Goal: Task Accomplishment & Management: Manage account settings

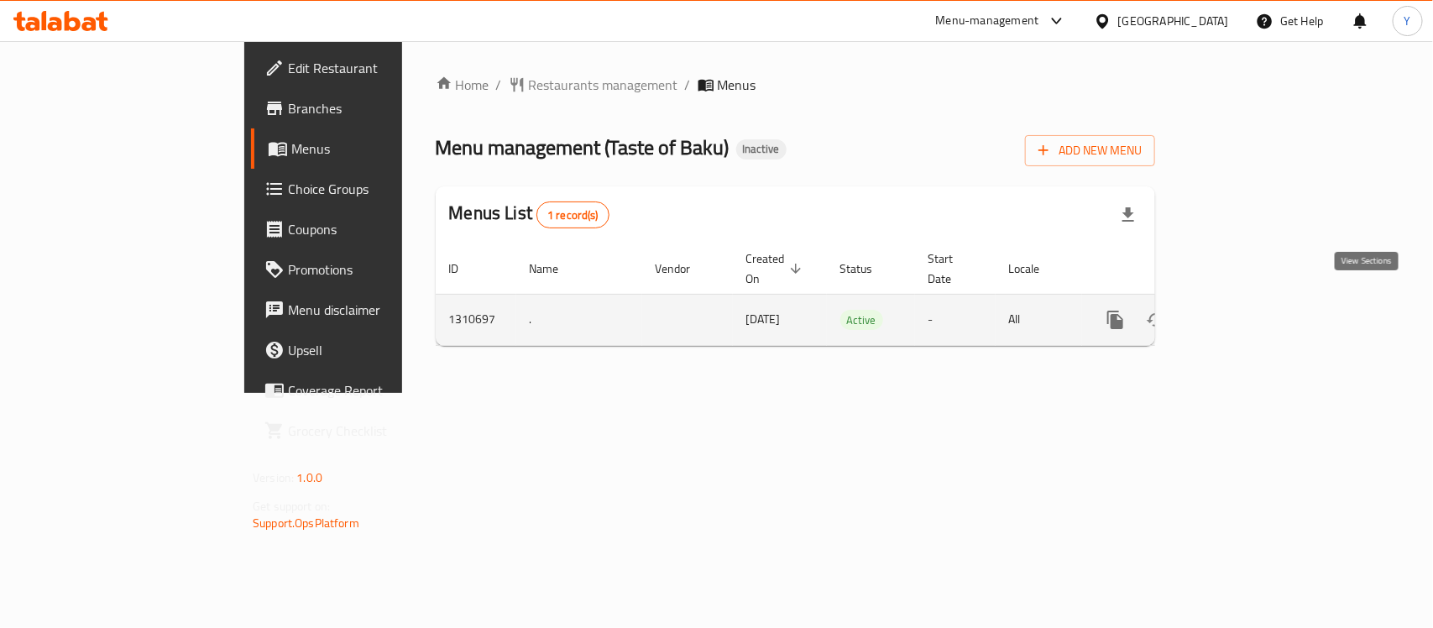
click at [1247, 310] on icon "enhanced table" at bounding box center [1237, 320] width 20 height 20
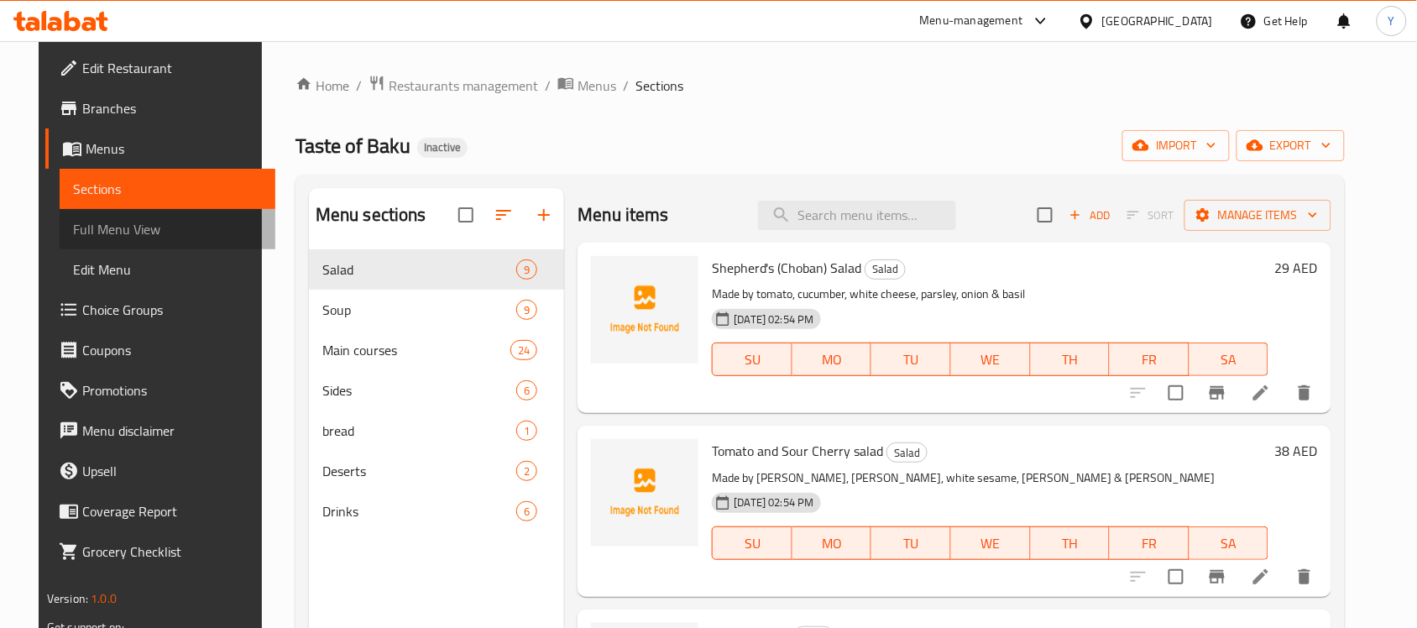
click at [73, 238] on span "Full Menu View" at bounding box center [167, 229] width 189 height 20
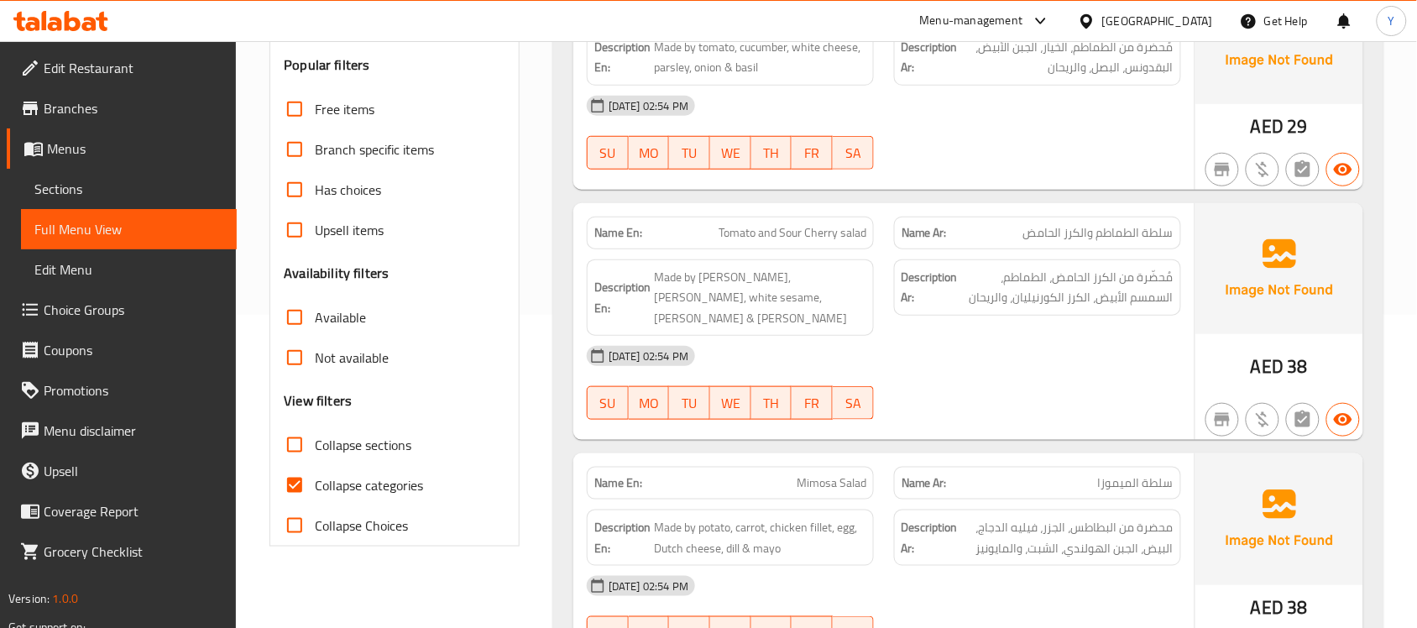
scroll to position [315, 0]
click at [359, 439] on span "Collapse sections" at bounding box center [363, 443] width 97 height 20
click at [315, 439] on input "Collapse sections" at bounding box center [295, 443] width 40 height 40
checkbox input "true"
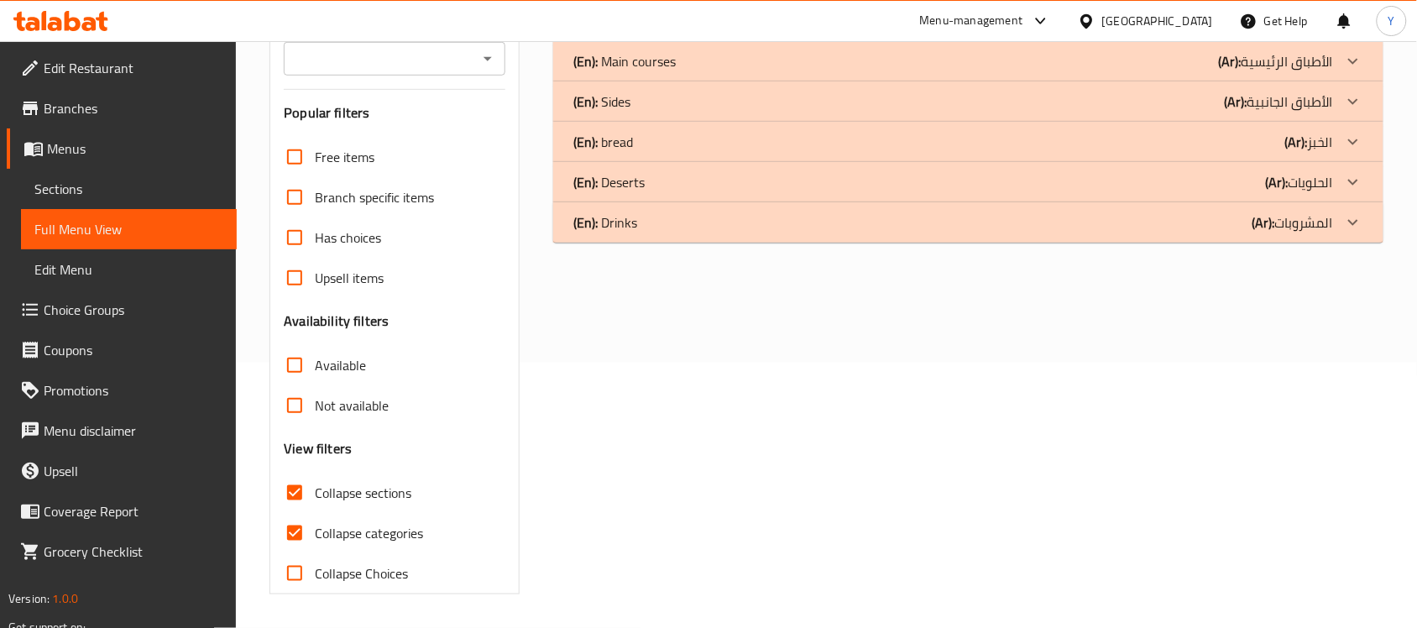
scroll to position [0, 0]
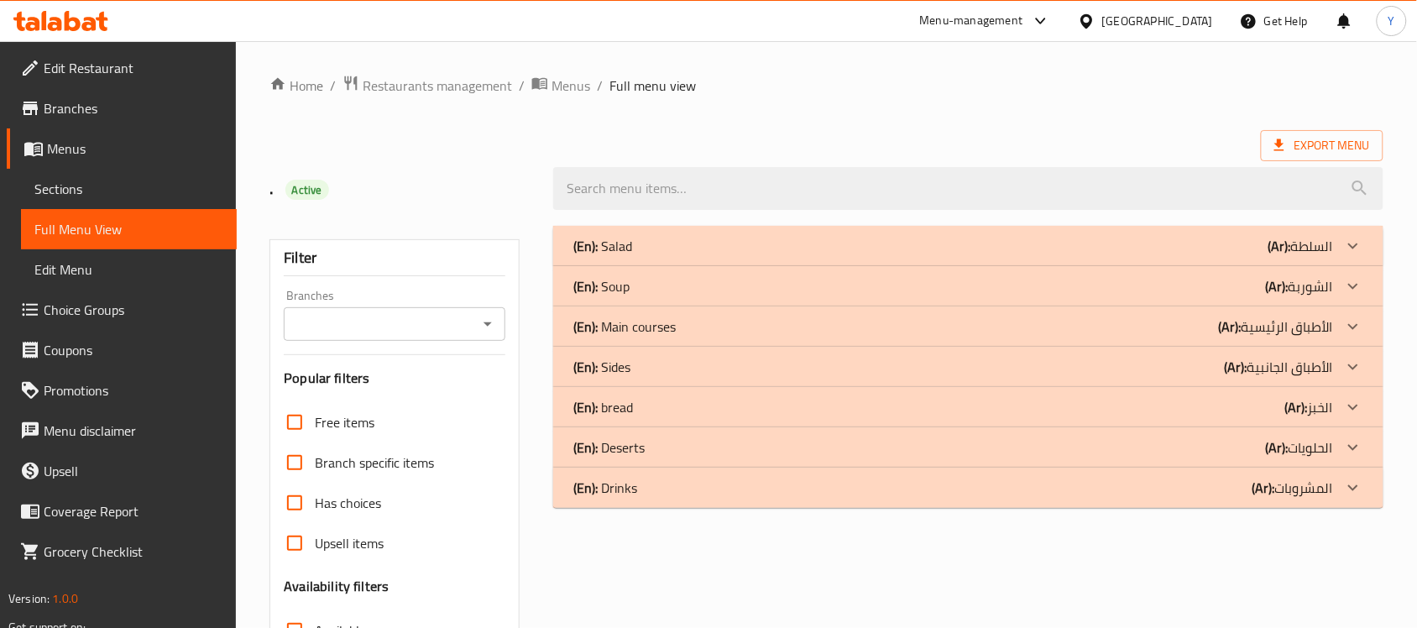
click at [772, 317] on div "(En): Main courses (Ar): الأطباق الرئيسية" at bounding box center [953, 327] width 760 height 20
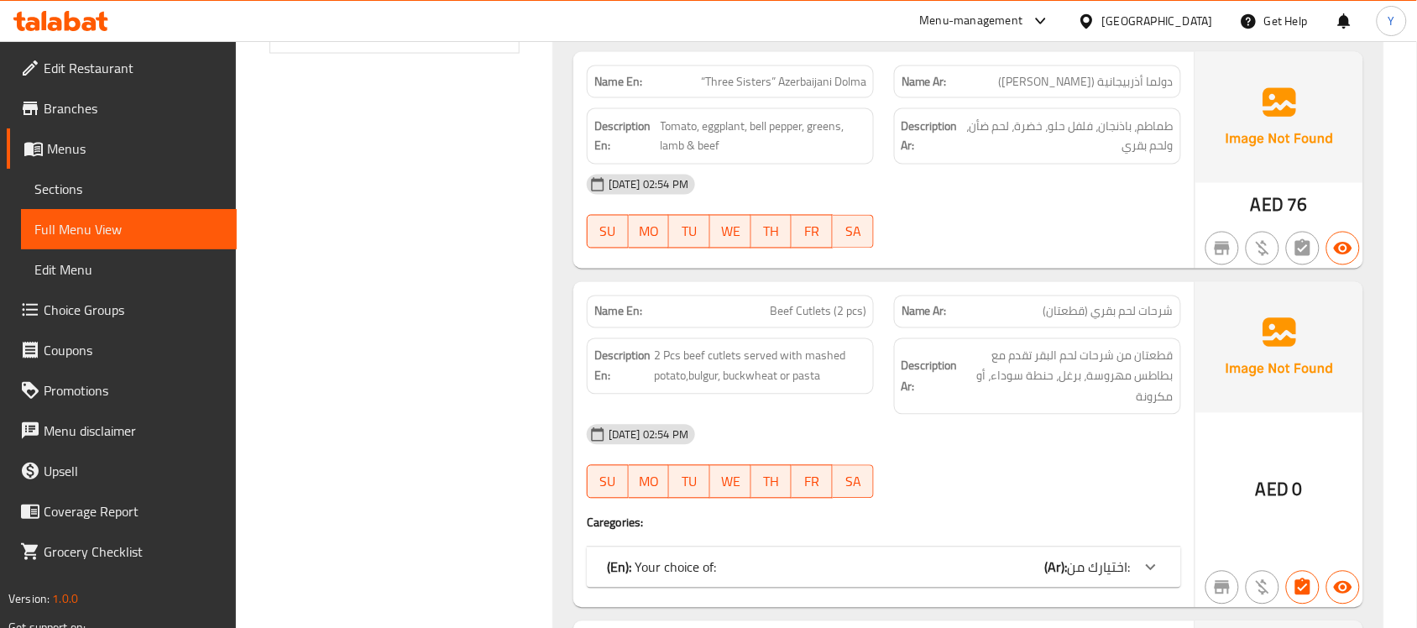
click at [1101, 568] on span "اختيارك من:" at bounding box center [1099, 567] width 63 height 25
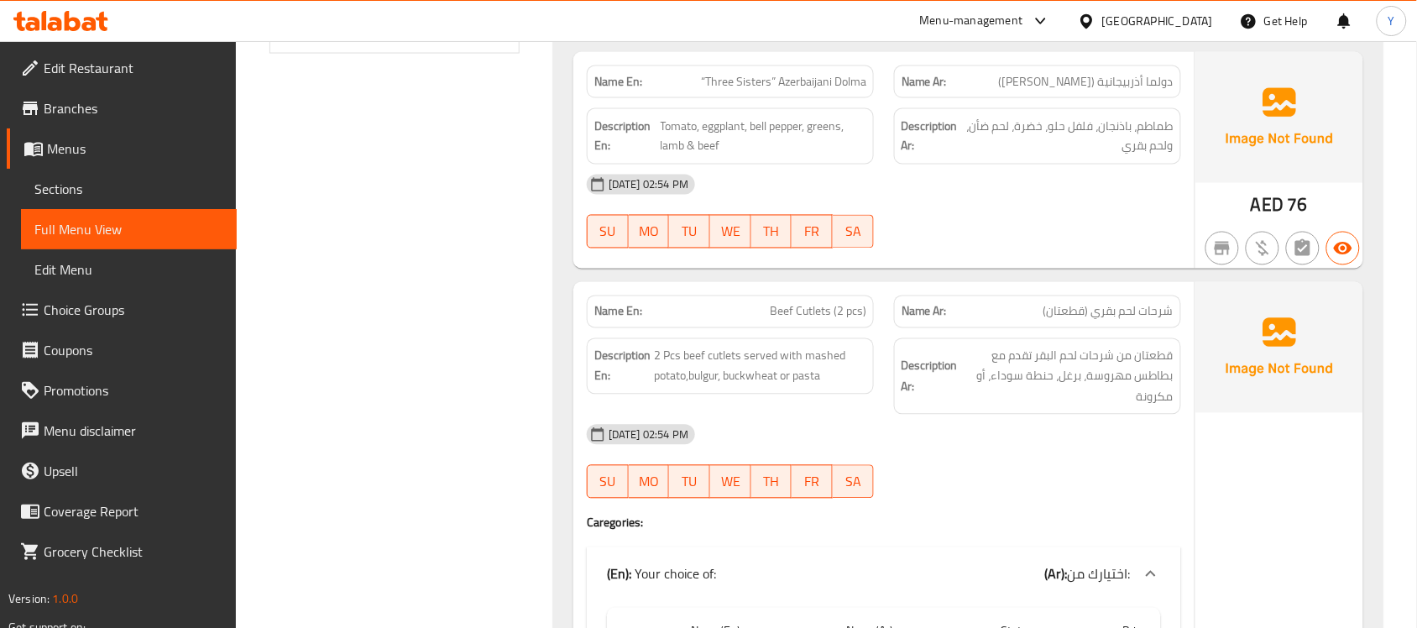
click at [1118, 453] on div "09-09-2025 02:54 PM" at bounding box center [884, 435] width 615 height 40
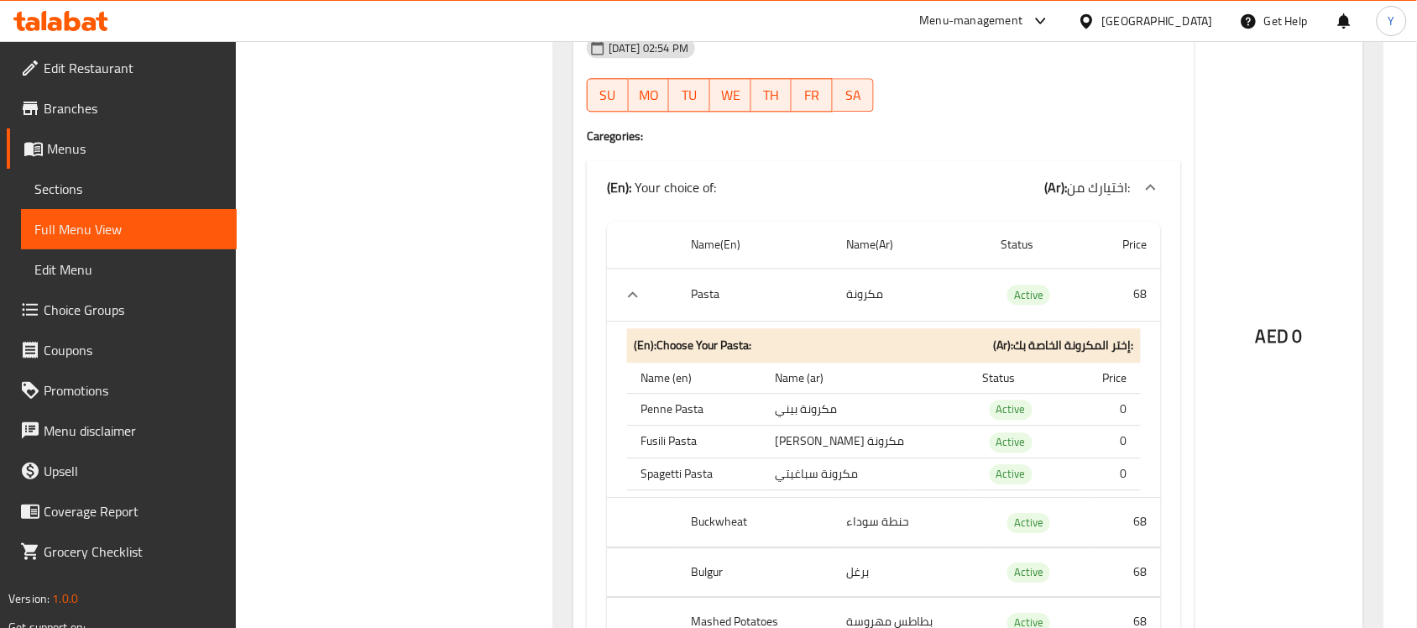
scroll to position [1226, 0]
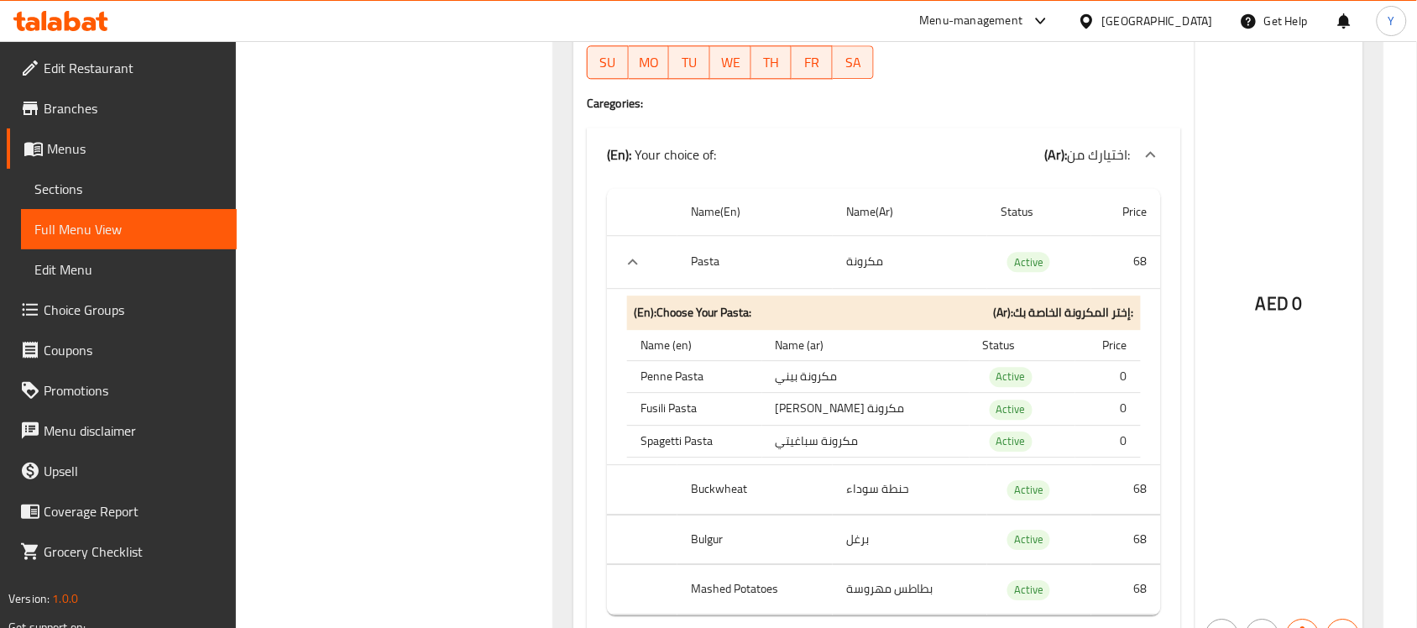
click at [641, 275] on td "choices table" at bounding box center [642, 261] width 71 height 53
click at [631, 270] on icon "expand row" at bounding box center [633, 262] width 20 height 20
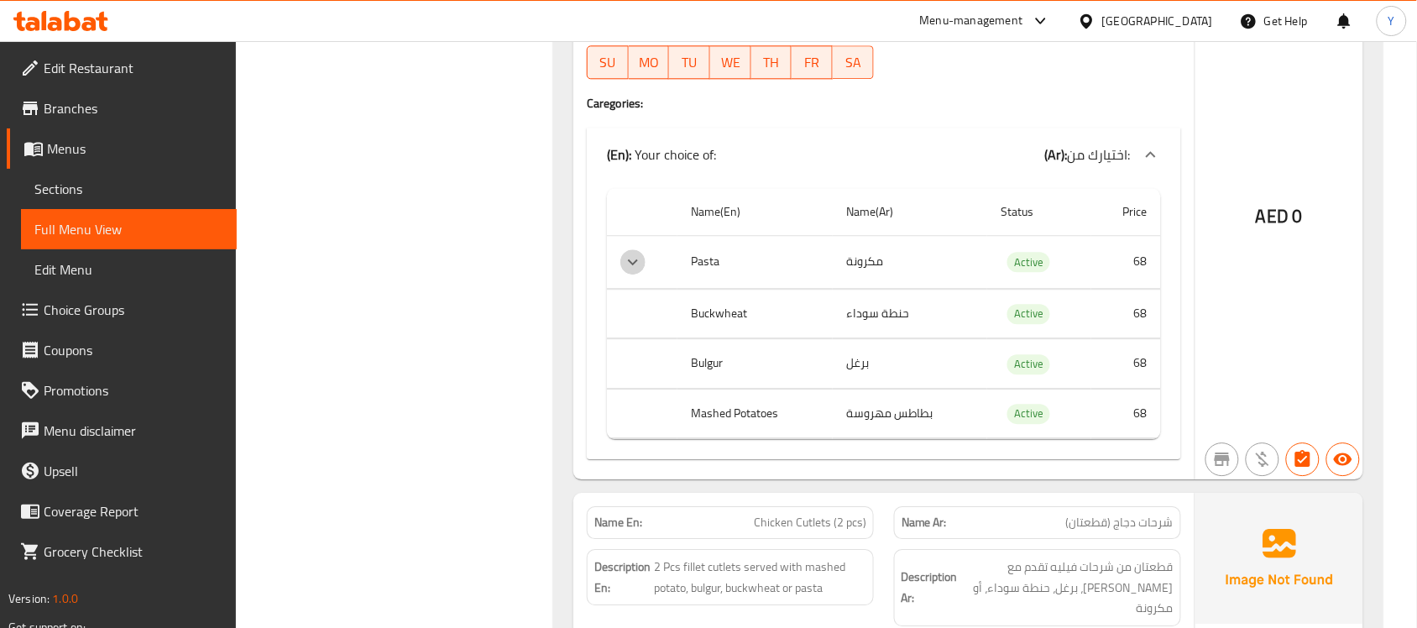
click at [631, 270] on icon "expand row" at bounding box center [633, 262] width 20 height 20
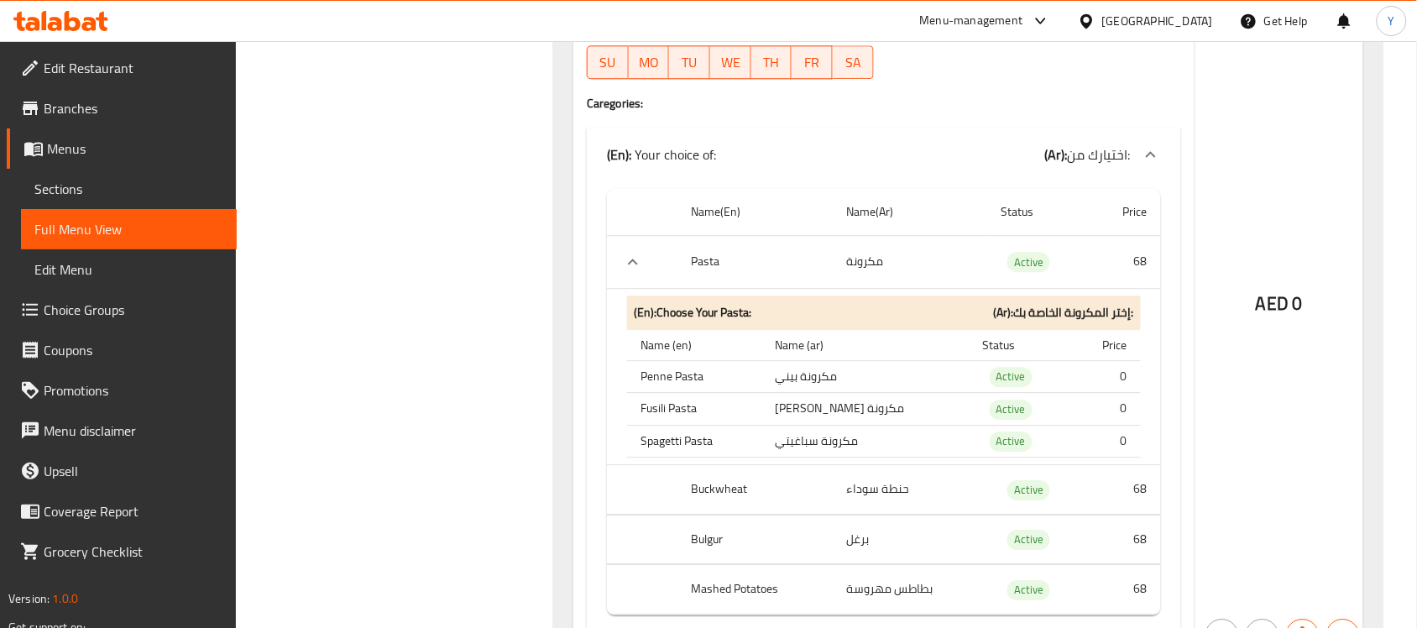
click at [905, 408] on td "مكرونة فوسيلي" at bounding box center [865, 409] width 207 height 33
click at [865, 456] on td "مكرونة سباغيتي" at bounding box center [865, 441] width 207 height 33
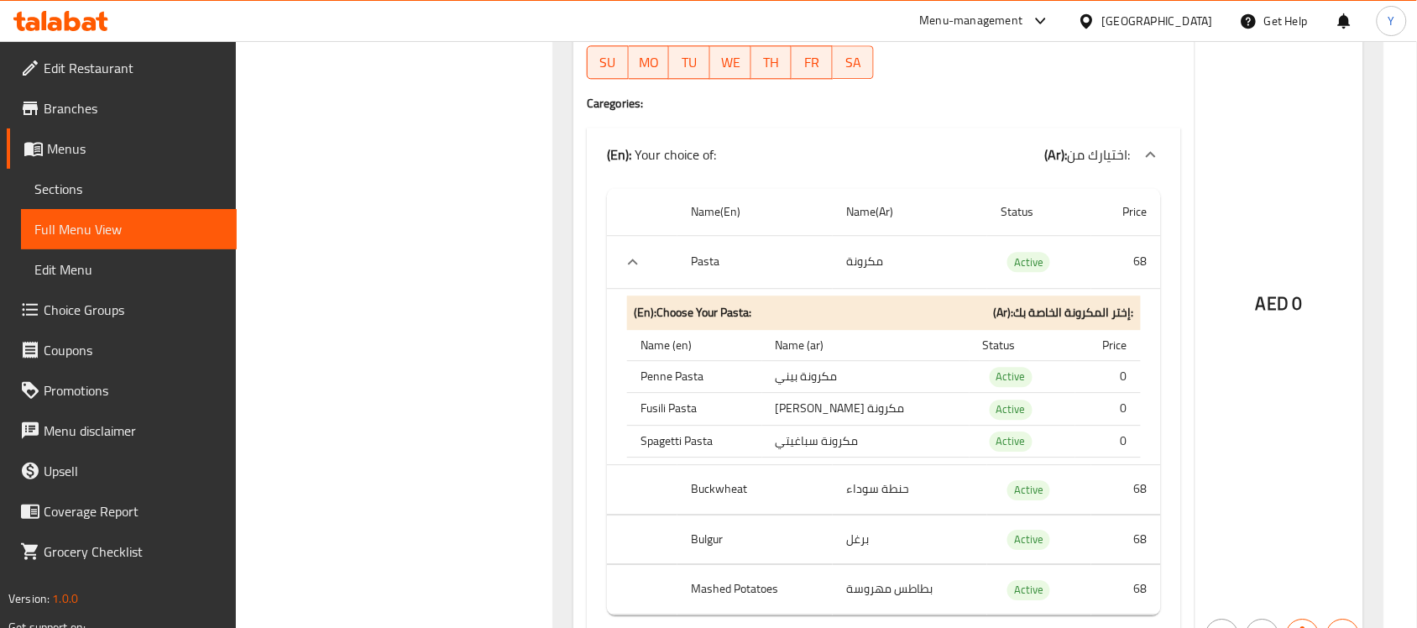
drag, startPoint x: 533, startPoint y: 391, endPoint x: 561, endPoint y: 401, distance: 29.5
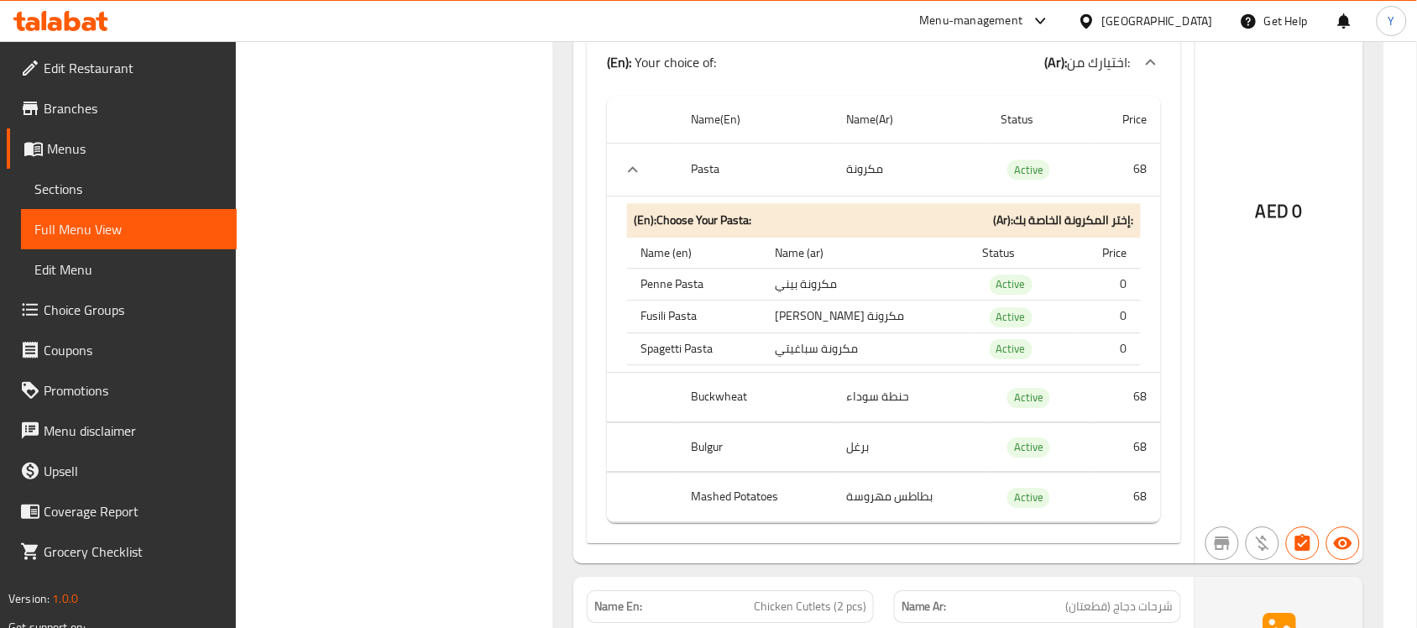
scroll to position [1281, 0]
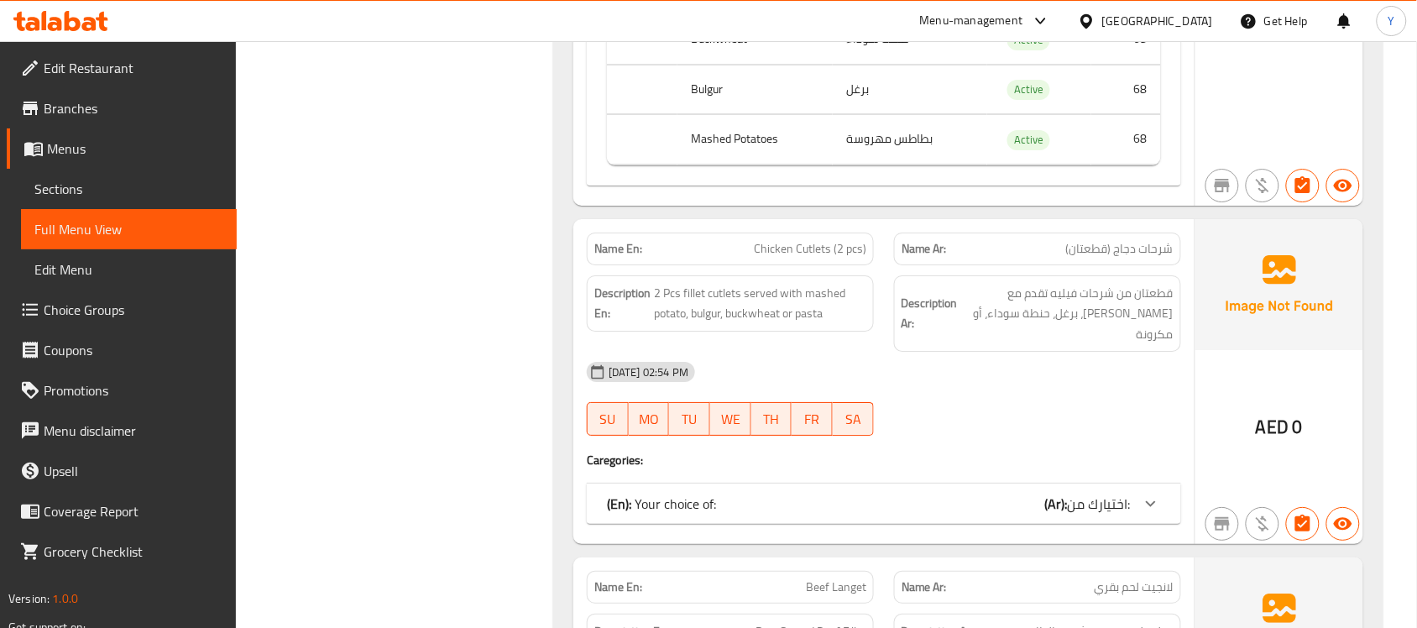
scroll to position [1723, 0]
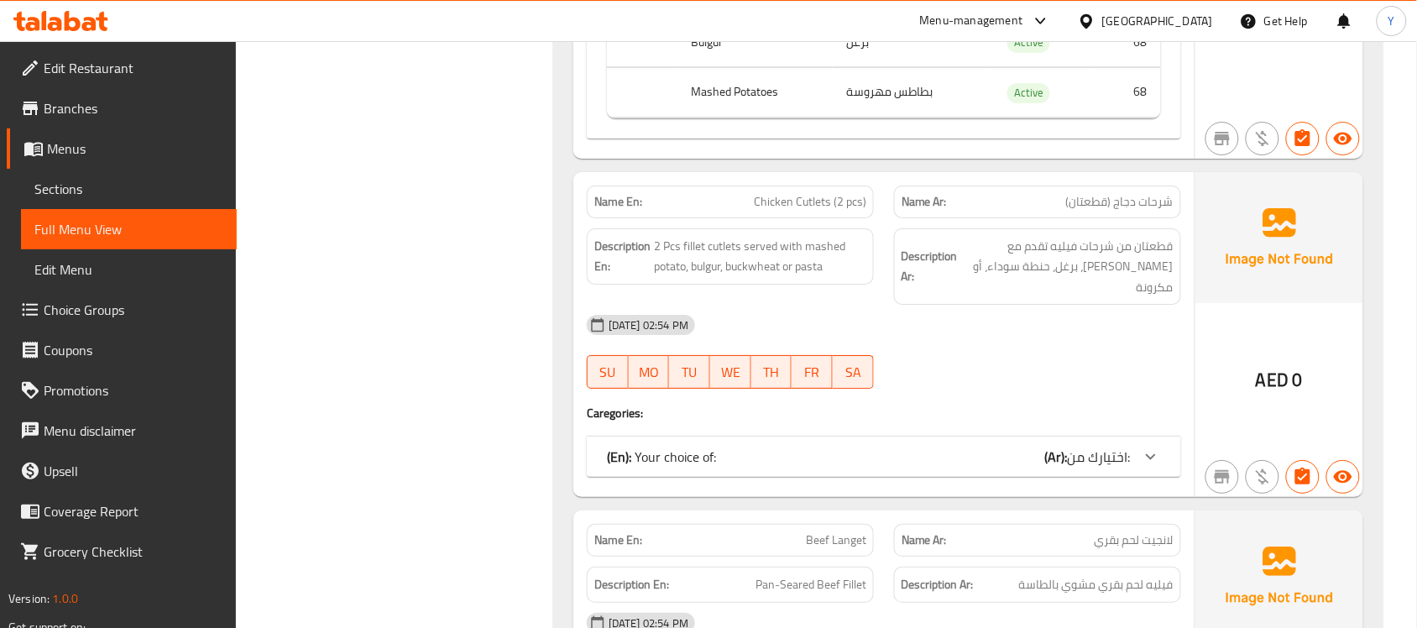
click at [1108, 437] on div "(En): Your choice of: (Ar): اختيارك من:" at bounding box center [884, 457] width 594 height 40
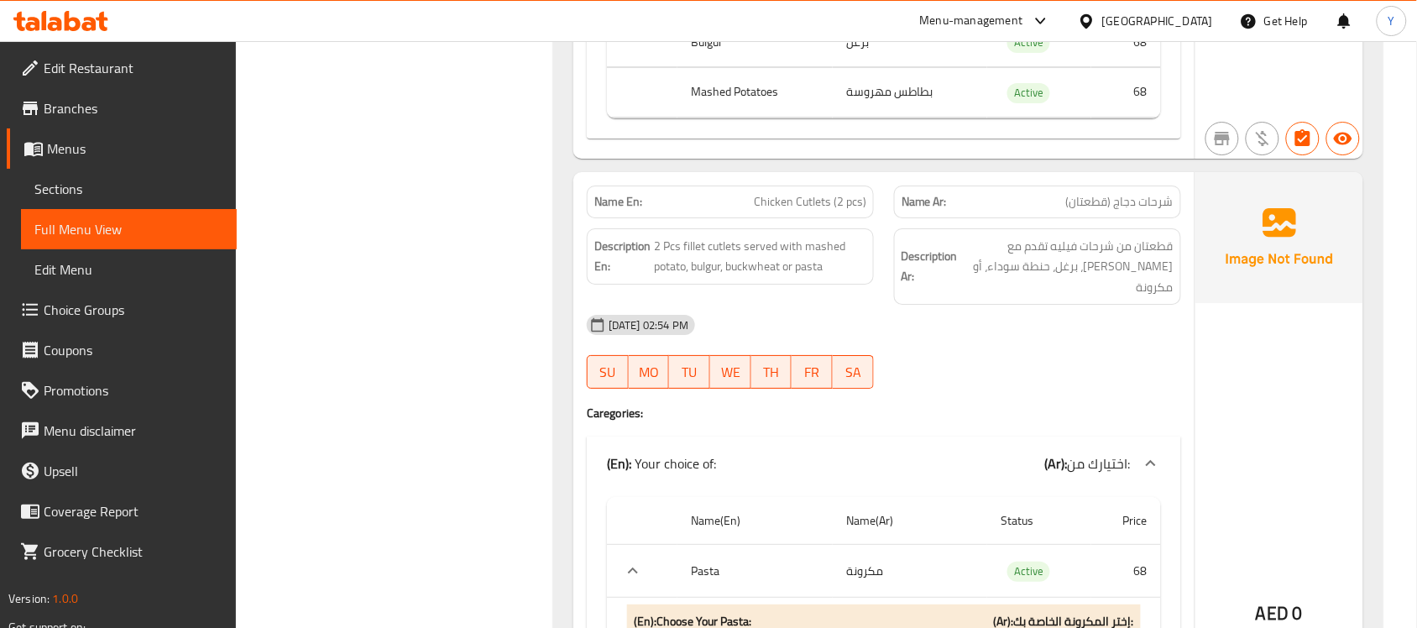
drag, startPoint x: 941, startPoint y: 390, endPoint x: 1122, endPoint y: 407, distance: 181.3
click at [992, 399] on div "Name En: Chicken Cutlets (2 pcs) Name Ar: شرحات دجاج (قطعتان) Description En: 2…" at bounding box center [883, 568] width 621 height 793
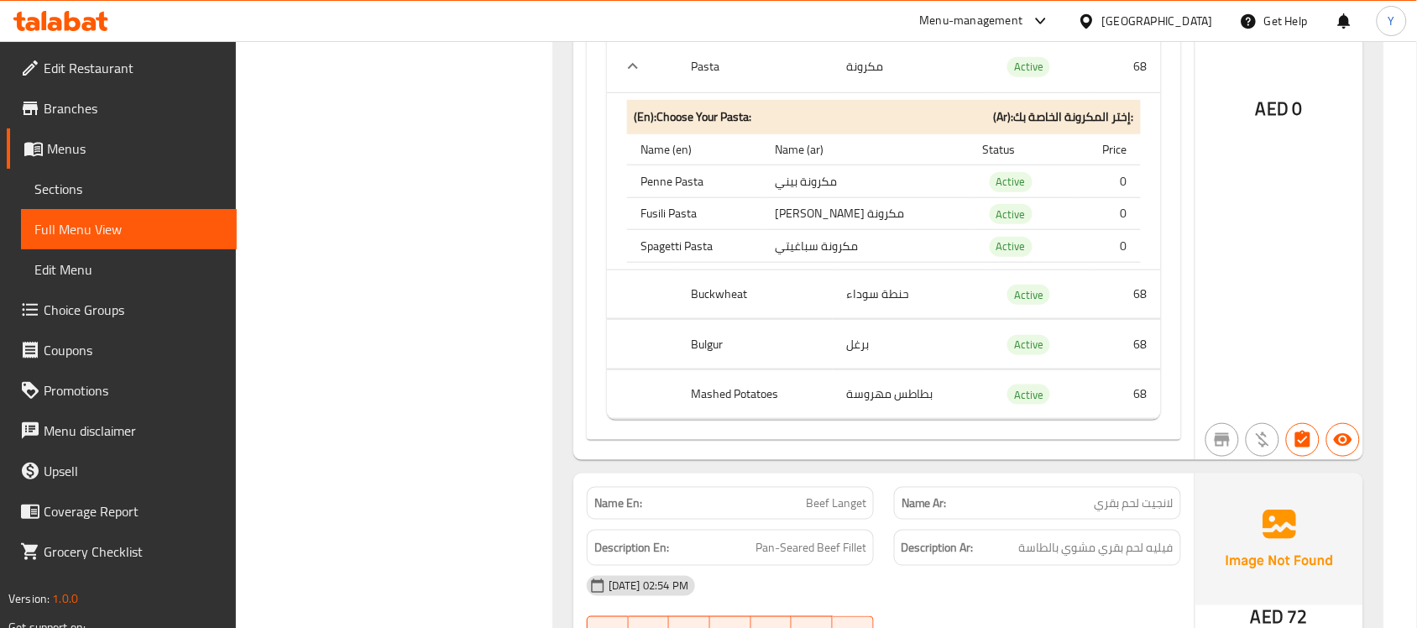
scroll to position [2353, 0]
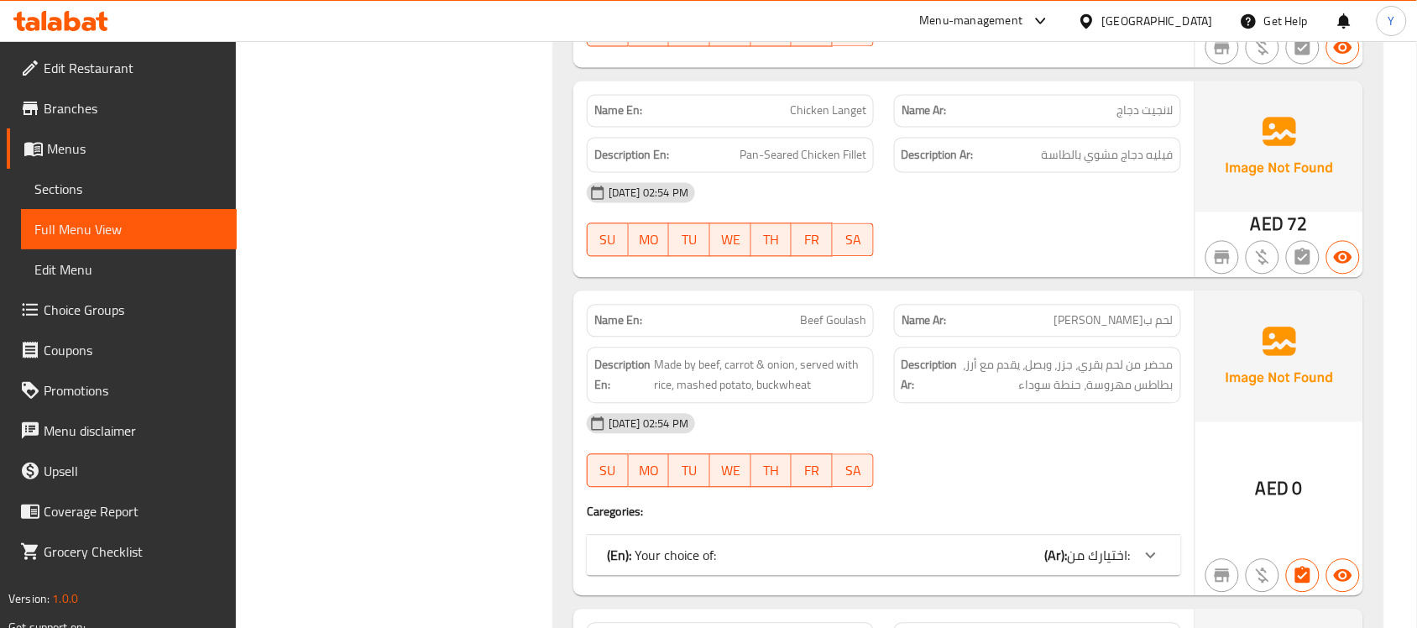
click at [1090, 536] on div "(En): Your choice of: (Ar): اختيارك من:" at bounding box center [884, 556] width 594 height 40
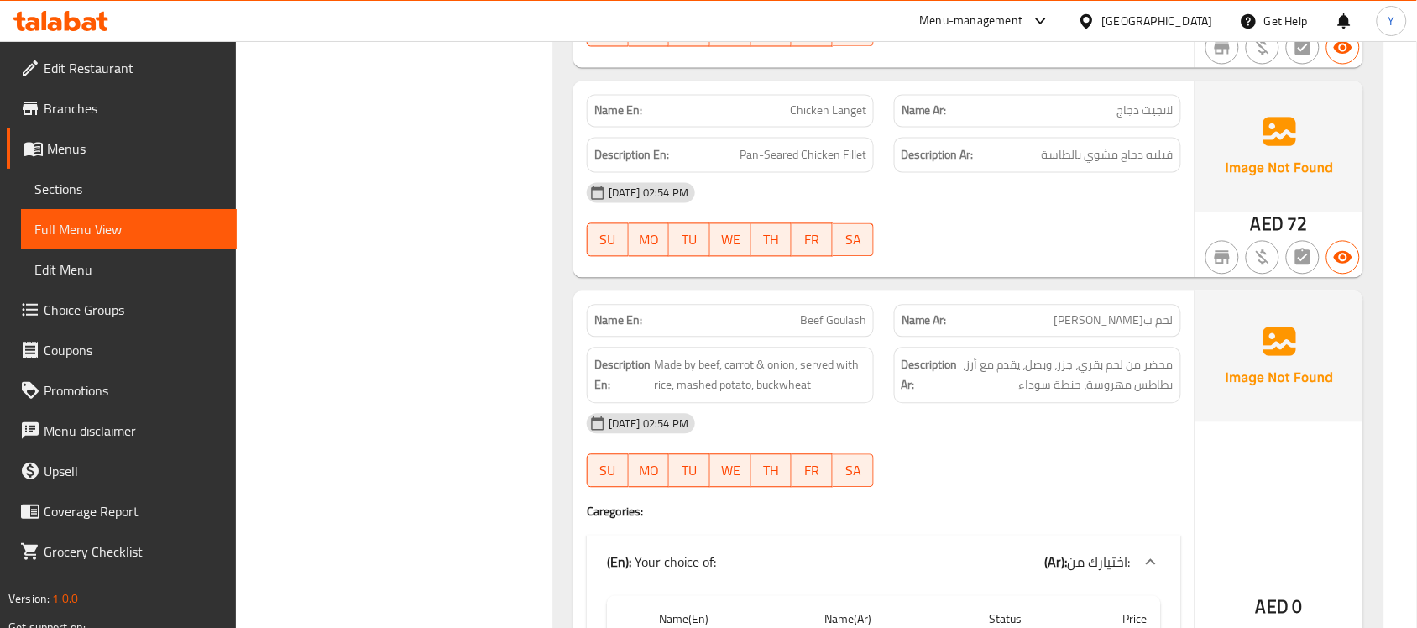
scroll to position [3040, 0]
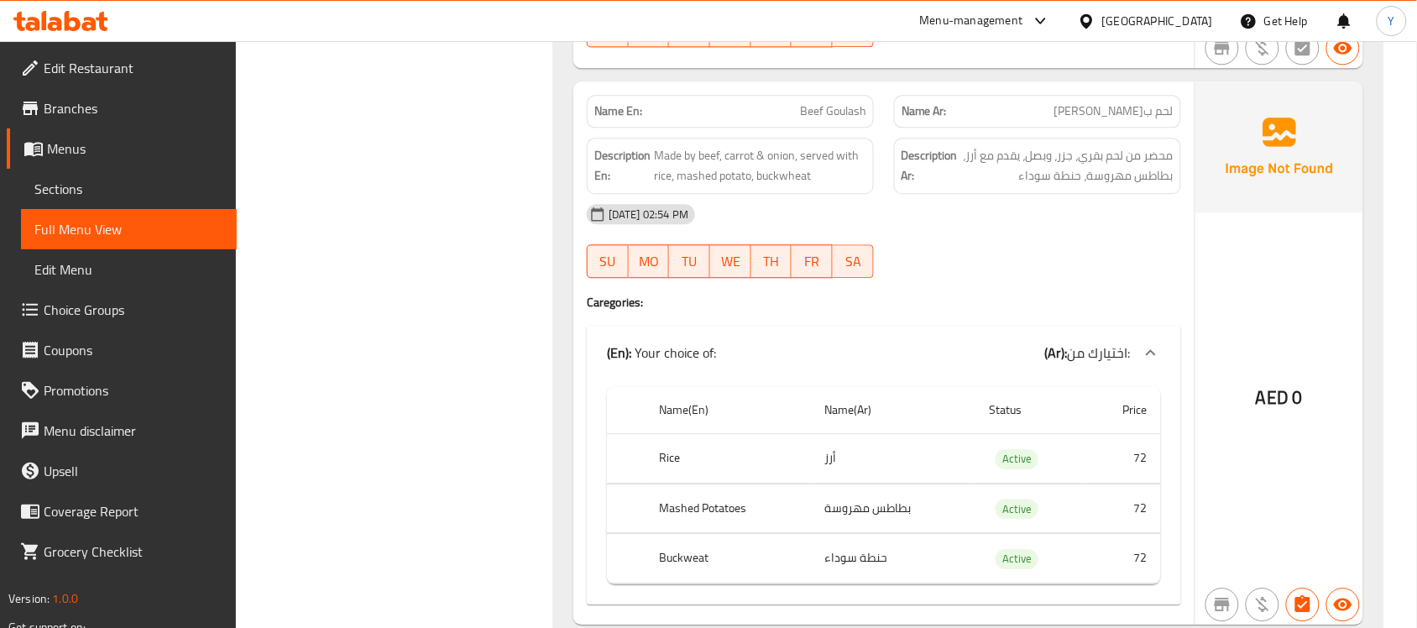
click at [1064, 208] on div "09-09-2025 02:54 PM" at bounding box center [884, 214] width 615 height 40
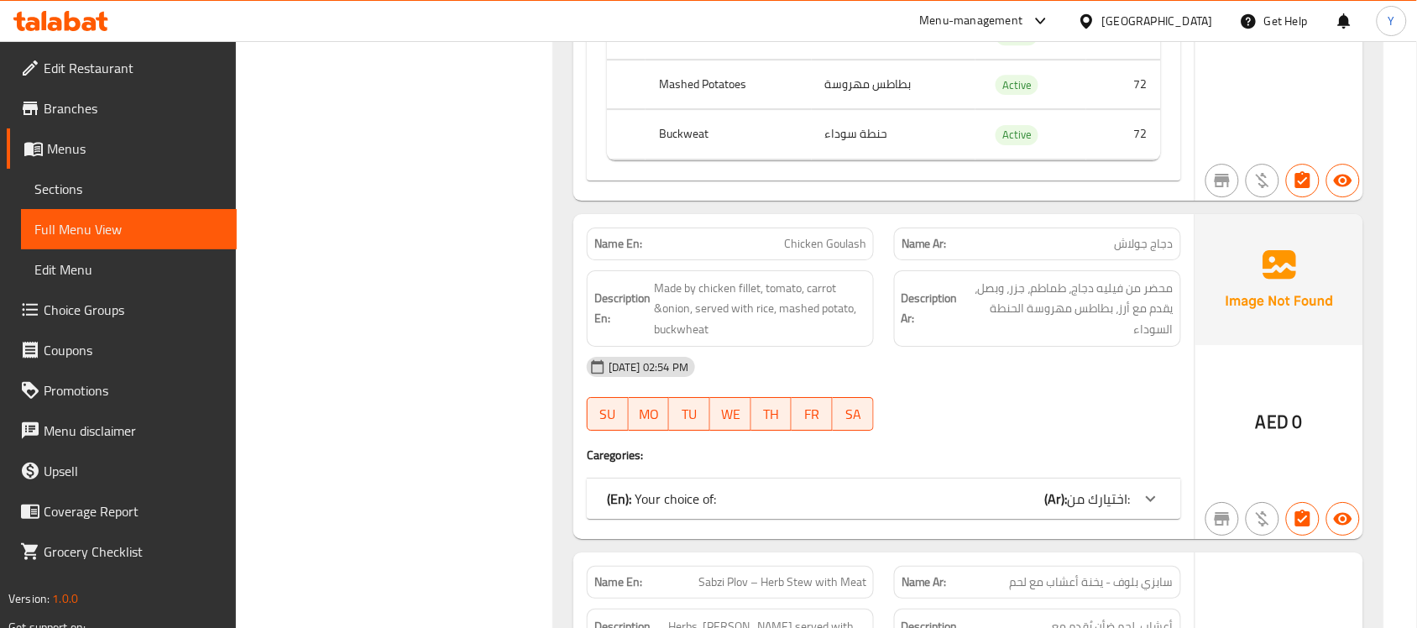
scroll to position [3495, 0]
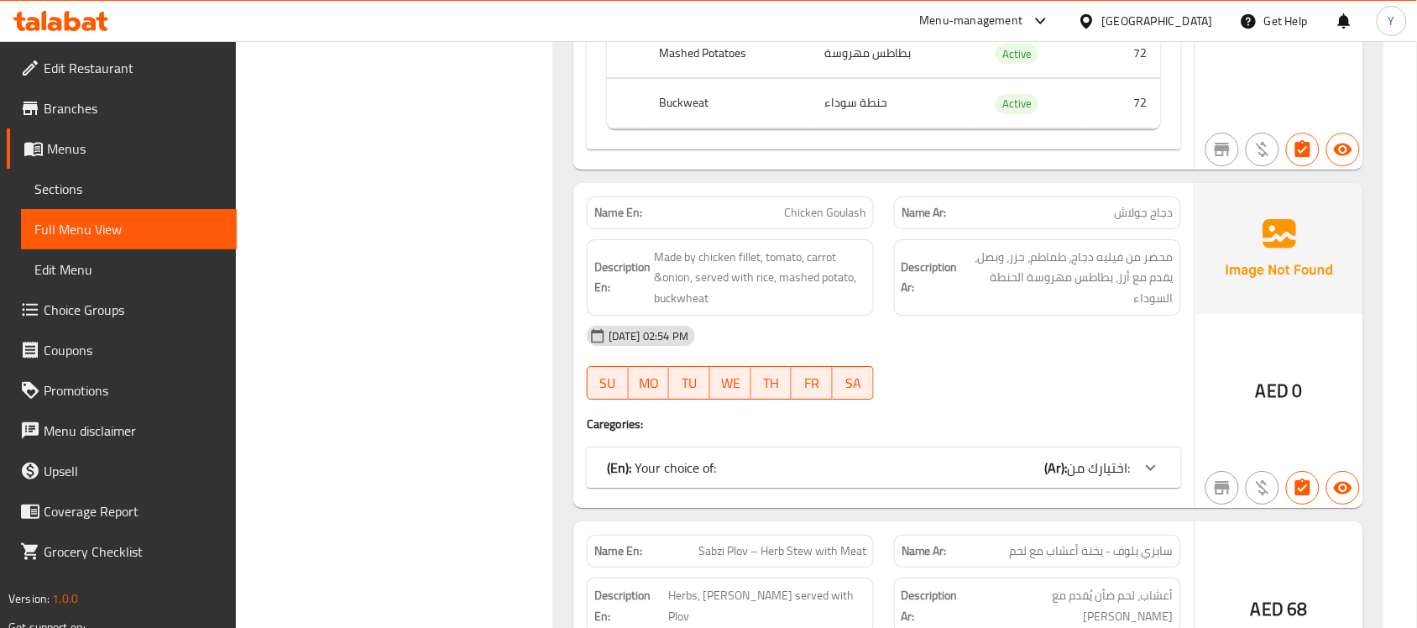
click at [1144, 392] on div at bounding box center [1037, 400] width 307 height 20
click at [1140, 357] on div "09-09-2025 02:54 PM SU MO TU WE TH FR SA" at bounding box center [884, 363] width 615 height 94
click at [1144, 479] on div at bounding box center [1151, 467] width 40 height 40
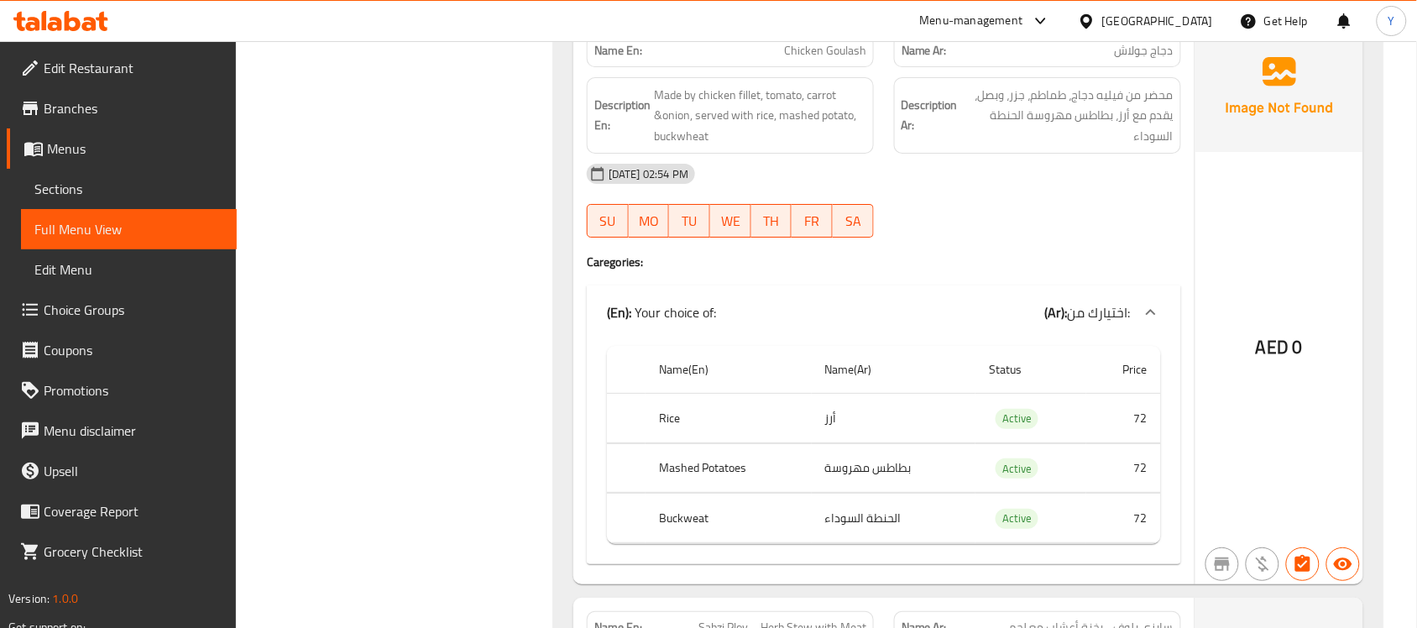
scroll to position [3705, 0]
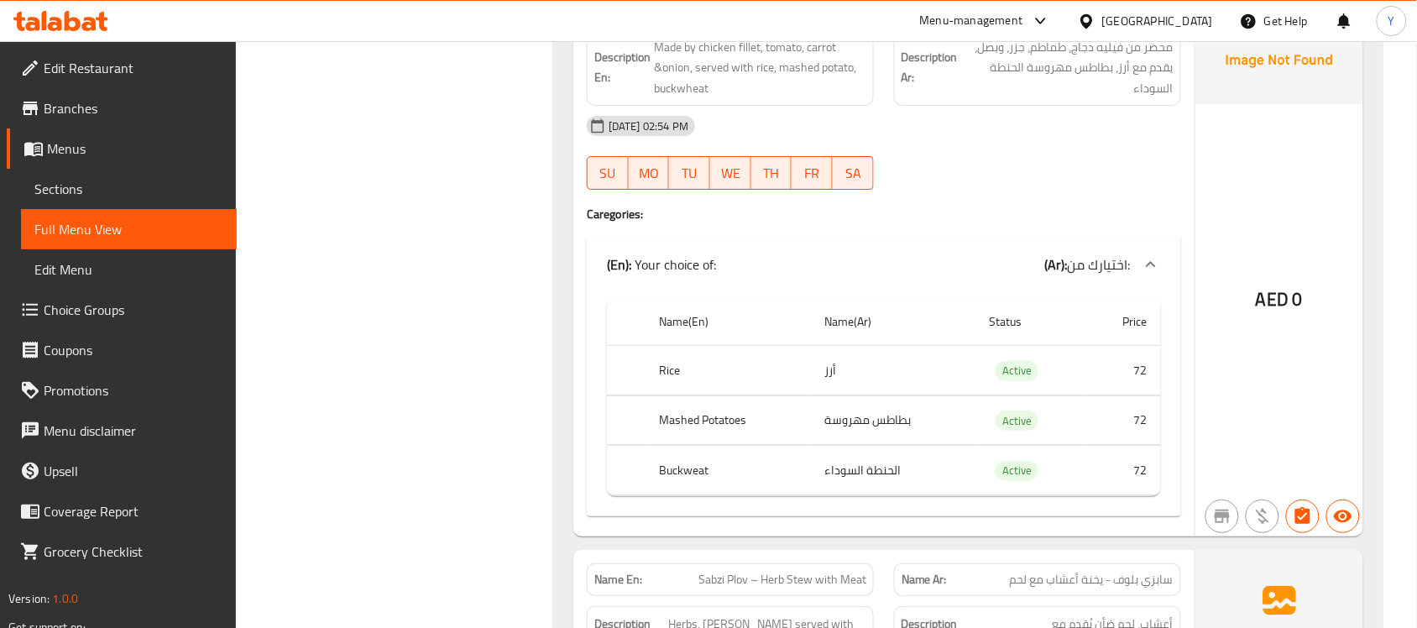
click at [404, 319] on div "Filter Branches Branches Popular filters Free items Branch specific items Has c…" at bounding box center [401, 504] width 284 height 7986
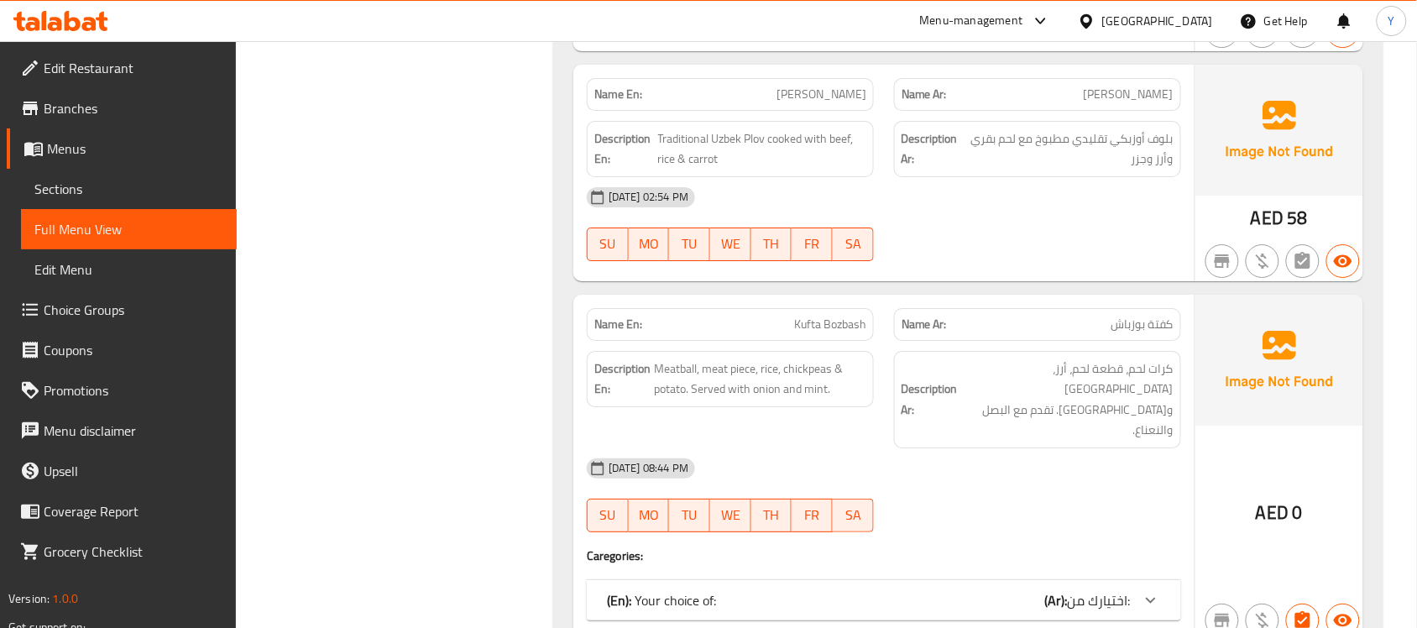
click at [976, 575] on div "Name En: Kufta Bozbash Name Ar: كفتة بوزباش Description En: Meatball, meat piec…" at bounding box center [883, 468] width 621 height 346
click at [876, 448] on div "09-09-2025 08:44 PM" at bounding box center [884, 468] width 615 height 40
click at [1087, 467] on div "09-09-2025 08:44 PM SU MO TU WE TH FR SA" at bounding box center [884, 495] width 615 height 94
click at [1093, 448] on div "09-09-2025 08:44 PM" at bounding box center [884, 468] width 615 height 40
click at [1067, 588] on b "(Ar):" at bounding box center [1056, 600] width 23 height 25
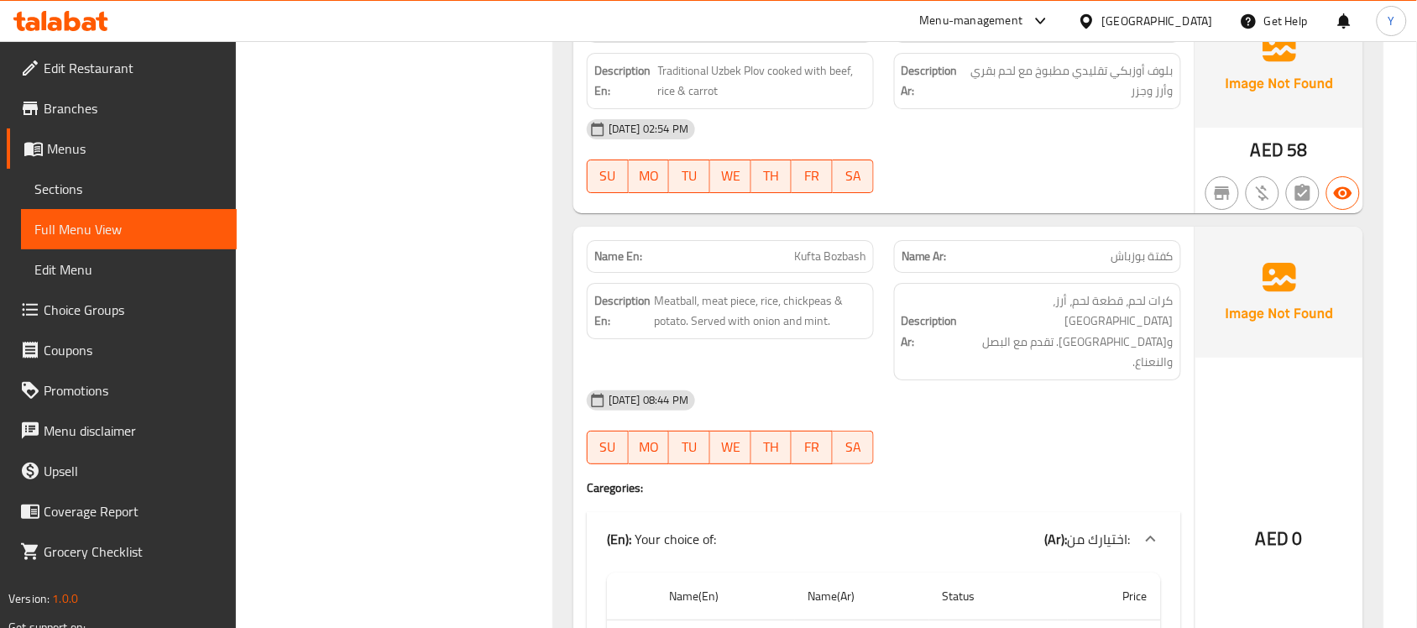
scroll to position [7448, 0]
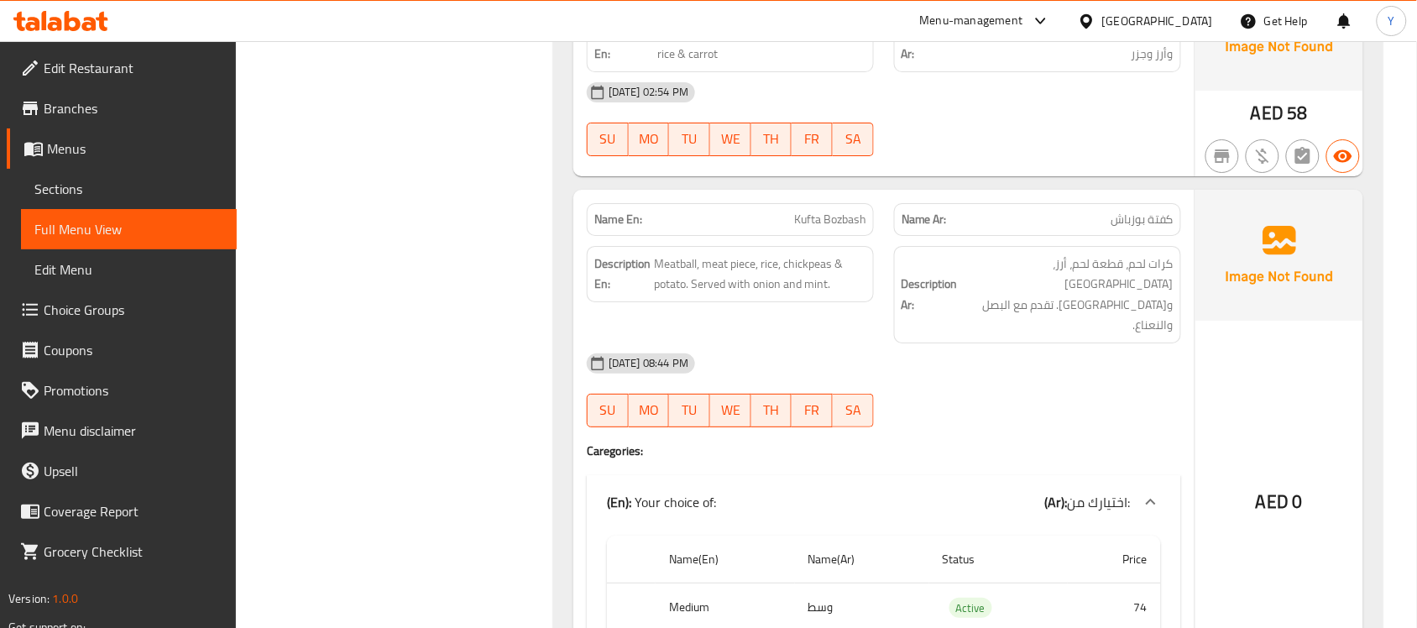
click at [1254, 491] on div "AED 0" at bounding box center [1280, 457] width 168 height 534
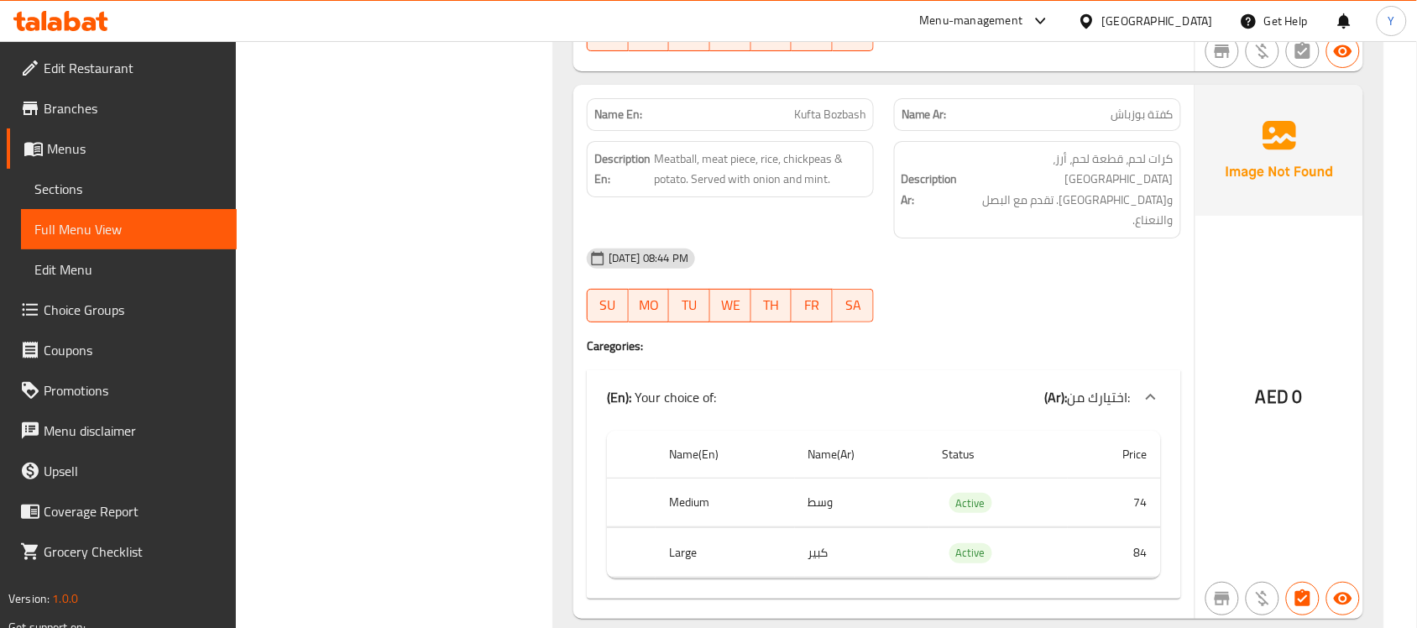
click at [1252, 317] on div "AED 0" at bounding box center [1280, 352] width 168 height 534
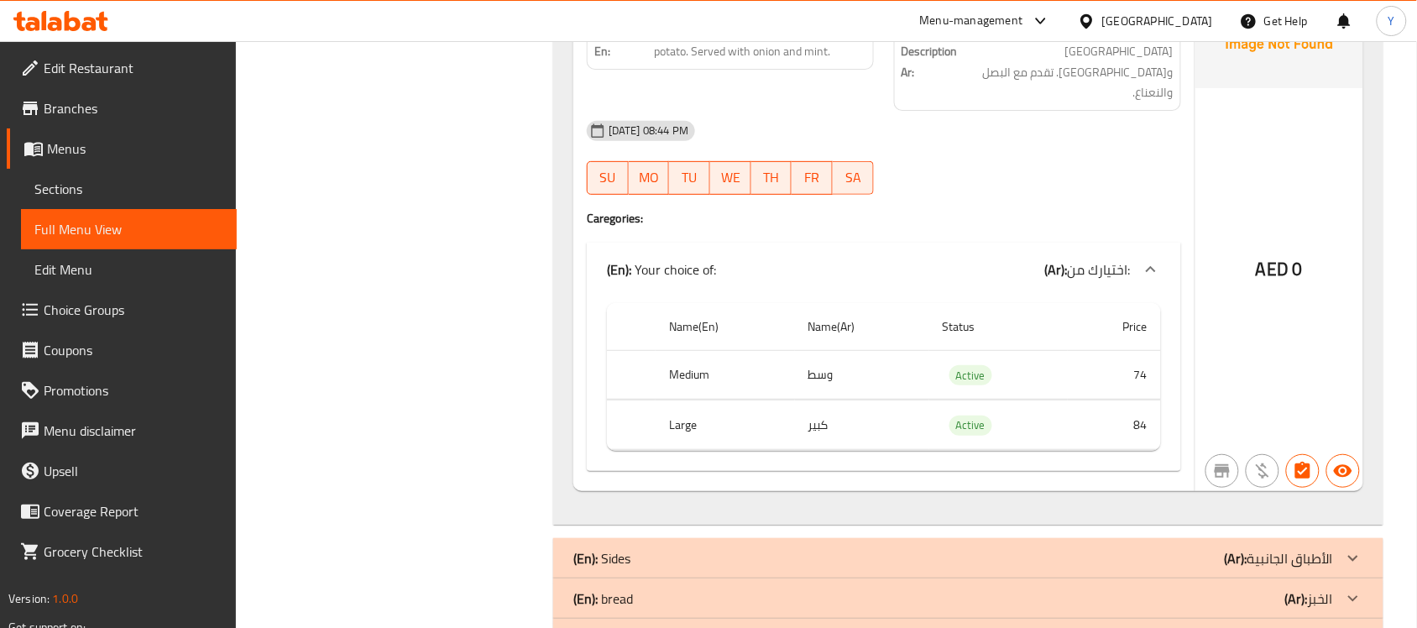
scroll to position [7632, 0]
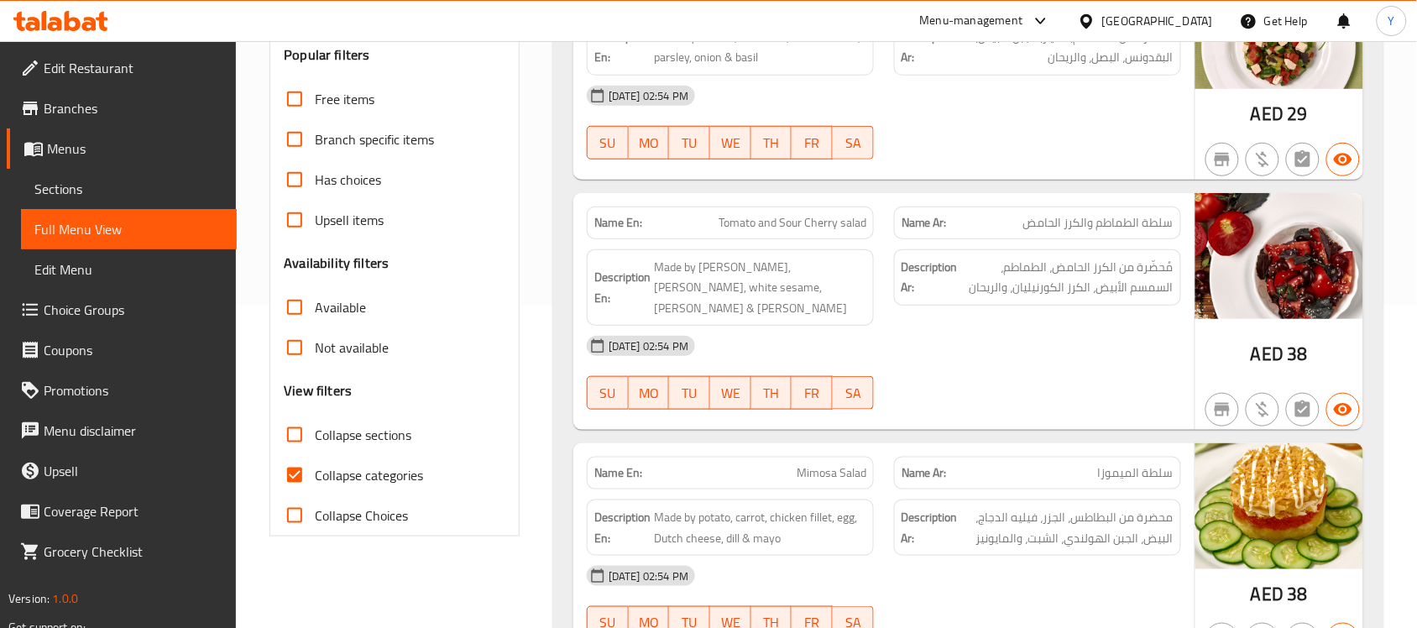
scroll to position [420, 0]
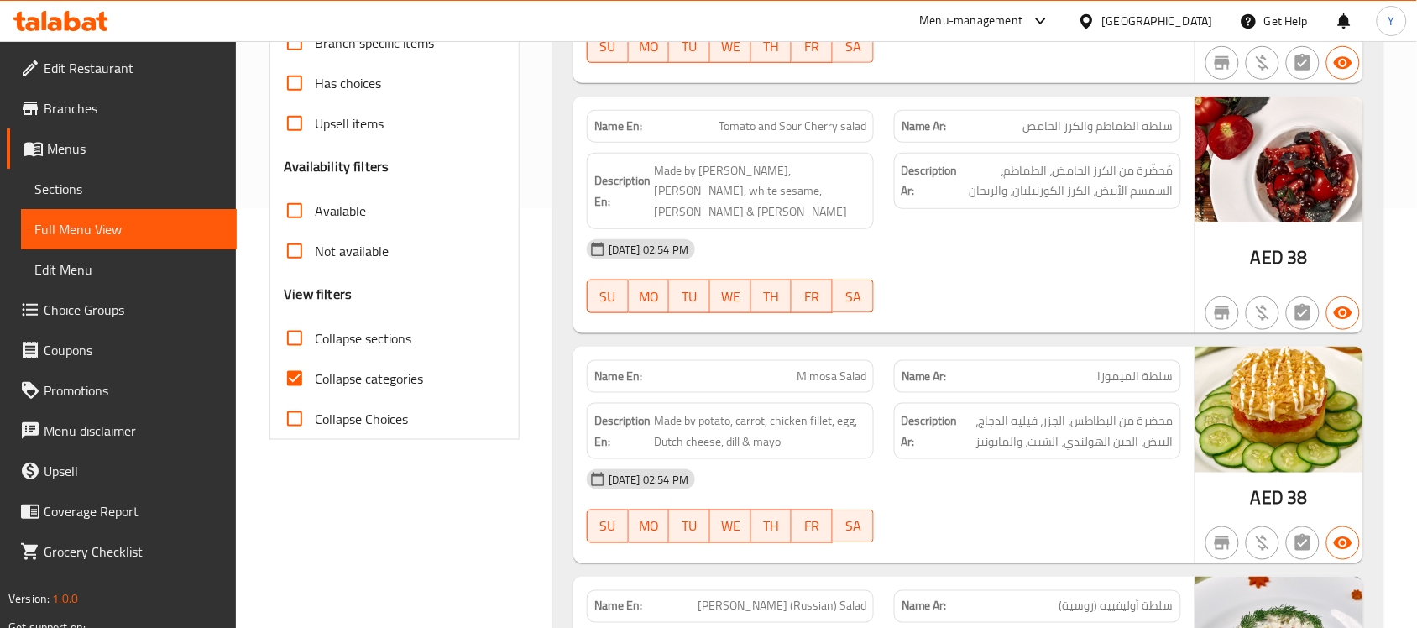
click at [350, 384] on span "Collapse categories" at bounding box center [369, 379] width 108 height 20
click at [315, 384] on input "Collapse categories" at bounding box center [295, 379] width 40 height 40
checkbox input "false"
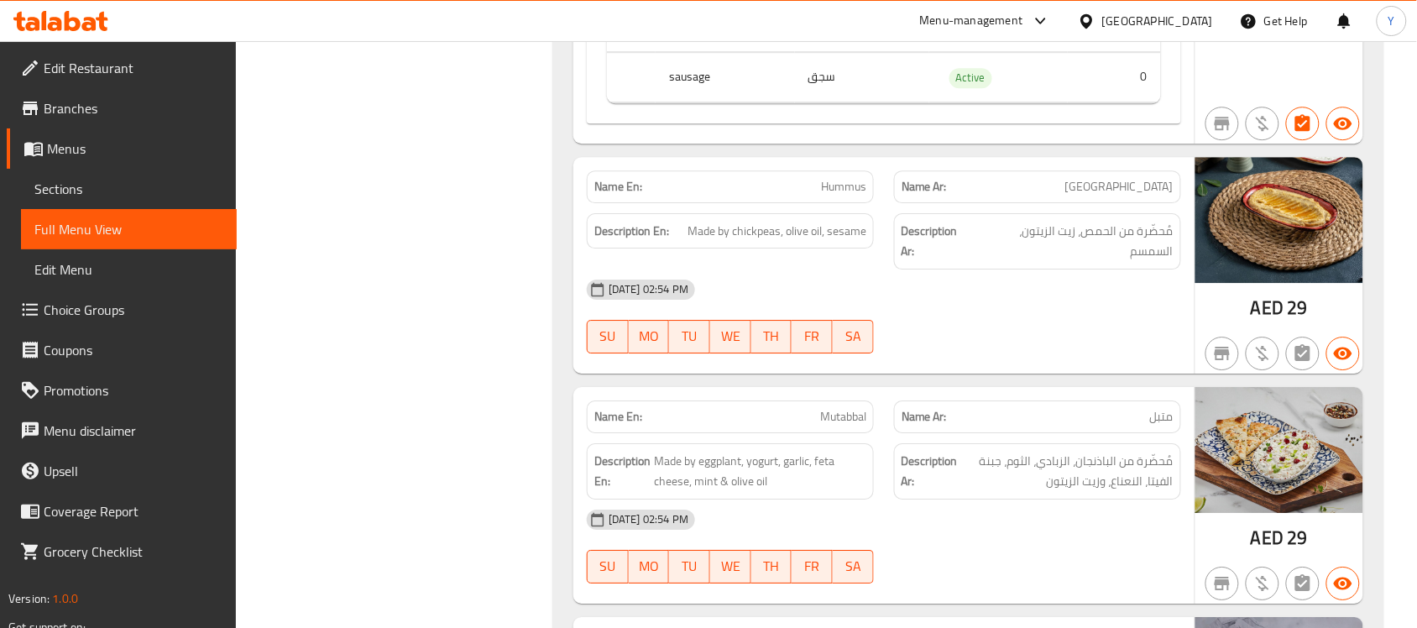
scroll to position [0, 0]
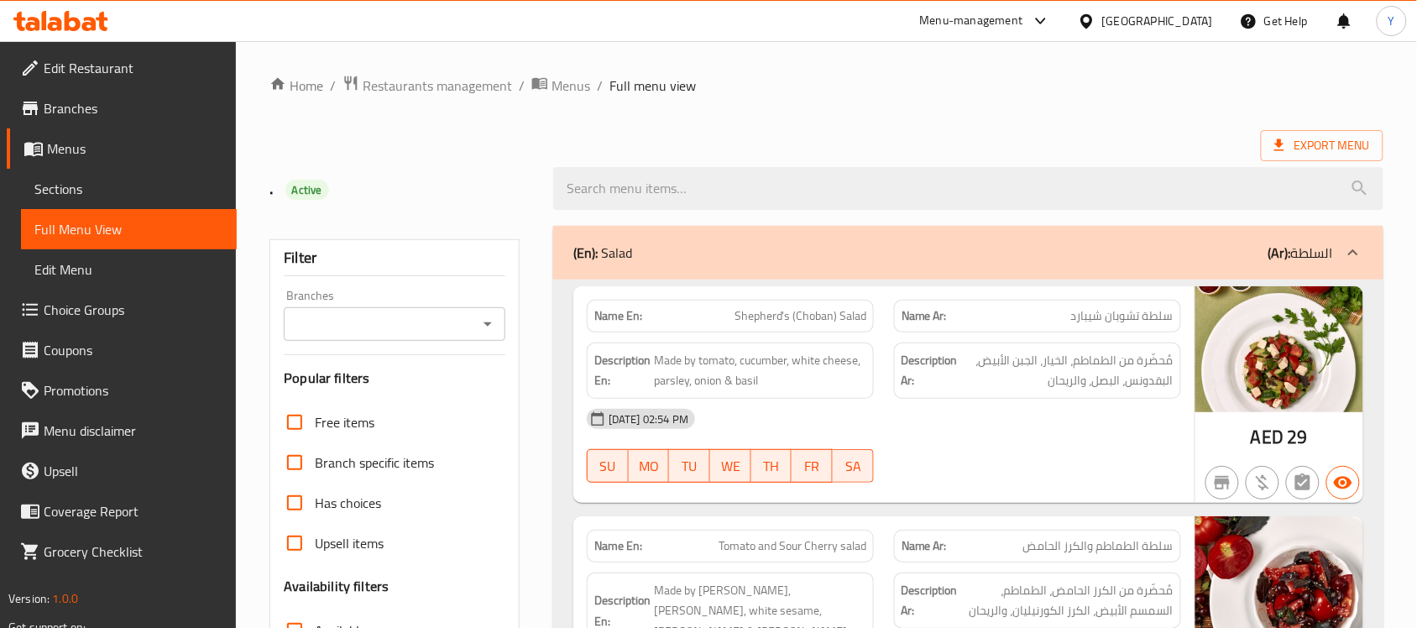
drag, startPoint x: 999, startPoint y: 407, endPoint x: 1041, endPoint y: 56, distance: 353.4
click at [1340, 139] on span "Export Menu" at bounding box center [1322, 145] width 96 height 21
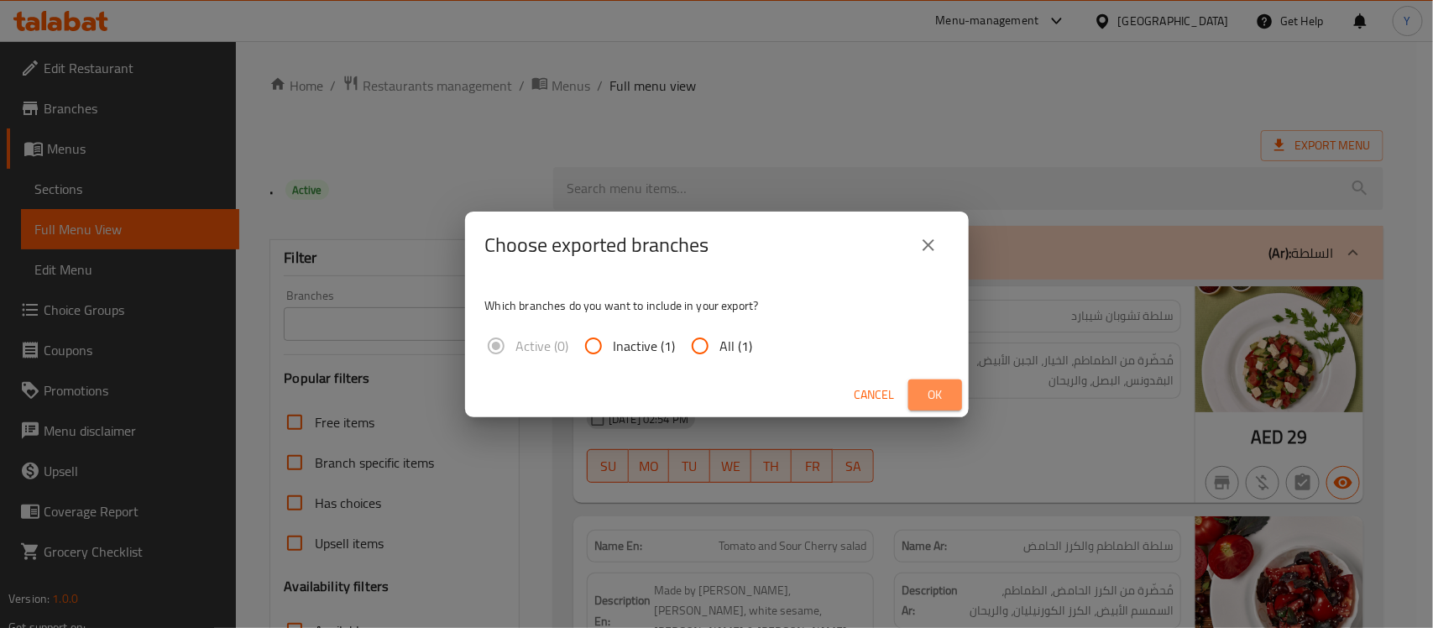
click at [945, 385] on span "Ok" at bounding box center [935, 395] width 27 height 21
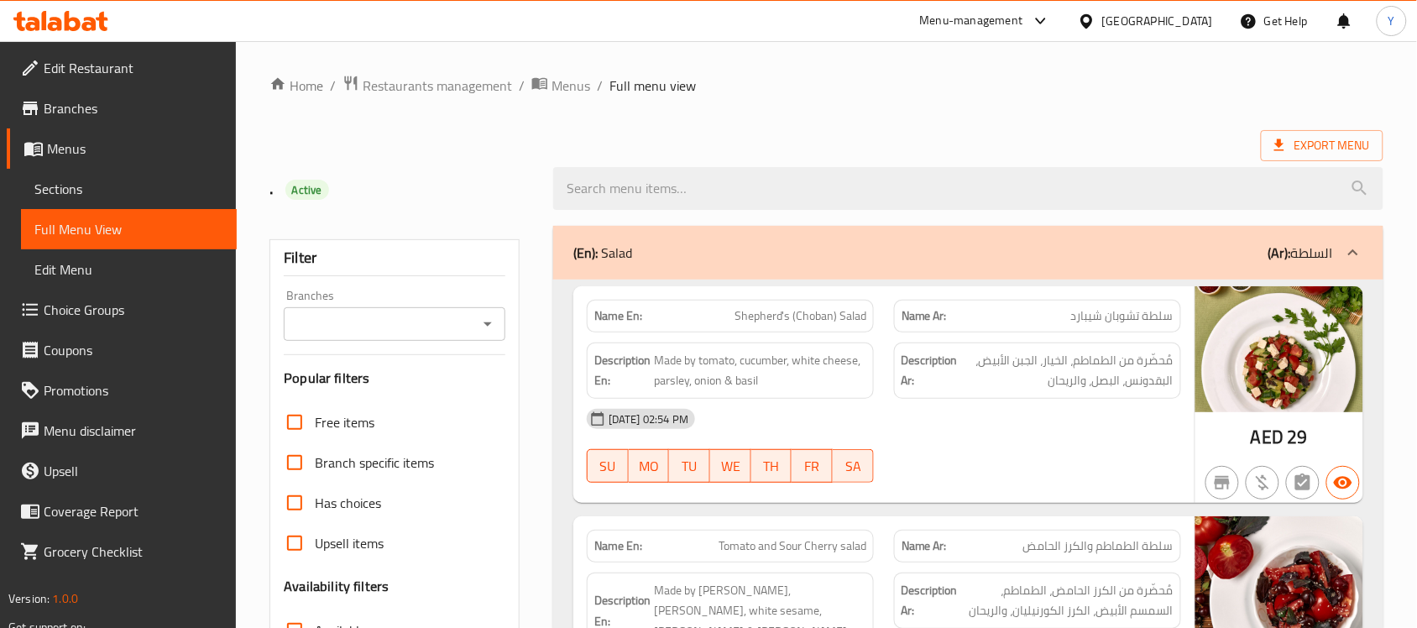
click at [1365, 93] on ol "Home / Restaurants management / Menus / Full menu view" at bounding box center [827, 86] width 1114 height 22
drag, startPoint x: 932, startPoint y: 193, endPoint x: 1123, endPoint y: -128, distance: 373.5
click at [1374, 139] on span "Export Menu" at bounding box center [1322, 145] width 123 height 31
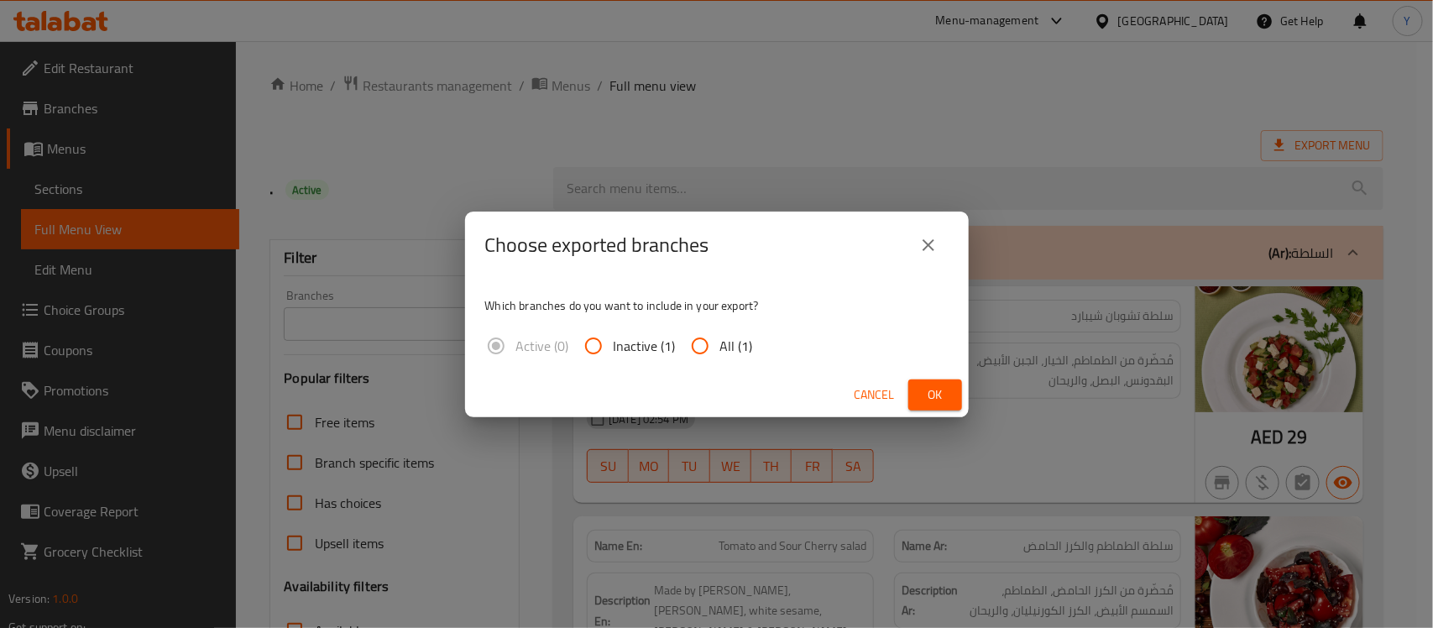
click at [934, 414] on div "Cancel Ok" at bounding box center [717, 395] width 504 height 44
click at [940, 404] on span "Ok" at bounding box center [935, 395] width 27 height 21
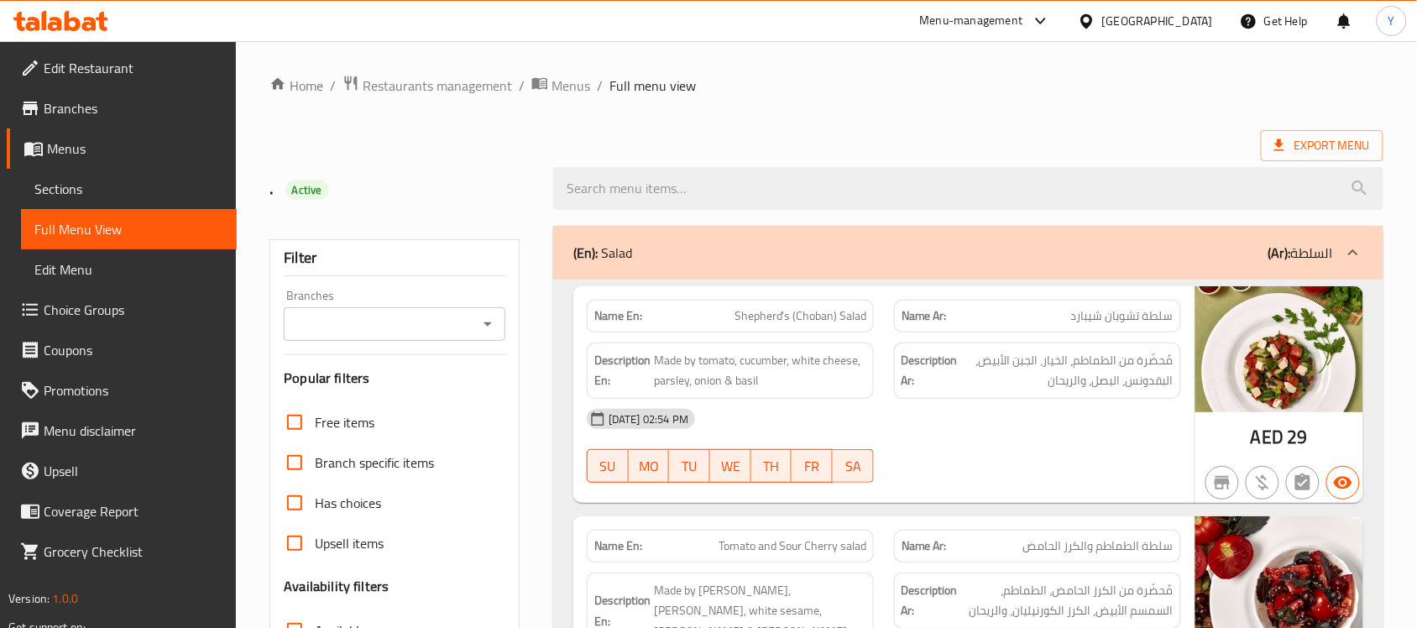
click at [1311, 75] on ol "Home / Restaurants management / Menus / Full menu view" at bounding box center [827, 86] width 1114 height 22
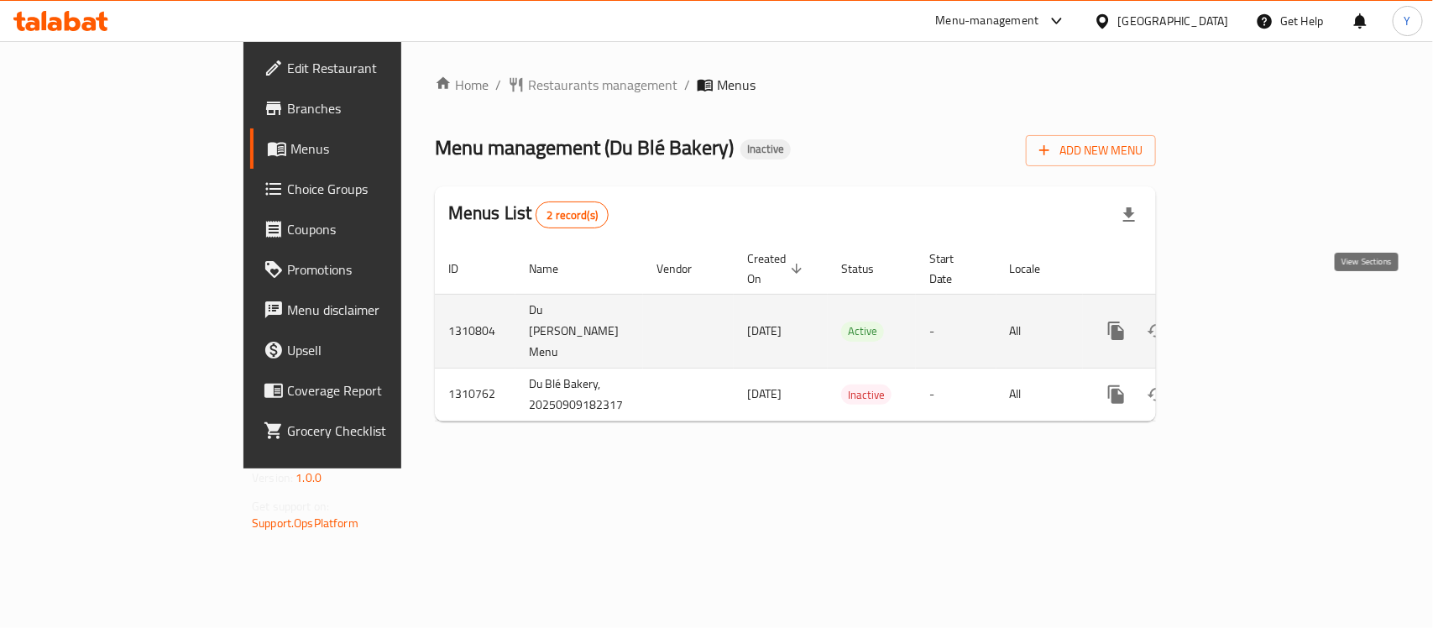
click at [1248, 321] on icon "enhanced table" at bounding box center [1237, 331] width 20 height 20
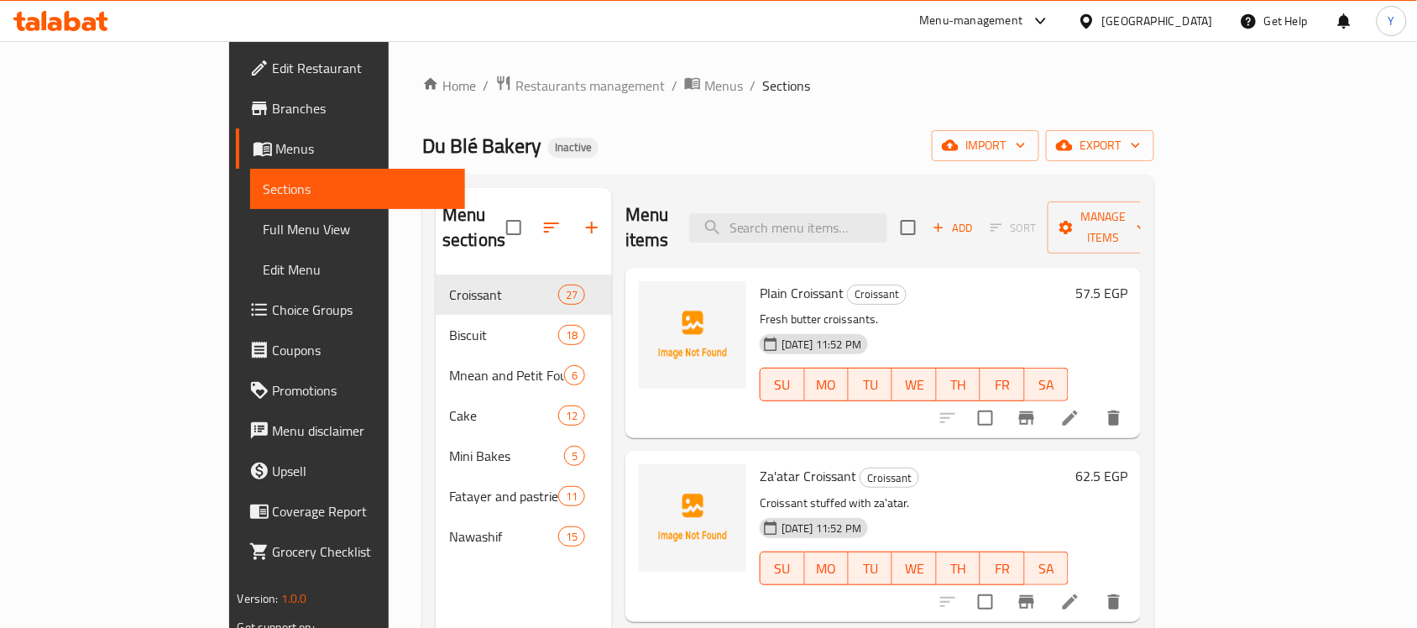
drag, startPoint x: 72, startPoint y: 228, endPoint x: 489, endPoint y: 1, distance: 474.9
click at [264, 228] on span "Full Menu View" at bounding box center [358, 229] width 189 height 20
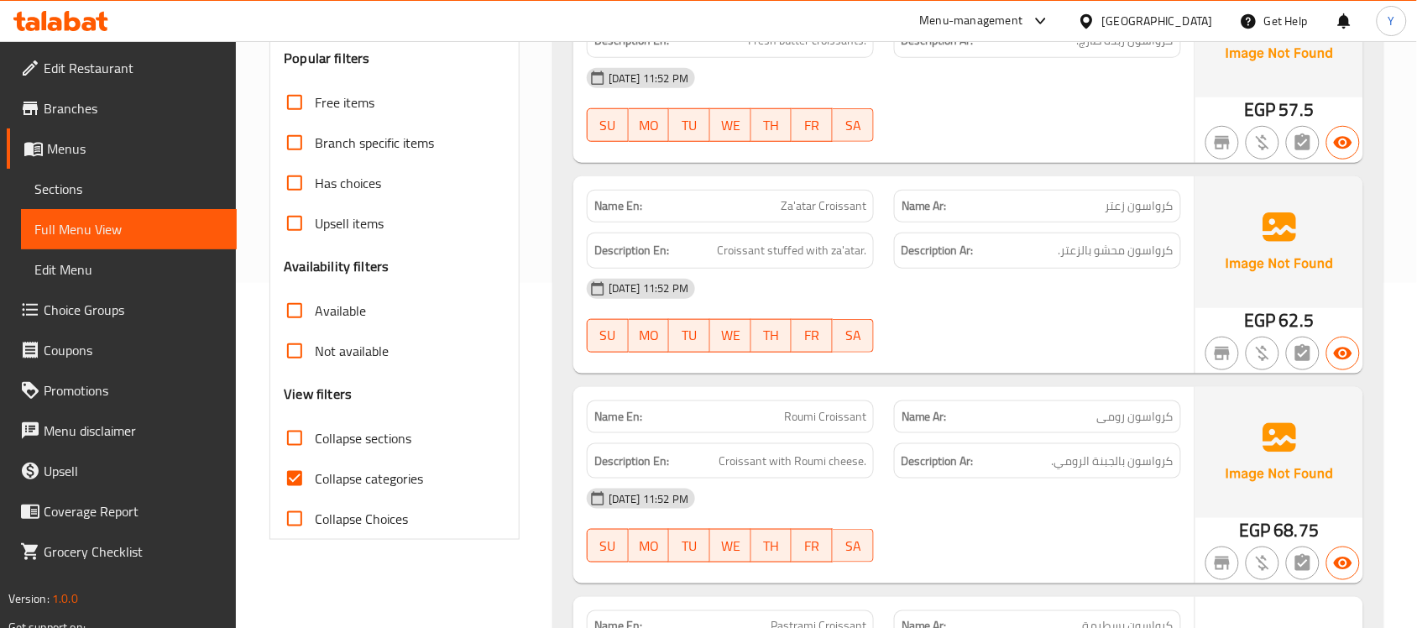
scroll to position [420, 0]
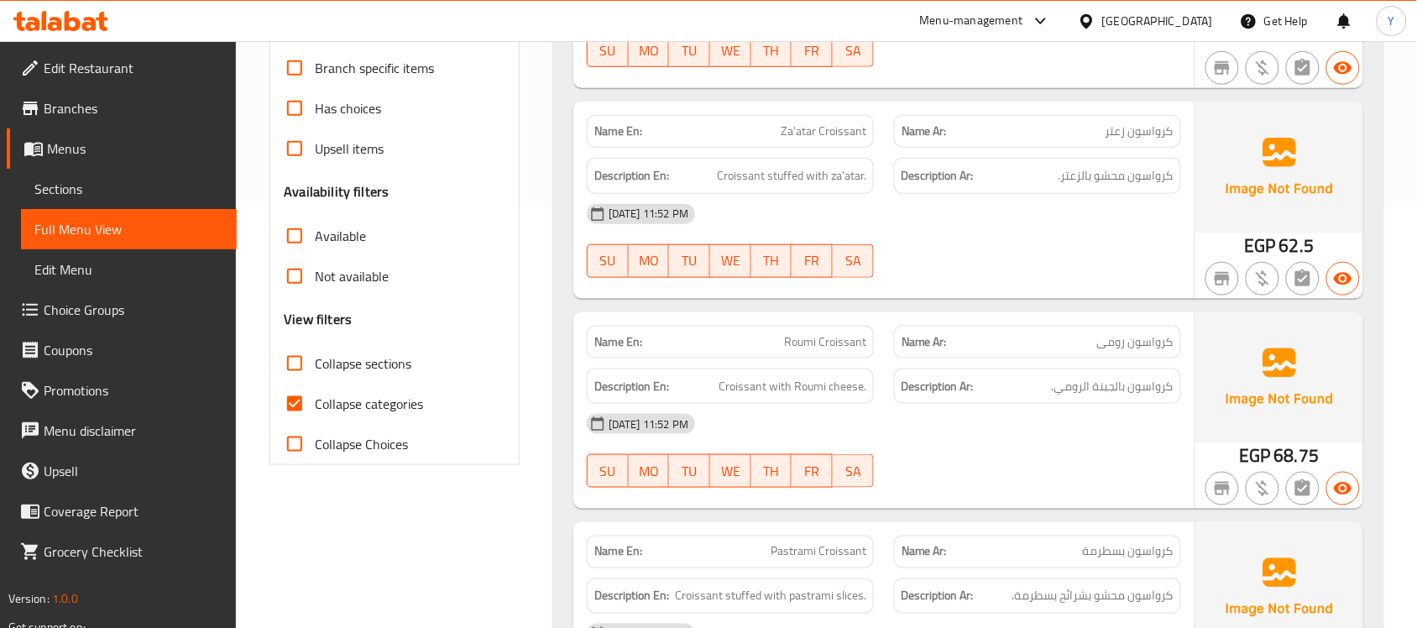
click at [290, 343] on input "Collapse sections" at bounding box center [295, 363] width 40 height 40
checkbox input "true"
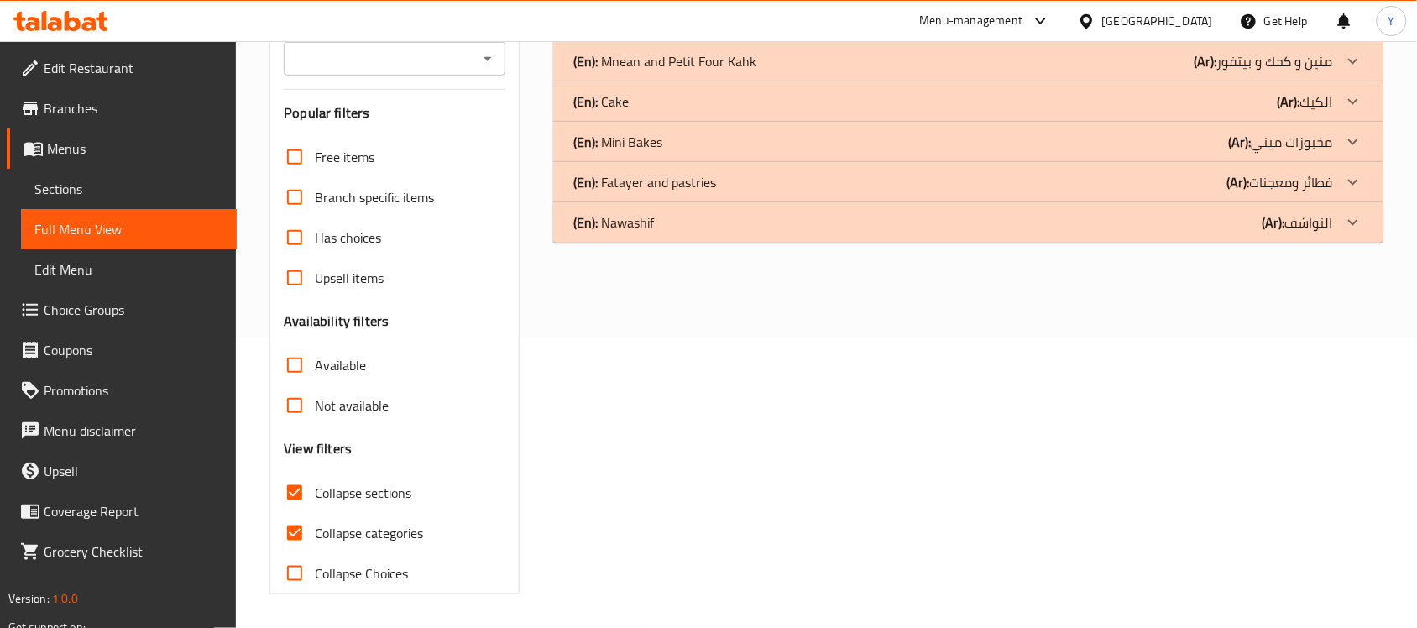
scroll to position [0, 0]
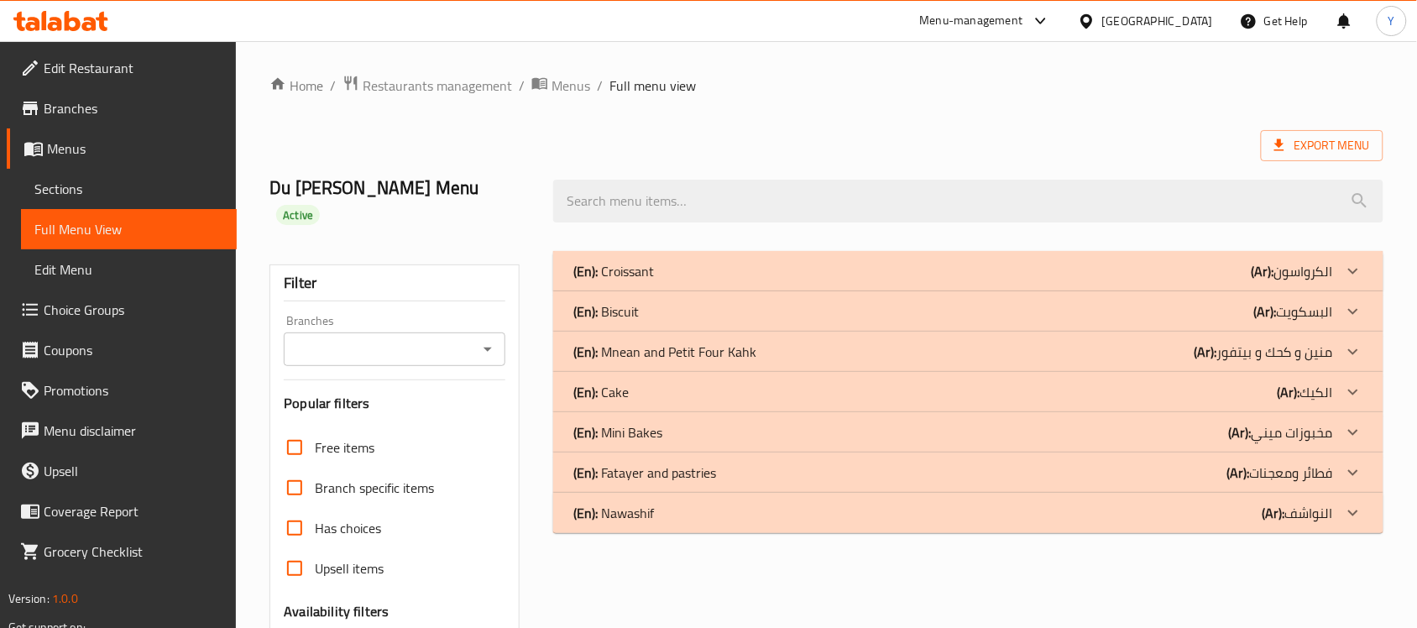
click at [951, 95] on ol "Home / Restaurants management / Menus / Full menu view" at bounding box center [827, 86] width 1114 height 22
drag, startPoint x: 774, startPoint y: 231, endPoint x: 783, endPoint y: 243, distance: 15.6
click at [774, 251] on div "(En): Croissant (Ar): الكرواسون" at bounding box center [968, 271] width 830 height 40
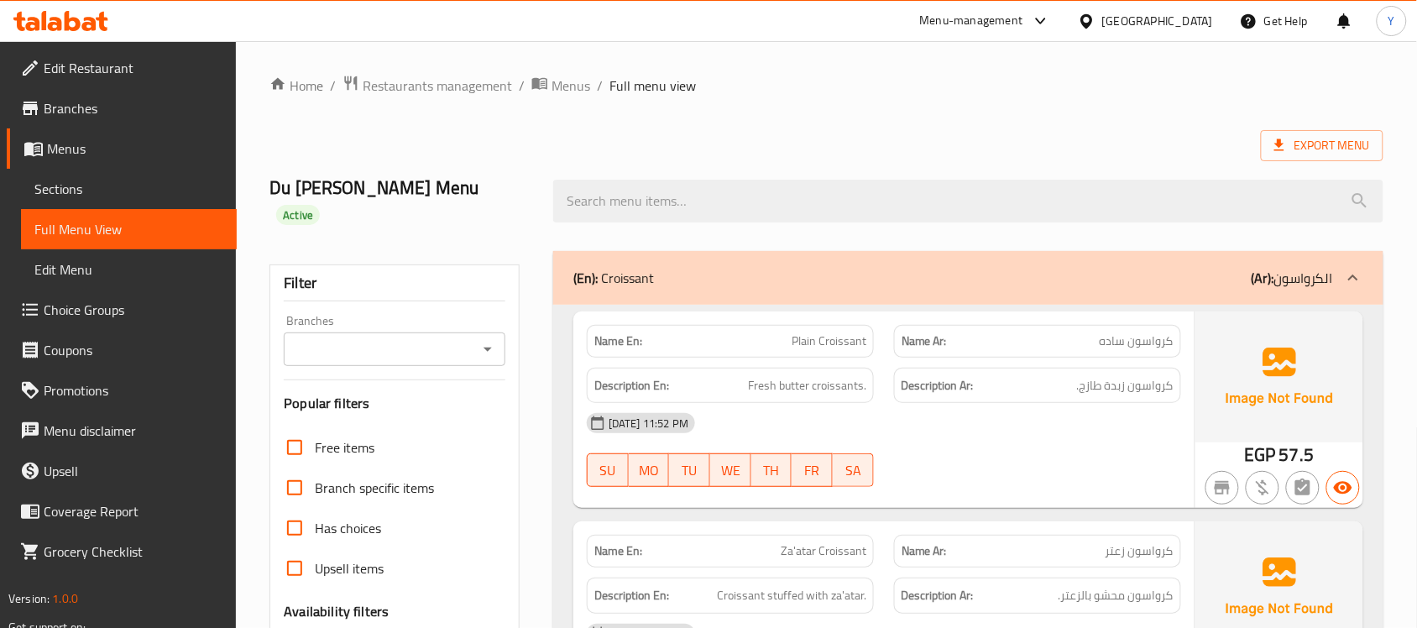
drag, startPoint x: 437, startPoint y: 451, endPoint x: 644, endPoint y: 47, distance: 454.0
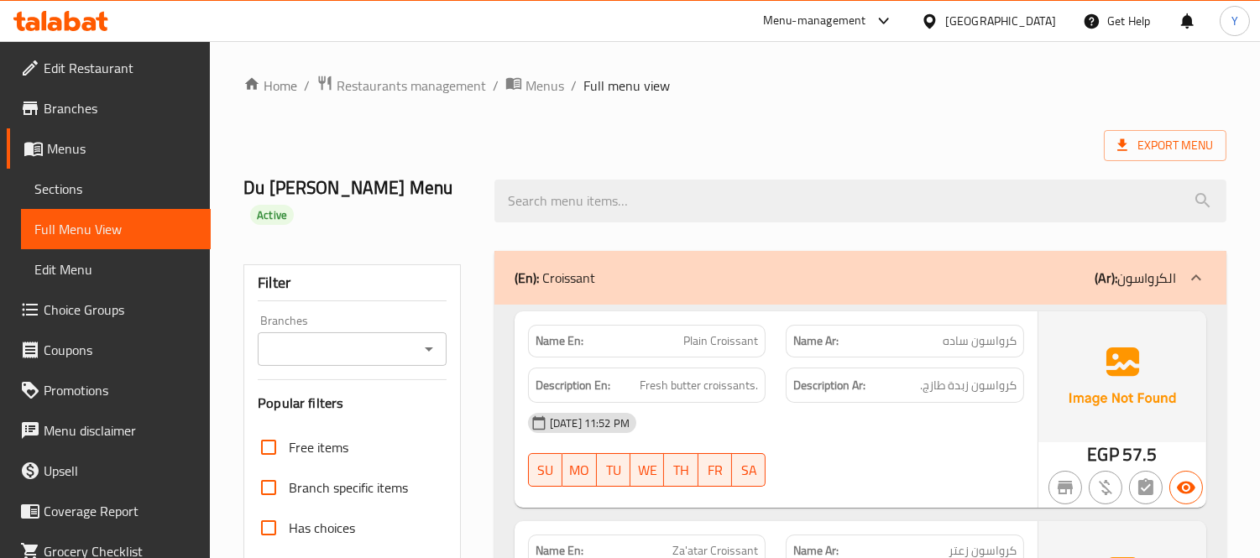
drag, startPoint x: 1325, startPoint y: 6, endPoint x: 871, endPoint y: 126, distance: 469.8
click at [943, 375] on span "كرواسون زبدة طازج." at bounding box center [968, 385] width 97 height 21
click at [1016, 406] on div "[DATE] 11:52 PM" at bounding box center [776, 423] width 516 height 40
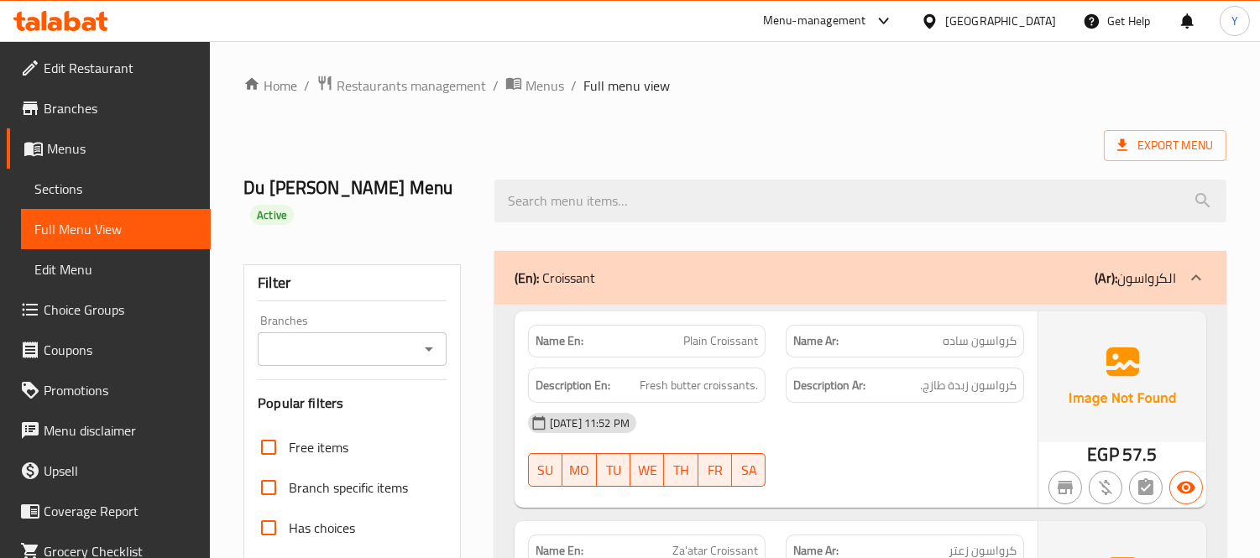
click at [1017, 405] on div "[DATE] 11:52 PM" at bounding box center [776, 423] width 516 height 40
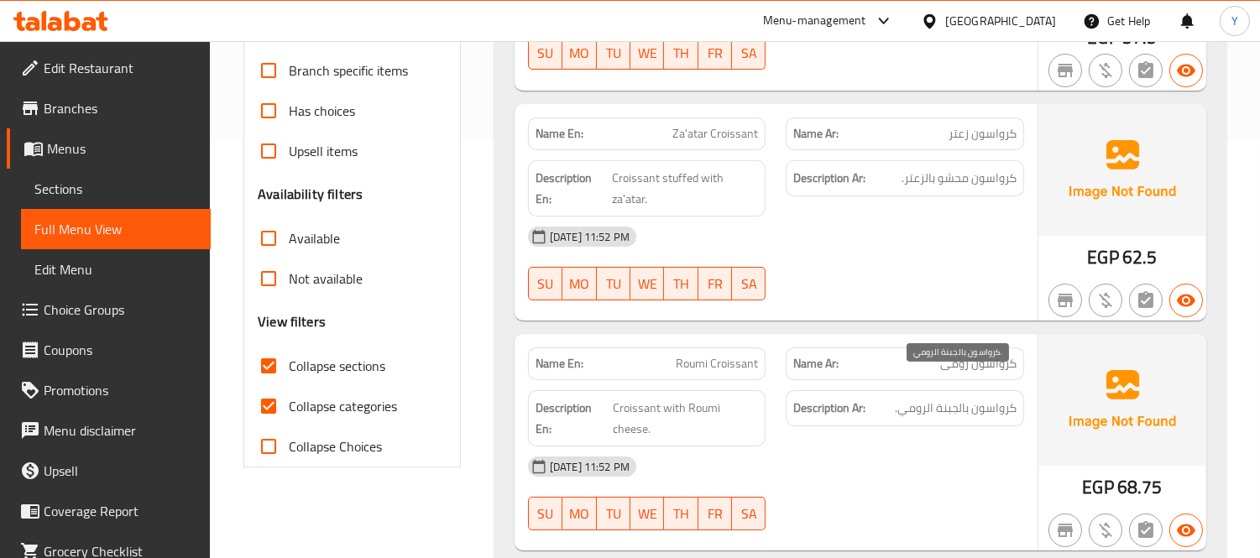
scroll to position [385, 0]
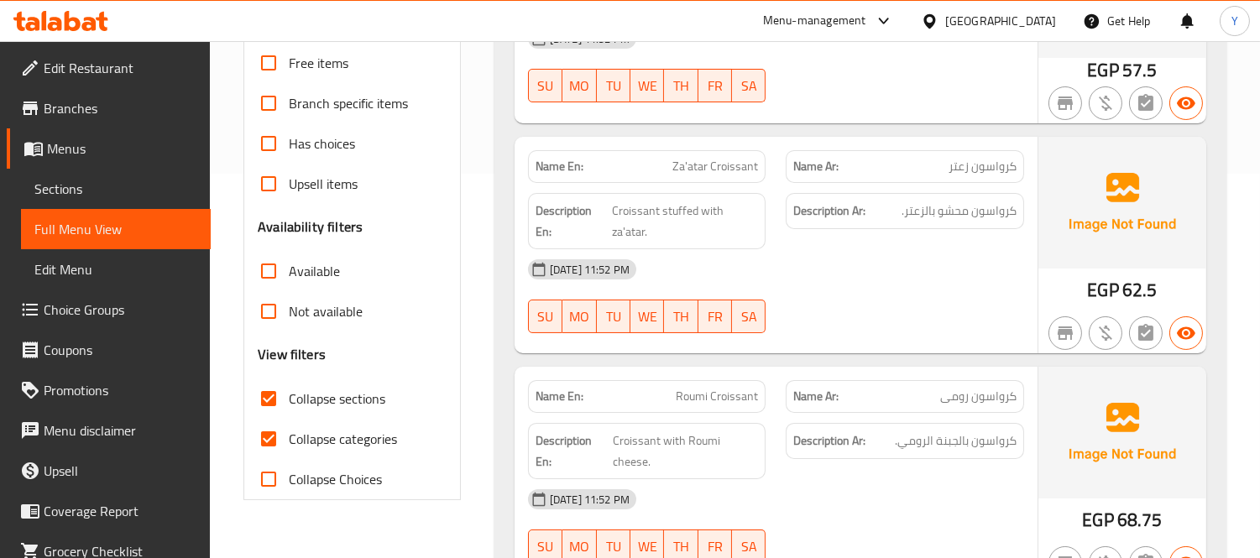
click at [803, 255] on div "[DATE] 11:52 PM" at bounding box center [776, 269] width 516 height 40
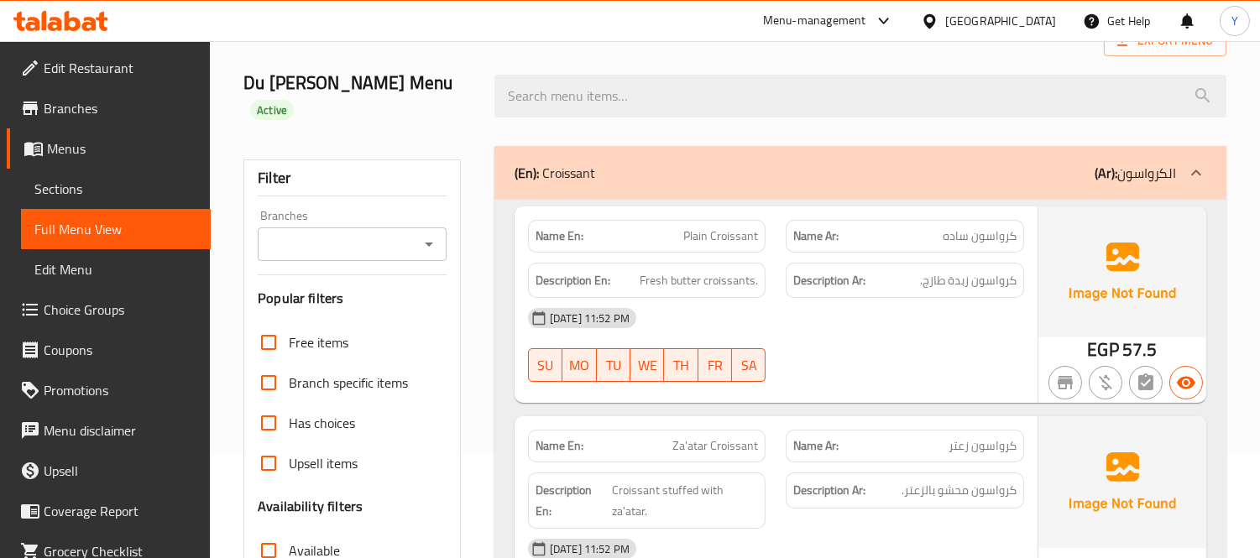
scroll to position [198, 0]
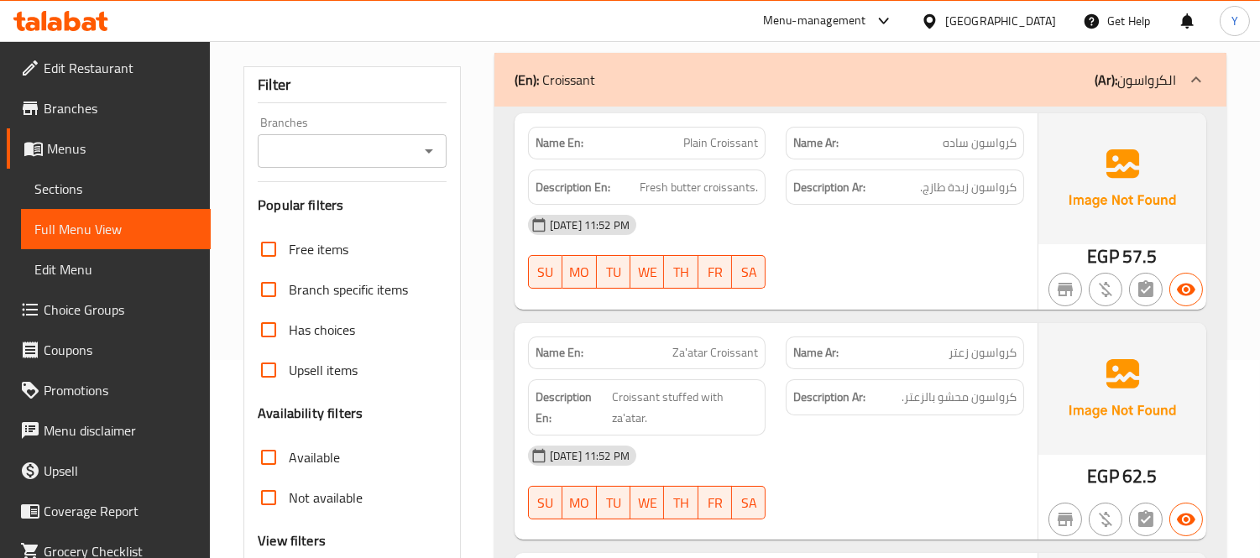
click at [668, 280] on div "Name En: Plain Croissant Name Ar: كرواسون ساده Description En: Fresh butter cro…" at bounding box center [776, 211] width 523 height 196
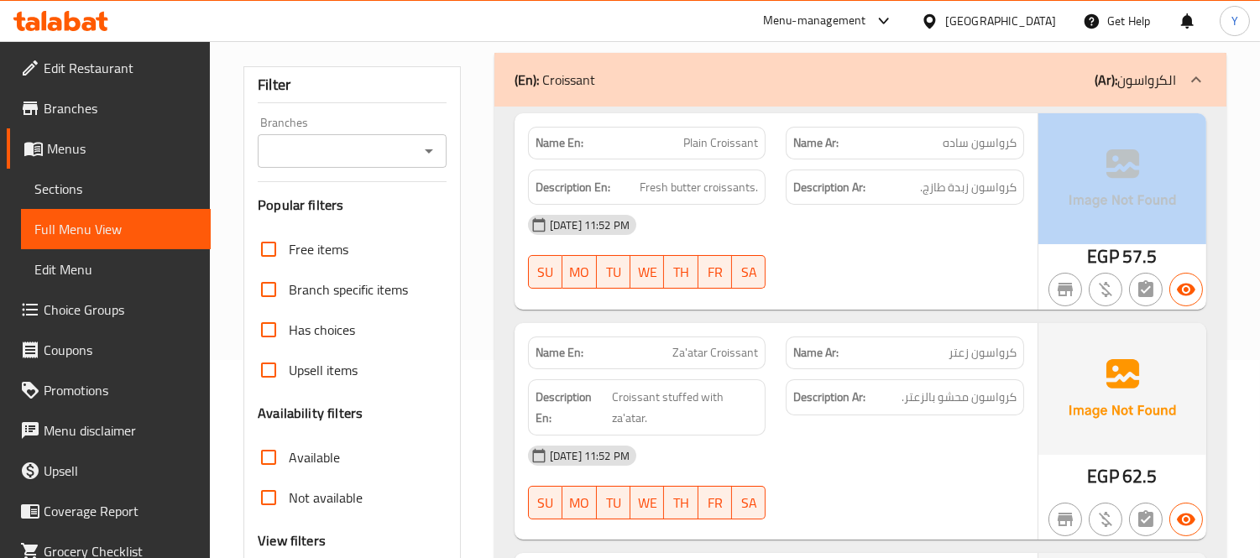
click at [668, 280] on div "Name En: Plain Croissant Name Ar: كرواسون ساده Description En: Fresh butter cro…" at bounding box center [776, 211] width 523 height 196
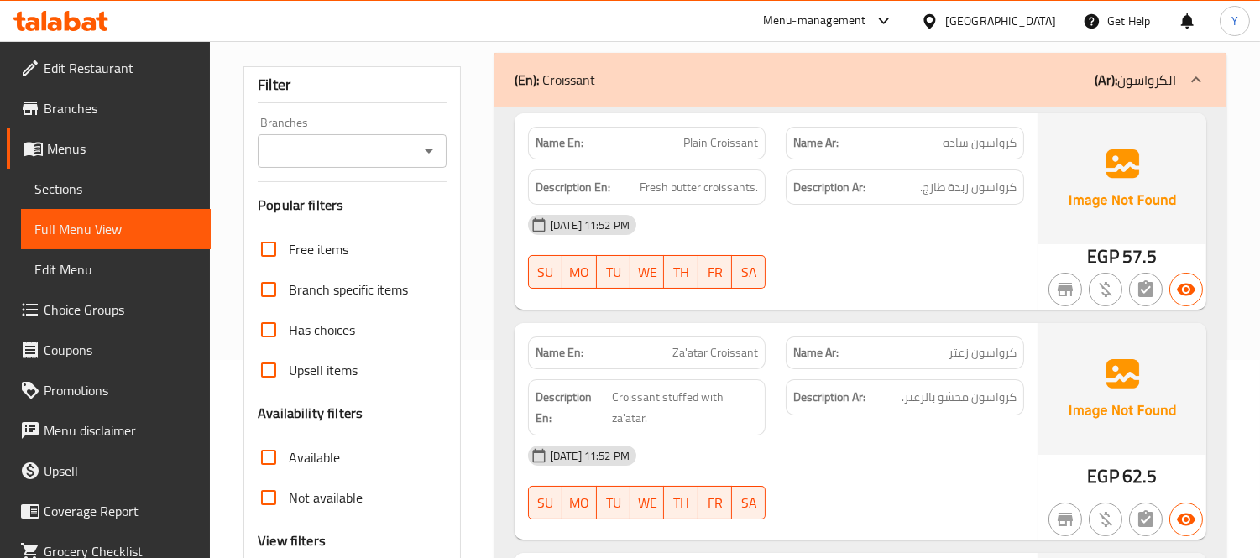
click at [783, 337] on div "Name Ar: كرواسون زعتر" at bounding box center [905, 353] width 259 height 53
click at [687, 344] on span "Za'atar Croissant" at bounding box center [716, 353] width 86 height 18
copy span "Za'atar Croissant"
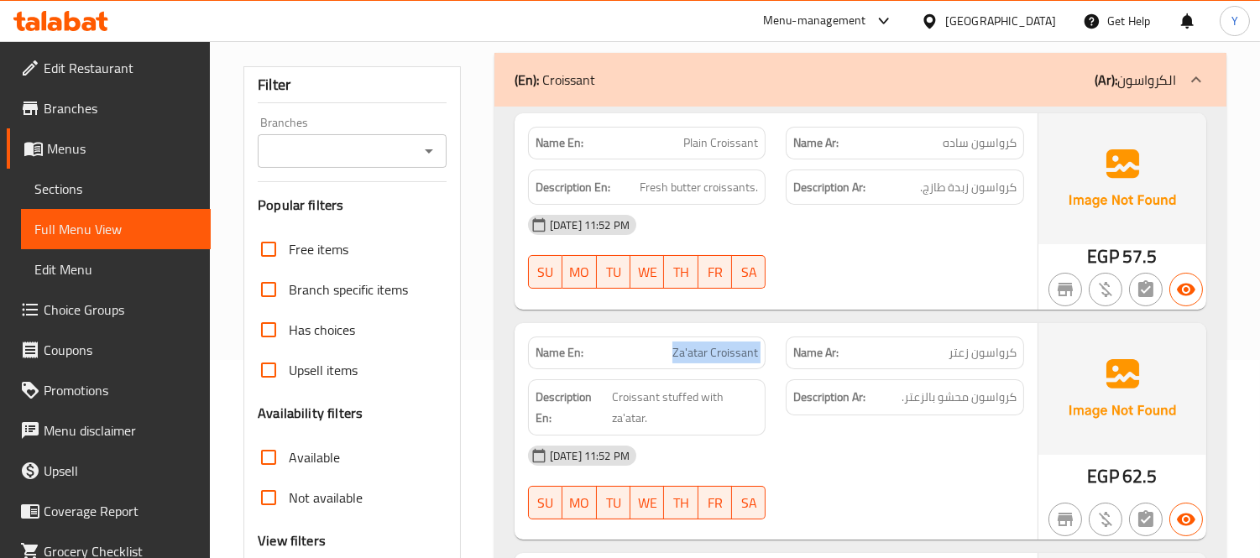
click at [730, 344] on span "Za'atar Croissant" at bounding box center [716, 353] width 86 height 18
click at [701, 344] on span "Za'atar Croissant" at bounding box center [716, 353] width 86 height 18
click at [699, 344] on span "Za'atar Croissant" at bounding box center [716, 353] width 86 height 18
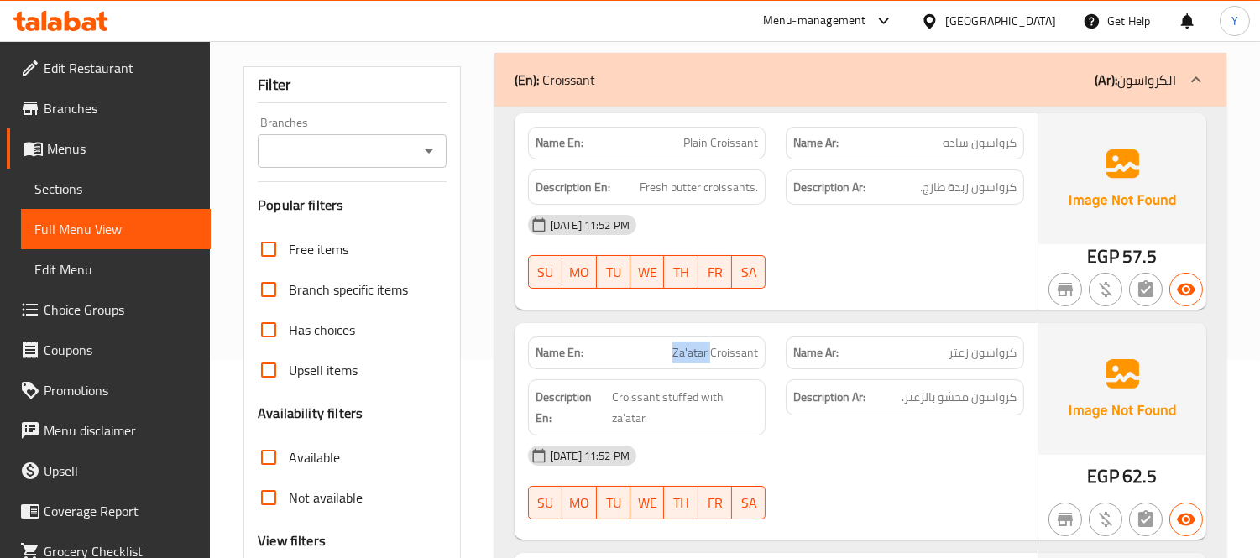
copy span "Za'atar"
click at [777, 327] on div "Name Ar: كرواسون زعتر" at bounding box center [905, 353] width 259 height 53
click at [693, 344] on span "Za'atar Croissant" at bounding box center [716, 353] width 86 height 18
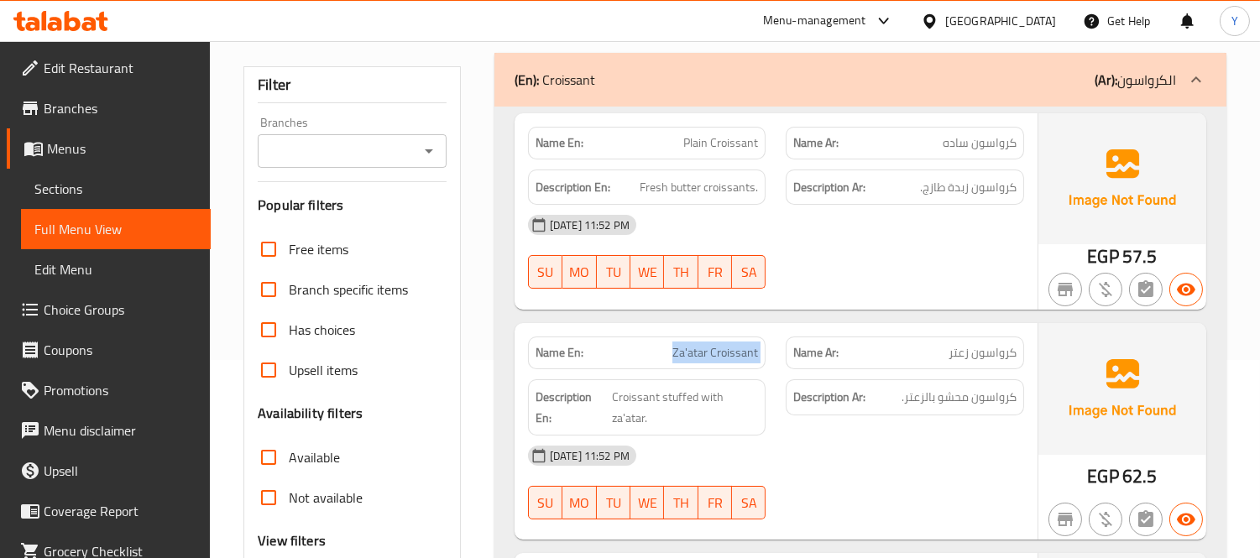
copy span "Za'atar Croissant"
click at [947, 369] on div "Description Ar: كرواسون محشو بالزعتر." at bounding box center [905, 407] width 259 height 76
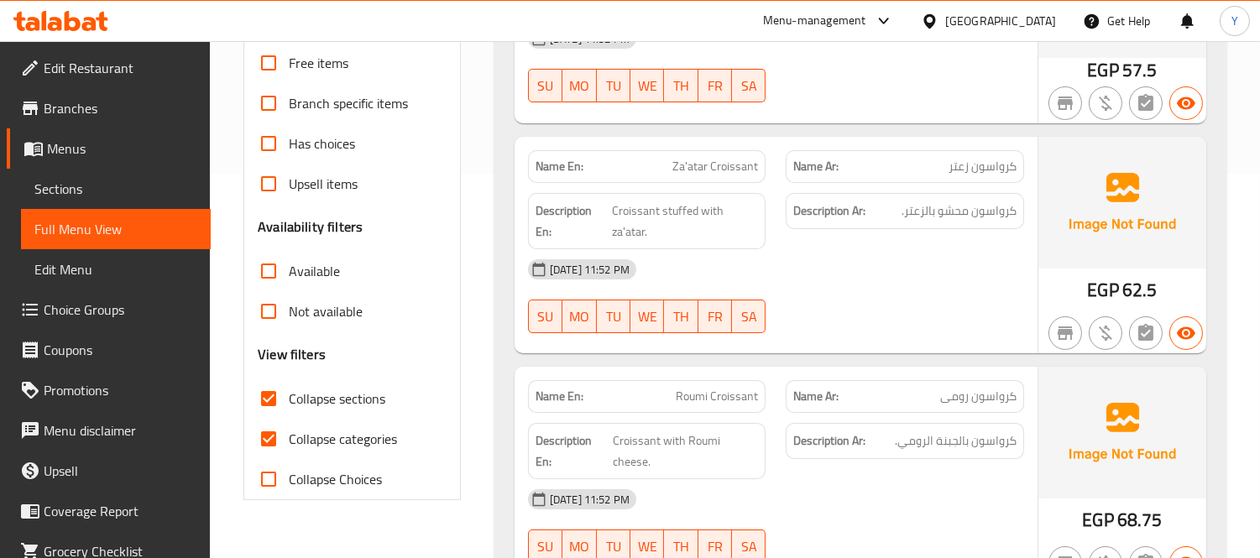
click at [697, 388] on span "Roumi Croissant" at bounding box center [717, 397] width 82 height 18
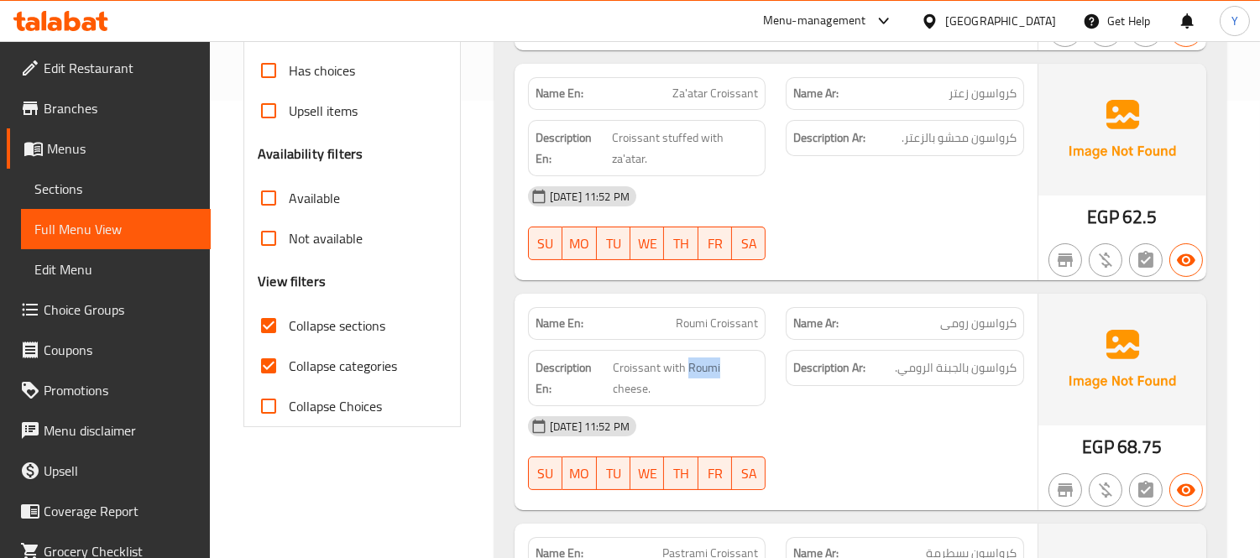
click at [697, 379] on div "Name En: Roumi Croissant Name Ar: كرواسون رومى Description En: Croissant with R…" at bounding box center [776, 402] width 523 height 217
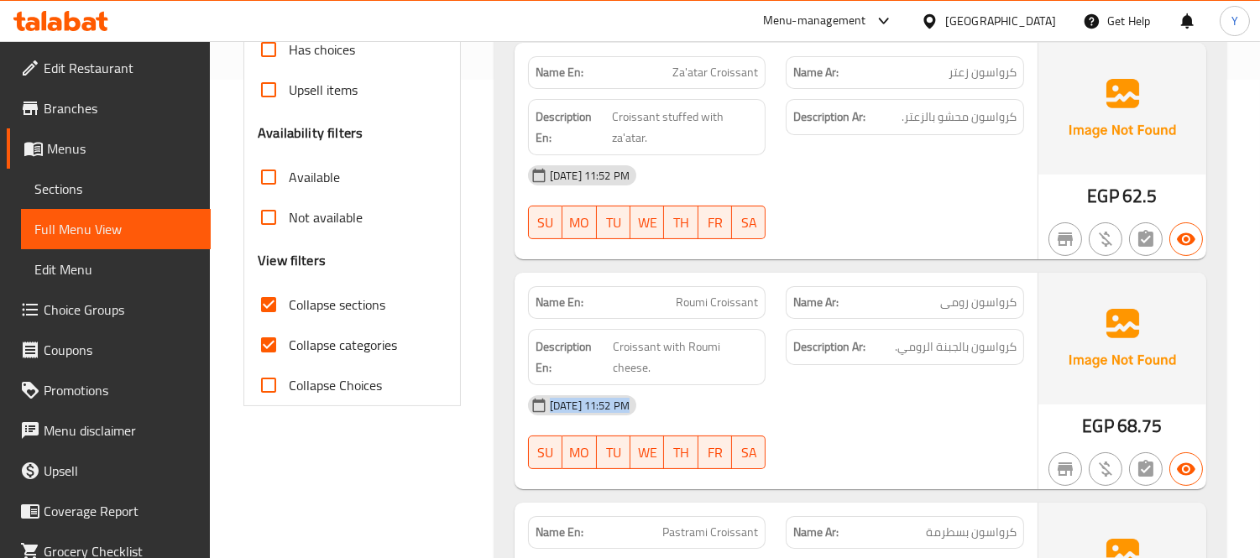
click at [697, 385] on div "[DATE] 11:52 PM" at bounding box center [776, 405] width 516 height 40
click at [673, 294] on p "Name En: Roumi Croissant" at bounding box center [647, 303] width 223 height 18
copy span "Roumi Croissant"
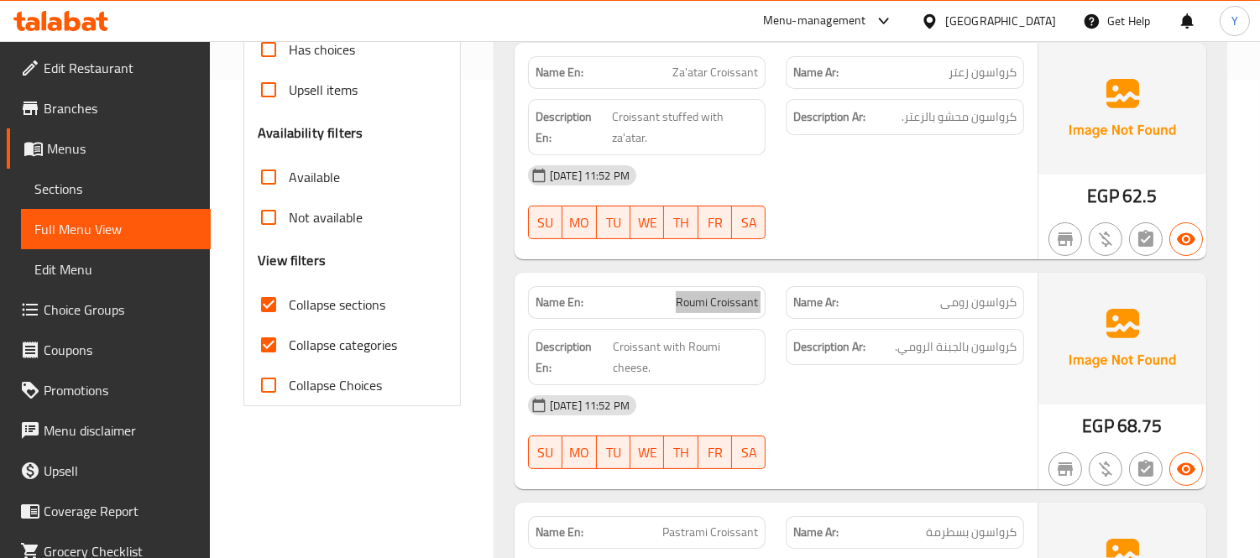
scroll to position [665, 0]
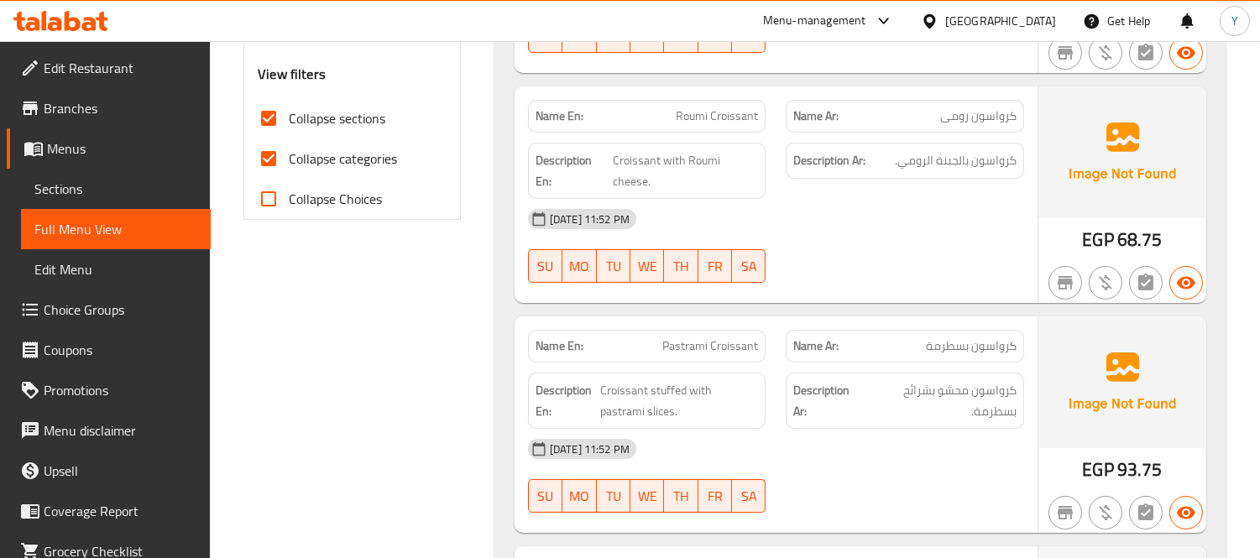
click at [715, 338] on span "Pastrami Croissant" at bounding box center [710, 347] width 96 height 18
copy span "Pastrami Croissant"
click at [971, 254] on div "Name En: Roumi Croissant Name Ar: كرواسون رومى Description En: Croissant with R…" at bounding box center [776, 194] width 523 height 217
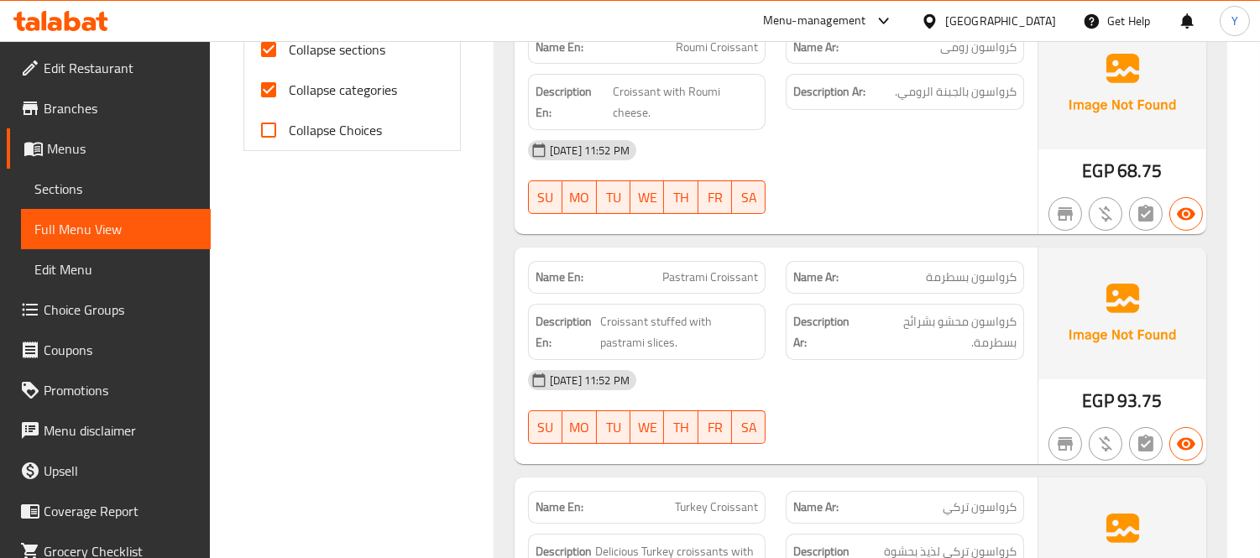
scroll to position [851, 0]
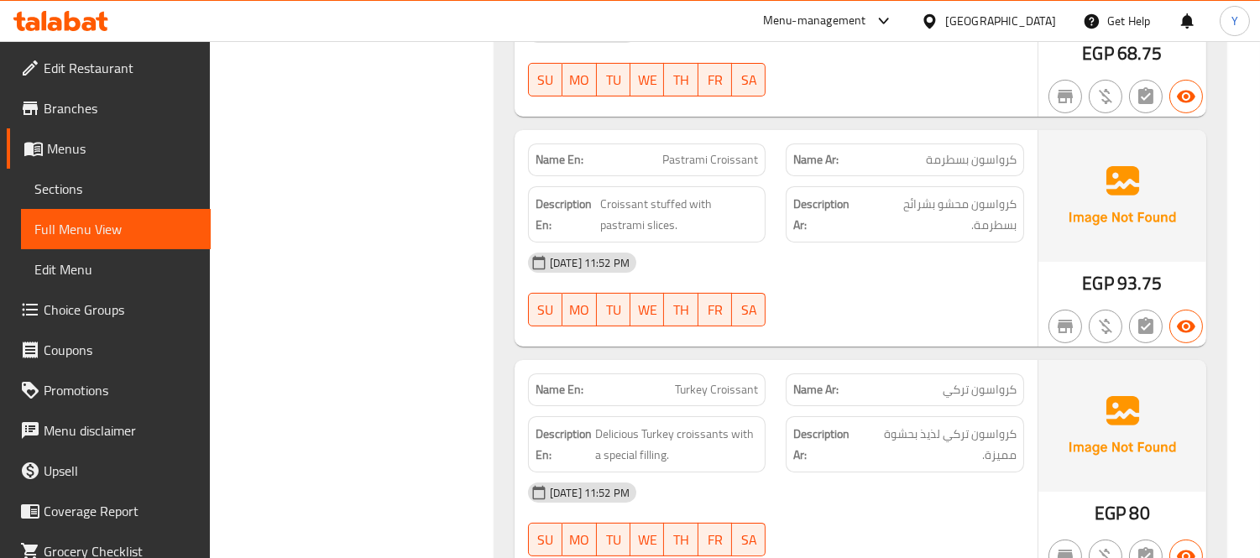
click at [694, 374] on div "Name En: Turkey Croissant" at bounding box center [647, 390] width 238 height 33
copy span "Turkey Croissant"
click at [694, 374] on div "Name En: Turkey Croissant" at bounding box center [647, 390] width 238 height 33
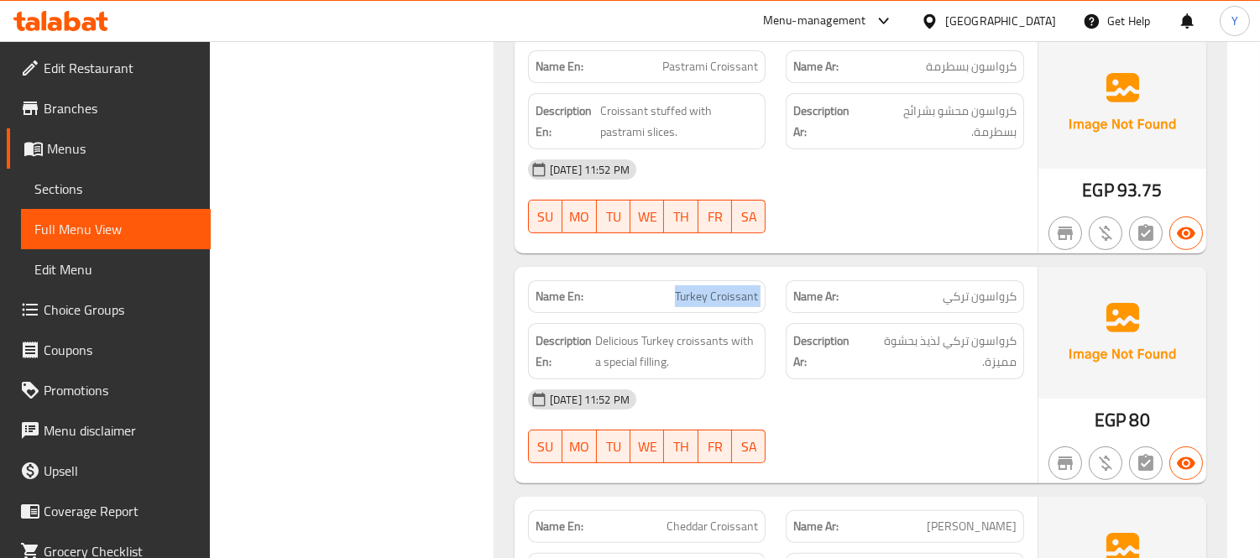
click at [743, 280] on div "Name En: Turkey Croissant" at bounding box center [647, 296] width 238 height 33
click at [715, 288] on span "Turkey Croissant" at bounding box center [716, 297] width 83 height 18
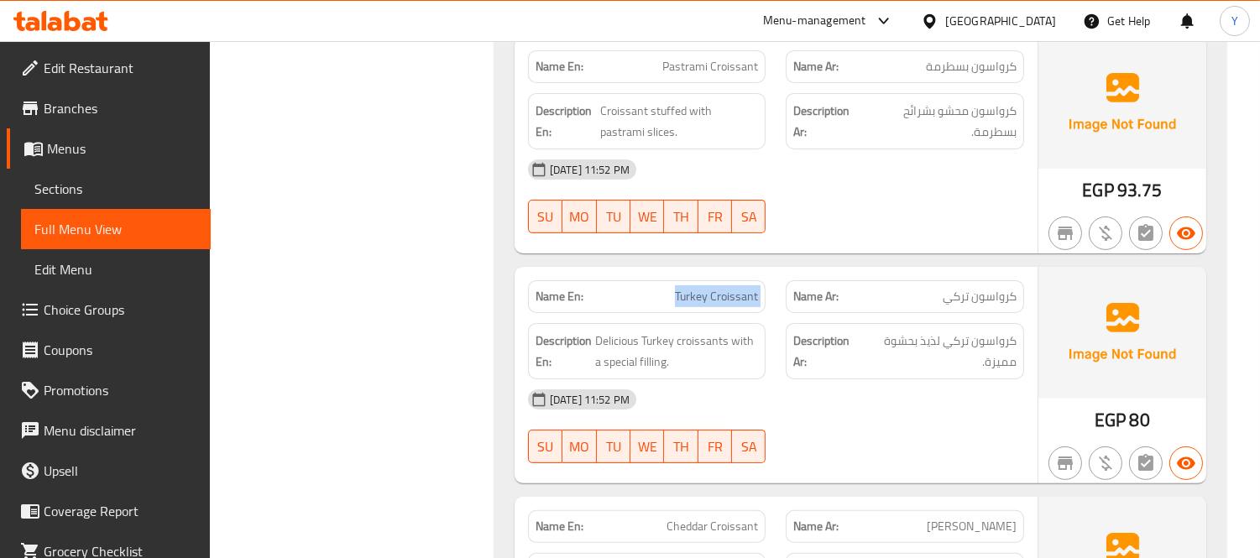
click at [715, 288] on span "Turkey Croissant" at bounding box center [716, 297] width 83 height 18
click at [709, 510] on div "Name En: Cheddar Croissant" at bounding box center [647, 526] width 238 height 33
copy span "Cheddar Croissant"
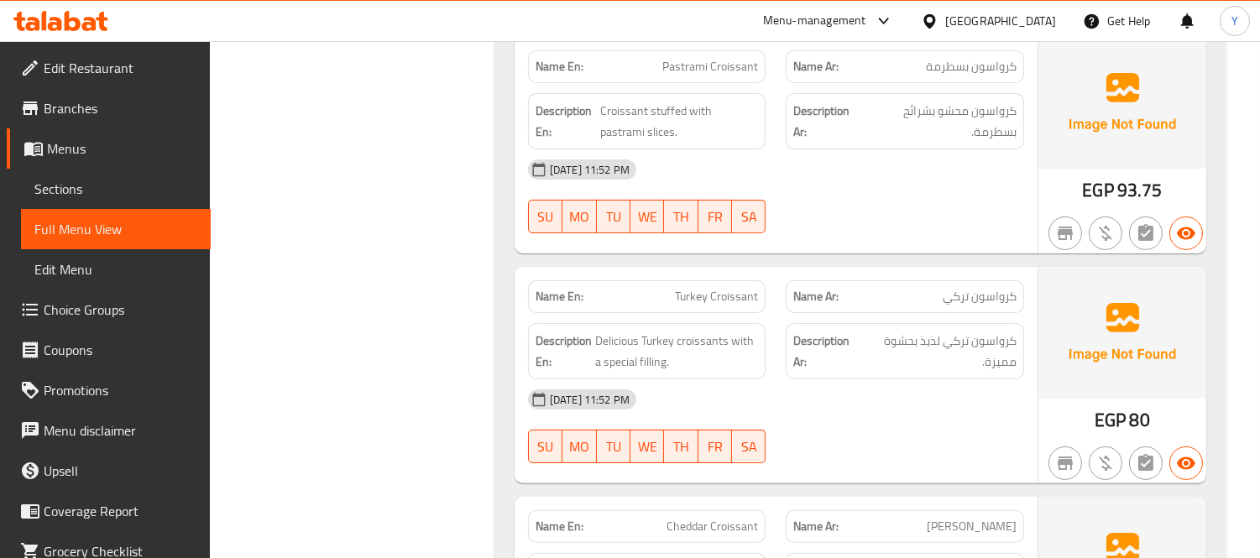
click at [895, 379] on div "[DATE] 11:52 PM" at bounding box center [776, 399] width 516 height 40
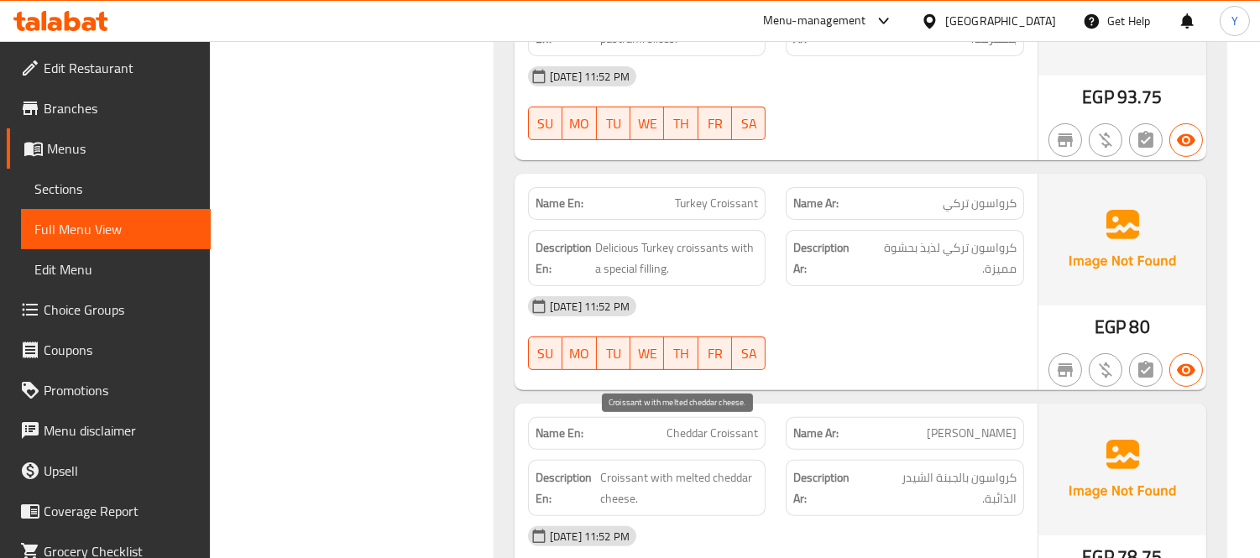
click at [634, 468] on span "Croissant with melted cheddar cheese." at bounding box center [679, 488] width 158 height 41
drag, startPoint x: 664, startPoint y: 432, endPoint x: 714, endPoint y: 428, distance: 49.6
click at [711, 468] on span "Croissant with melted cheddar cheese." at bounding box center [679, 488] width 158 height 41
click at [809, 417] on div "Name Ar: كرواسون شيدر" at bounding box center [905, 433] width 238 height 33
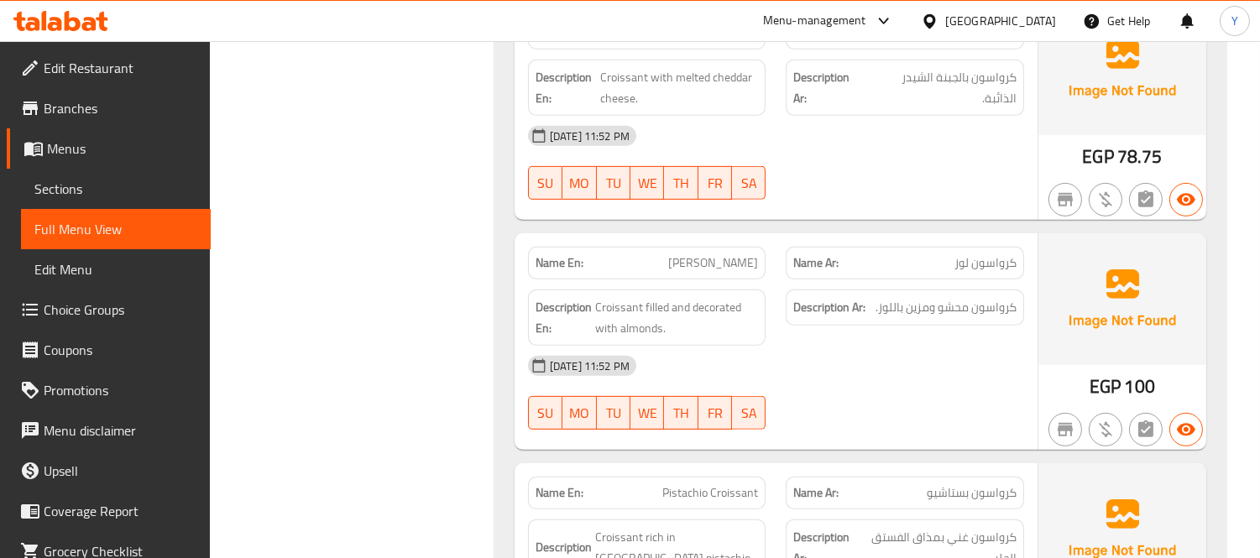
scroll to position [1471, 0]
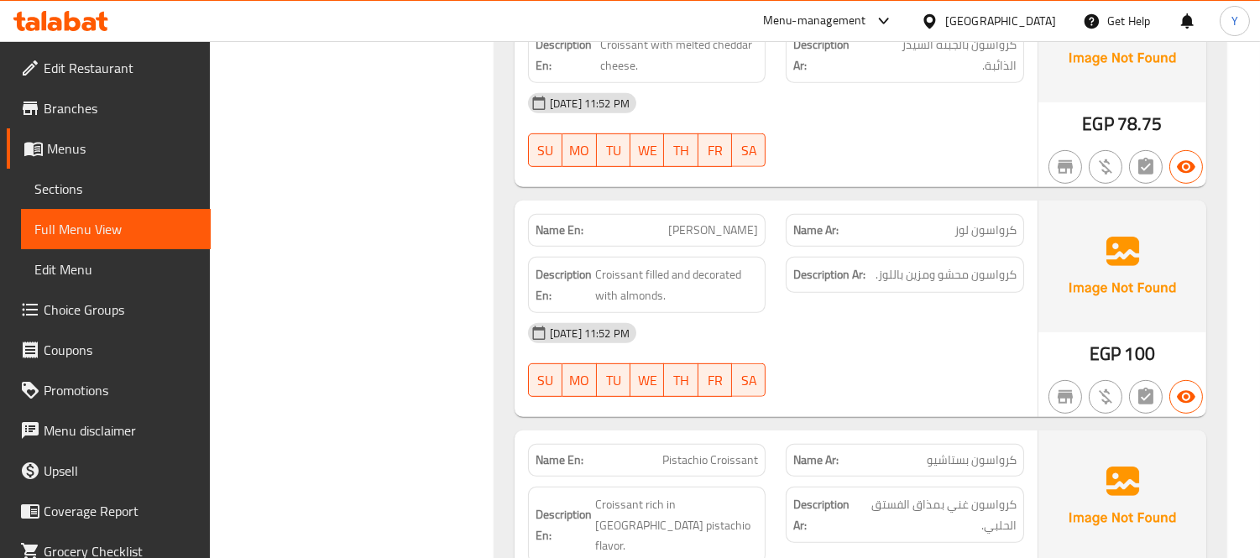
click at [866, 387] on div at bounding box center [905, 397] width 259 height 20
click at [607, 264] on span "Croissant filled and decorated with almonds." at bounding box center [677, 284] width 164 height 41
click at [725, 222] on span "[PERSON_NAME]" at bounding box center [713, 231] width 90 height 18
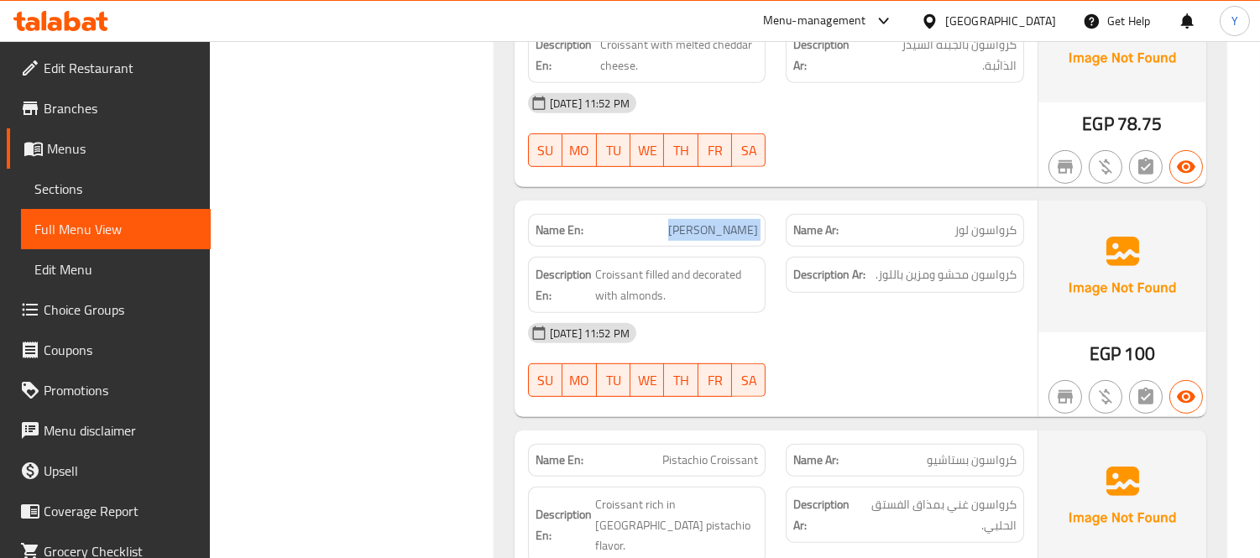
click at [725, 222] on span "[PERSON_NAME]" at bounding box center [713, 231] width 90 height 18
copy span "[PERSON_NAME]"
click at [816, 313] on div "[DATE] 11:52 PM" at bounding box center [776, 333] width 516 height 40
click at [1035, 374] on div at bounding box center [1122, 397] width 175 height 47
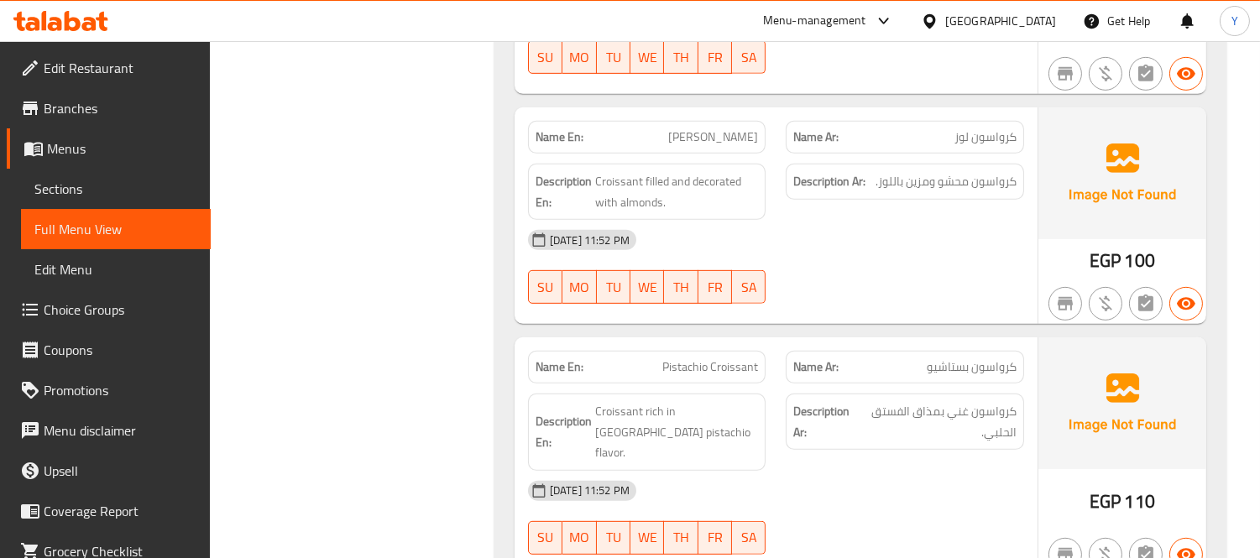
click at [1026, 399] on div "Description Ar: كرواسون غني بمذاق الفستق الحلبي." at bounding box center [905, 432] width 259 height 97
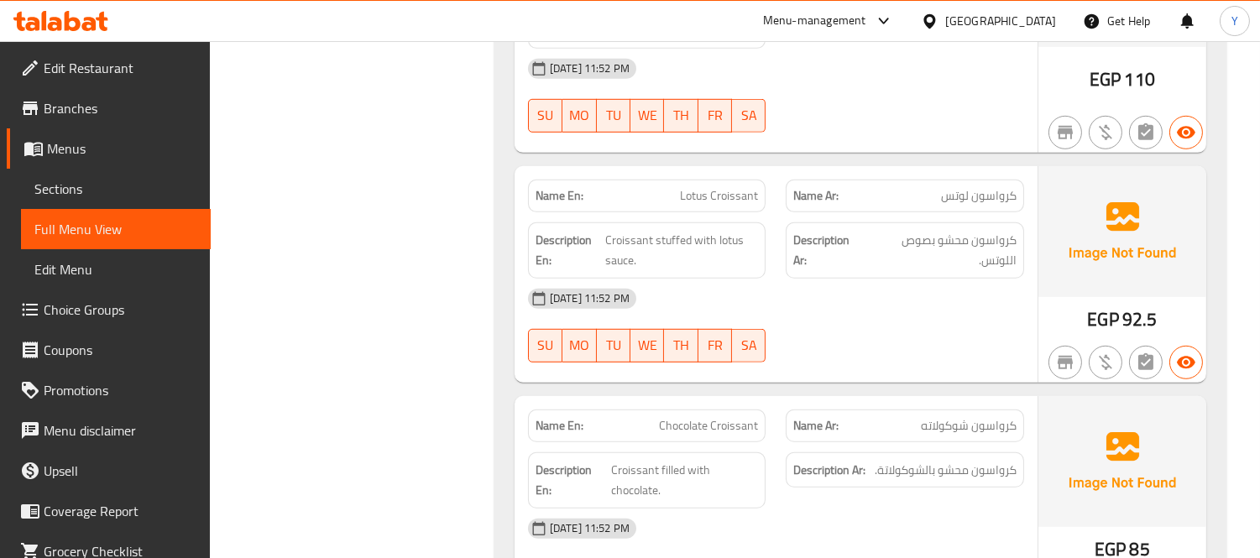
scroll to position [1893, 0]
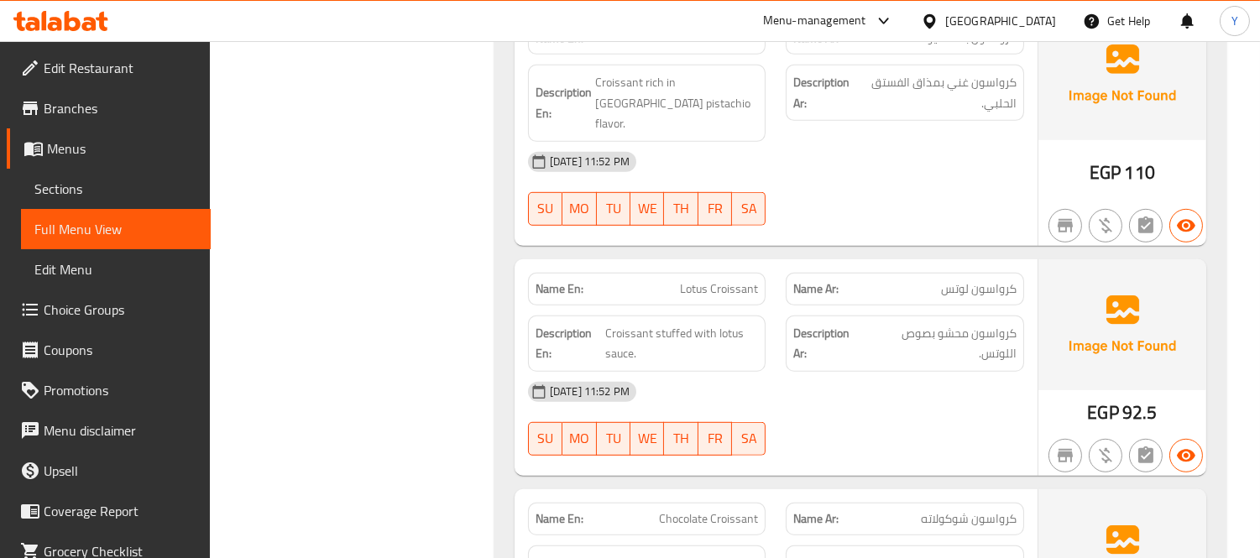
click at [875, 401] on div "Name En: Lotus Croissant Name Ar: كرواسون لوتس Description En: Croissant stuffe…" at bounding box center [776, 367] width 523 height 217
click at [697, 510] on span "Chocolate Croissant" at bounding box center [708, 519] width 99 height 18
copy span "Chocolate Croissant"
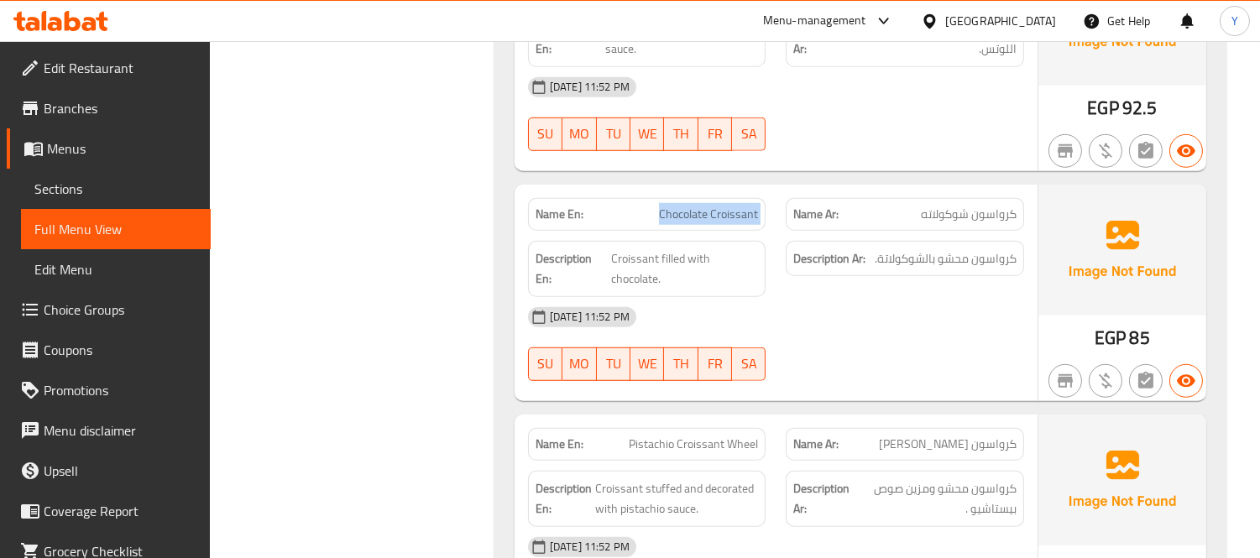
scroll to position [2267, 0]
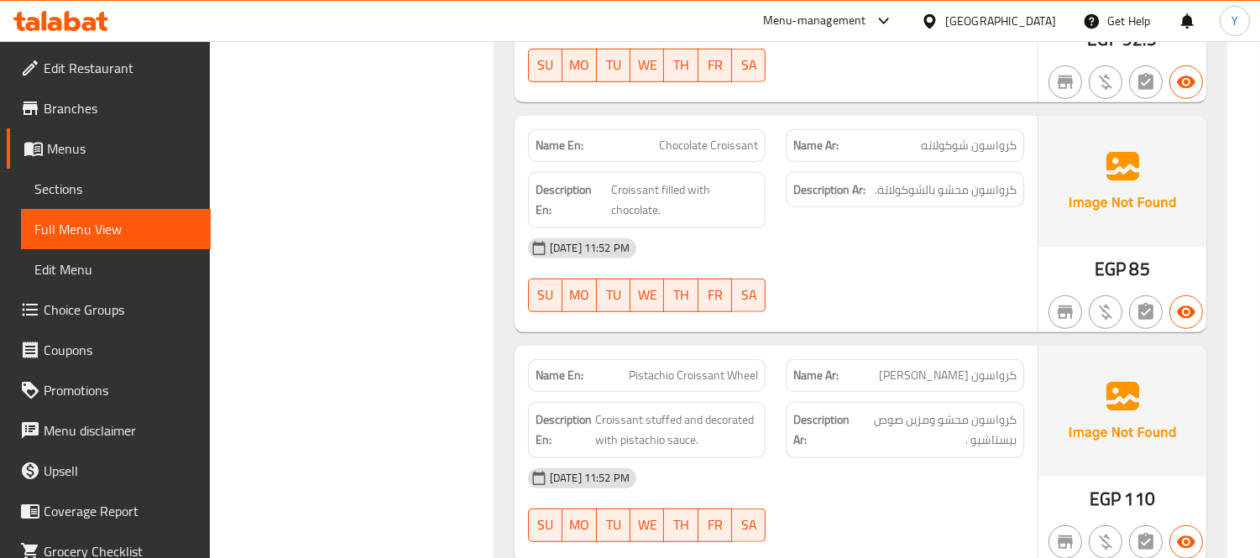
click at [987, 228] on div "09-09-2025 11:52 PM SU MO TU WE TH FR SA" at bounding box center [776, 275] width 516 height 94
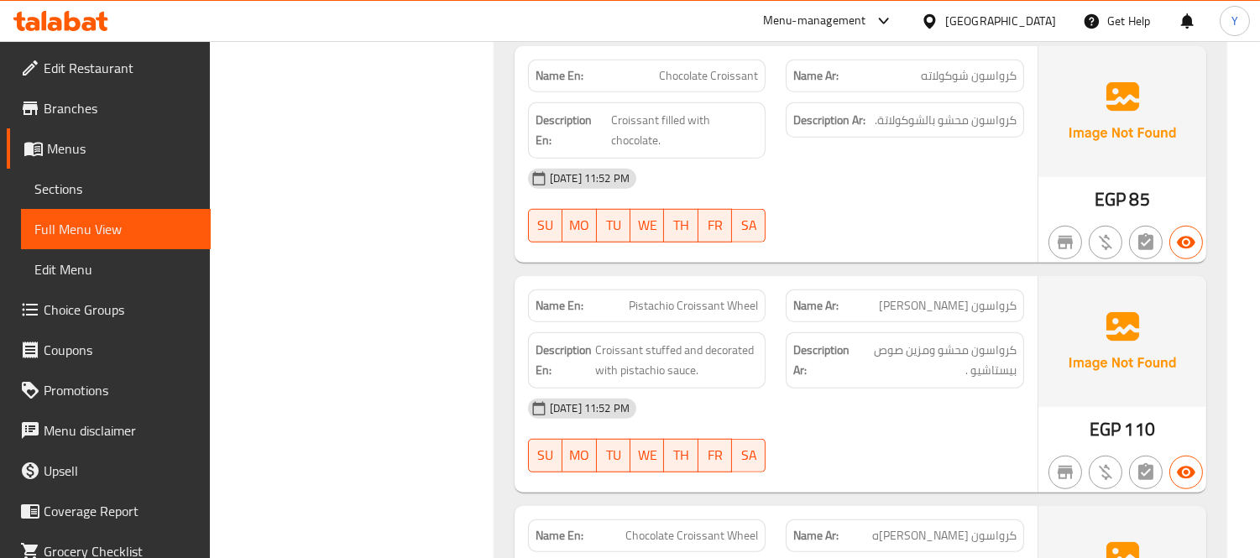
scroll to position [2453, 0]
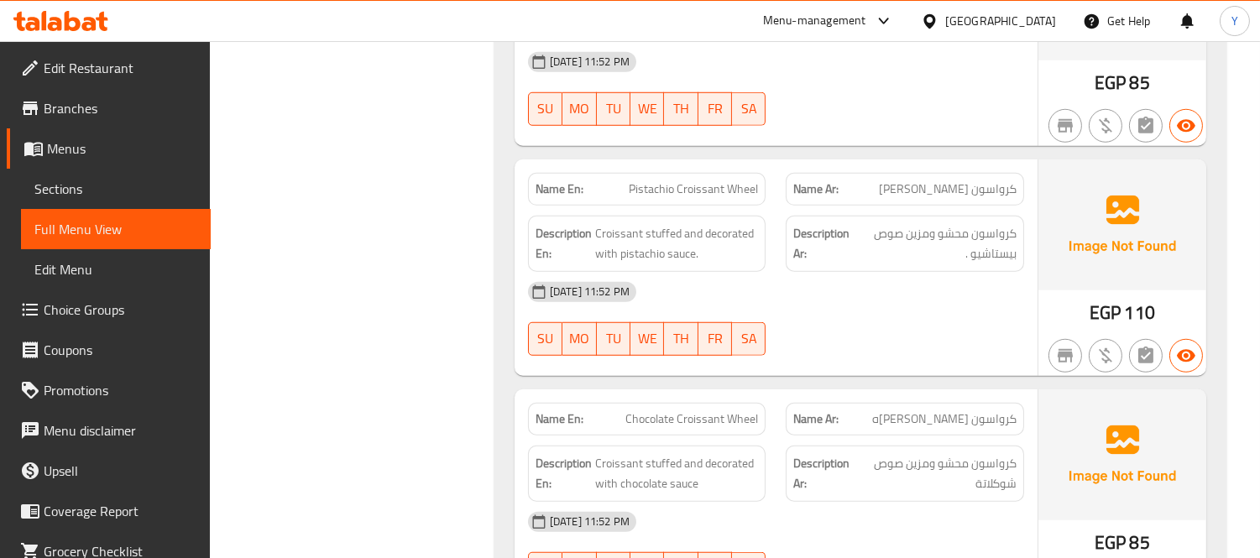
click at [717, 173] on div "Name En: Pistachio Croissant Wheel" at bounding box center [647, 189] width 238 height 33
click at [895, 272] on div "[DATE] 11:52 PM" at bounding box center [776, 292] width 516 height 40
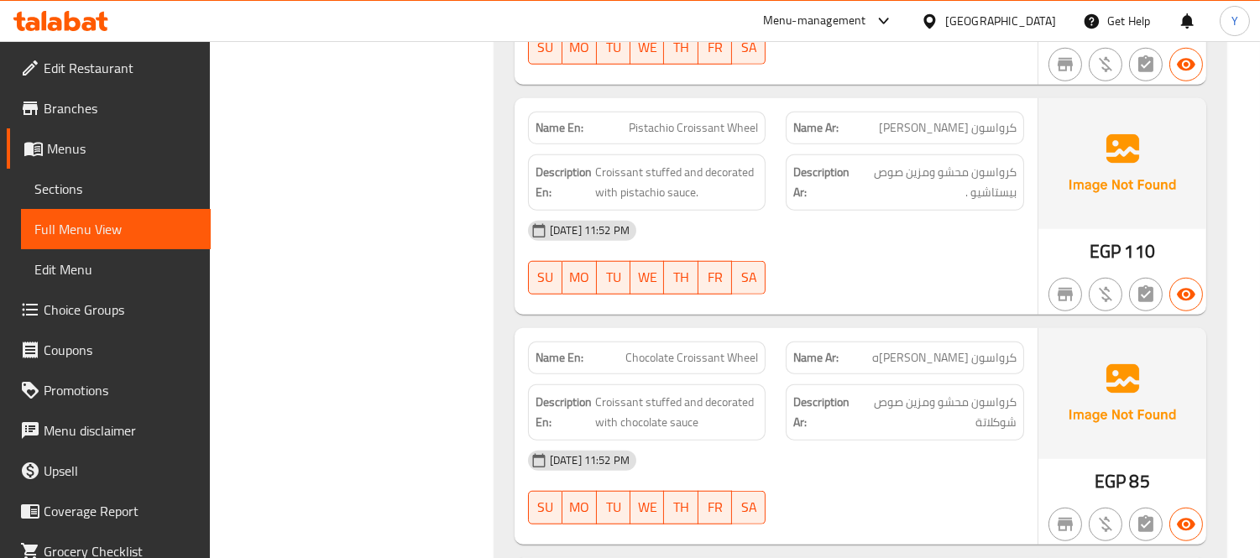
scroll to position [2546, 0]
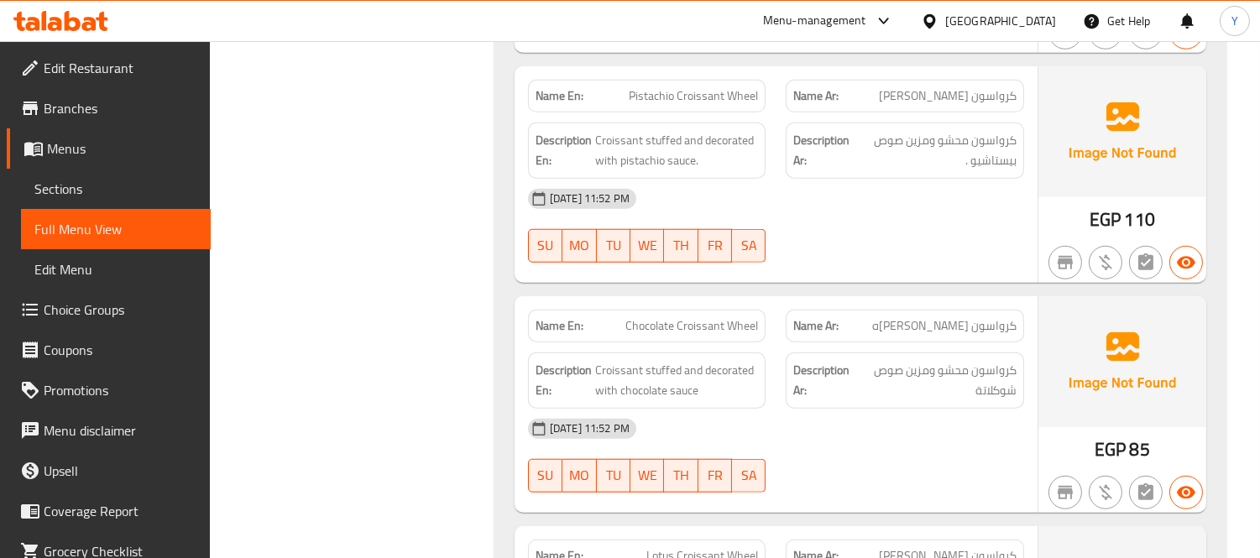
drag, startPoint x: 920, startPoint y: 263, endPoint x: 929, endPoint y: 280, distance: 19.2
click at [920, 317] on span "كرواسون ويل شوكولاته" at bounding box center [944, 326] width 144 height 18
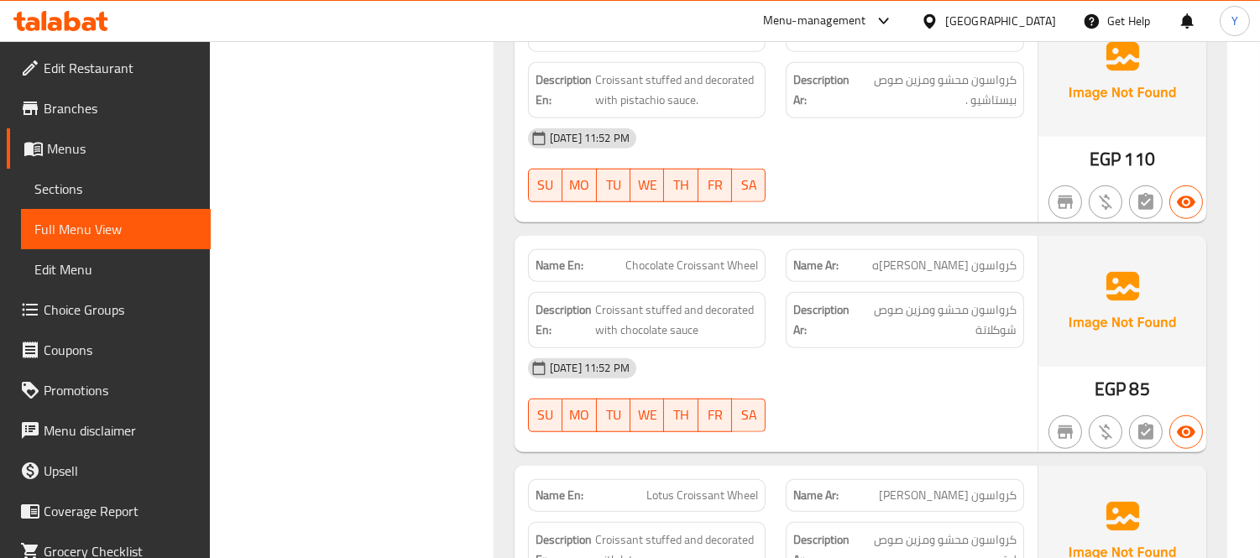
scroll to position [2640, 0]
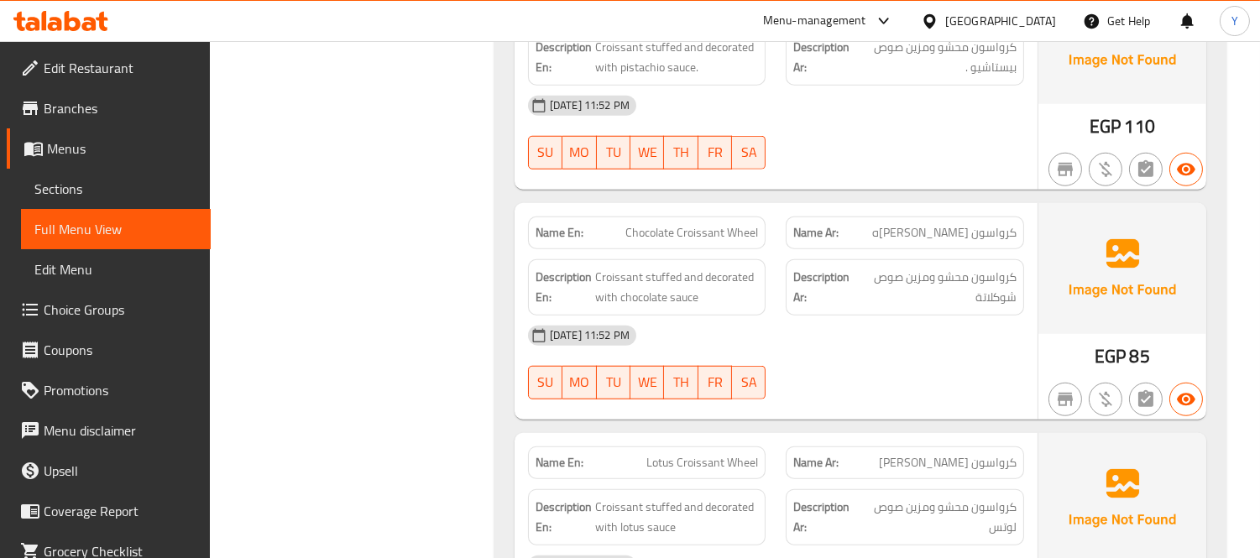
click at [1013, 316] on div "[DATE] 11:52 PM" at bounding box center [776, 336] width 516 height 40
click at [981, 320] on div "09-09-2025 11:52 PM SU MO TU WE TH FR SA" at bounding box center [776, 363] width 516 height 94
click at [893, 316] on div "[DATE] 11:52 PM" at bounding box center [776, 336] width 516 height 40
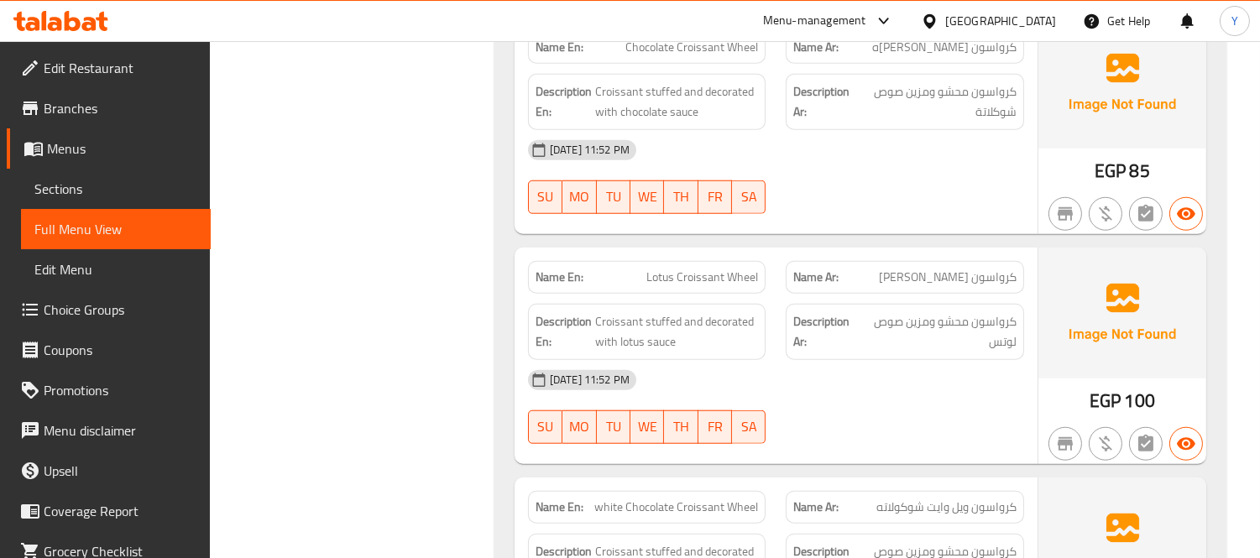
scroll to position [2826, 0]
click at [917, 359] on div "[DATE] 11:52 PM" at bounding box center [776, 379] width 516 height 40
click at [962, 433] on div at bounding box center [905, 443] width 259 height 20
click at [819, 311] on strong "Description Ar:" at bounding box center [825, 331] width 65 height 41
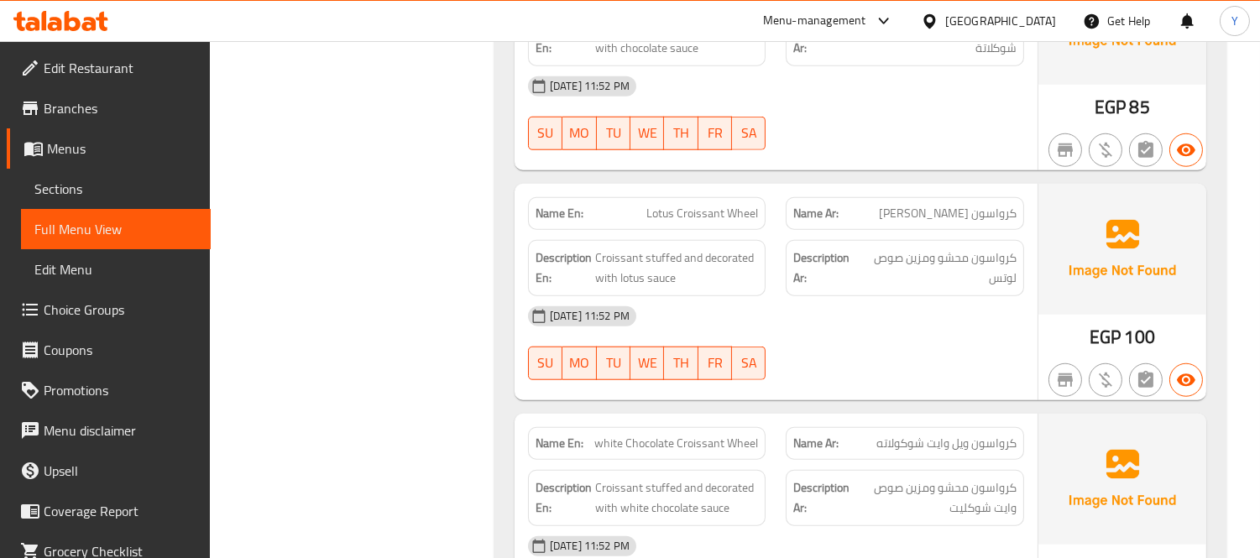
scroll to position [3012, 0]
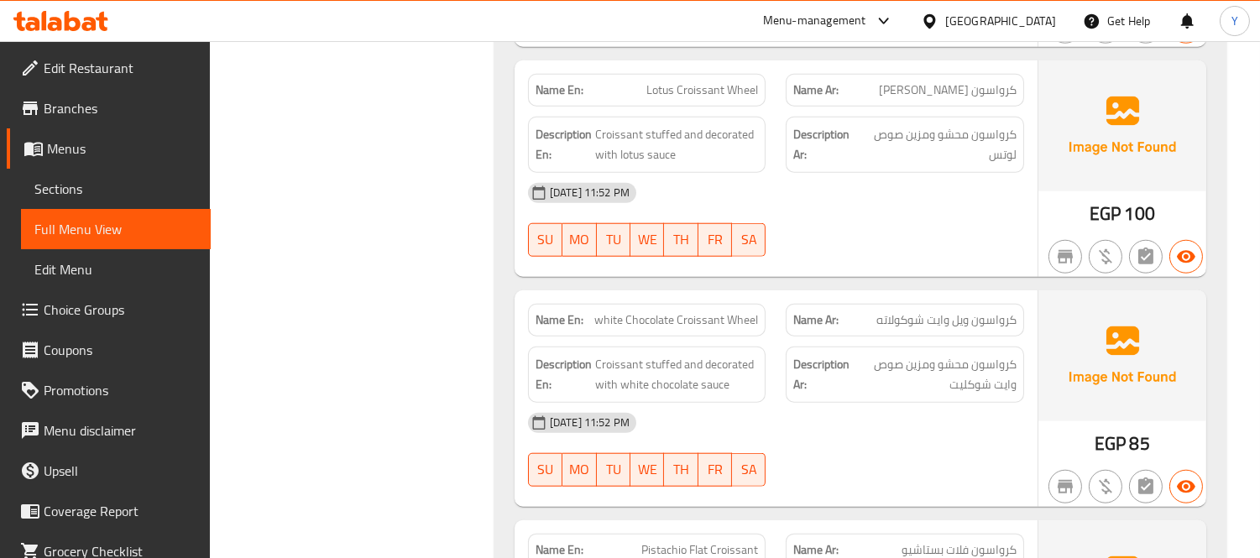
click at [945, 403] on div "09-09-2025 11:52 PM SU MO TU WE TH FR SA" at bounding box center [776, 450] width 516 height 94
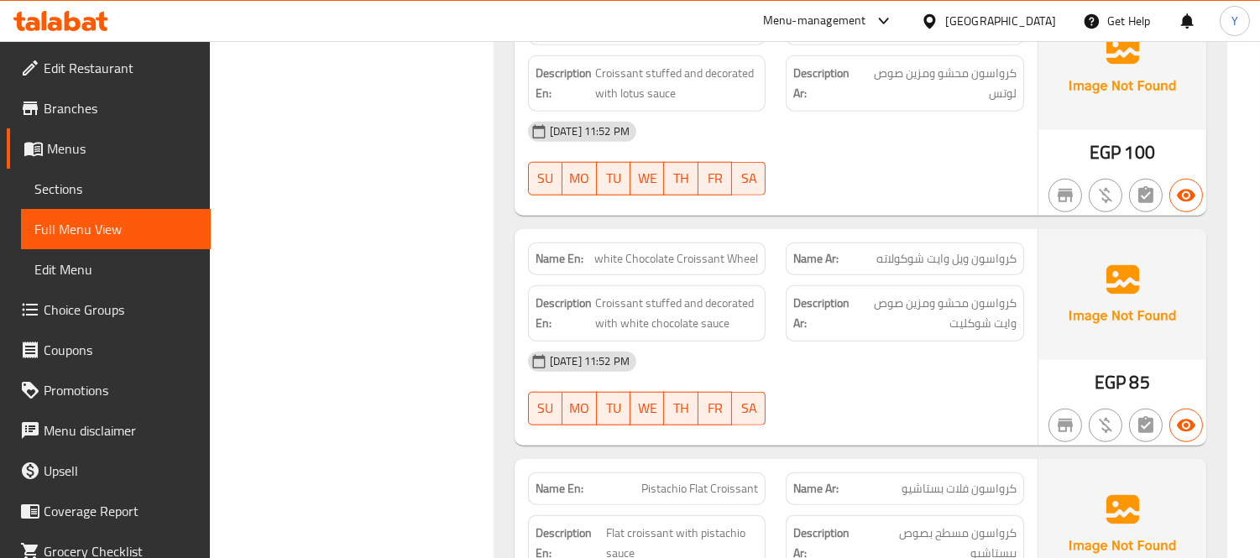
scroll to position [3106, 0]
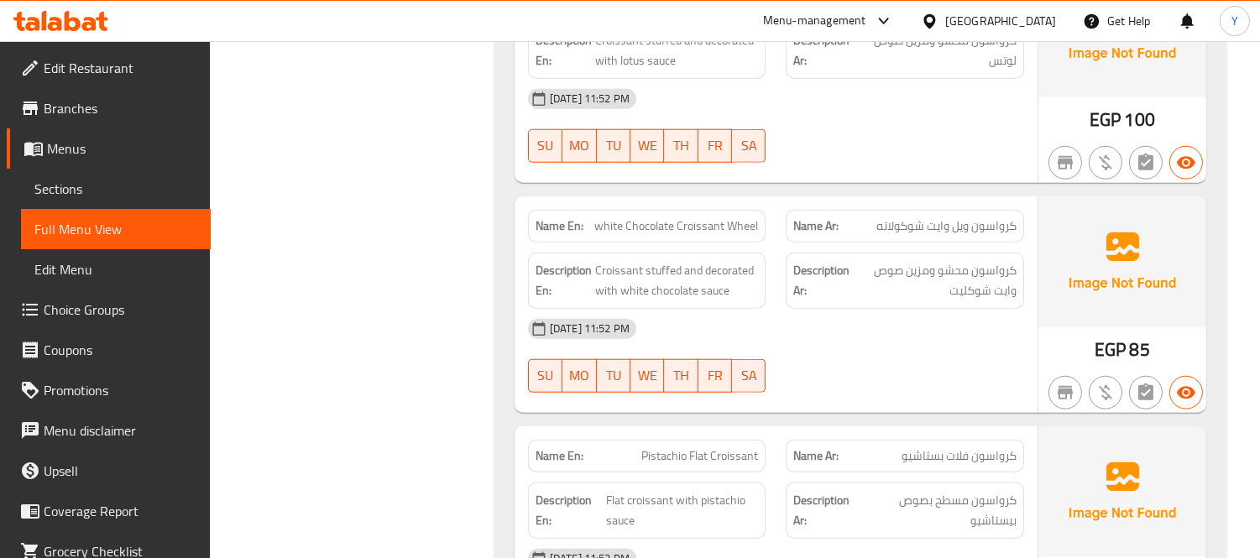
click at [869, 383] on div at bounding box center [905, 393] width 259 height 20
click at [978, 430] on div "Name Ar: كرواسون فلات بستاشيو" at bounding box center [905, 456] width 259 height 53
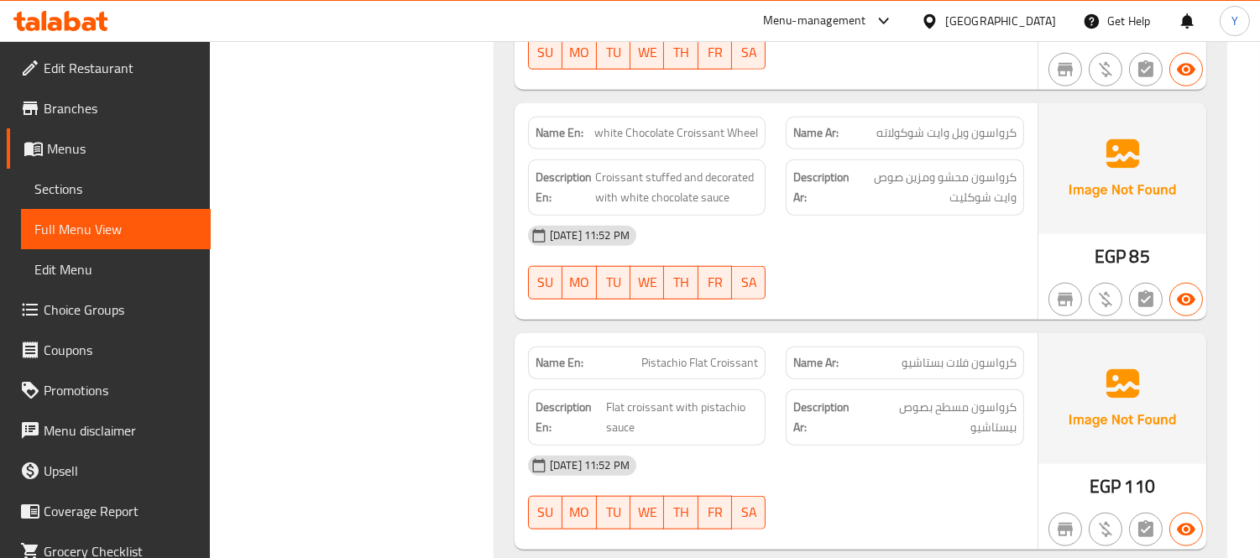
click at [909, 397] on span "كرواسون مسطح بصوص بيستاشيو" at bounding box center [940, 417] width 153 height 41
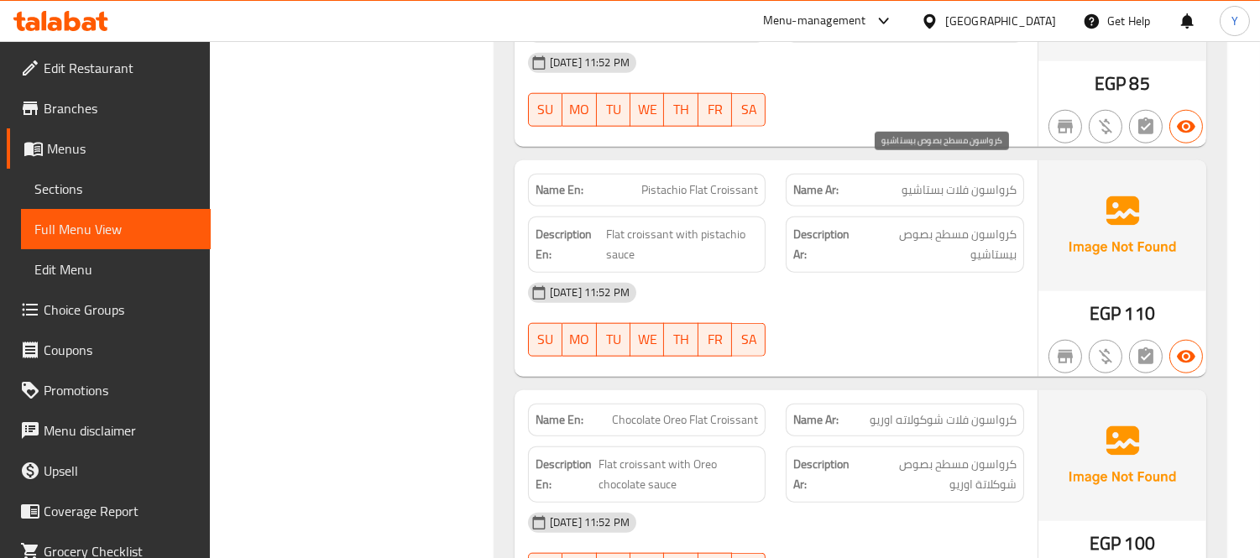
scroll to position [3386, 0]
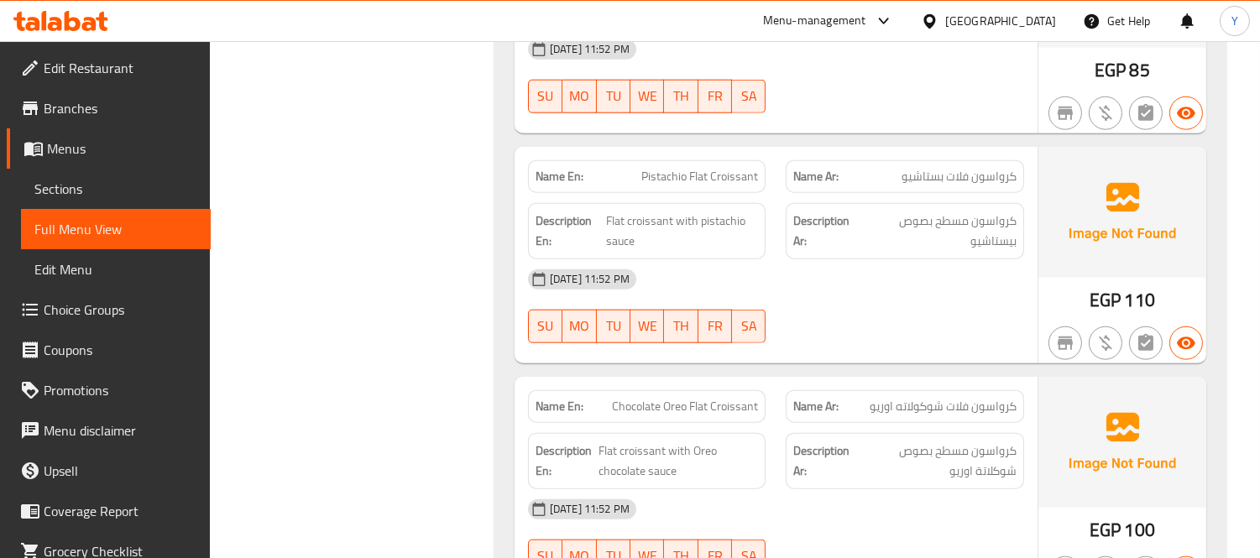
click at [950, 489] on div "[DATE] 11:52 PM SU MO TU WE TH FR SA" at bounding box center [776, 536] width 516 height 94
click at [865, 290] on div "Name En: Pistachio Flat Croissant Name Ar: كرواسون فلات بستاشيو Description En:…" at bounding box center [776, 255] width 523 height 217
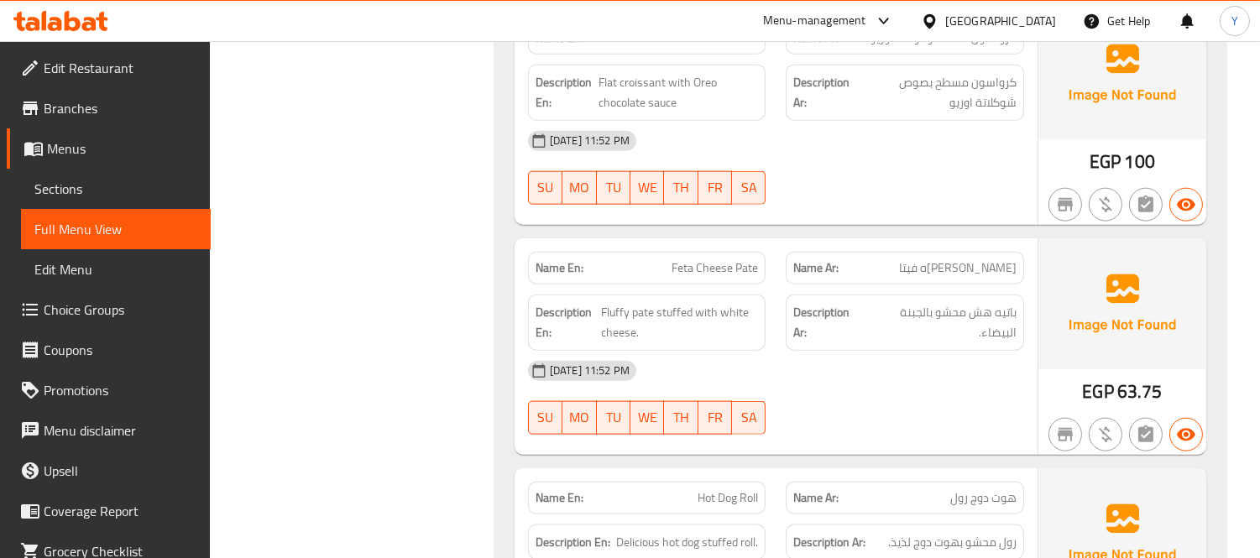
scroll to position [3759, 0]
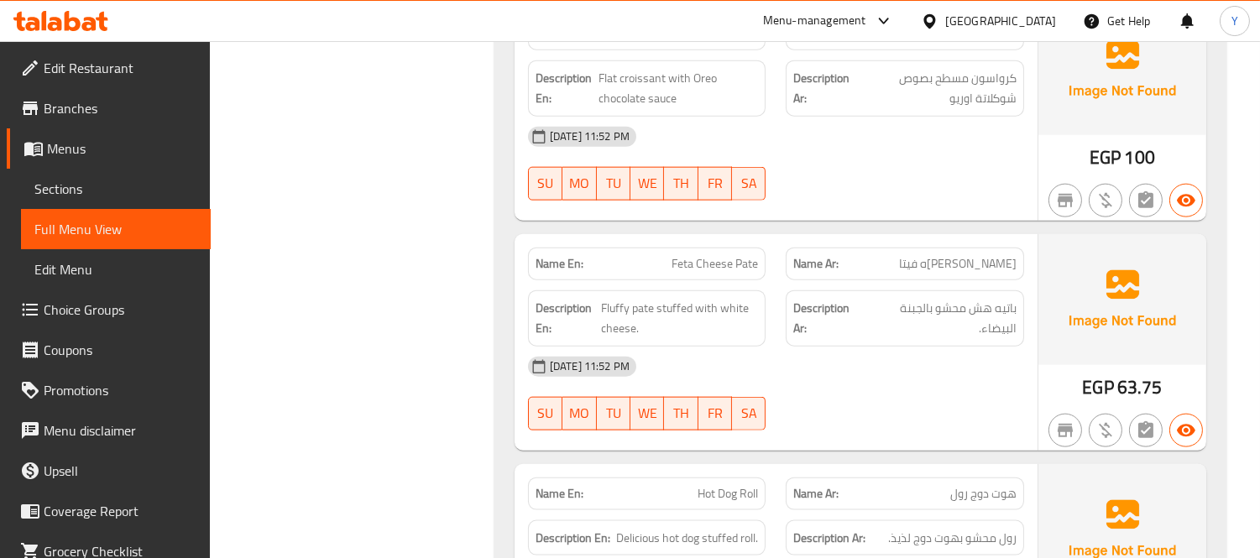
click at [834, 421] on div at bounding box center [905, 431] width 259 height 20
click at [949, 290] on div "Description Ar: باتيه هش محشو بالجبنة البيضاء." at bounding box center [905, 318] width 238 height 56
click at [841, 347] on div "09-09-2025 11:52 PM SU MO TU WE TH FR SA" at bounding box center [776, 394] width 516 height 94
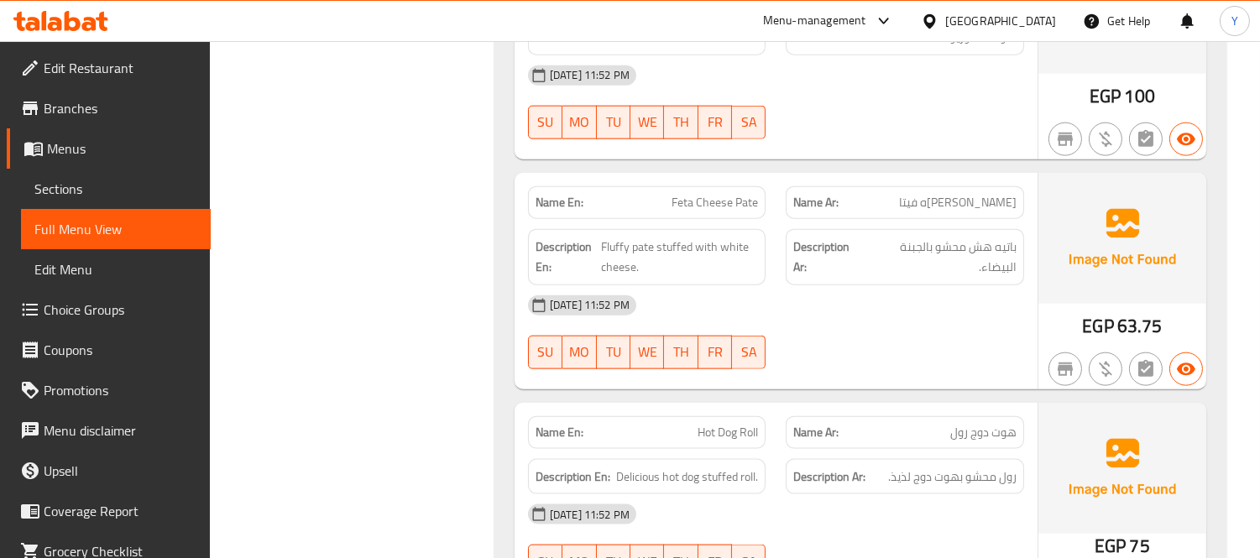
scroll to position [3852, 0]
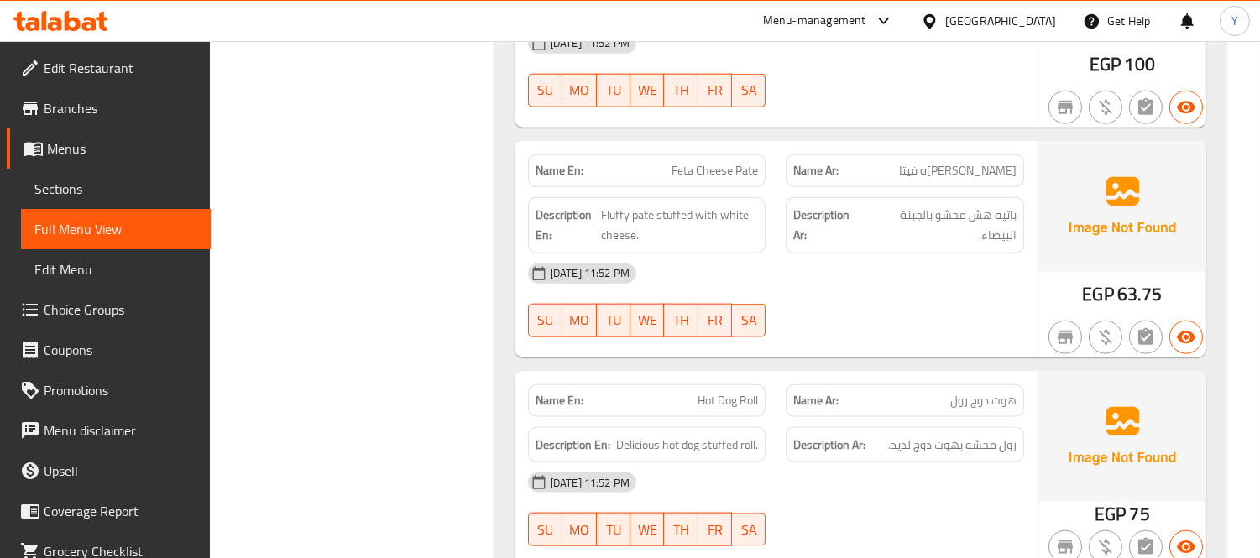
click at [756, 392] on span "Hot Dog Roll" at bounding box center [728, 401] width 60 height 18
copy span "Hot Dog Roll"
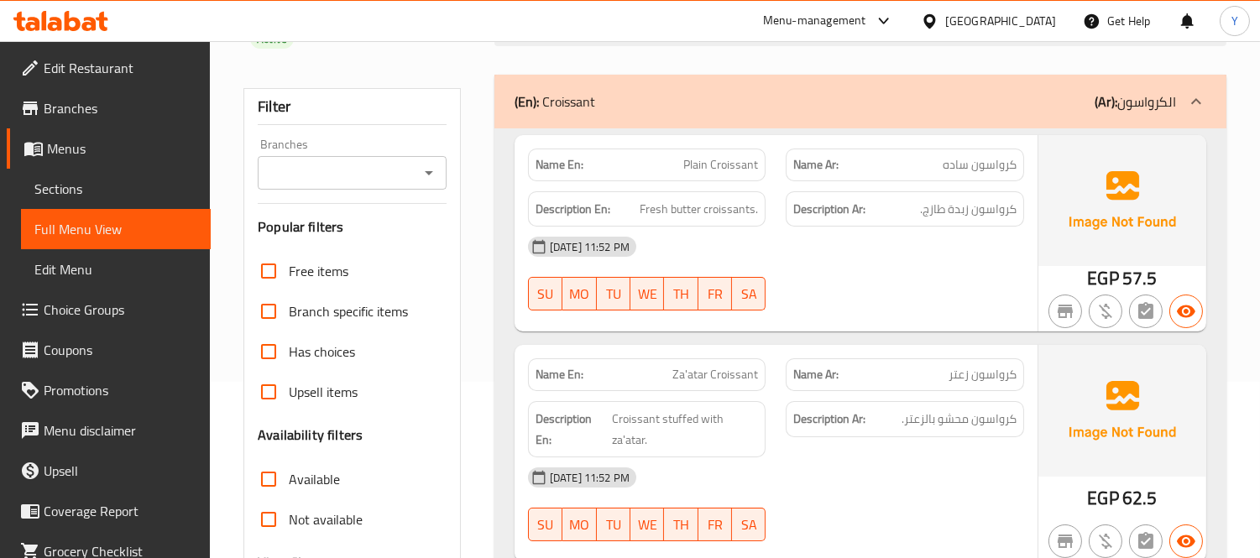
scroll to position [0, 0]
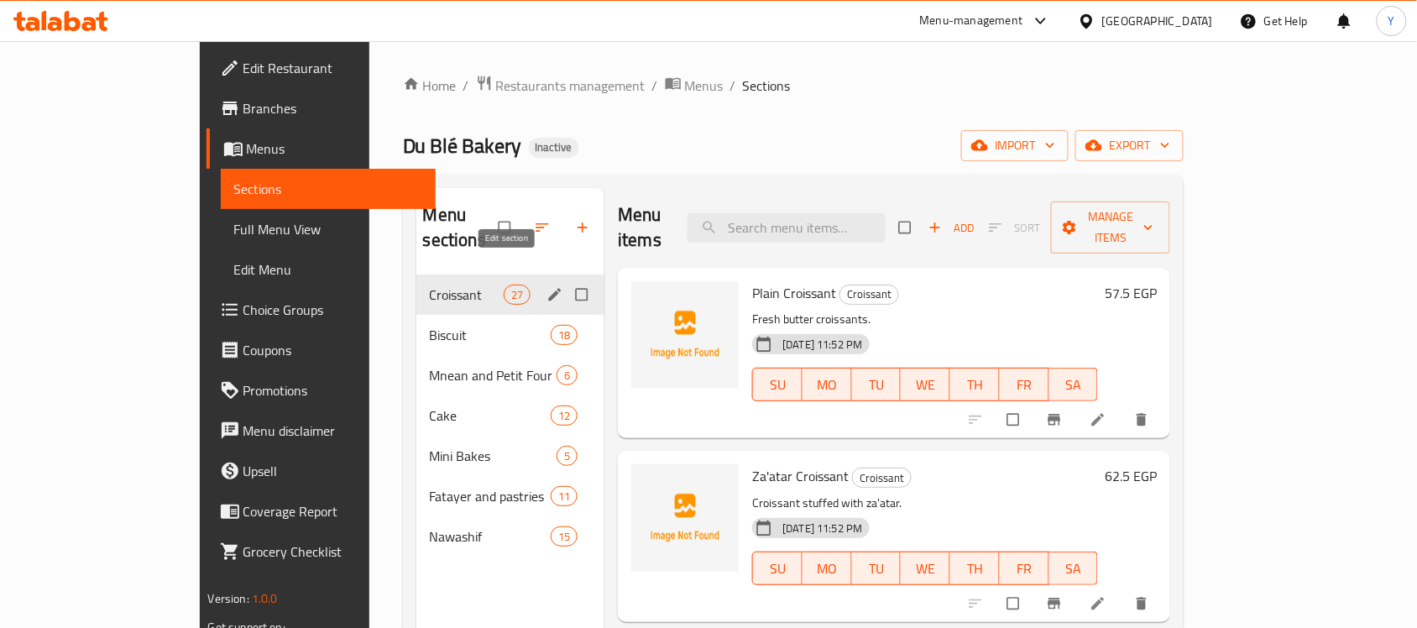
click at [549, 288] on icon "edit" at bounding box center [555, 294] width 13 height 13
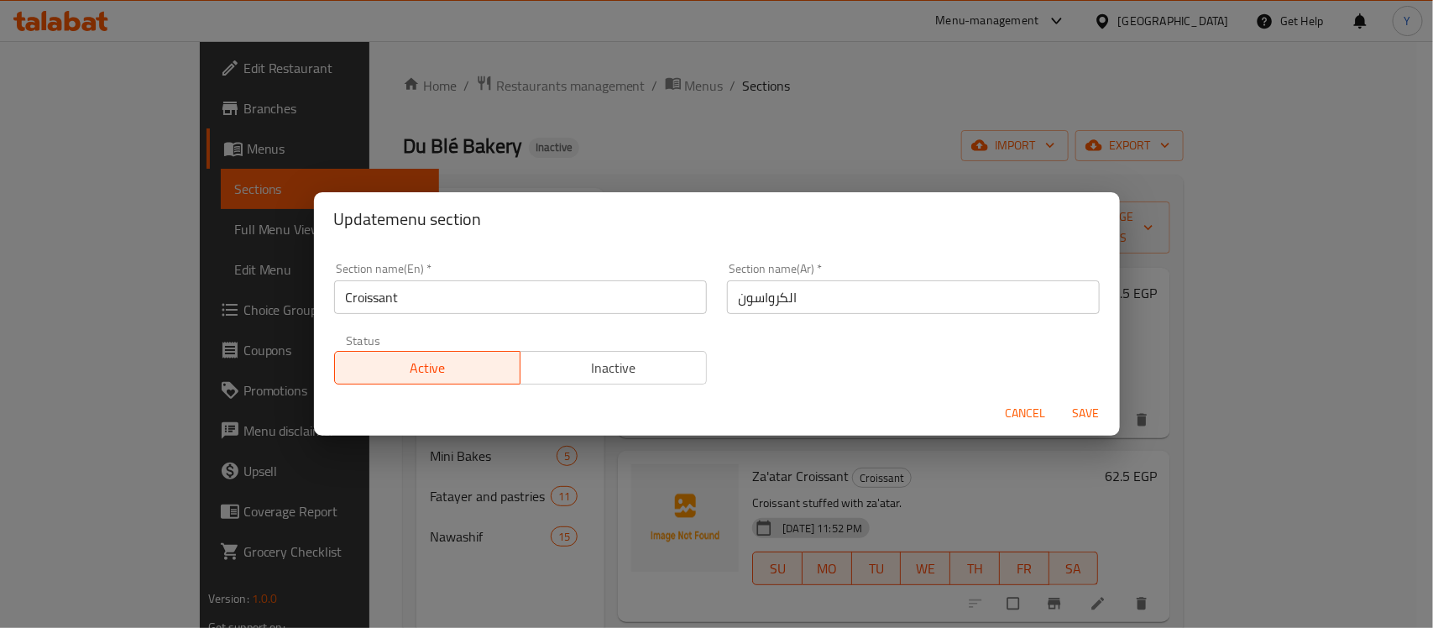
click at [928, 118] on div "Update menu section Section name(En)   * Croissant Section name(En) * Section n…" at bounding box center [716, 314] width 1433 height 628
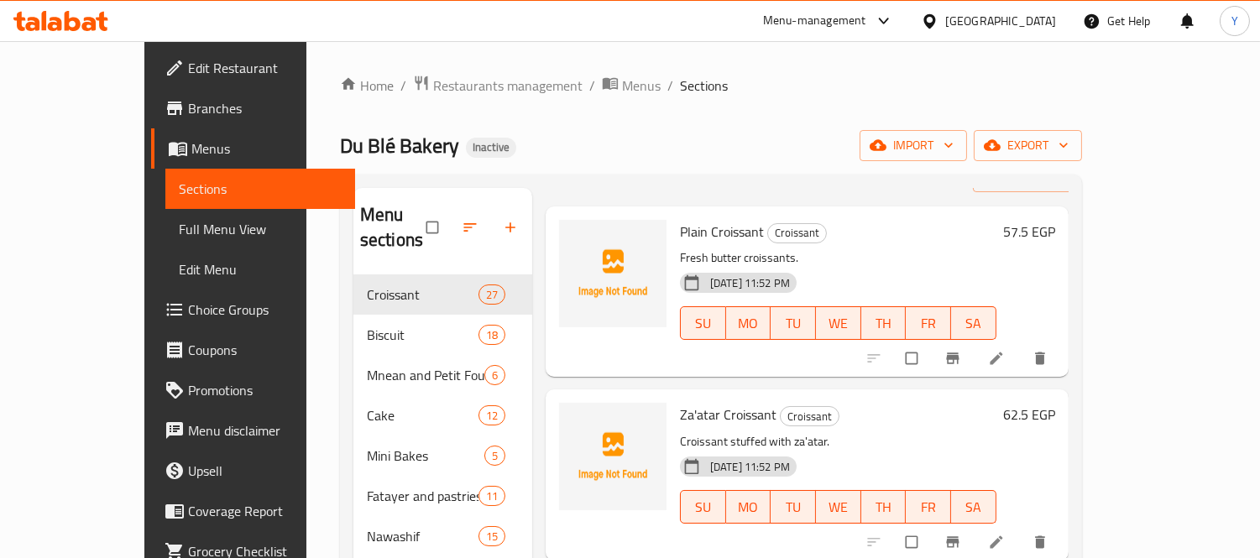
scroll to position [93, 0]
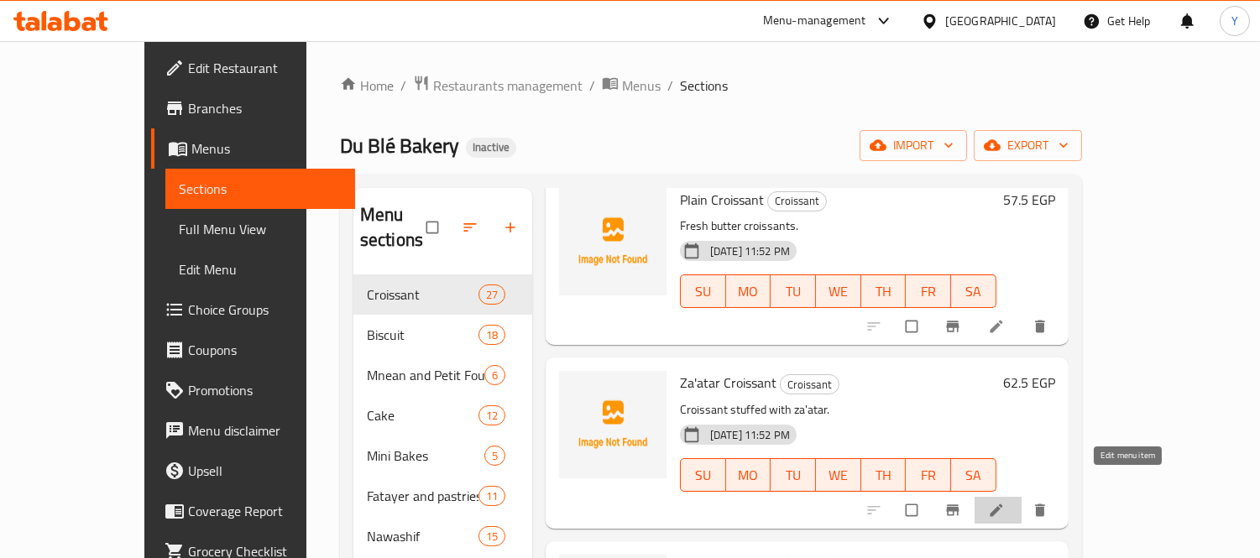
click at [1005, 502] on icon at bounding box center [996, 510] width 17 height 17
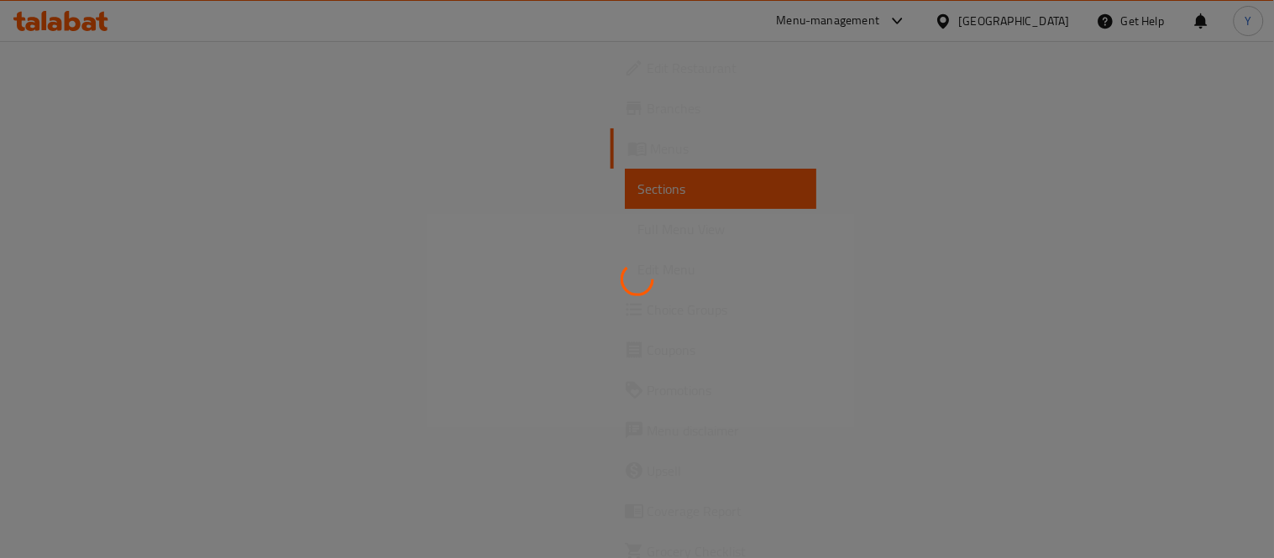
click at [912, 356] on div at bounding box center [637, 279] width 1274 height 558
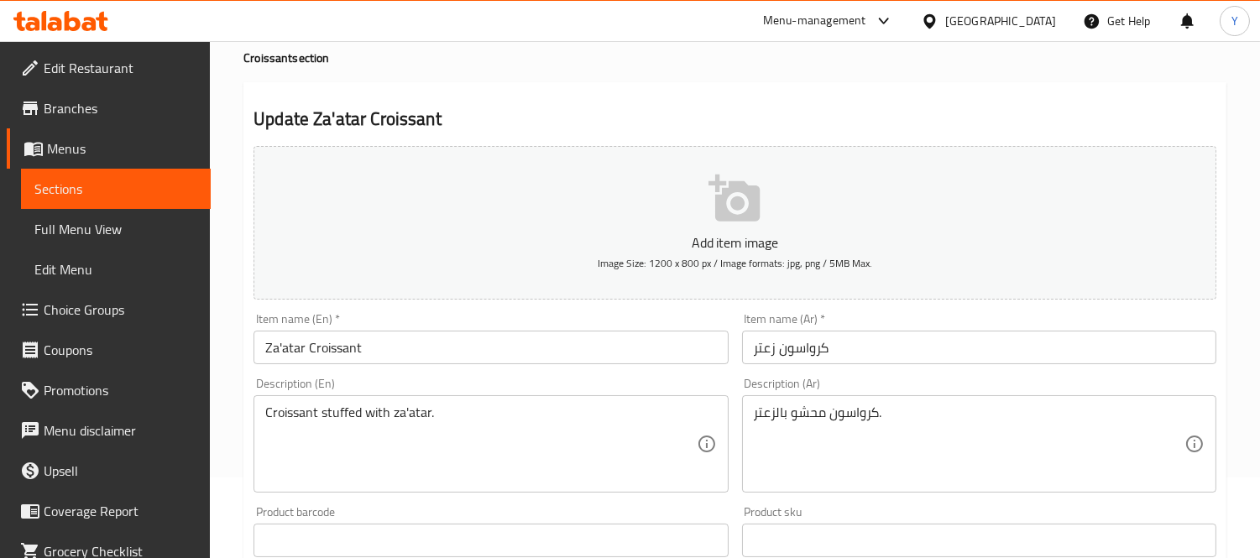
scroll to position [186, 0]
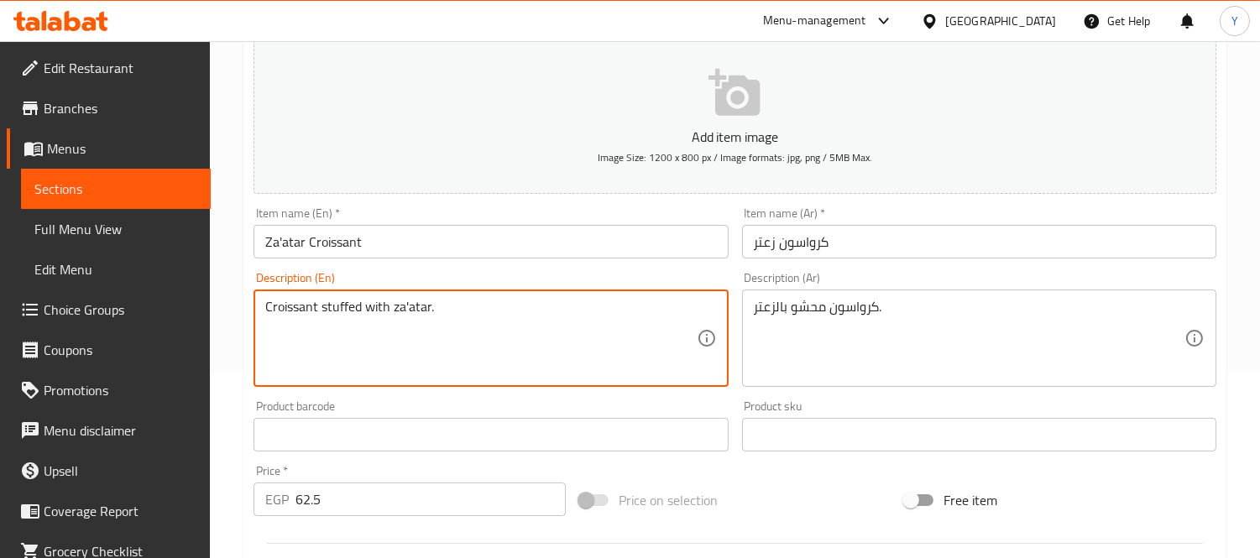
drag, startPoint x: 557, startPoint y: 351, endPoint x: 0, endPoint y: 323, distance: 557.3
paste textarea "A buttery croissant layers filled with zaatar طبقات كرواسون بالزبدة محشوة بالزع…"
drag, startPoint x: 526, startPoint y: 308, endPoint x: 542, endPoint y: 346, distance: 41.3
click at [542, 346] on textarea "A buttery croissant layers filled with zaatar طبقات كرواسون بالزبدة محشوة بالزع…" at bounding box center [480, 339] width 431 height 80
click at [542, 312] on textarea "A buttery croissant layers filled with zaatar طبقات كرواسون بالزبدة محشوة بالزع…" at bounding box center [480, 339] width 431 height 80
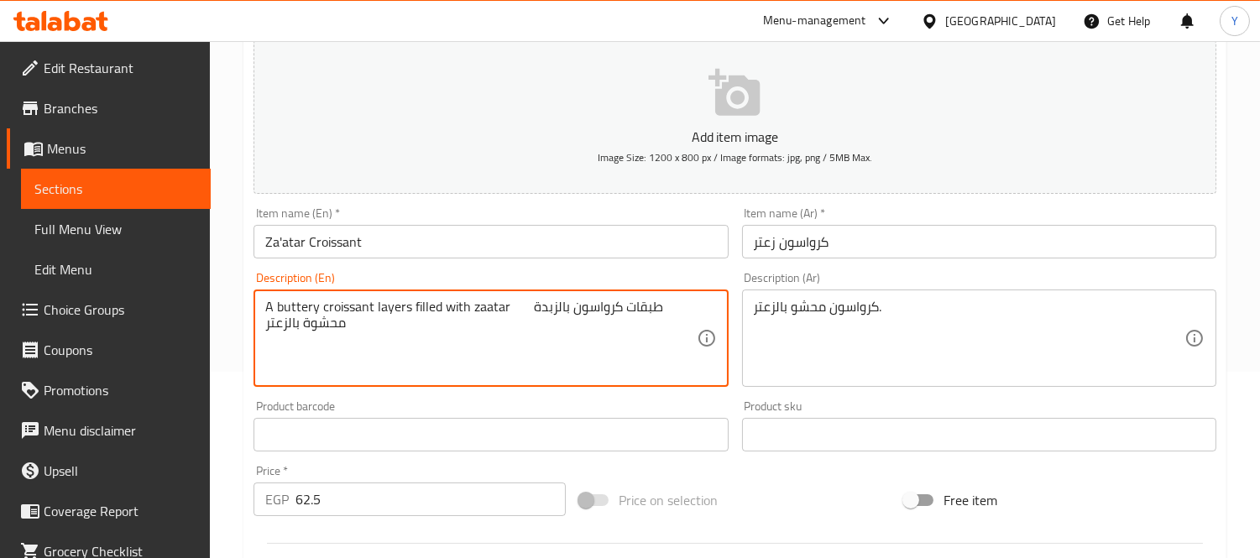
click at [512, 306] on textarea "A buttery croissant layers filled with zaatar طبقات كرواسون بالزبدة محشوة بالزع…" at bounding box center [480, 339] width 431 height 80
click at [500, 323] on textarea "A buttery croissant layers filled with zaatar طبقات كرواسون بالزبدة محشوة بالزع…" at bounding box center [480, 339] width 431 height 80
type textarea "A buttery croissant layers filled with zaatar"
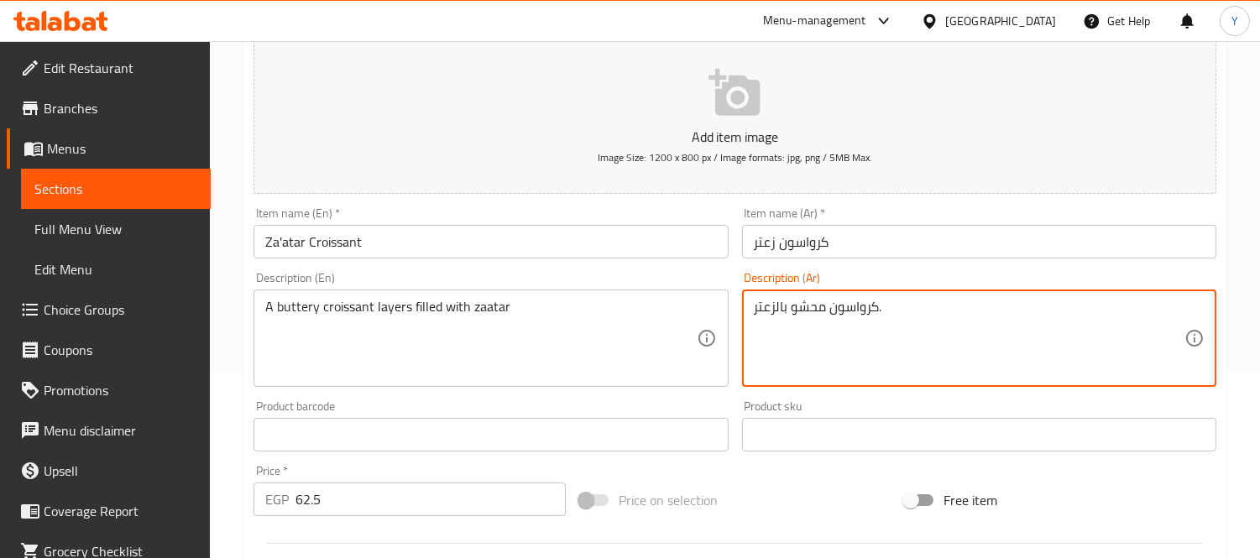
paste textarea "طبقات كرواسون بالزبدة محشوة بالزعتر"
click at [1155, 311] on textarea "طبقات كرواسون بالزبدة محشوة بالزعتر" at bounding box center [969, 339] width 431 height 80
click at [913, 317] on textarea "طبقات كرواسون بالزبدة محشوة بالزعتر" at bounding box center [969, 339] width 431 height 80
type textarea "طبقات كرواسون بالزبدة محشوة بالزعتر"
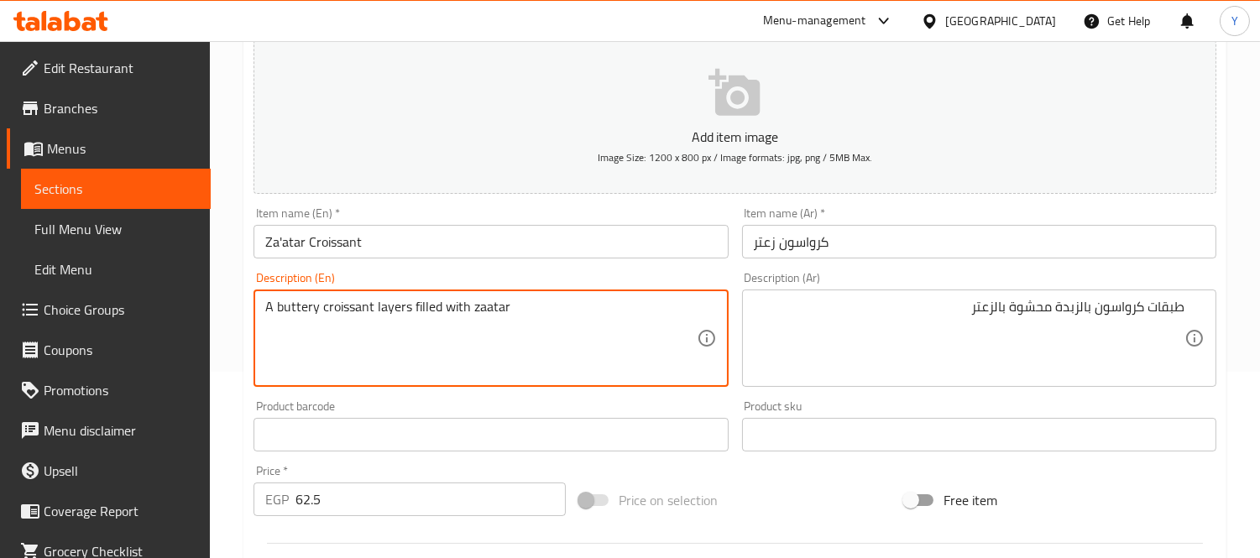
type textarea "A buttery croissant layers filled with zaatar"
click at [1232, 196] on div "Home / Restaurants management / Menus / Sections / item / update Croissant sect…" at bounding box center [735, 427] width 1050 height 1145
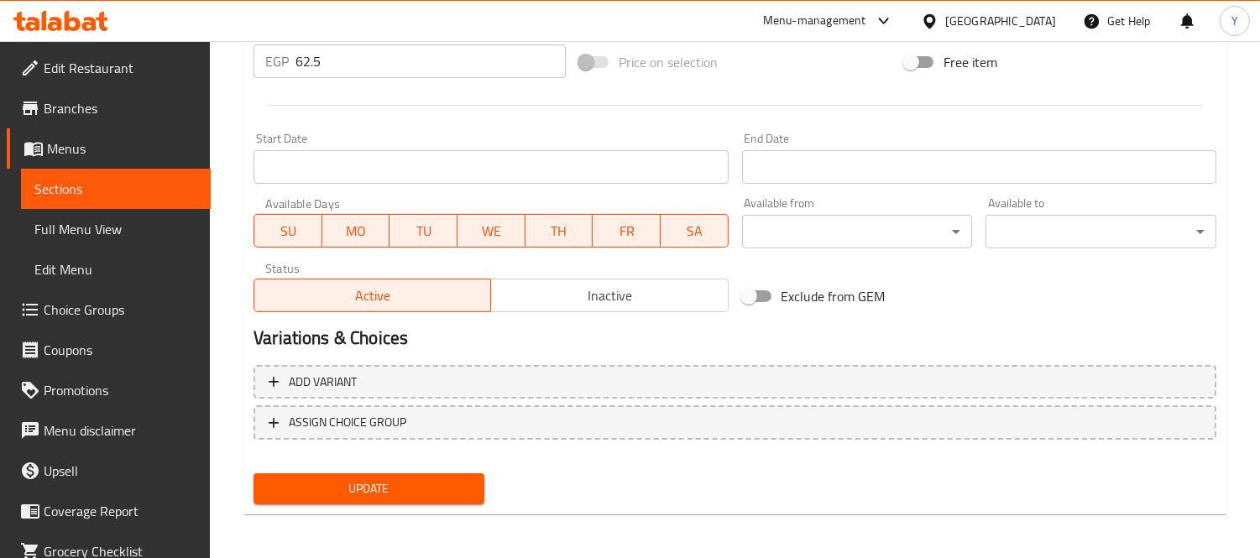
click at [421, 488] on span "Update" at bounding box center [369, 489] width 204 height 21
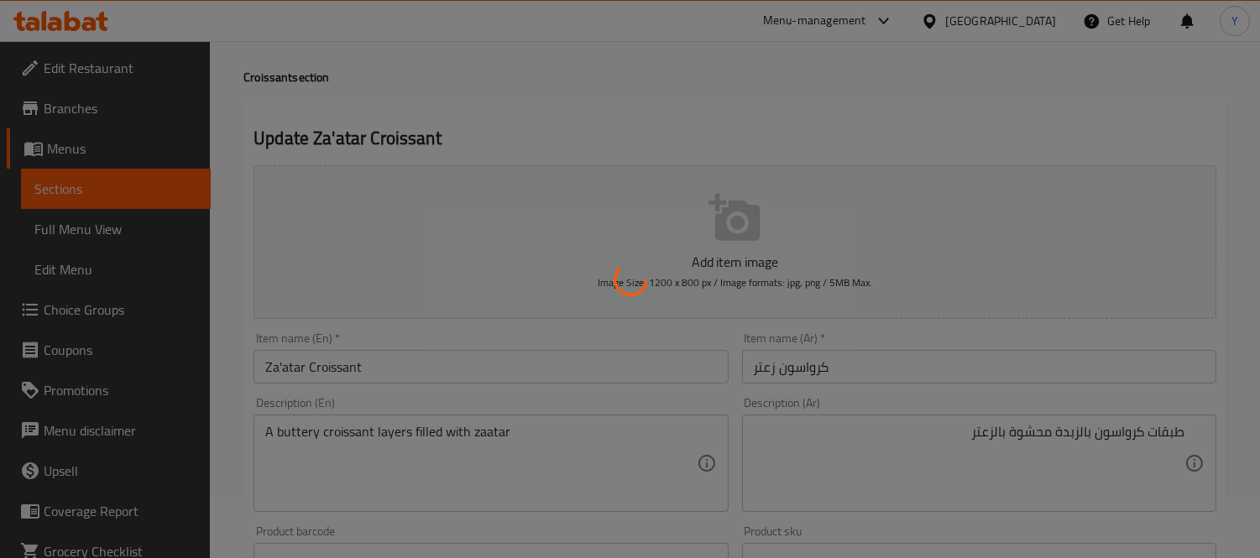
scroll to position [0, 0]
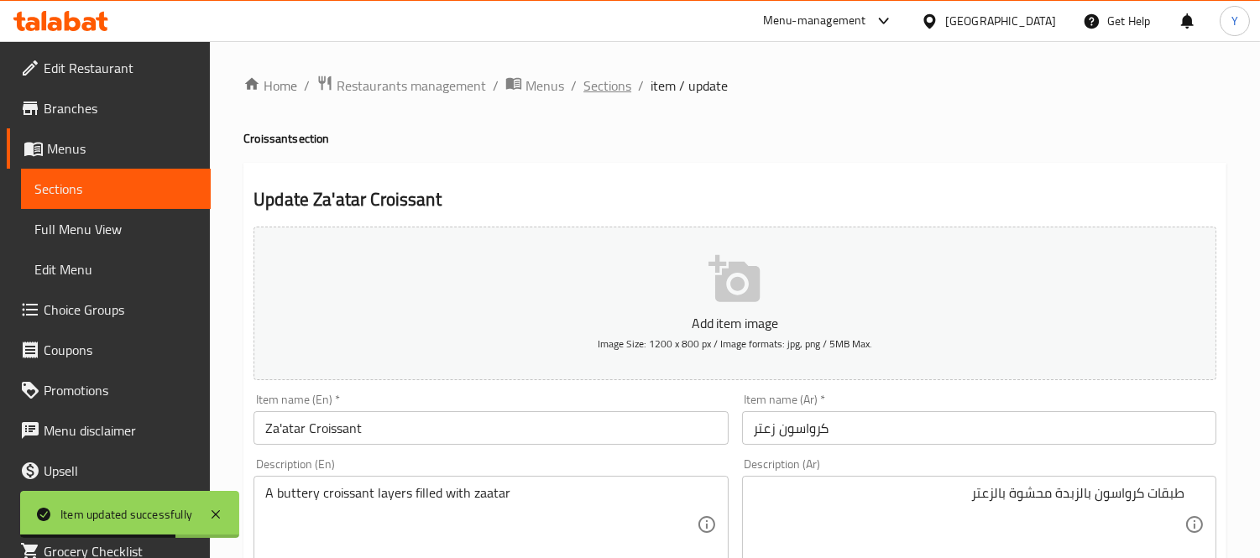
click at [600, 94] on span "Sections" at bounding box center [608, 86] width 48 height 20
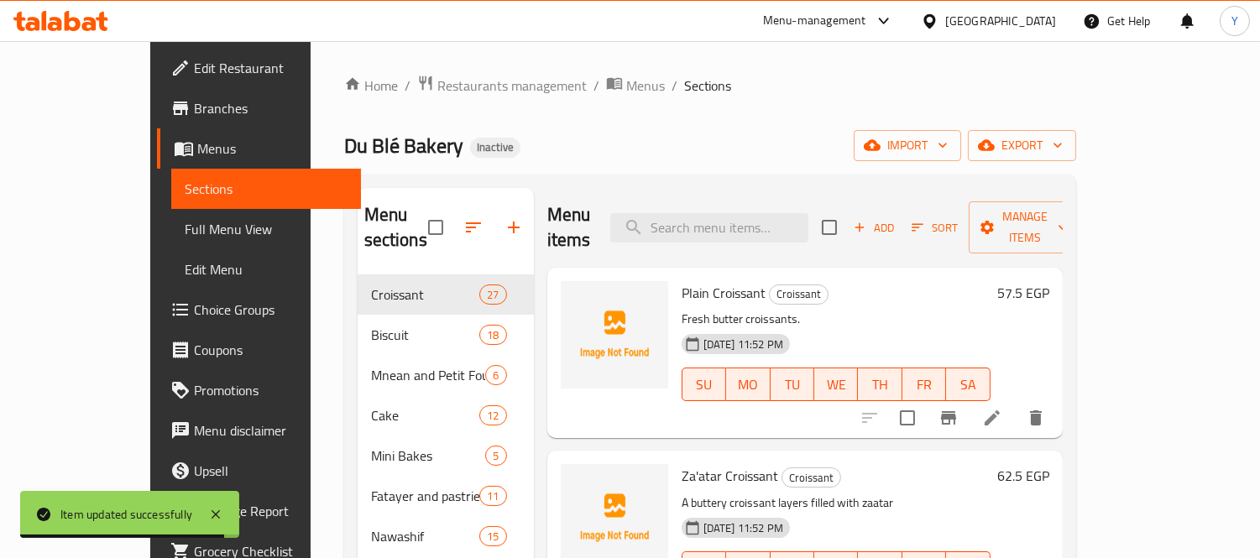
click at [782, 137] on div "Du Blé Bakery Inactive import export" at bounding box center [710, 145] width 732 height 31
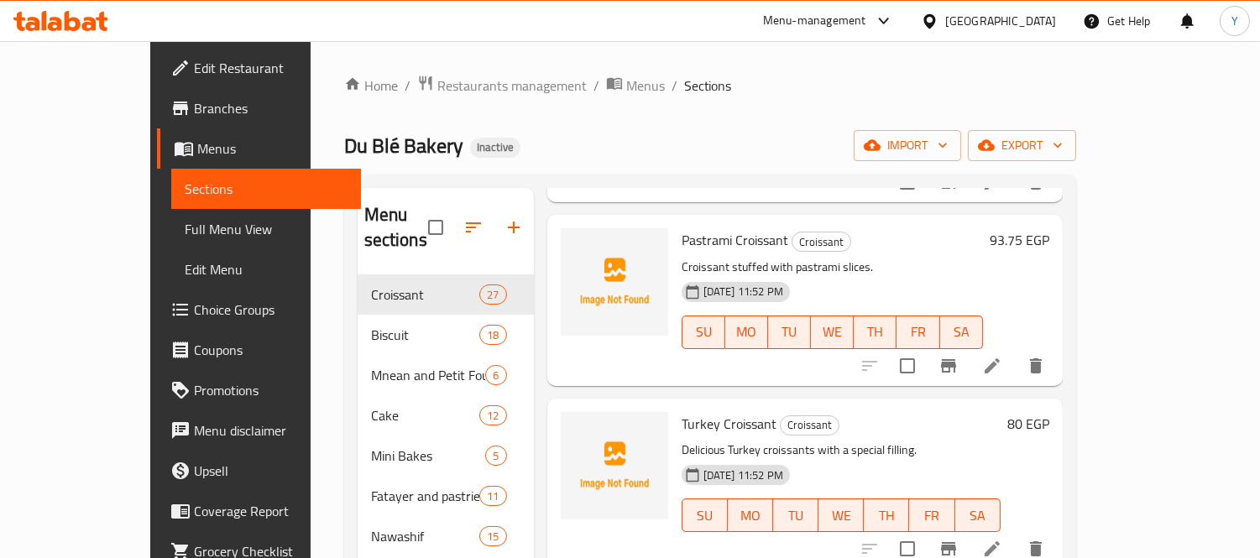
scroll to position [720, 0]
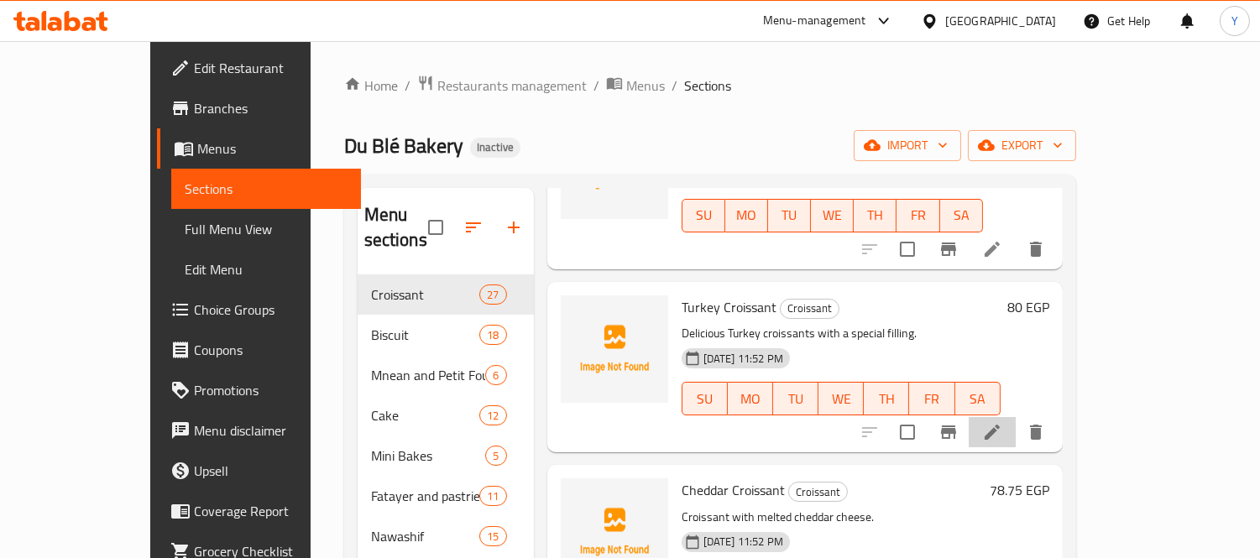
click at [1002, 422] on icon at bounding box center [992, 432] width 20 height 20
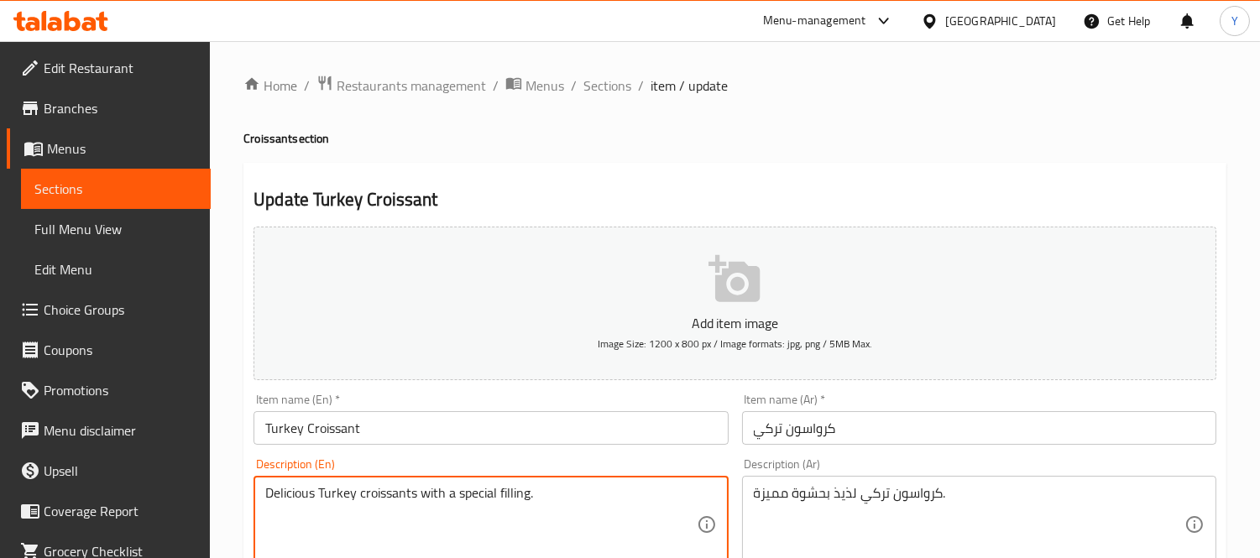
click at [510, 499] on textarea "Delicious Turkey croissants with a special filling." at bounding box center [480, 525] width 431 height 80
type textarea "Delicious Turkey croissants with a Destinctive filling."
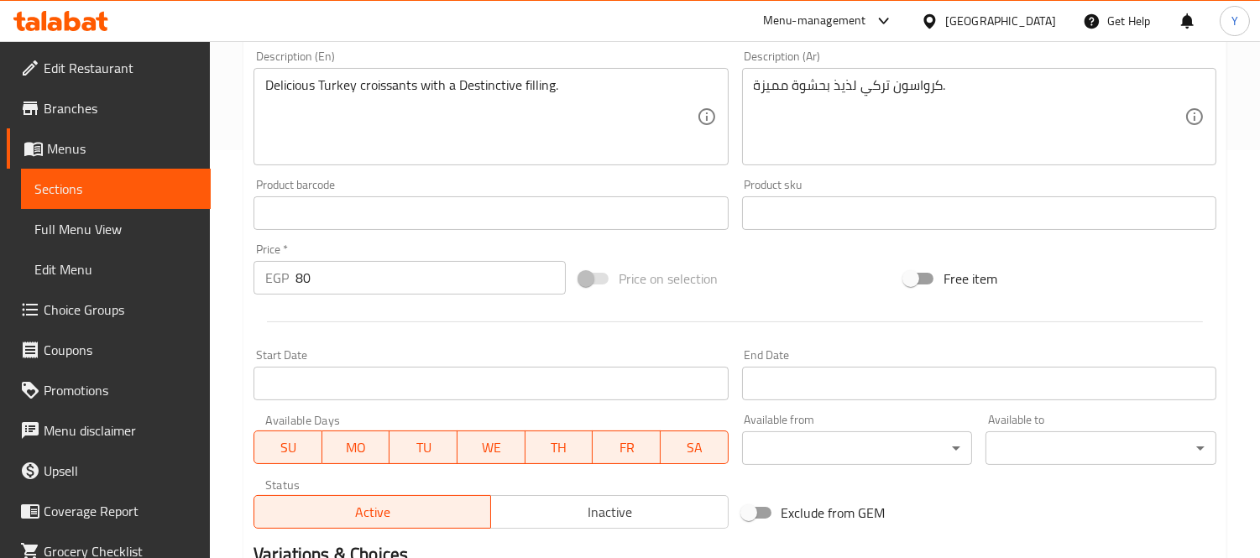
scroll to position [625, 0]
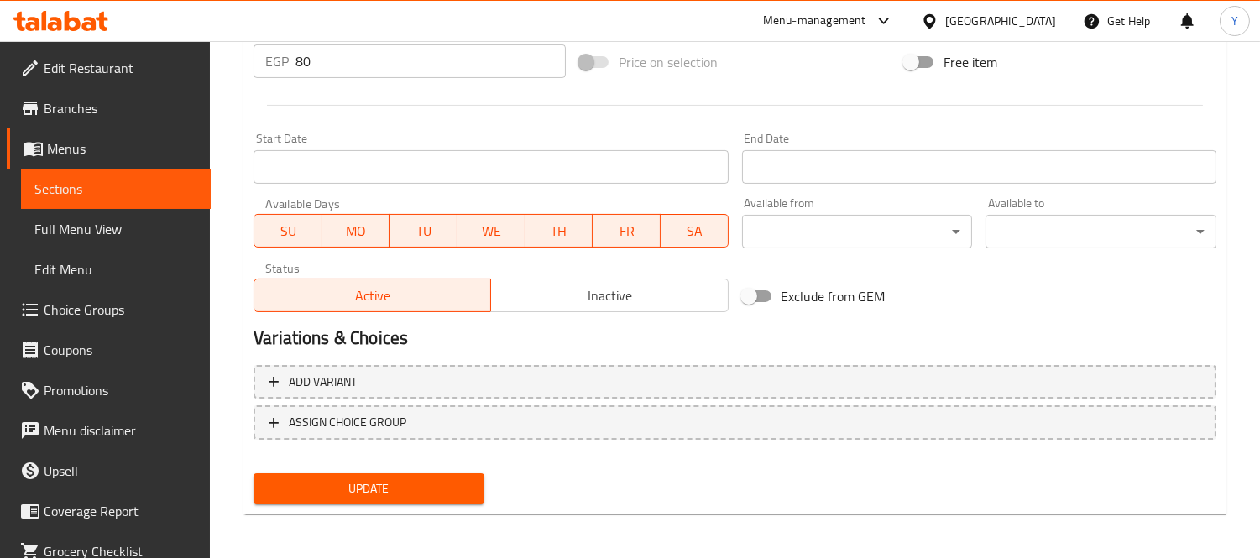
click at [414, 497] on button "Update" at bounding box center [369, 489] width 231 height 31
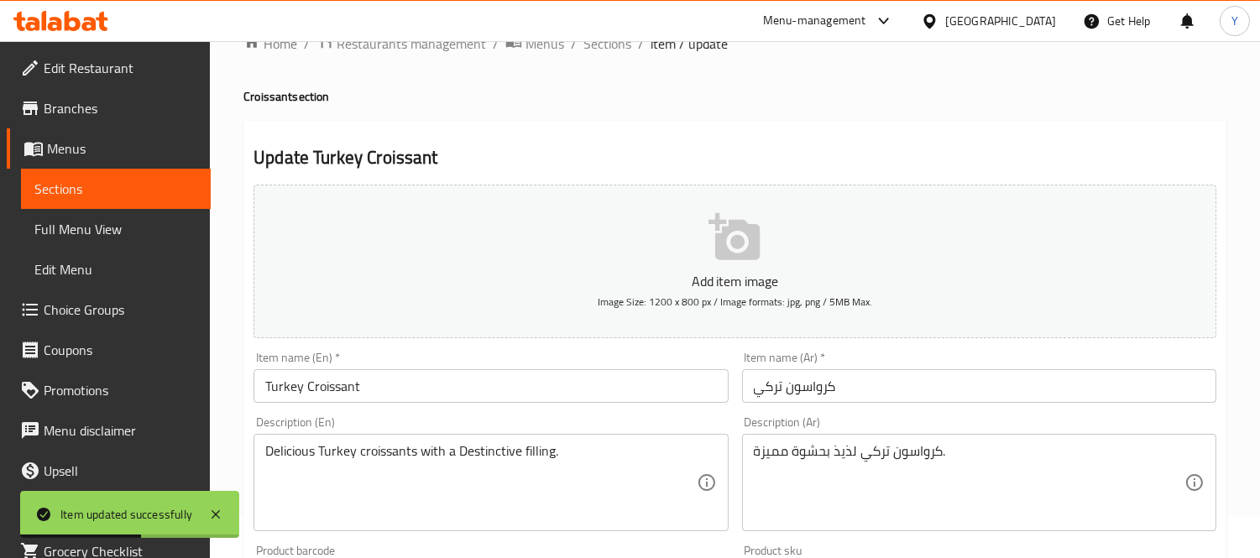
scroll to position [0, 0]
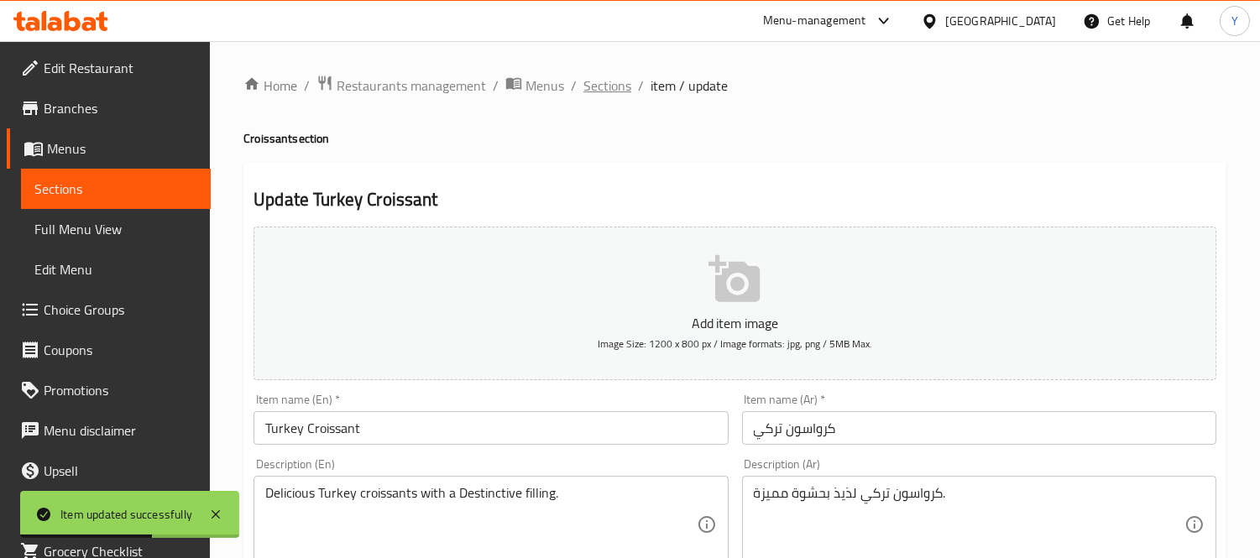
click at [621, 76] on span "Sections" at bounding box center [608, 86] width 48 height 20
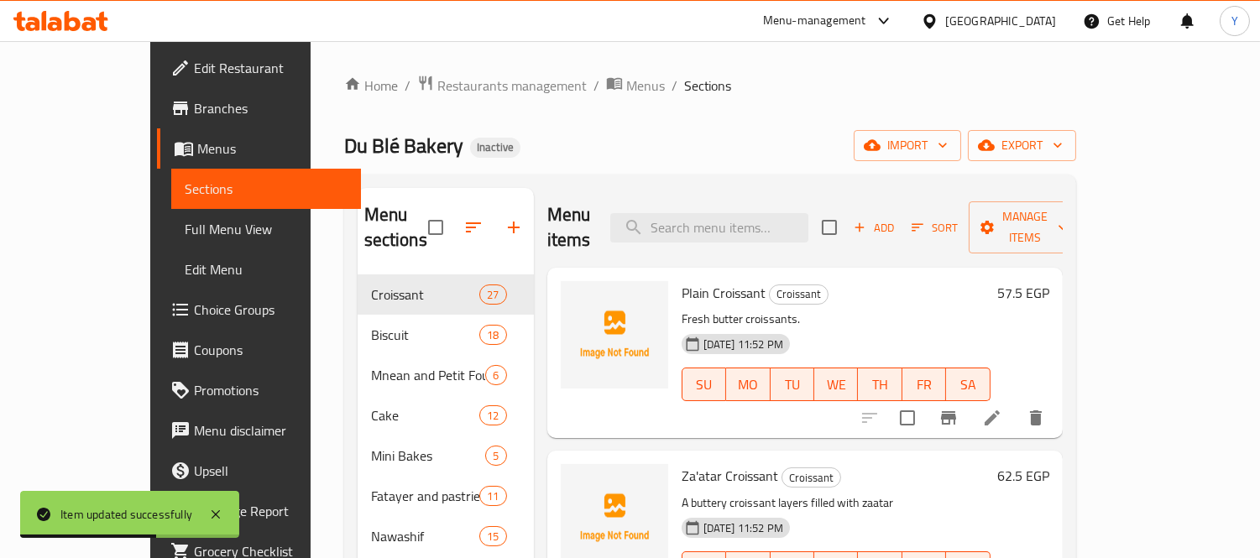
click at [684, 94] on span "Sections" at bounding box center [708, 86] width 48 height 20
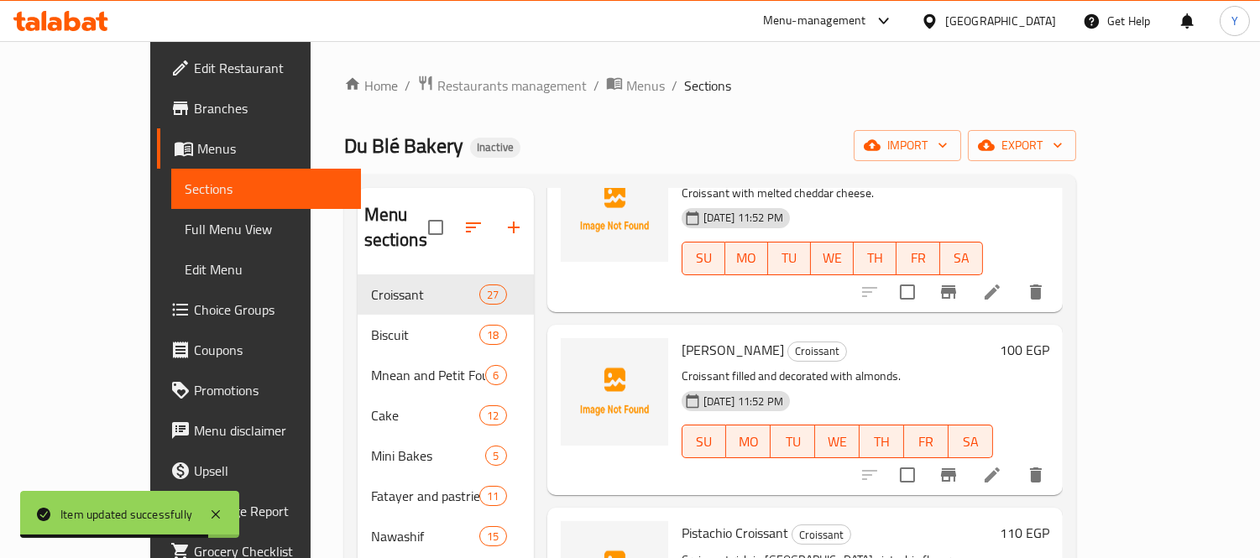
scroll to position [1119, 0]
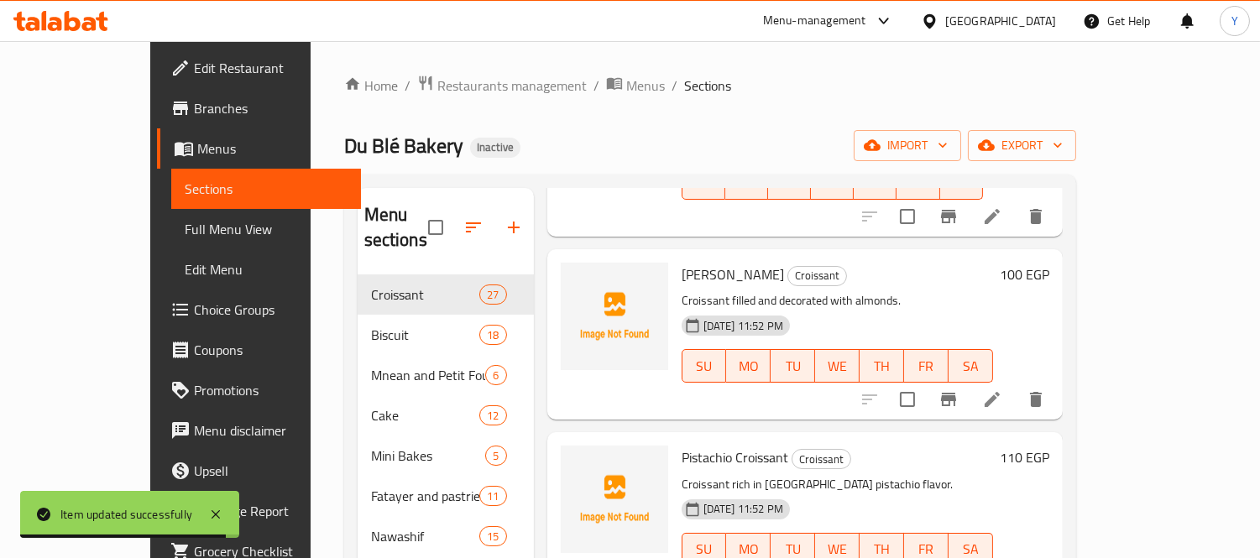
click at [1016, 385] on li at bounding box center [992, 400] width 47 height 30
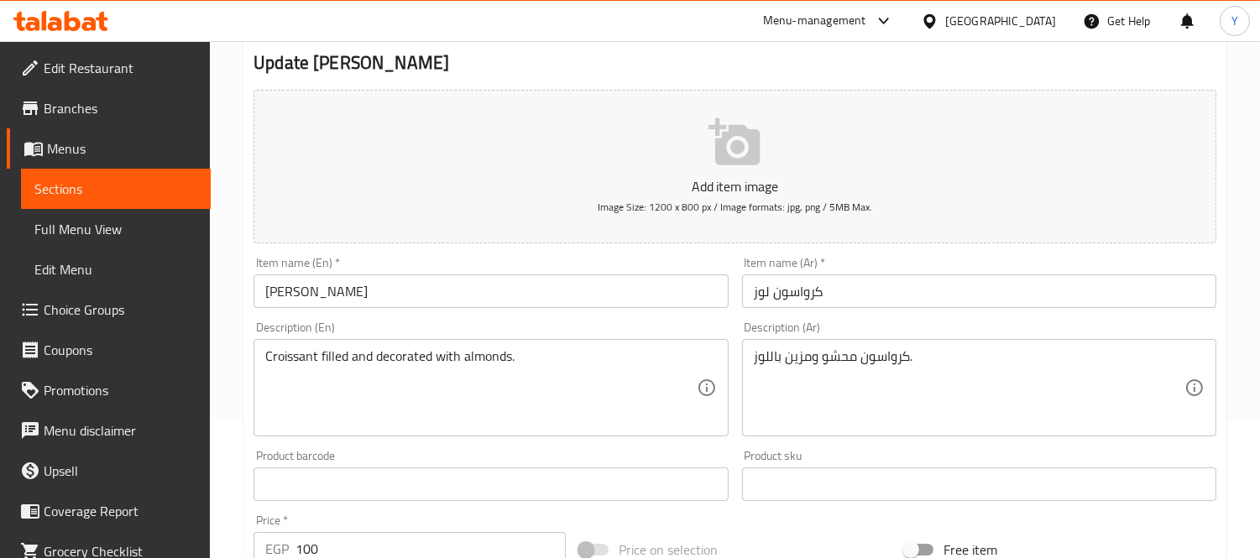
scroll to position [280, 0]
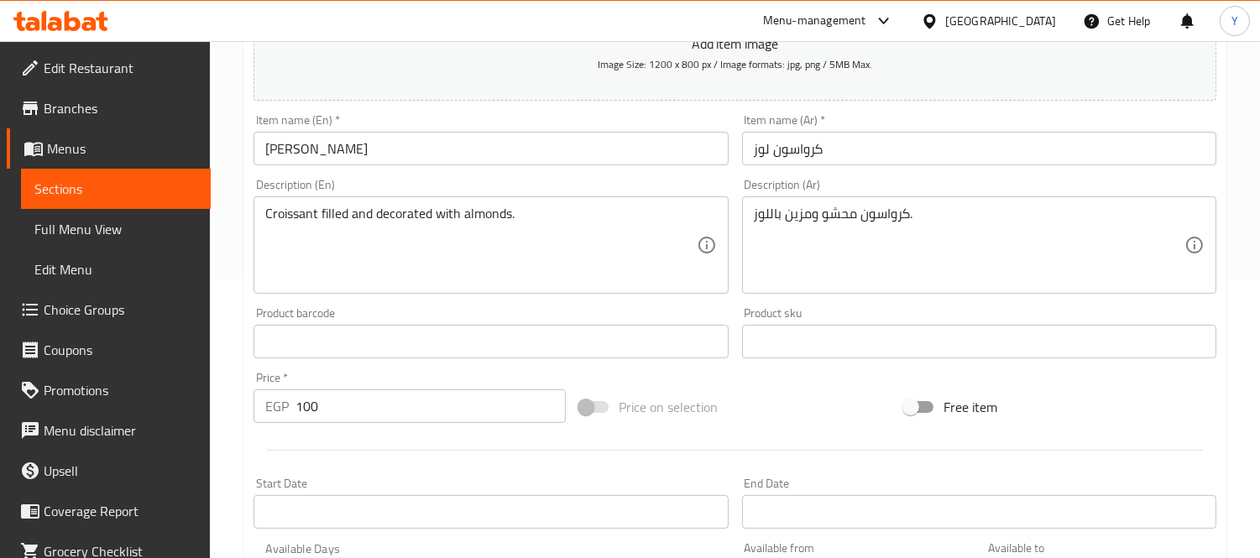
click at [516, 299] on div "Description (En) Croissant filled and decorated with almonds. Description (En)" at bounding box center [491, 236] width 488 height 128
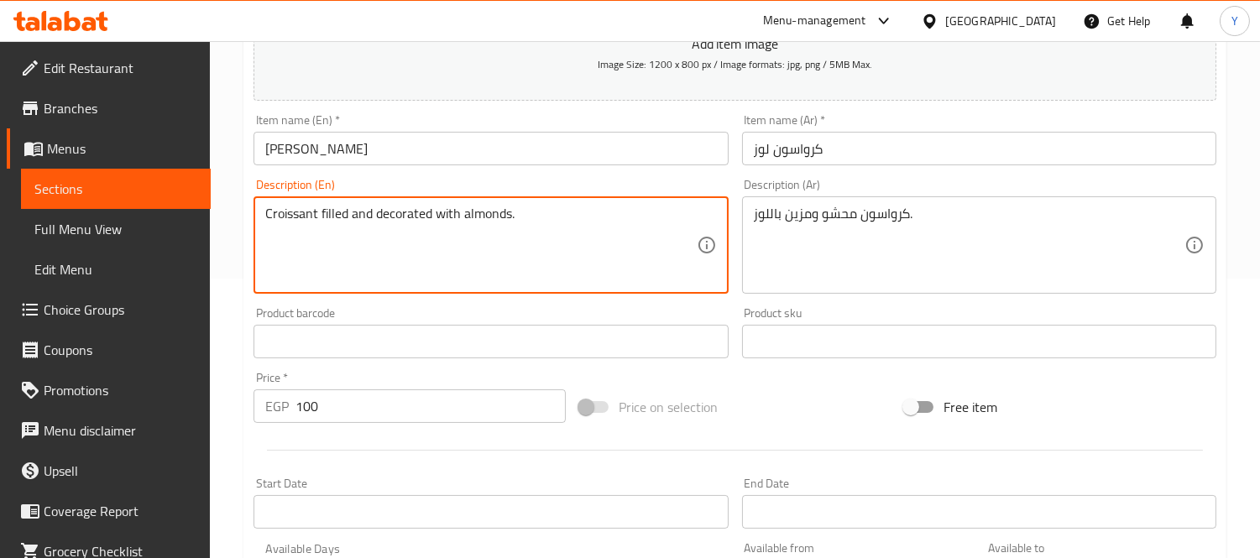
paste textarea "Flaky pastry filled with almond cream, topped with toasted almonds and powdered…"
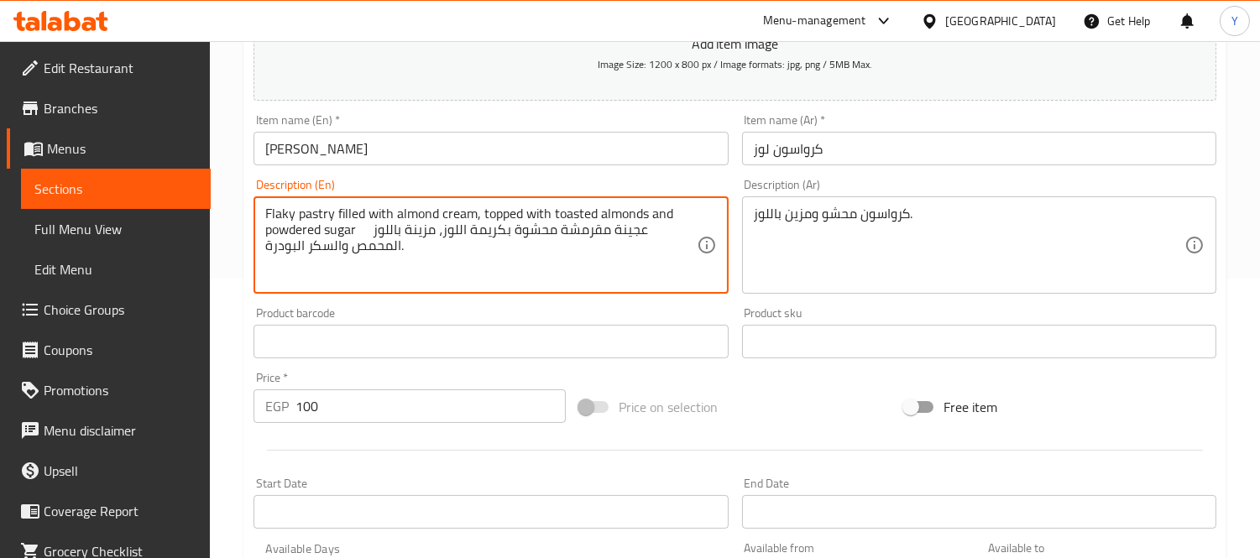
click at [349, 229] on textarea "Flaky pastry filled with almond cream, topped with toasted almonds and powdered…" at bounding box center [480, 246] width 431 height 80
click at [357, 233] on textarea "Flaky pastry filled with almond cream, topped with toasted almonds and powdered…" at bounding box center [480, 246] width 431 height 80
click at [361, 241] on textarea "Flaky pastry filled with almond cream, topped with toasted almonds and powdered…" at bounding box center [480, 246] width 431 height 80
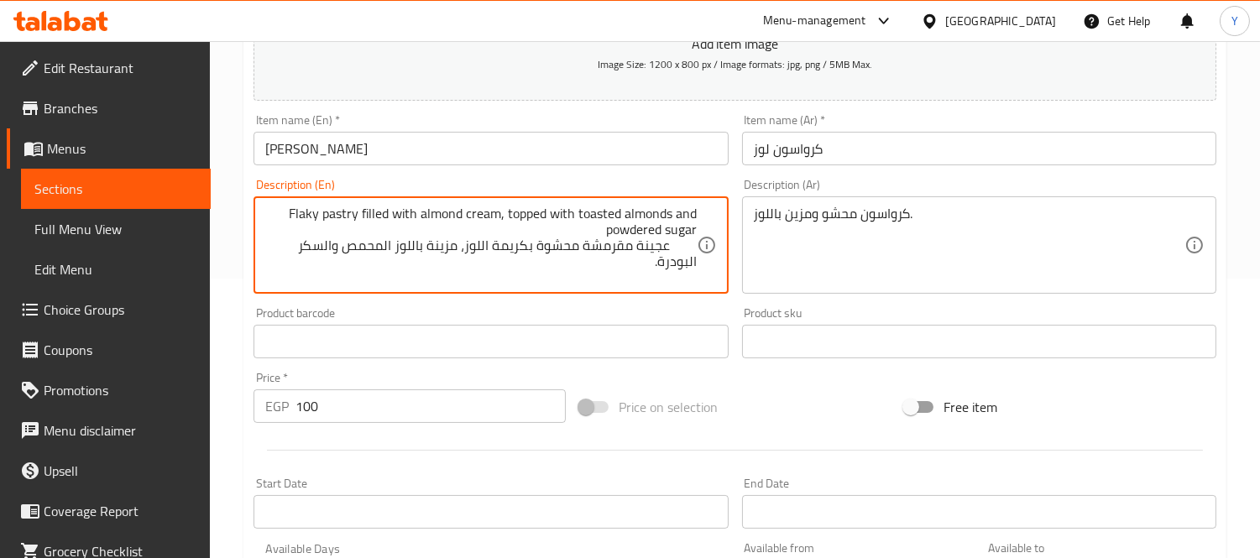
click at [484, 247] on textarea "Flaky pastry filled with almond cream, topped with toasted almonds and powdered…" at bounding box center [480, 246] width 431 height 80
type textarea "Flaky pastry filled with almond cream, topped with toasted almonds and powdered…"
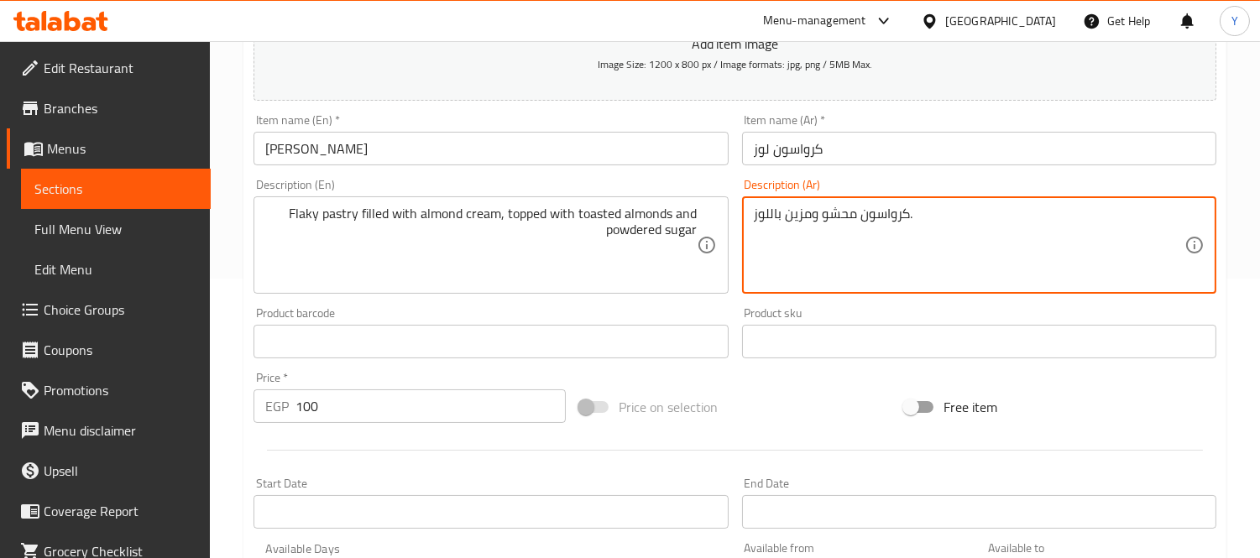
paste textarea "عجينة مقرمشة محشوة بكريمة اللوز، مزينة باللوز المحمص والسكر البودرة"
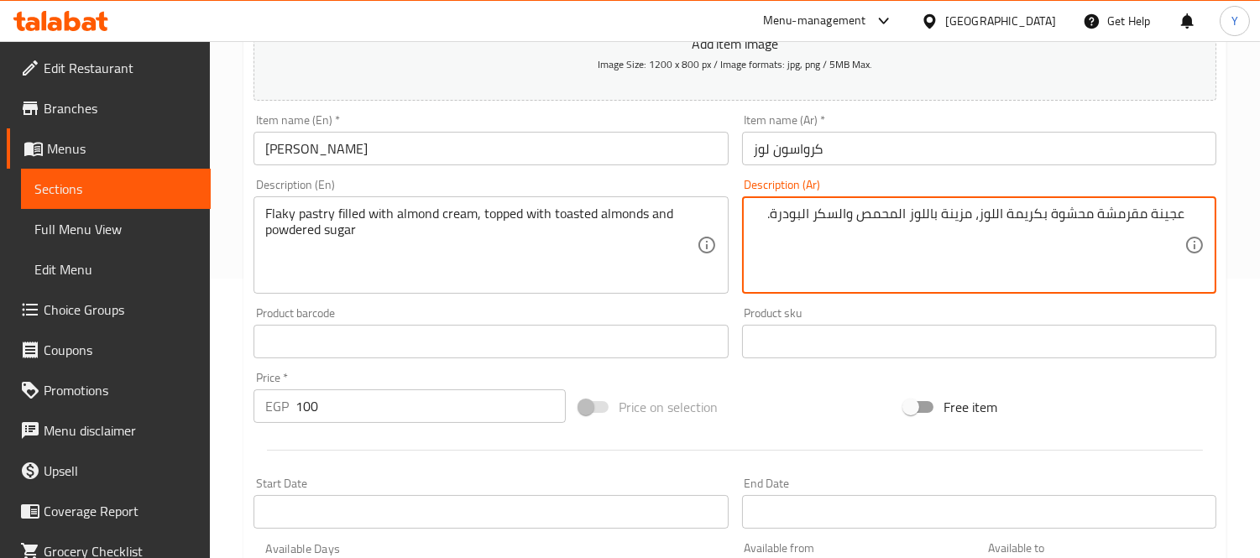
click at [1165, 214] on textarea "عجينة مقرمشة محشوة بكريمة اللوز، مزينة باللوز المحمص والسكر البودرة." at bounding box center [969, 246] width 431 height 80
click at [1185, 211] on textarea "عجينة مقرمشة محشوة بكريمة اللوز، مزينة باللوز المحمص والسكر البودرة." at bounding box center [969, 246] width 431 height 80
click at [1173, 214] on textarea "عجينة مقرمشة محشوة بكريمة اللوز، مزينة باللوز المحمص والسكر البودرة." at bounding box center [969, 246] width 431 height 80
click at [842, 222] on textarea "معجنات فليكي محشوة مع [PERSON_NAME]، مزينة باللوز المحمص والسكر البودرة." at bounding box center [969, 246] width 431 height 80
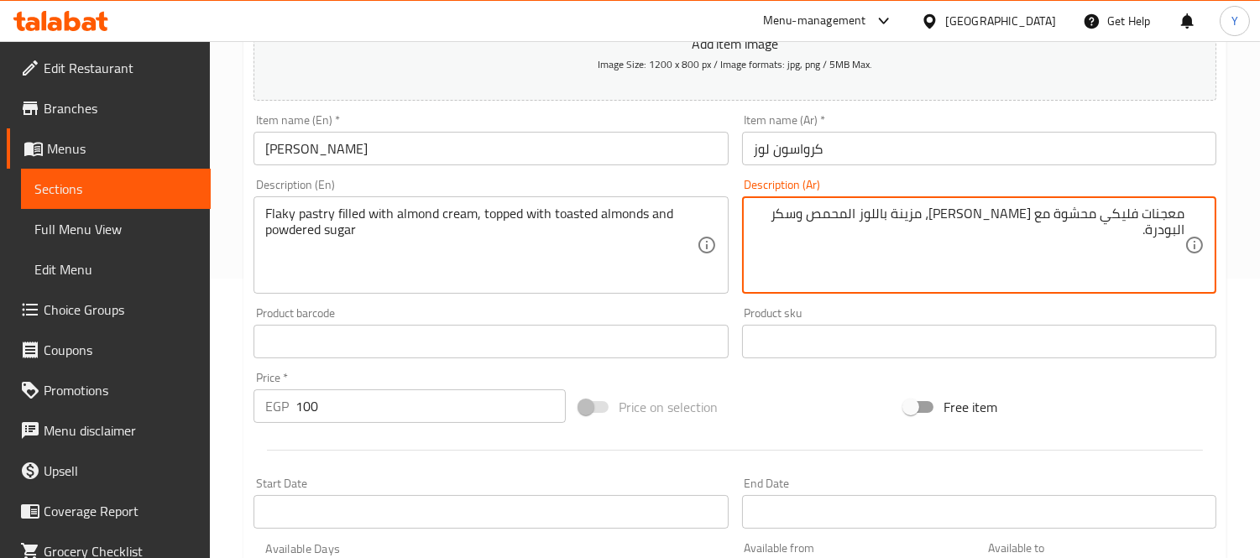
click at [804, 214] on textarea "معجنات فليكي محشوة مع [PERSON_NAME]، مزينة باللوز المحمص وسكر البودرة." at bounding box center [969, 246] width 431 height 80
click at [919, 264] on textarea "معجنات فليكي محشوة مع [PERSON_NAME]، مزينة باللوز المحمص وسكر بودرة." at bounding box center [969, 246] width 431 height 80
type textarea "معجنات فليكي محشوة مع [PERSON_NAME]، مزينة باللوز المحمص وسكر بودرة."
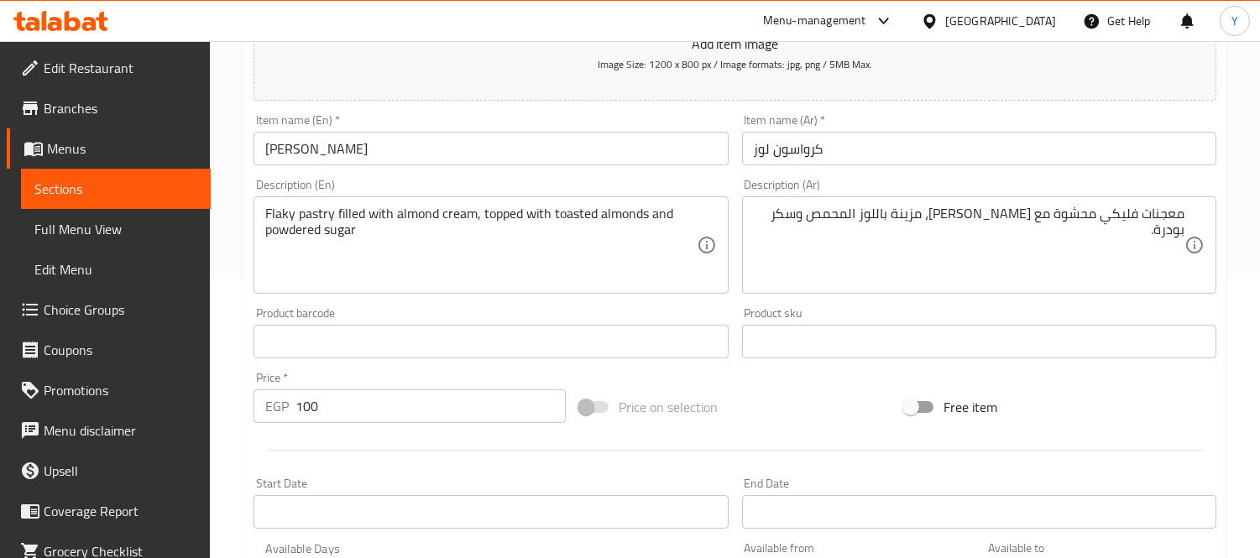
click at [1219, 398] on div "Free item" at bounding box center [1061, 407] width 326 height 45
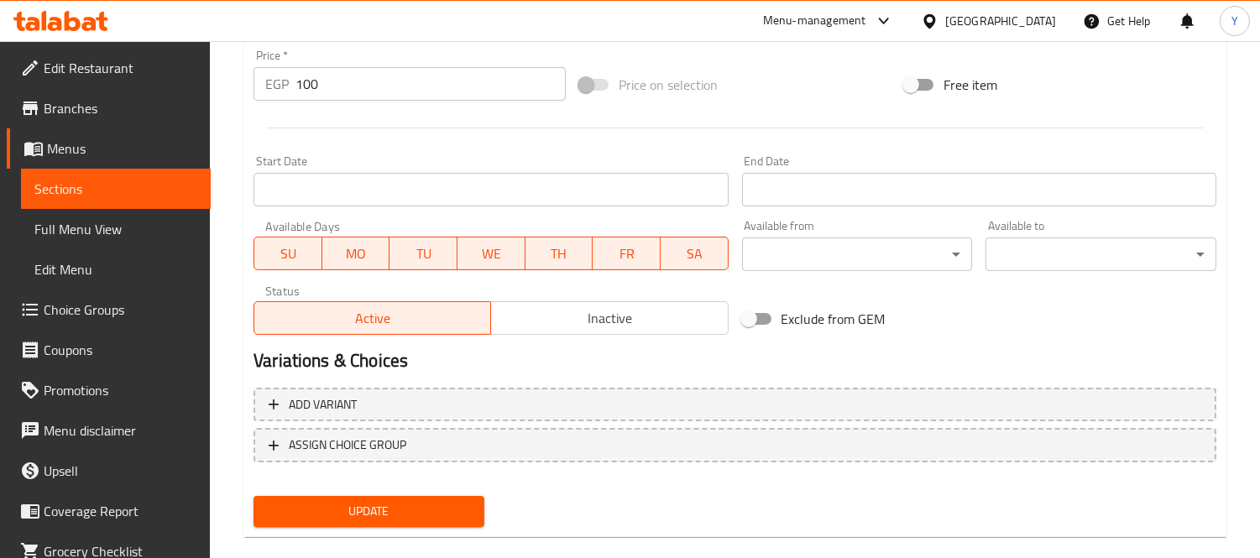
scroll to position [625, 0]
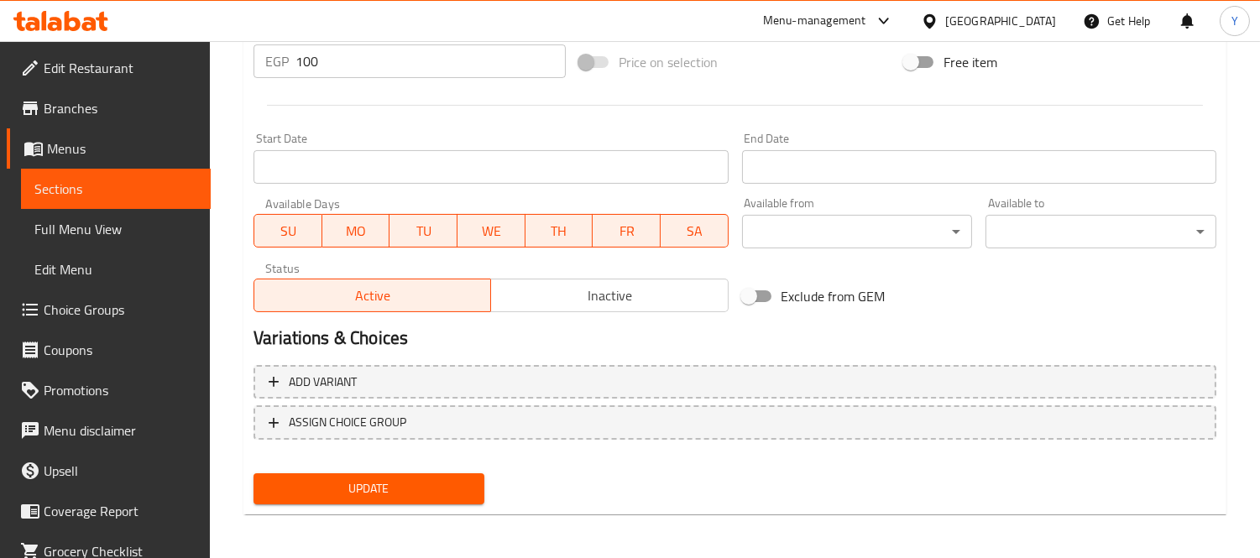
click at [501, 467] on div "Update" at bounding box center [735, 489] width 976 height 44
click at [464, 492] on span "Update" at bounding box center [369, 489] width 204 height 21
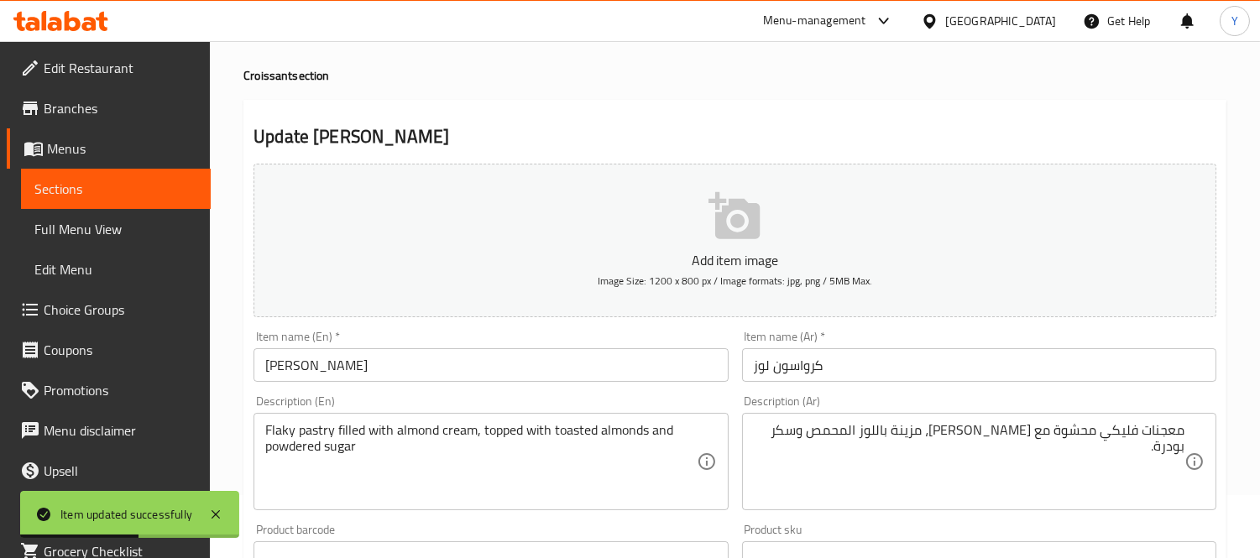
scroll to position [0, 0]
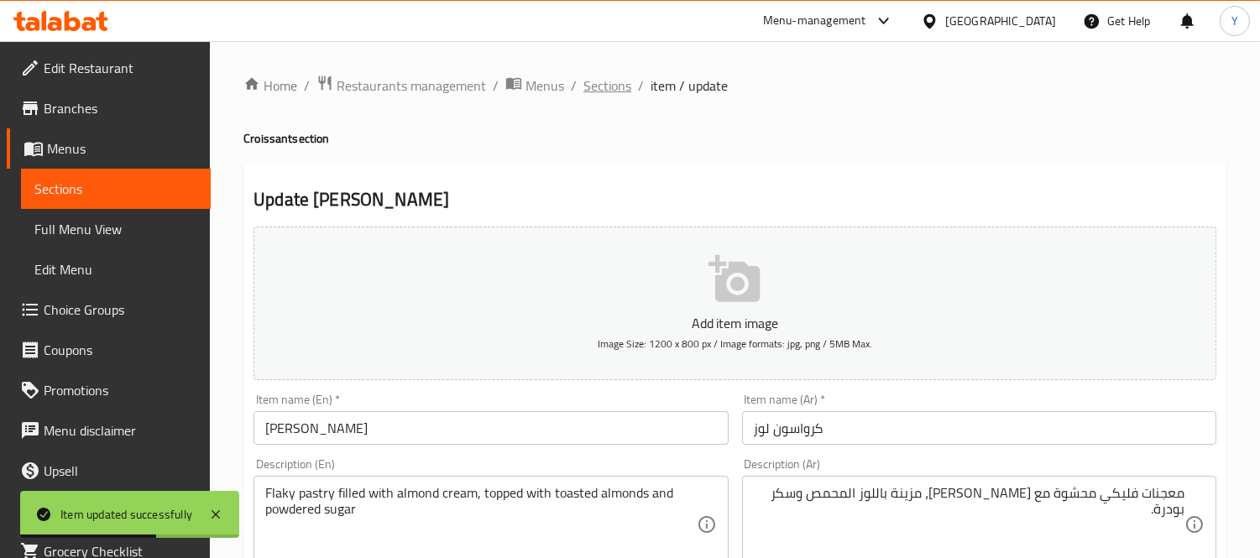
click at [619, 78] on span "Sections" at bounding box center [608, 86] width 48 height 20
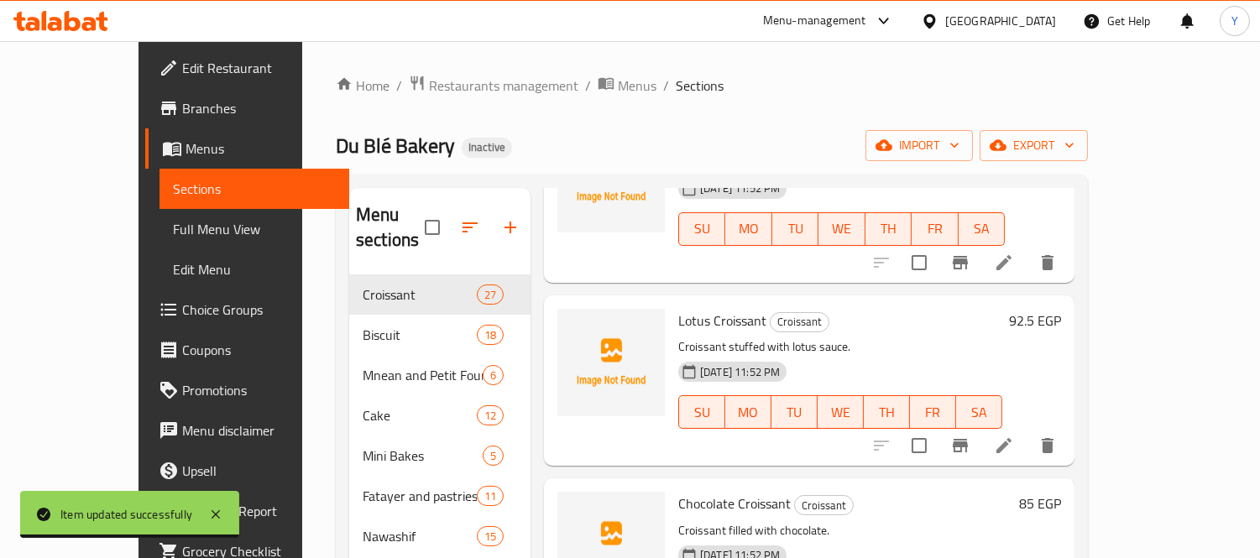
scroll to position [1679, 0]
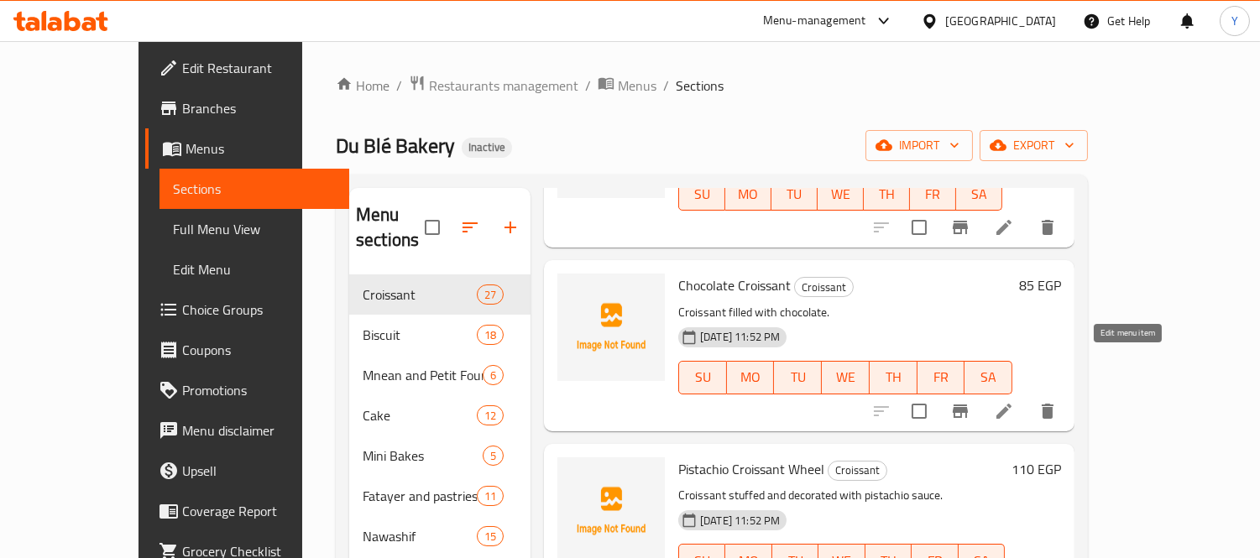
click at [1014, 401] on icon at bounding box center [1004, 411] width 20 height 20
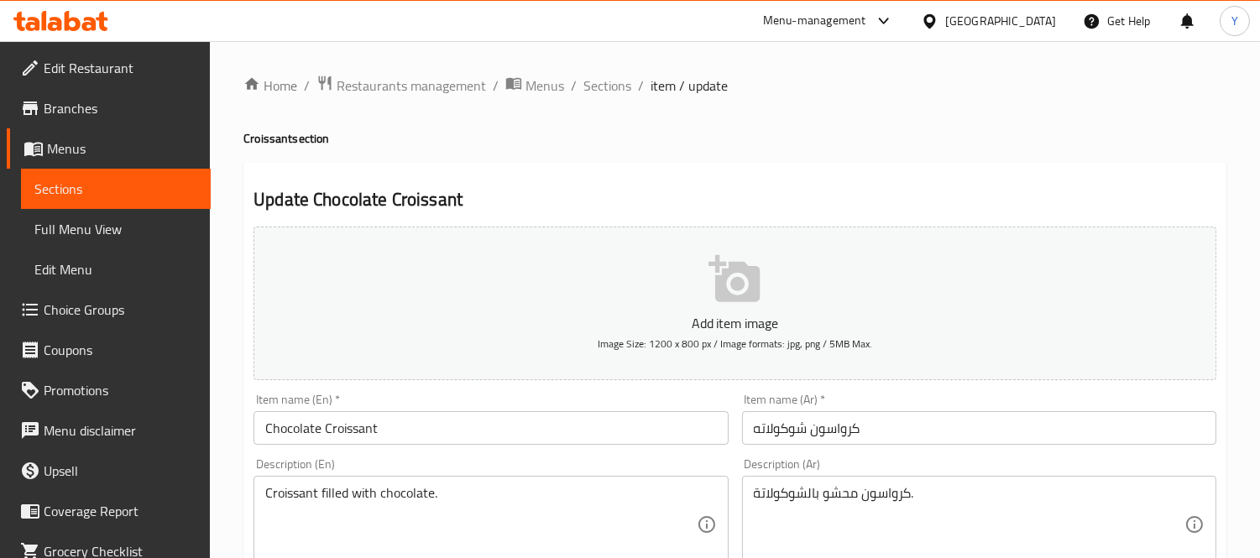
click at [516, 475] on div "Description (En) Croissant filled with chocolate. Description (En)" at bounding box center [491, 515] width 474 height 115
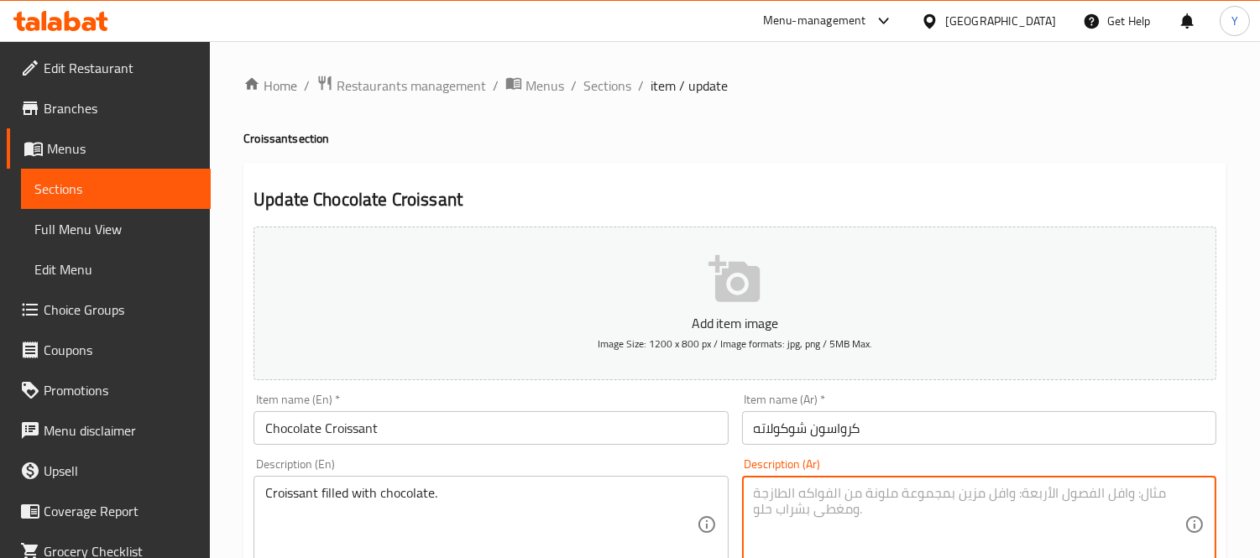
drag, startPoint x: 479, startPoint y: 505, endPoint x: 179, endPoint y: 415, distance: 312.9
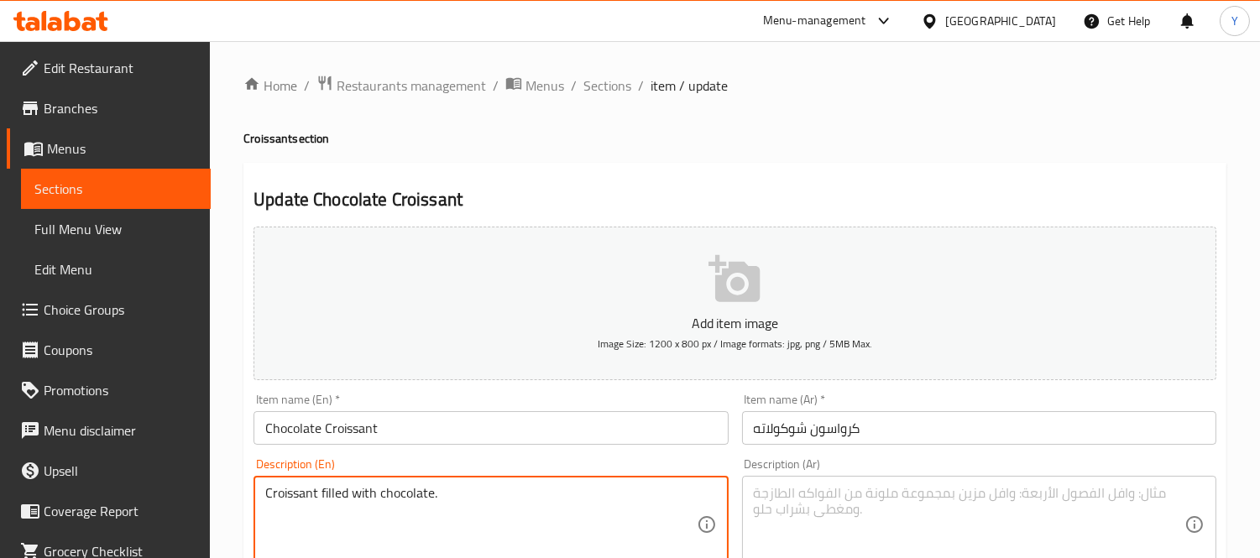
paste textarea "A pastry filled with rich and velvety chocolate, baked to golden perfection and…"
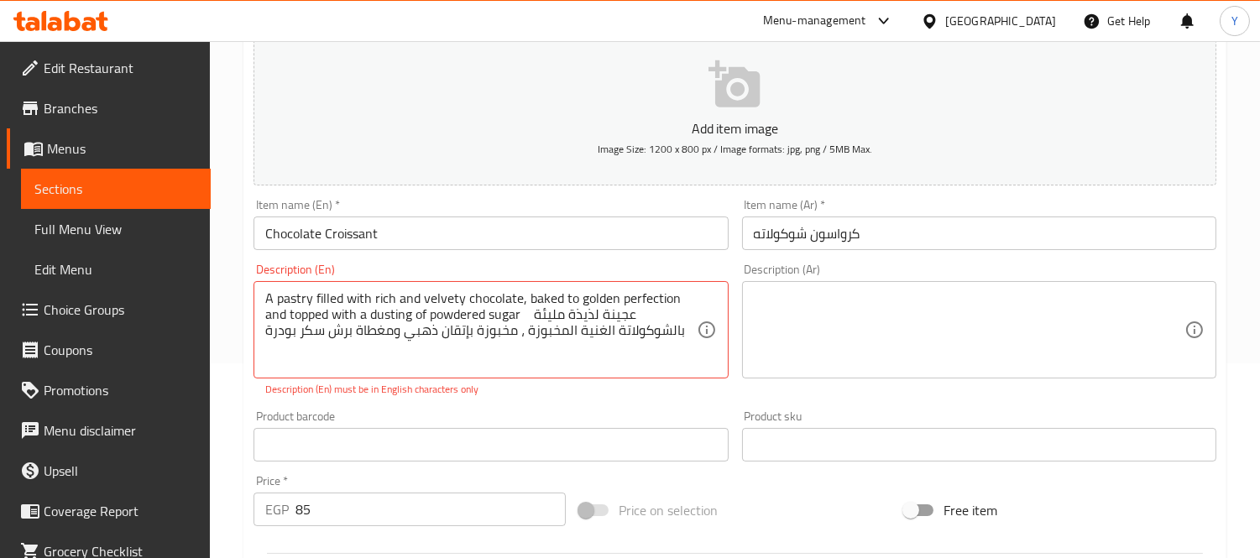
scroll to position [373, 0]
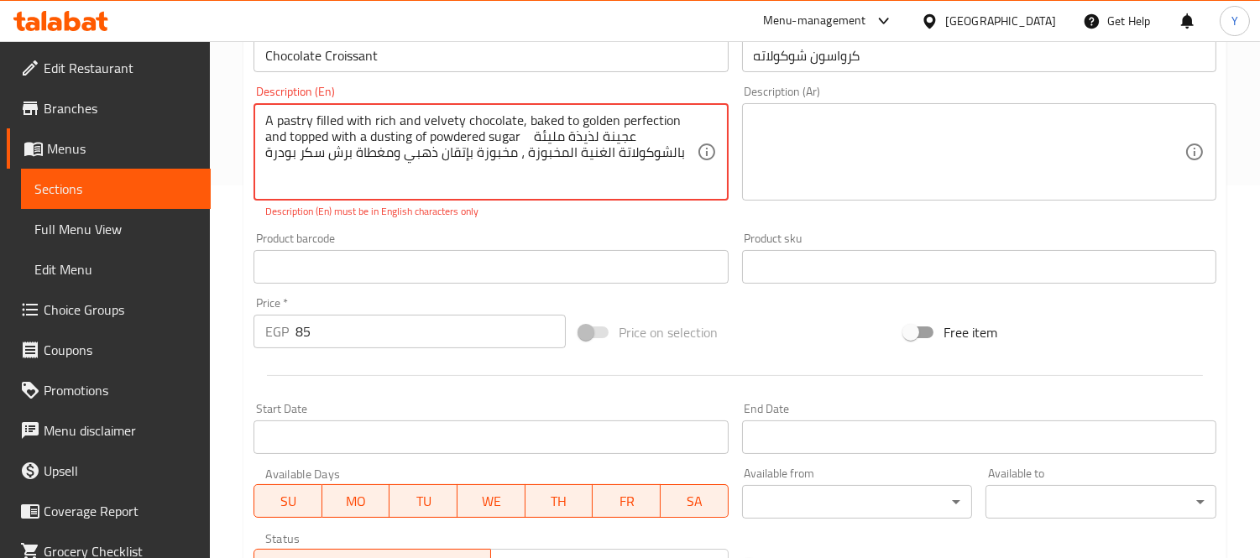
click at [522, 139] on textarea "A pastry filled with rich and velvety chocolate, baked to golden perfection and…" at bounding box center [480, 153] width 431 height 80
click at [542, 157] on textarea "A pastry filled with rich and velvety chocolate, baked to golden perfection and…" at bounding box center [480, 153] width 431 height 80
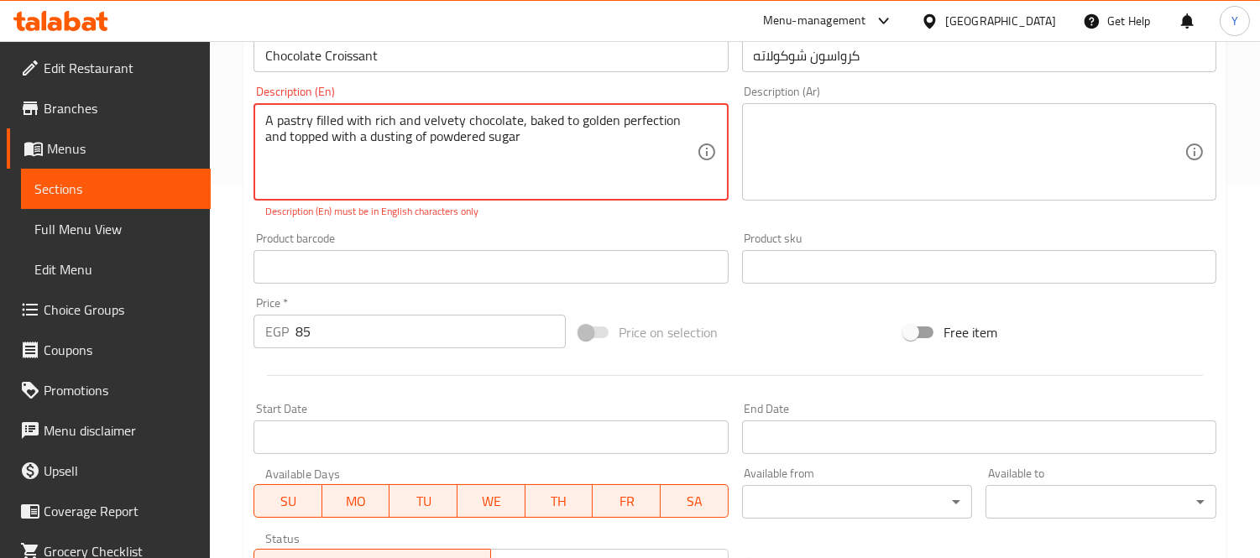
type textarea "A pastry filled with rich and velvety chocolate, baked to golden perfection and…"
click at [961, 181] on textarea at bounding box center [969, 153] width 431 height 80
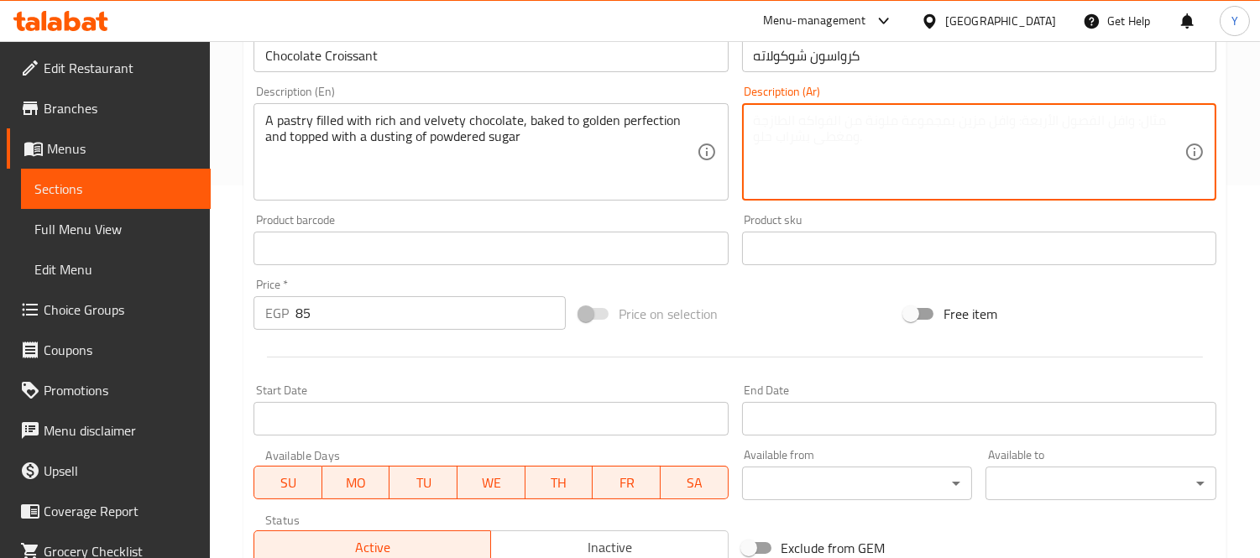
paste textarea "عجينة لذيذة مليئة بالشوكولاتة الغنية المخبوزة ، مخبوزة بإتقان ذهبي ومغطاة برش س…"
click at [1165, 116] on textarea "عجينة لذيذة مليئة بالشوكولاتة الغنية المخبوزة ، مخبوزة بإتقان ذهبي ومغطاة برش س…" at bounding box center [969, 153] width 431 height 80
click at [1187, 133] on div "عجينة لذيذة مليئة بالشوكولاتة الغنية المخبوزة ، مخبوزة بإتقان ذهبي ومغطاة برش س…" at bounding box center [979, 151] width 474 height 97
click at [1168, 121] on textarea "عجينة لذيذة مليئة بالشوكولاتة الغنية المخبوزة ، مخبوزة بإتقان ذهبي ومغطاة برش س…" at bounding box center [969, 153] width 431 height 80
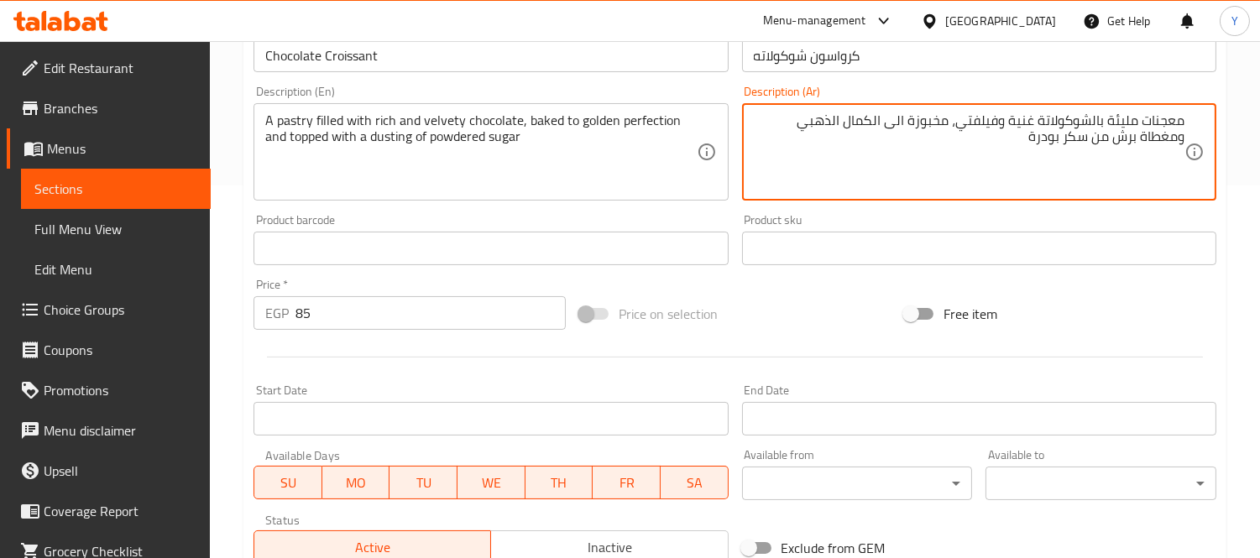
type textarea "معجنات مليئة بالشوكولاتة غنية وفيلفتي، مخبوزة الى الكمال الذهبي ومغطاة برش من س…"
click at [1196, 266] on div "Product sku Product sku" at bounding box center [979, 239] width 488 height 65
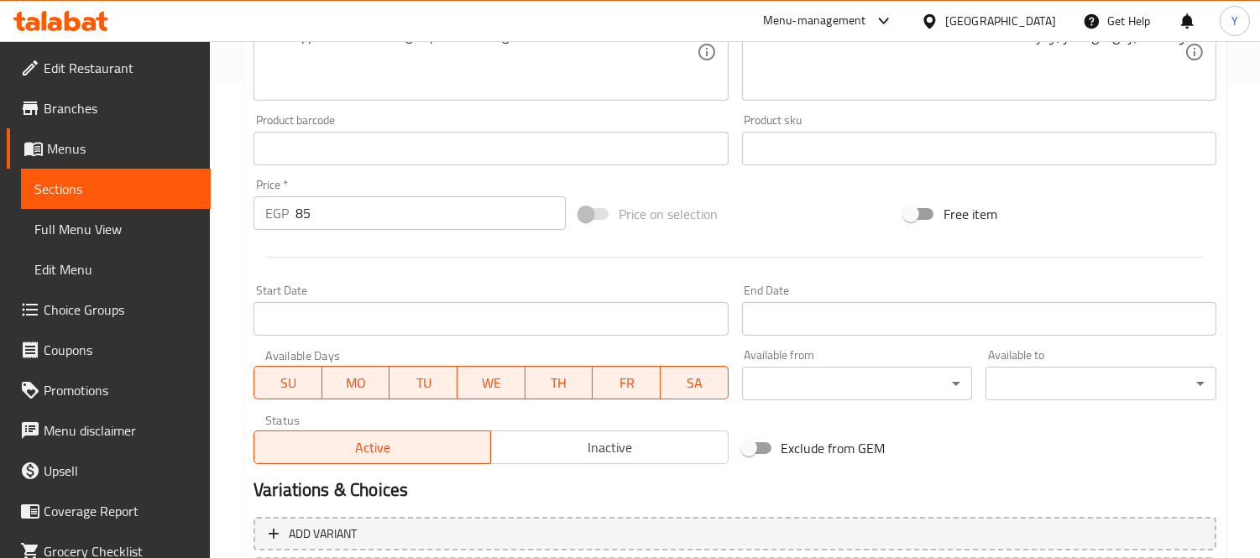
scroll to position [625, 0]
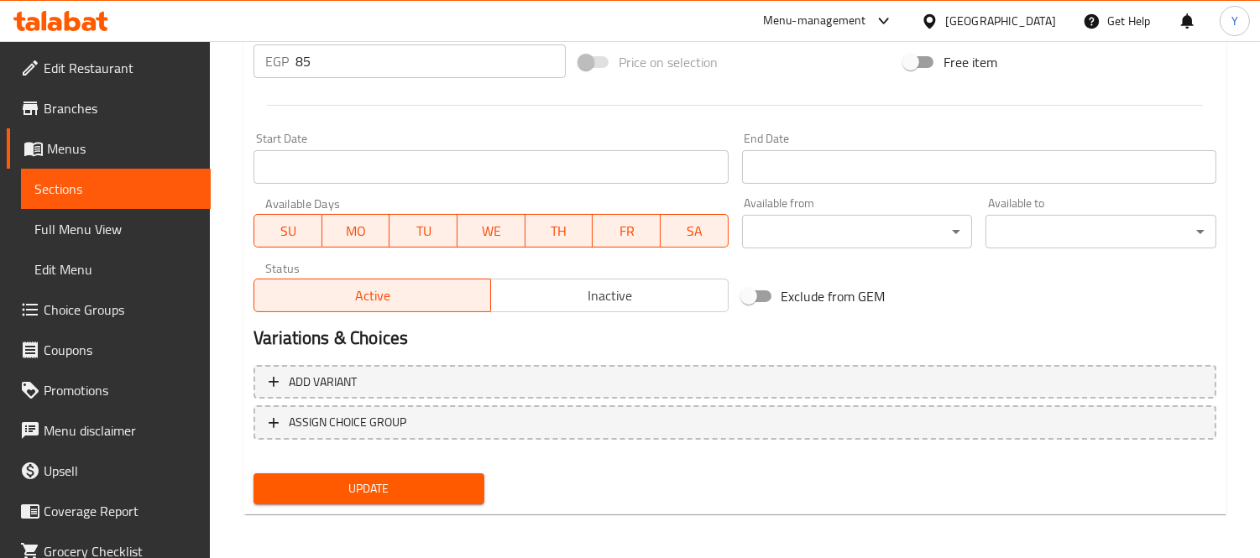
click at [474, 474] on button "Update" at bounding box center [369, 489] width 231 height 31
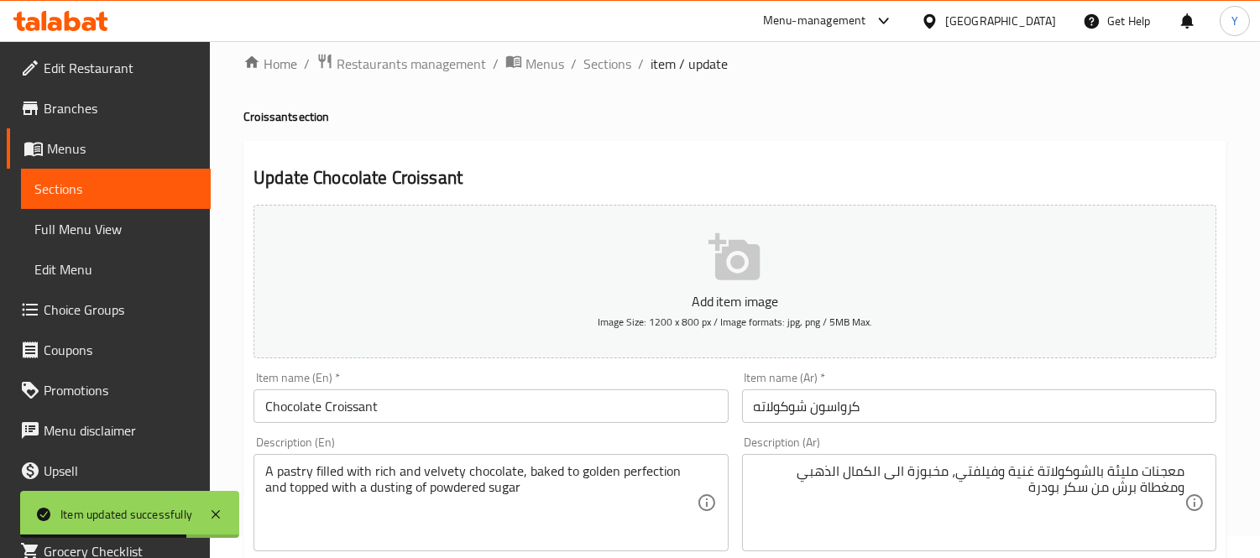
scroll to position [0, 0]
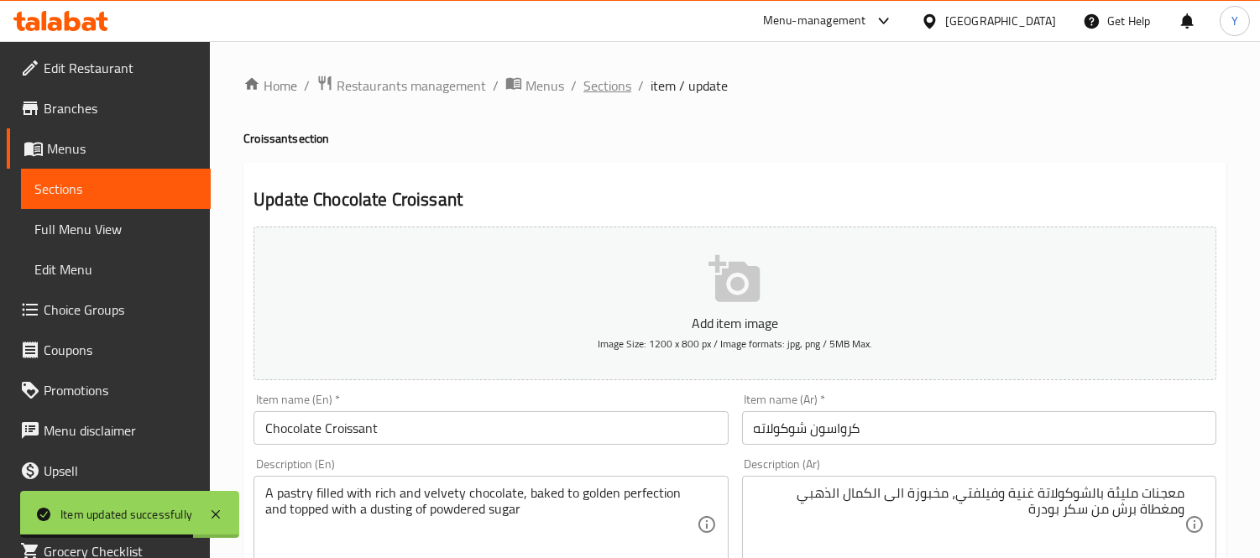
click at [608, 86] on span "Sections" at bounding box center [608, 86] width 48 height 20
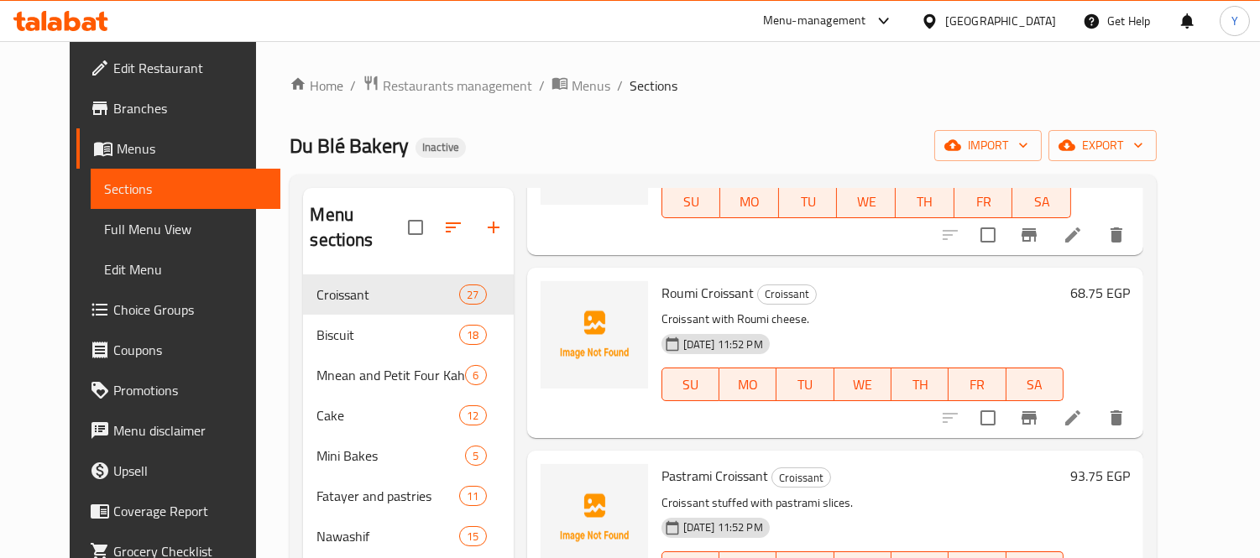
scroll to position [373, 0]
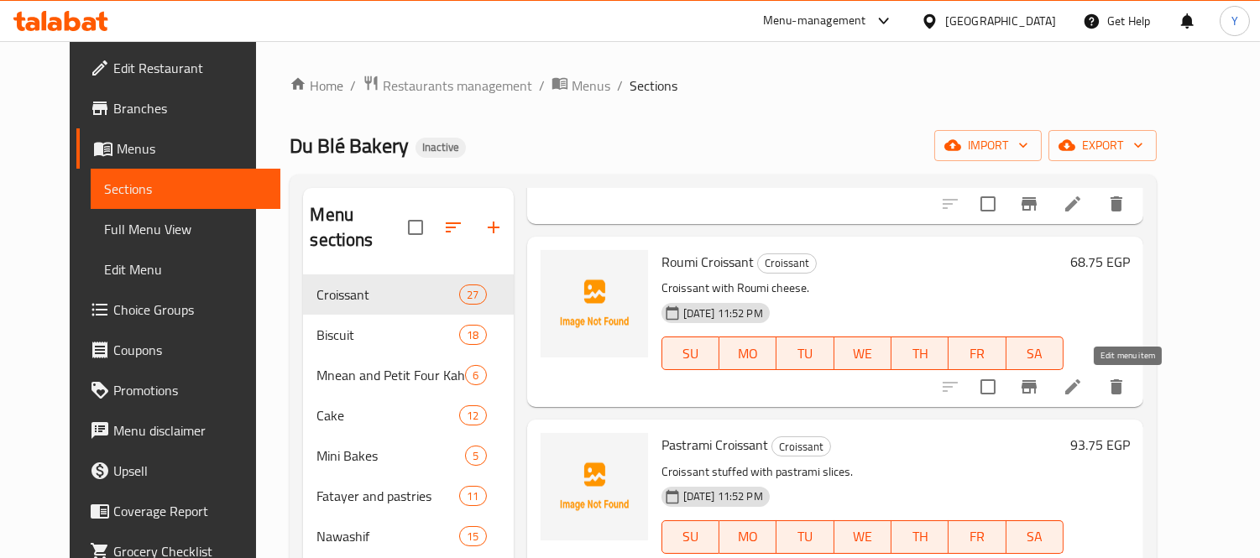
click at [1083, 396] on icon at bounding box center [1073, 387] width 20 height 20
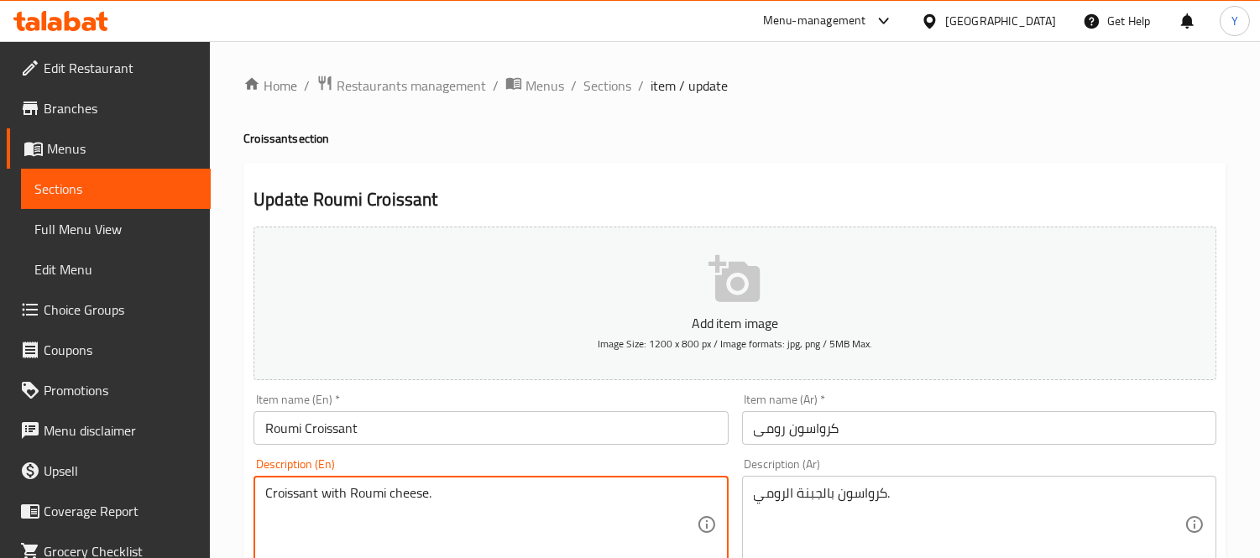
drag, startPoint x: 86, startPoint y: 422, endPoint x: 23, endPoint y: 380, distance: 75.7
paste textarea "filled with Roumi cheese. كرواسون محشو جبنة [DEMOGRAPHIC_DATA]"
drag, startPoint x: 476, startPoint y: 496, endPoint x: 870, endPoint y: 537, distance: 395.9
type textarea "Croissant filled with Roumi cheese."
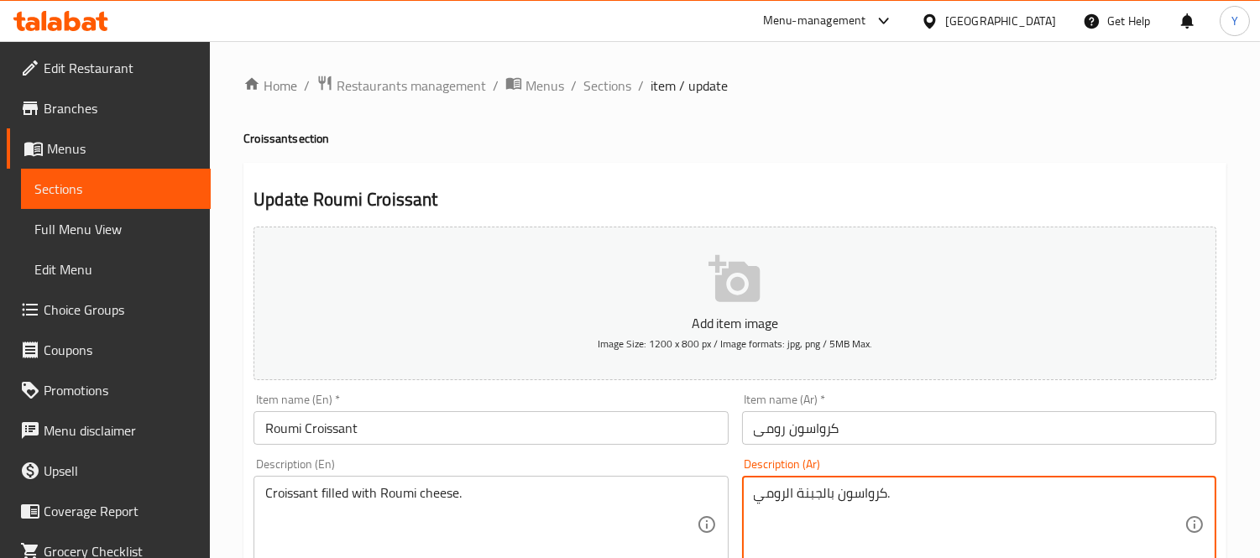
paste textarea "محشو جبنة"
type textarea "كرواسون محشو جبنة رومي"
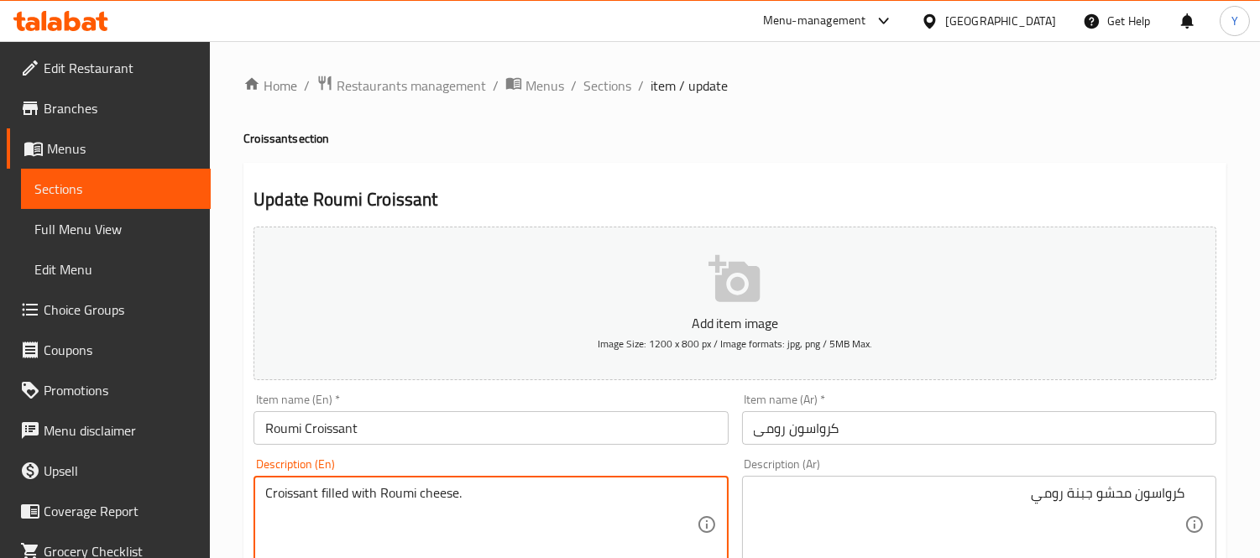
type textarea "Croissant filled with Roumi cheese."
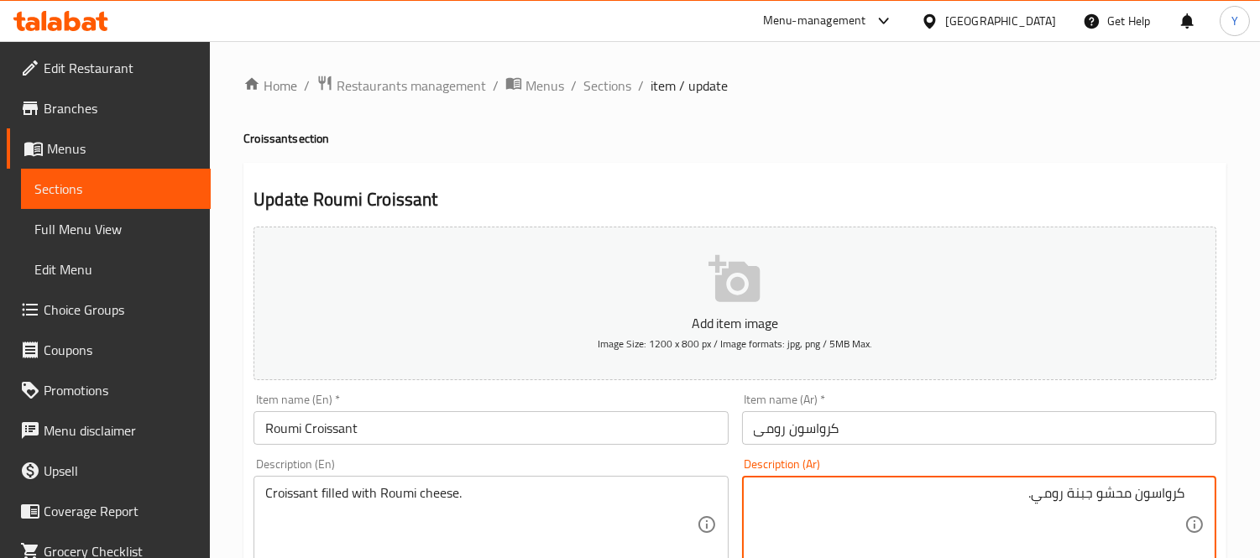
click at [1094, 499] on textarea "كرواسون محشو جبنة رومي." at bounding box center [969, 525] width 431 height 80
type textarea "كرواسون محشو مع [PERSON_NAME]."
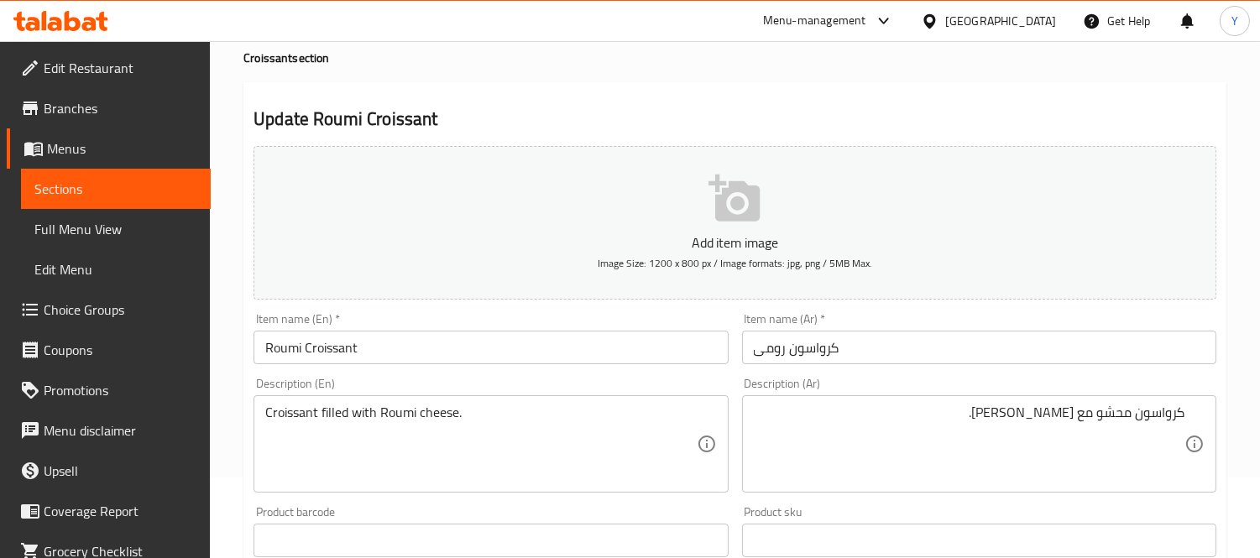
scroll to position [186, 0]
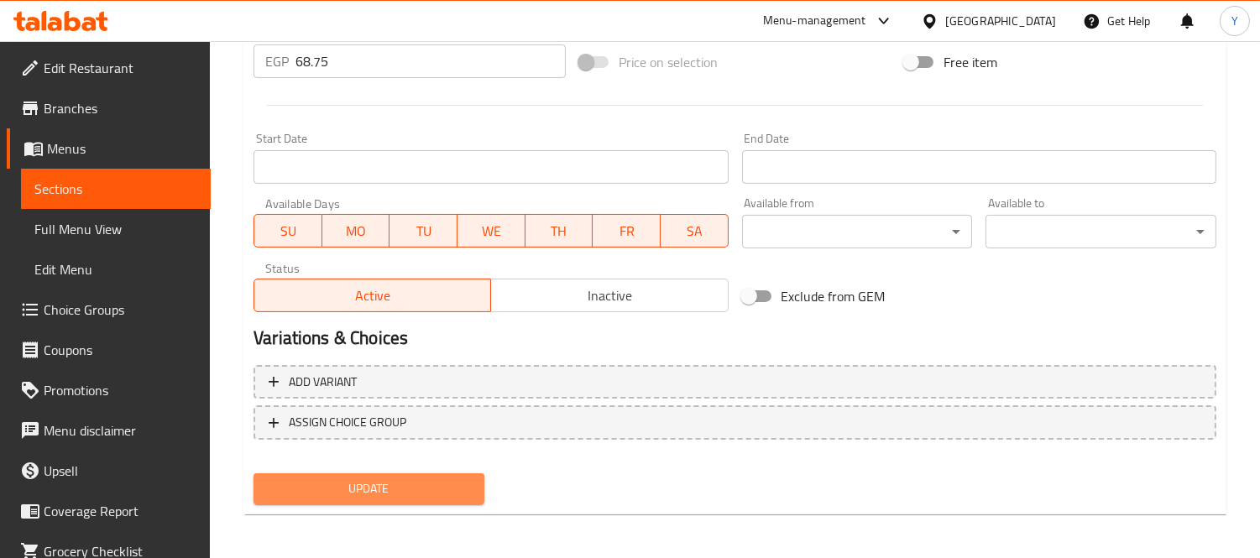
click at [437, 498] on button "Update" at bounding box center [369, 489] width 231 height 31
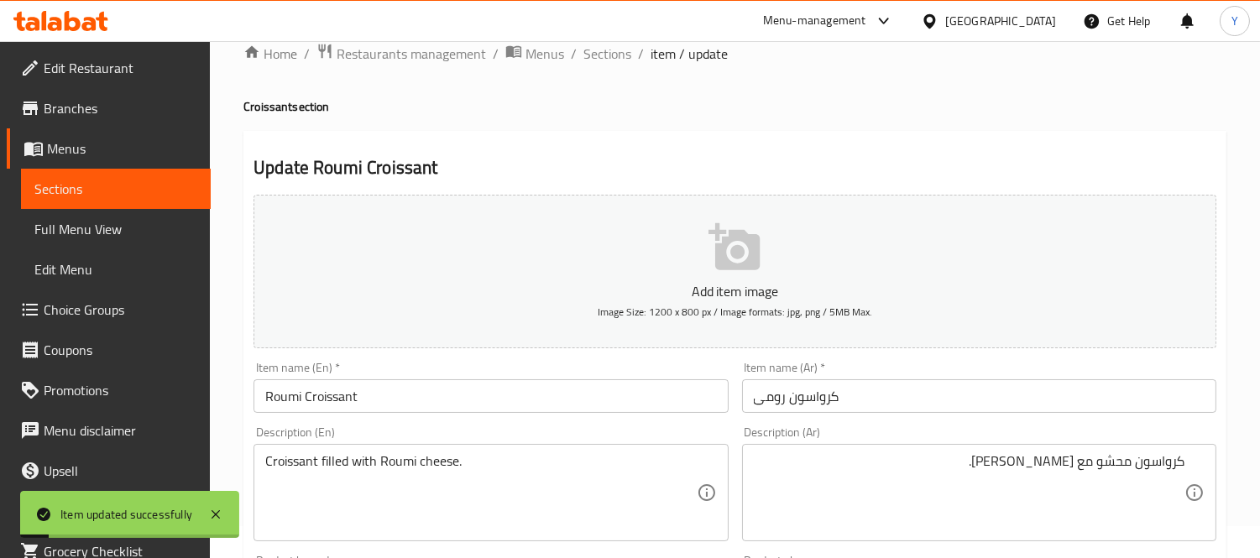
scroll to position [0, 0]
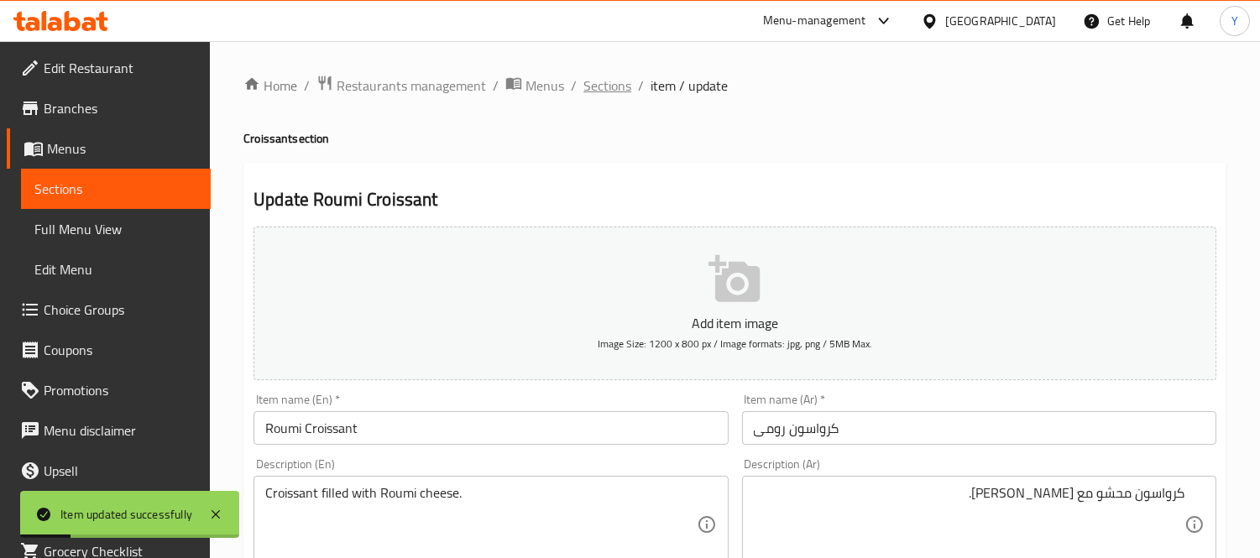
click at [599, 90] on span "Sections" at bounding box center [608, 86] width 48 height 20
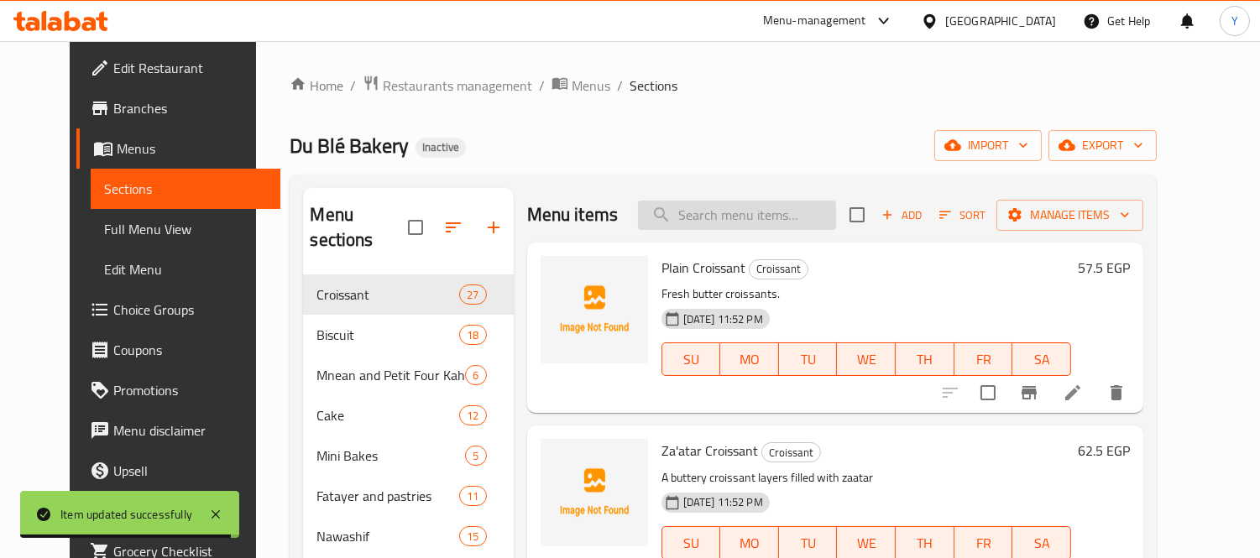
click at [752, 228] on input "search" at bounding box center [737, 215] width 198 height 29
paste input "Feta Cheese Pate"
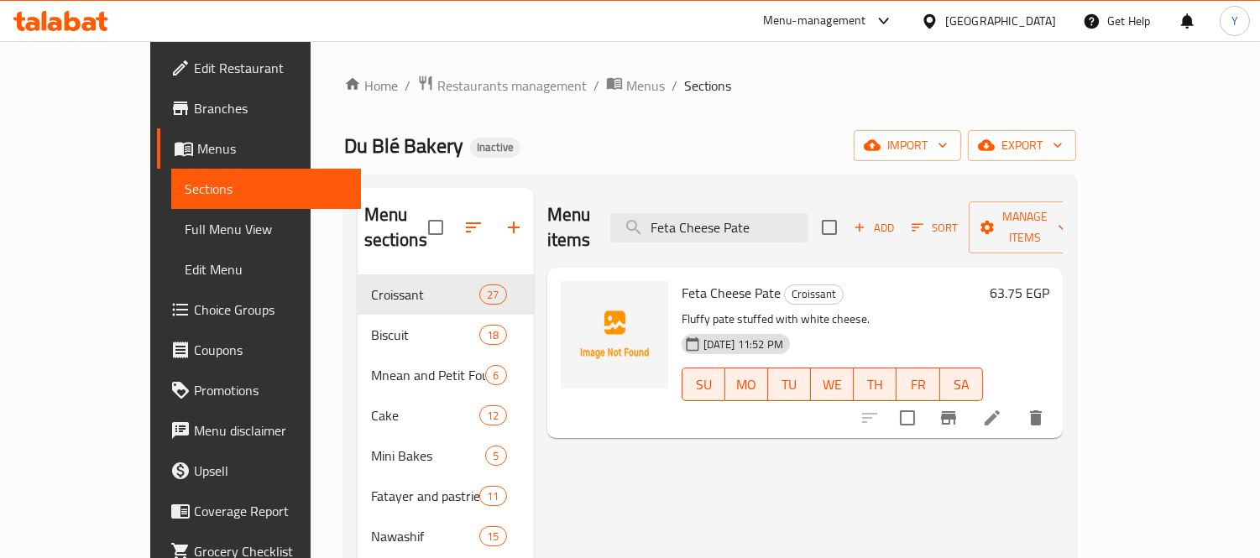
type input "Feta Cheese Pate"
click at [1016, 406] on li at bounding box center [992, 418] width 47 height 30
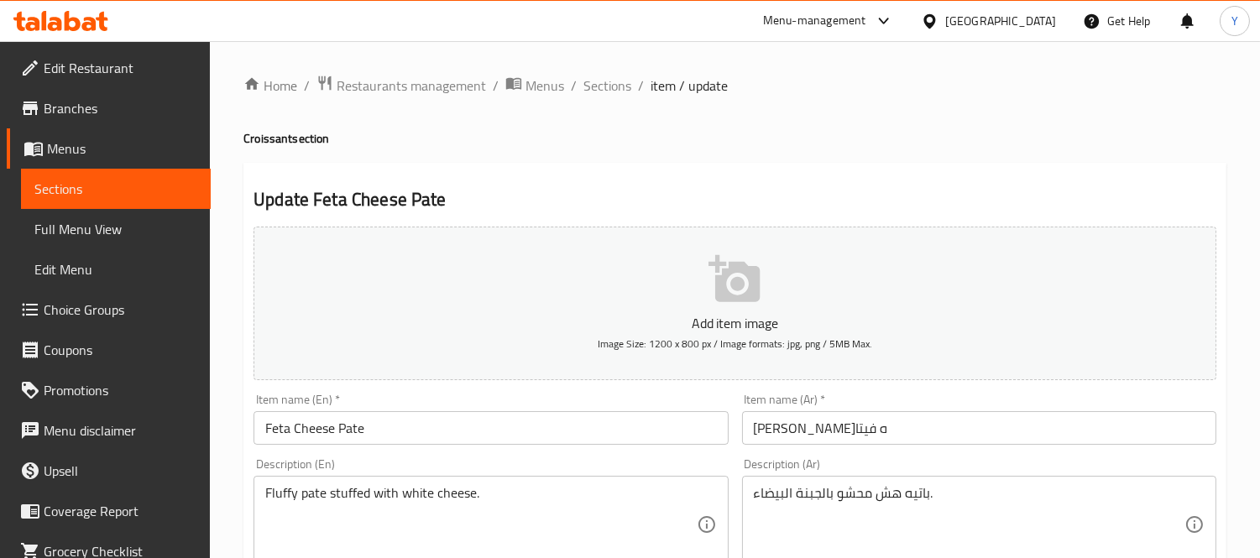
click at [908, 484] on div "باتيه هش محشو بالجبنة البيضاء. Description (Ar)" at bounding box center [979, 524] width 474 height 97
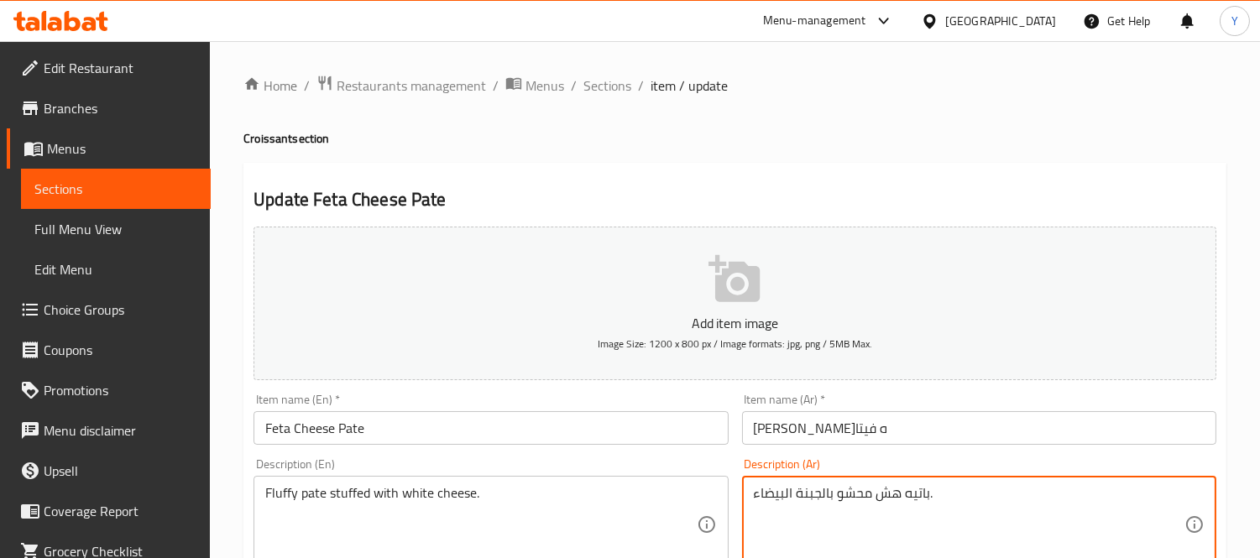
click at [878, 441] on input "[PERSON_NAME]ه فيتا" at bounding box center [979, 428] width 474 height 34
click at [904, 495] on textarea "باتيه هش محشو بالجبنة البيضاء." at bounding box center [969, 525] width 431 height 80
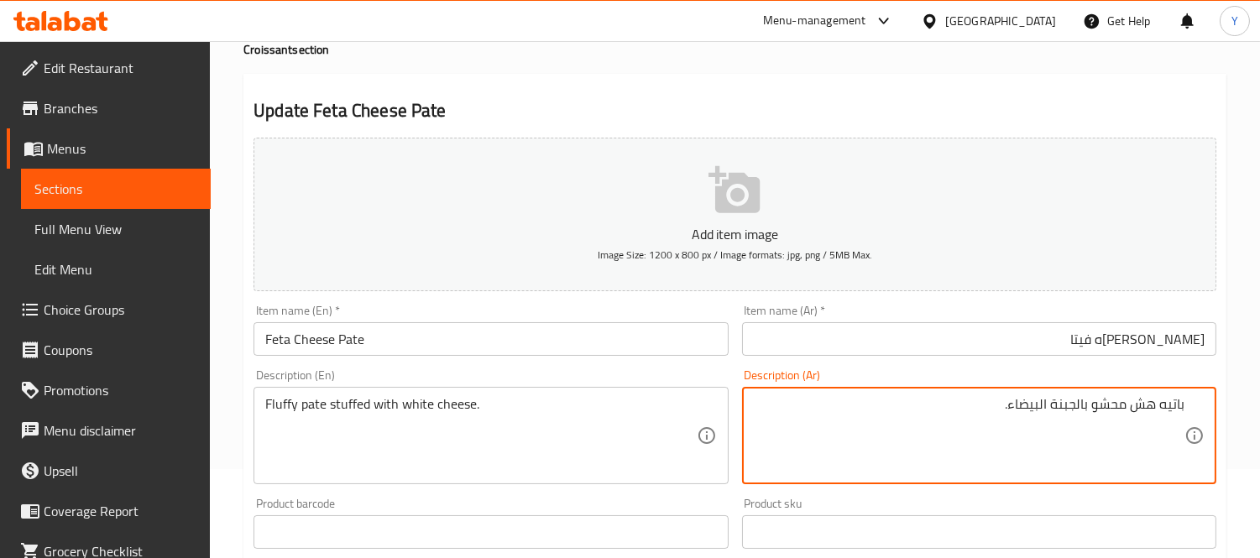
scroll to position [93, 0]
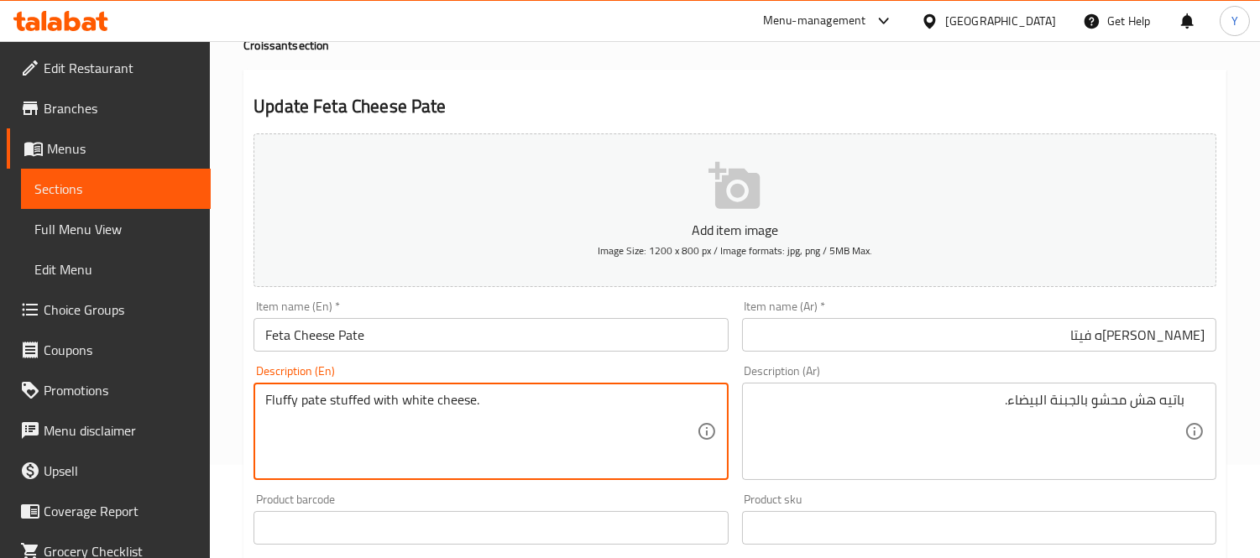
click at [285, 399] on textarea "Fluffy pate stuffed with white cheese." at bounding box center [480, 432] width 431 height 80
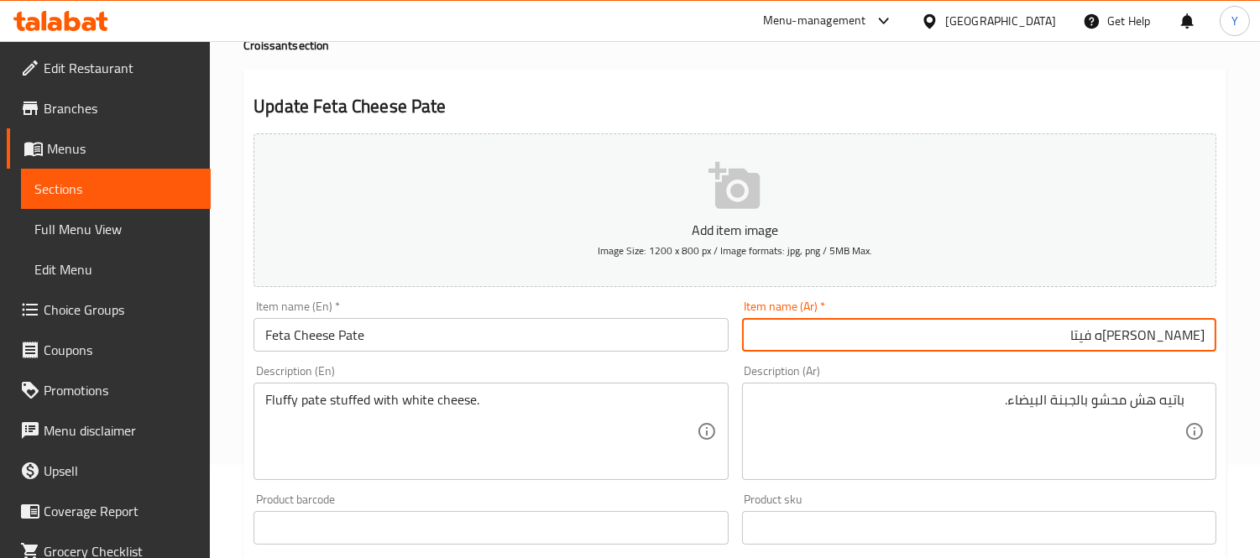
click at [1196, 339] on input "[PERSON_NAME]ه فيتا" at bounding box center [979, 335] width 474 height 34
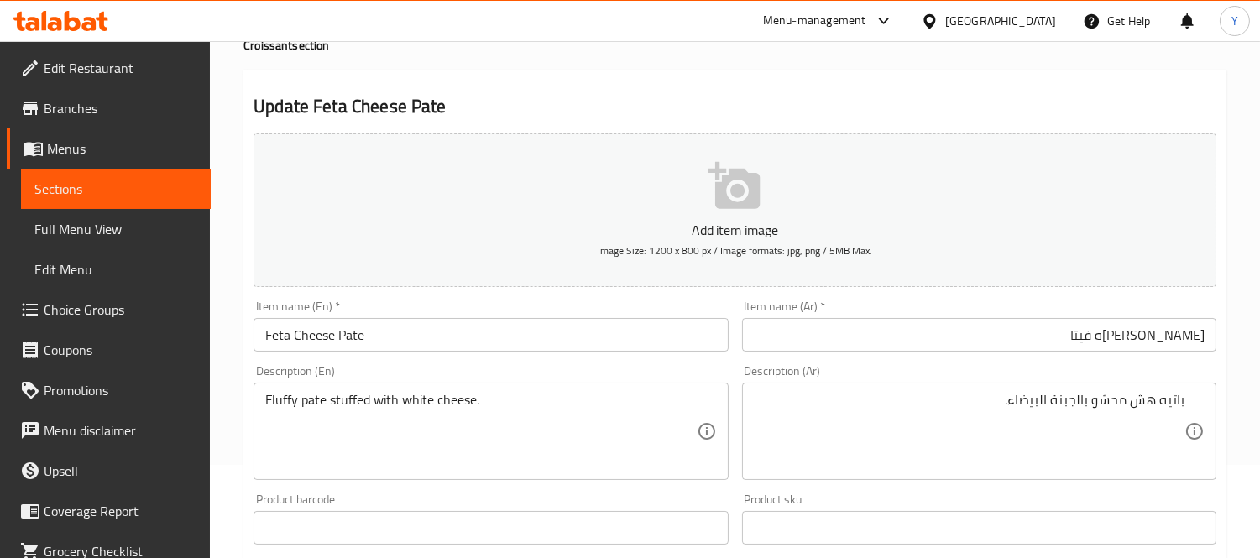
drag, startPoint x: 1243, startPoint y: 316, endPoint x: 765, endPoint y: 87, distance: 530.3
click at [823, 90] on div "Update Feta Cheese Pate Add item image Image Size: 1200 x 800 px / Image format…" at bounding box center [734, 558] width 983 height 977
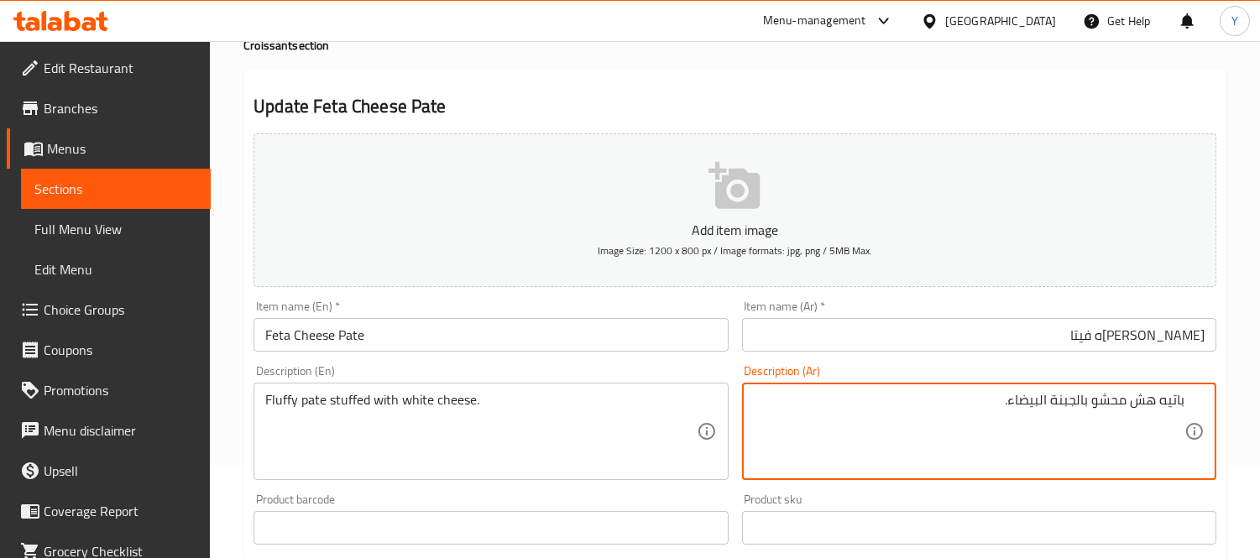
click at [1152, 408] on textarea "باتيه هش محشو بالجبنة البيضاء." at bounding box center [969, 432] width 431 height 80
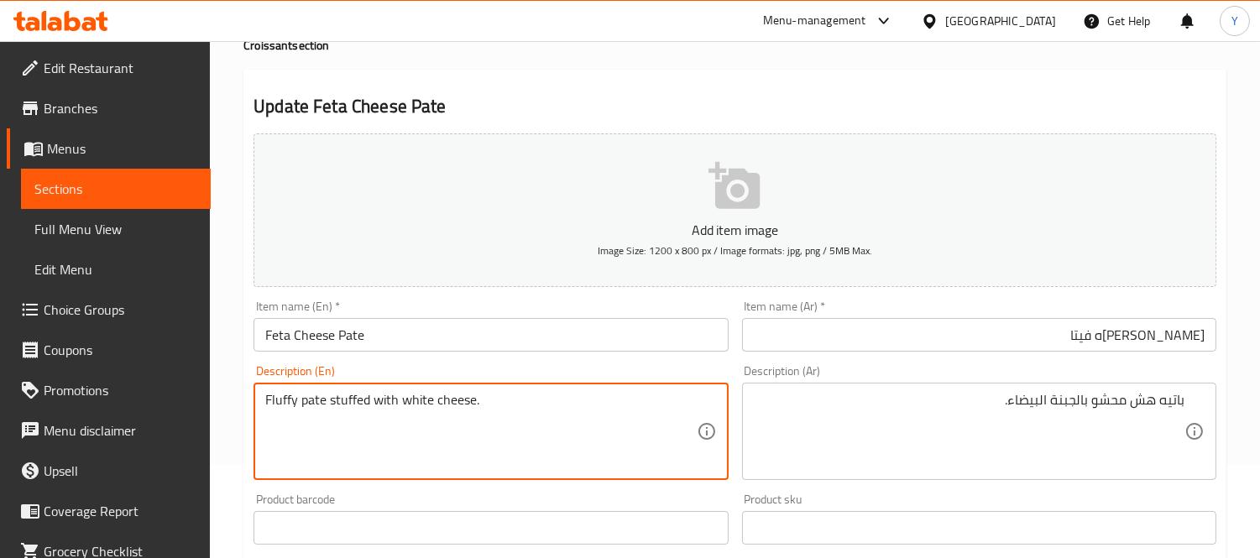
click at [279, 400] on textarea "Fluffy pate stuffed with white cheese." at bounding box center [480, 432] width 431 height 80
paste textarea "crisp"
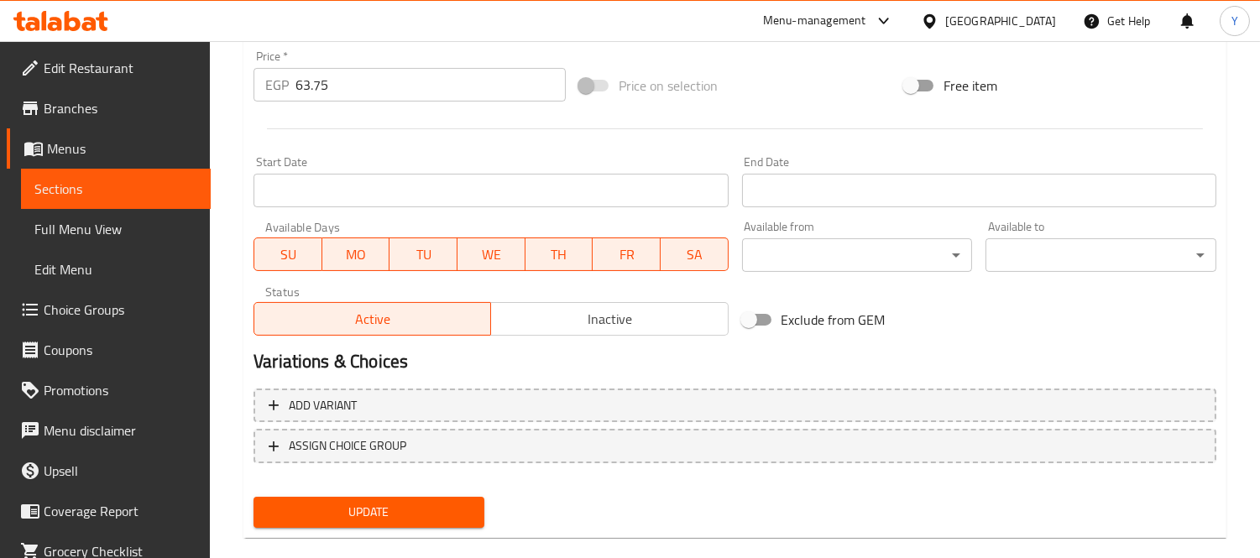
scroll to position [625, 0]
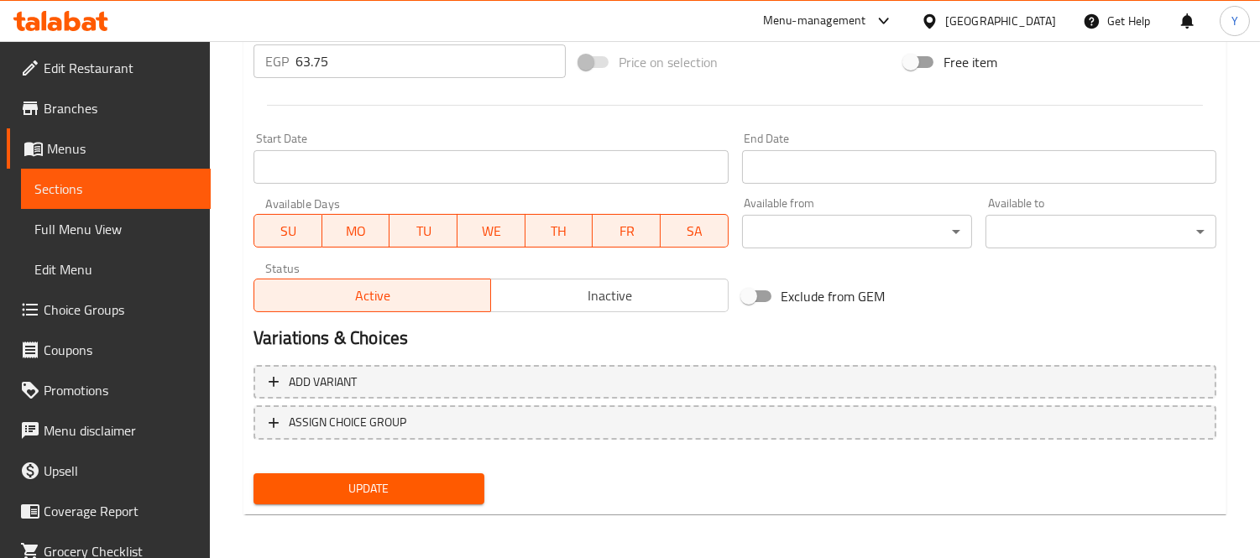
type textarea "Crisp pate stuffed with white cheese."
click at [499, 477] on div "Update" at bounding box center [735, 489] width 976 height 44
click at [473, 481] on button "Update" at bounding box center [369, 489] width 231 height 31
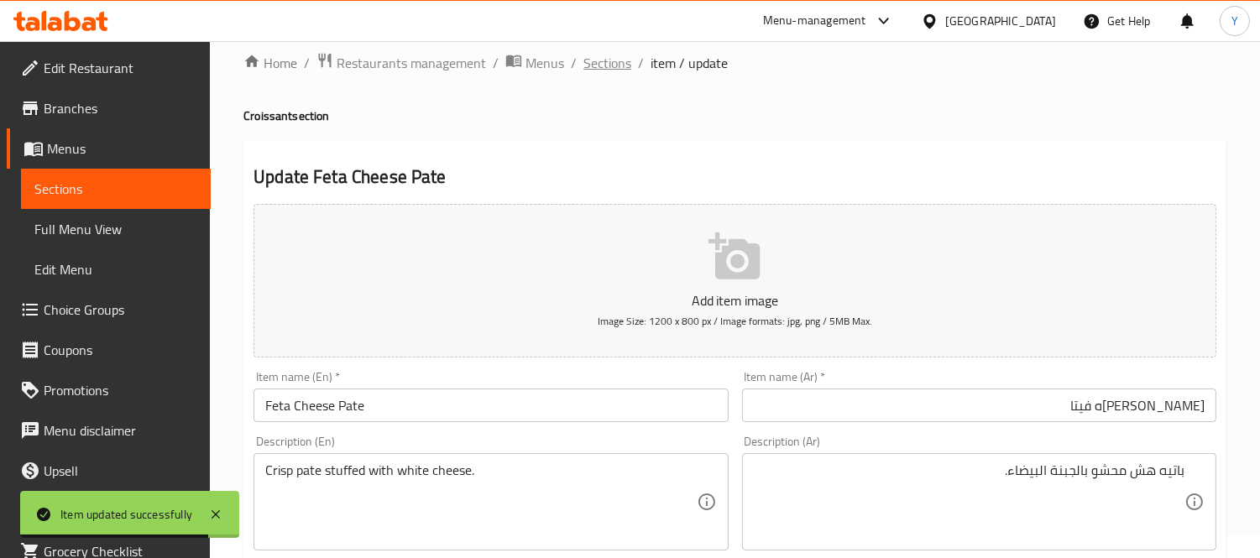
scroll to position [0, 0]
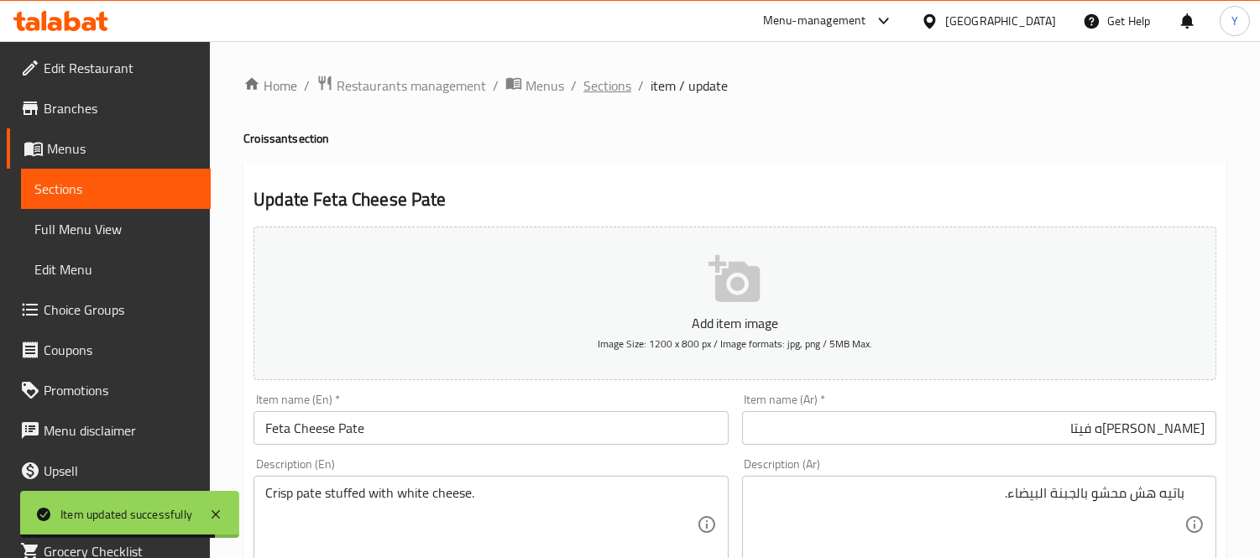
click at [588, 86] on span "Sections" at bounding box center [608, 86] width 48 height 20
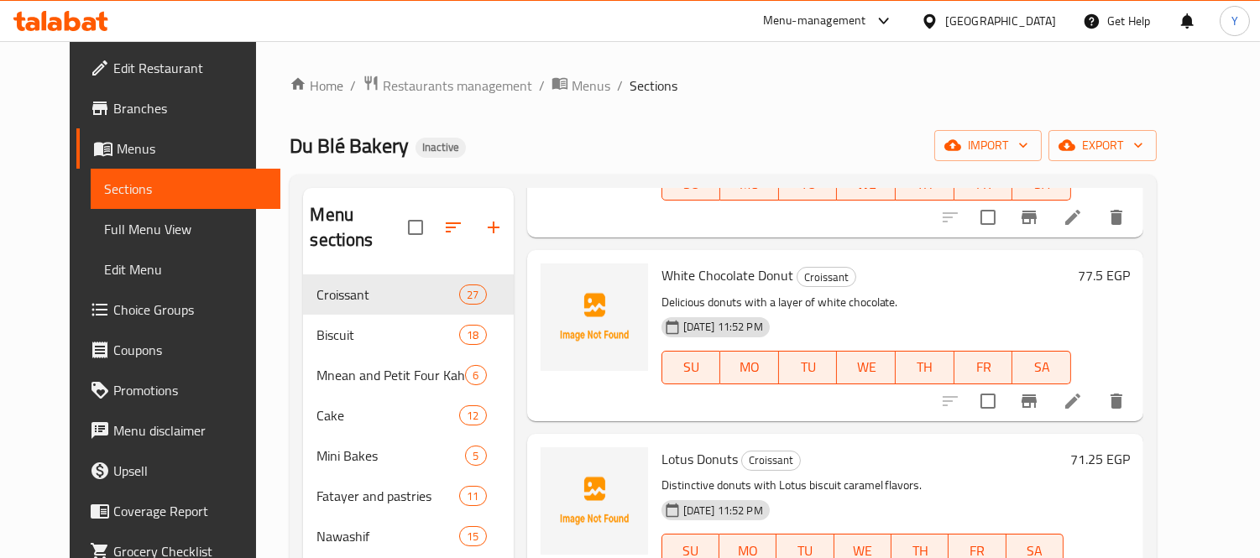
scroll to position [4454, 0]
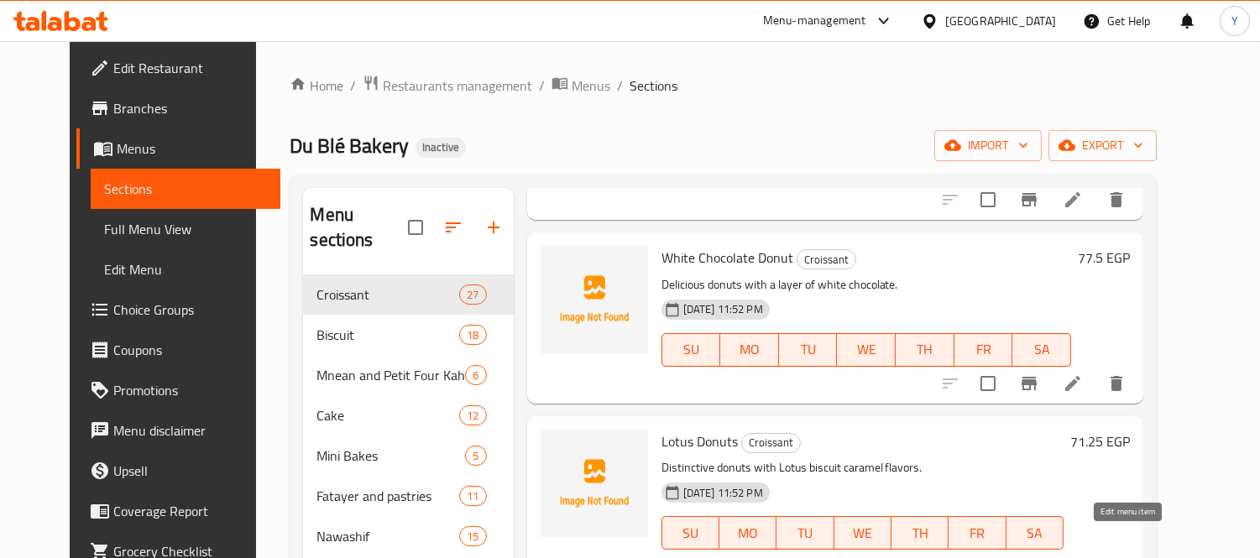
click at [1083, 557] on icon at bounding box center [1073, 567] width 20 height 20
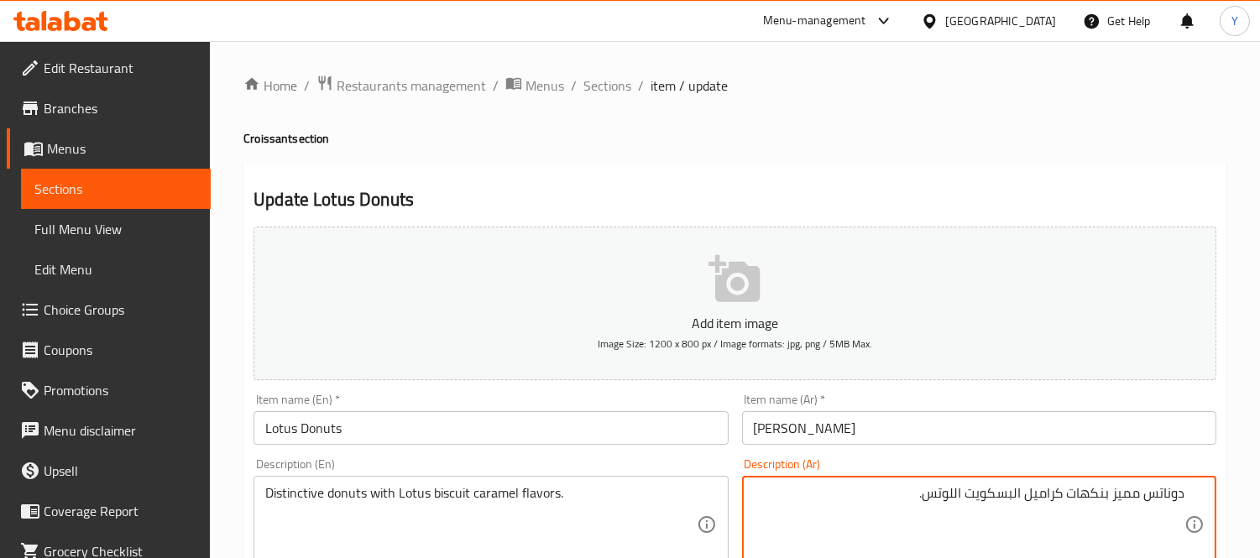
scroll to position [93, 0]
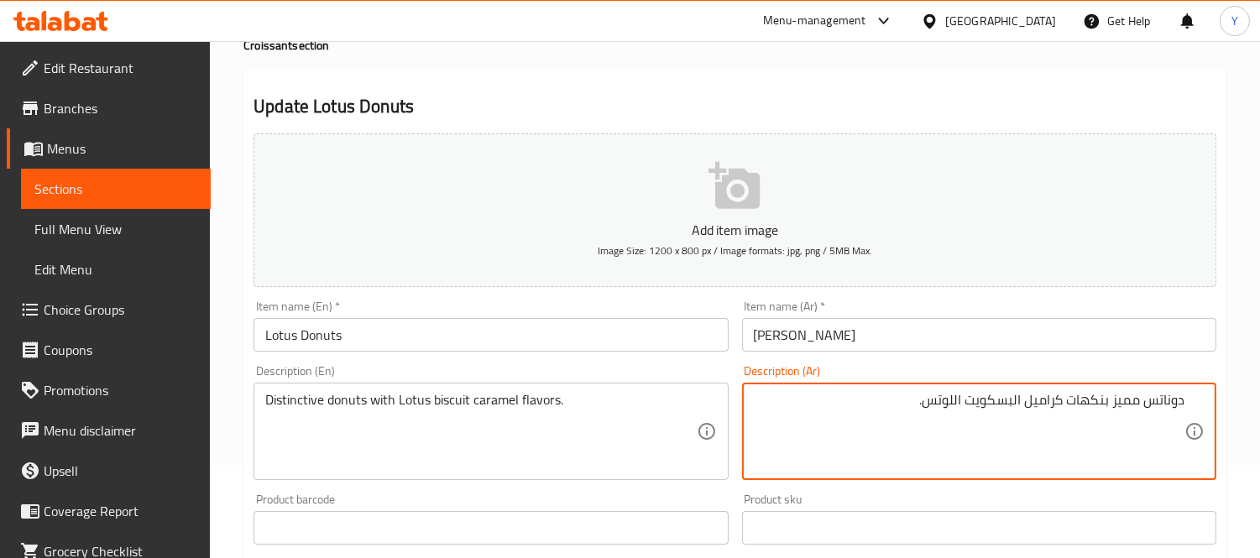
click at [1127, 405] on textarea "دوناتس مميز بنكهات كراميل البسكويت اللوتس." at bounding box center [969, 432] width 431 height 80
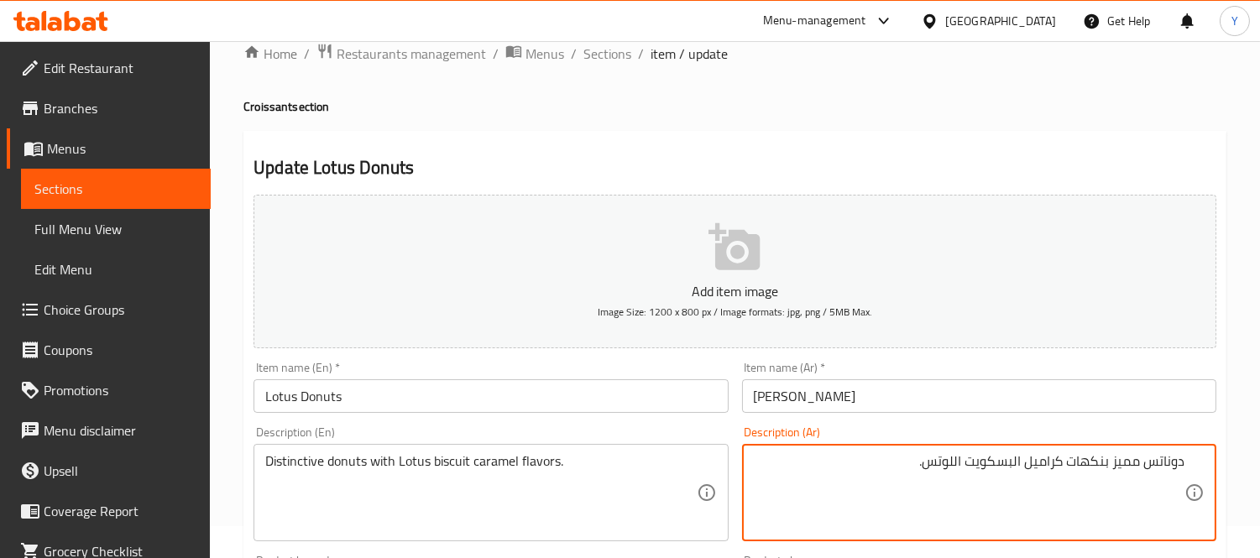
scroll to position [0, 0]
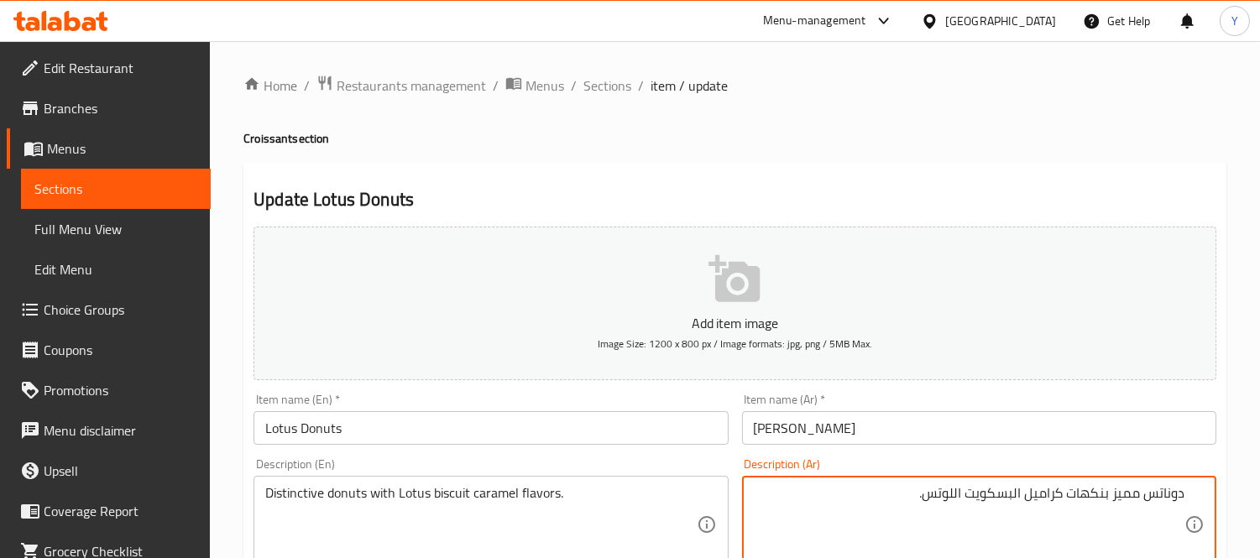
drag, startPoint x: 602, startPoint y: 90, endPoint x: 596, endPoint y: 6, distance: 84.2
click at [602, 90] on span "Sections" at bounding box center [608, 86] width 48 height 20
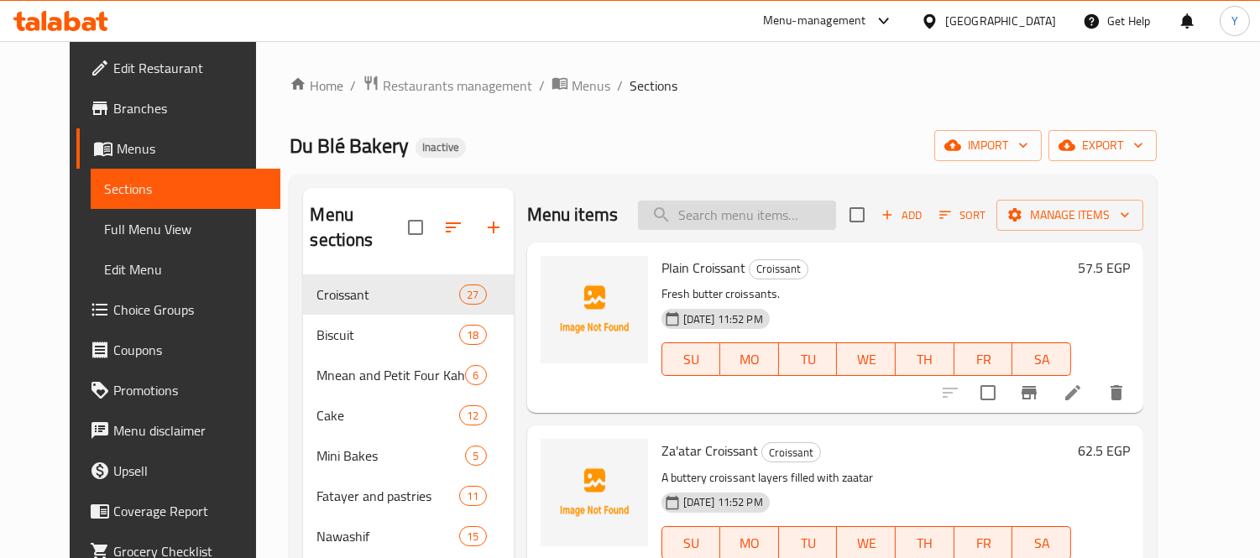
click at [732, 225] on input "search" at bounding box center [737, 215] width 198 height 29
click at [722, 149] on div "Du Blé Bakery Inactive import export" at bounding box center [723, 145] width 867 height 31
click at [790, 198] on div "Menu items Add Sort Manage items" at bounding box center [835, 215] width 617 height 55
click at [786, 228] on input "search" at bounding box center [737, 215] width 198 height 29
paste input "Orange Biscuits"
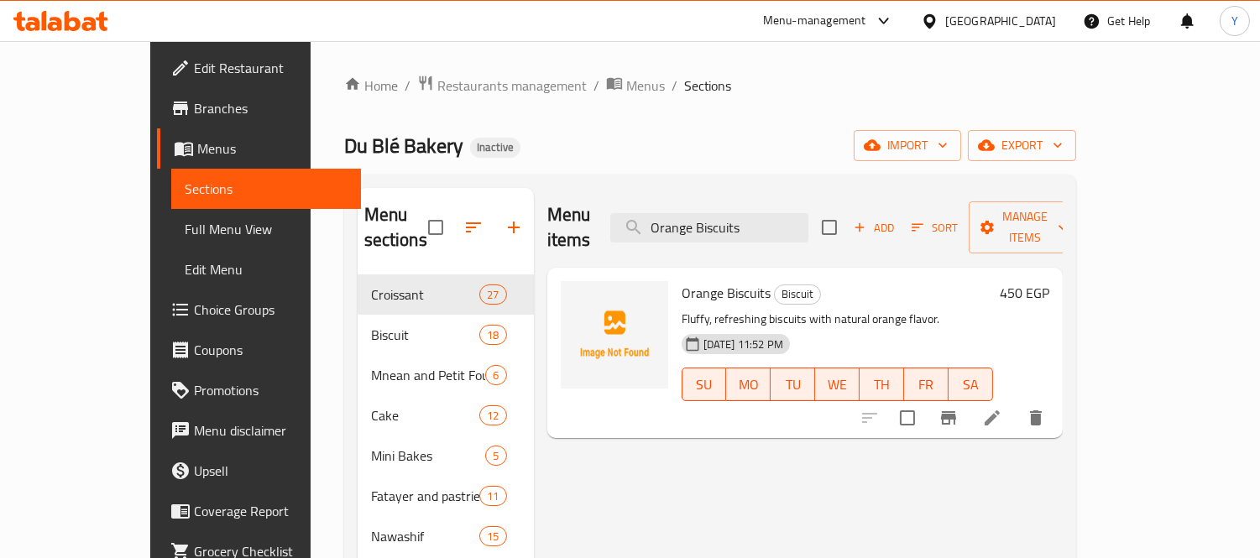
type input "Orange Biscuits"
click at [1002, 408] on icon at bounding box center [992, 418] width 20 height 20
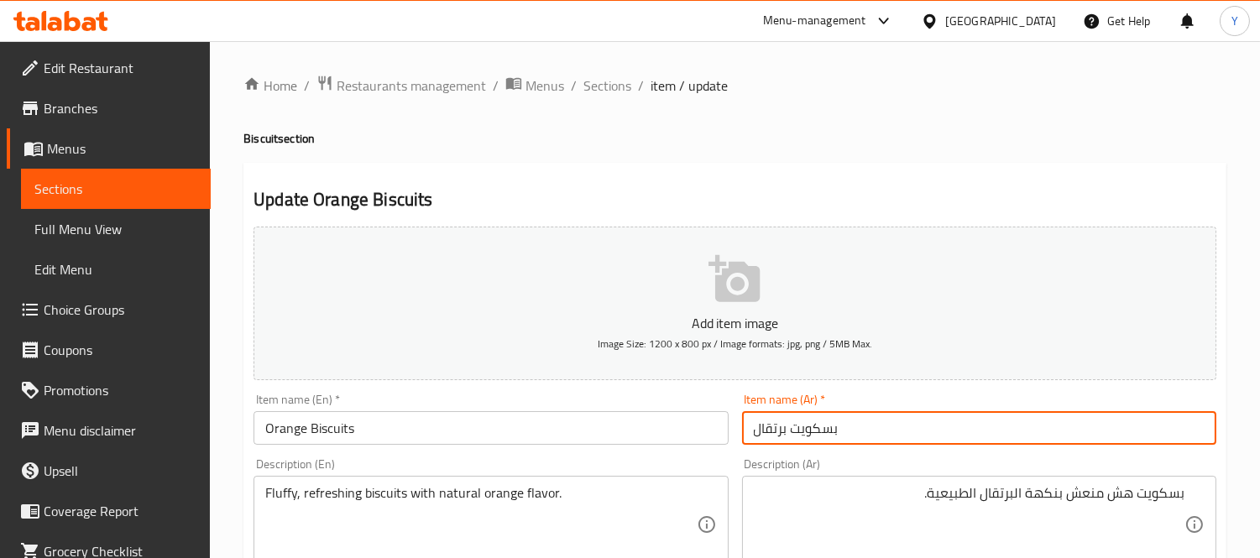
click at [962, 442] on input "بسكويت برتقال" at bounding box center [979, 428] width 474 height 34
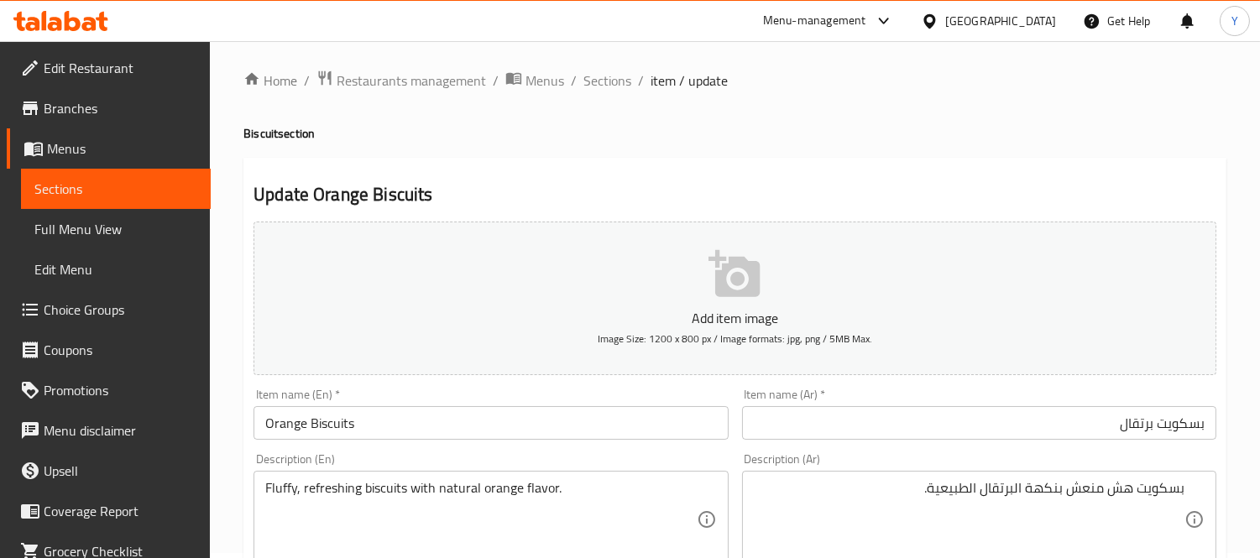
scroll to position [280, 0]
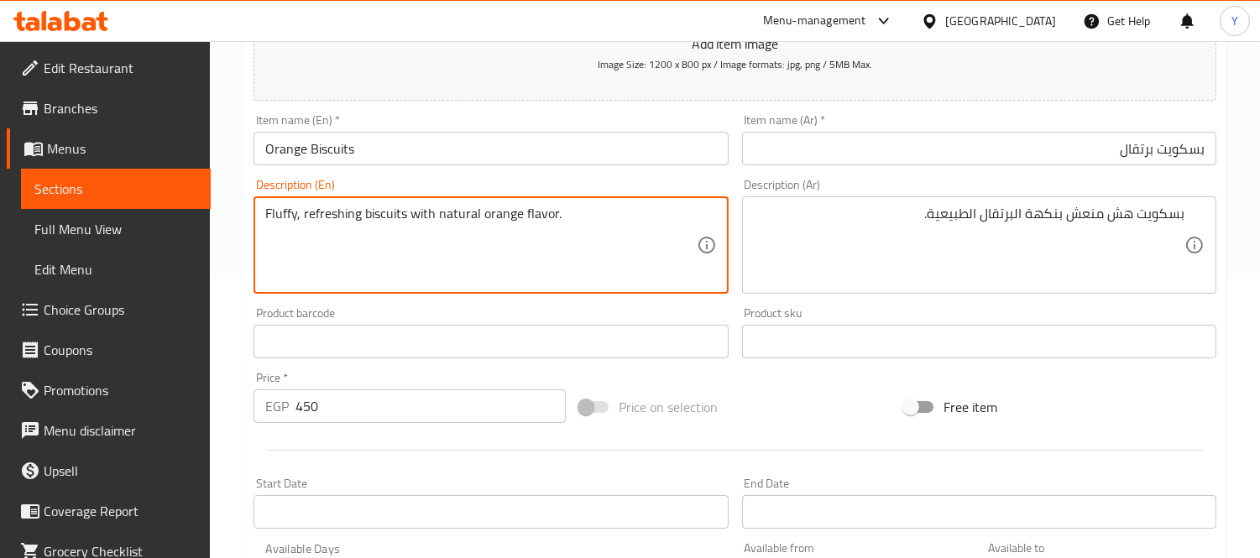
click at [288, 222] on textarea "Fluffy, refreshing biscuits with natural orange flavor." at bounding box center [480, 246] width 431 height 80
type textarea "Crisp, refreshing biscuits with natural orange flavor."
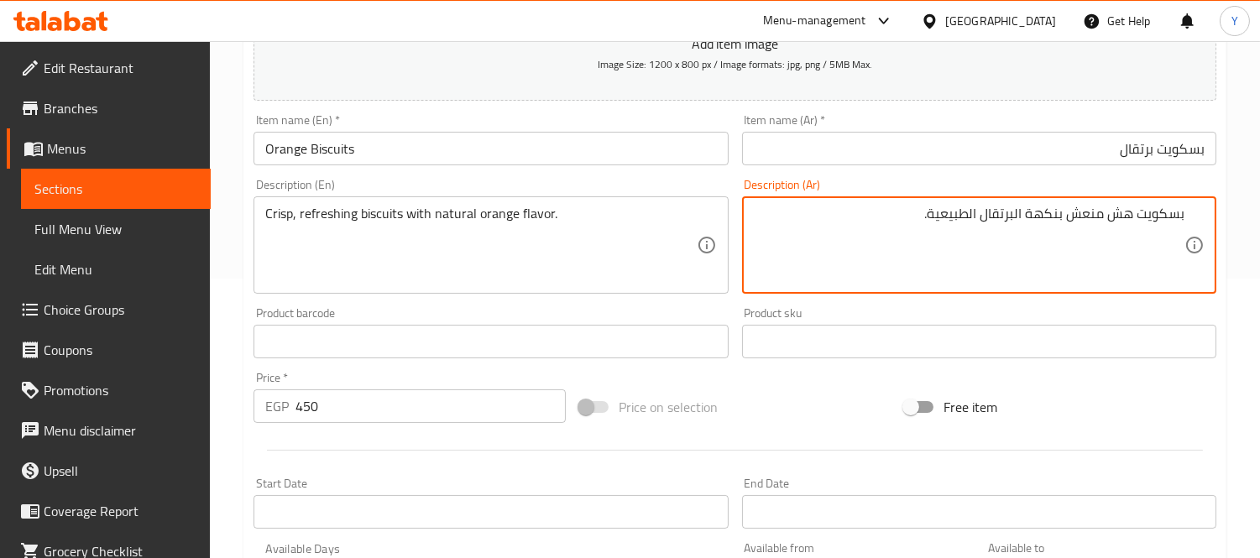
click at [860, 280] on textarea "بسكويت هش منعش بنكهة البرتقال الطبيعية." at bounding box center [969, 246] width 431 height 80
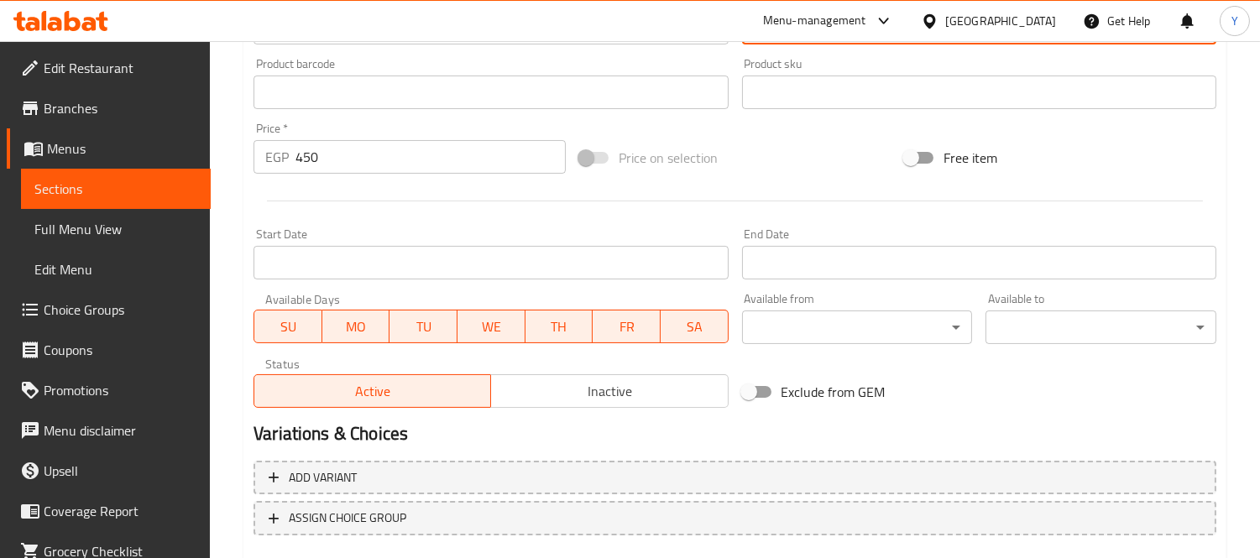
scroll to position [625, 0]
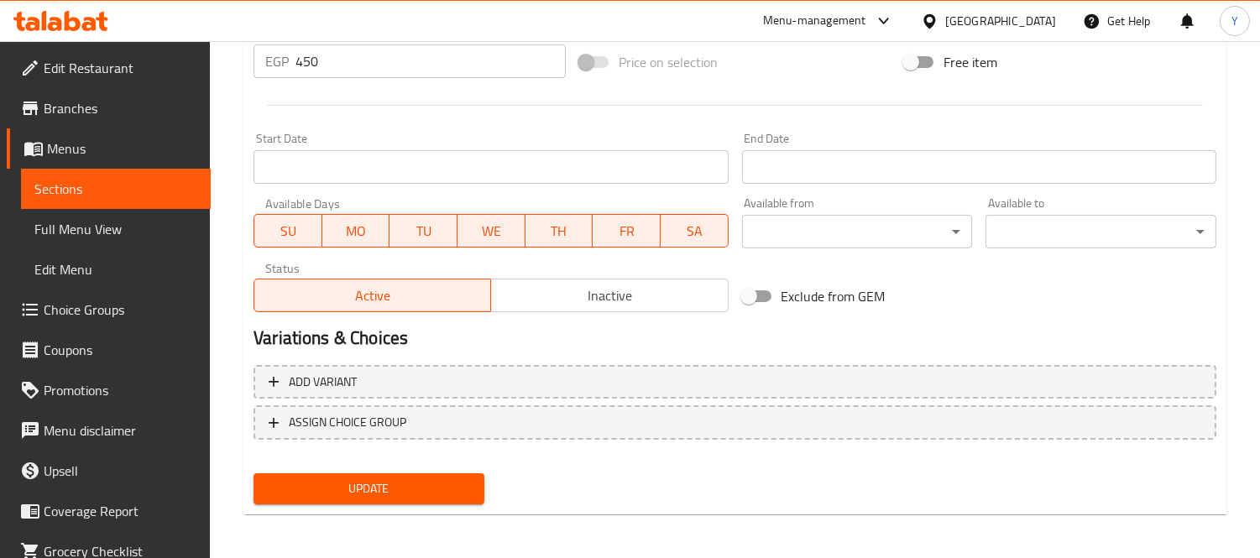
click at [430, 490] on span "Update" at bounding box center [369, 489] width 204 height 21
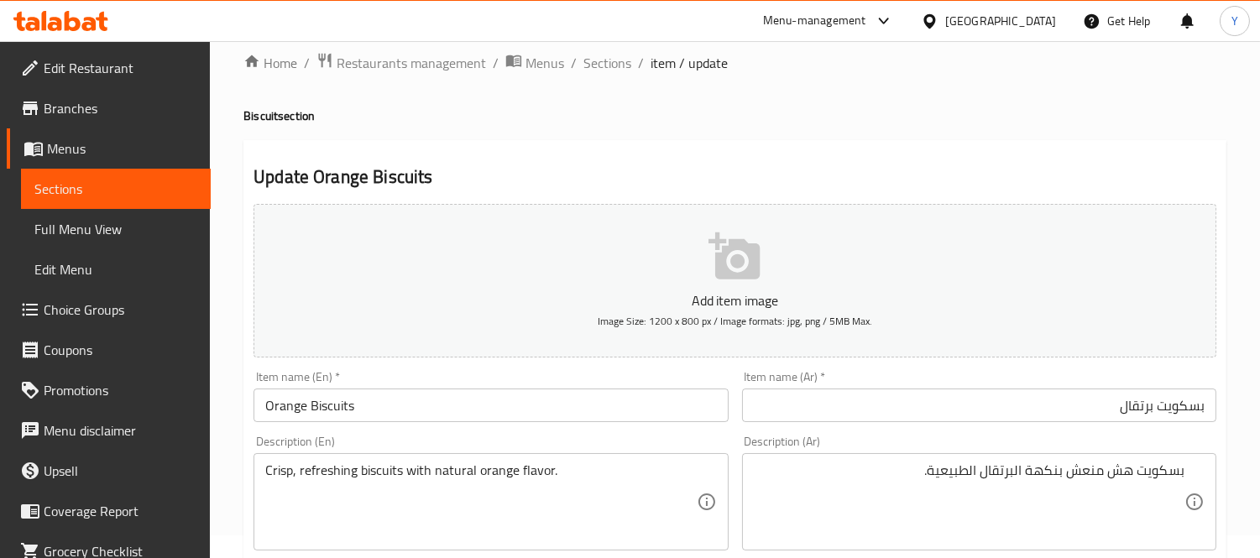
scroll to position [0, 0]
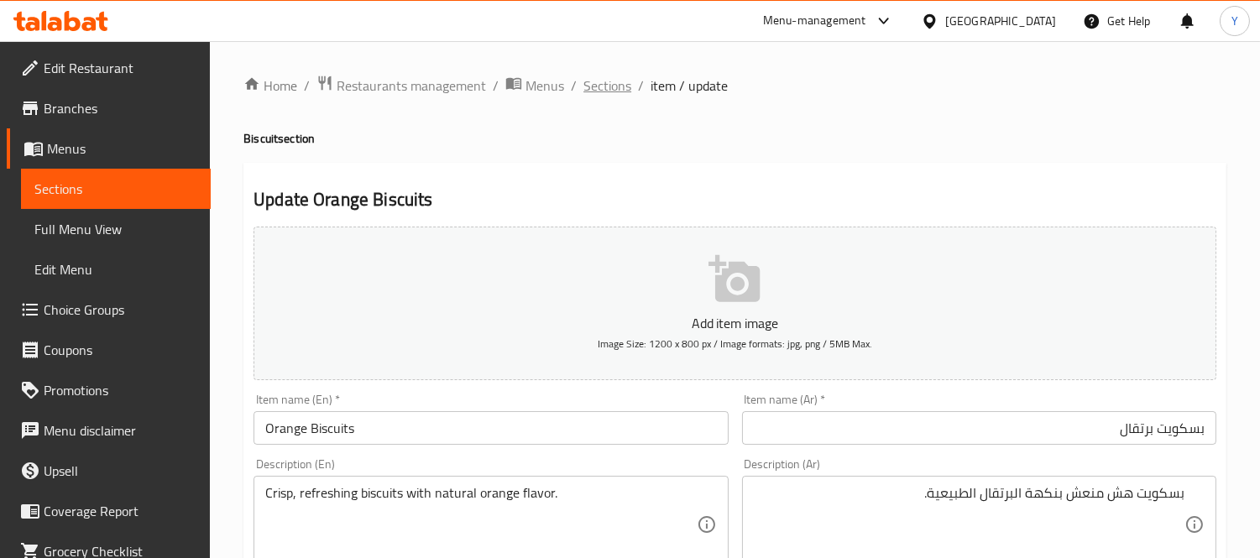
click at [597, 76] on span "Sections" at bounding box center [608, 86] width 48 height 20
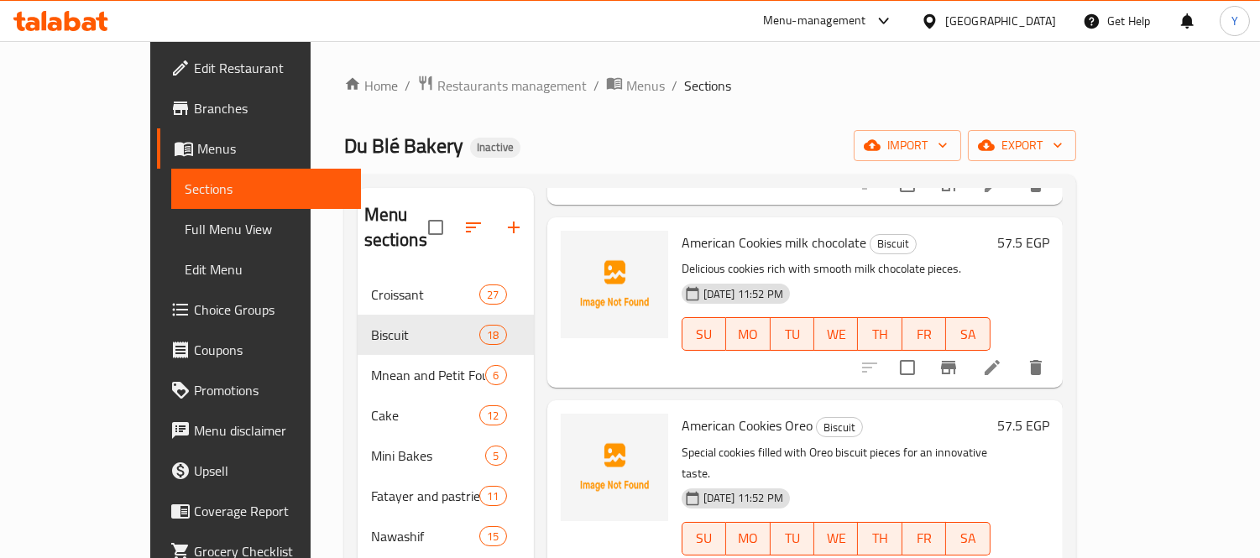
scroll to position [1730, 0]
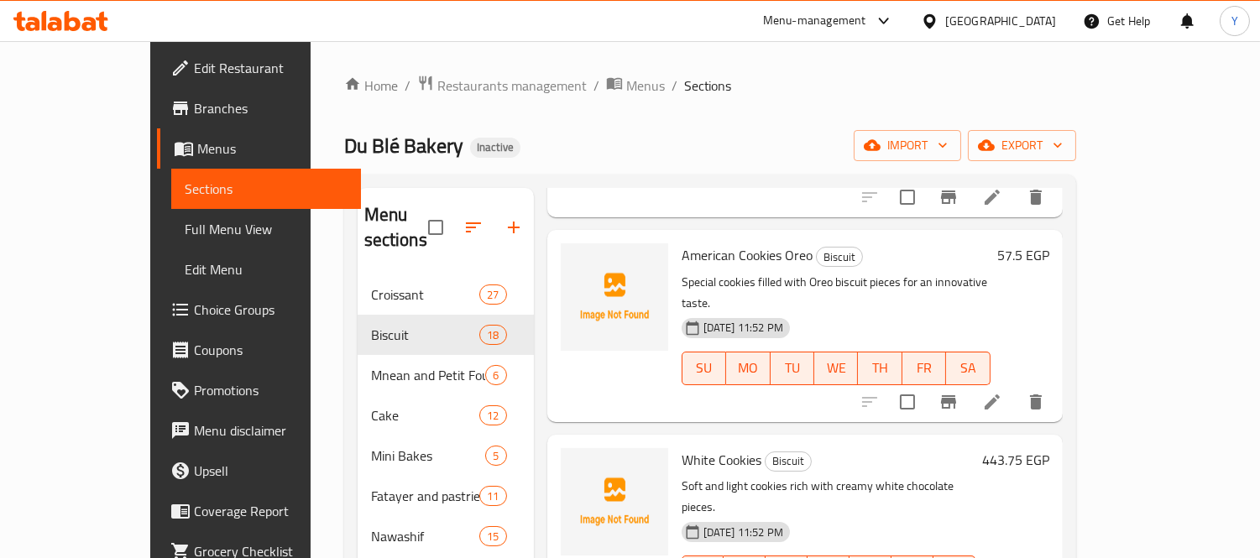
click at [1016, 387] on li at bounding box center [992, 402] width 47 height 30
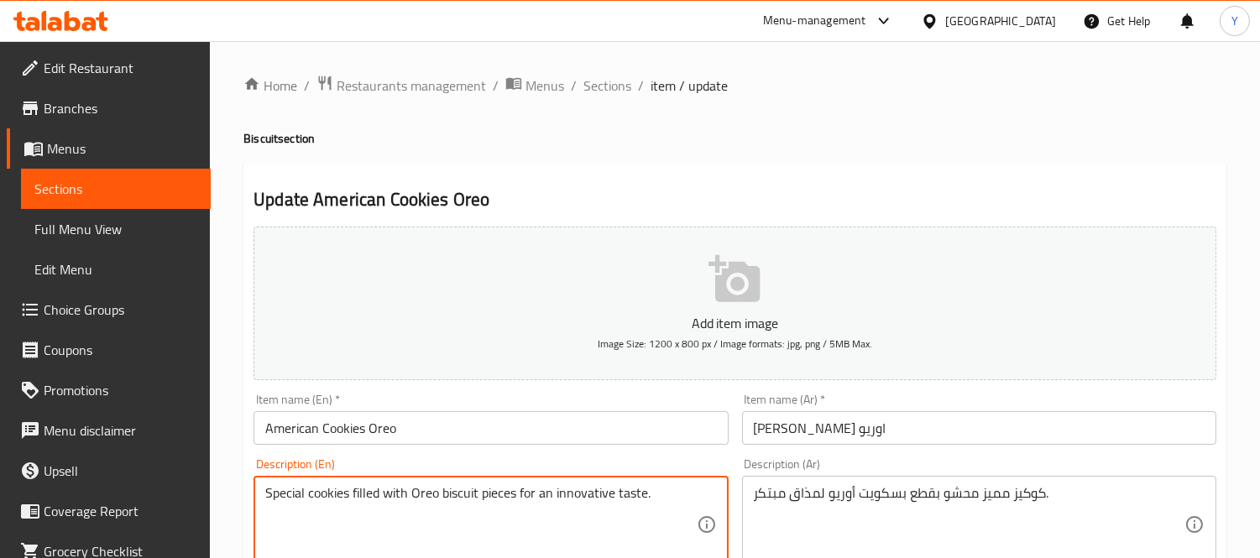
click at [283, 506] on textarea "Special cookies filled with Oreo biscuit pieces for an innovative taste." at bounding box center [480, 525] width 431 height 80
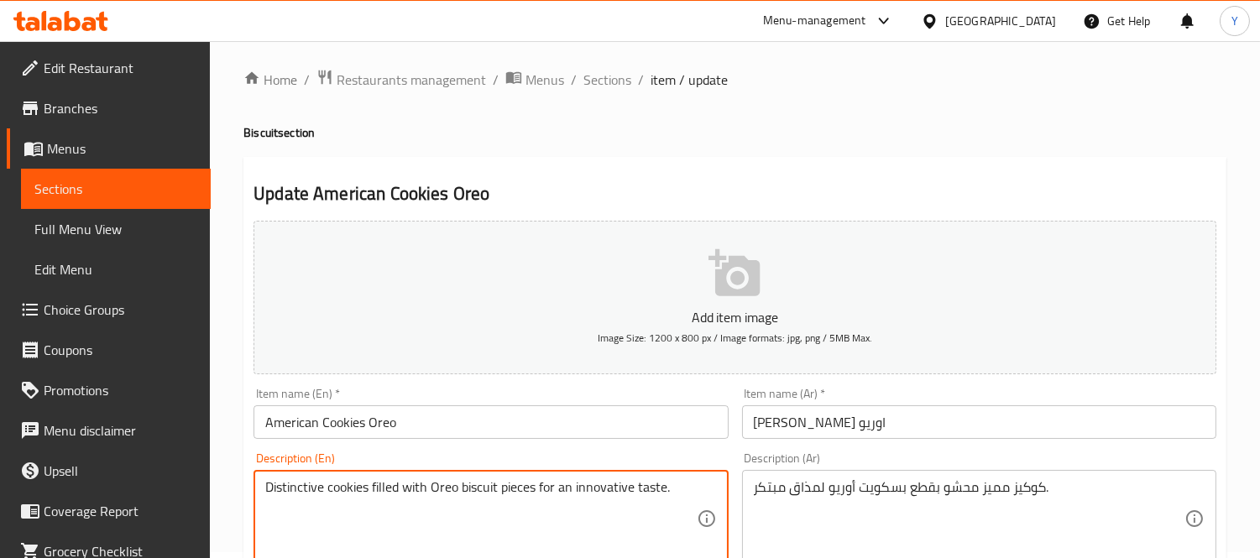
type textarea "Distinctive cookies filled with Oreo biscuit pieces for an innovative taste."
click at [1067, 124] on h4 "Biscuit section" at bounding box center [734, 132] width 983 height 17
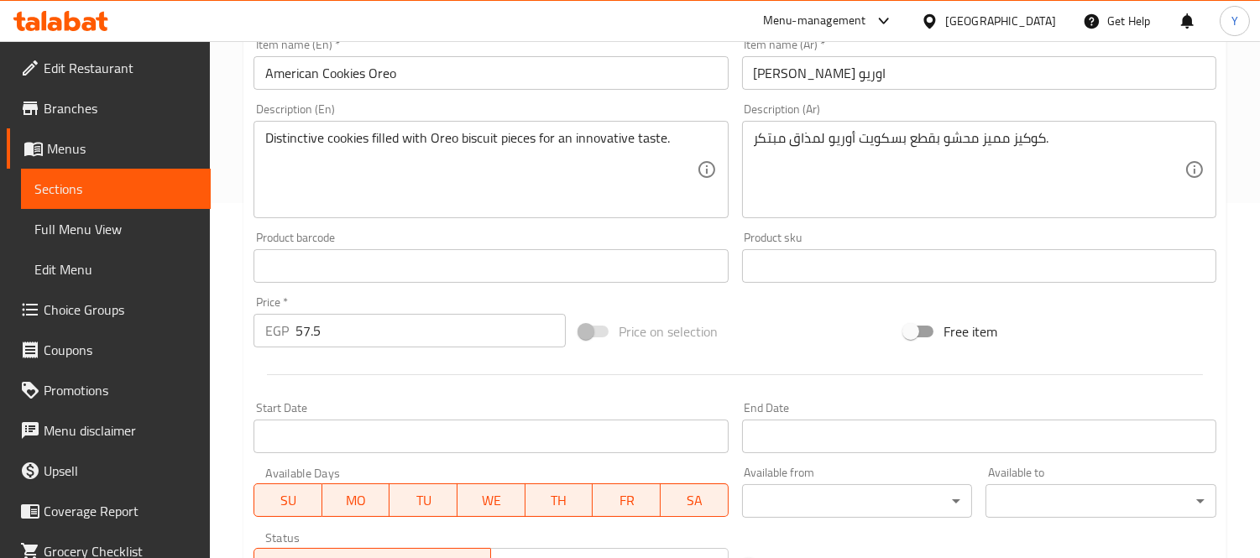
scroll to position [625, 0]
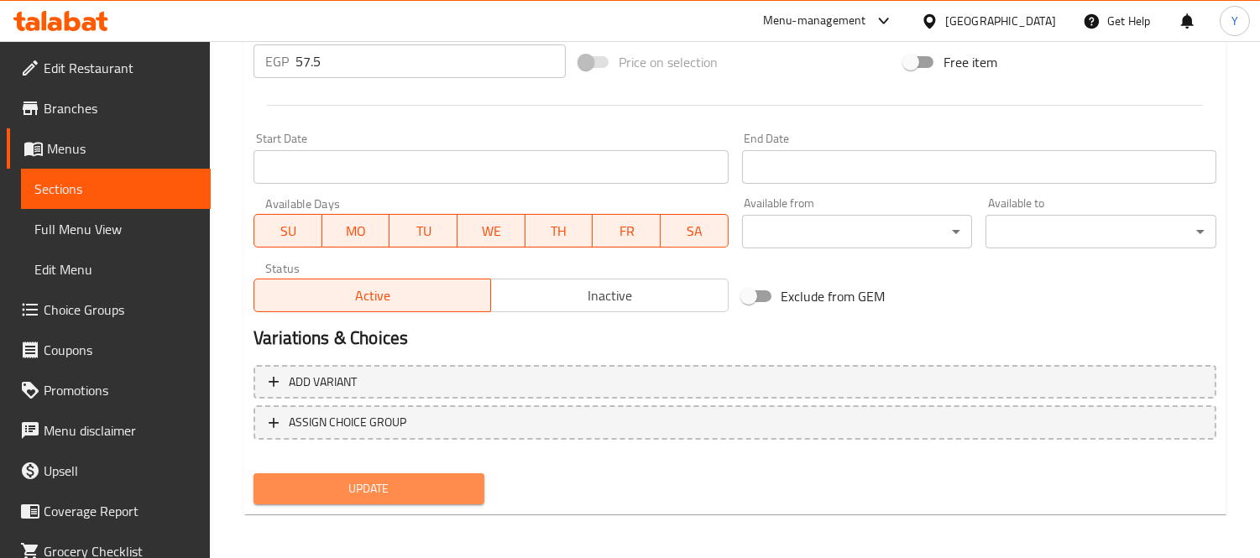
click at [414, 493] on span "Update" at bounding box center [369, 489] width 204 height 21
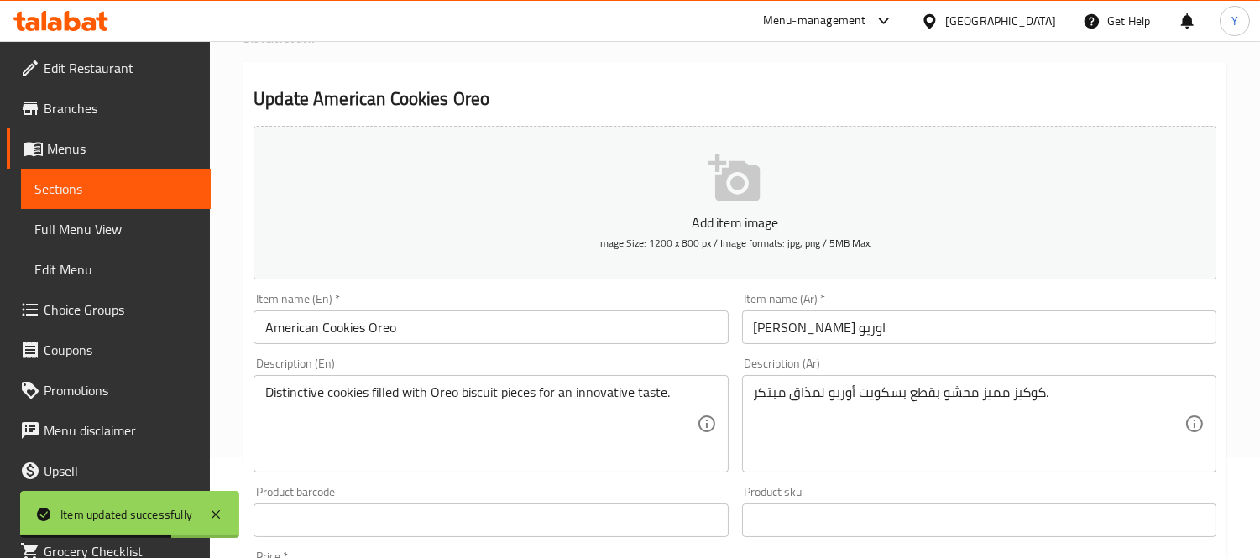
scroll to position [0, 0]
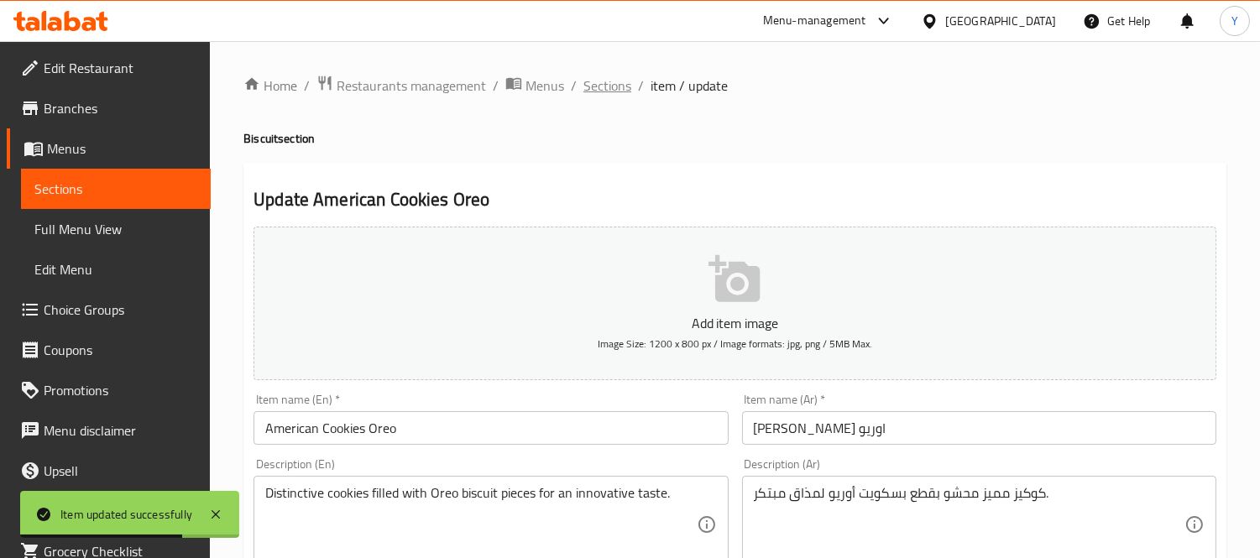
click at [616, 79] on span "Sections" at bounding box center [608, 86] width 48 height 20
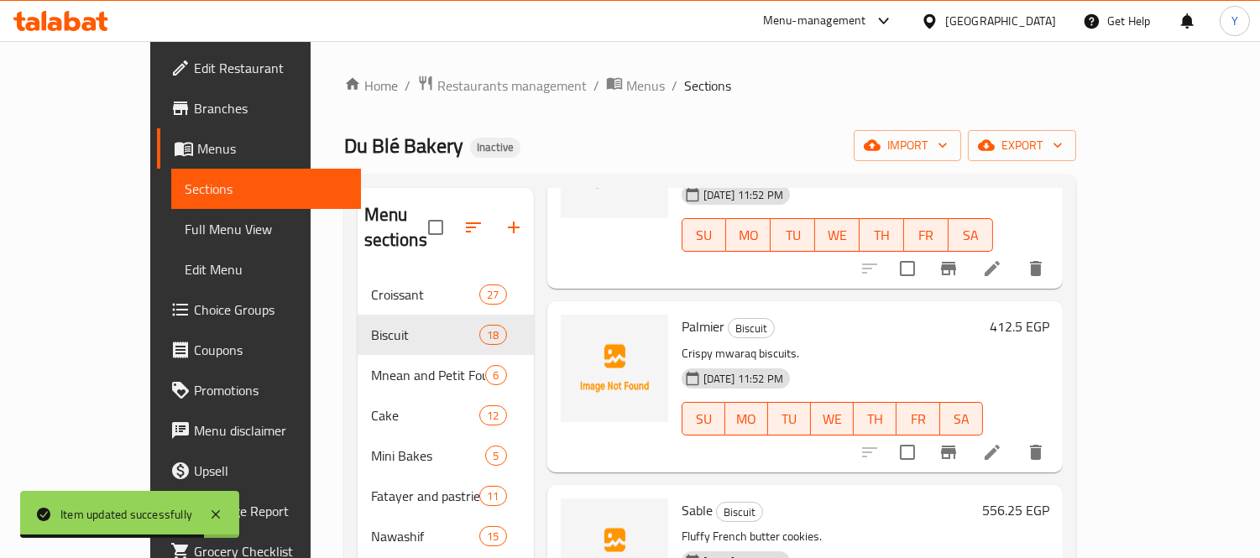
scroll to position [2370, 0]
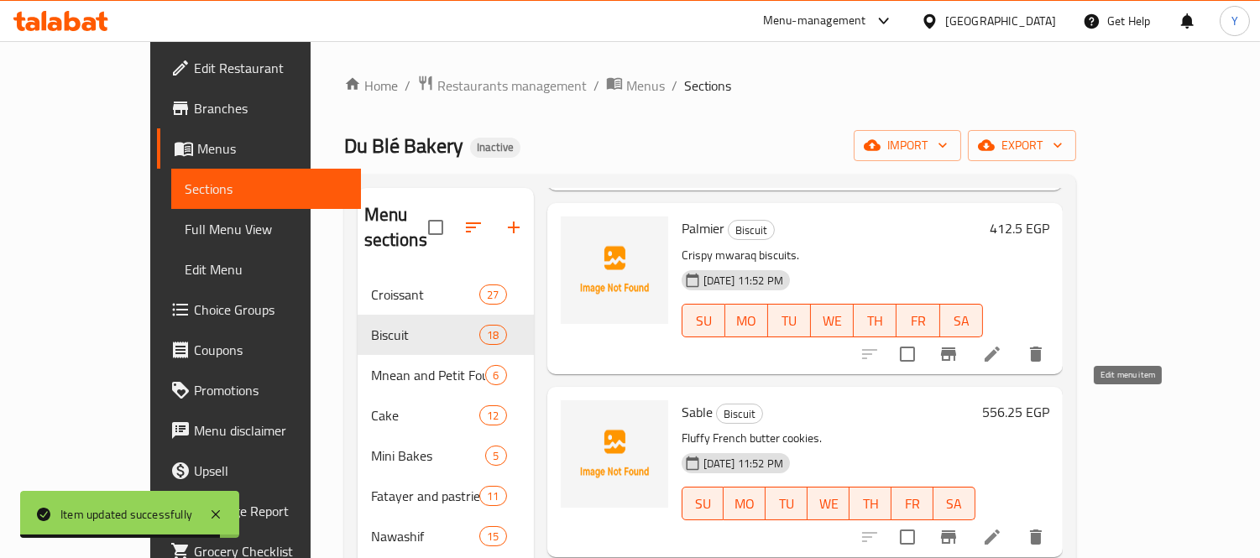
click at [1000, 530] on icon at bounding box center [992, 537] width 15 height 15
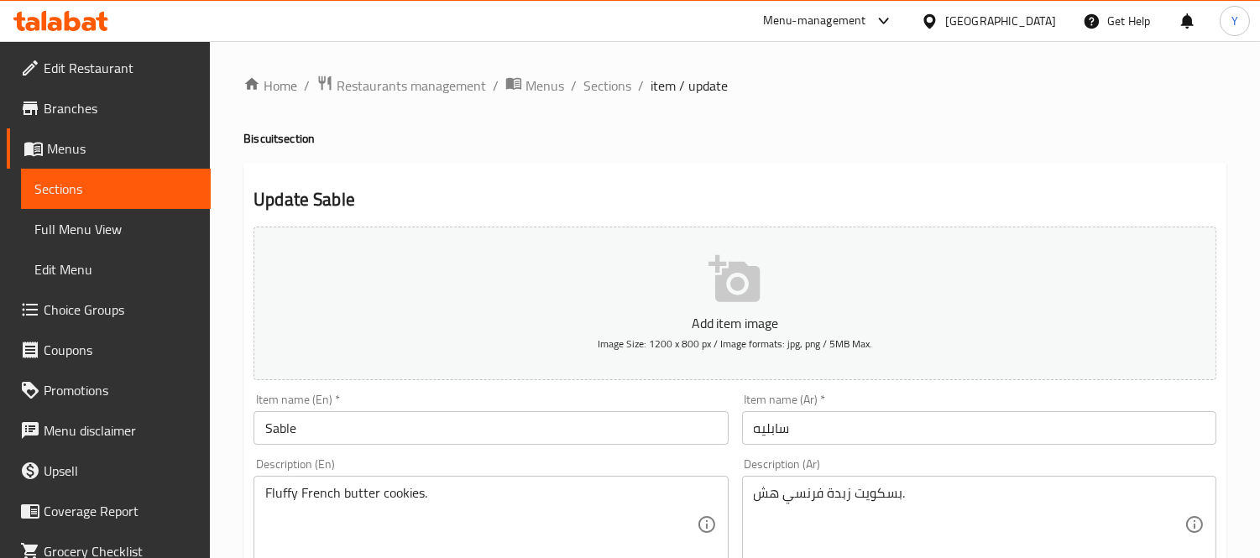
click at [896, 430] on input "سابليه" at bounding box center [979, 428] width 474 height 34
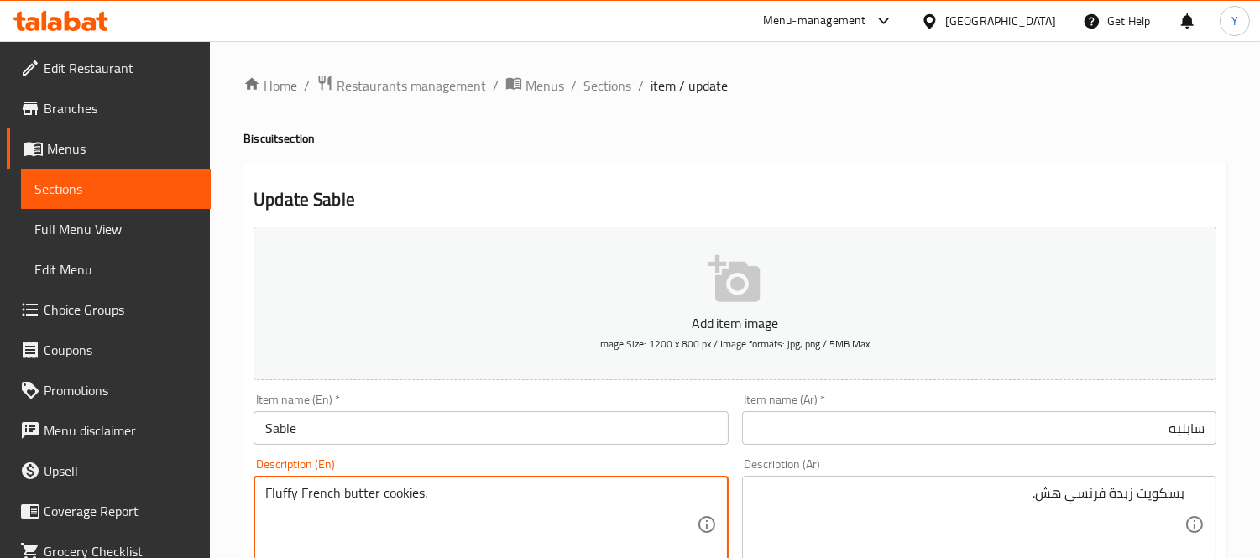
click at [404, 495] on textarea "Fluffy French butter cookies." at bounding box center [480, 525] width 431 height 80
click at [387, 493] on textarea "Fluffy French butter cookies." at bounding box center [480, 525] width 431 height 80
click at [393, 496] on textarea "Fluffy French butter cookies." at bounding box center [480, 525] width 431 height 80
paste textarea "Biscuit"
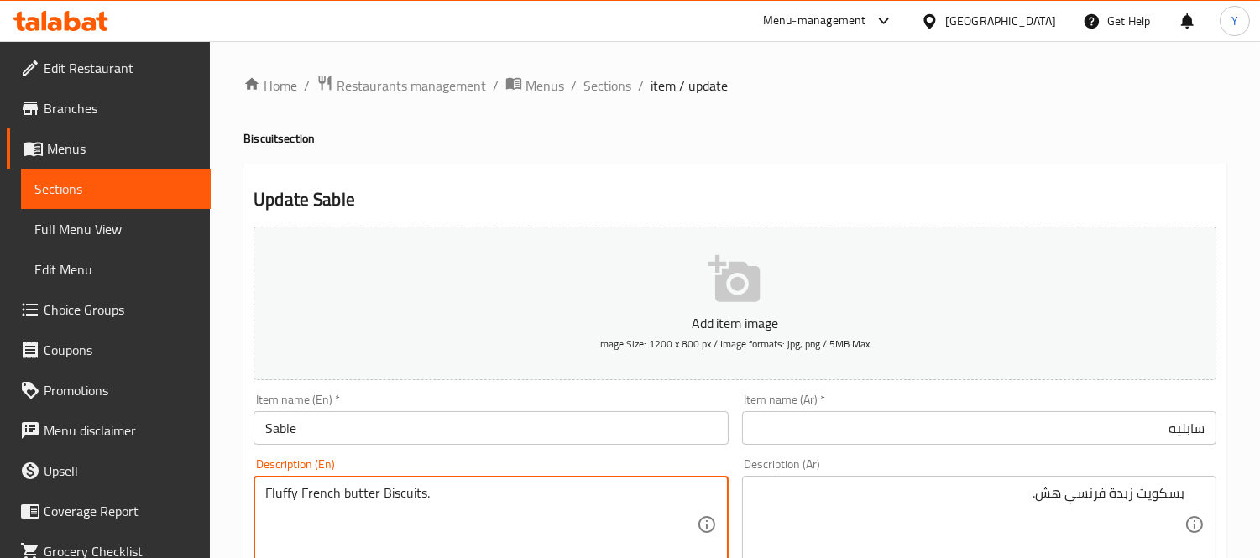
click at [290, 490] on textarea "Fluffy French butter Biscuits." at bounding box center [480, 525] width 431 height 80
type textarea "Crisp French butter Biscuits."
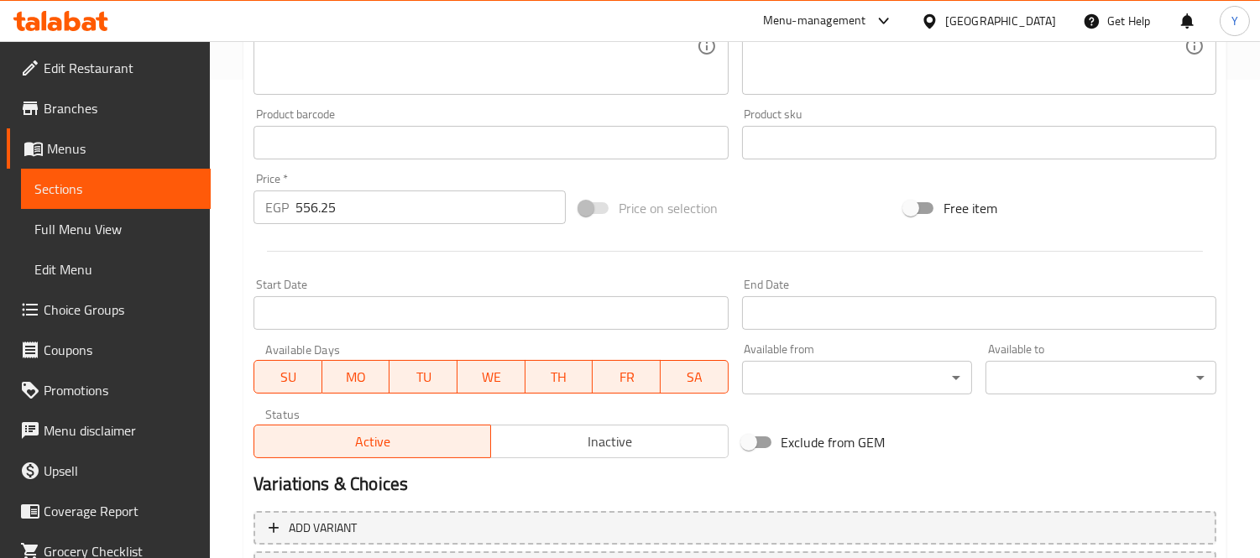
scroll to position [625, 0]
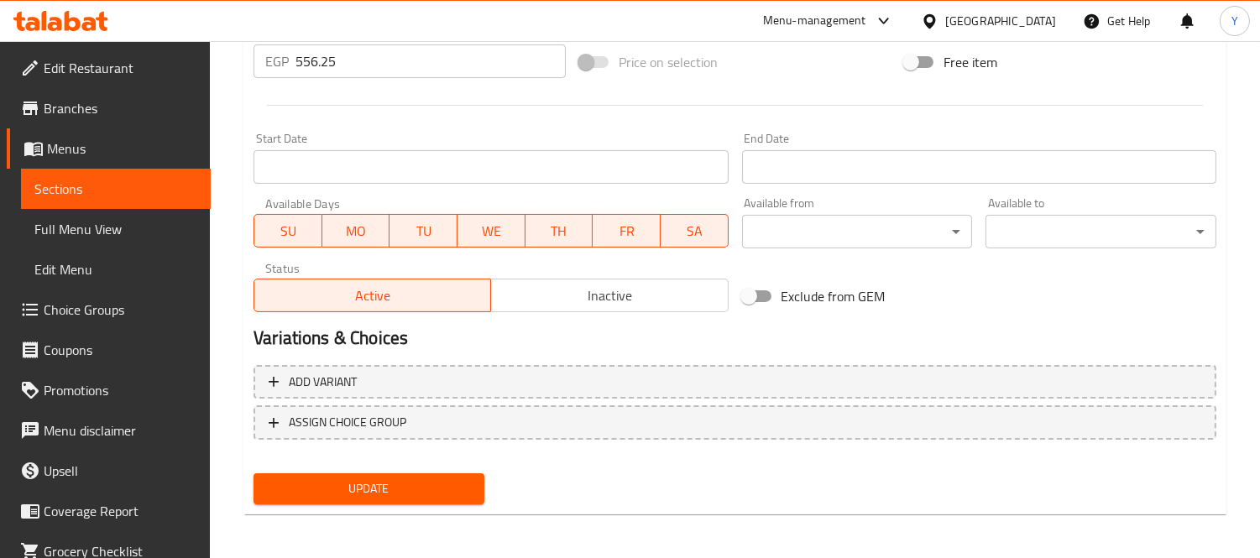
click at [487, 504] on div "Update" at bounding box center [369, 489] width 244 height 44
click at [467, 485] on span "Update" at bounding box center [369, 489] width 204 height 21
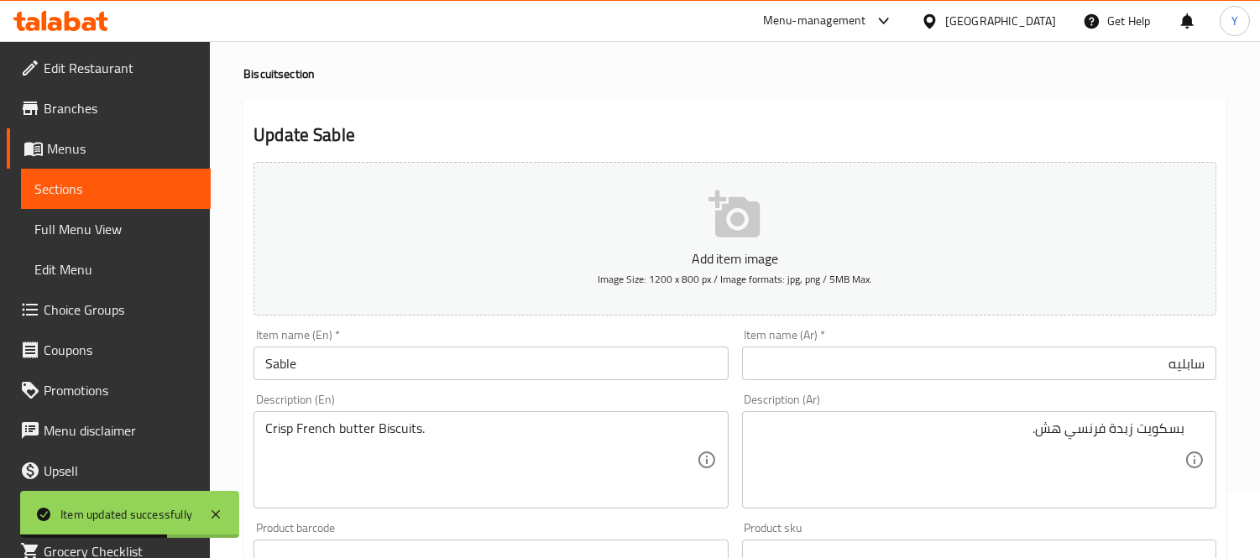
scroll to position [0, 0]
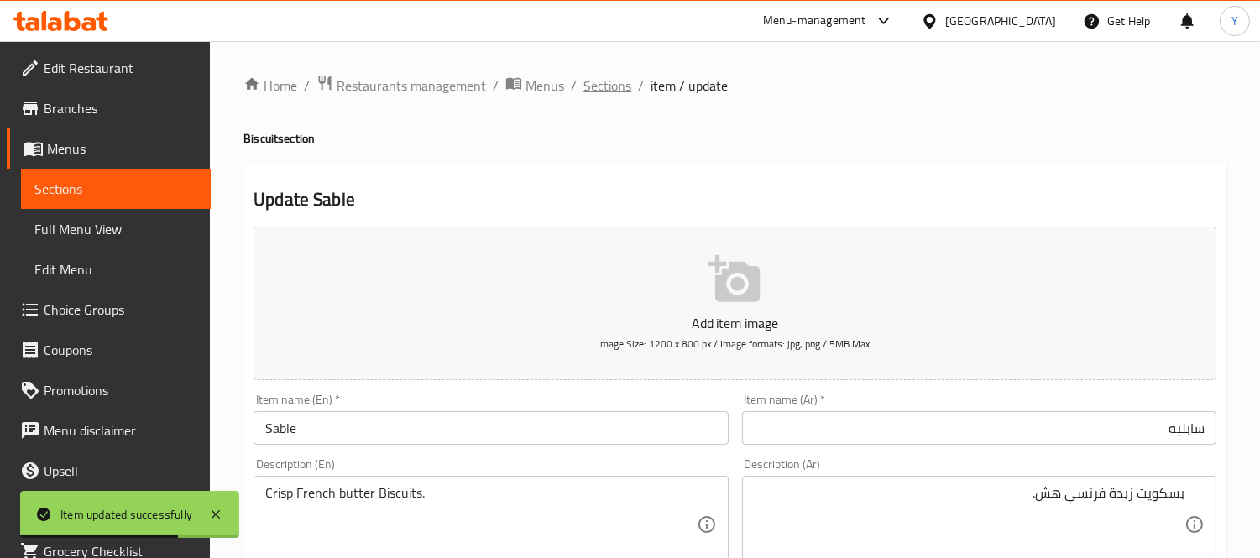
click at [609, 86] on span "Sections" at bounding box center [608, 86] width 48 height 20
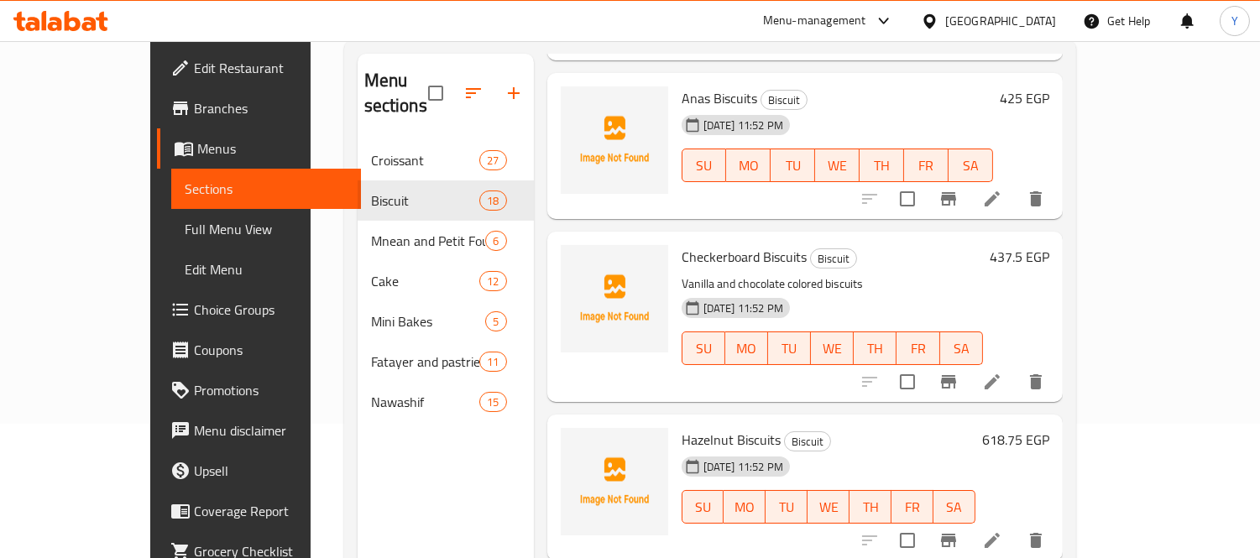
scroll to position [235, 0]
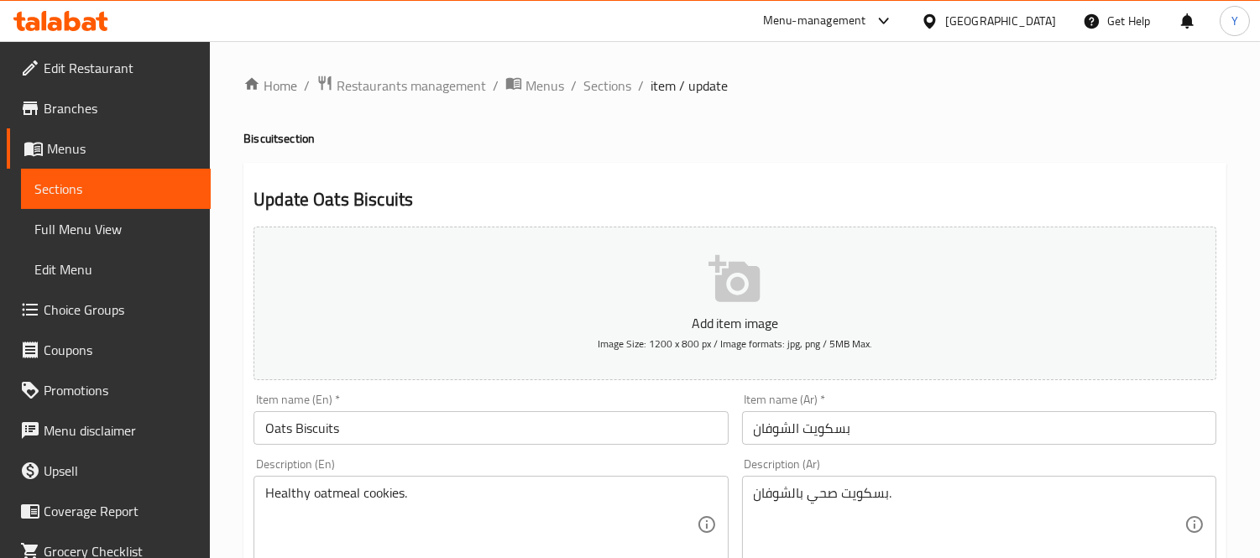
click at [321, 421] on input "Oats Biscuits" at bounding box center [491, 428] width 474 height 34
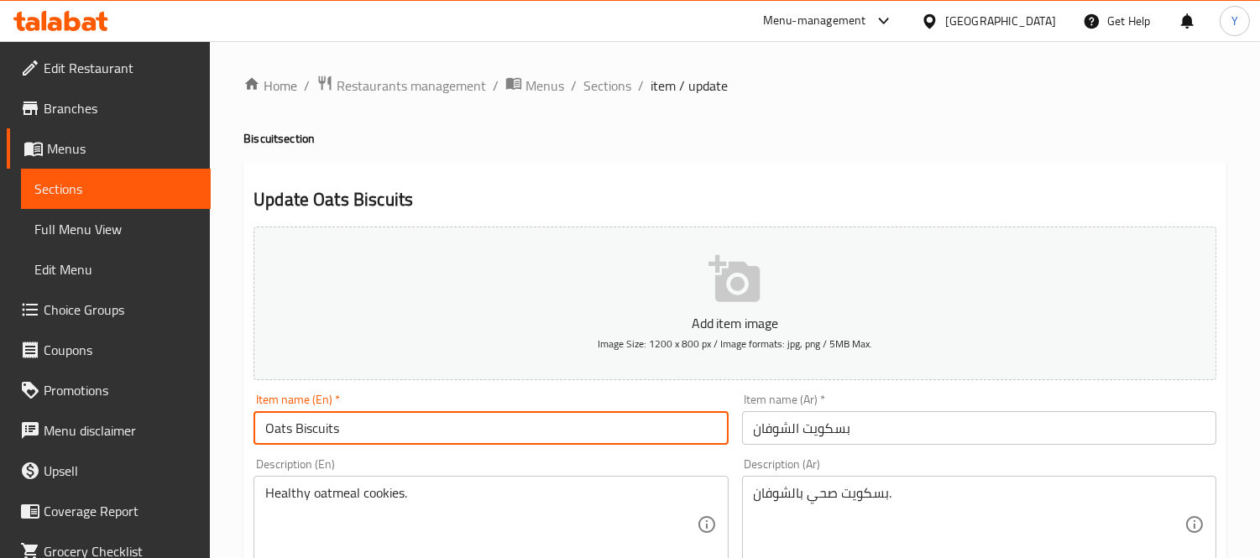
click at [321, 421] on input "Oats Biscuits" at bounding box center [491, 428] width 474 height 34
click at [369, 483] on div "Healthy oatmeal cookies. Description (En)" at bounding box center [491, 524] width 474 height 97
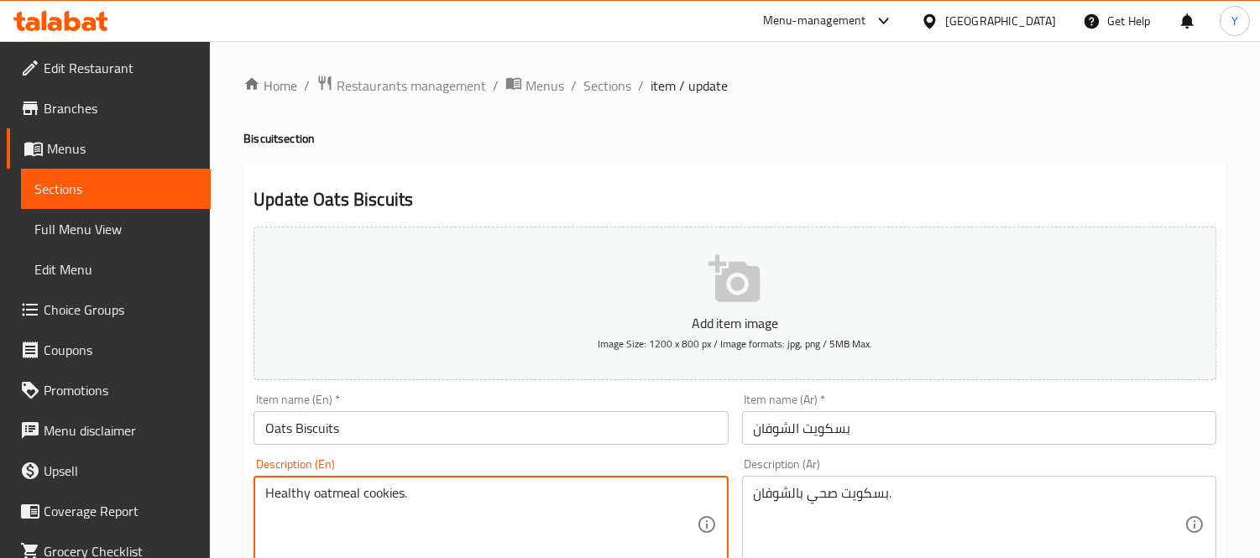
click at [376, 488] on textarea "Healthy oatmeal cookies." at bounding box center [480, 525] width 431 height 80
paste textarea "Biscuit"
type textarea "Healthy oatmeal biscuits."
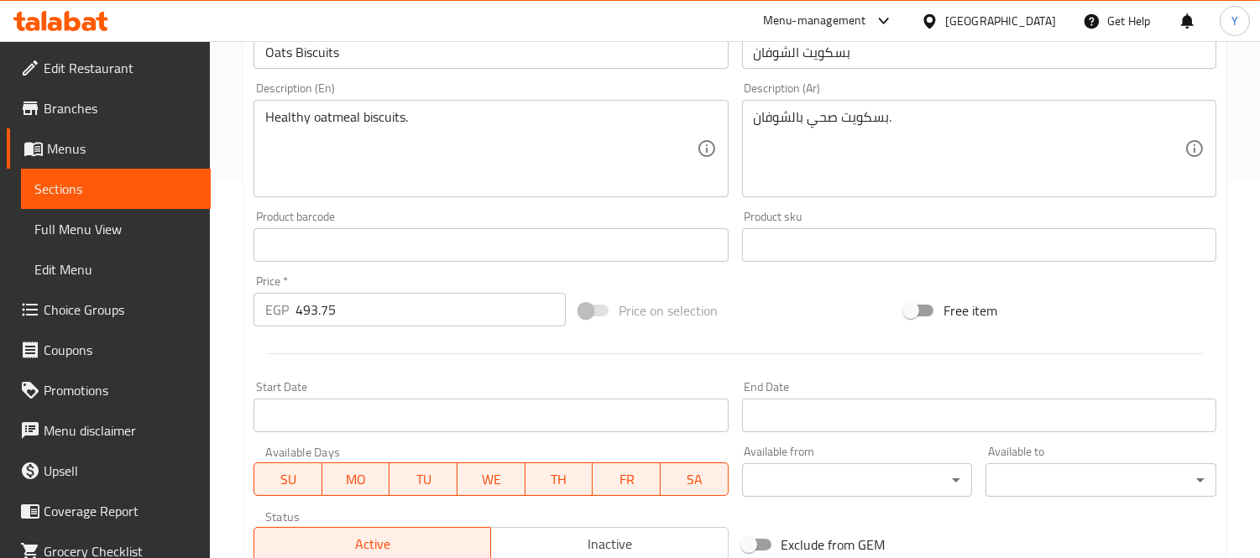
scroll to position [625, 0]
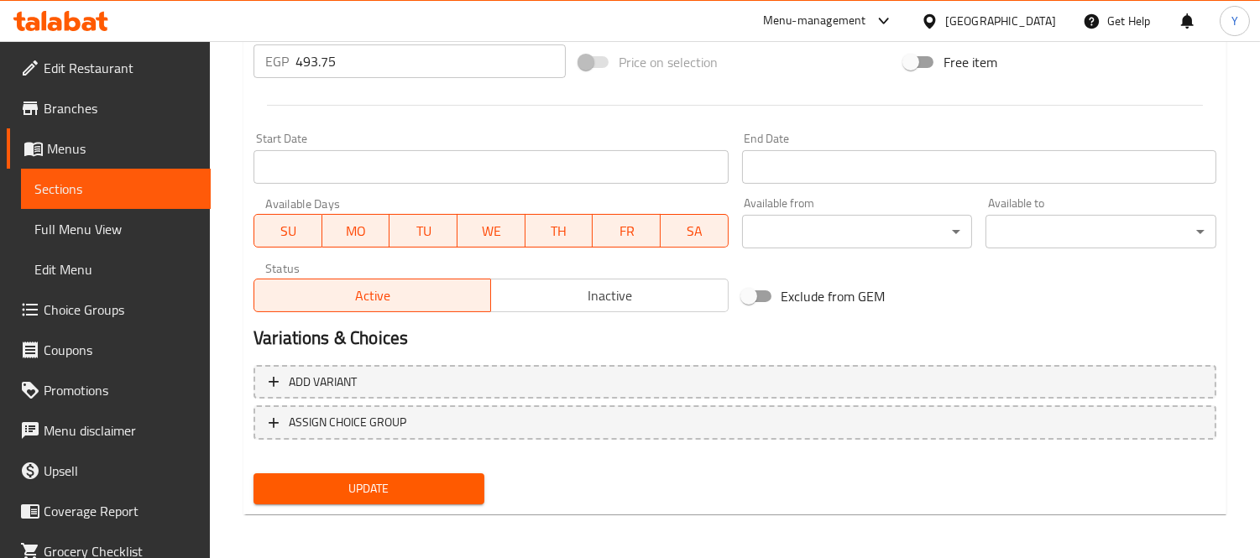
click at [433, 490] on span "Update" at bounding box center [369, 489] width 204 height 21
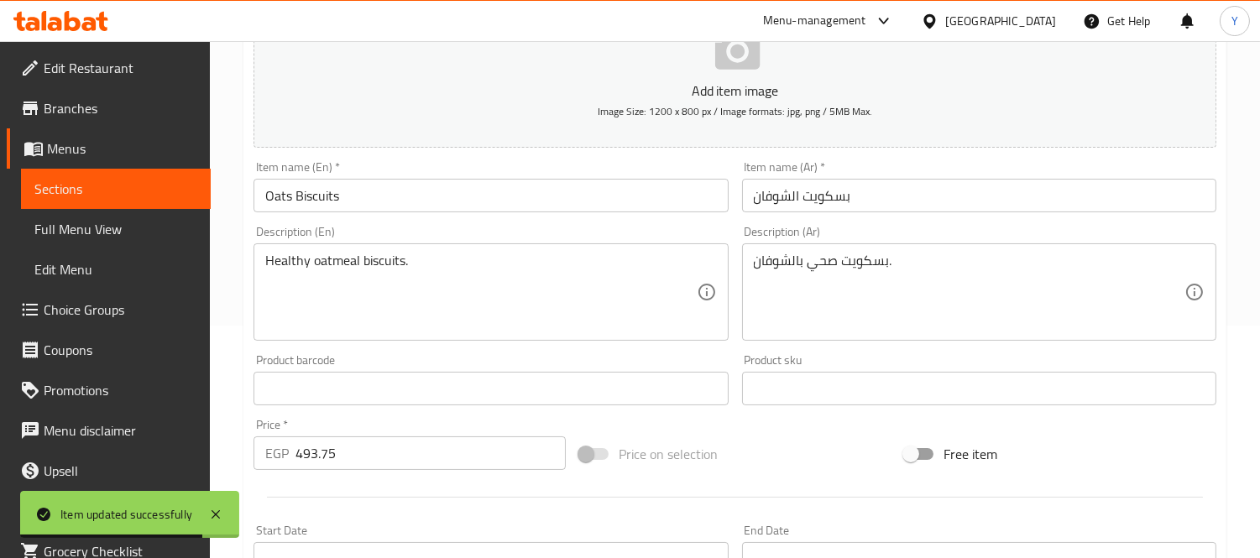
scroll to position [0, 0]
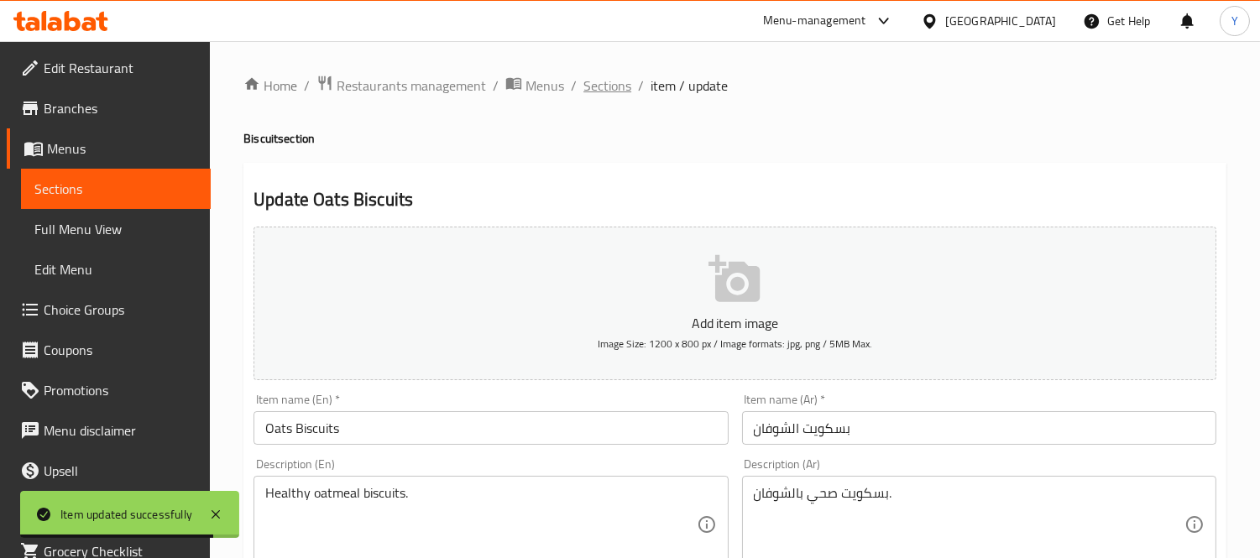
click at [608, 86] on span "Sections" at bounding box center [608, 86] width 48 height 20
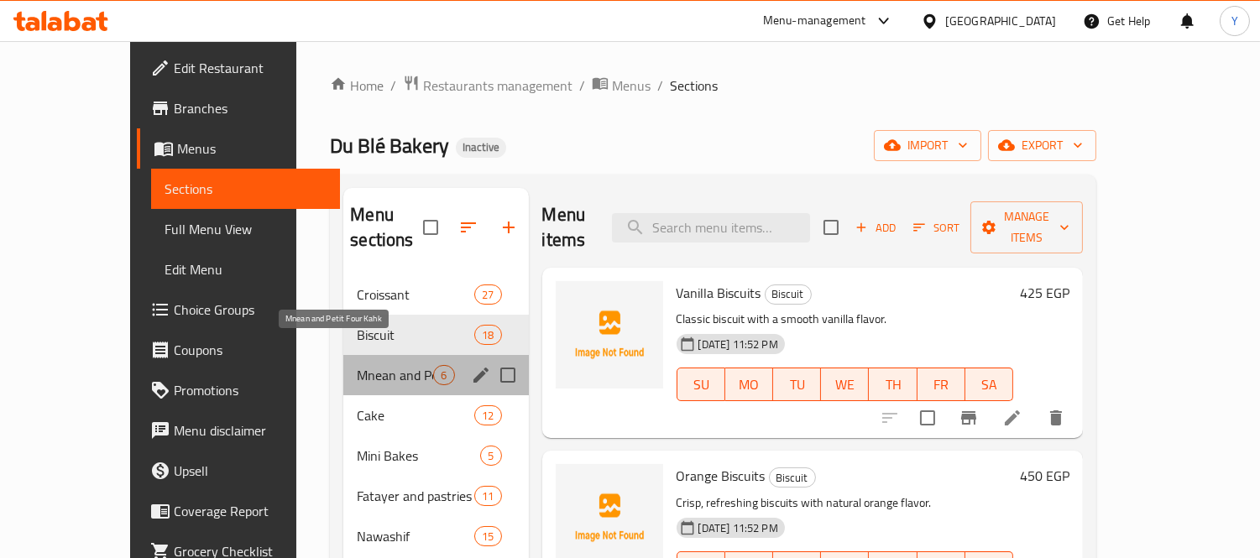
click at [357, 365] on span "Mnean and Petit Four Kahk" at bounding box center [395, 375] width 76 height 20
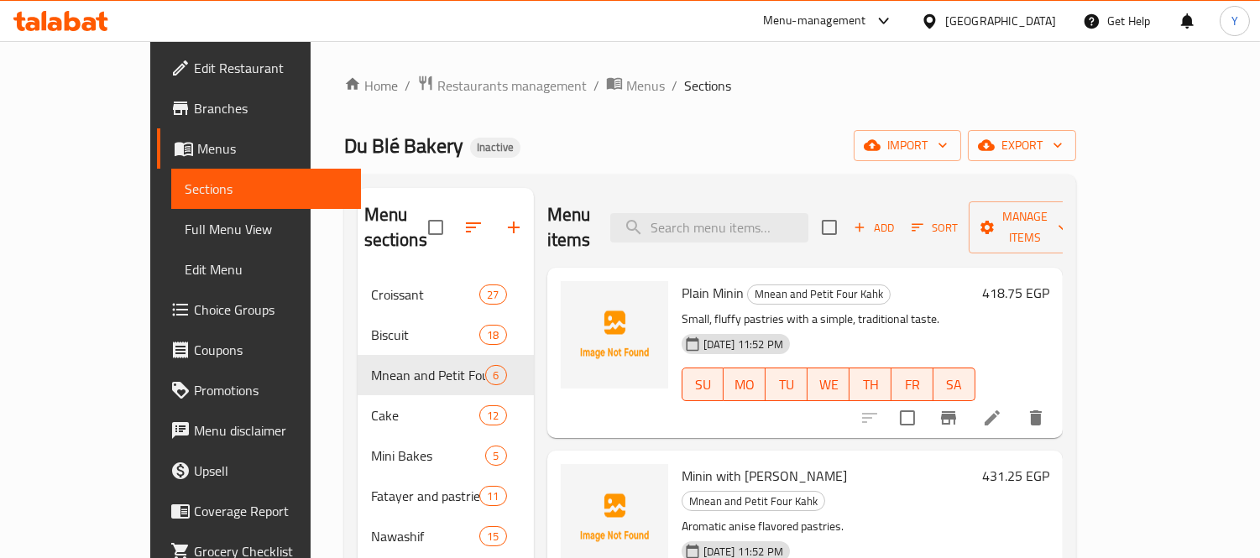
drag, startPoint x: 674, startPoint y: 93, endPoint x: 686, endPoint y: 101, distance: 14.0
click at [674, 93] on ol "Home / Restaurants management / Menus / Sections" at bounding box center [710, 86] width 732 height 22
click at [1002, 408] on icon at bounding box center [992, 418] width 20 height 20
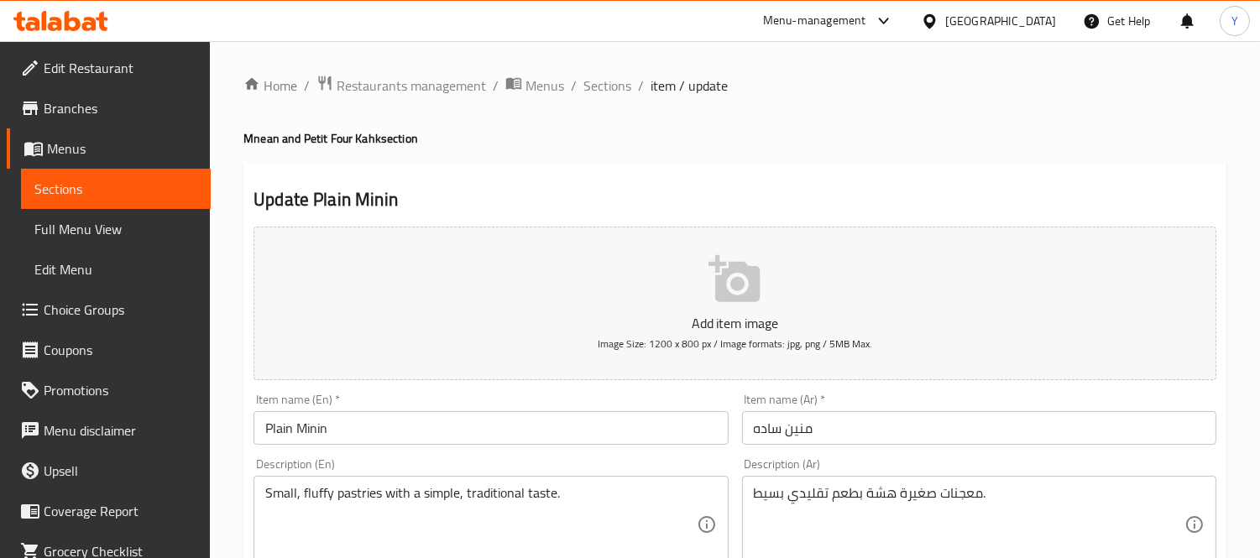
click at [323, 423] on input "Plain Minin" at bounding box center [491, 428] width 474 height 34
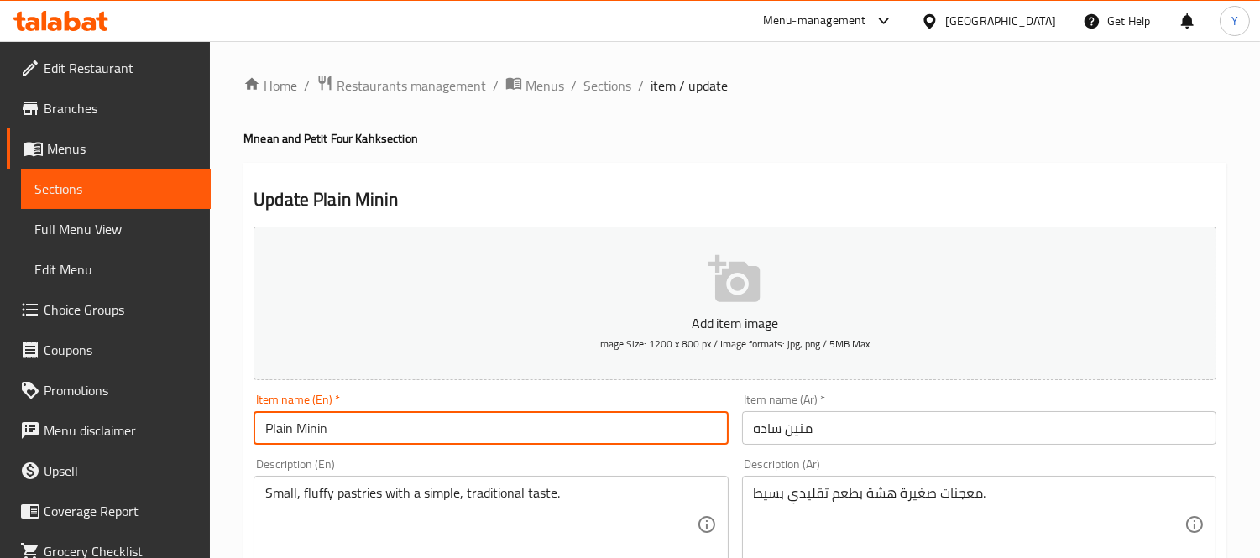
click at [323, 423] on input "Plain Minin" at bounding box center [491, 428] width 474 height 34
paste input "nean"
type input "Plain Mnean"
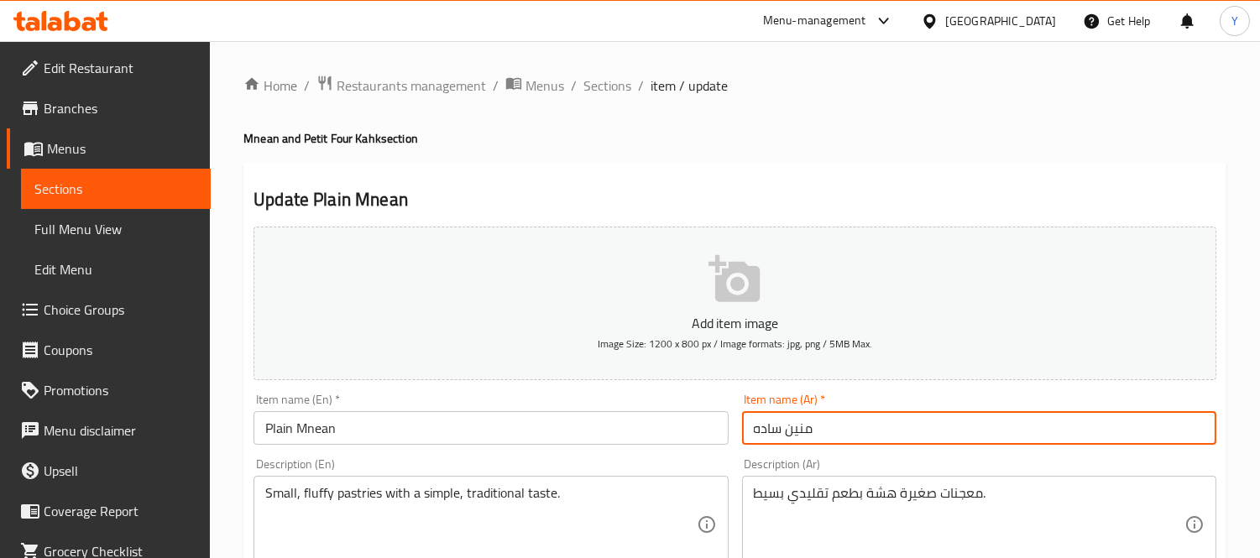
click at [865, 430] on input "منين ساده" at bounding box center [979, 428] width 474 height 34
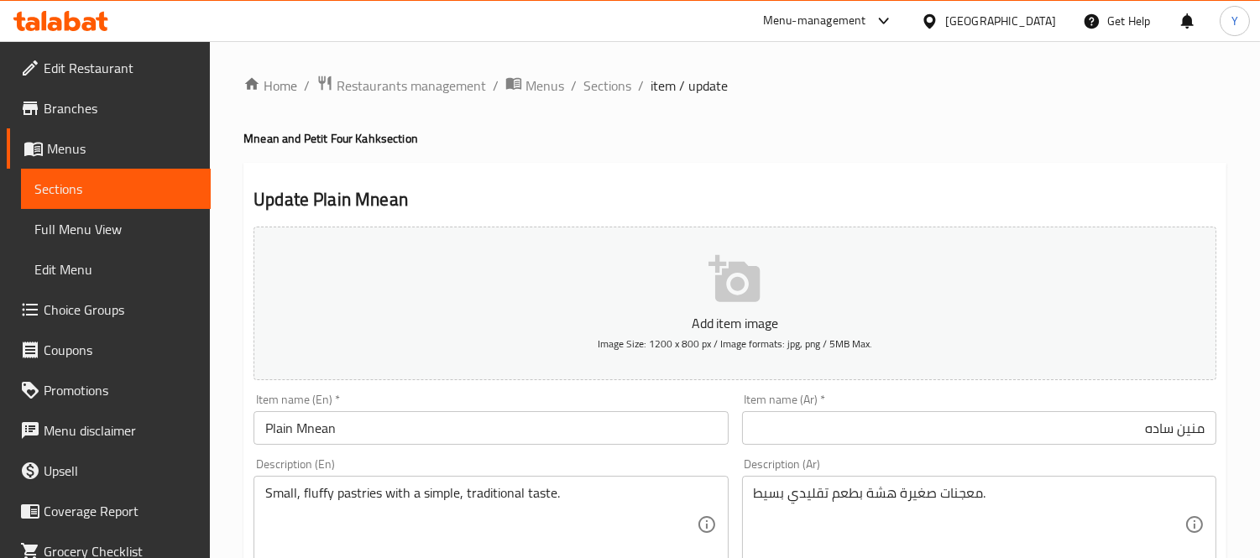
click at [865, 145] on h4 "Mnean and Petit Four Kahk section" at bounding box center [734, 138] width 983 height 17
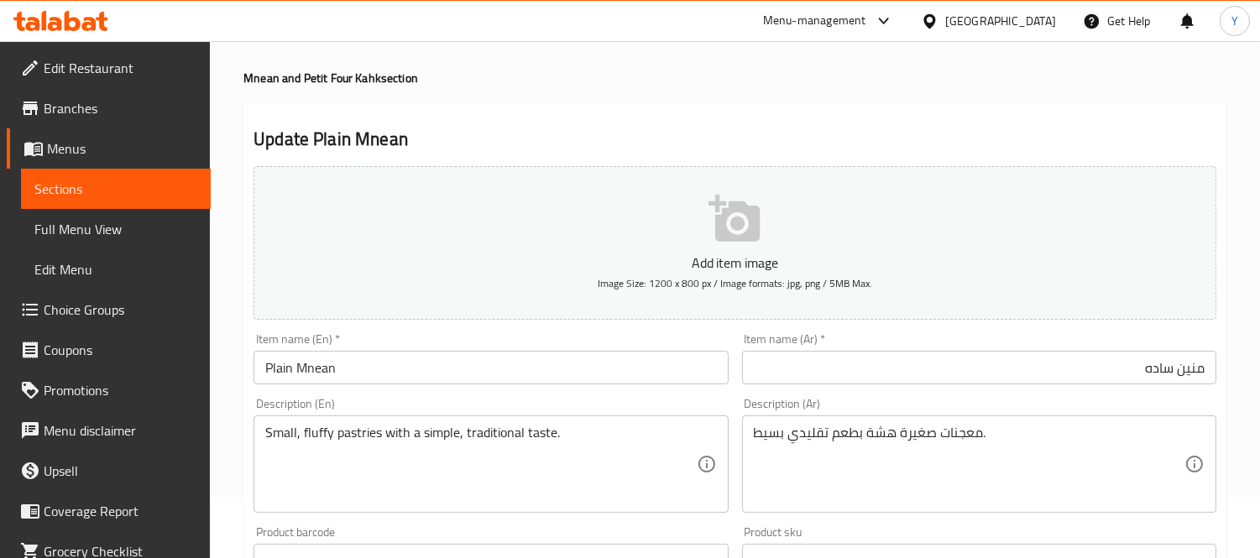
scroll to position [93, 0]
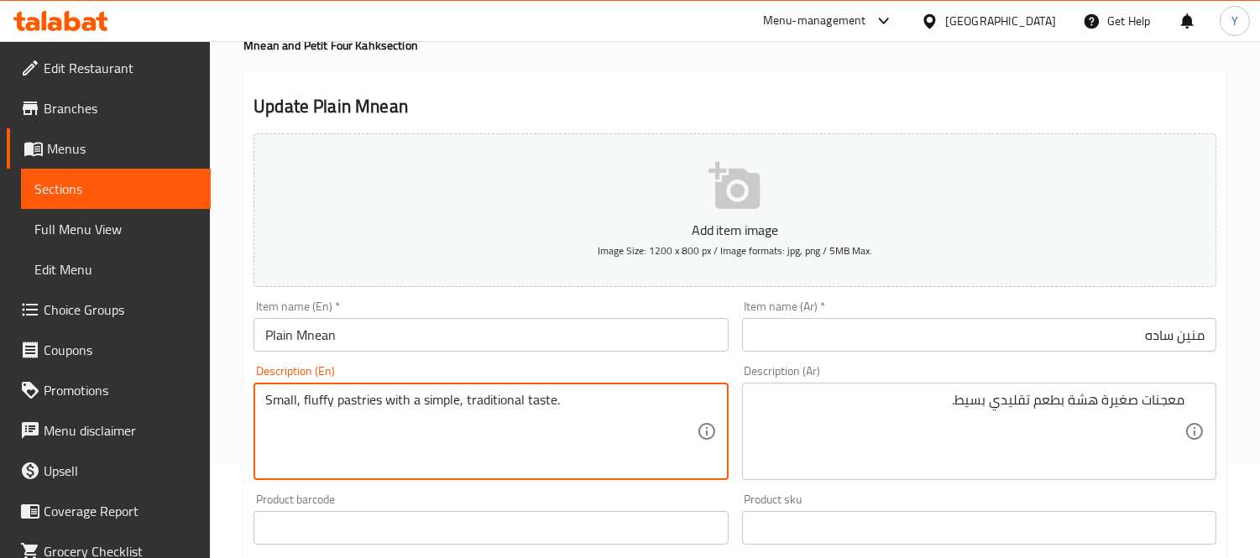
click at [321, 401] on textarea "Small, fluffy pastries with a simple, traditional taste." at bounding box center [480, 432] width 431 height 80
type textarea "Small, crisp pastries with a simple, traditional taste."
click at [1031, 94] on h2 "Update Plain Mnean" at bounding box center [735, 106] width 963 height 25
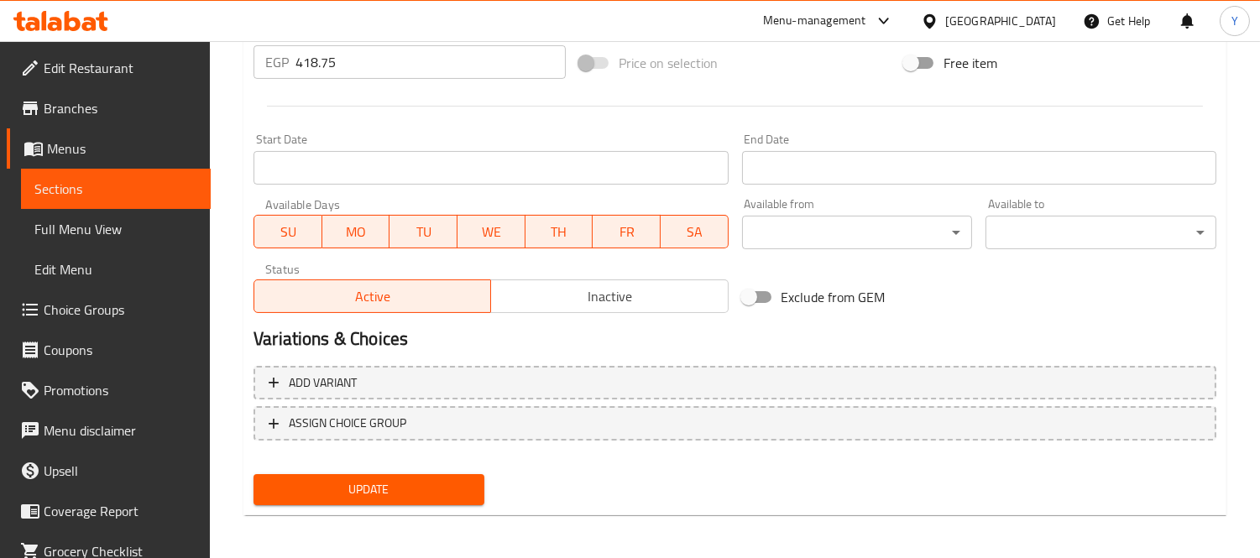
scroll to position [625, 0]
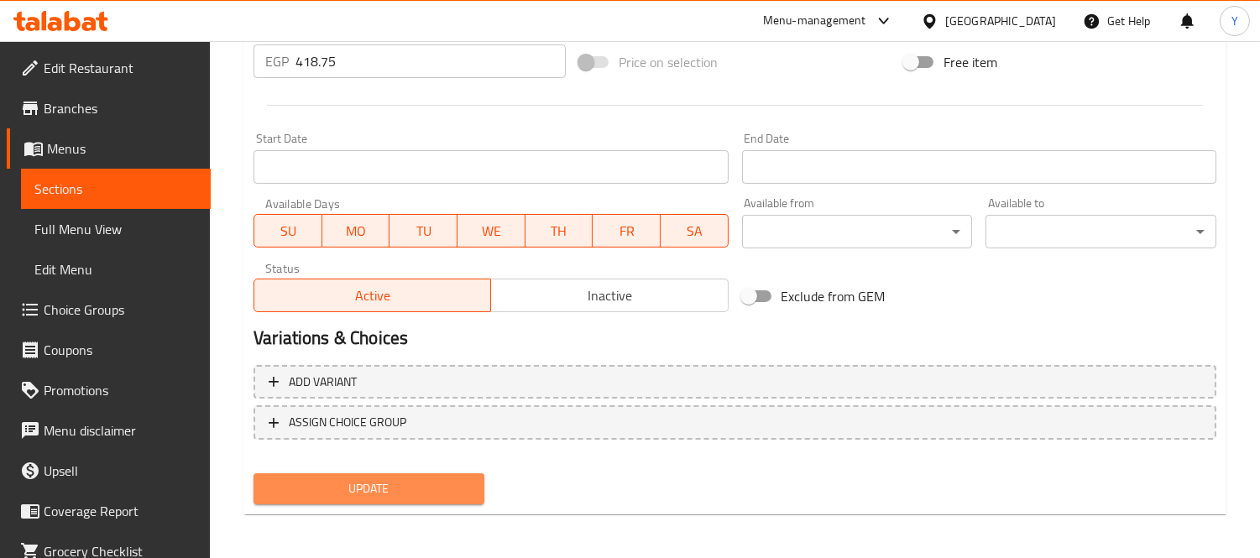
click at [388, 474] on button "Update" at bounding box center [369, 489] width 231 height 31
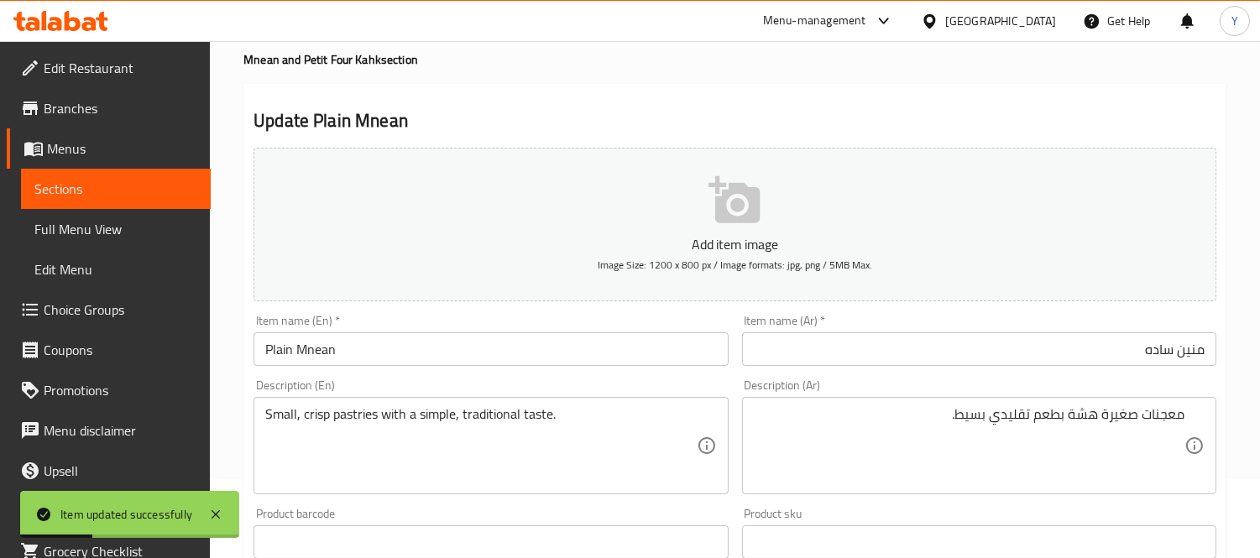
scroll to position [0, 0]
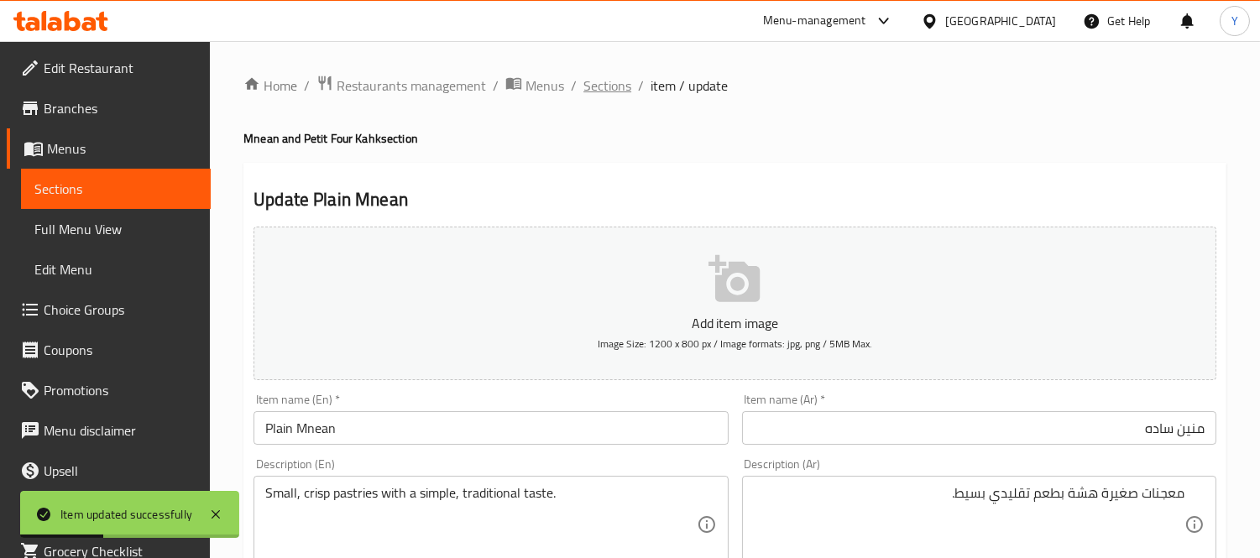
click at [607, 79] on span "Sections" at bounding box center [608, 86] width 48 height 20
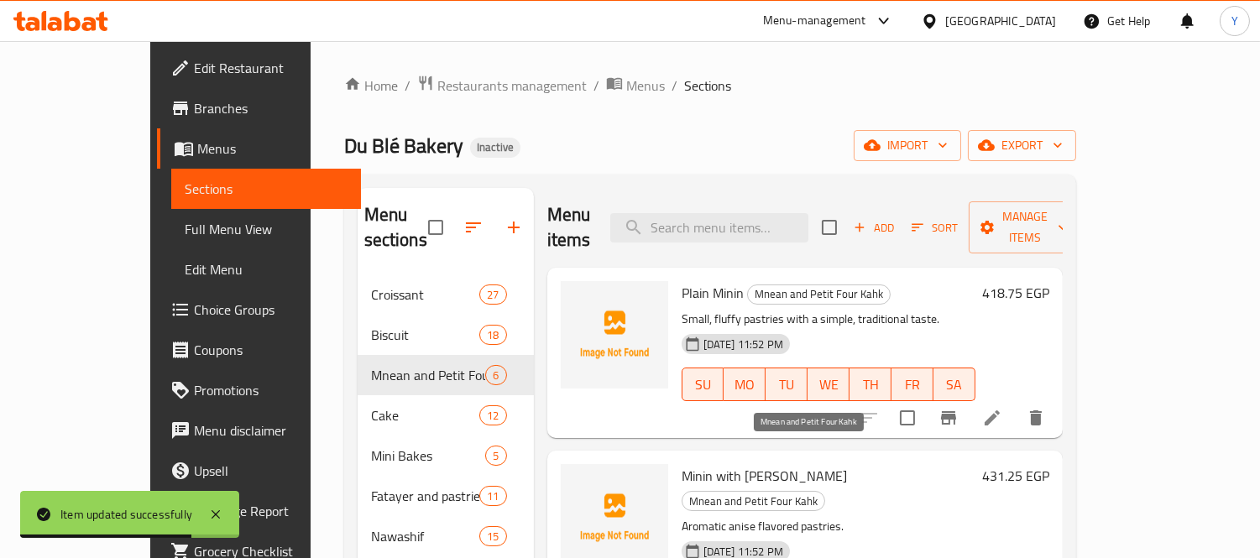
click at [759, 492] on span "Mnean and Petit Four Kahk" at bounding box center [754, 501] width 142 height 19
copy span "Mnean"
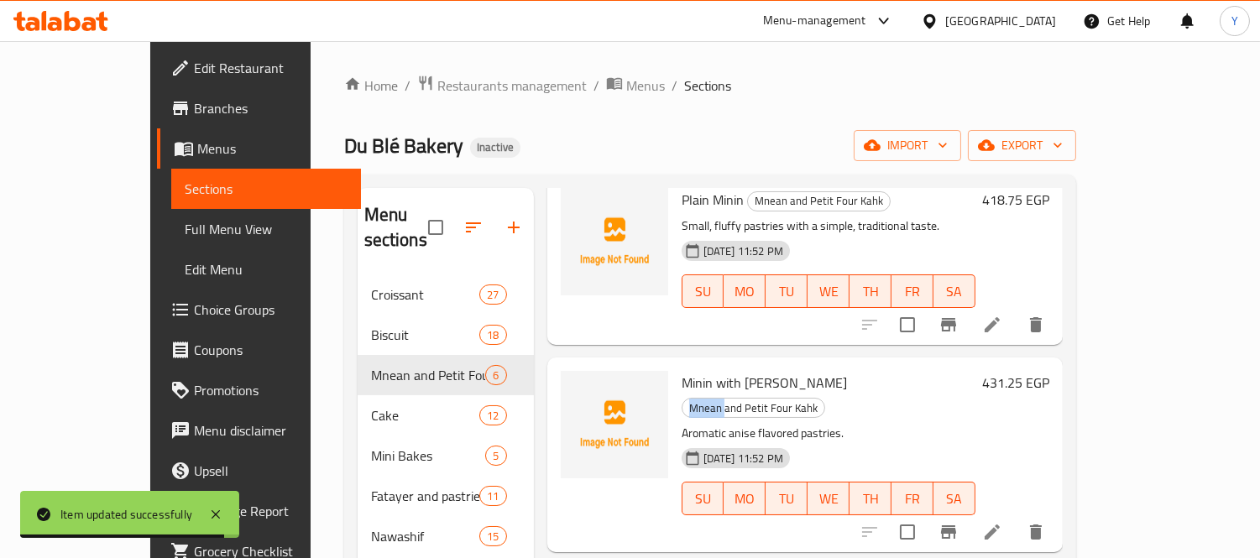
click at [1000, 525] on icon at bounding box center [992, 532] width 15 height 15
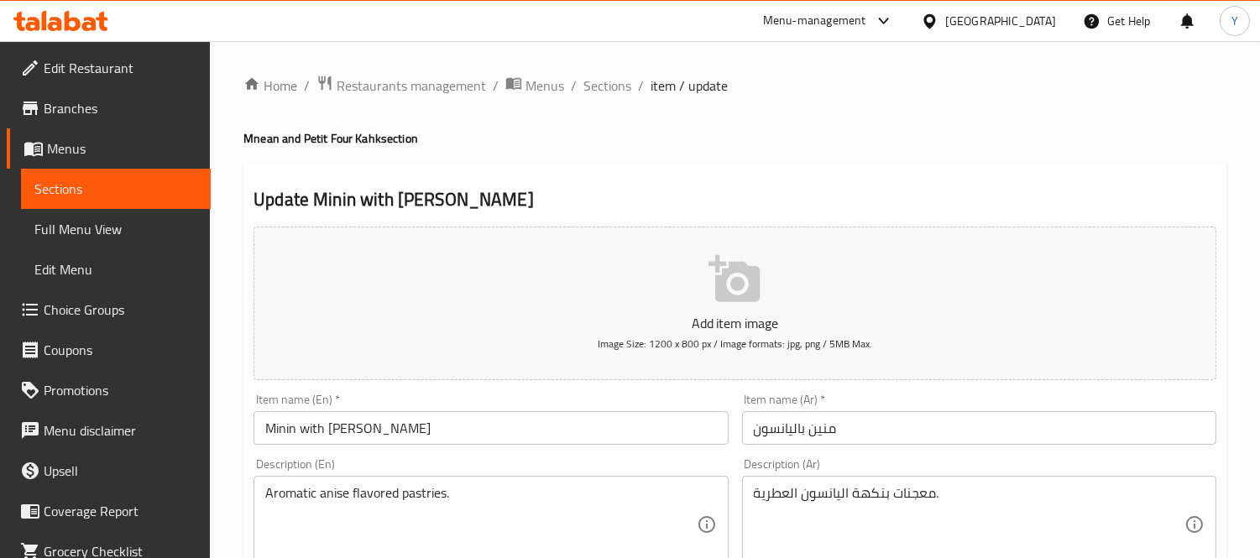
click at [282, 427] on input "Minin with [PERSON_NAME]" at bounding box center [491, 428] width 474 height 34
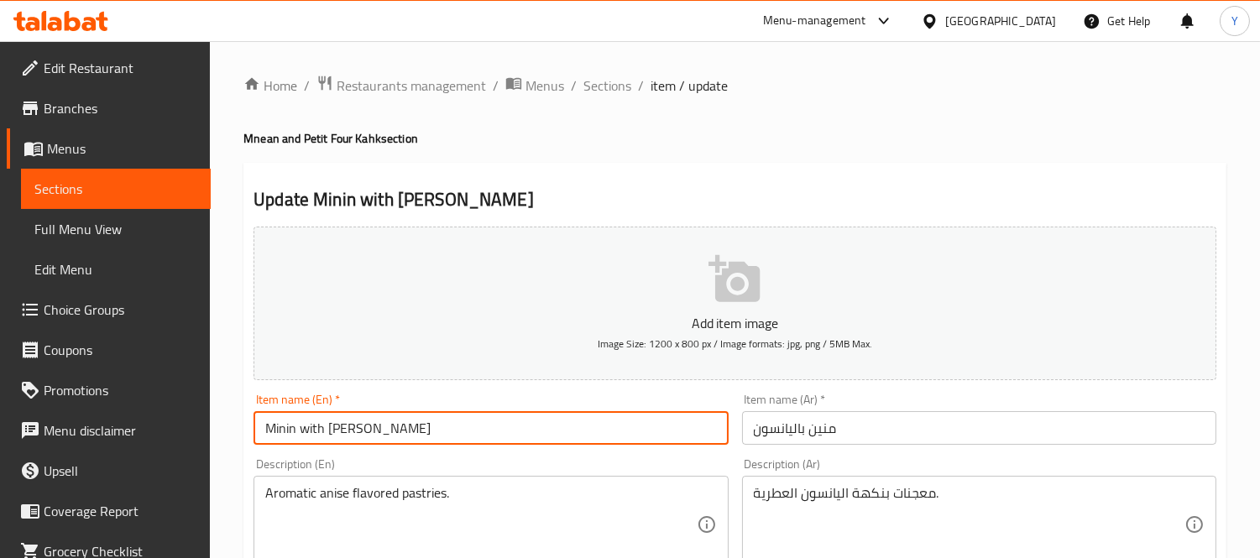
click at [282, 427] on input "Minin with [PERSON_NAME]" at bounding box center [491, 428] width 474 height 34
paste input "nea"
type input "Mnean with Anise"
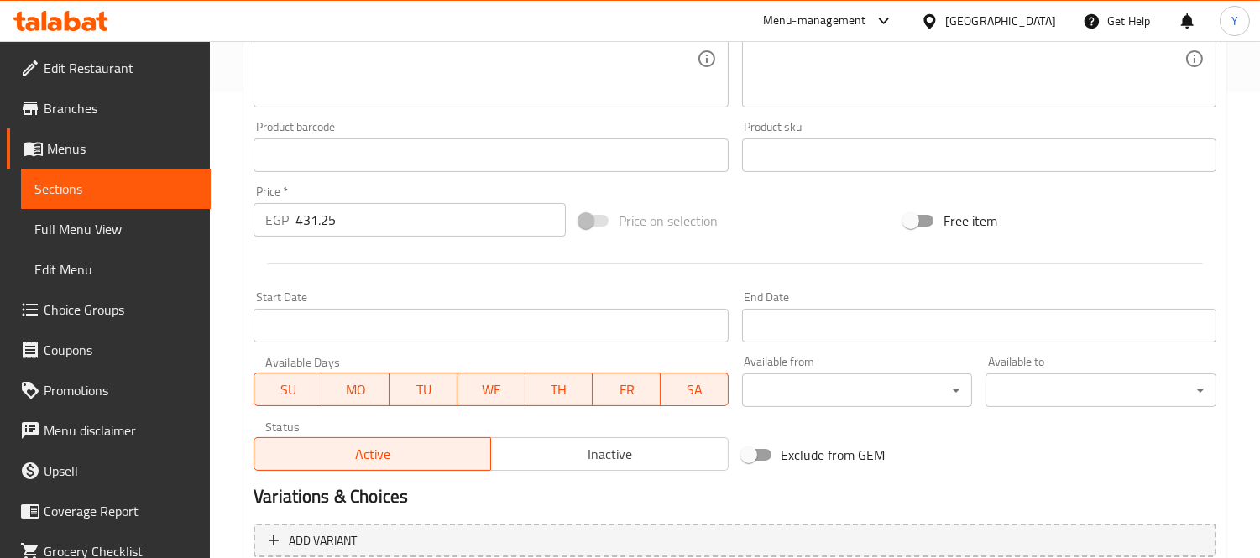
scroll to position [625, 0]
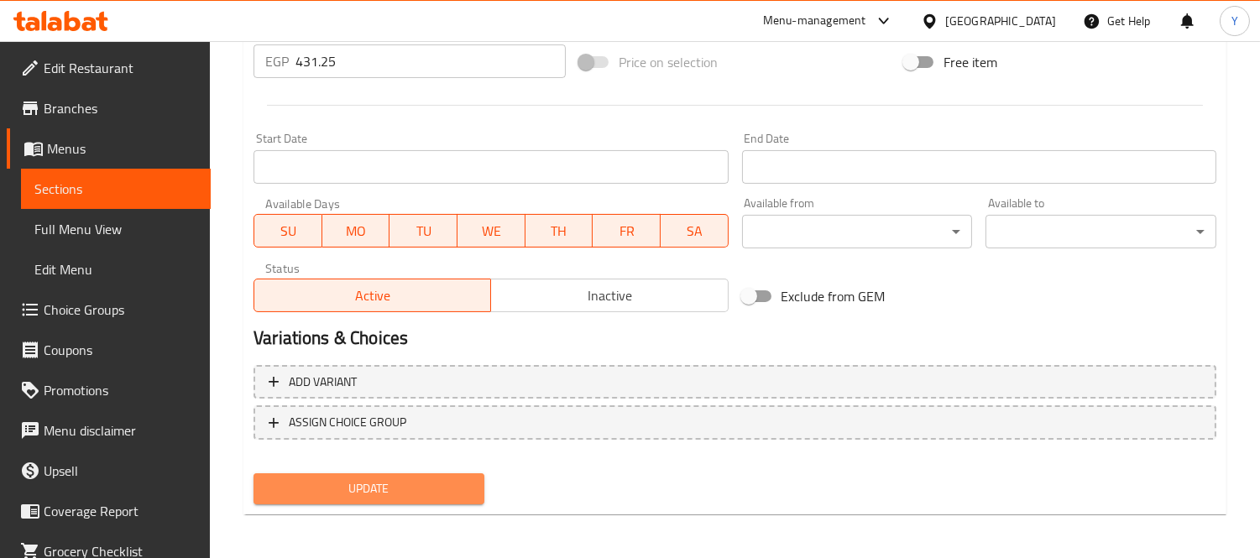
click at [447, 474] on button "Update" at bounding box center [369, 489] width 231 height 31
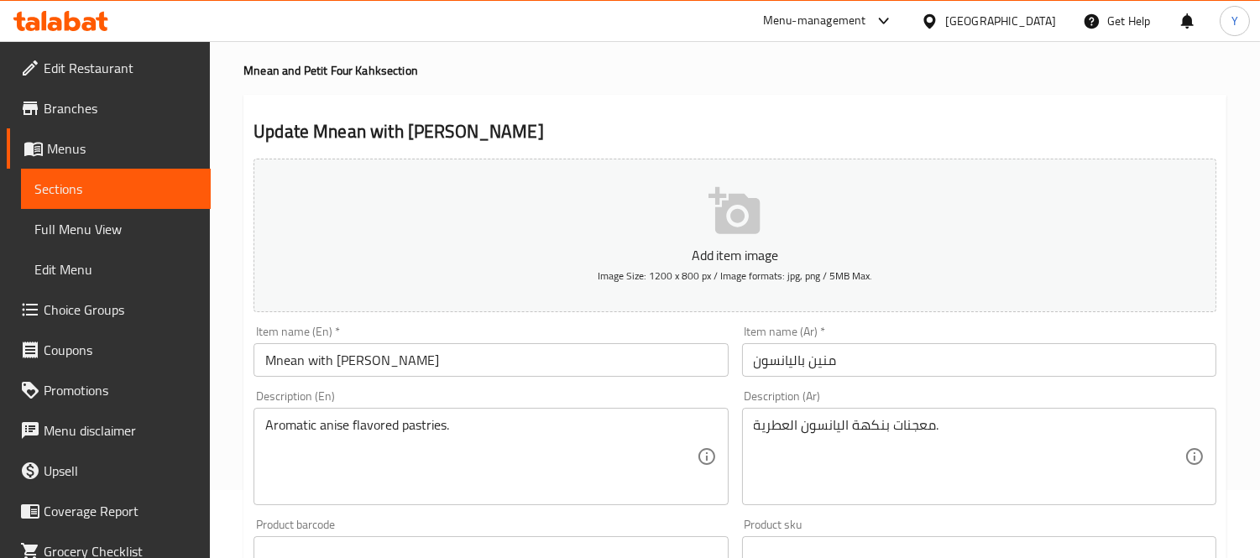
scroll to position [0, 0]
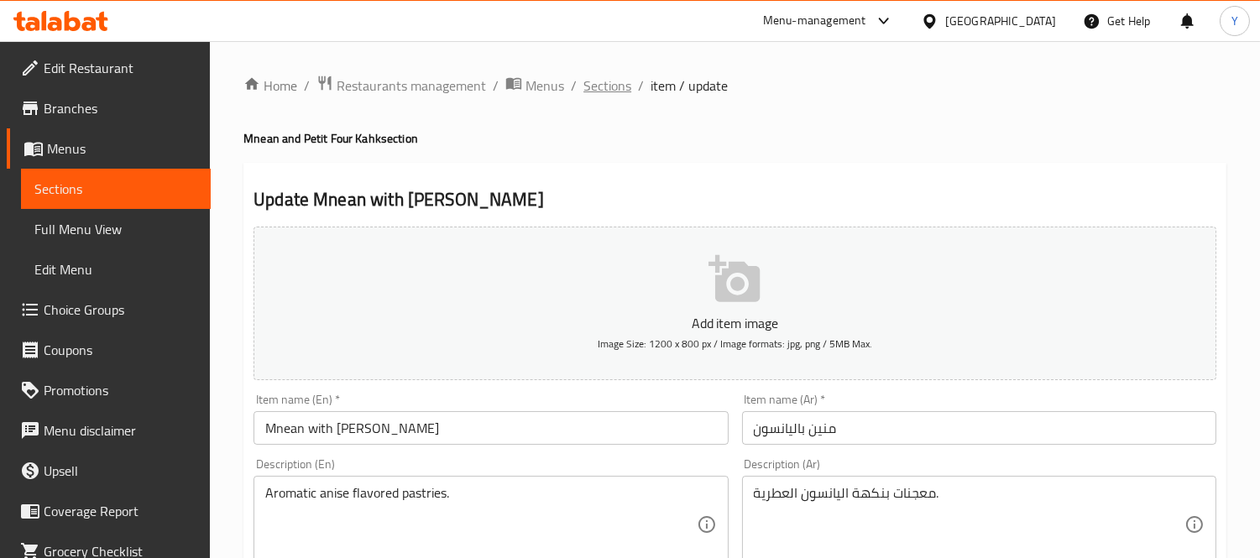
click at [609, 88] on span "Sections" at bounding box center [608, 86] width 48 height 20
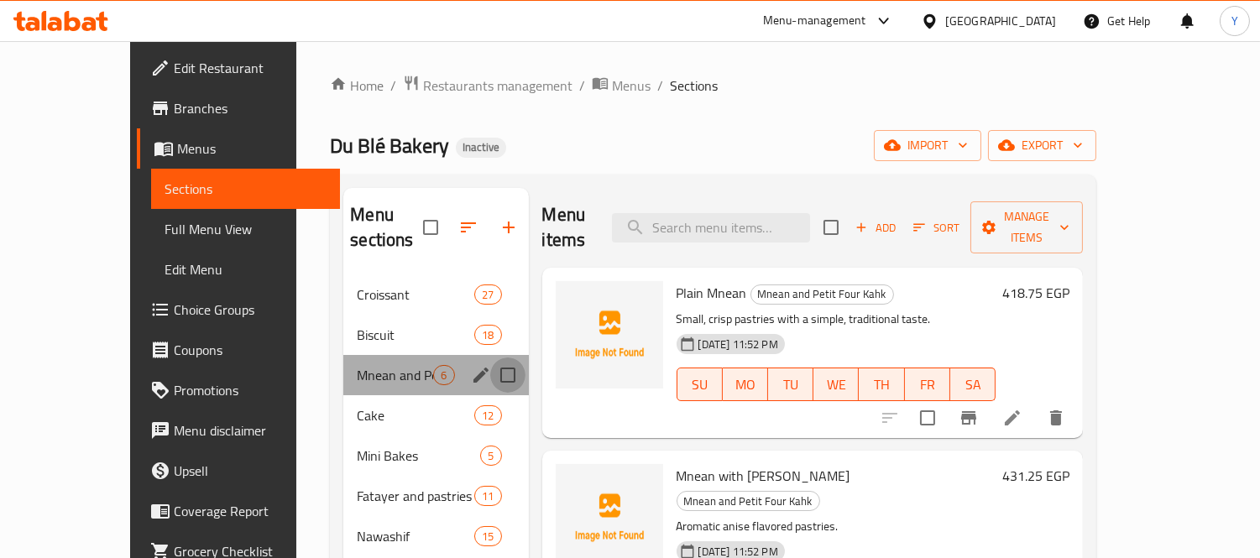
click at [490, 358] on input "Menu sections" at bounding box center [507, 375] width 35 height 35
checkbox input "true"
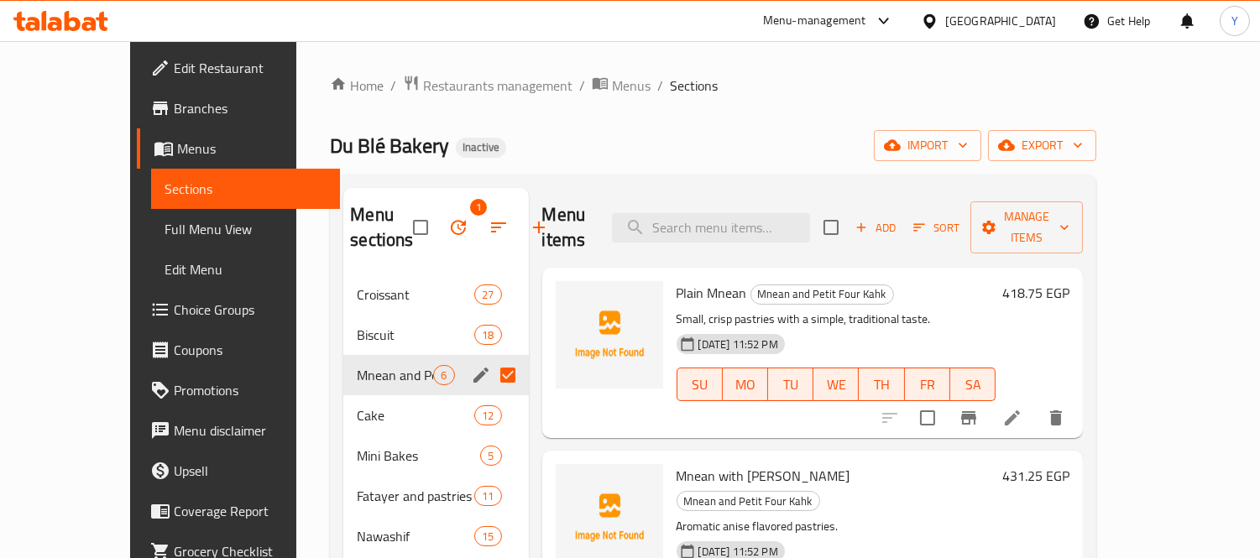
click at [490, 368] on input "Menu sections" at bounding box center [507, 375] width 35 height 35
click at [474, 368] on icon "edit" at bounding box center [481, 375] width 15 height 15
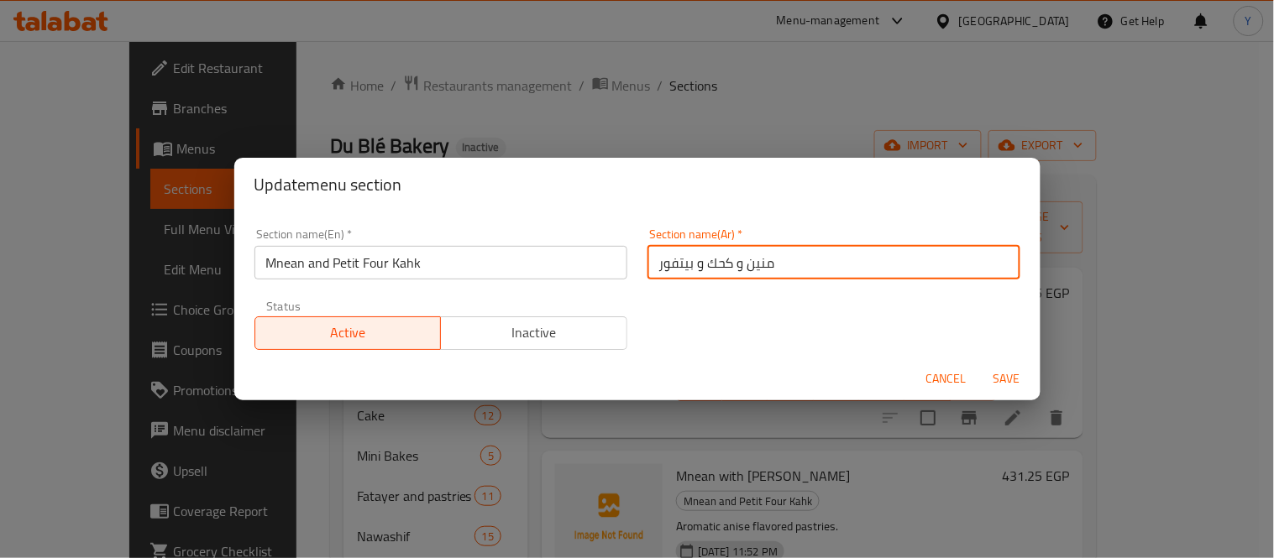
click at [882, 270] on input "منين و كحك و بيتفور" at bounding box center [833, 263] width 373 height 34
type input "المنين والكحك والبيتفور"
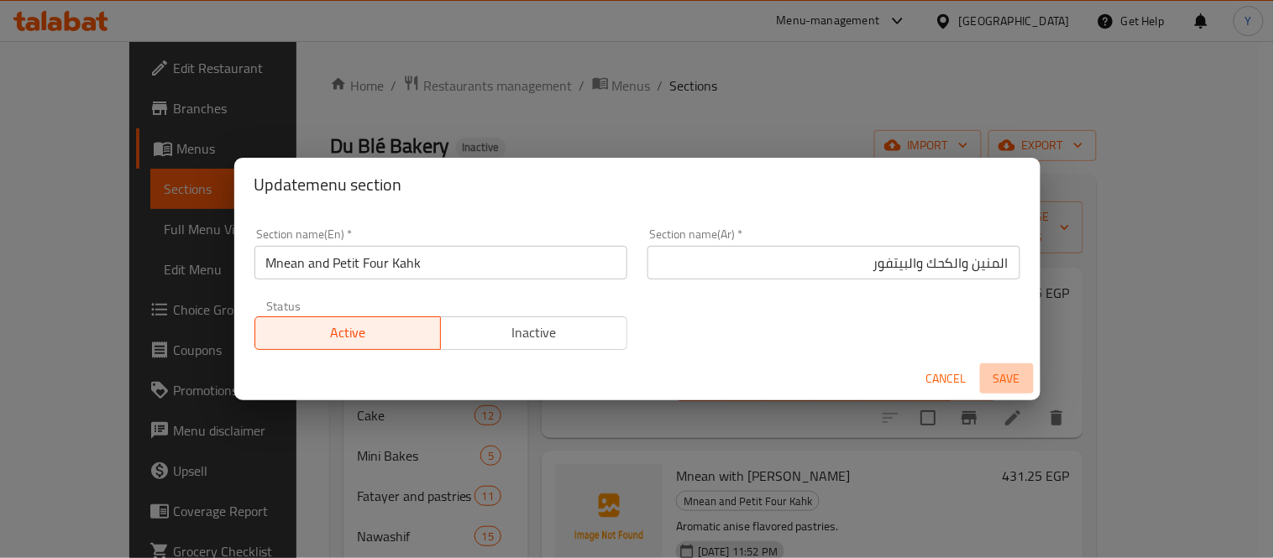
click at [1027, 390] on button "Save" at bounding box center [1007, 379] width 54 height 31
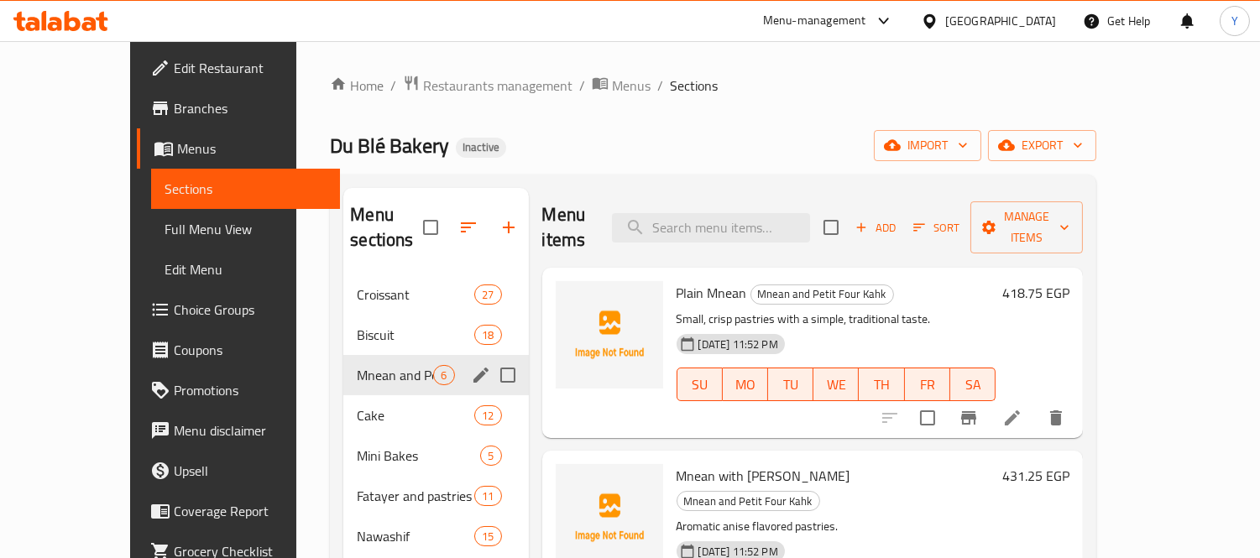
click at [754, 195] on div "Menu items Add Sort Manage items" at bounding box center [813, 228] width 542 height 80
click at [773, 213] on input "search" at bounding box center [711, 227] width 198 height 29
paste input "Mini Croissant (Roumy Cheese)"
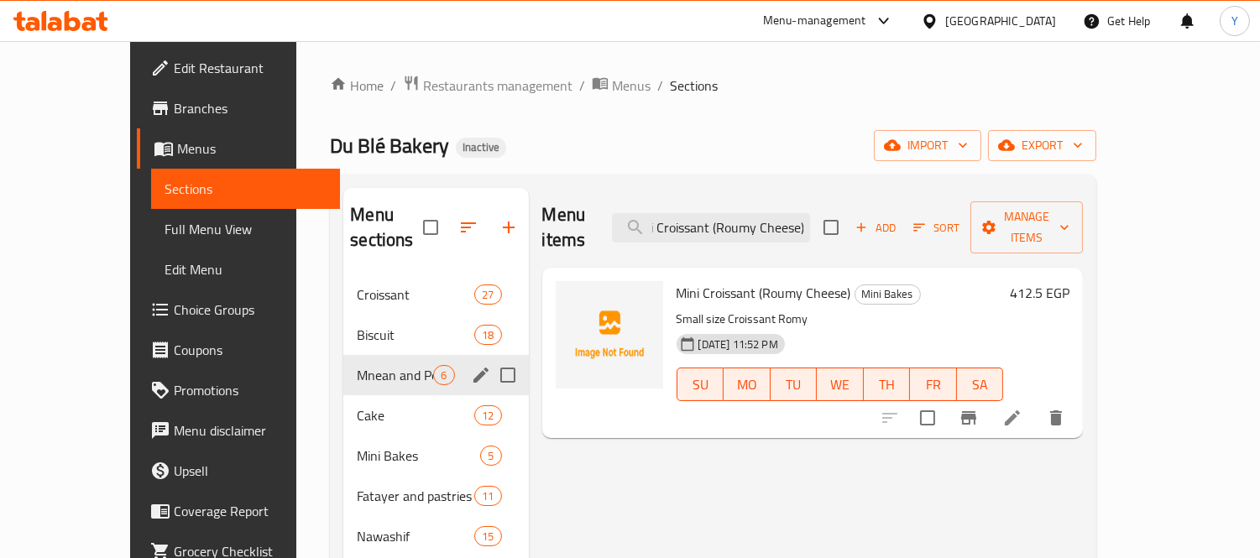
type input "Mini Croissant (Roumy Cheese)"
click at [1036, 403] on li at bounding box center [1012, 418] width 47 height 30
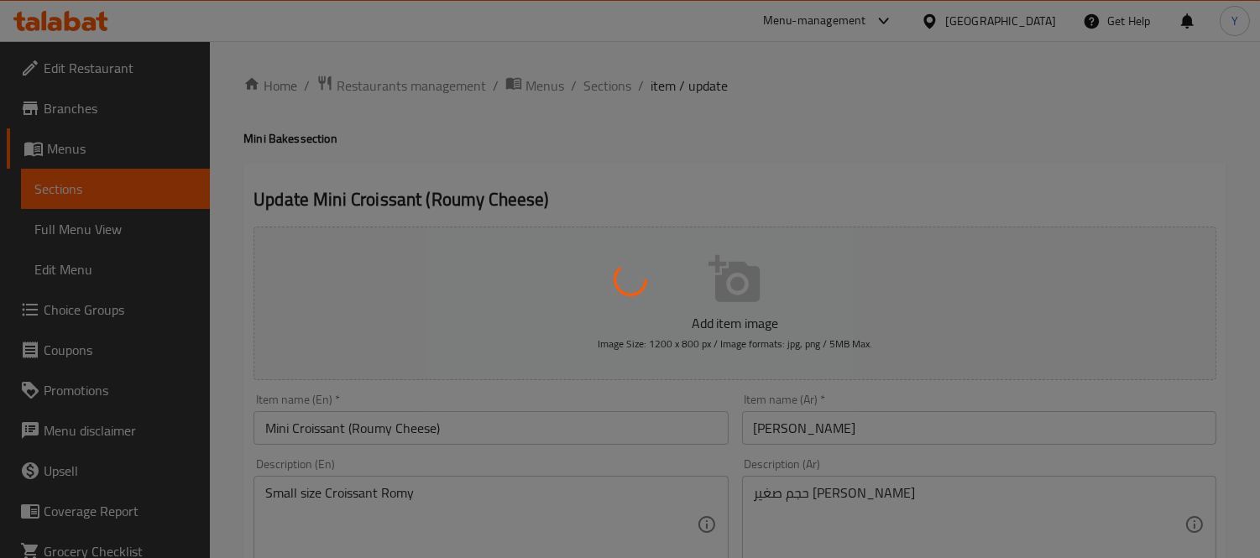
click at [1008, 485] on div at bounding box center [630, 279] width 1260 height 558
click at [992, 446] on div at bounding box center [630, 279] width 1260 height 558
click at [1011, 417] on div at bounding box center [630, 279] width 1260 height 558
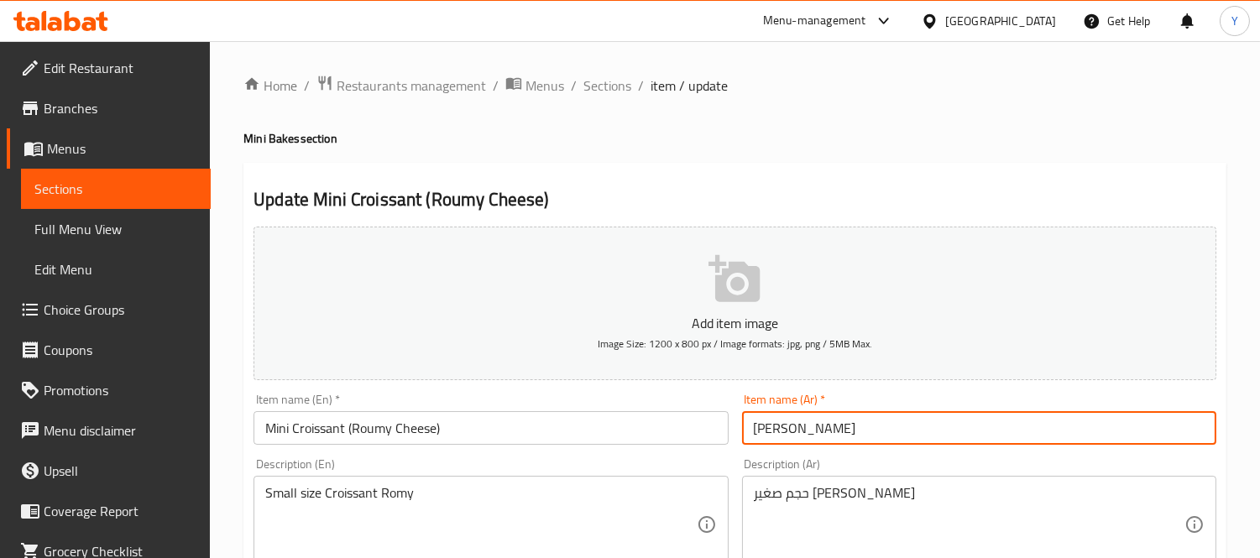
click at [871, 429] on input "[PERSON_NAME]" at bounding box center [979, 428] width 474 height 34
click at [1117, 429] on input "[PERSON_NAME]" at bounding box center [979, 428] width 474 height 34
type input "ميني كرواسون جبنة رومي"
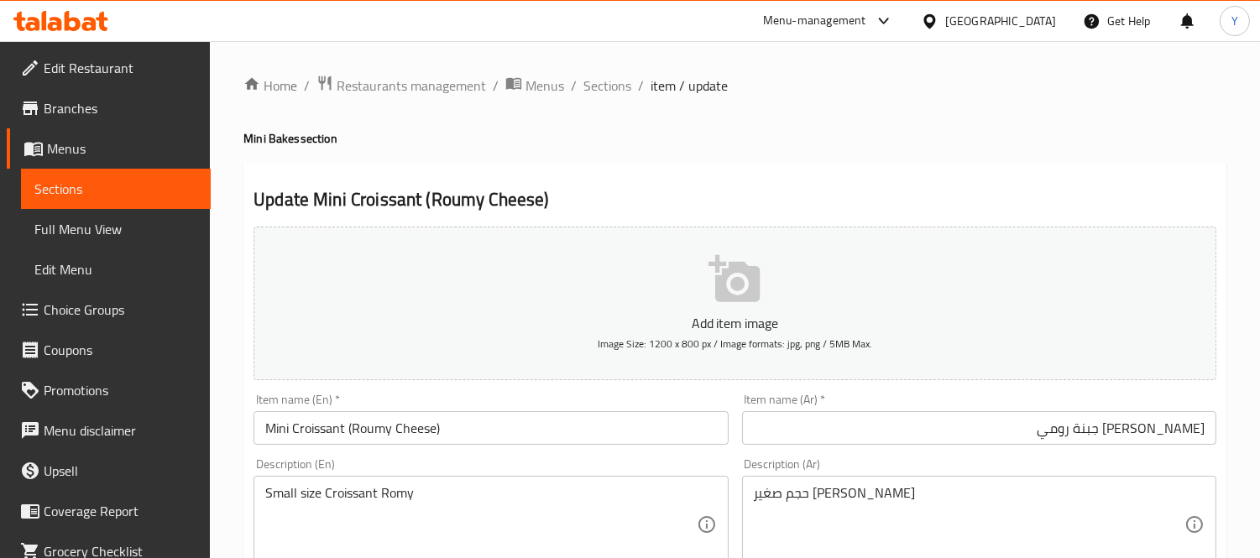
click at [1153, 420] on input "ميني كرواسون جبنة رومي" at bounding box center [979, 428] width 474 height 34
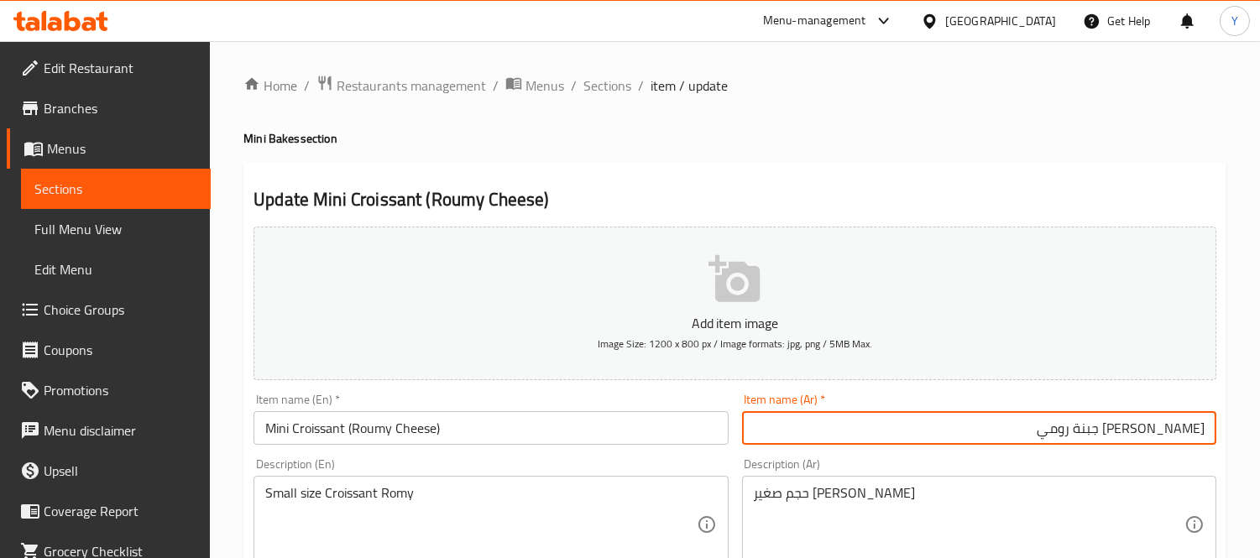
click at [1153, 420] on input "ميني كرواسون جبنة رومي" at bounding box center [979, 428] width 474 height 34
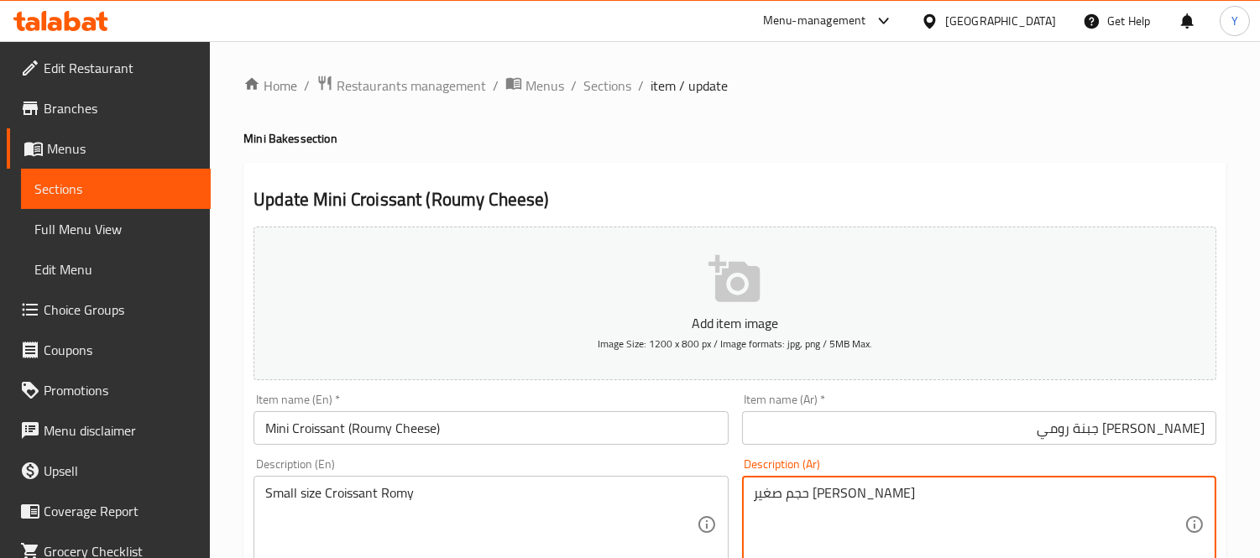
click at [816, 487] on textarea "حجم صغير [PERSON_NAME]" at bounding box center [969, 525] width 431 height 80
paste textarea "واسو"
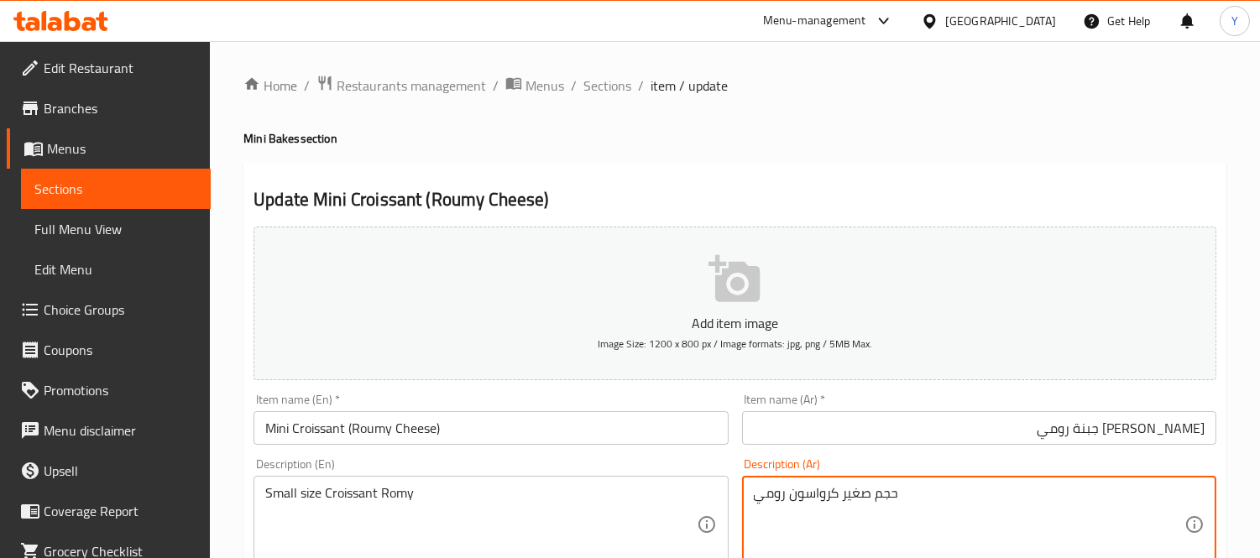
paste textarea "كرواسون رومي بحجم صغير."
type textarea "كرواسون رومي بحجم صغير."
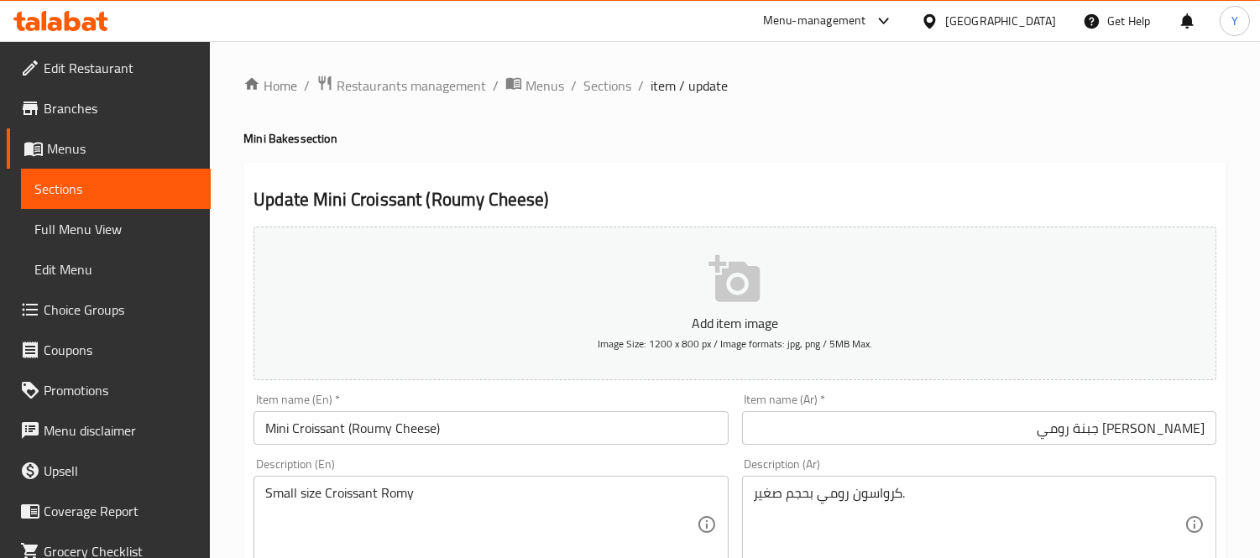
click at [1044, 141] on h4 "Mini Bakes section" at bounding box center [734, 138] width 983 height 17
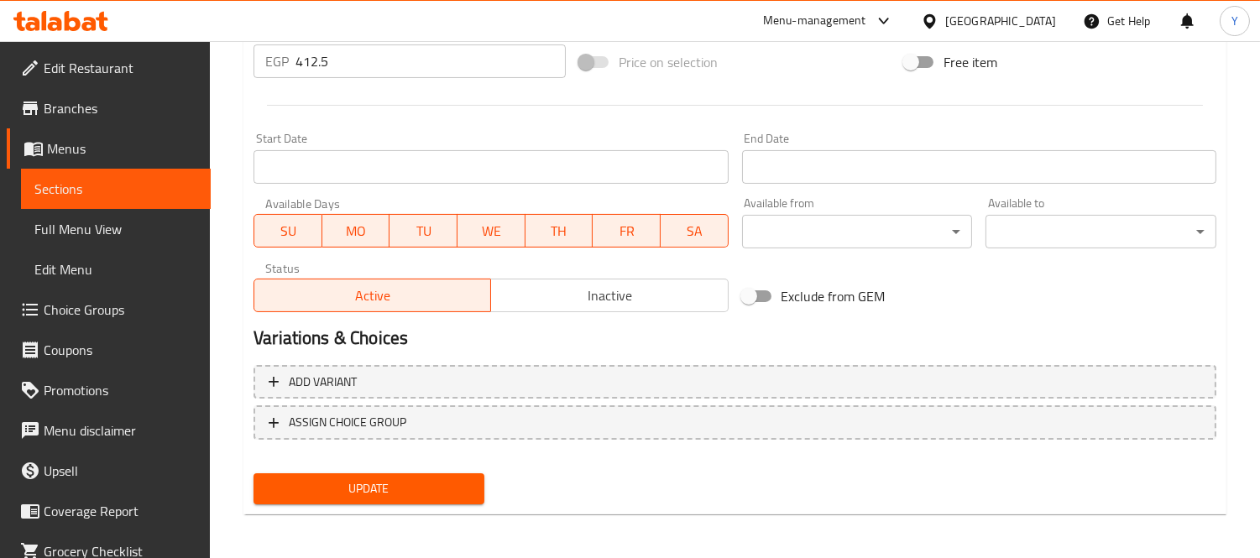
click at [484, 479] on button "Update" at bounding box center [369, 489] width 231 height 31
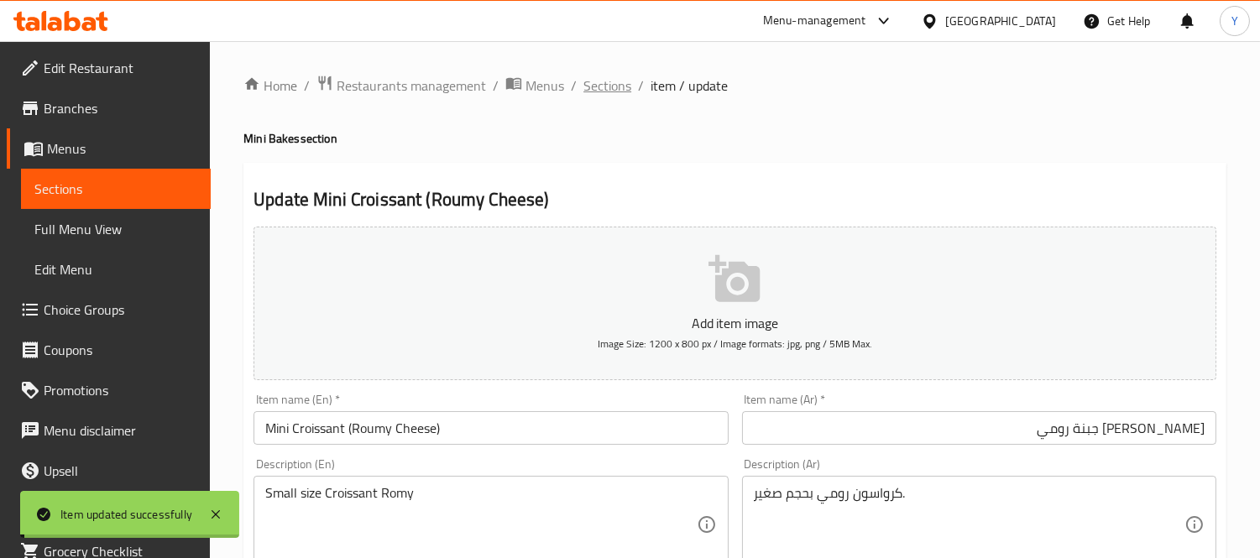
click at [610, 87] on span "Sections" at bounding box center [608, 86] width 48 height 20
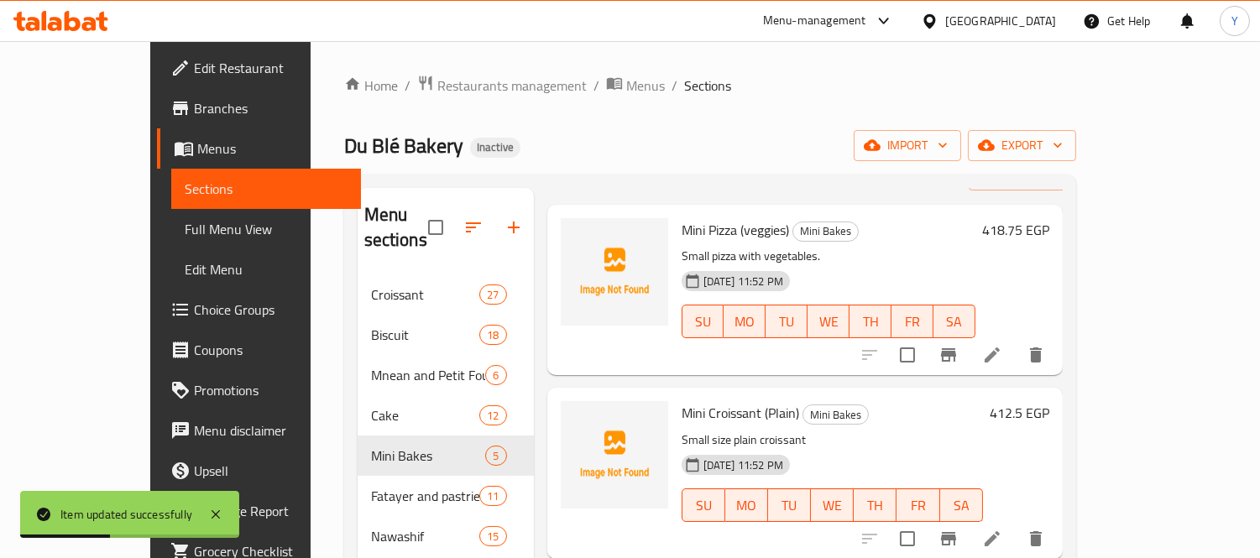
scroll to position [93, 0]
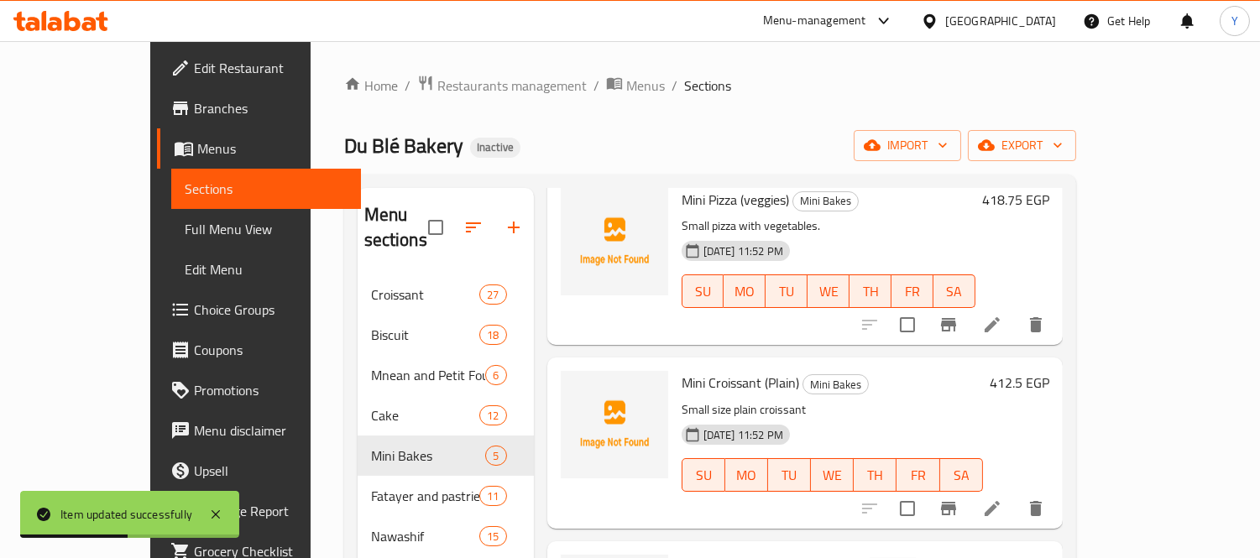
click at [1000, 501] on icon at bounding box center [992, 508] width 15 height 15
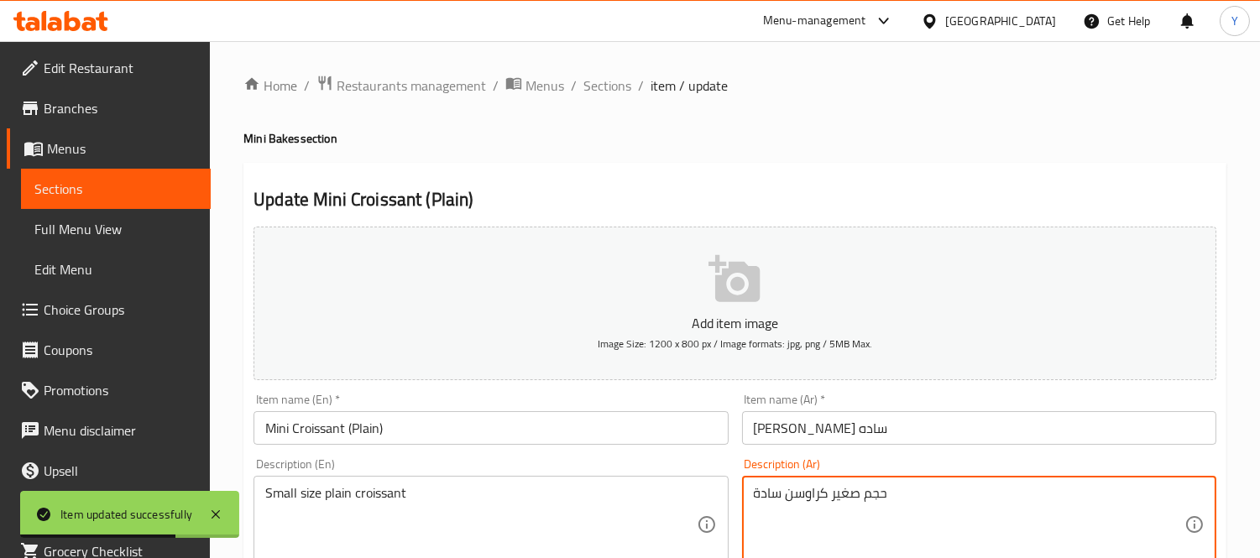
drag, startPoint x: 1114, startPoint y: 488, endPoint x: 837, endPoint y: 494, distance: 277.1
paste textarea "كرواسون سادة بحجم صغير."
type textarea "كرواسون سادة بحجم صغير."
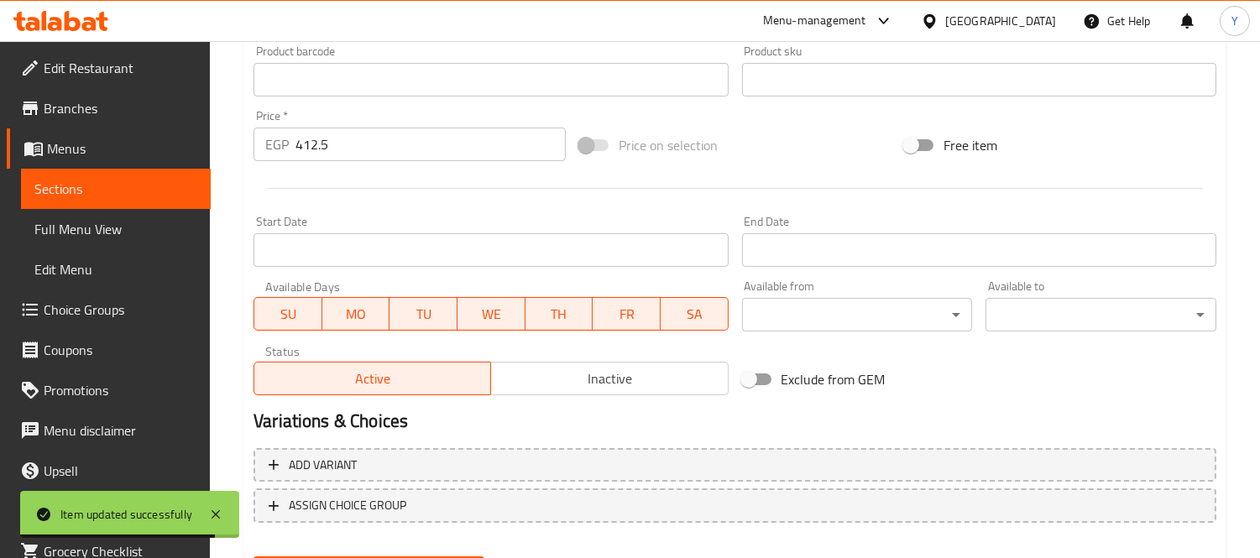
scroll to position [625, 0]
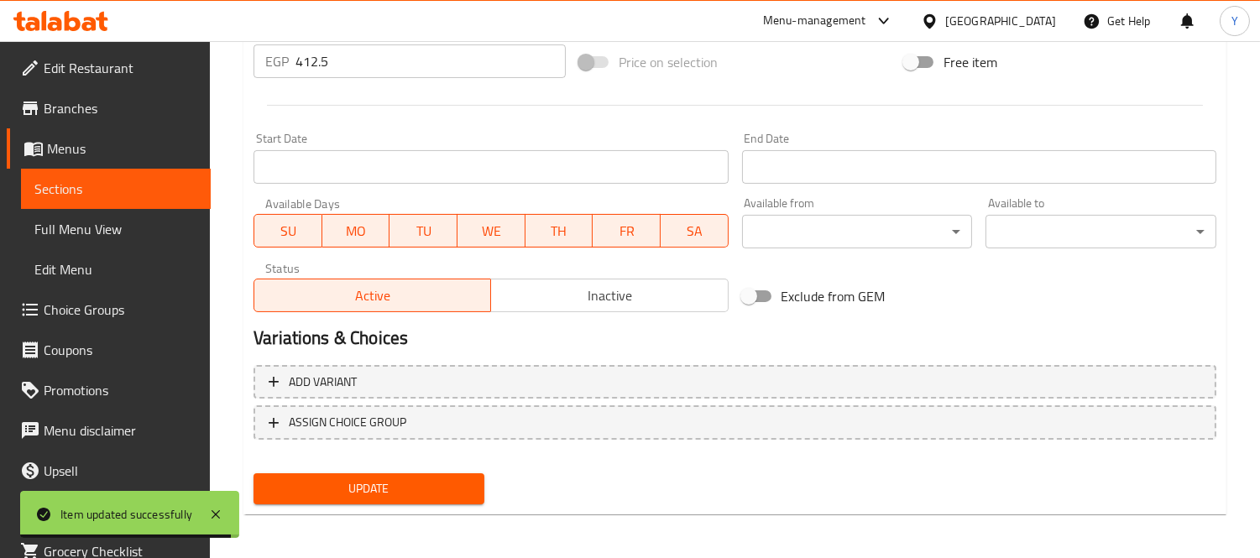
click at [414, 492] on span "Update" at bounding box center [369, 489] width 204 height 21
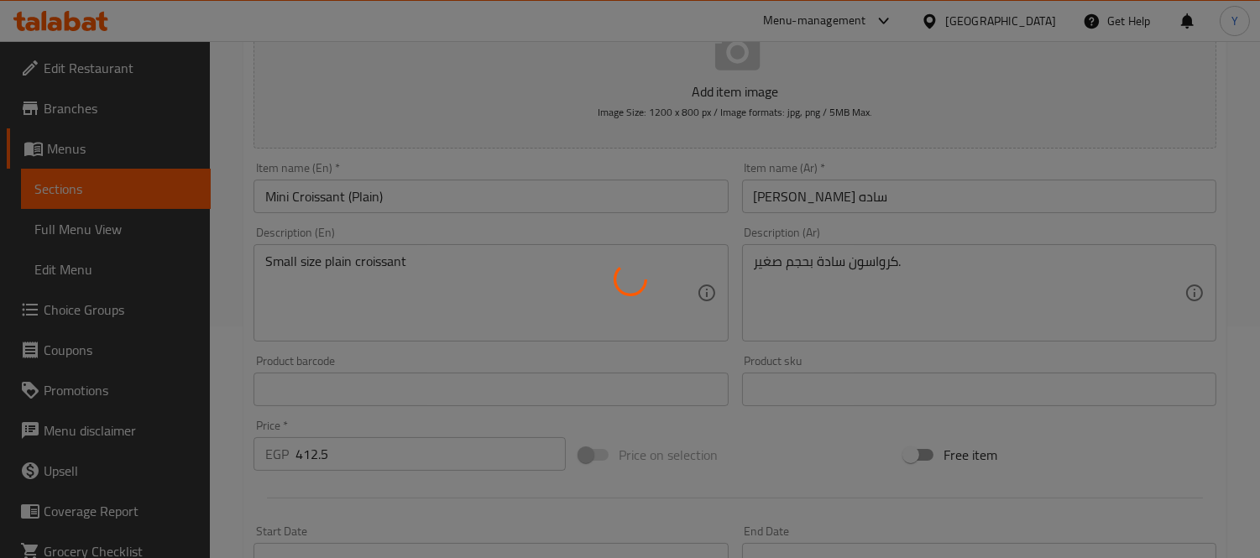
scroll to position [0, 0]
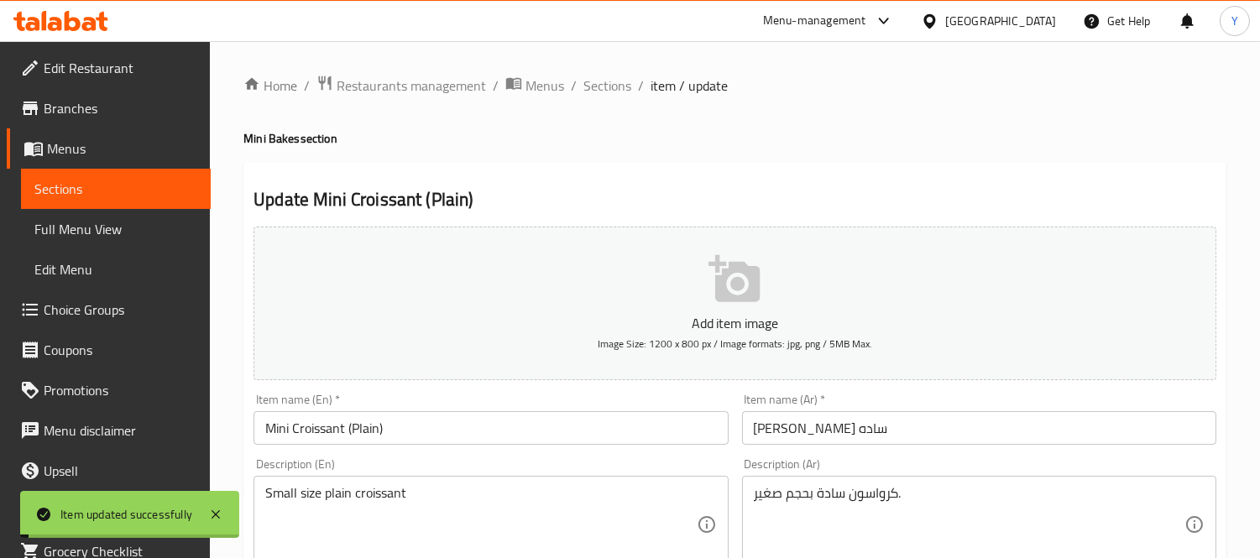
click at [605, 93] on span "Sections" at bounding box center [608, 86] width 48 height 20
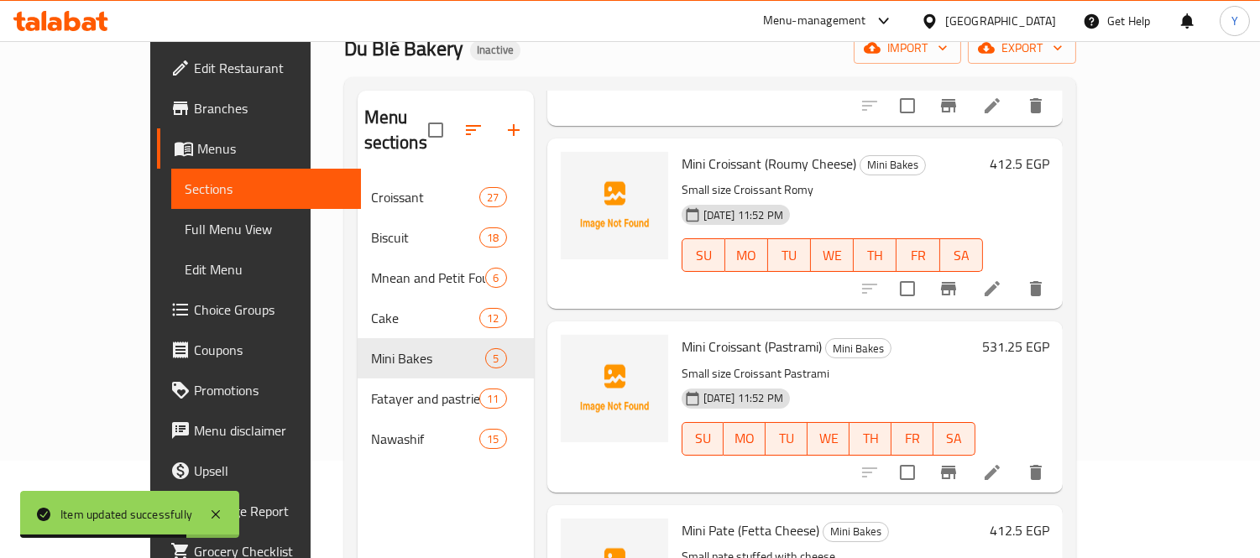
scroll to position [186, 0]
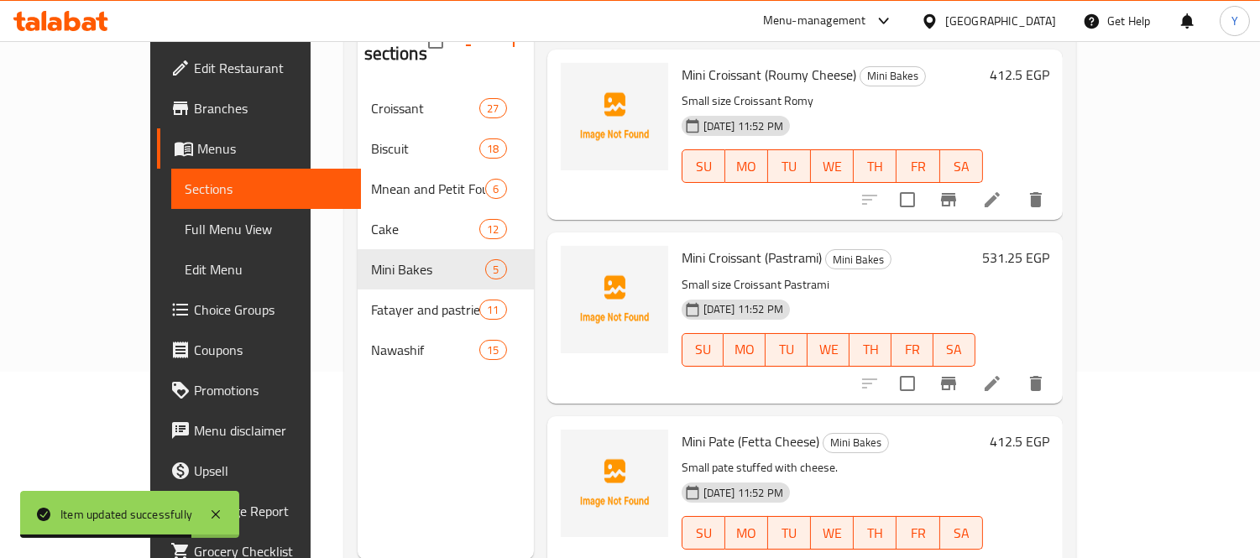
click at [1002, 374] on icon at bounding box center [992, 384] width 20 height 20
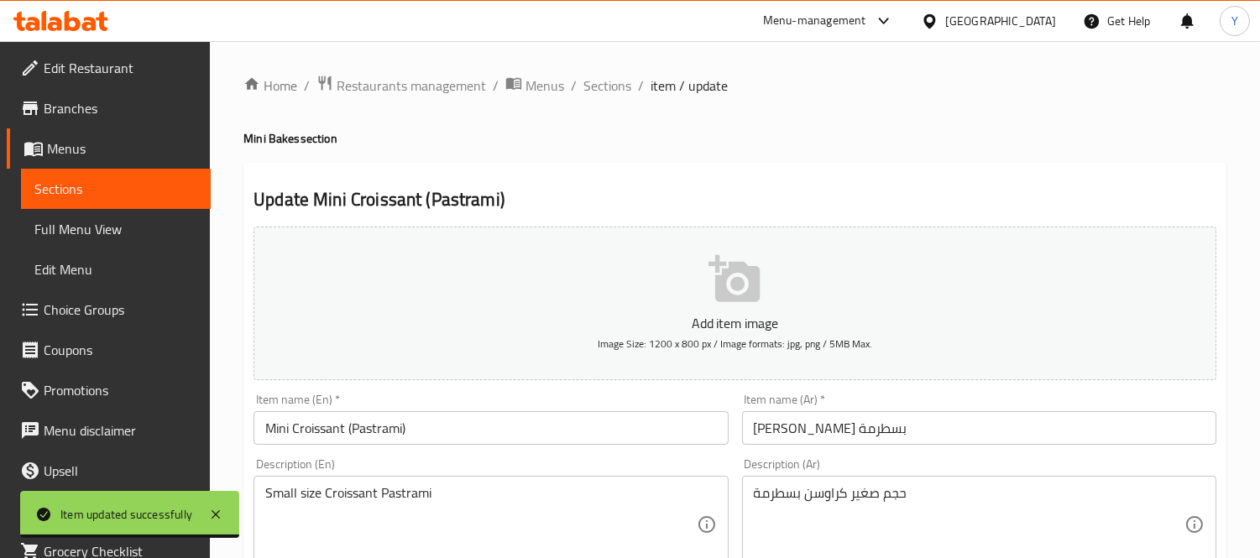
drag, startPoint x: 993, startPoint y: 513, endPoint x: 578, endPoint y: 484, distance: 416.6
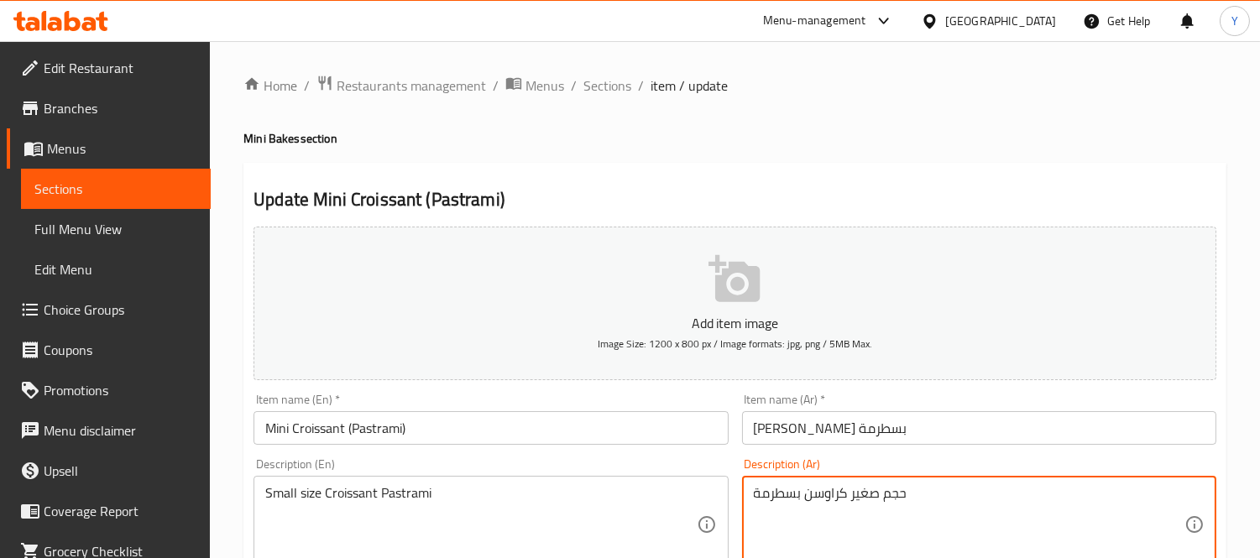
paste textarea "كرواسون بسطرمة بحجم صغير."
type textarea "كرواسون بسطرمة بحجم صغير."
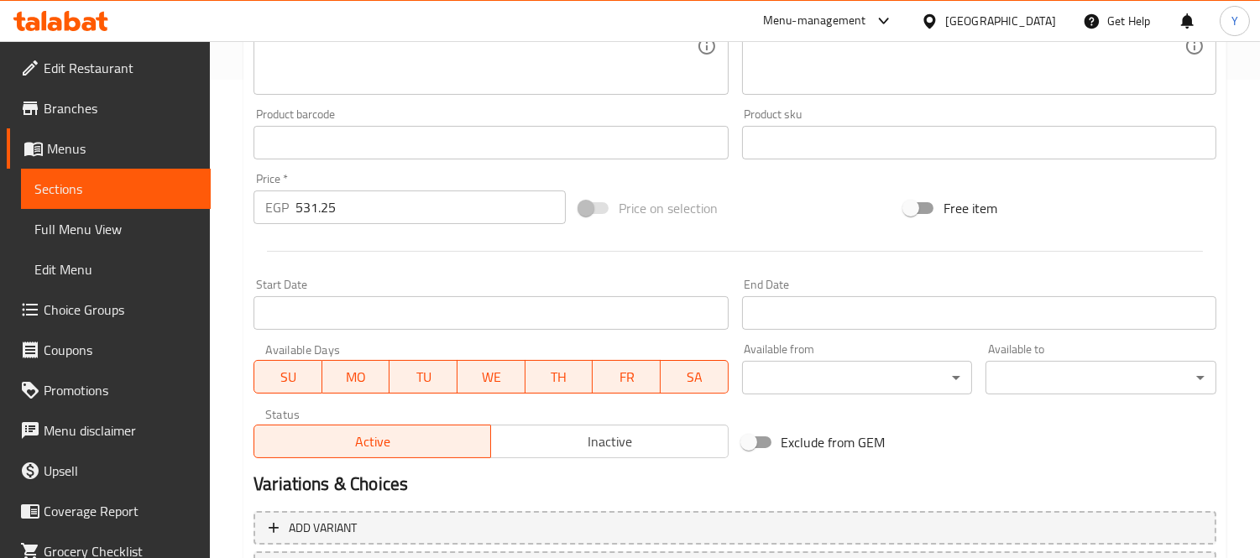
scroll to position [559, 0]
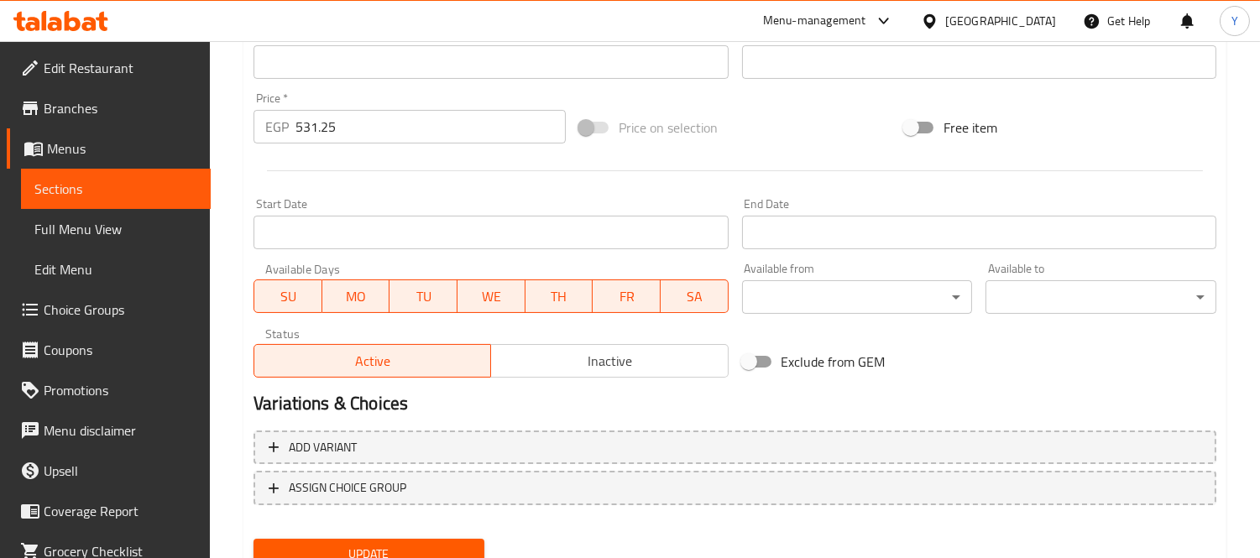
click at [369, 544] on span "Update" at bounding box center [369, 554] width 204 height 21
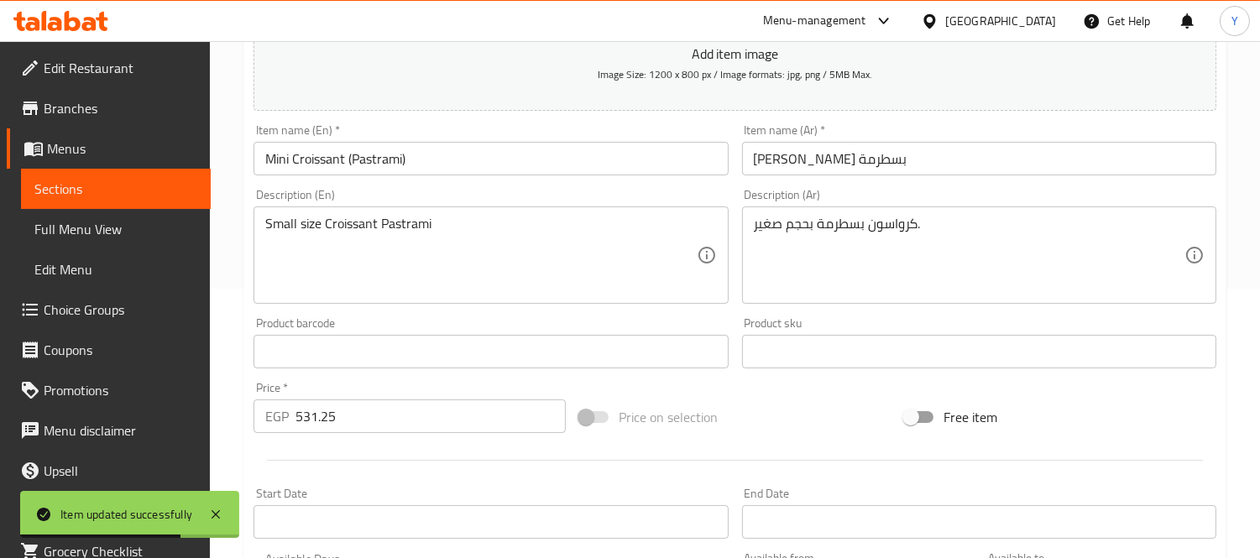
scroll to position [0, 0]
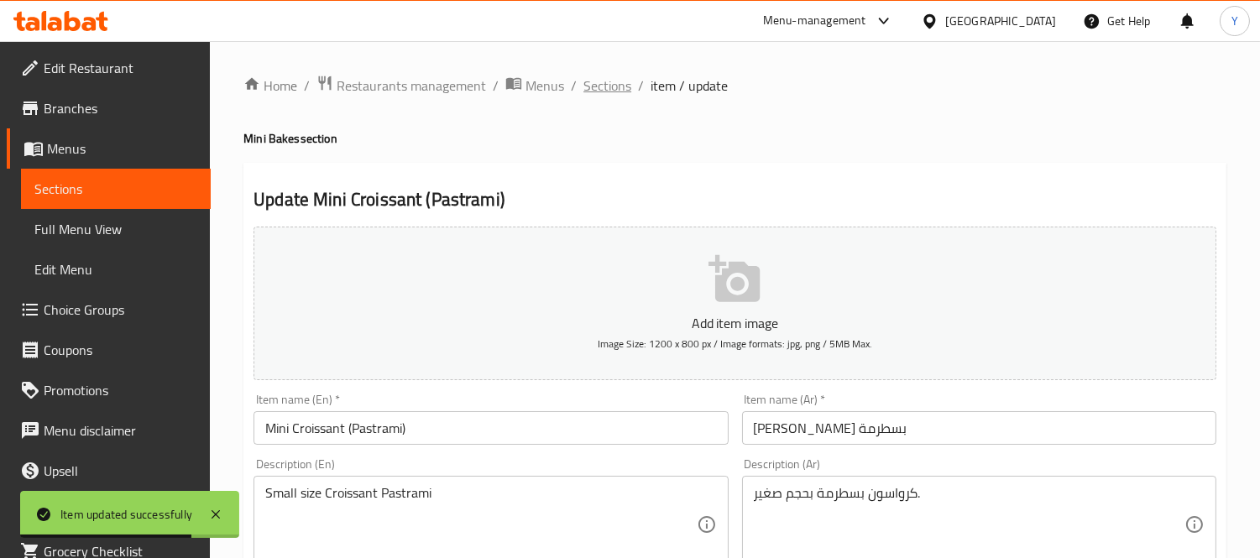
click at [621, 85] on span "Sections" at bounding box center [608, 86] width 48 height 20
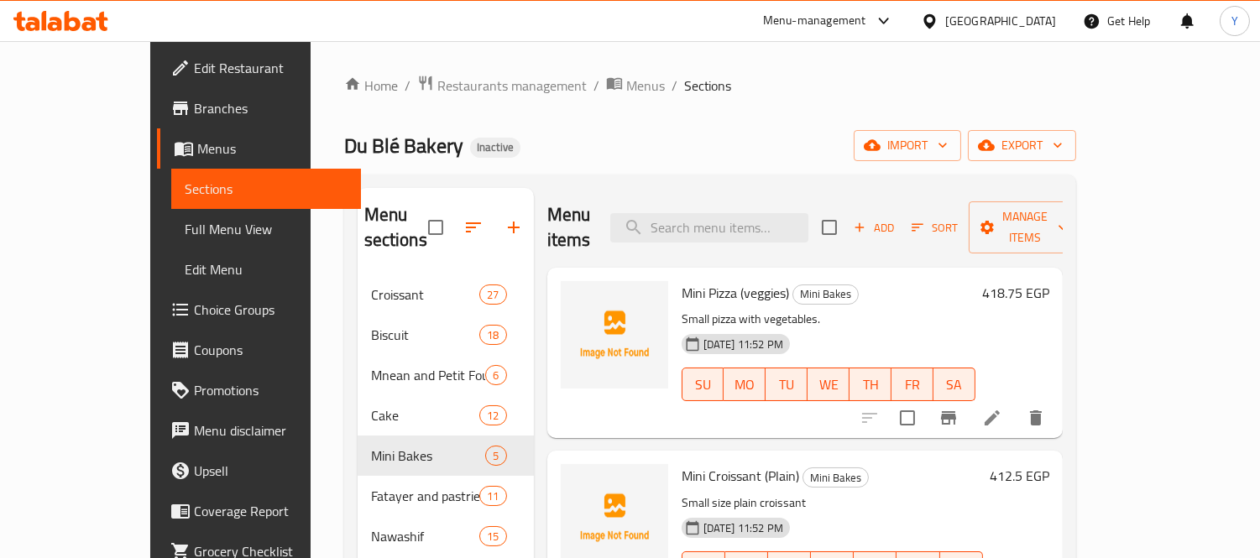
scroll to position [280, 0]
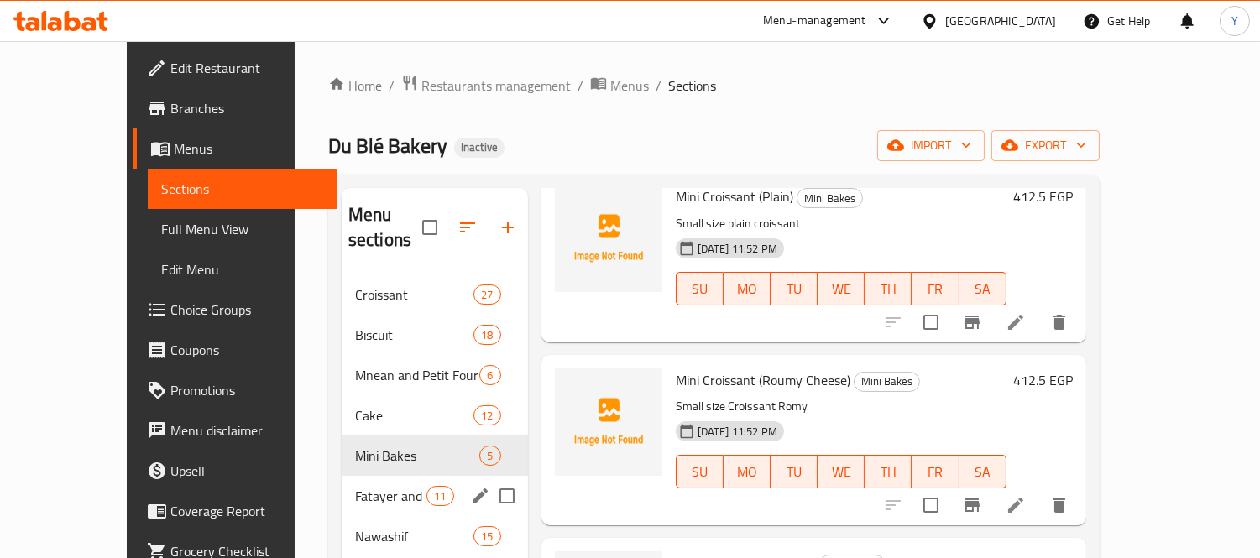
click at [342, 476] on div "Fatayer and pastries 11" at bounding box center [435, 496] width 186 height 40
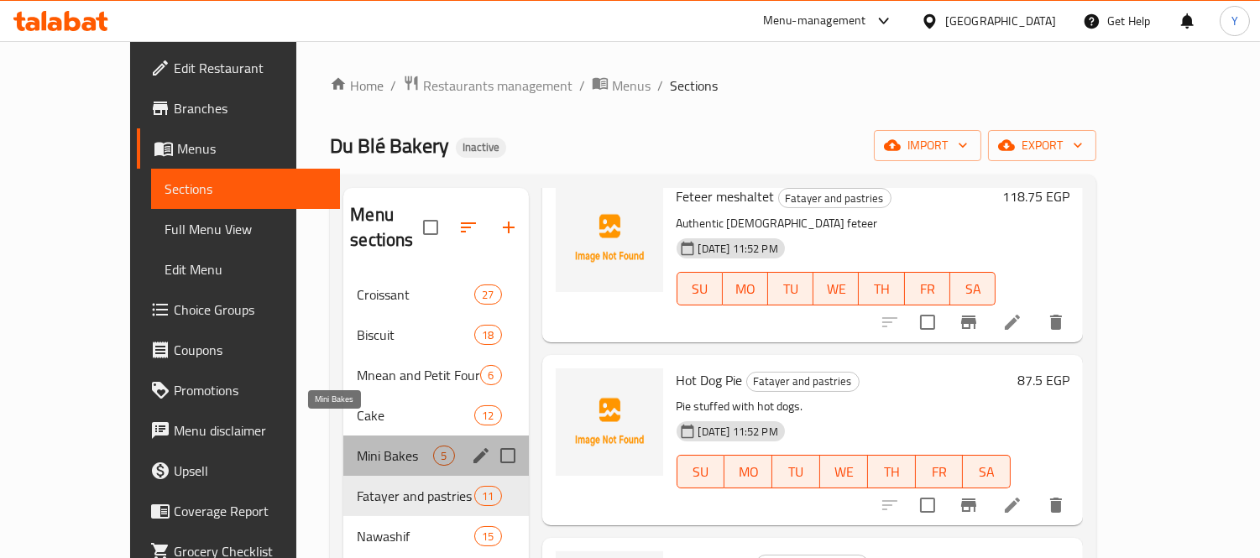
click at [357, 446] on span "Mini Bakes" at bounding box center [395, 456] width 76 height 20
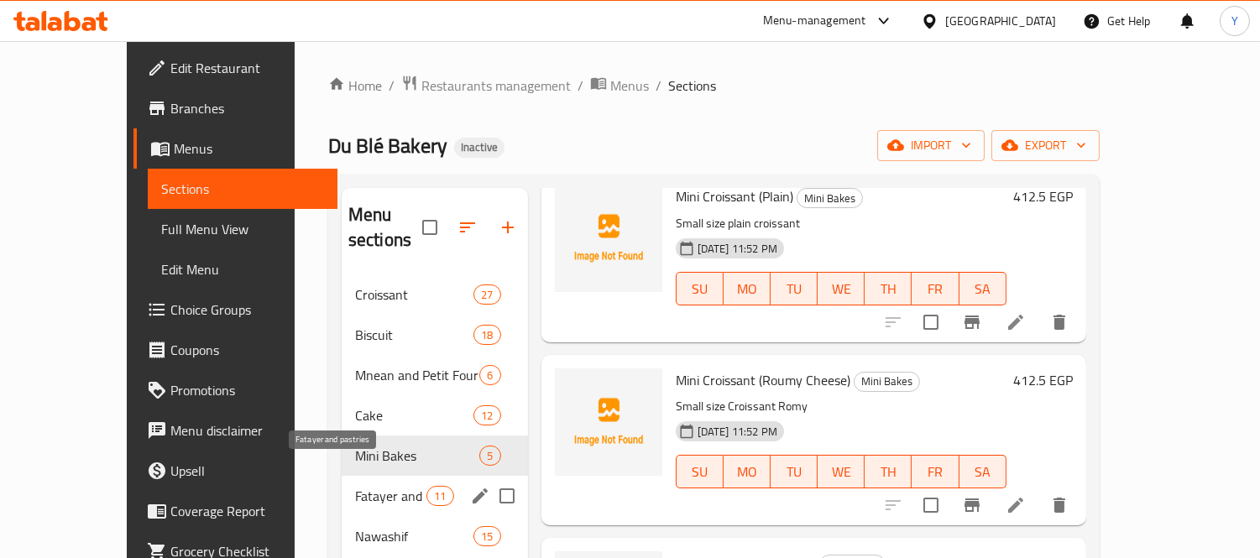
click at [382, 486] on span "Fatayer and pastries" at bounding box center [390, 496] width 71 height 20
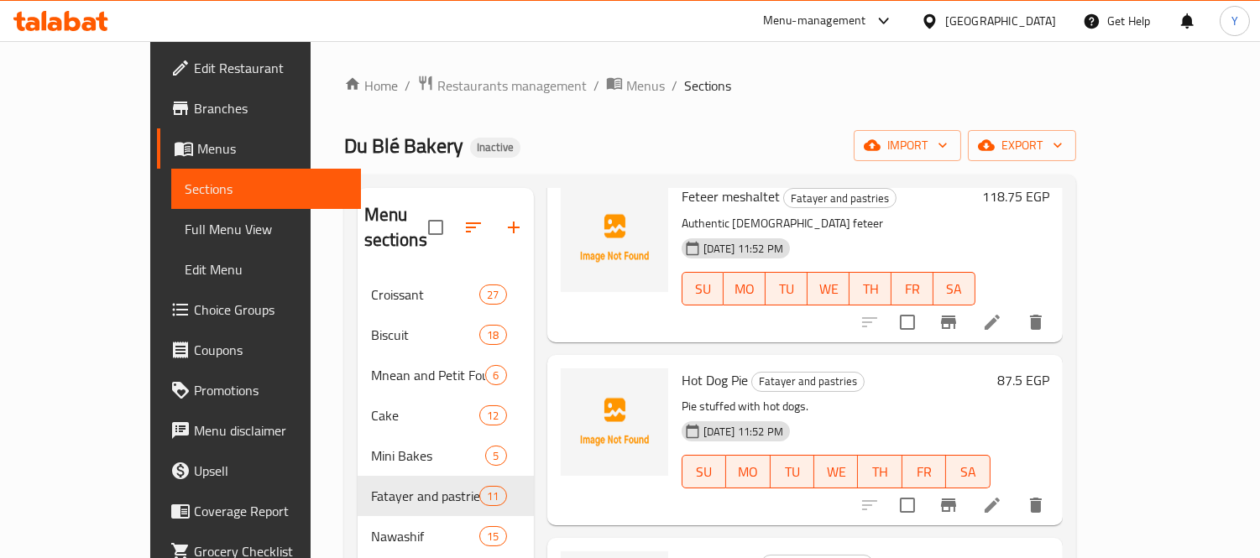
click at [1002, 495] on icon at bounding box center [992, 505] width 20 height 20
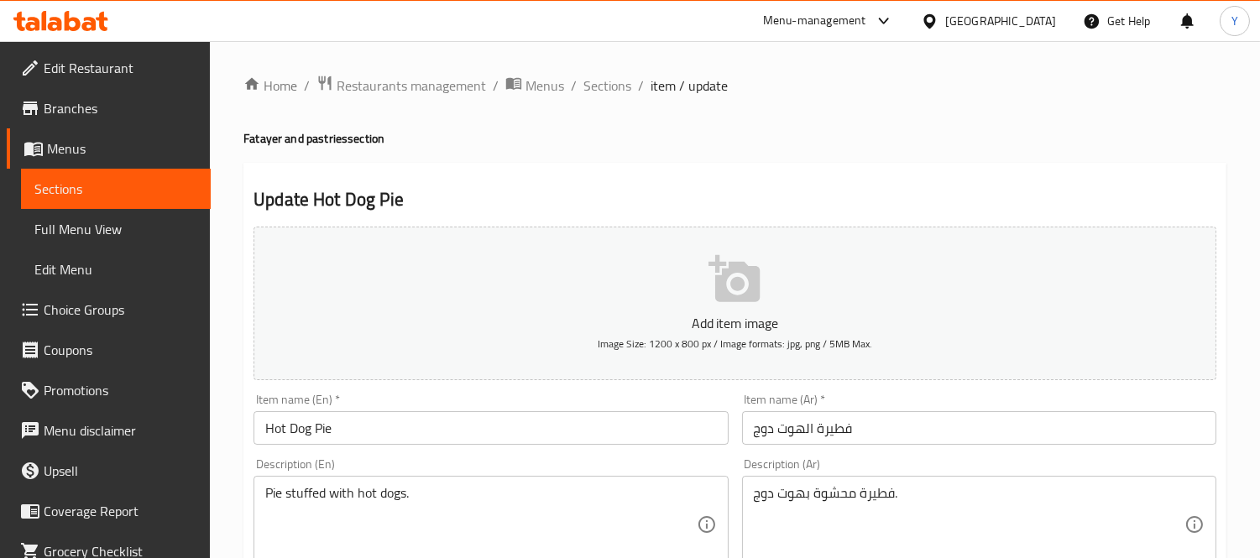
drag, startPoint x: 517, startPoint y: 499, endPoint x: 0, endPoint y: 400, distance: 526.4
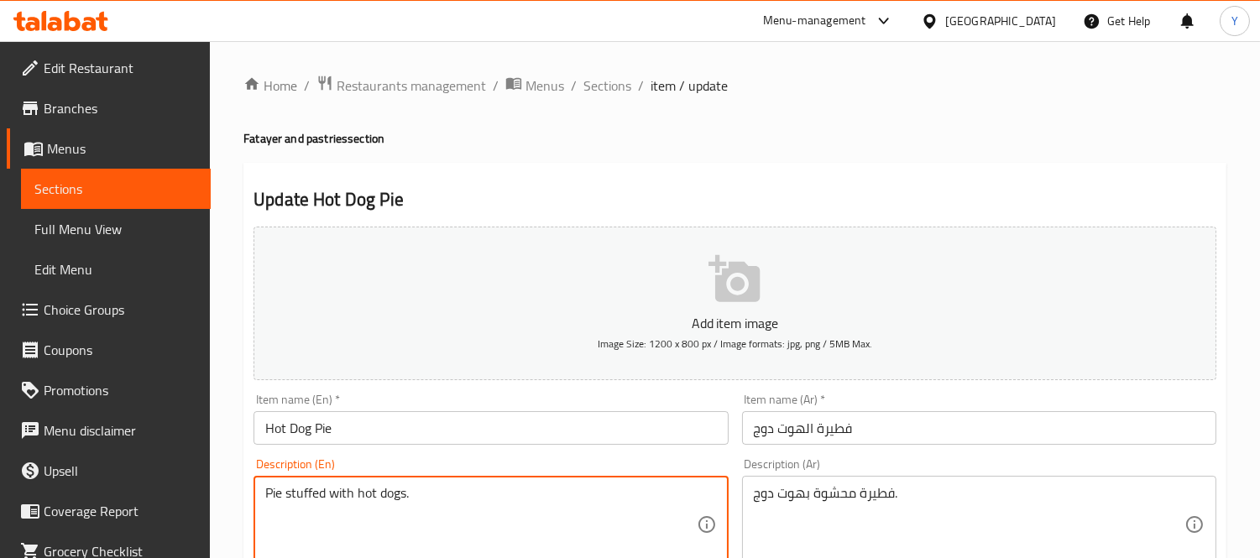
paste textarea "crust, hot dog, tomatoes, onion, green bell pepper, and spices عجينة فطيرة، هوت…"
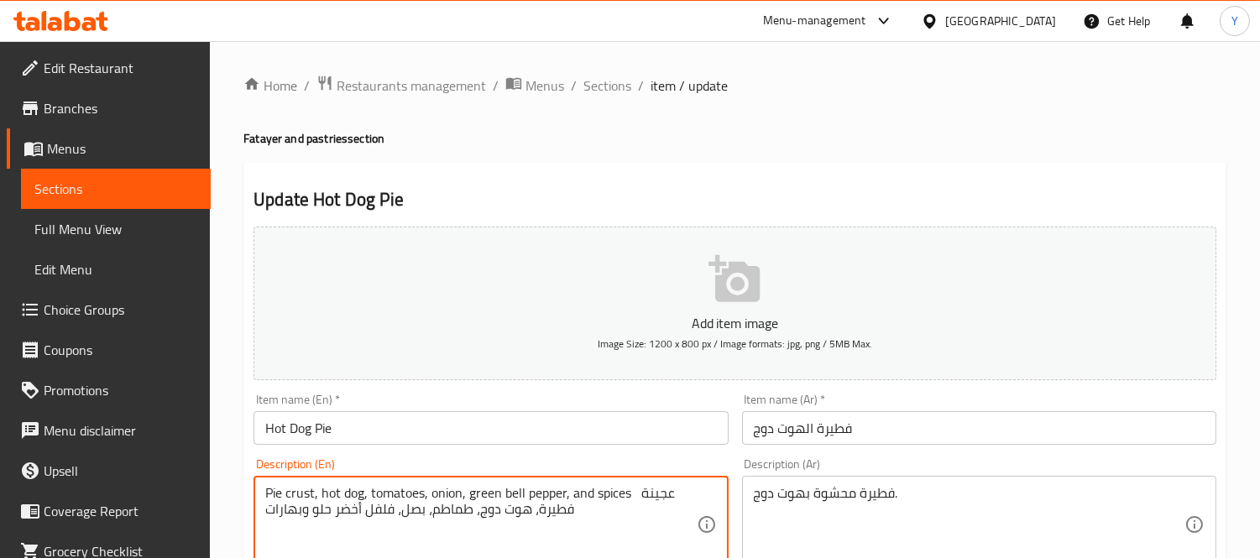
click at [624, 492] on textarea "Pie crust, hot dog, tomatoes, onion, green bell pepper, and spices عجينة فطيرة،…" at bounding box center [480, 525] width 431 height 80
click at [632, 495] on textarea "Pie crust, hot dog, tomatoes, onion, green bell pepper, and spices عجينة فطيرة،…" at bounding box center [480, 525] width 431 height 80
click at [563, 512] on textarea "Pie crust, hot dog, tomatoes, onion, green bell pepper, and spices عجينة فطيرة،…" at bounding box center [480, 525] width 431 height 80
drag, startPoint x: 563, startPoint y: 512, endPoint x: 843, endPoint y: 537, distance: 280.7
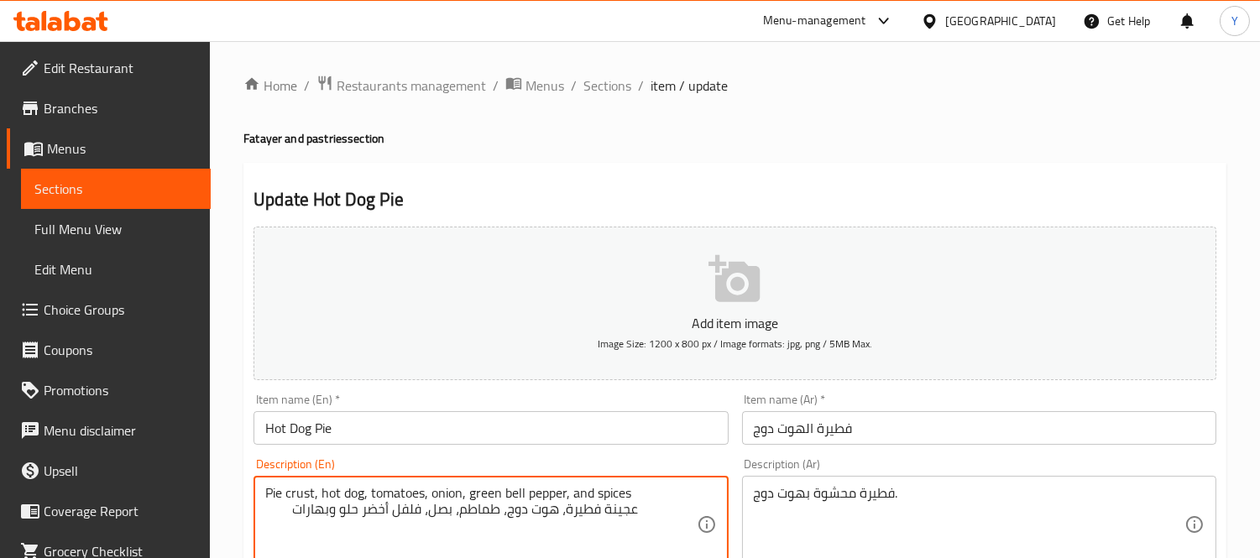
click at [594, 524] on textarea "Pie crust, hot dog, tomatoes, onion, green bell pepper, and spices عجينة فطيرة،…" at bounding box center [480, 525] width 431 height 80
type textarea "Pie crust, hot dog, tomatoes, onion, green bell pepper, and spices"
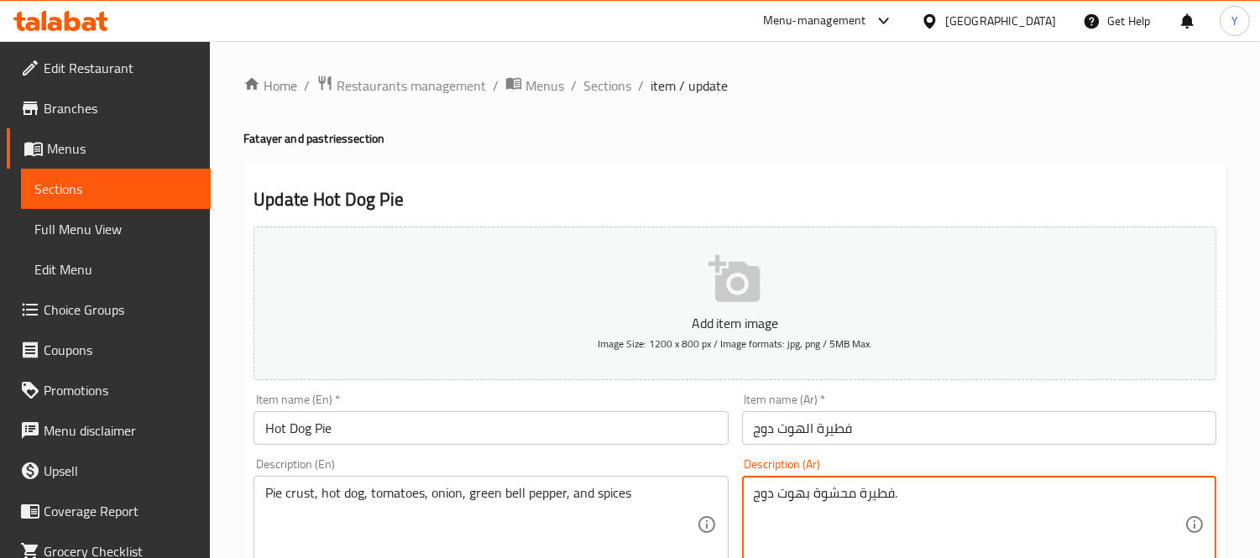
paste textarea "عجينة فطيرة، هوت دوج، طماطم، بصل، فلفل أخضر حلو وبهارات"
click at [1157, 504] on textarea "عجينة فطيرة، هوت دوج، طماطم، بصل، فلفل أخضر حلو وبهارات" at bounding box center [969, 525] width 431 height 80
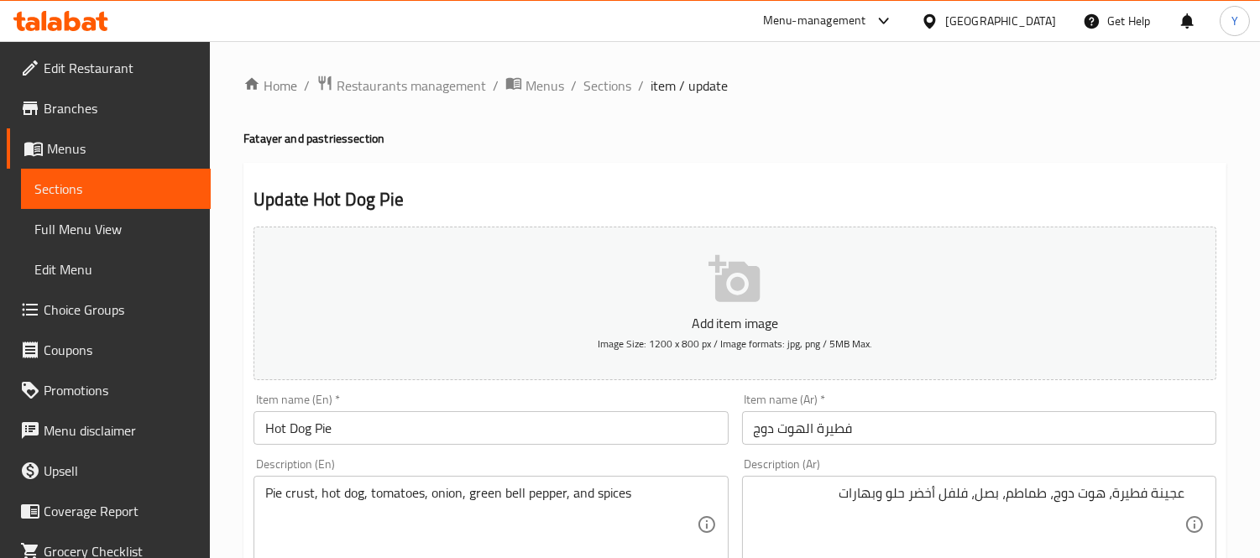
click at [754, 484] on div "عجينة فطيرة، هوت دوج، طماطم، بصل، فلفل أخضر حلو وبهارات Description (Ar)" at bounding box center [979, 524] width 474 height 97
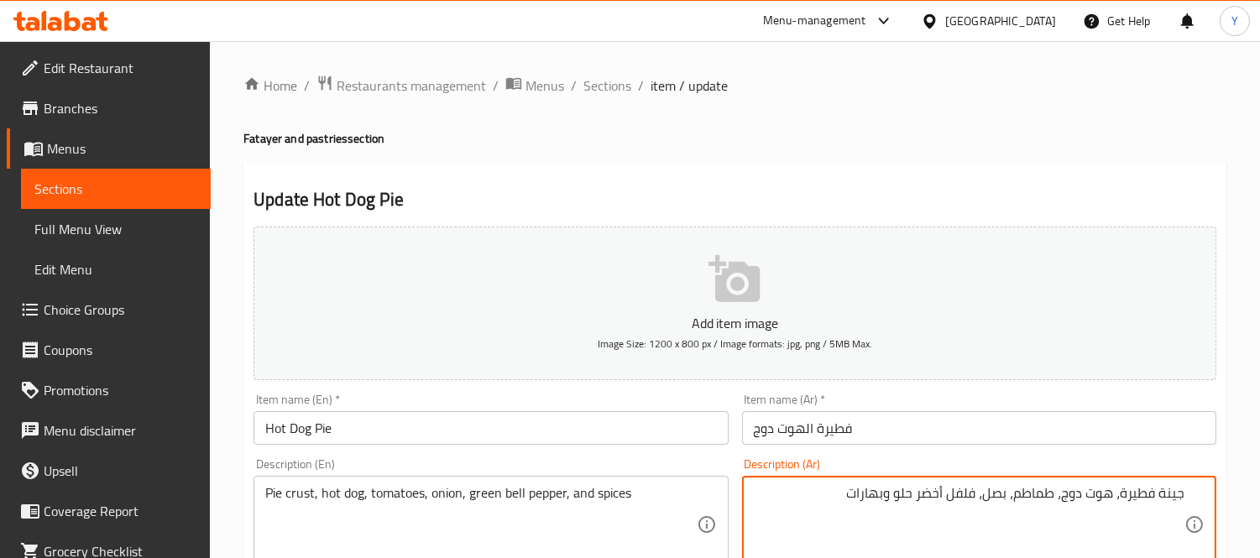
click at [836, 510] on textarea "جينة فطيرة، هوت دوج، طماطم، بصل، فلفل أخضر حلو وبهارات" at bounding box center [969, 525] width 431 height 80
type textarea "عجينة فطيرة، هوت دوج، طماطم، بصل، فلفل أخضر حلو وبهارات"
click at [820, 499] on textarea "عجينة فطيرة، هوت دوج، طماطم، بصل، فلفل أخضر حلو وبهارات" at bounding box center [969, 525] width 431 height 80
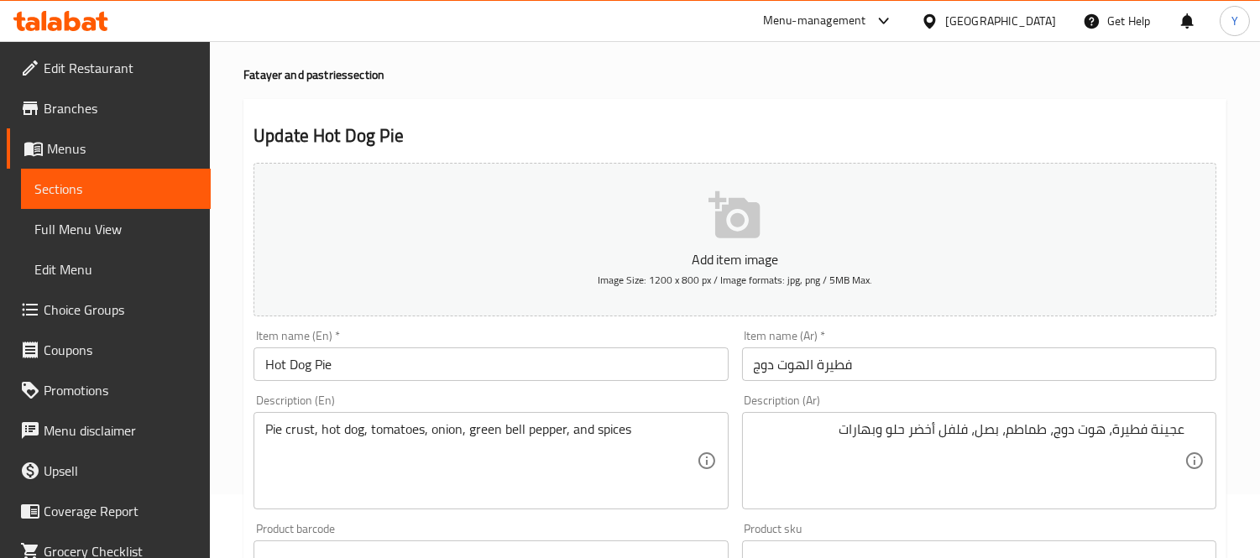
scroll to position [93, 0]
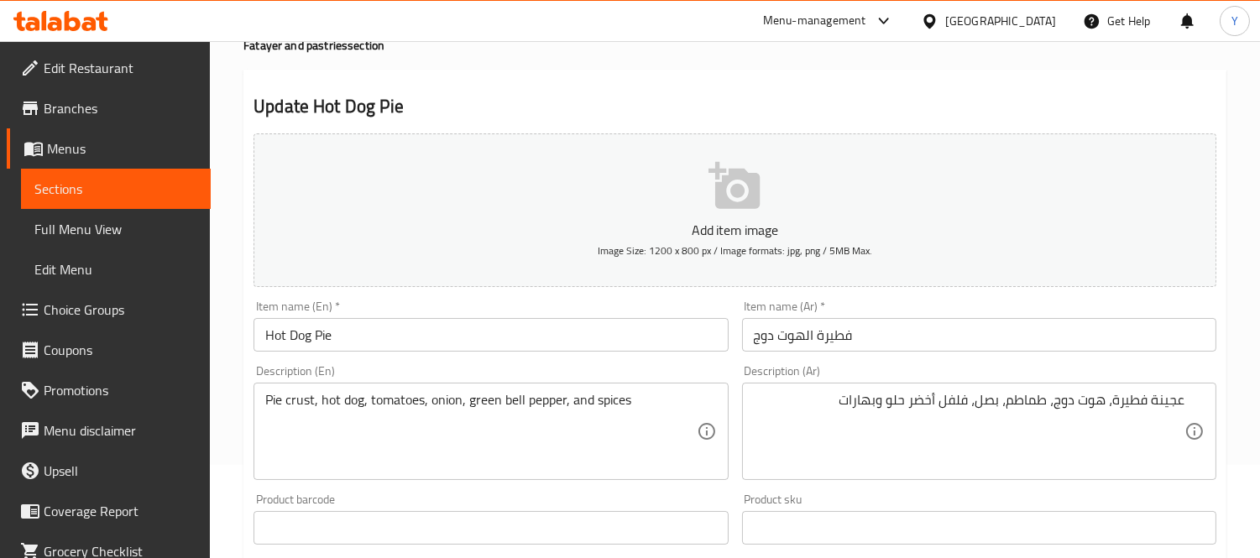
click at [1081, 88] on div "Update Hot Dog Pie Add item image Image Size: 1200 x 800 px / Image formats: jp…" at bounding box center [734, 558] width 983 height 977
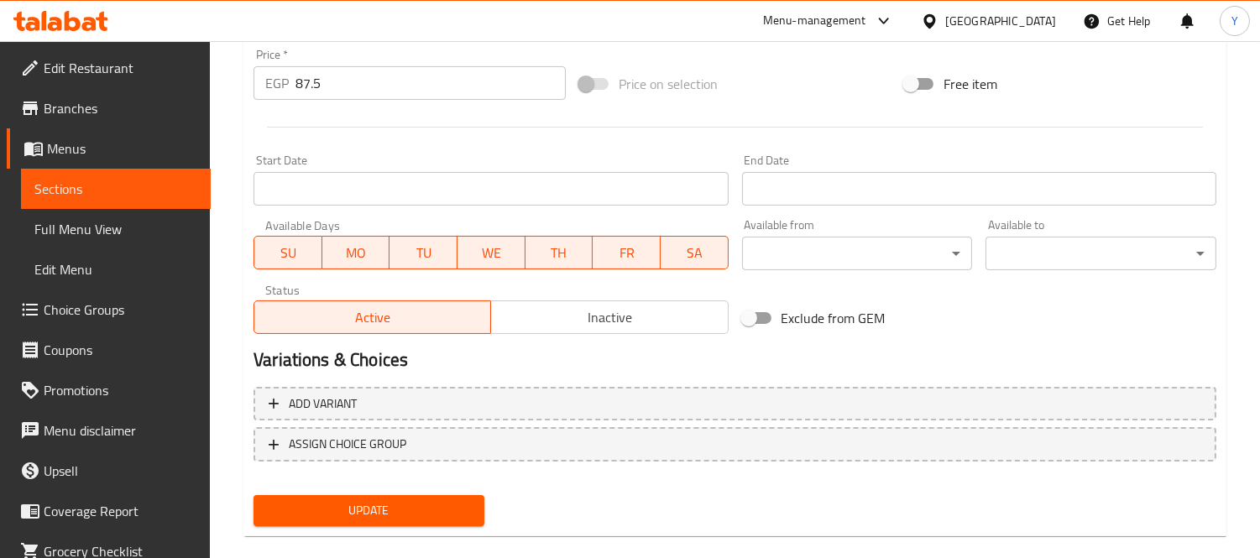
scroll to position [625, 0]
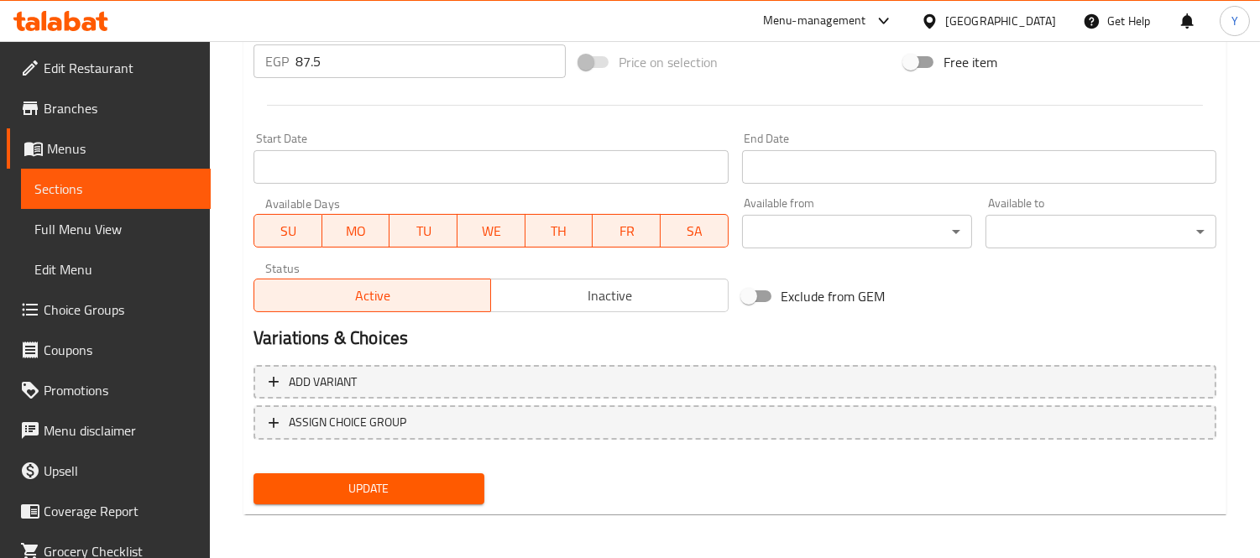
click at [416, 457] on nav at bounding box center [735, 453] width 963 height 13
click at [405, 489] on span "Update" at bounding box center [369, 489] width 204 height 21
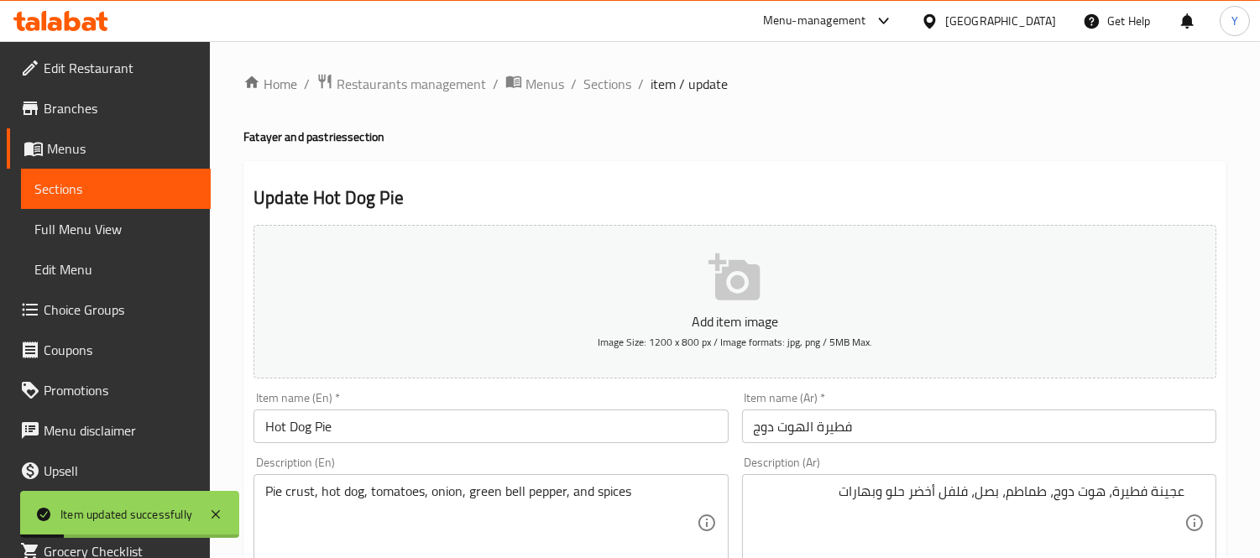
scroll to position [0, 0]
drag, startPoint x: 306, startPoint y: 432, endPoint x: 0, endPoint y: 359, distance: 314.2
click at [600, 94] on span "Sections" at bounding box center [608, 86] width 48 height 20
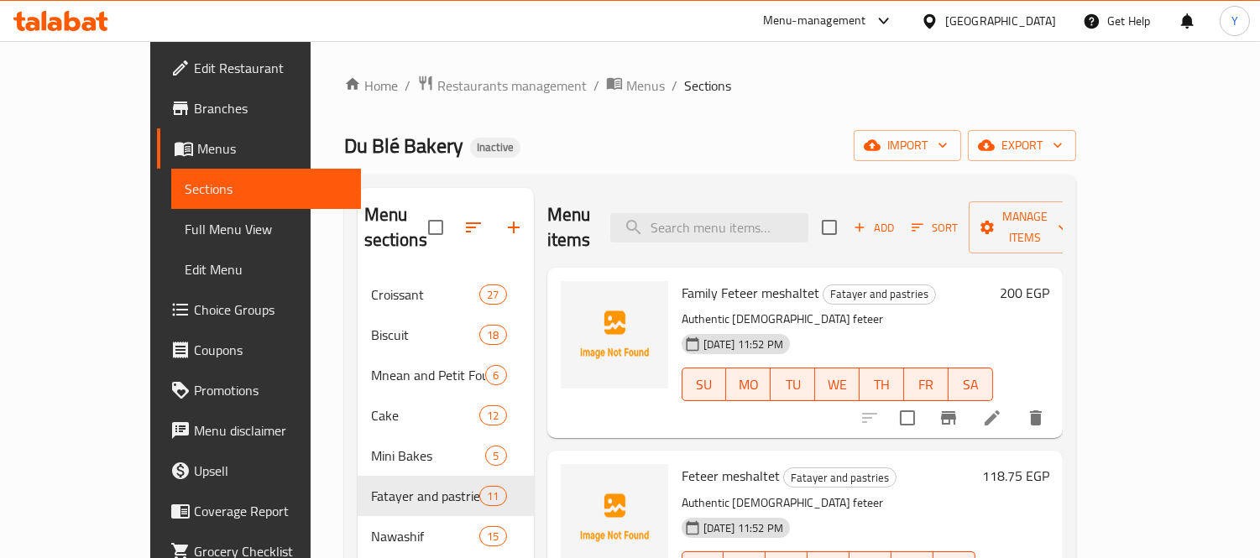
click at [745, 80] on ol "Home / Restaurants management / Menus / Sections" at bounding box center [710, 86] width 732 height 22
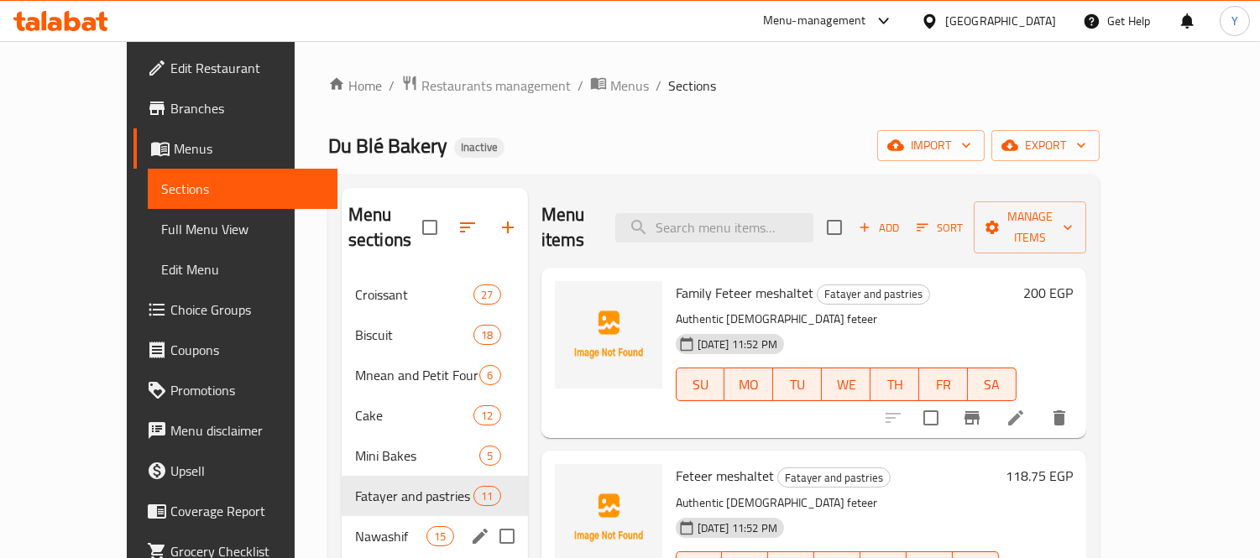
click at [342, 516] on div "Nawashif 15" at bounding box center [435, 536] width 186 height 40
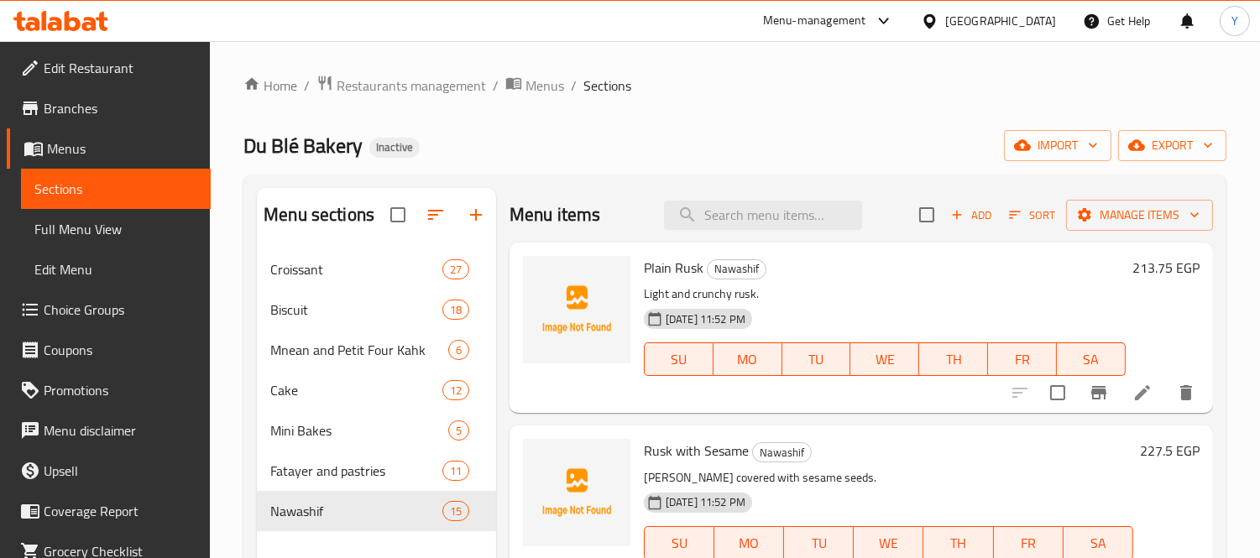
scroll to position [2253, 0]
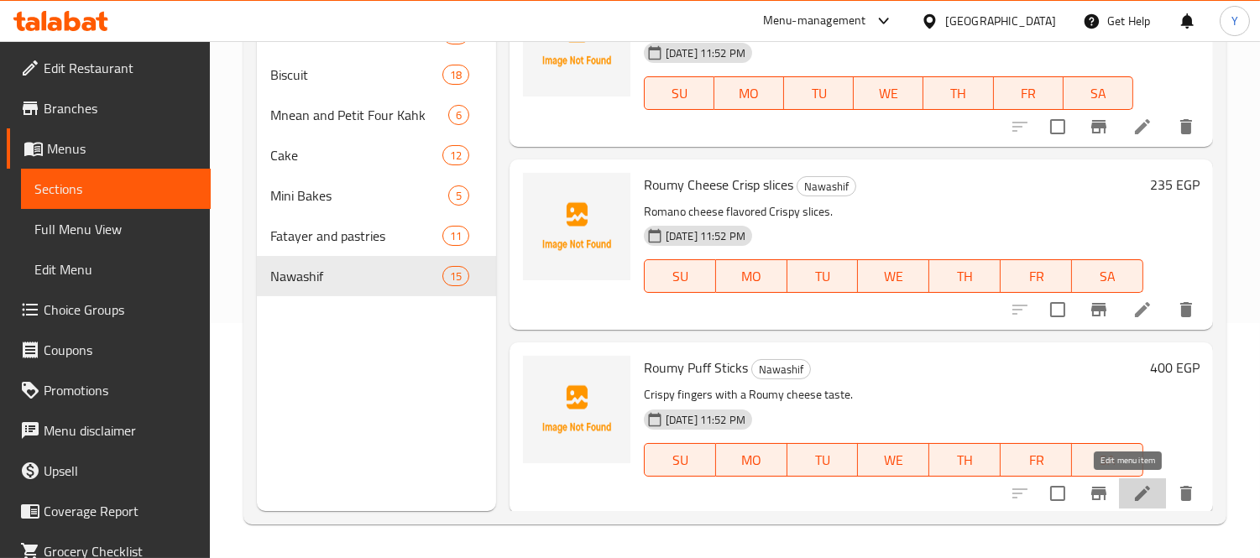
click at [1135, 493] on icon at bounding box center [1143, 494] width 20 height 20
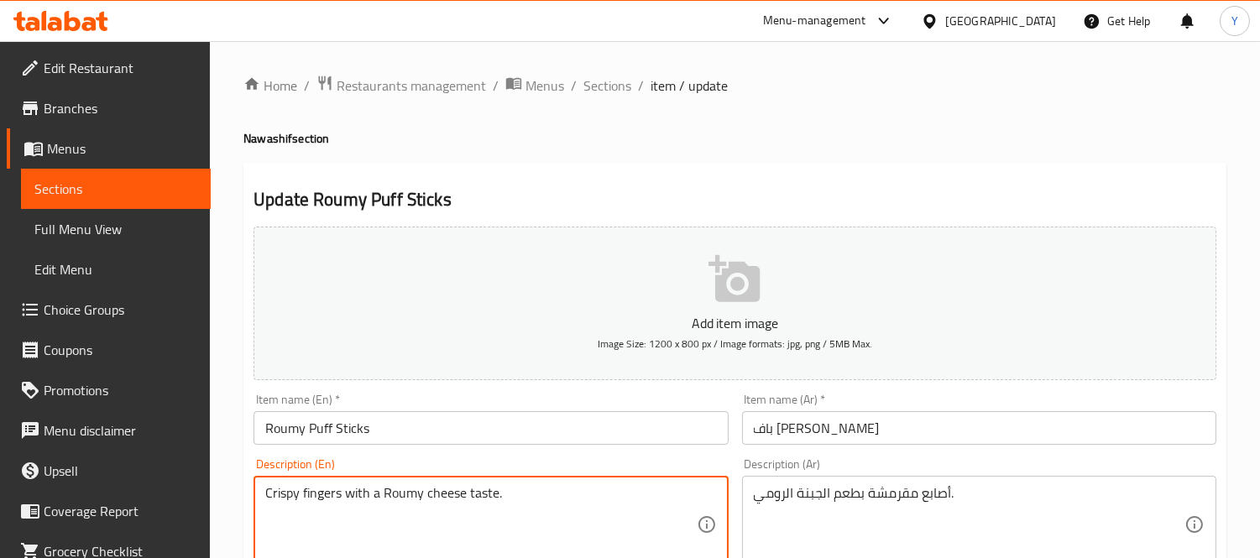
drag, startPoint x: 303, startPoint y: 494, endPoint x: 538, endPoint y: 518, distance: 236.3
click at [319, 501] on textarea "Crispy fingers with a Roumy cheese taste." at bounding box center [480, 525] width 431 height 80
click at [455, 492] on textarea "Crispy fingers with a Roumy cheese taste." at bounding box center [480, 525] width 431 height 80
click at [489, 504] on textarea "Crispy fingers with a Roumy cheese taste." at bounding box center [480, 525] width 431 height 80
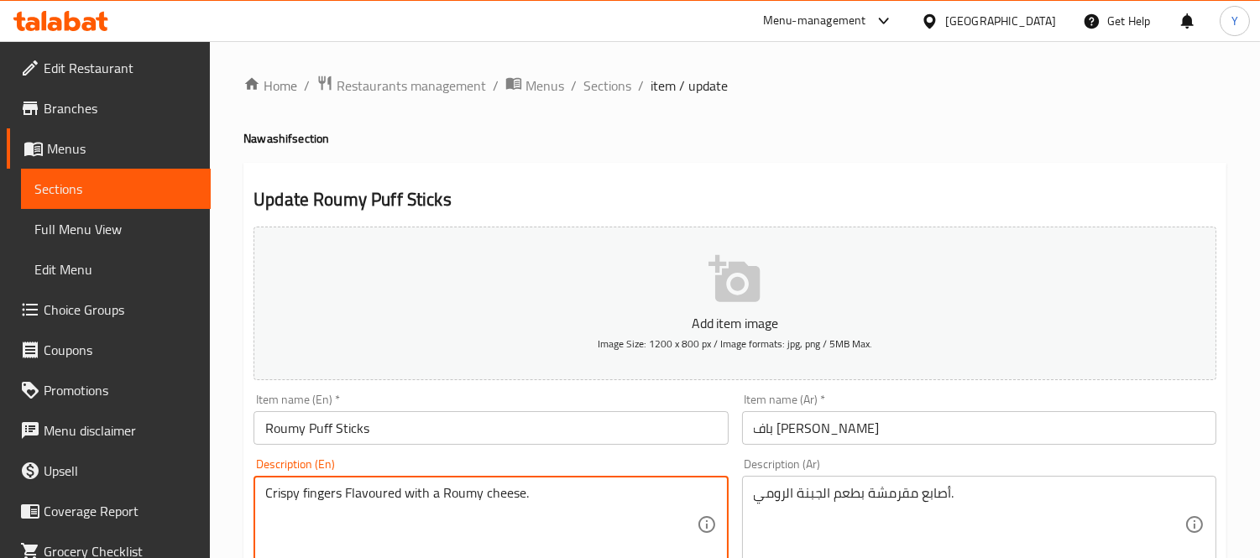
type textarea "Crispy fingers Flavoured with a Roumy cheese."
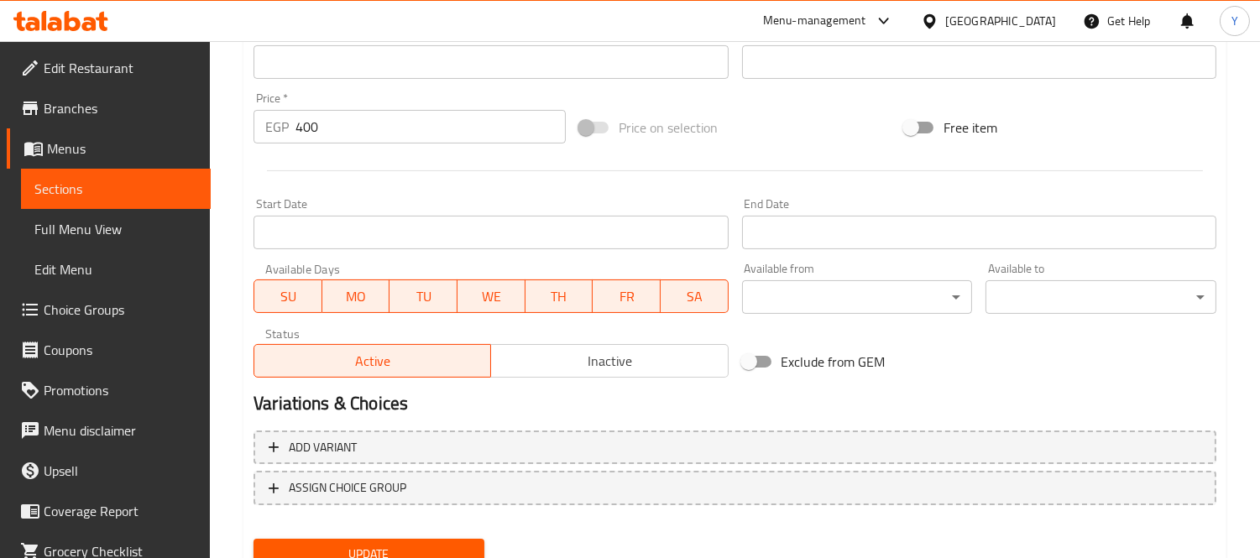
scroll to position [625, 0]
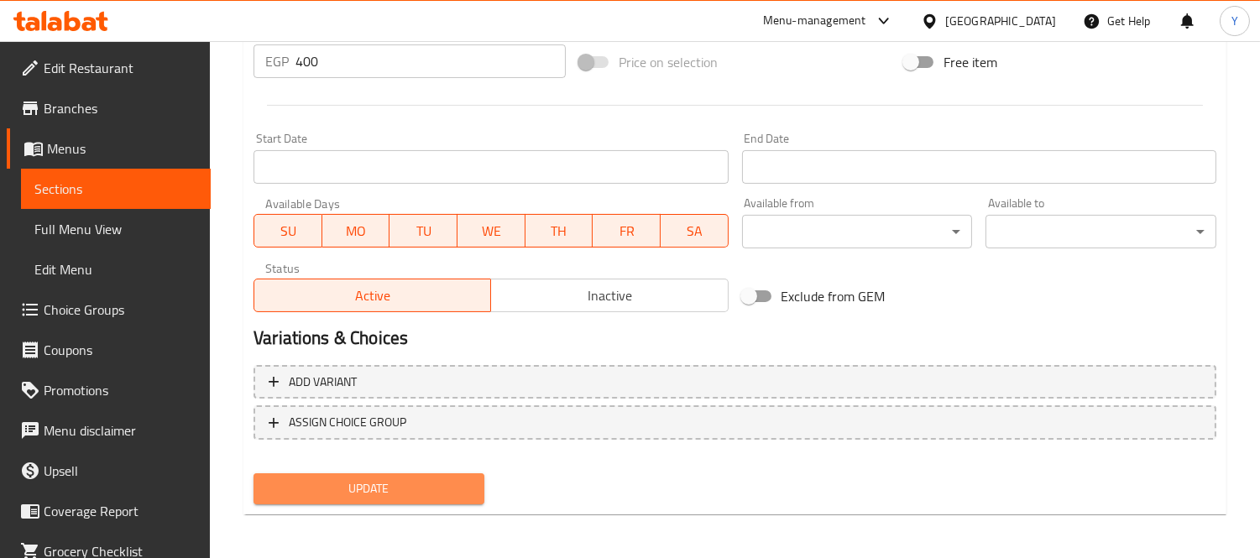
click at [409, 485] on span "Update" at bounding box center [369, 489] width 204 height 21
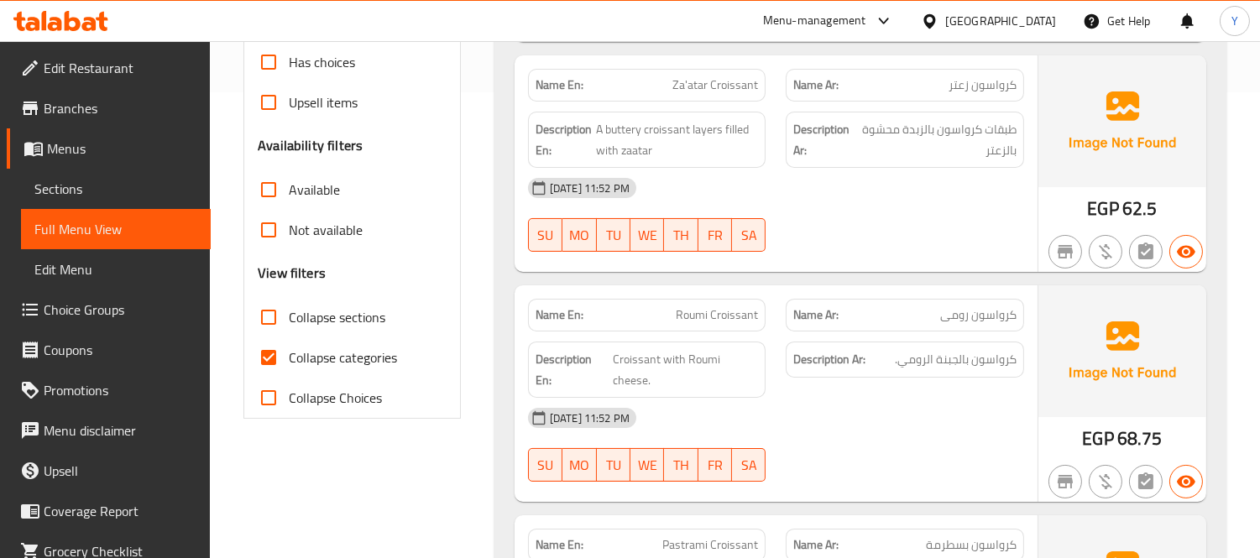
scroll to position [559, 0]
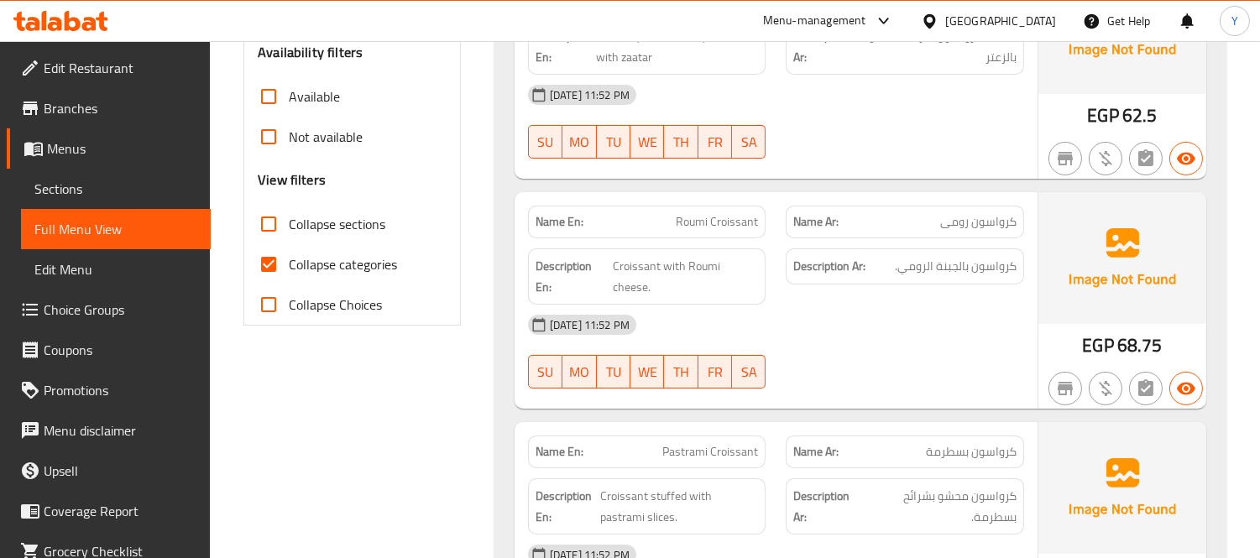
click at [934, 326] on div "[DATE] 11:52 PM SU MO TU WE TH FR SA" at bounding box center [776, 352] width 516 height 94
click at [706, 206] on div "Name En: [PERSON_NAME]" at bounding box center [647, 222] width 238 height 33
copy span "Roumi Croissant"
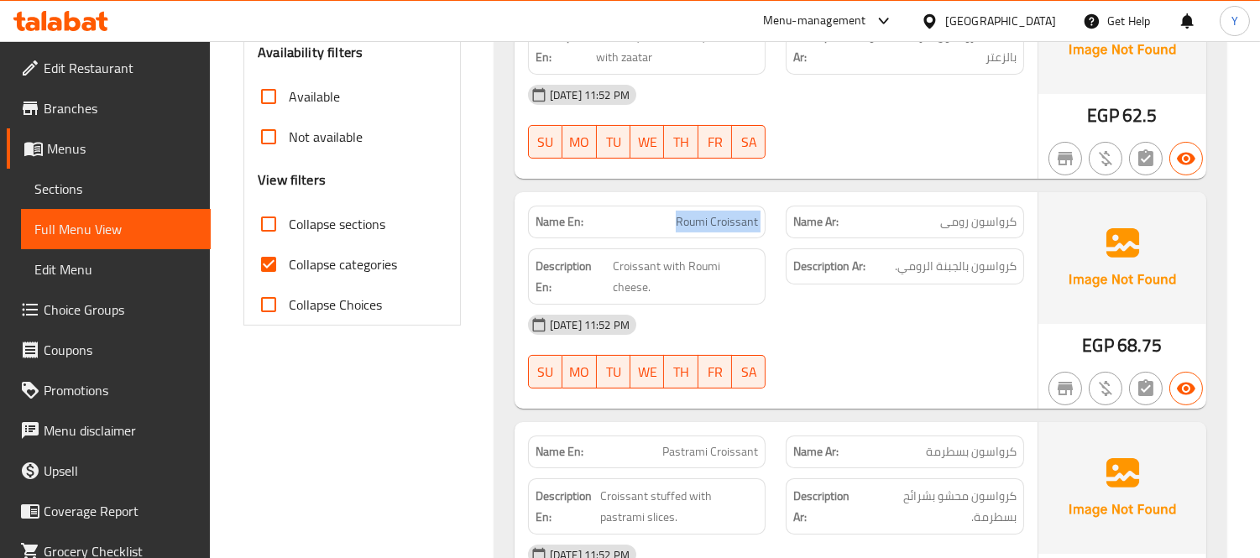
click at [715, 213] on span "Roumi Croissant" at bounding box center [717, 222] width 82 height 18
click at [920, 213] on p "Name Ar: كرواسون رومى" at bounding box center [904, 222] width 223 height 18
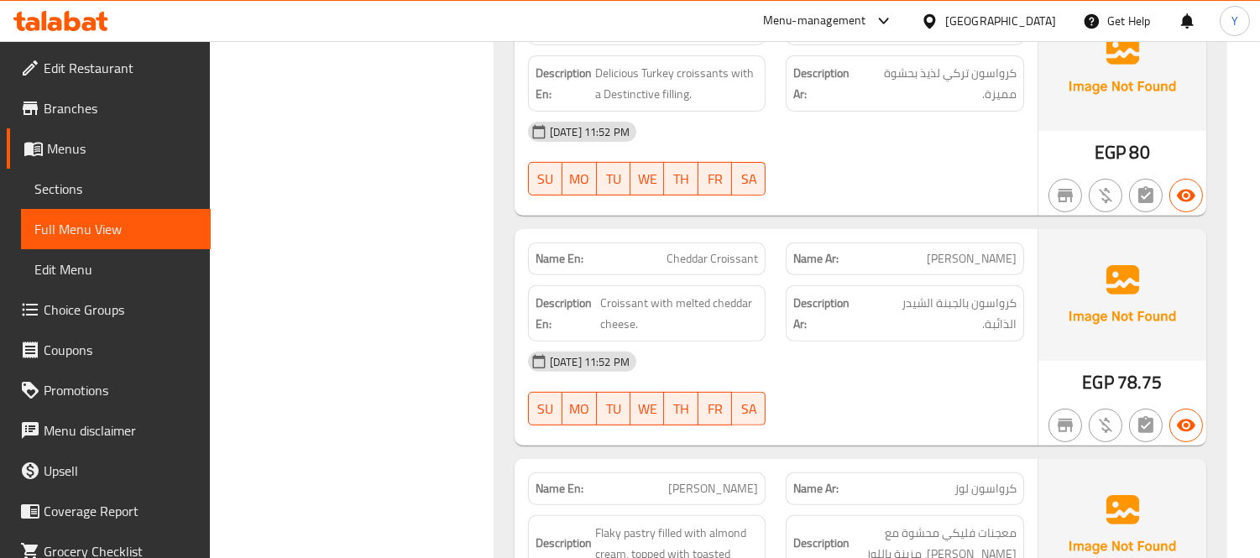
scroll to position [1026, 0]
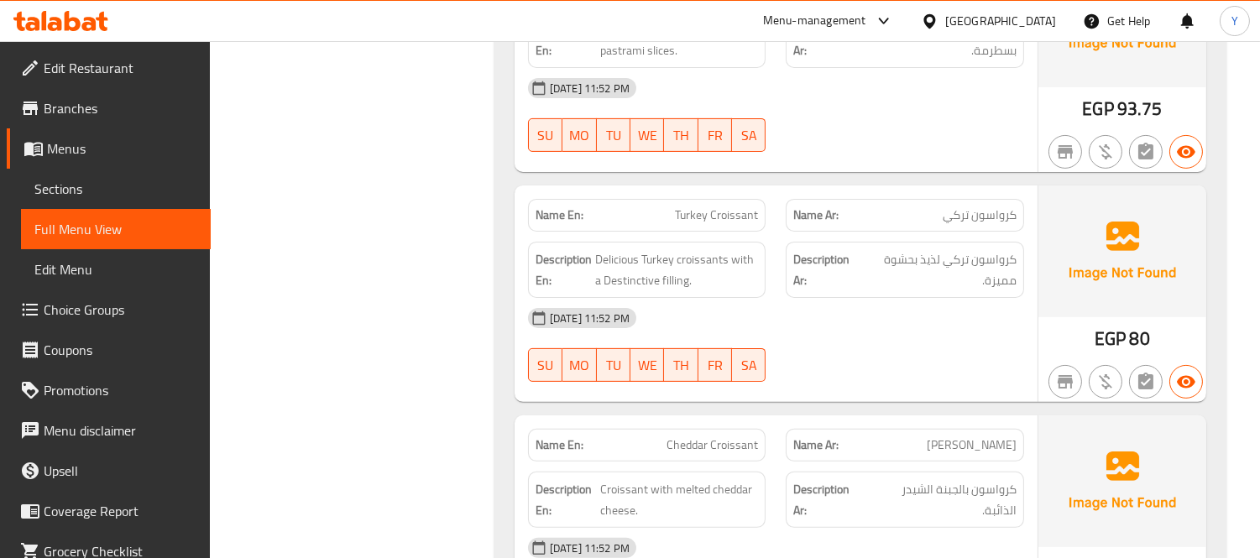
click at [722, 199] on div "Name En: Turkey Croissant" at bounding box center [647, 215] width 238 height 33
copy span "Turkey Croissant"
click at [908, 119] on div "Name En: Pastrami Croissant Name Ar: كرواسون بسطرمة Description En: Croissant s…" at bounding box center [776, 64] width 523 height 217
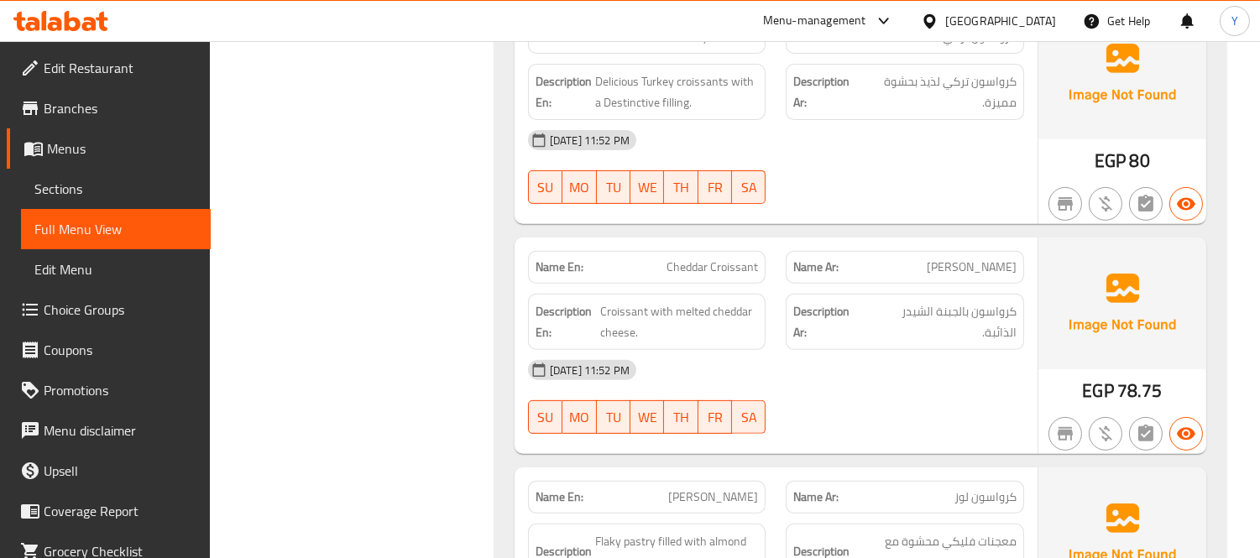
scroll to position [1212, 0]
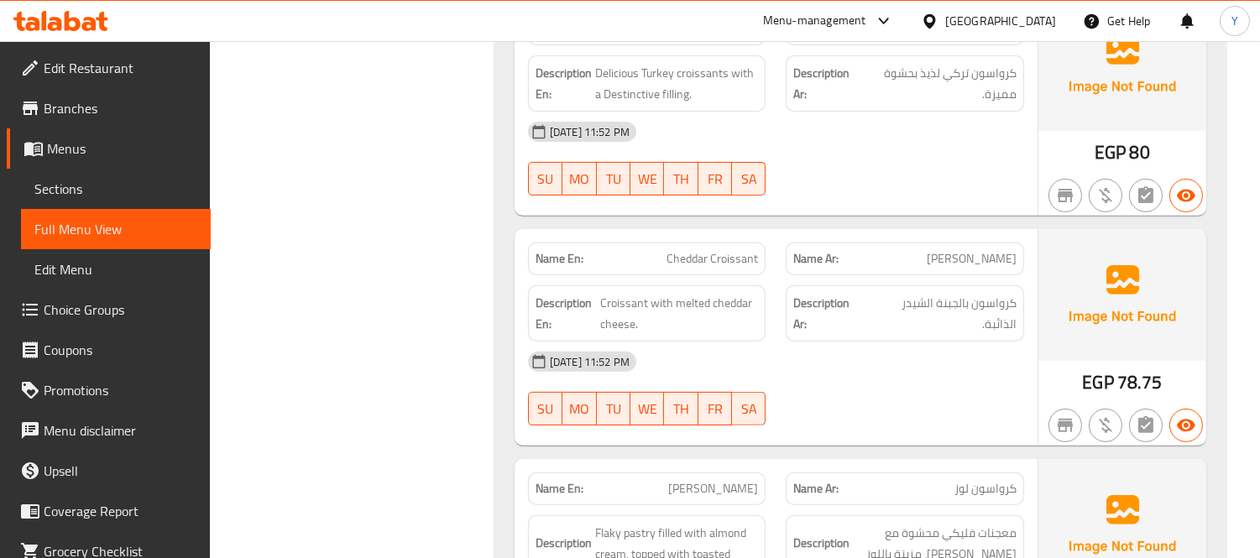
click at [703, 250] on span "Cheddar Croissant" at bounding box center [713, 259] width 92 height 18
copy span "Cheddar Croissant"
click at [905, 186] on div at bounding box center [905, 196] width 259 height 20
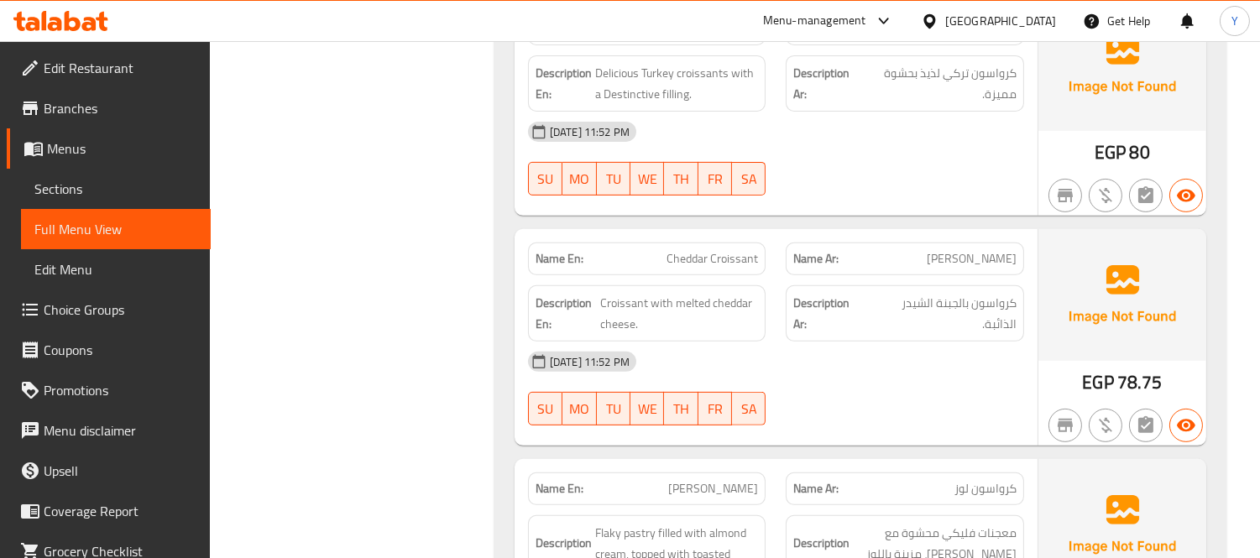
scroll to position [1399, 0]
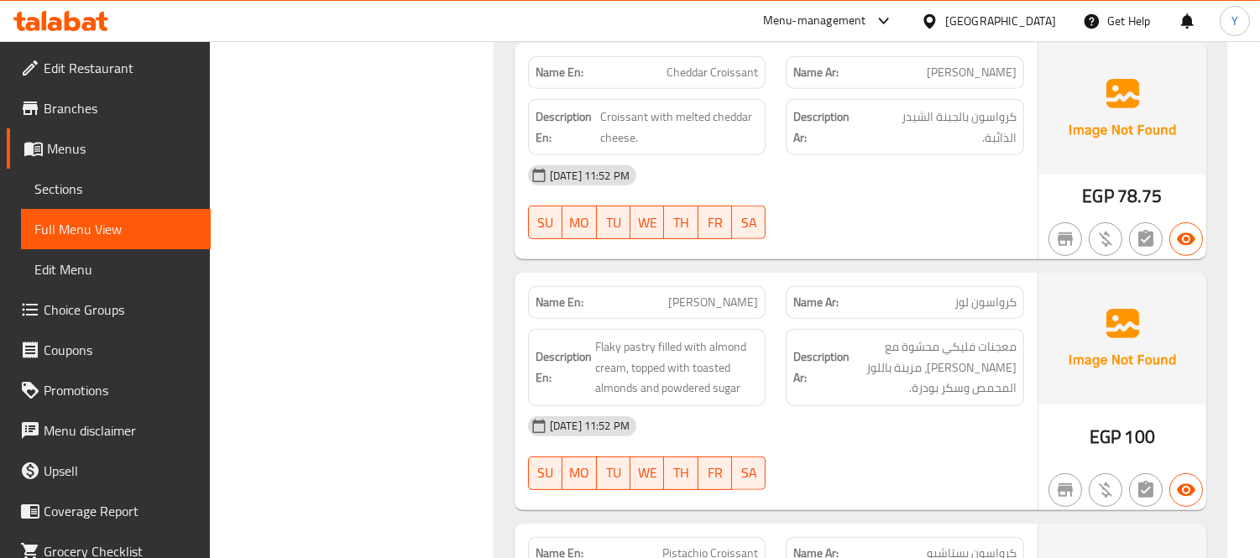
click at [732, 294] on span "[PERSON_NAME]" at bounding box center [713, 303] width 90 height 18
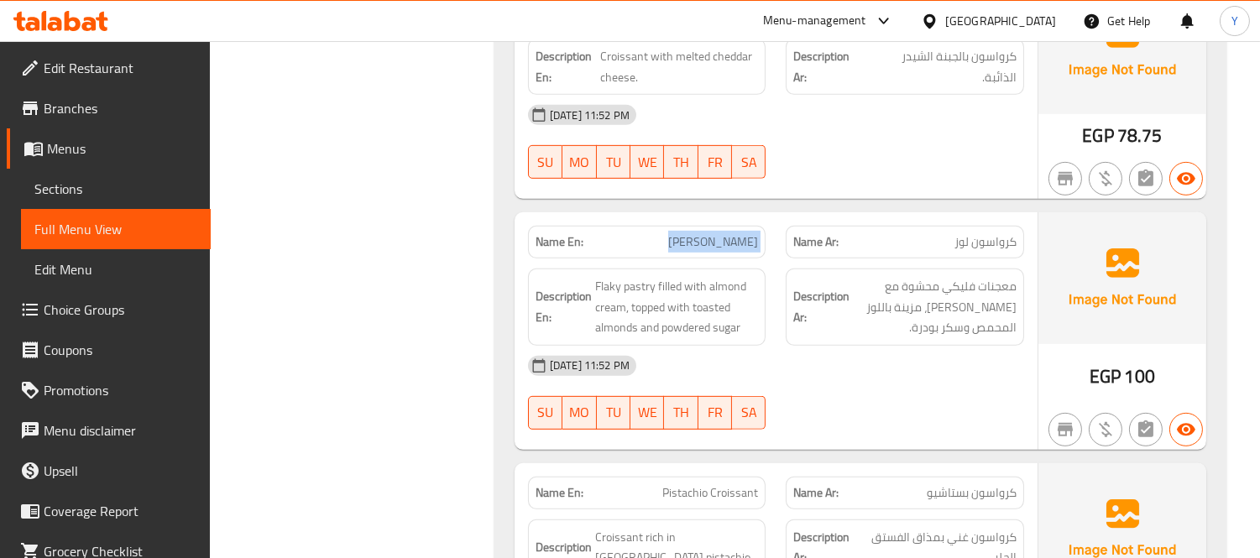
scroll to position [1492, 0]
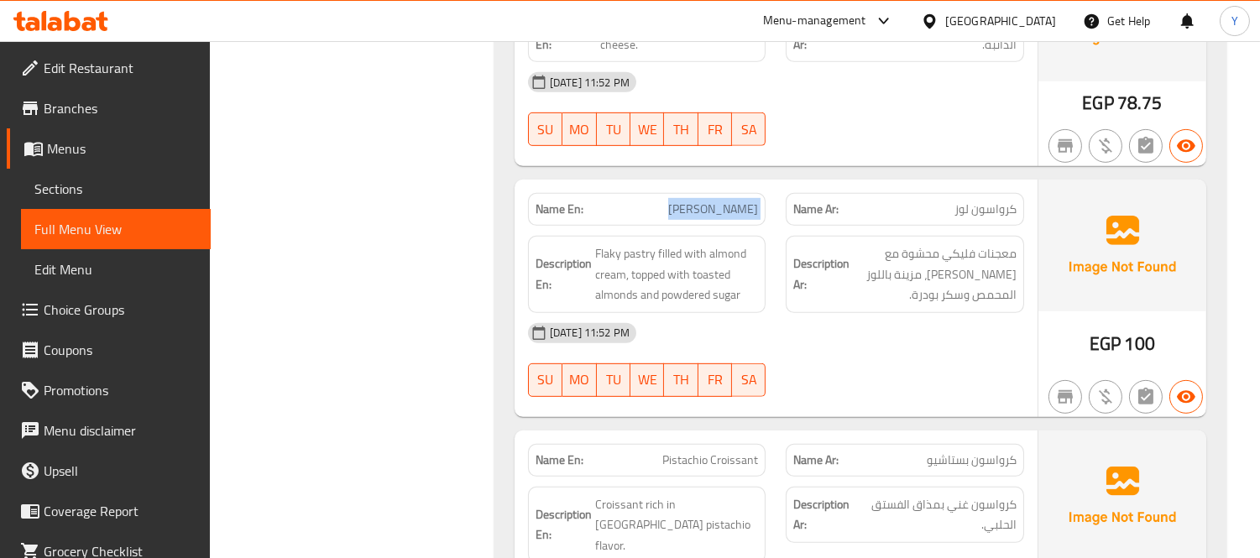
copy span "[PERSON_NAME]"
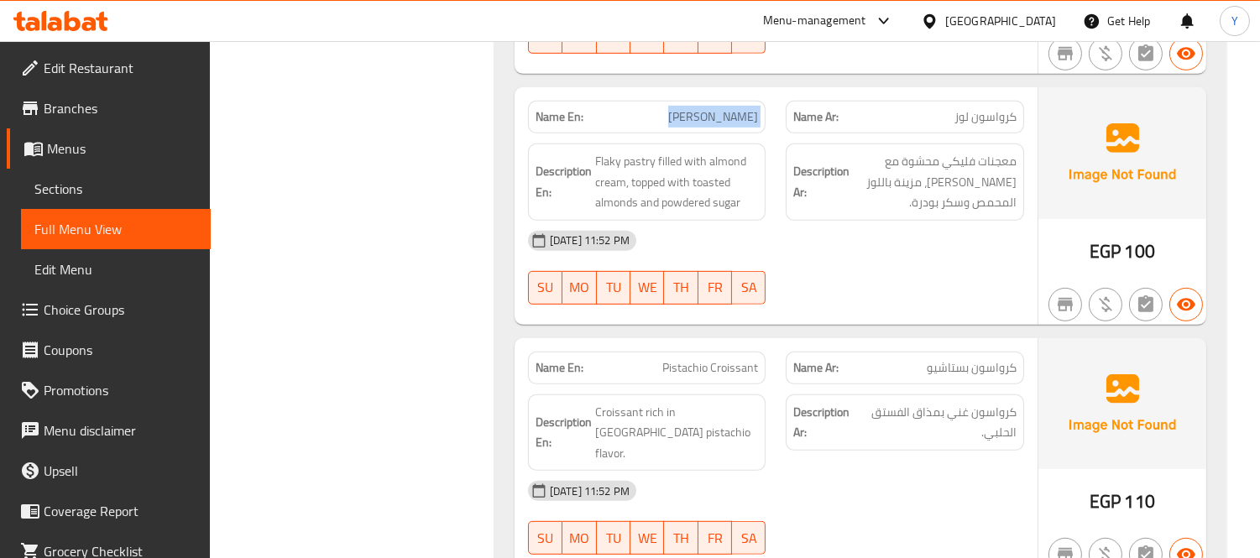
scroll to position [1585, 0]
click at [681, 359] on span "Pistachio Croissant" at bounding box center [710, 368] width 96 height 18
copy span "Pistachio Croissant"
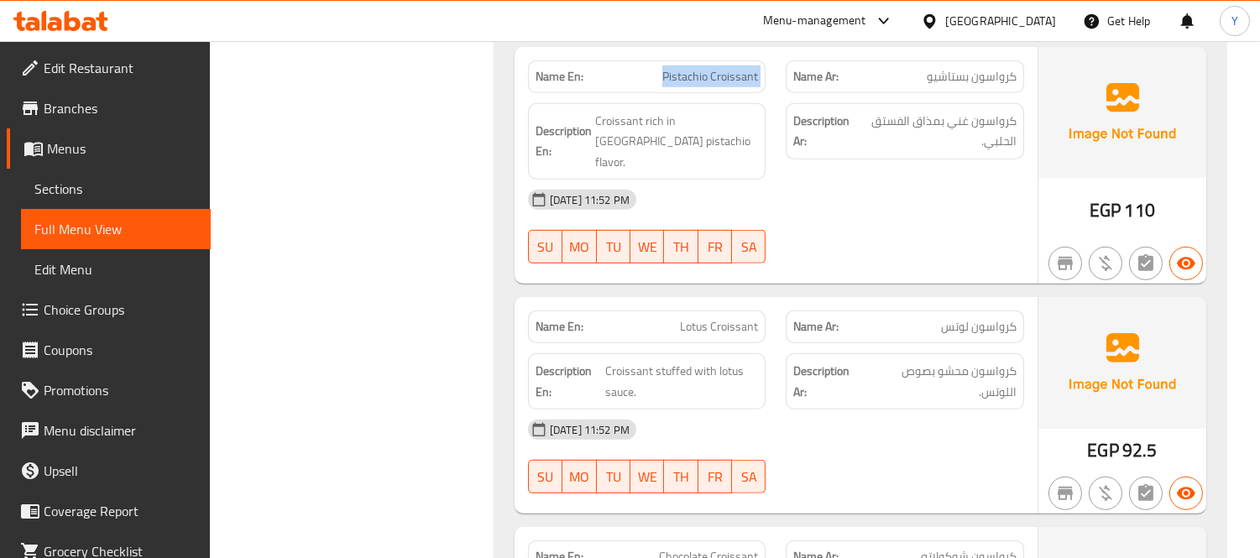
scroll to position [1959, 0]
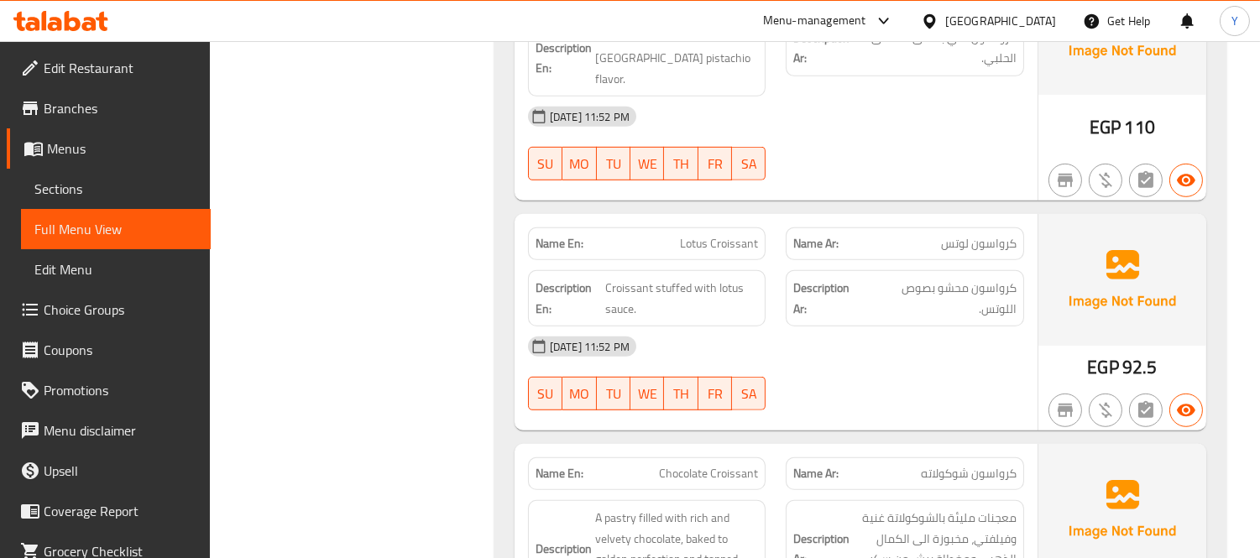
click at [727, 235] on span "Lotus Croissant" at bounding box center [719, 244] width 78 height 18
copy span "Lotus Croissant"
click at [727, 235] on span "Lotus Croissant" at bounding box center [719, 244] width 78 height 18
click at [941, 278] on span "كرواسون محشو بصوص اللوتس." at bounding box center [941, 298] width 150 height 41
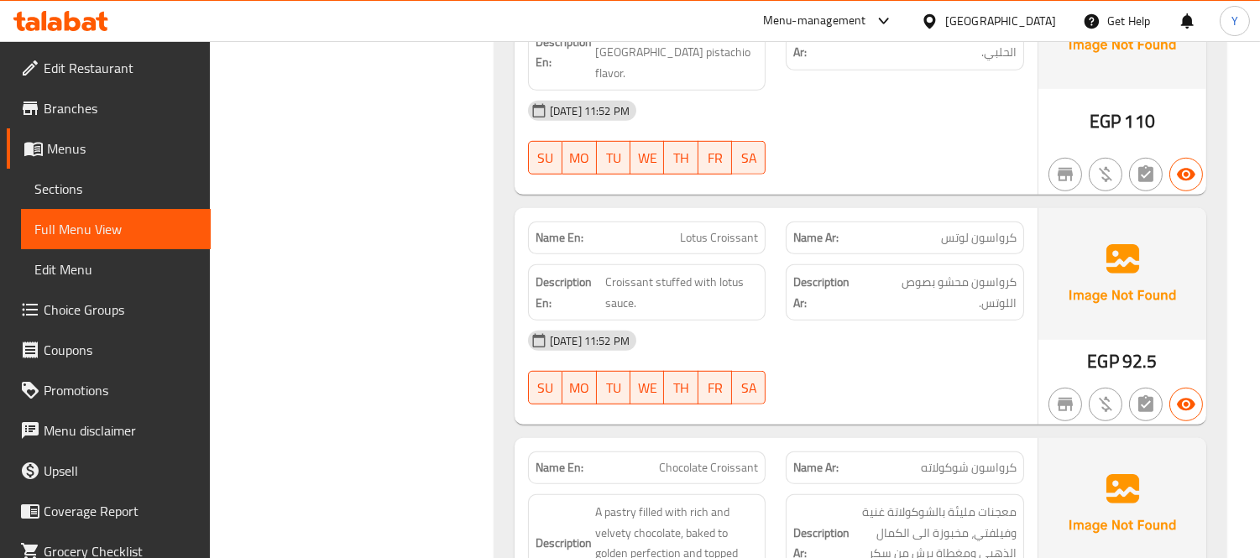
scroll to position [2145, 0]
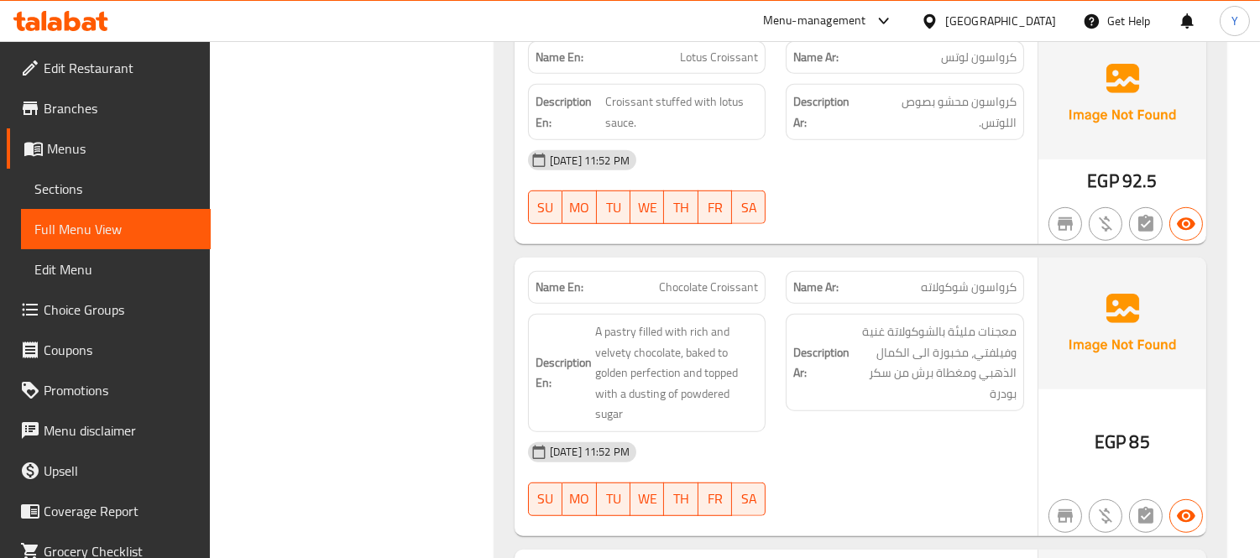
click at [678, 314] on div "Description En: A pastry filled with rich and velvety chocolate, baked to golde…" at bounding box center [647, 373] width 238 height 118
click at [699, 279] on span "Chocolate Croissant" at bounding box center [708, 288] width 99 height 18
copy span "Chocolate Croissant"
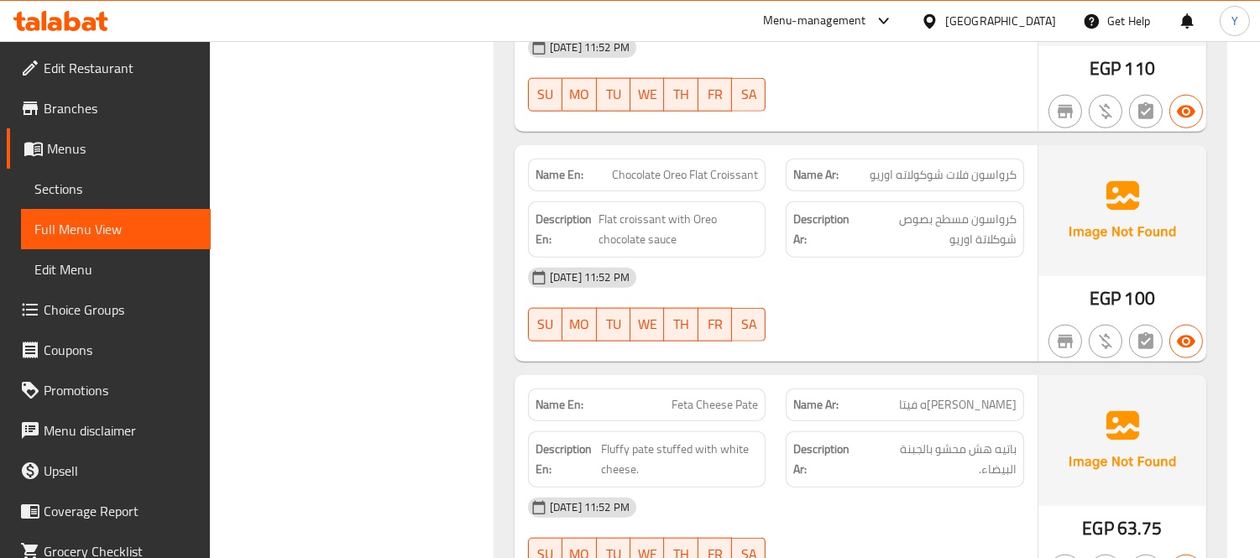
scroll to position [3731, 0]
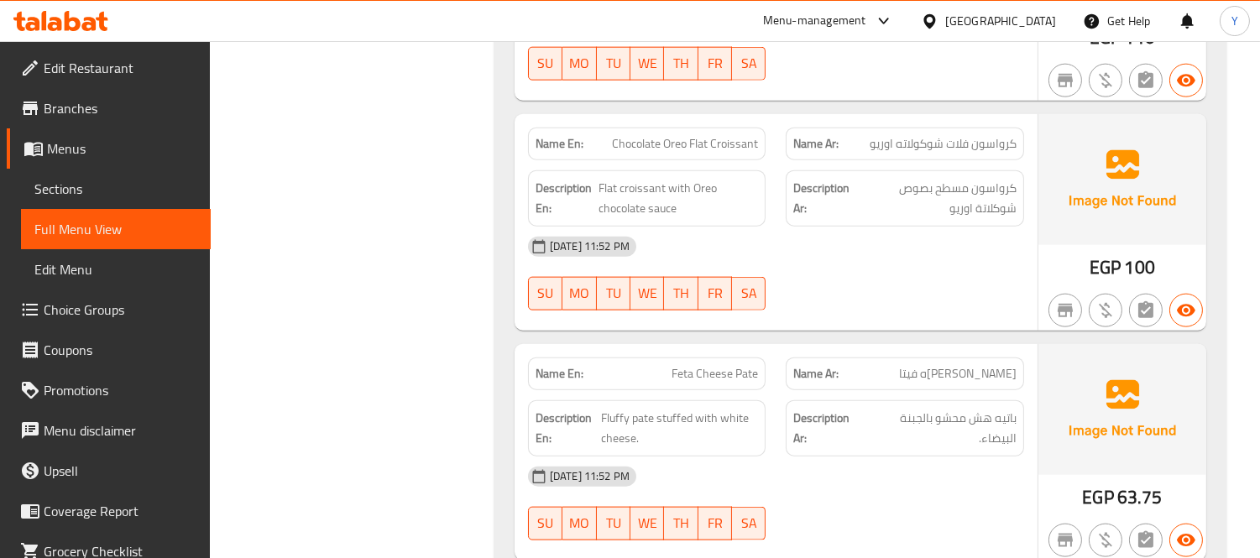
click at [1013, 408] on span "باتيه هش محشو بالجبنة البيضاء." at bounding box center [941, 428] width 150 height 41
copy span "باتيه"
copy span "باتيه هش"
drag, startPoint x: 1013, startPoint y: 348, endPoint x: 974, endPoint y: 354, distance: 40.0
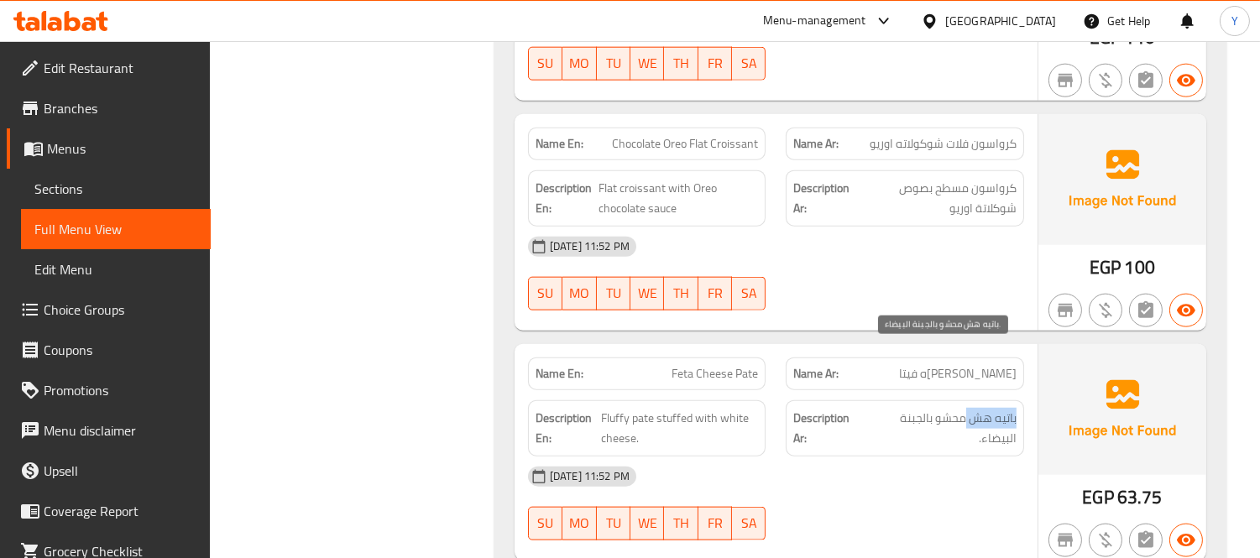
click at [974, 408] on span "باتيه هش محشو بالجبنة البيضاء." at bounding box center [941, 428] width 150 height 41
click at [799, 25] on div "Menu-management Egypt Get Help Y" at bounding box center [630, 21] width 1260 height 40
click at [953, 400] on div "Description Ar: باتيه هش محشو بالجبنة البيضاء." at bounding box center [905, 428] width 238 height 56
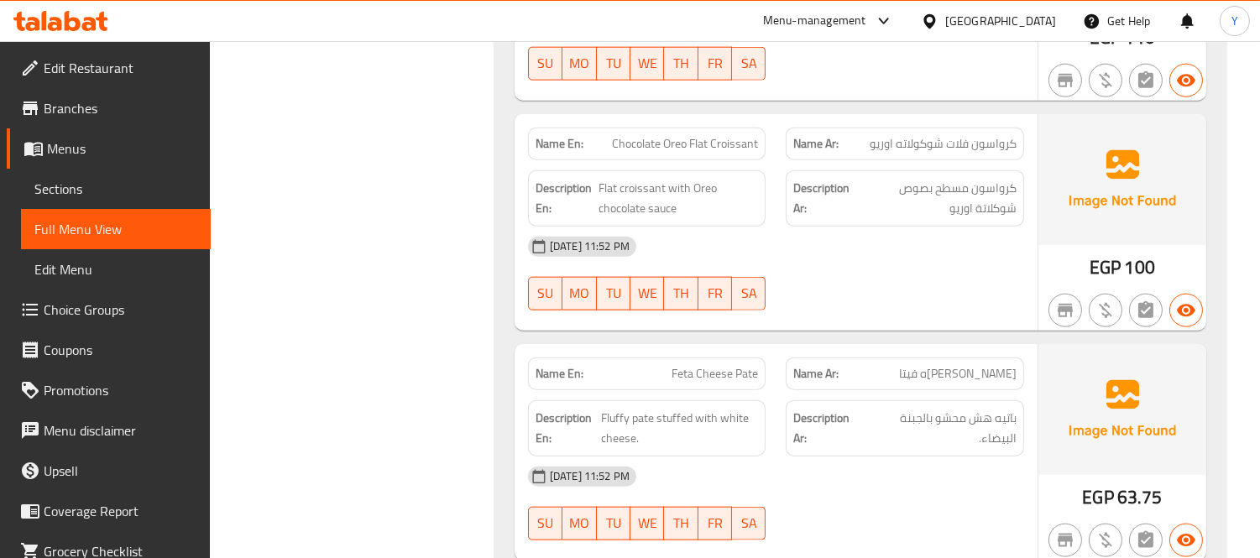
click at [716, 41] on div at bounding box center [630, 41] width 1260 height 1
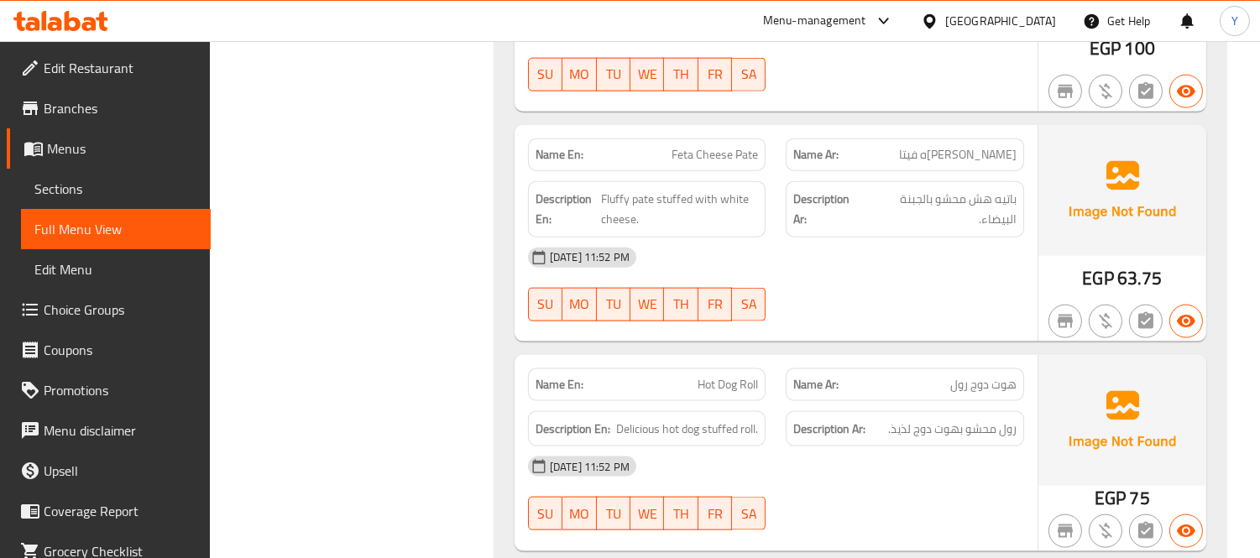
scroll to position [3918, 0]
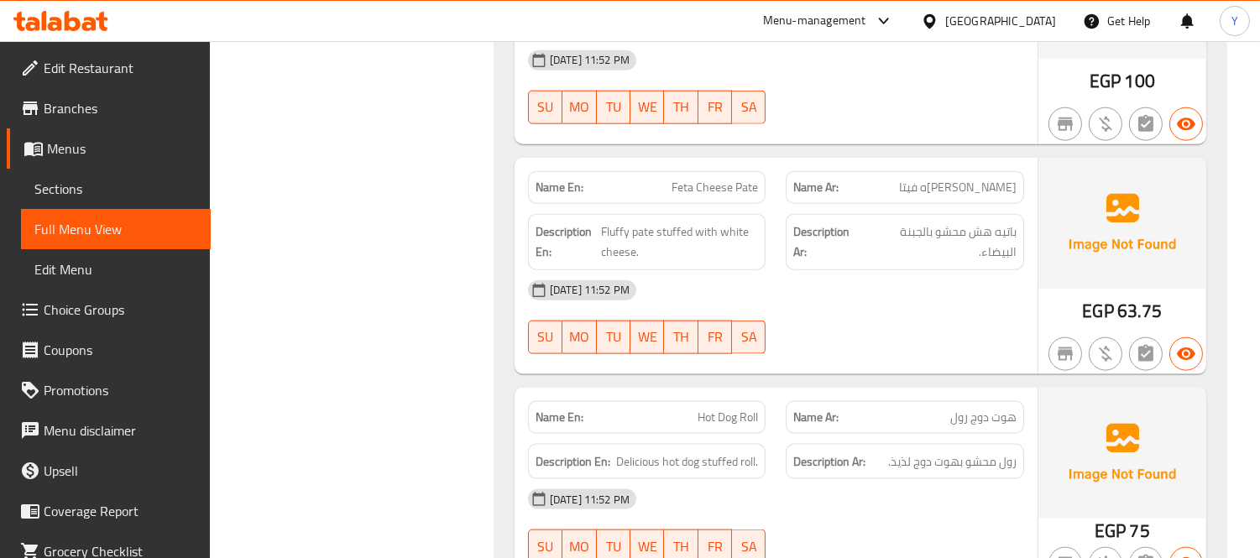
click at [695, 171] on div "Name En: Feta Cheese Pate" at bounding box center [647, 187] width 238 height 33
click at [935, 270] on div "09-09-2025 11:52 PM SU MO TU WE TH FR SA" at bounding box center [776, 317] width 516 height 94
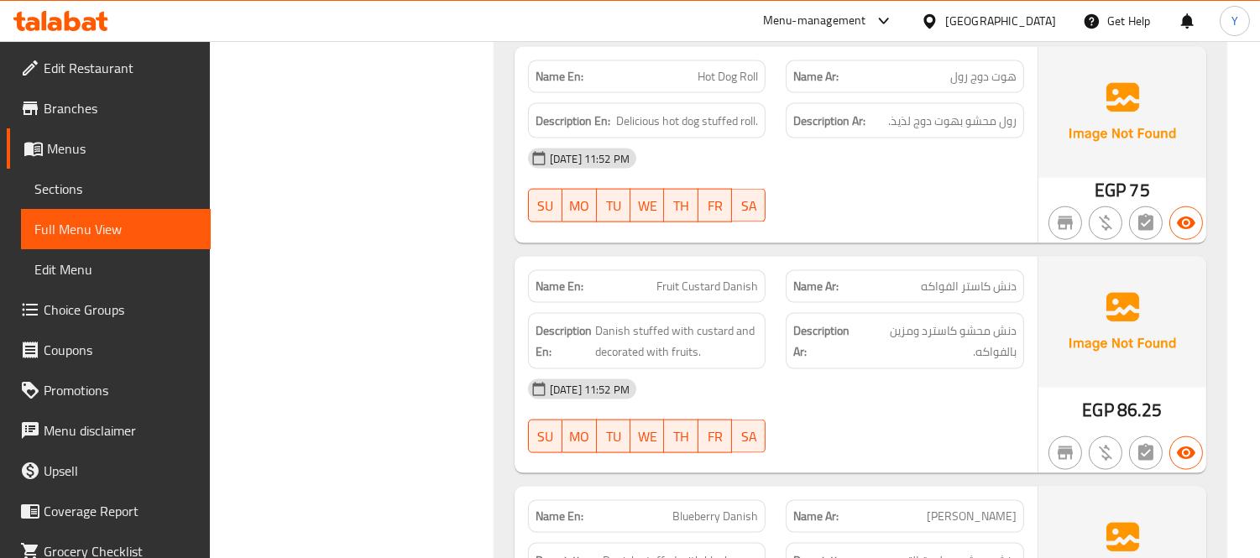
scroll to position [4165, 0]
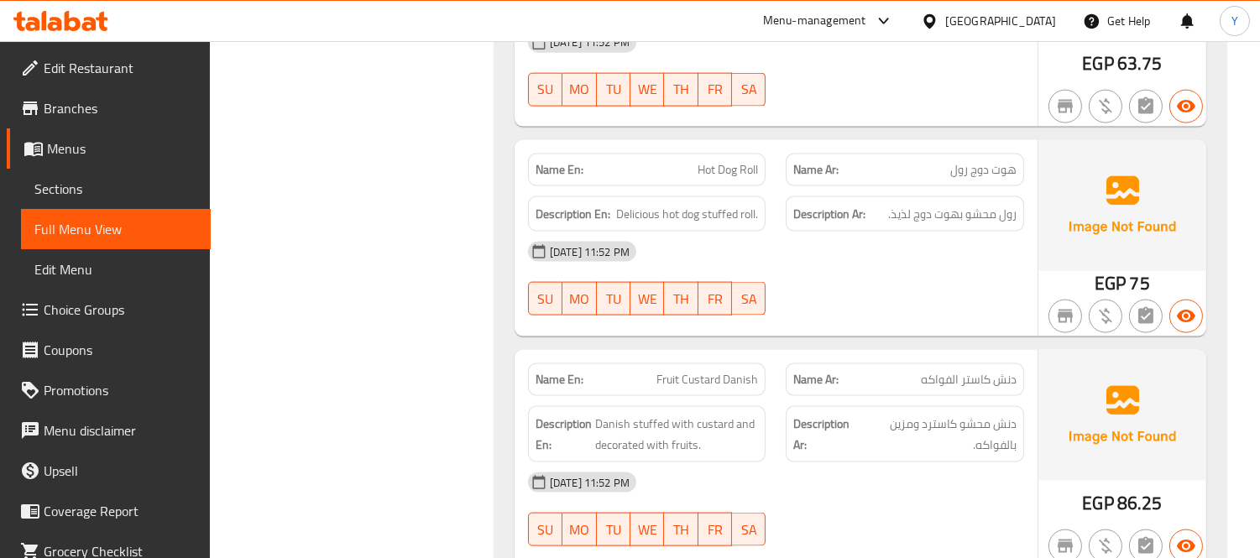
click at [735, 161] on span "Hot Dog Roll" at bounding box center [728, 170] width 60 height 18
click at [901, 414] on span "دنش محشو كاسترد ومزين بالفواكه." at bounding box center [938, 434] width 155 height 41
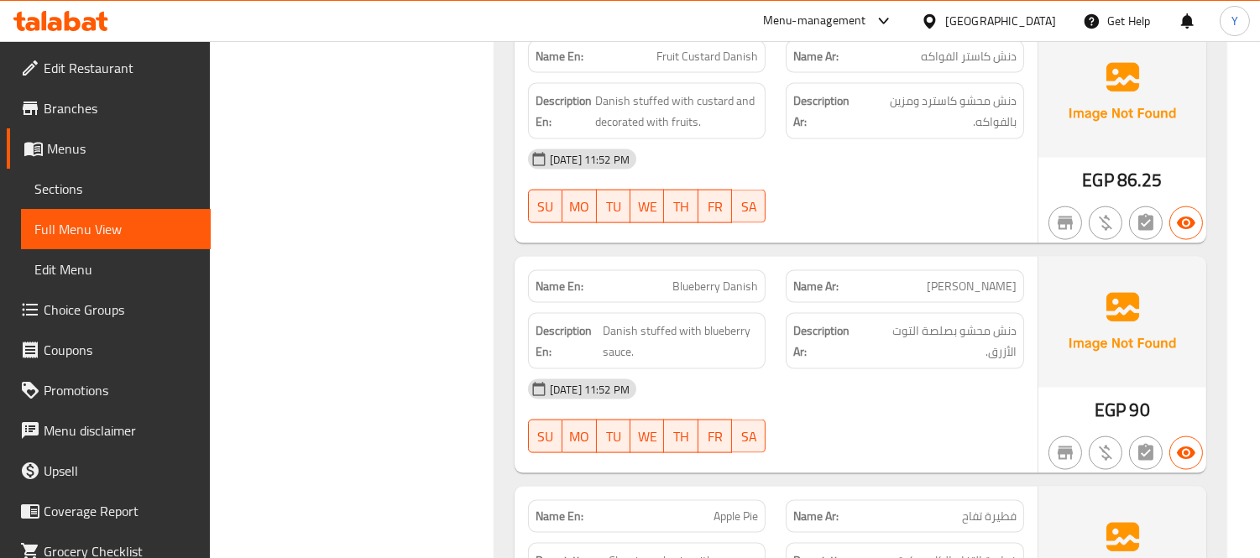
click at [919, 369] on div "[DATE] 11:52 PM" at bounding box center [776, 389] width 516 height 40
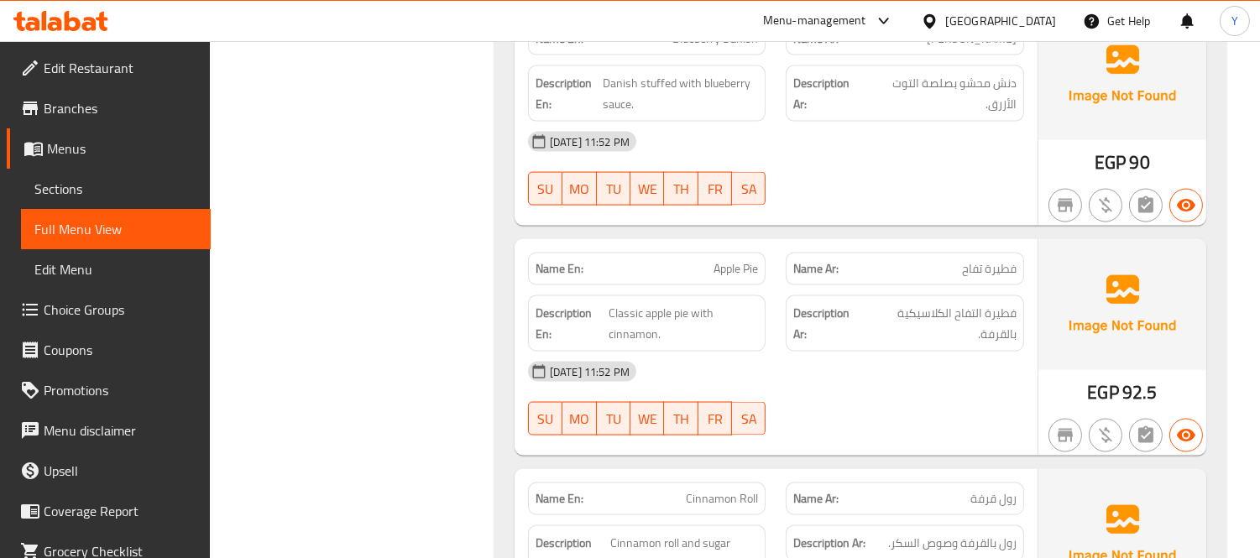
scroll to position [4769, 0]
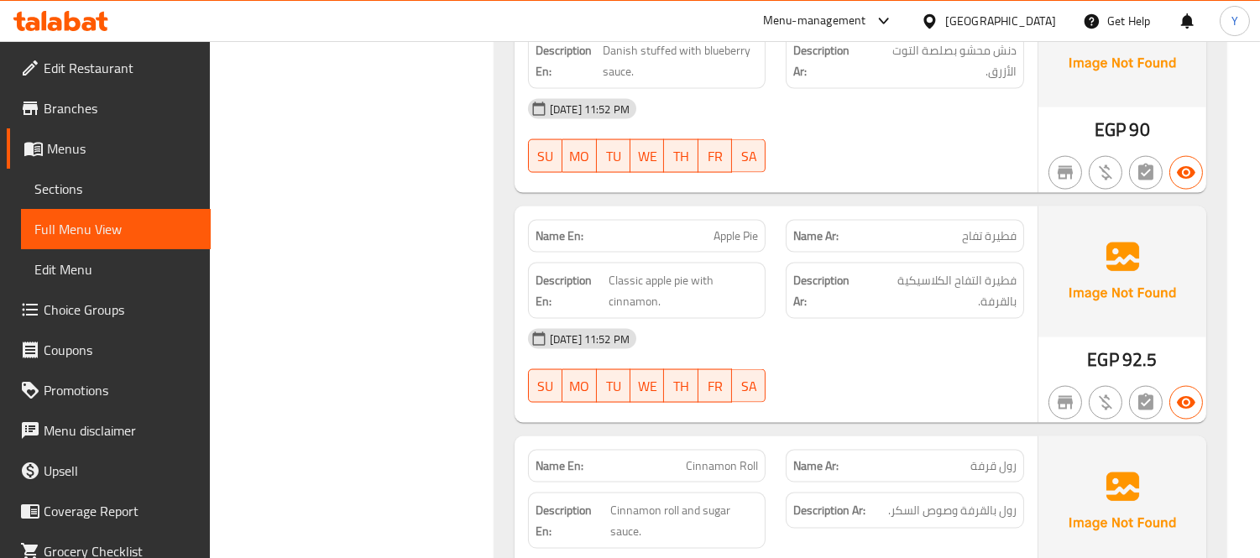
click at [905, 393] on div at bounding box center [905, 403] width 259 height 20
click at [992, 458] on span "رول قرفة" at bounding box center [994, 467] width 46 height 18
click at [730, 458] on span "Cinnamon Roll" at bounding box center [722, 467] width 72 height 18
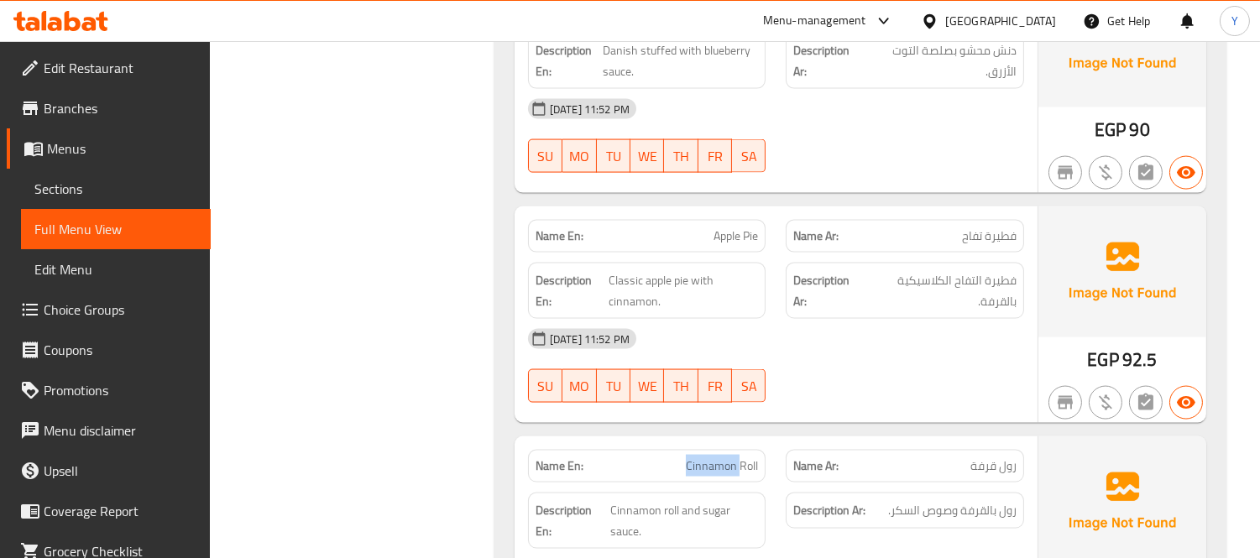
click at [730, 458] on span "Cinnamon Roll" at bounding box center [722, 467] width 72 height 18
click at [1046, 437] on img at bounding box center [1123, 502] width 168 height 131
click at [1000, 458] on span "رول قرفة" at bounding box center [994, 467] width 46 height 18
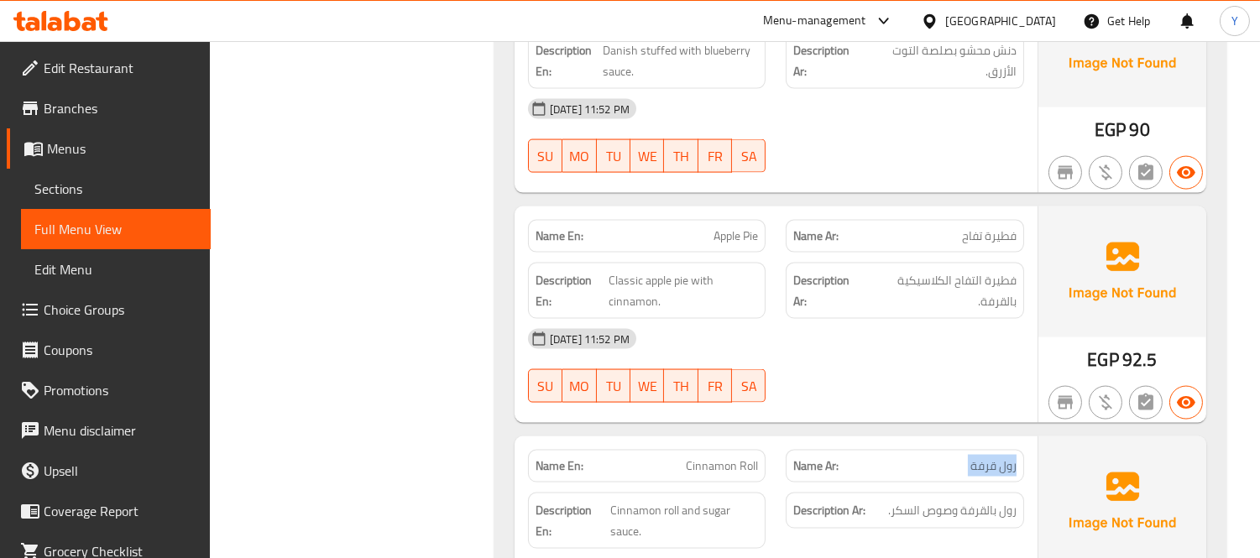
click at [1000, 458] on span "رول قرفة" at bounding box center [994, 467] width 46 height 18
click at [976, 458] on span "رول قرفة" at bounding box center [994, 467] width 46 height 18
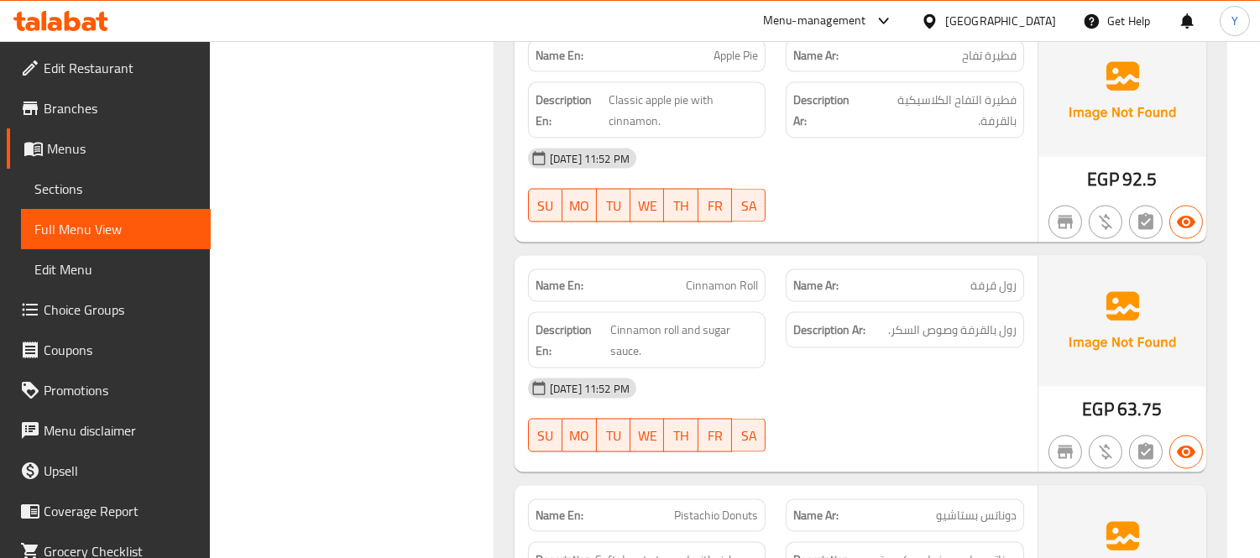
scroll to position [5048, 0]
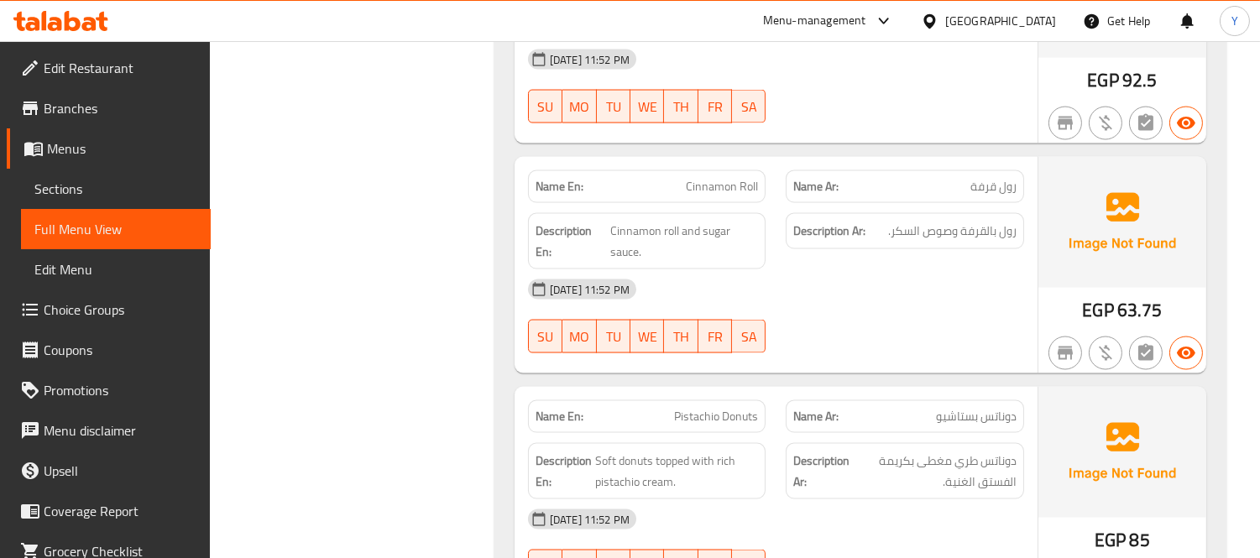
click at [801, 390] on div "Name Ar: دوناتس بستاشيو" at bounding box center [905, 416] width 259 height 53
click at [892, 500] on div "[DATE] 11:52 PM" at bounding box center [776, 520] width 516 height 40
click at [853, 500] on div "[DATE] 11:52 PM" at bounding box center [776, 520] width 516 height 40
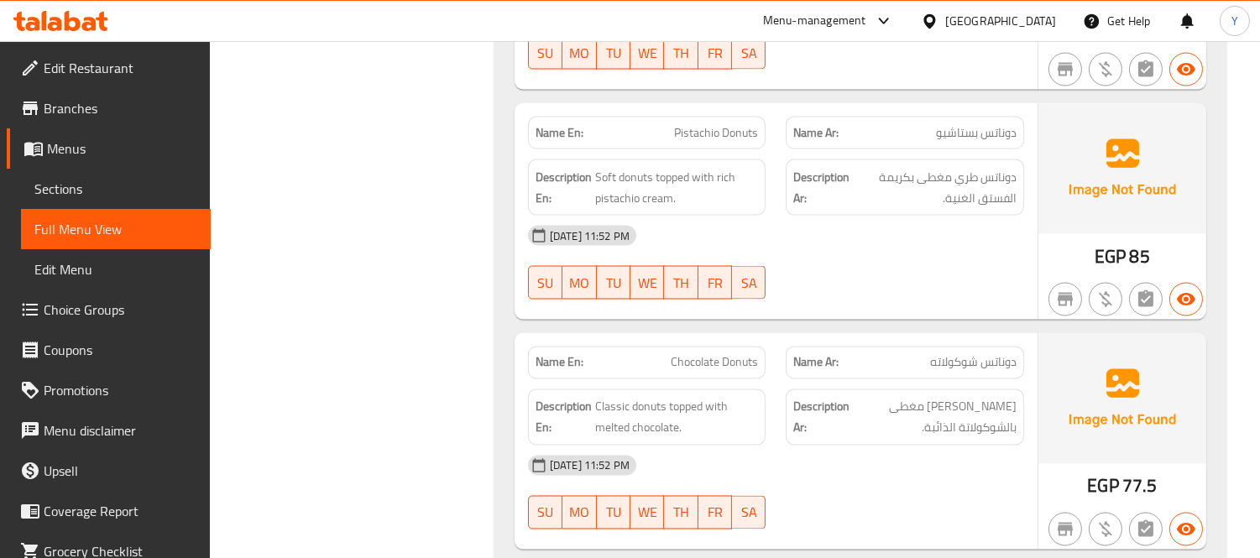
scroll to position [5317, 0]
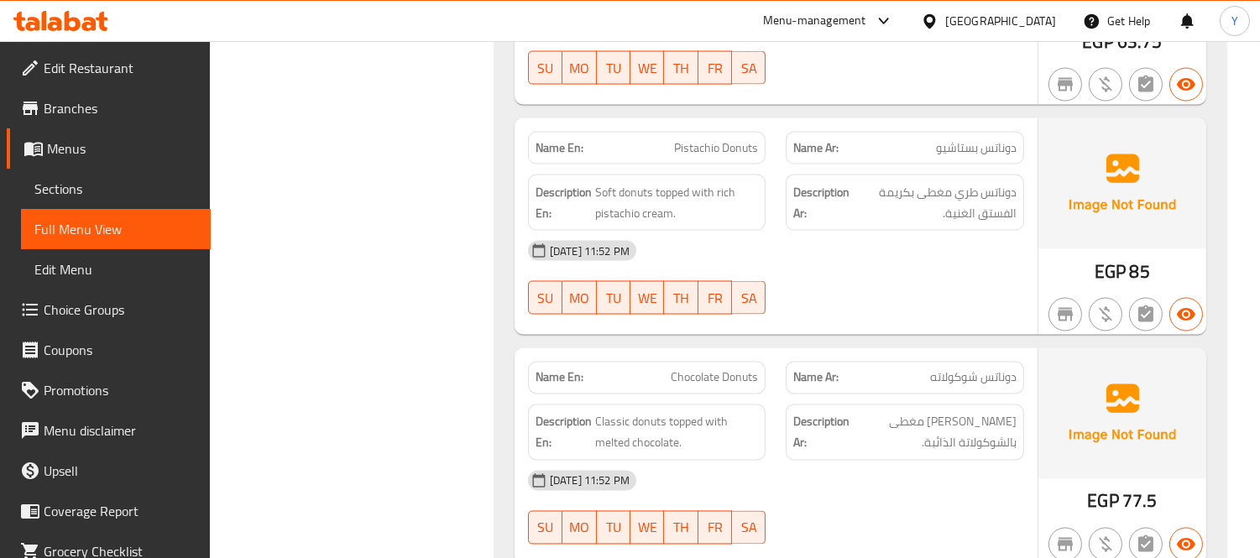
click at [950, 461] on div "09-09-2025 11:52 PM SU MO TU WE TH FR SA" at bounding box center [776, 508] width 516 height 94
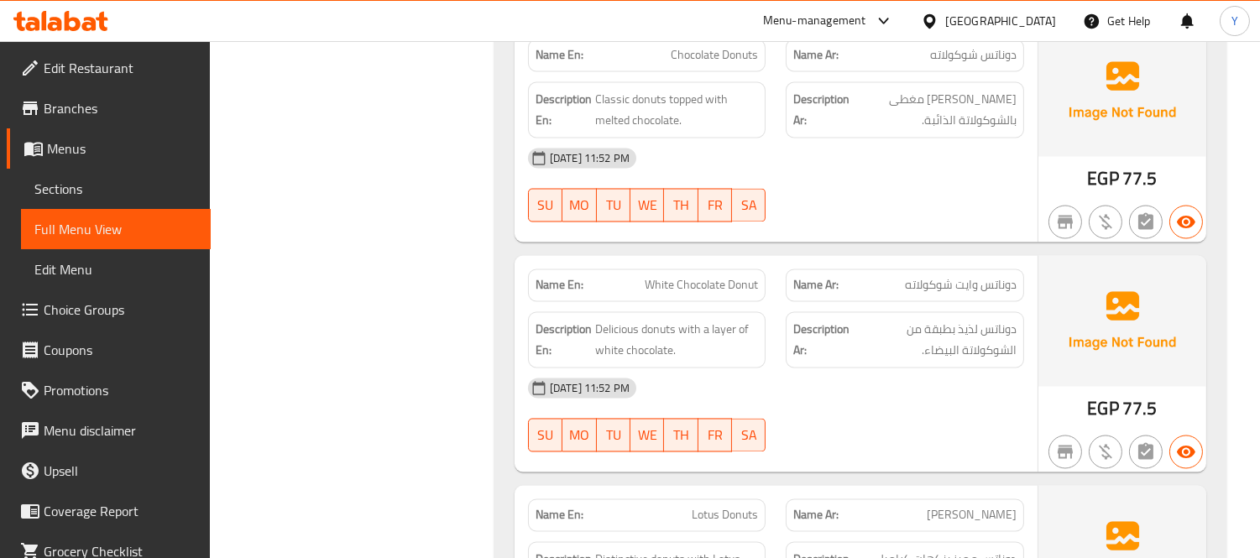
click at [896, 369] on div "[DATE] 11:52 PM" at bounding box center [776, 389] width 516 height 40
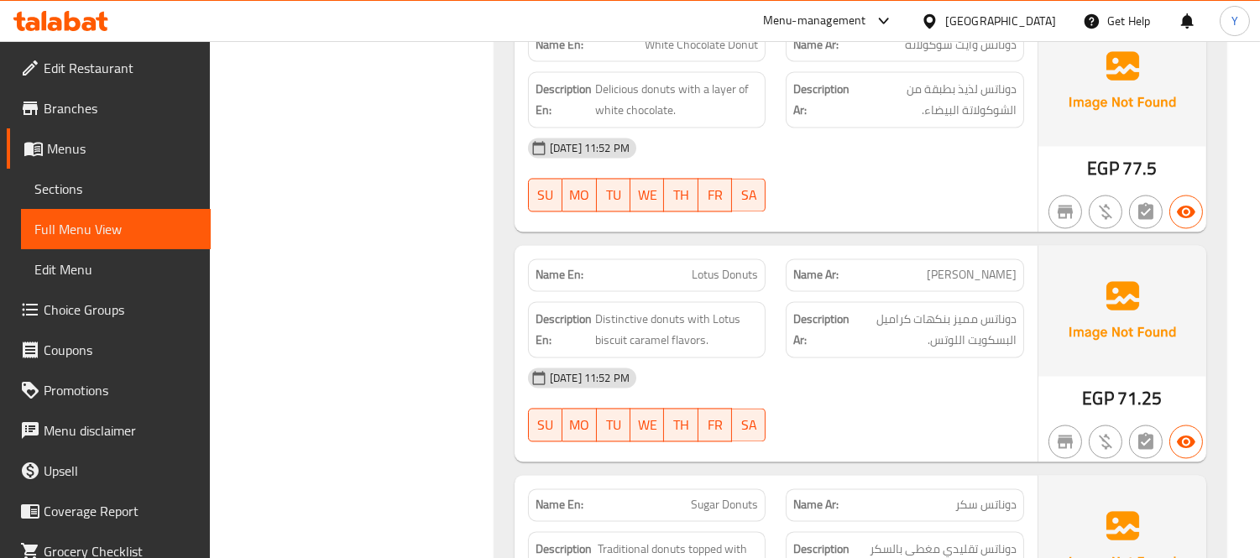
scroll to position [5920, 0]
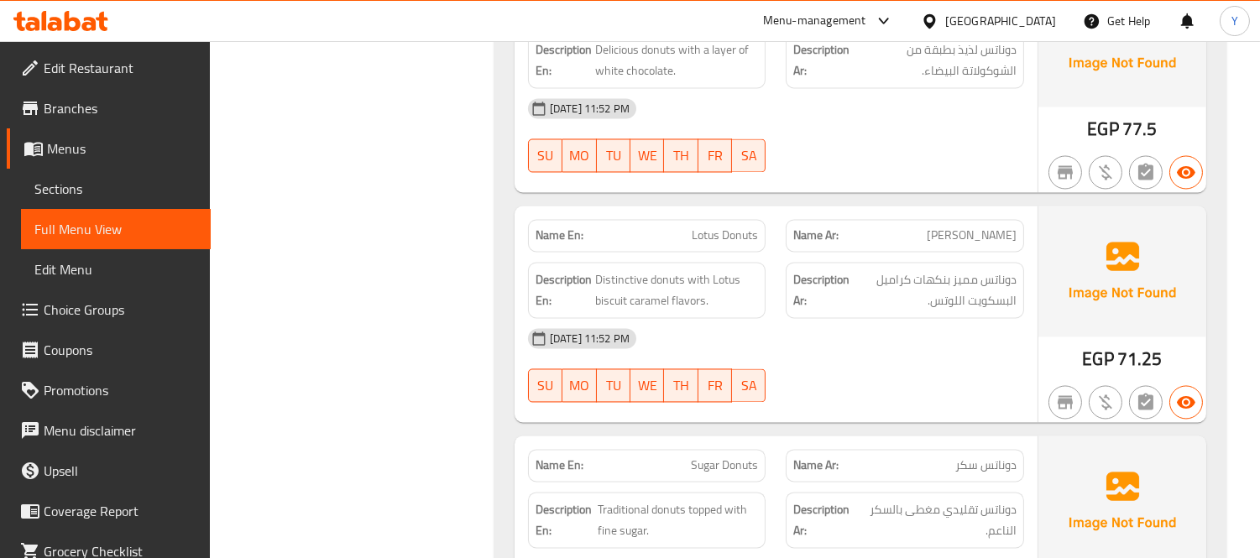
click at [717, 227] on span "Lotus Donuts" at bounding box center [725, 236] width 66 height 18
click at [1055, 392] on icon "button" at bounding box center [1065, 402] width 20 height 20
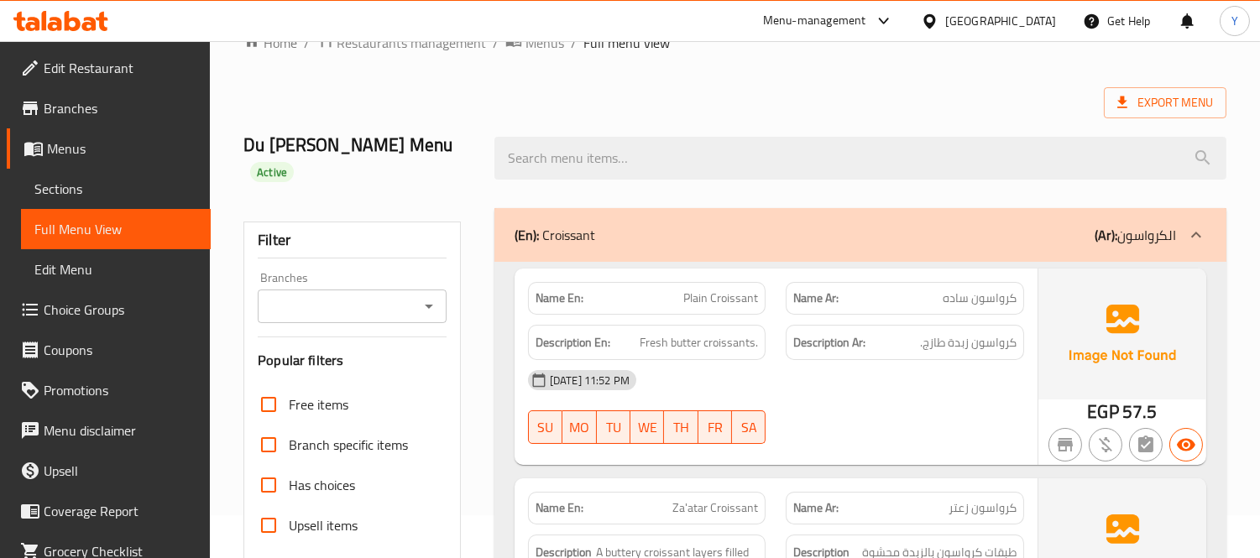
scroll to position [0, 0]
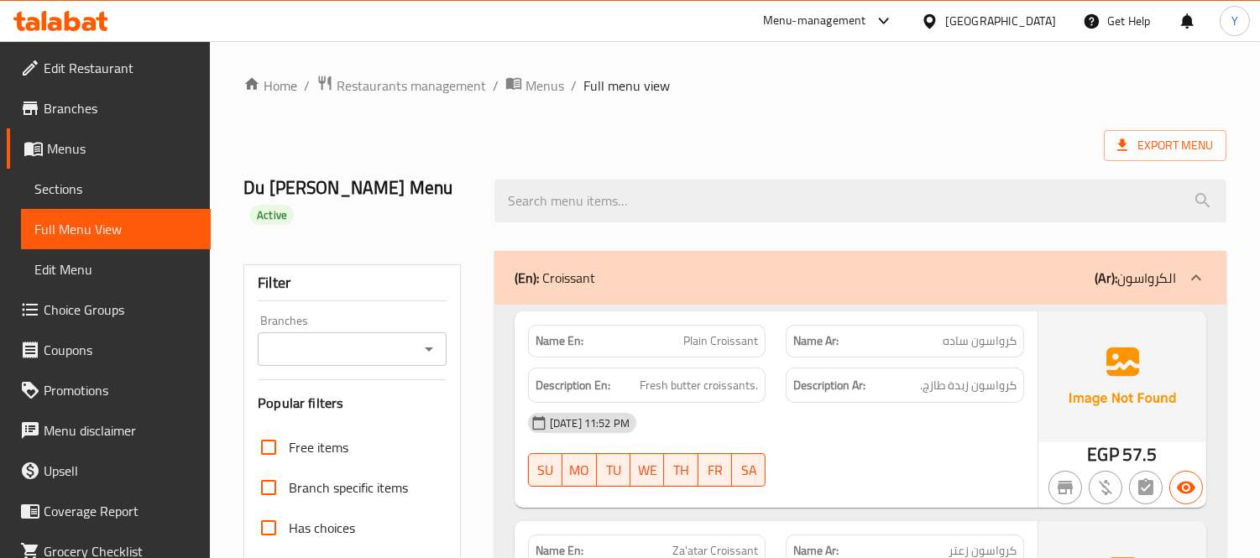
click at [987, 264] on div "(En): Croissant (Ar): الكرواسون" at bounding box center [861, 278] width 732 height 54
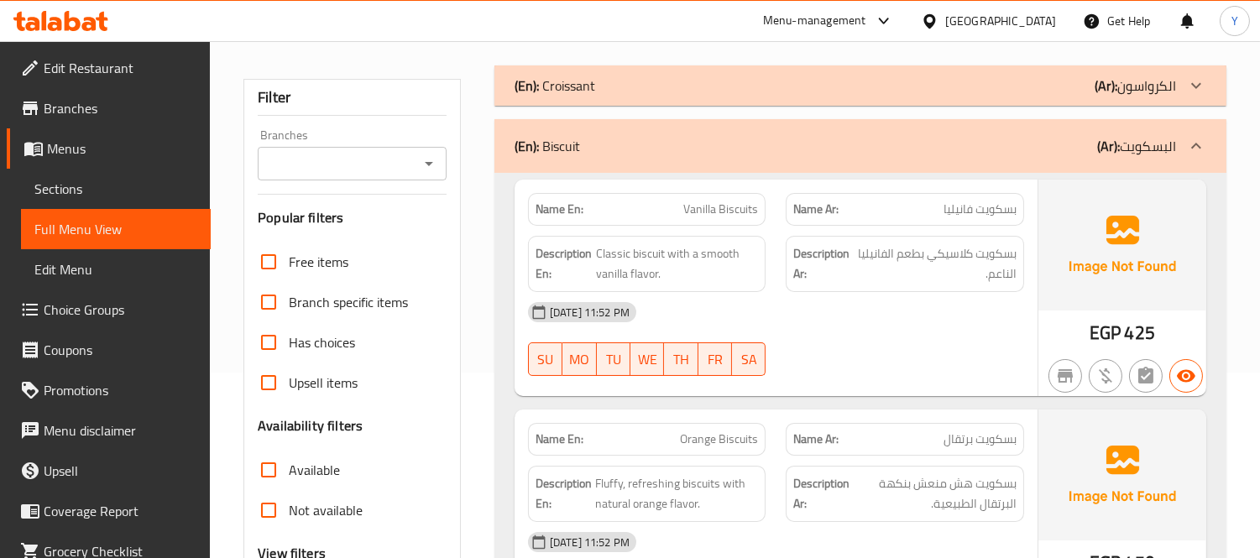
scroll to position [186, 0]
click at [1085, 352] on div at bounding box center [1122, 375] width 175 height 47
click at [910, 297] on div "[DATE] 11:52 PM" at bounding box center [776, 311] width 516 height 40
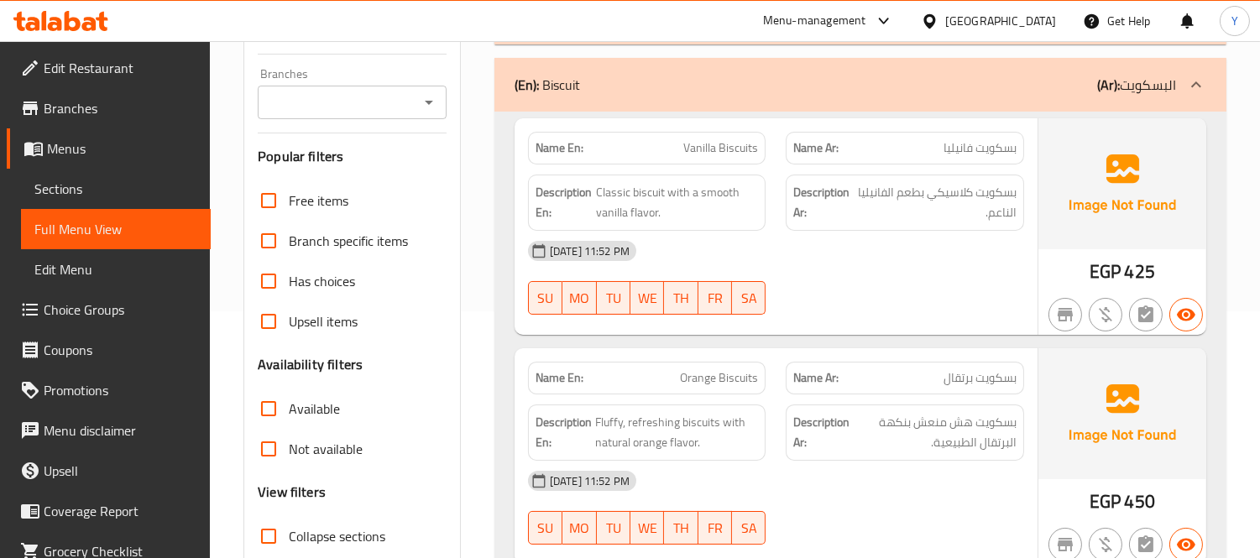
scroll to position [280, 0]
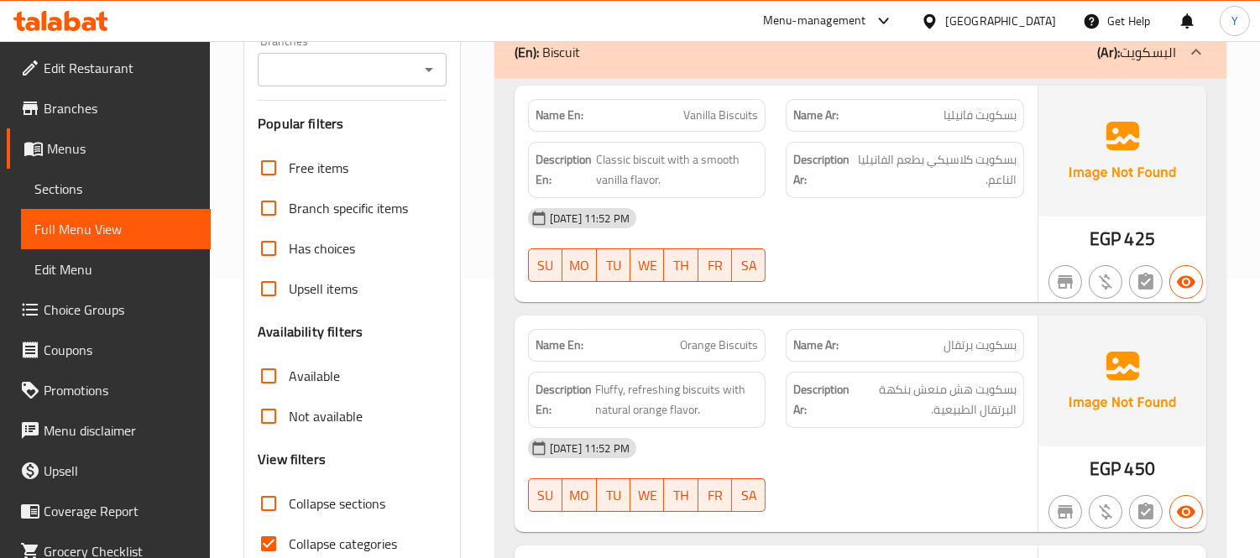
click at [620, 337] on p "Name En: Orange Biscuits" at bounding box center [647, 346] width 223 height 18
click at [703, 337] on span "Orange Biscuits" at bounding box center [719, 346] width 78 height 18
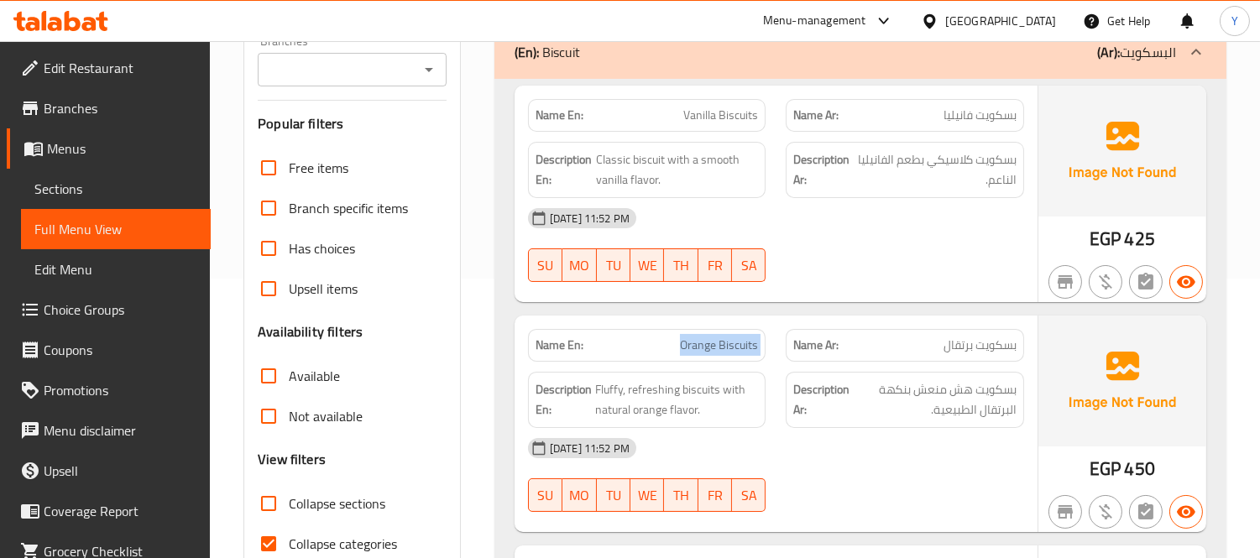
click at [703, 337] on span "Orange Biscuits" at bounding box center [719, 346] width 78 height 18
click at [959, 215] on div "09-09-2025 11:52 PM SU MO TU WE TH FR SA" at bounding box center [776, 245] width 516 height 94
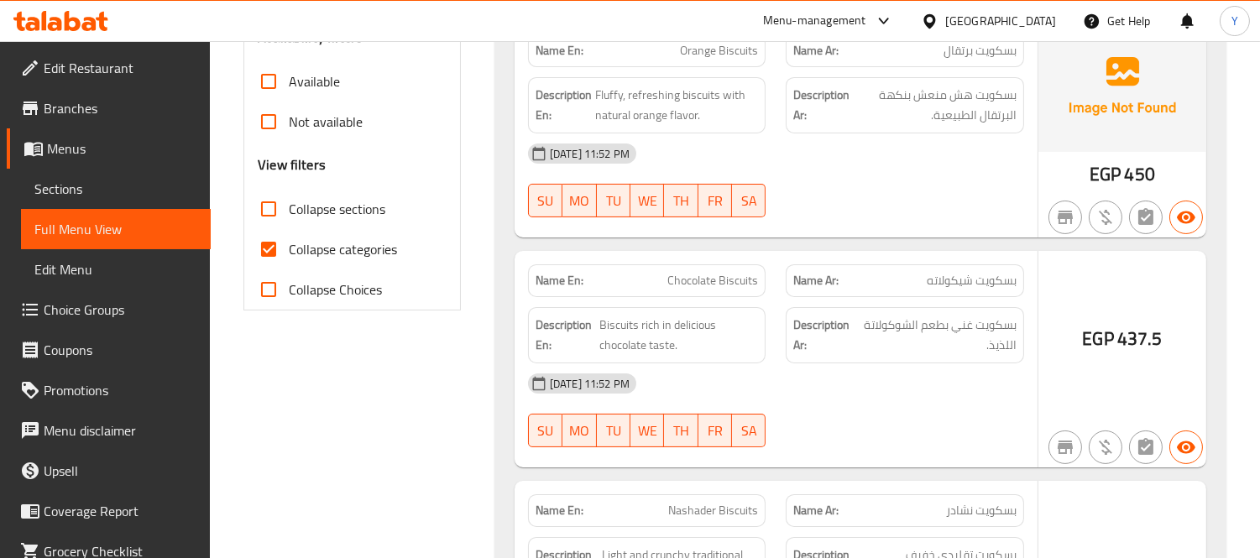
scroll to position [606, 0]
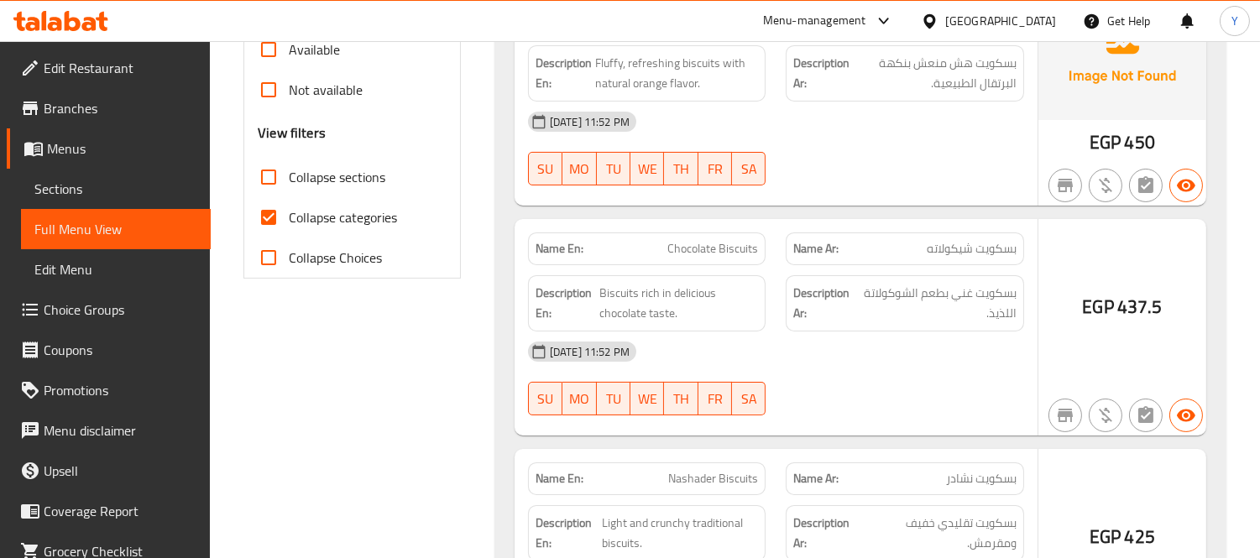
drag, startPoint x: 1056, startPoint y: 236, endPoint x: 939, endPoint y: 309, distance: 138.4
click at [1056, 236] on div "EGP 437.5" at bounding box center [1123, 327] width 168 height 217
click at [656, 283] on span "Biscuits rich in delicious chocolate taste." at bounding box center [679, 303] width 160 height 41
drag, startPoint x: 757, startPoint y: 275, endPoint x: 756, endPoint y: 285, distance: 10.1
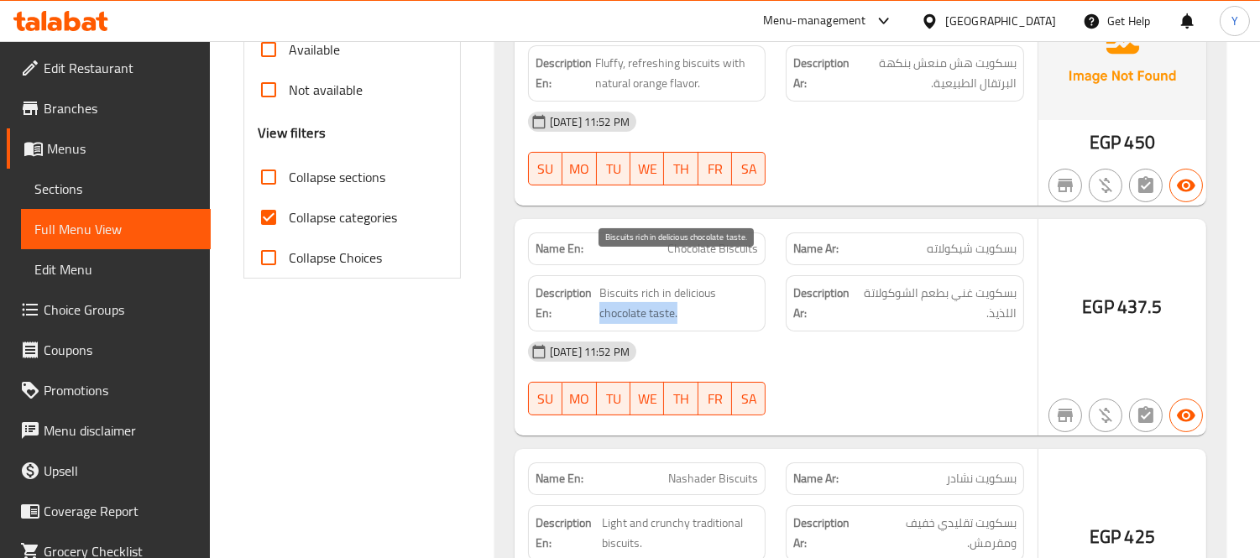
click at [756, 285] on span "Biscuits rich in delicious chocolate taste." at bounding box center [679, 303] width 160 height 41
click at [760, 294] on div "Description En: Biscuits rich in delicious chocolate taste." at bounding box center [647, 303] width 238 height 56
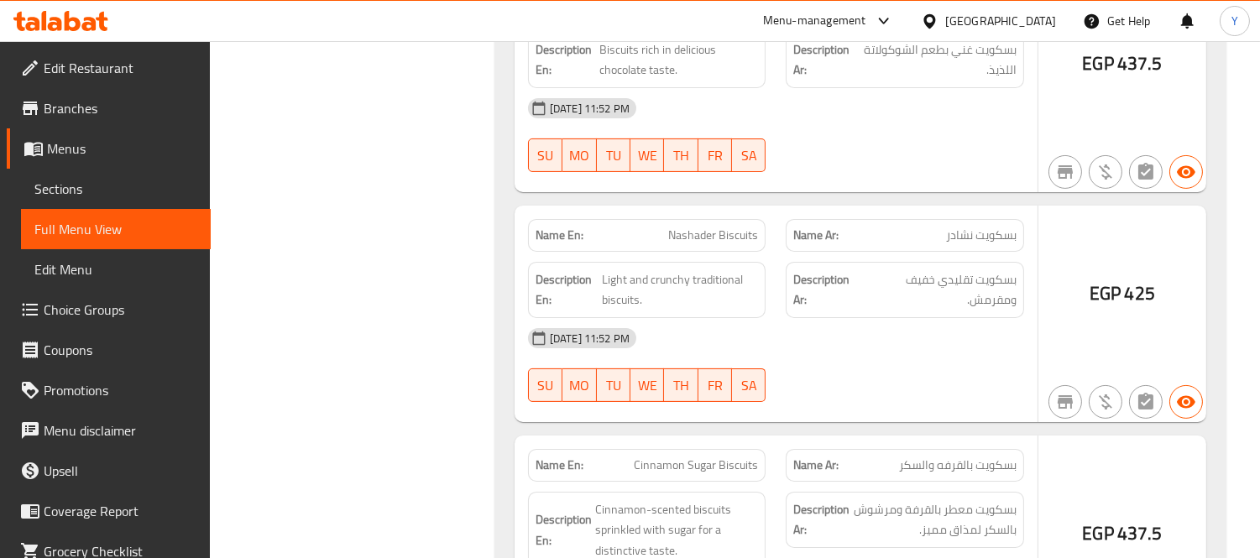
scroll to position [849, 0]
click at [745, 228] on span "Nashader Biscuits" at bounding box center [713, 237] width 90 height 18
click at [974, 319] on div "[DATE] 11:52 PM" at bounding box center [776, 339] width 516 height 40
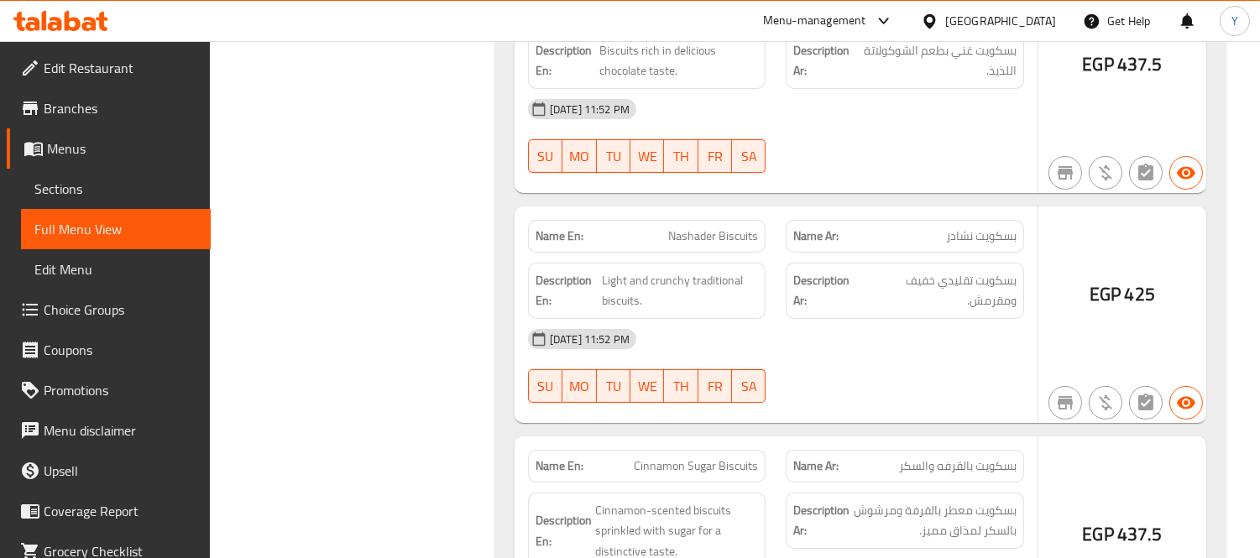
scroll to position [1035, 0]
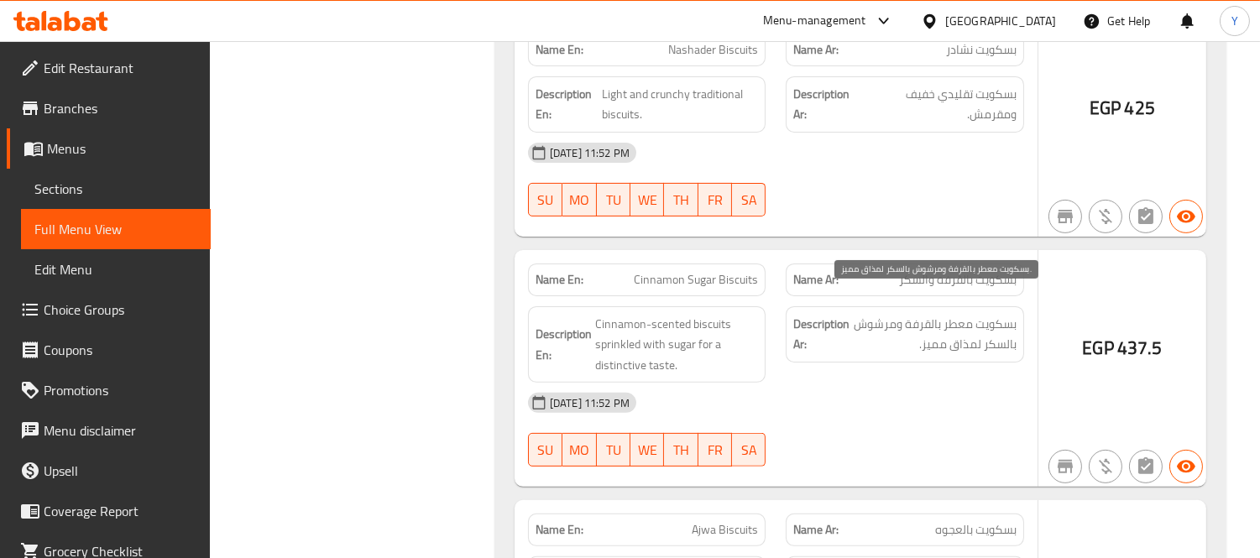
click at [954, 314] on span "بسكويت معطر بالقرفة ومرشوش بالسكر لمذاق مميز." at bounding box center [935, 334] width 164 height 41
click at [803, 314] on strong "Description Ar:" at bounding box center [821, 334] width 56 height 41
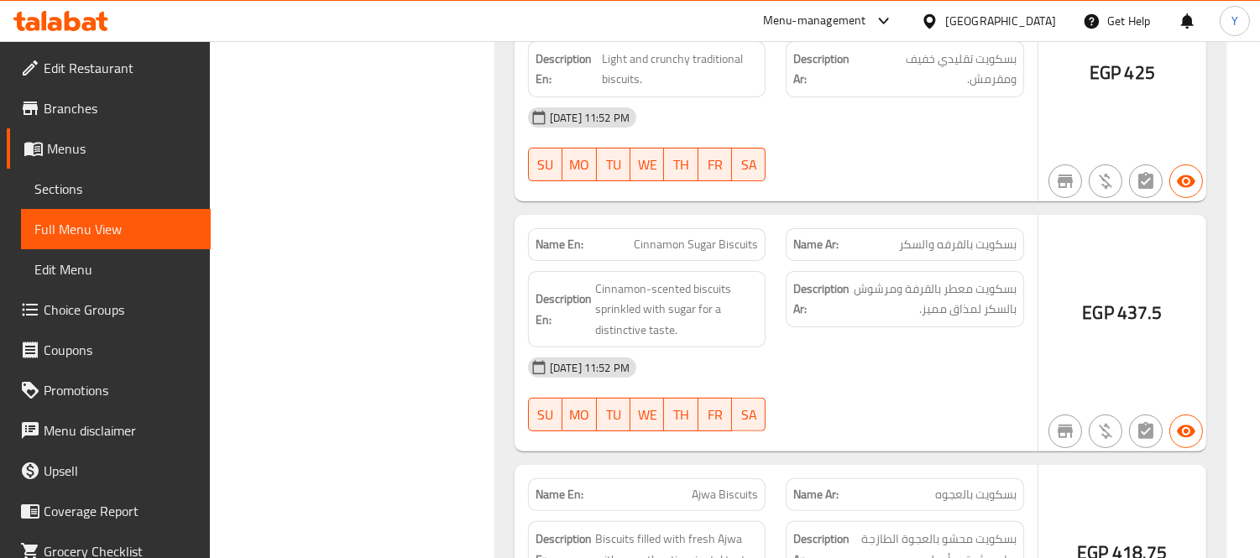
scroll to position [1245, 0]
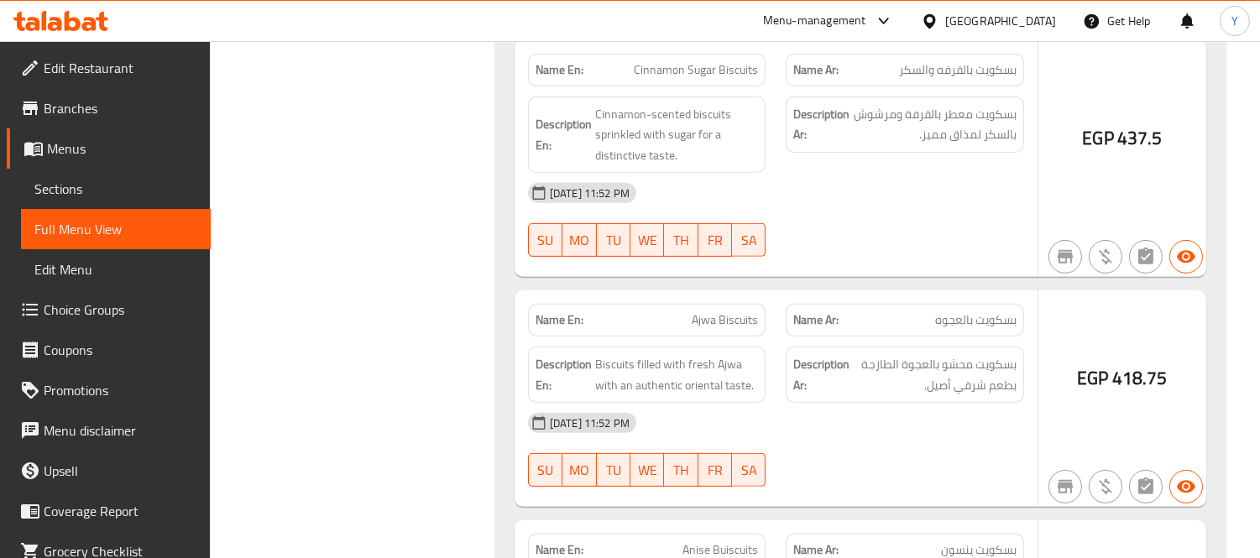
click at [865, 196] on div "09-09-2025 11:52 PM SU MO TU WE TH FR SA" at bounding box center [776, 220] width 516 height 94
click at [922, 432] on div "09-09-2025 11:52 PM SU MO TU WE TH FR SA" at bounding box center [776, 450] width 516 height 94
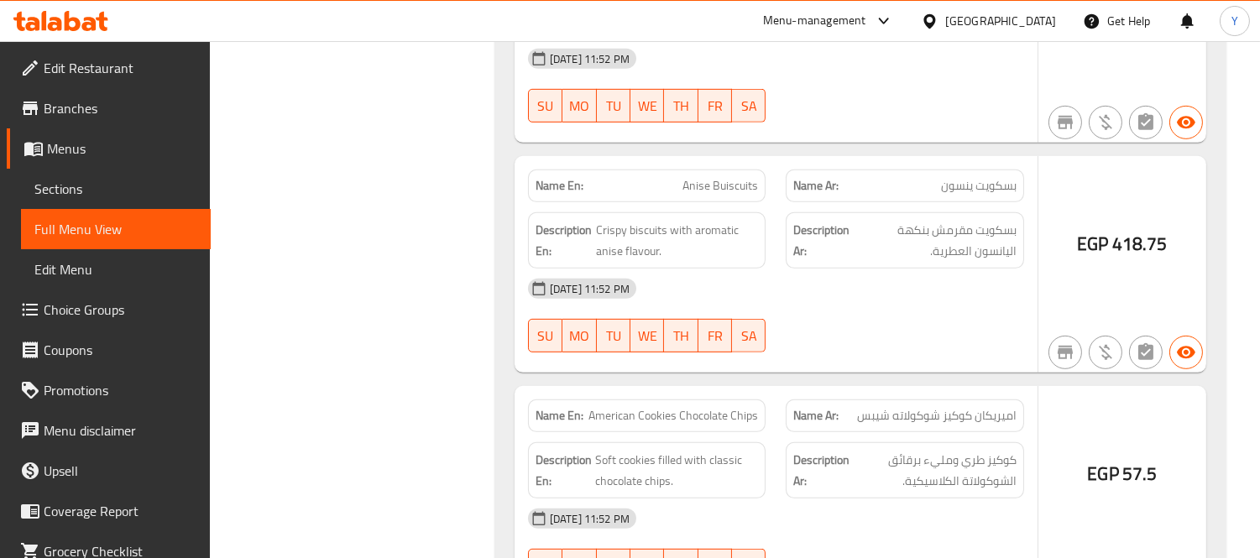
scroll to position [1641, 0]
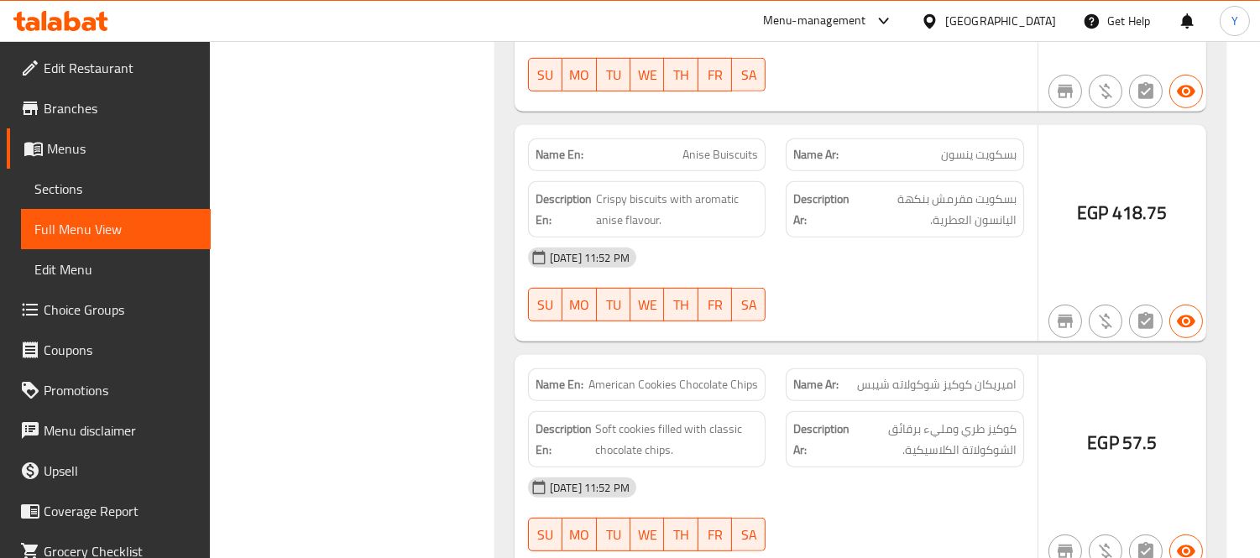
click at [903, 248] on div "[DATE] 11:52 PM" at bounding box center [776, 258] width 516 height 40
click at [885, 468] on div "[DATE] 11:52 PM" at bounding box center [776, 488] width 516 height 40
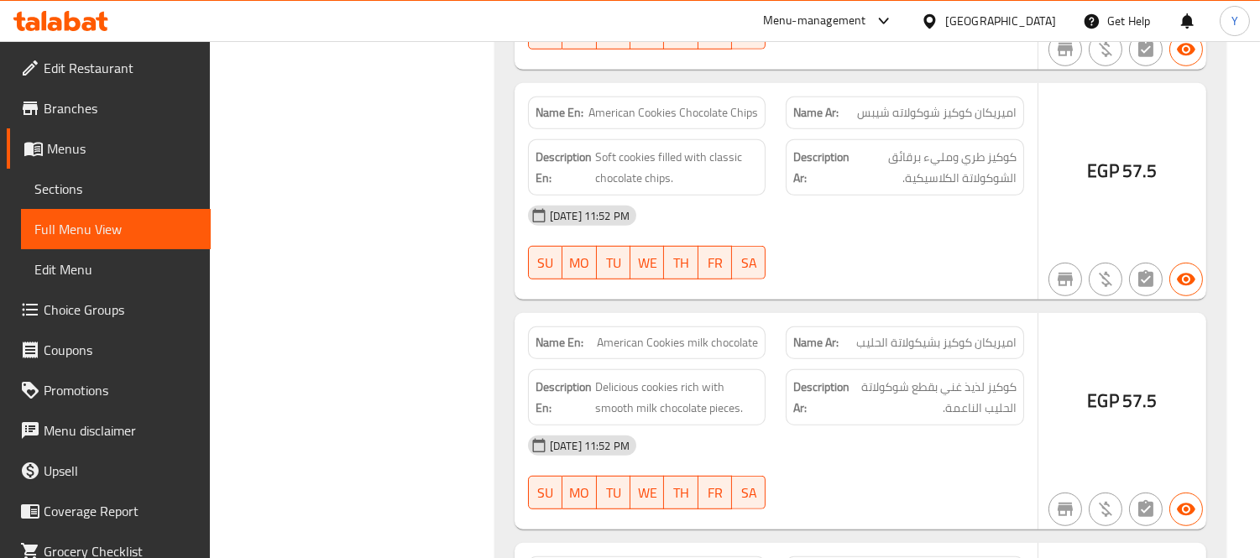
scroll to position [1822, 0]
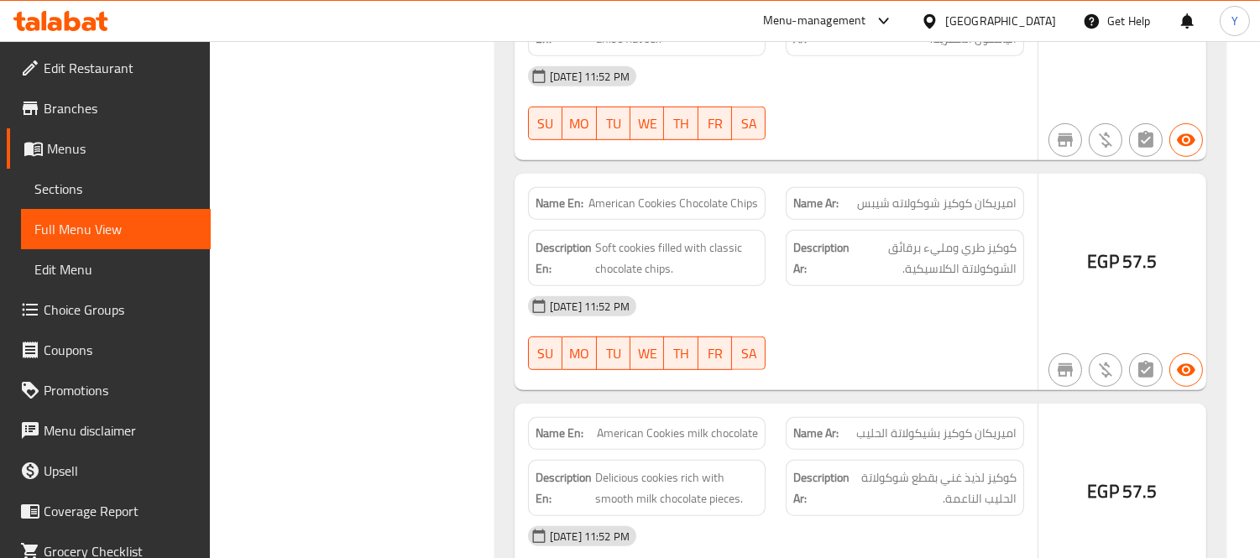
click at [953, 360] on div at bounding box center [905, 370] width 259 height 20
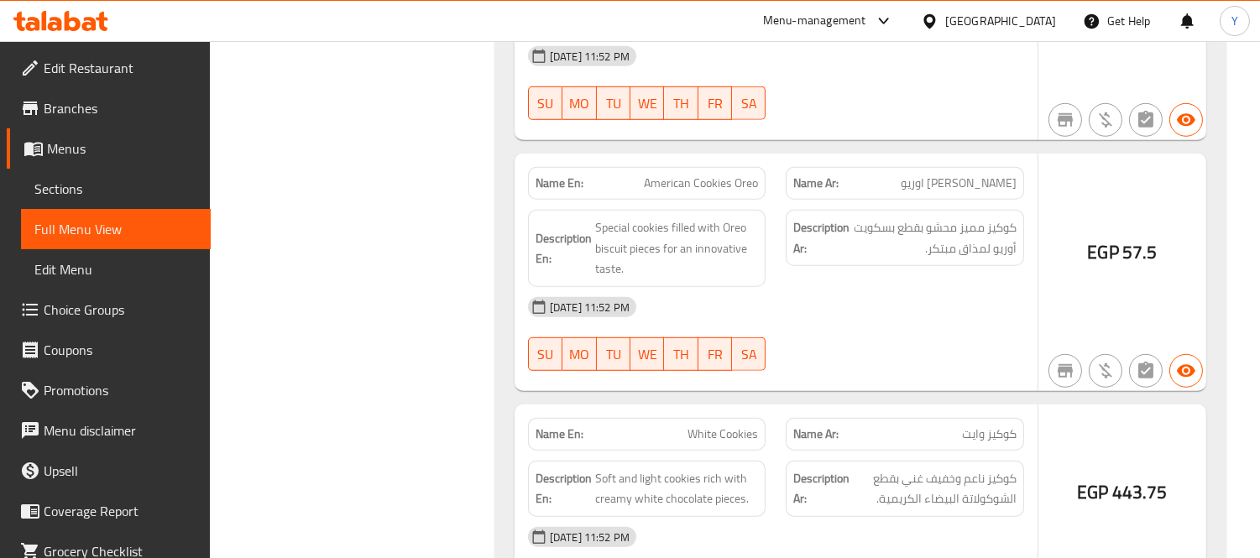
scroll to position [2332, 0]
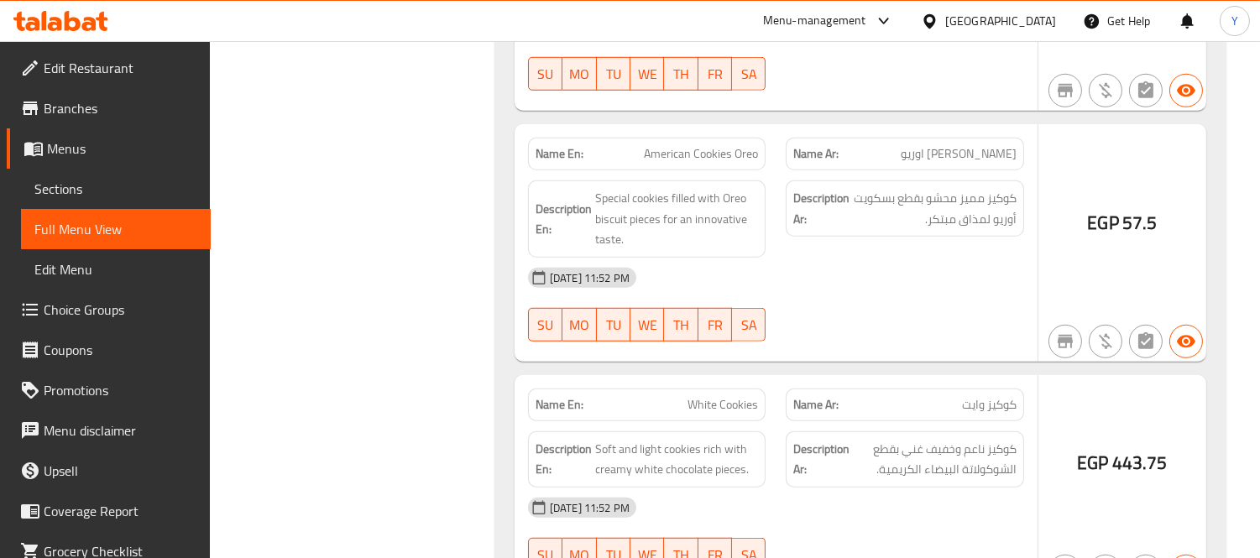
click at [716, 141] on div "Name En: American Cookies Oreo" at bounding box center [647, 154] width 238 height 33
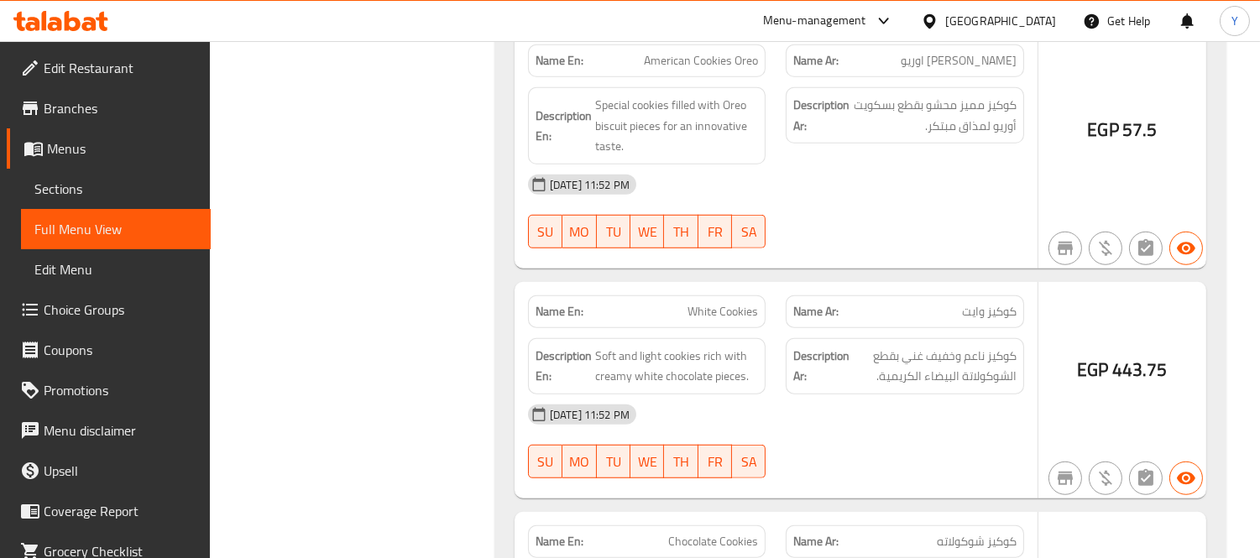
click at [745, 346] on span "Soft and light cookies rich with creamy white chocolate pieces." at bounding box center [677, 366] width 164 height 41
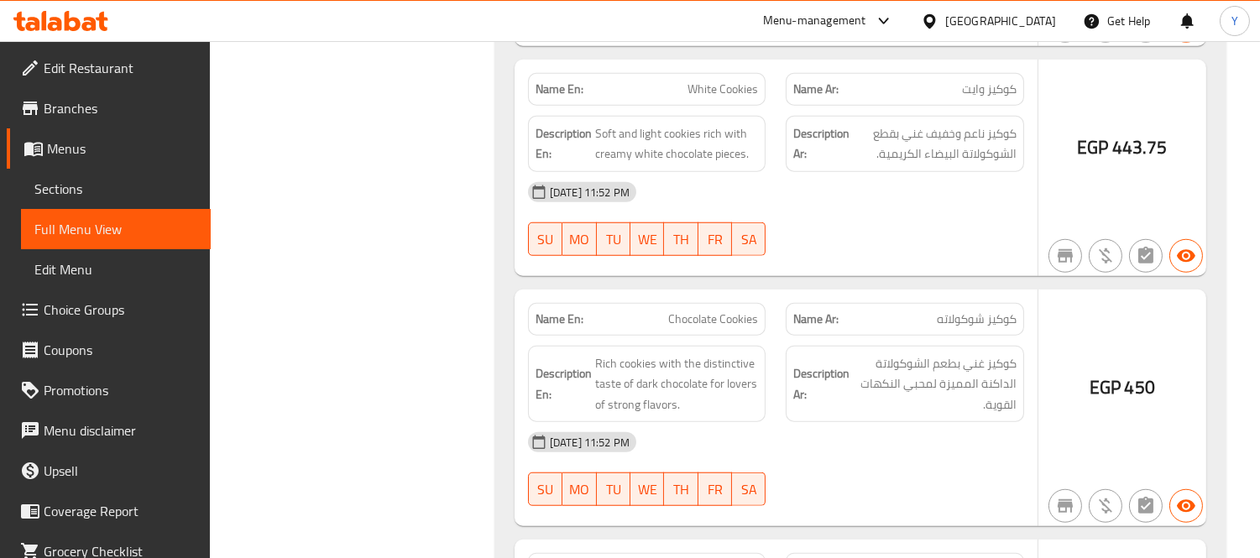
scroll to position [2649, 0]
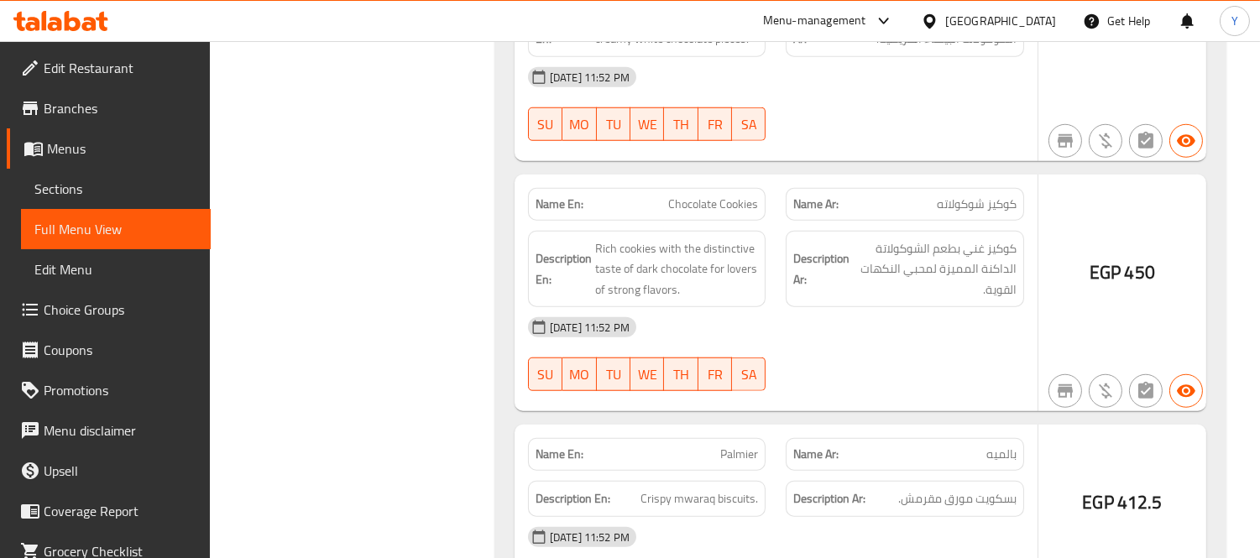
scroll to position [2877, 0]
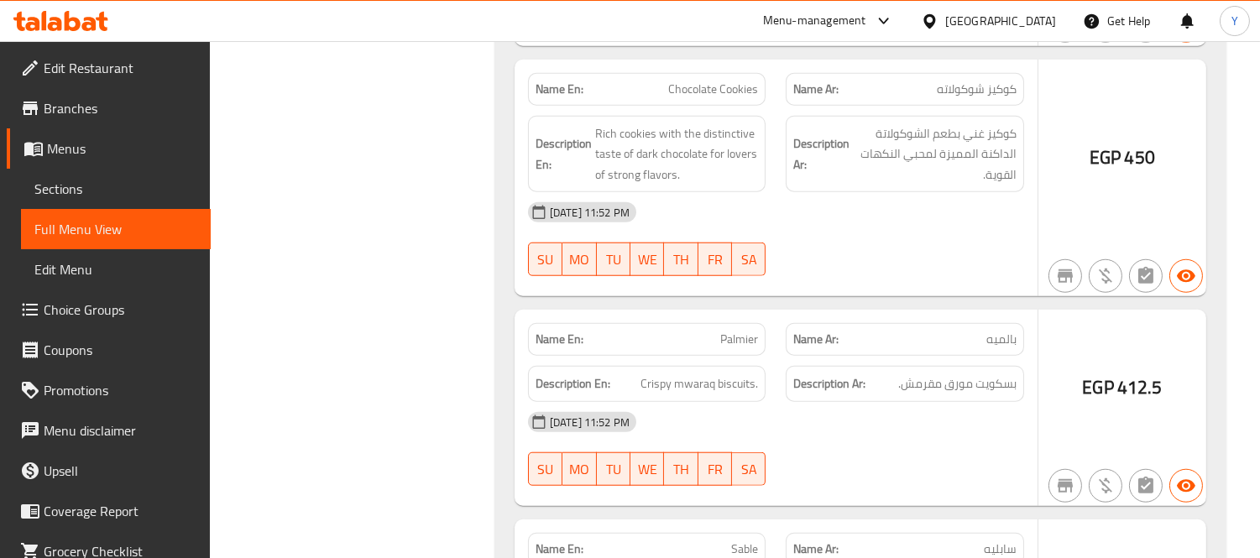
drag, startPoint x: 972, startPoint y: 349, endPoint x: 969, endPoint y: 365, distance: 16.3
click at [972, 366] on div "Description Ar: بسكويت مورق مقرمش." at bounding box center [905, 384] width 238 height 36
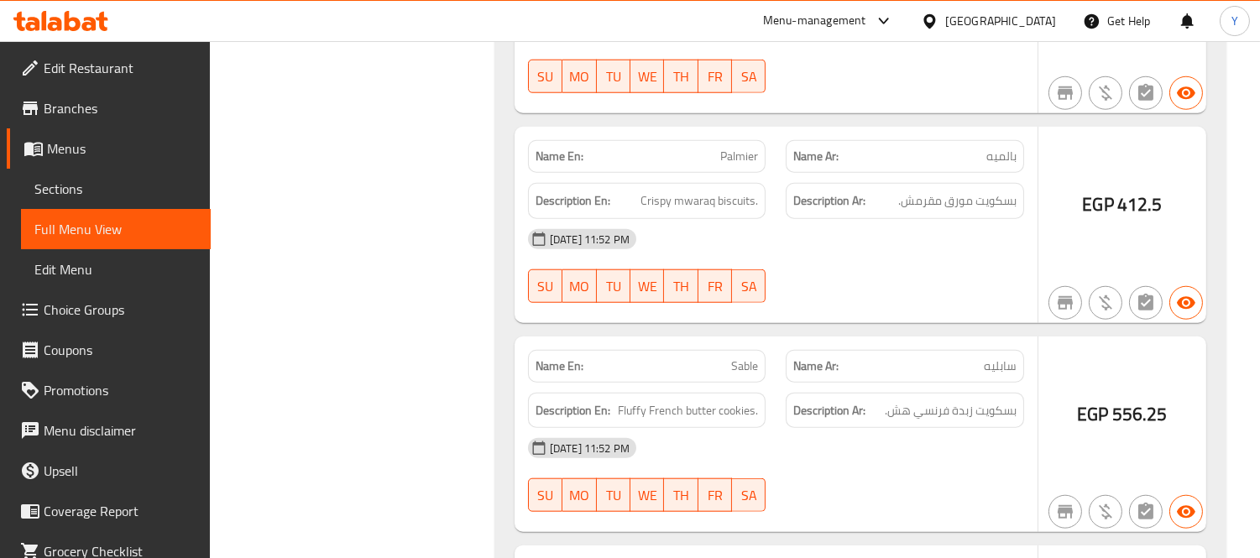
scroll to position [3158, 0]
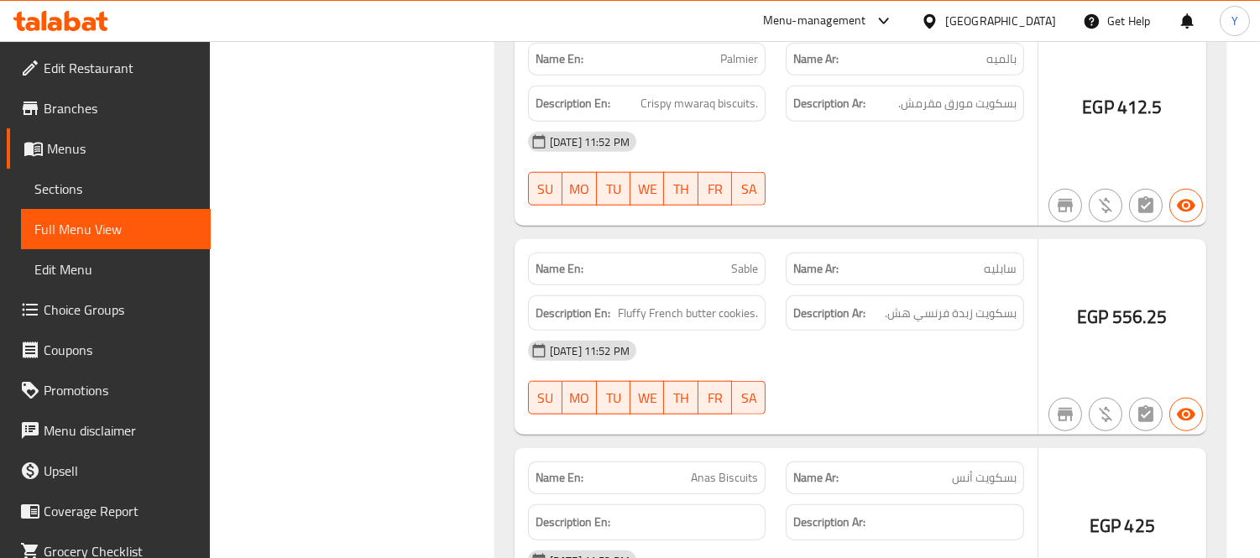
click at [748, 260] on span "Sable" at bounding box center [744, 269] width 27 height 18
click at [726, 303] on span "Fluffy French butter cookies." at bounding box center [688, 313] width 140 height 21
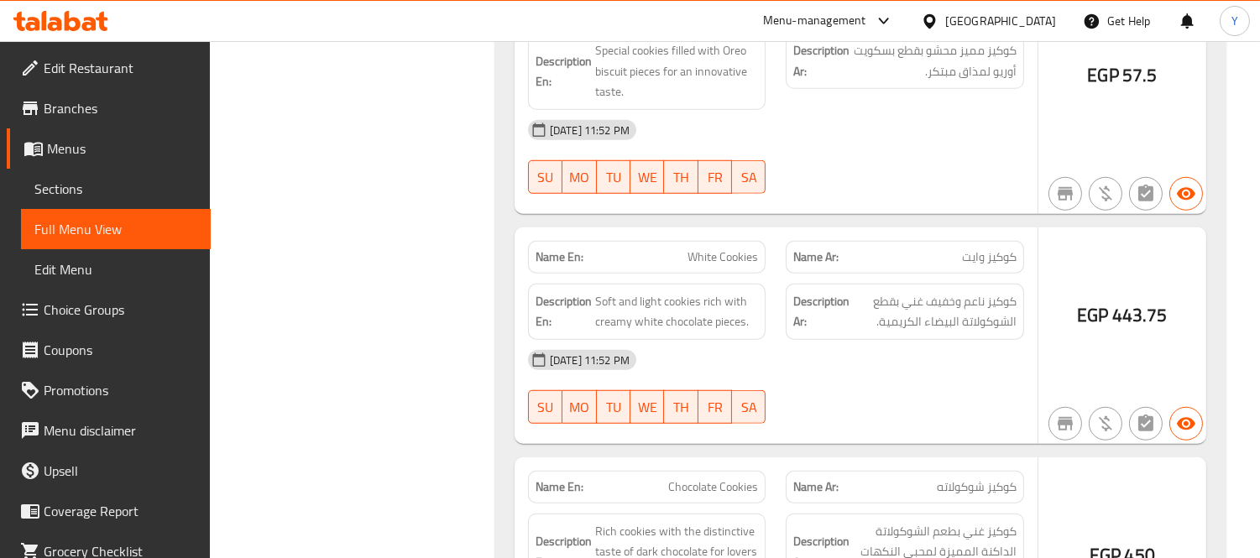
scroll to position [3169, 0]
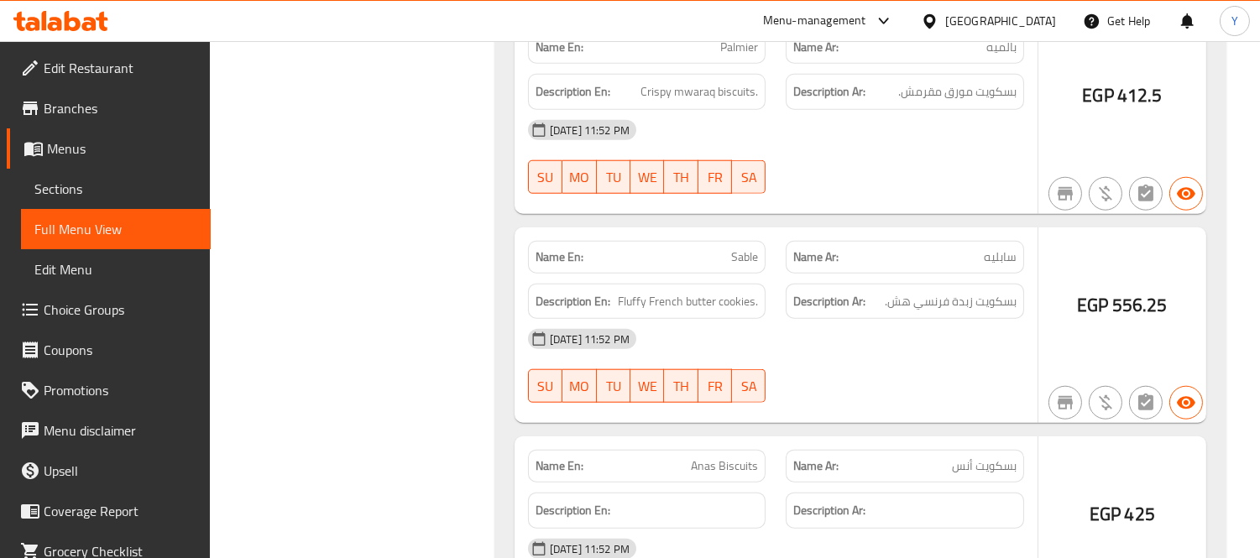
click at [707, 249] on p "Name En: Sable" at bounding box center [647, 258] width 223 height 18
click at [910, 364] on div "09-09-2025 11:52 PM SU MO TU WE TH FR SA" at bounding box center [776, 366] width 516 height 94
click at [849, 336] on div "[DATE] 11:52 PM" at bounding box center [776, 339] width 516 height 40
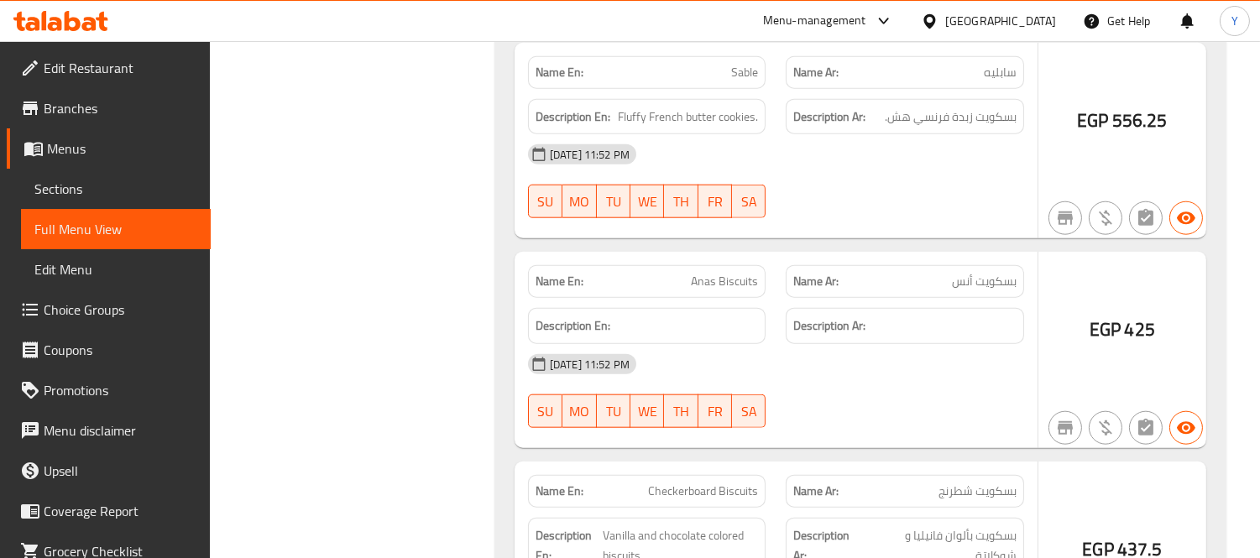
scroll to position [3356, 0]
click at [1013, 371] on div "09-09-2025 11:52 PM SU MO TU WE TH FR SA" at bounding box center [776, 390] width 516 height 94
click at [719, 481] on span "Checkerboard Biscuits" at bounding box center [703, 490] width 110 height 18
click at [709, 481] on span "Checkerboard Biscuits" at bounding box center [703, 490] width 110 height 18
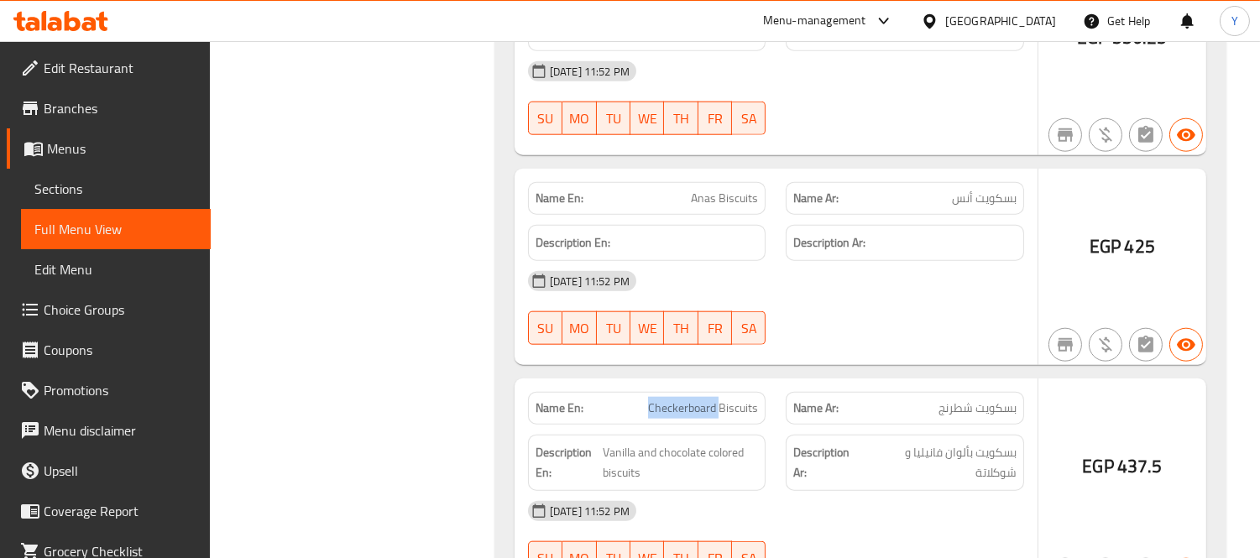
scroll to position [3543, 0]
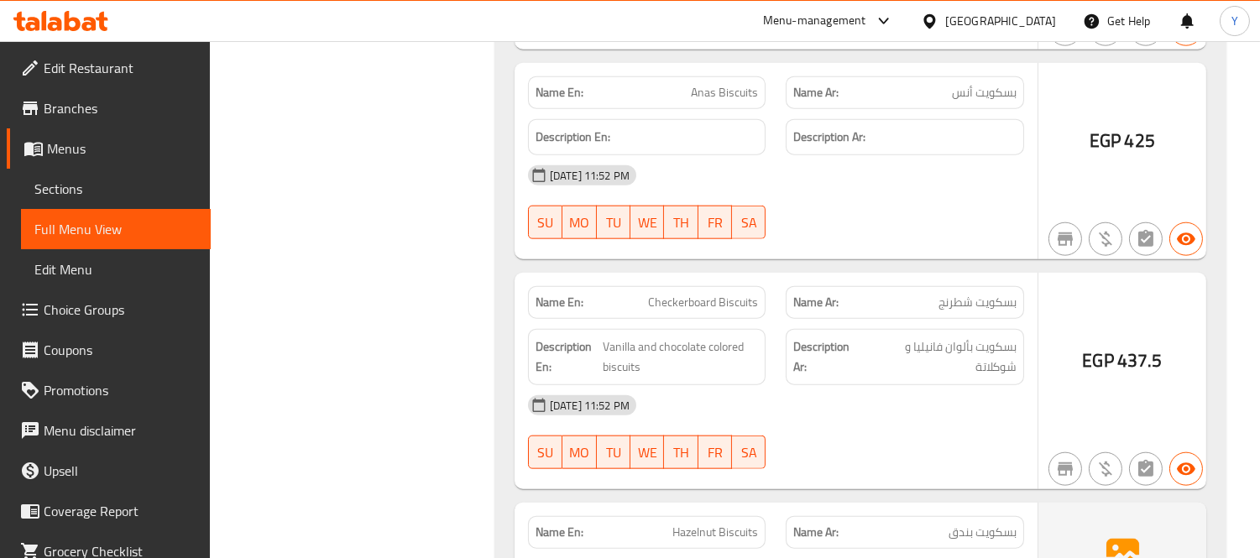
click at [911, 406] on div "09-09-2025 11:52 PM SU MO TU WE TH FR SA" at bounding box center [776, 432] width 516 height 94
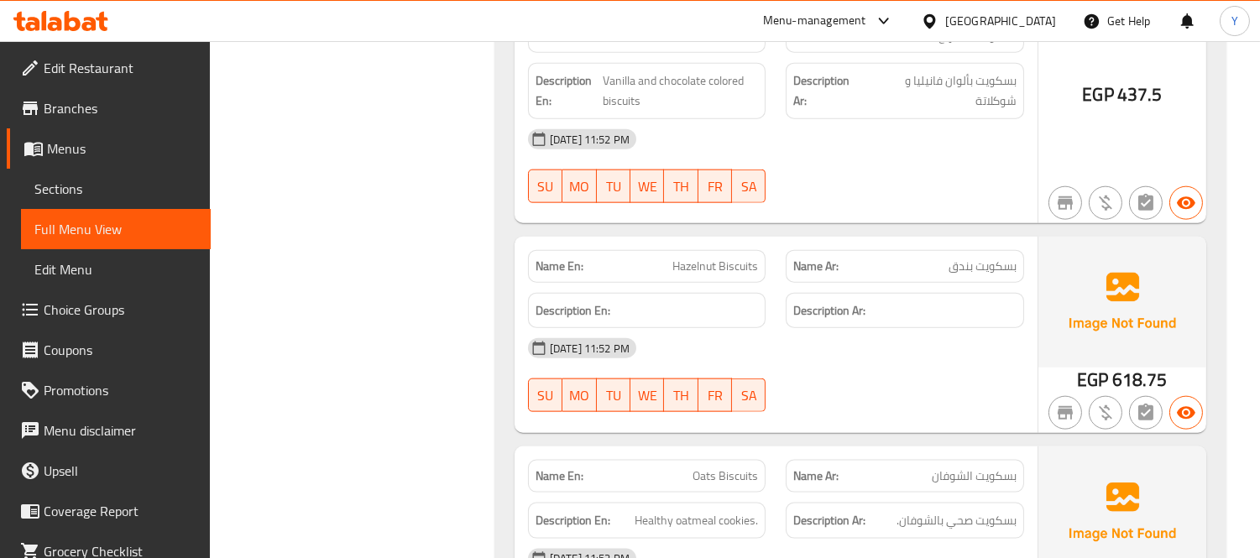
scroll to position [3916, 0]
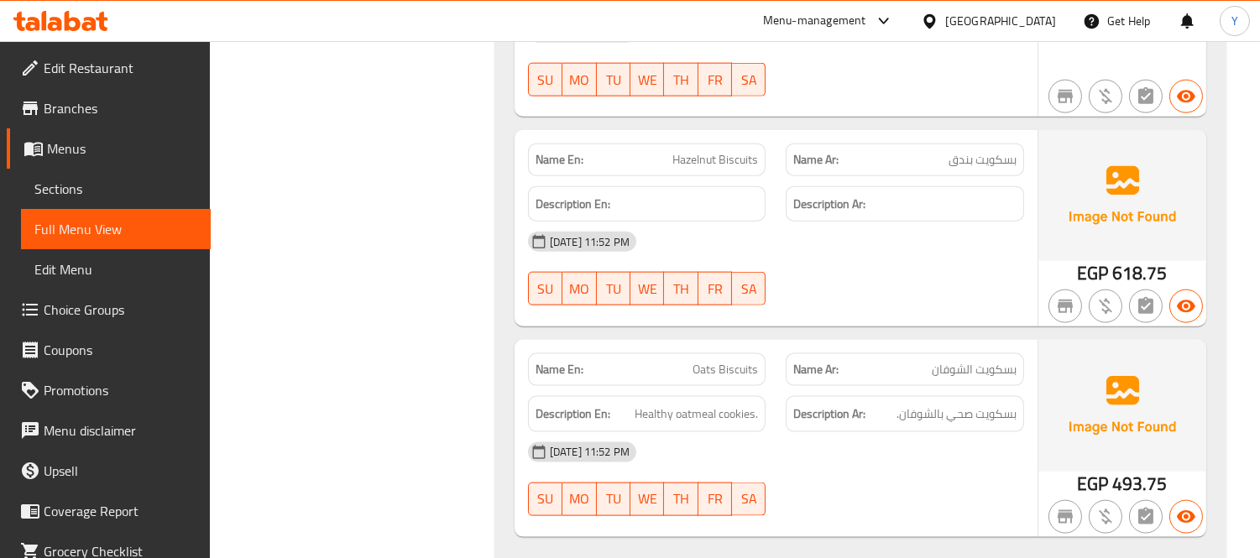
click at [890, 404] on h6 "Description Ar: بسكويت صحي بالشوفان." at bounding box center [904, 414] width 223 height 21
click at [735, 361] on span "Oats Biscuits" at bounding box center [725, 370] width 65 height 18
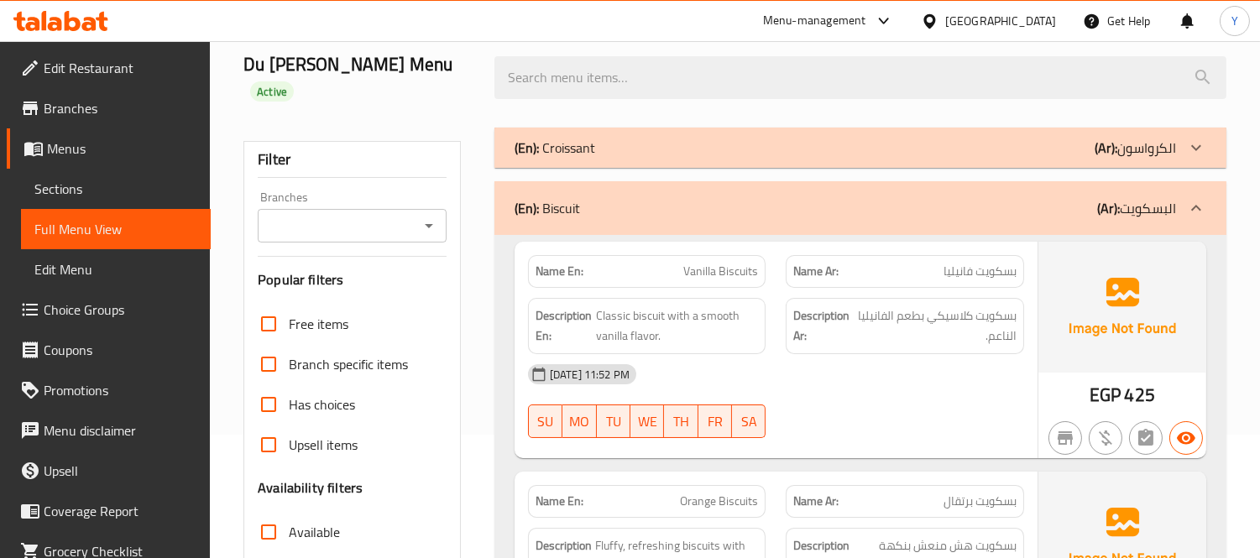
scroll to position [91, 0]
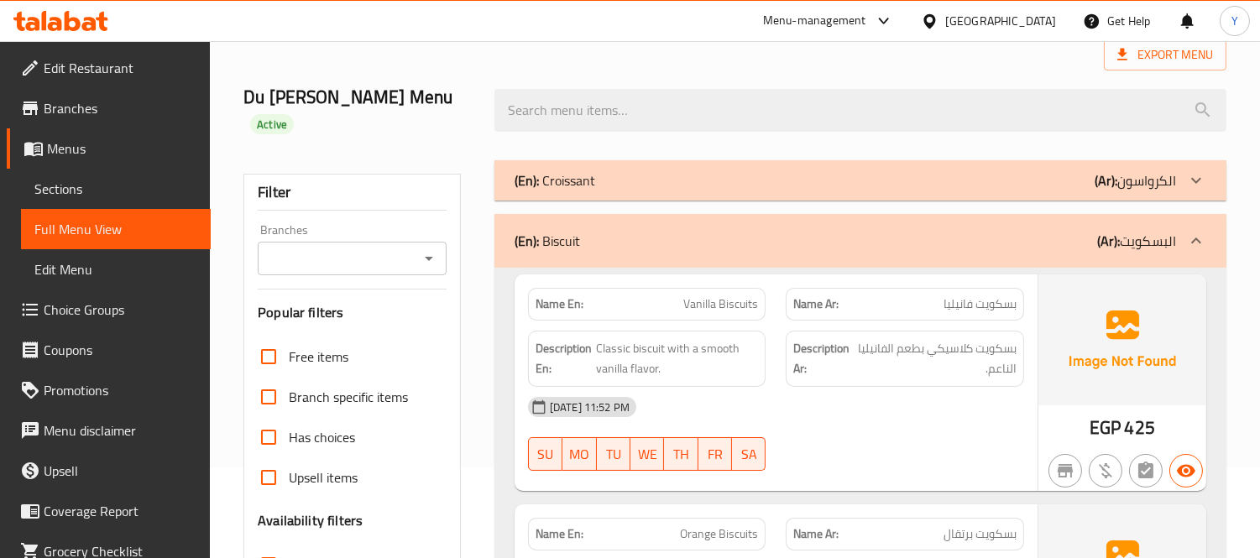
click at [1038, 228] on div "(En): Biscuit (Ar): البسكويت" at bounding box center [861, 241] width 732 height 54
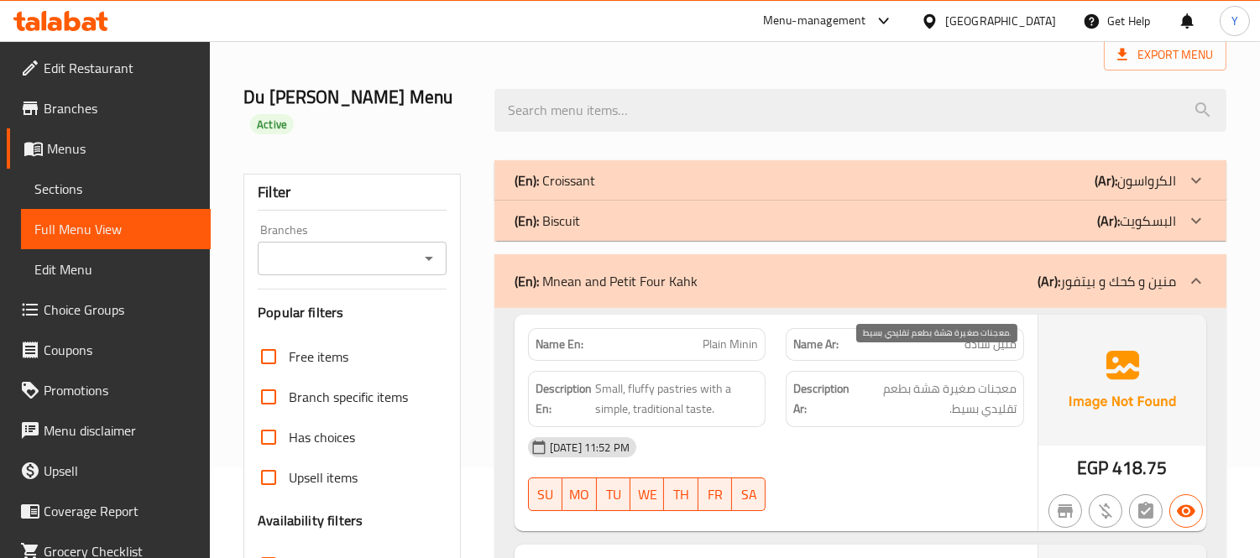
click at [945, 389] on span "معجنات صغيرة هشة بطعم تقليدي بسيط." at bounding box center [936, 399] width 162 height 41
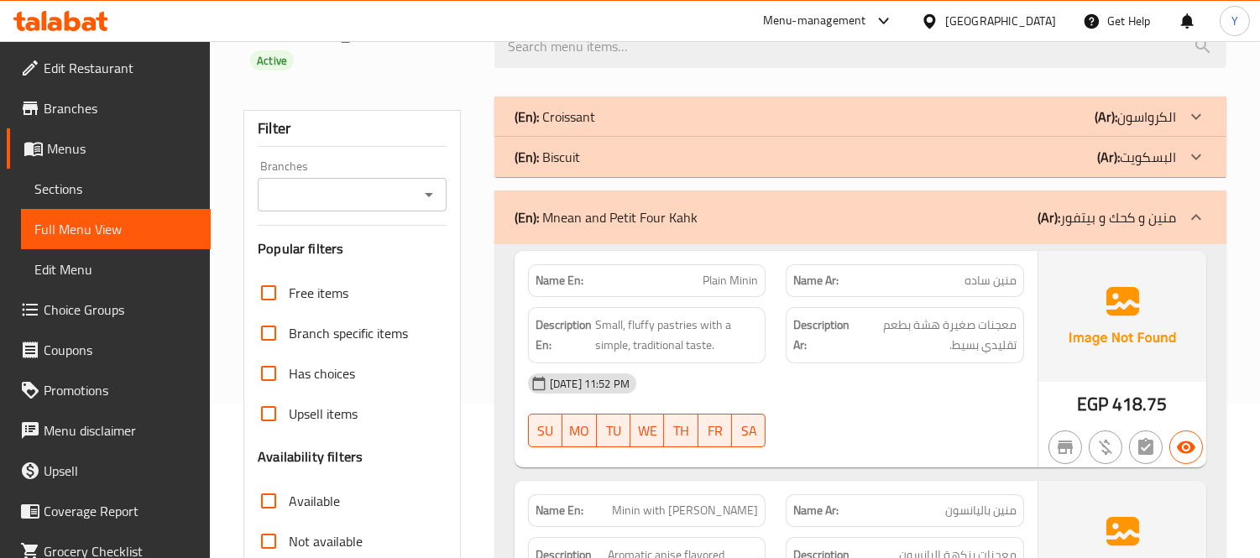
scroll to position [185, 0]
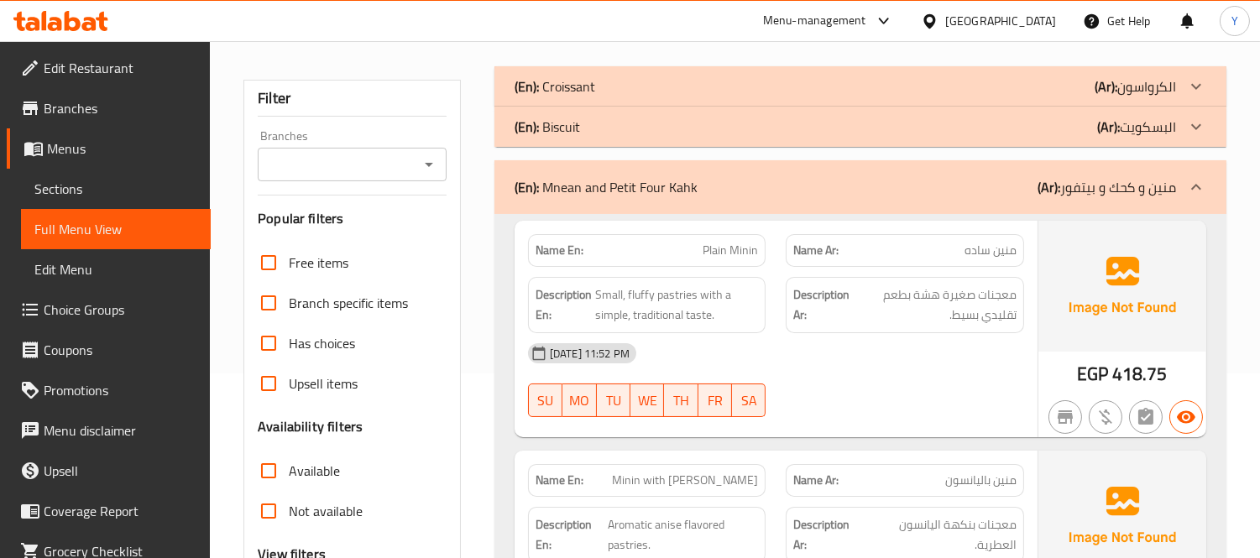
click at [754, 242] on span "Plain Minin" at bounding box center [730, 251] width 55 height 18
click at [1014, 242] on span "منين ساده" at bounding box center [991, 251] width 52 height 18
click at [661, 242] on p "Name En: Plain Minin" at bounding box center [647, 251] width 223 height 18
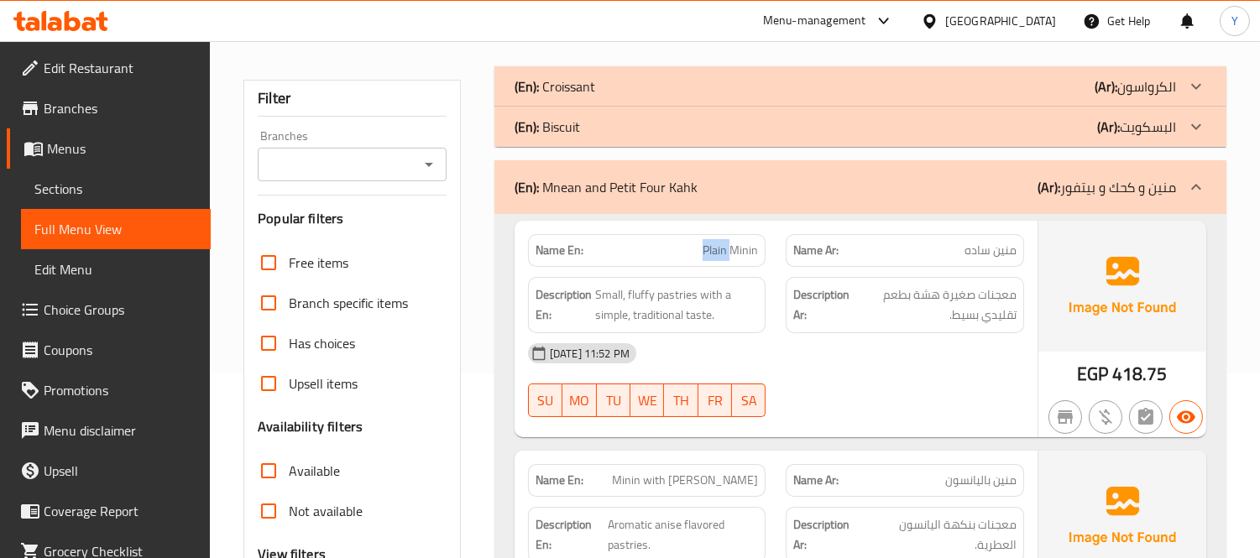
click at [661, 242] on p "Name En: Plain Minin" at bounding box center [647, 251] width 223 height 18
click at [1024, 338] on div "[DATE] 11:52 PM" at bounding box center [776, 353] width 516 height 40
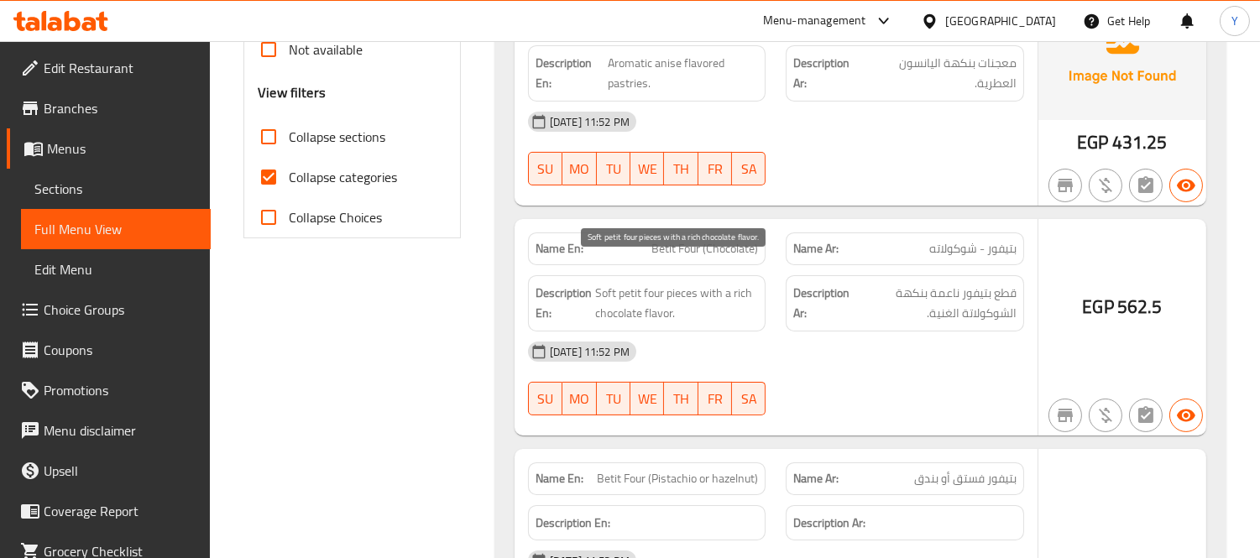
click at [690, 283] on span "Soft petit four pieces with a rich chocolate flavor." at bounding box center [677, 303] width 164 height 41
click at [935, 361] on div "09-09-2025 11:52 PM SU MO TU WE TH FR SA" at bounding box center [776, 379] width 516 height 94
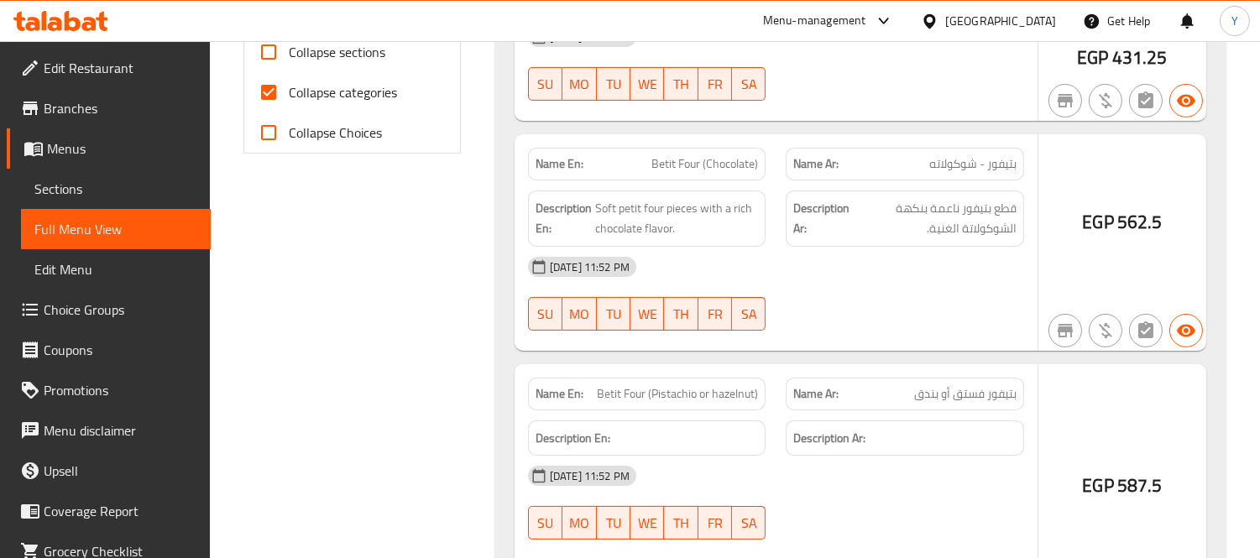
scroll to position [833, 0]
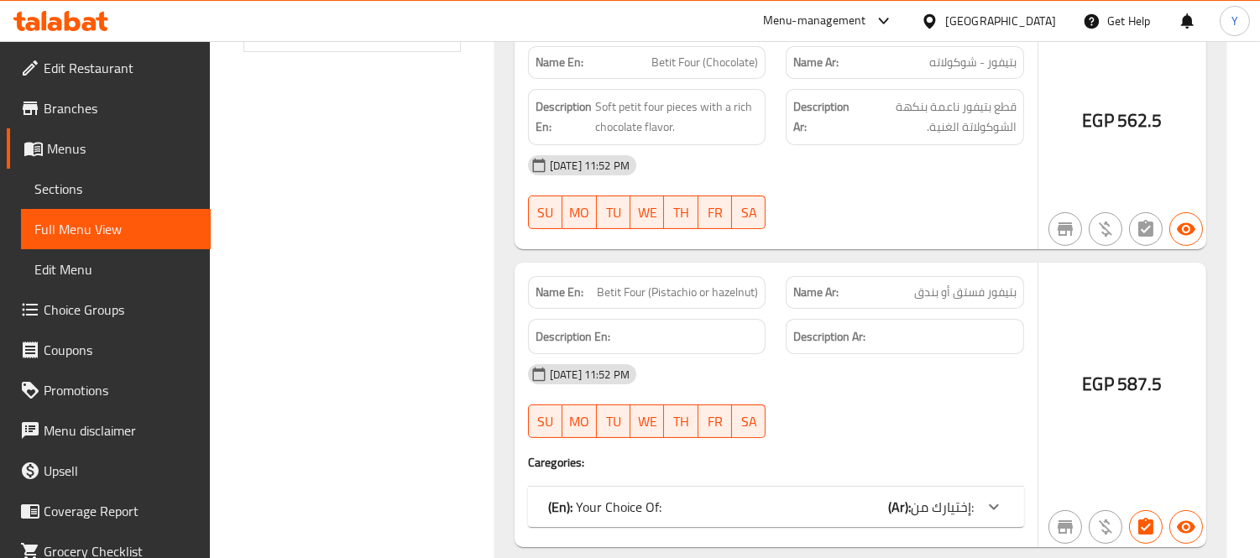
click at [919, 457] on div "Name En: Betit Four (Pistachio or hazelnut) Name Ar: بتيفور فستق أو بندق Descri…" at bounding box center [776, 405] width 523 height 285
click at [915, 495] on span "إختيارك من:" at bounding box center [942, 507] width 63 height 25
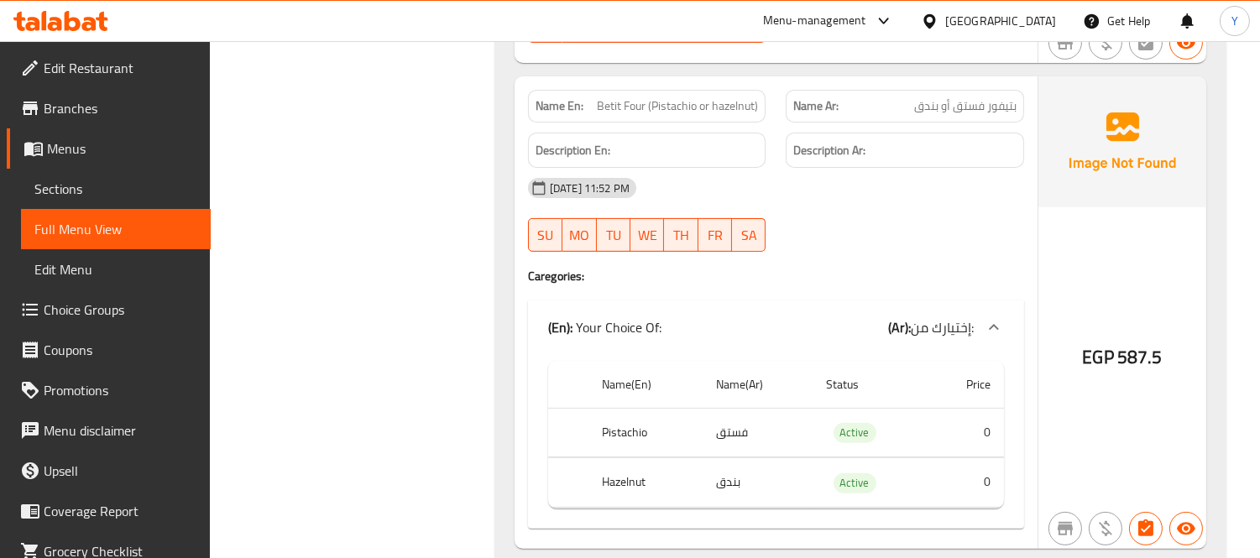
scroll to position [926, 0]
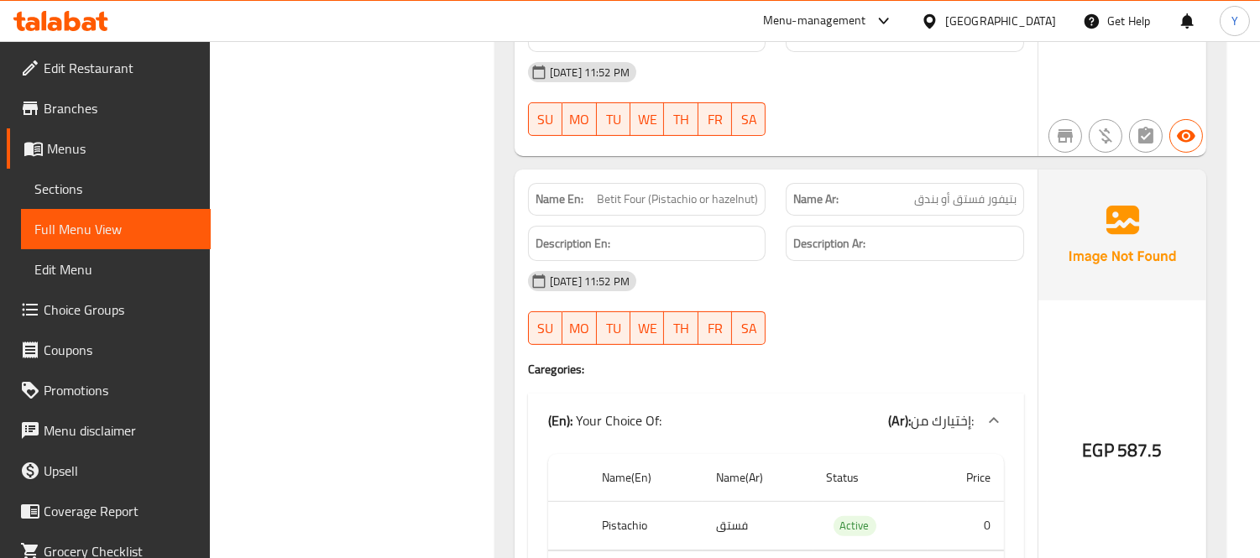
click at [928, 264] on div "[DATE] 11:52 PM" at bounding box center [776, 281] width 516 height 40
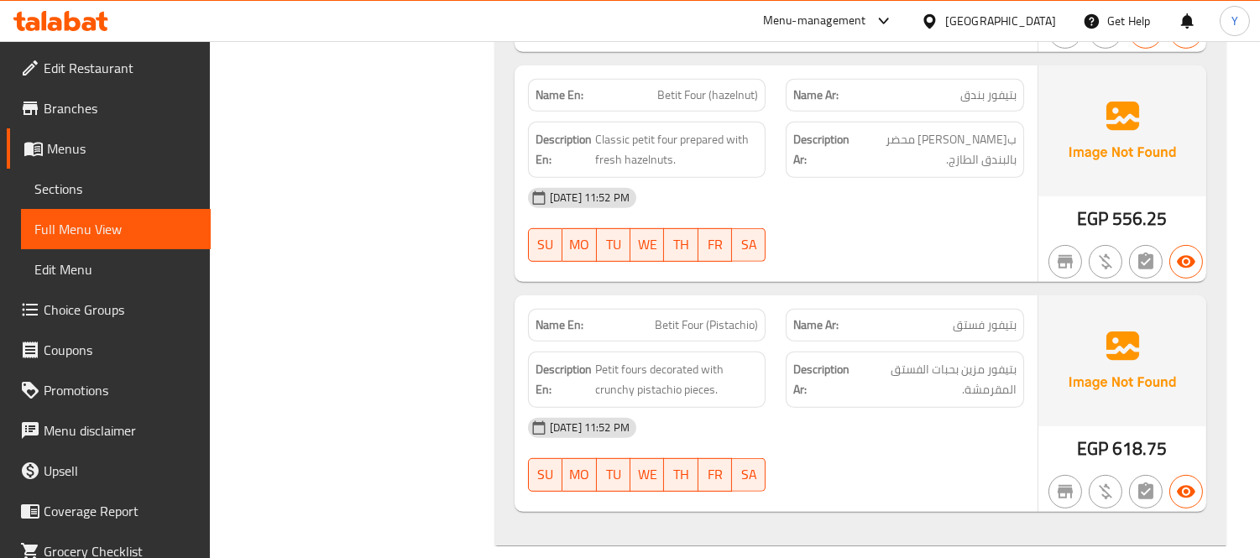
scroll to position [1549, 0]
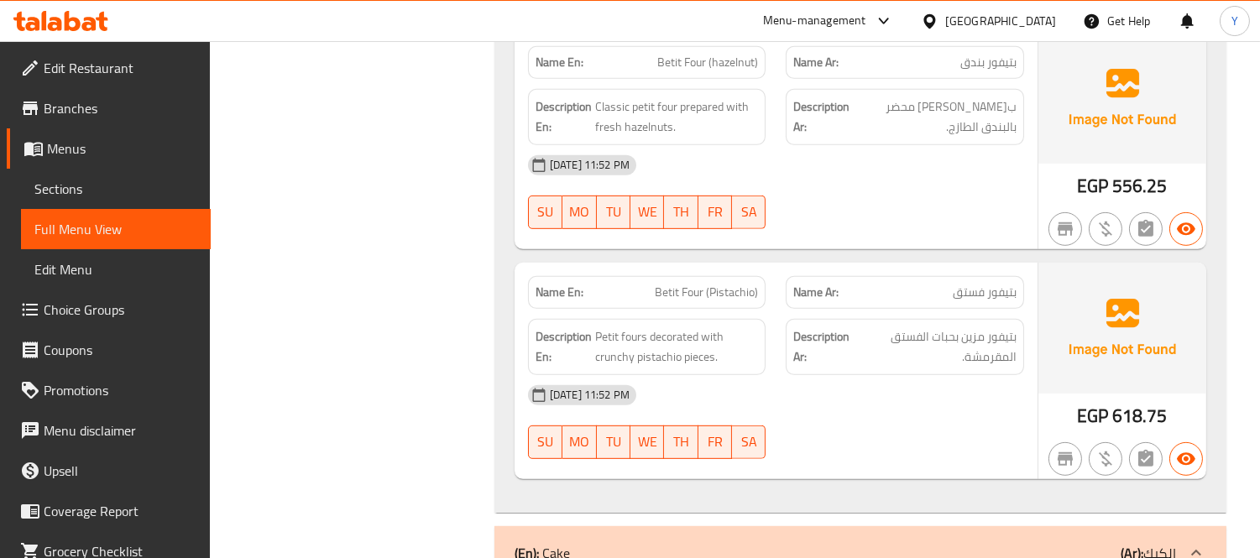
click at [862, 284] on p "Name Ar: بتيفور فستق" at bounding box center [904, 293] width 223 height 18
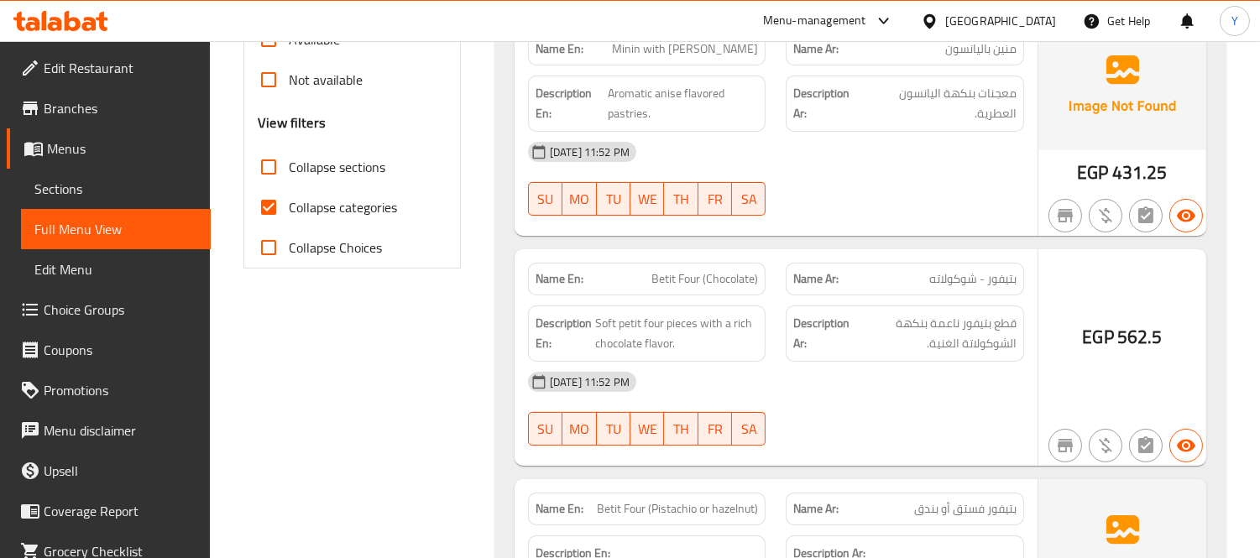
scroll to position [0, 0]
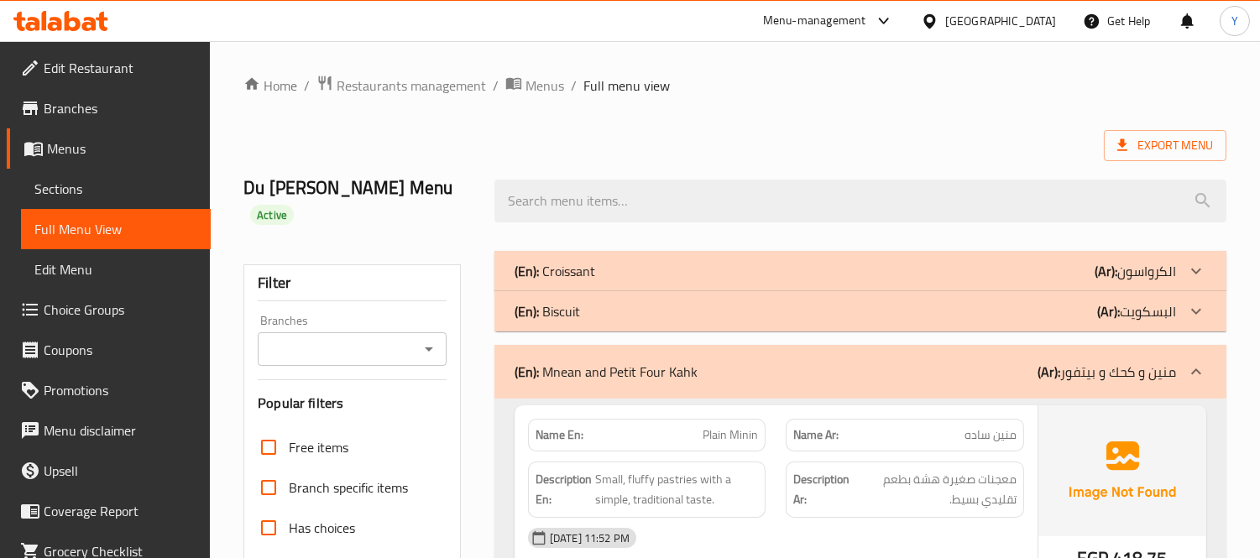
click at [919, 362] on div "(En): Mnean and Petit Four Kahk (Ar): منين و كحك و بيتفور" at bounding box center [846, 372] width 662 height 20
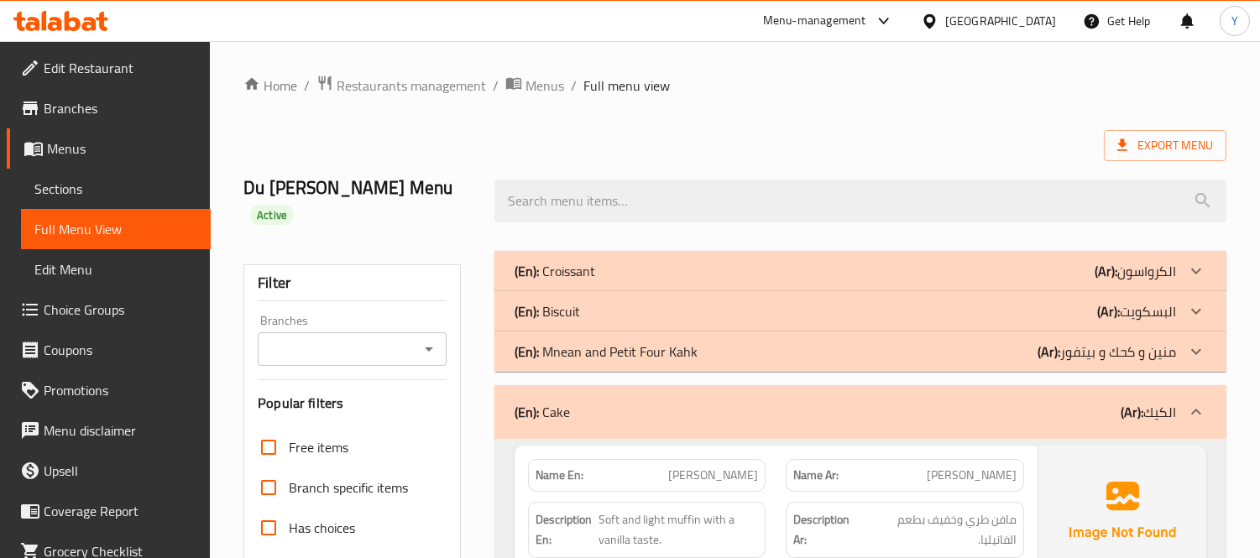
scroll to position [93, 0]
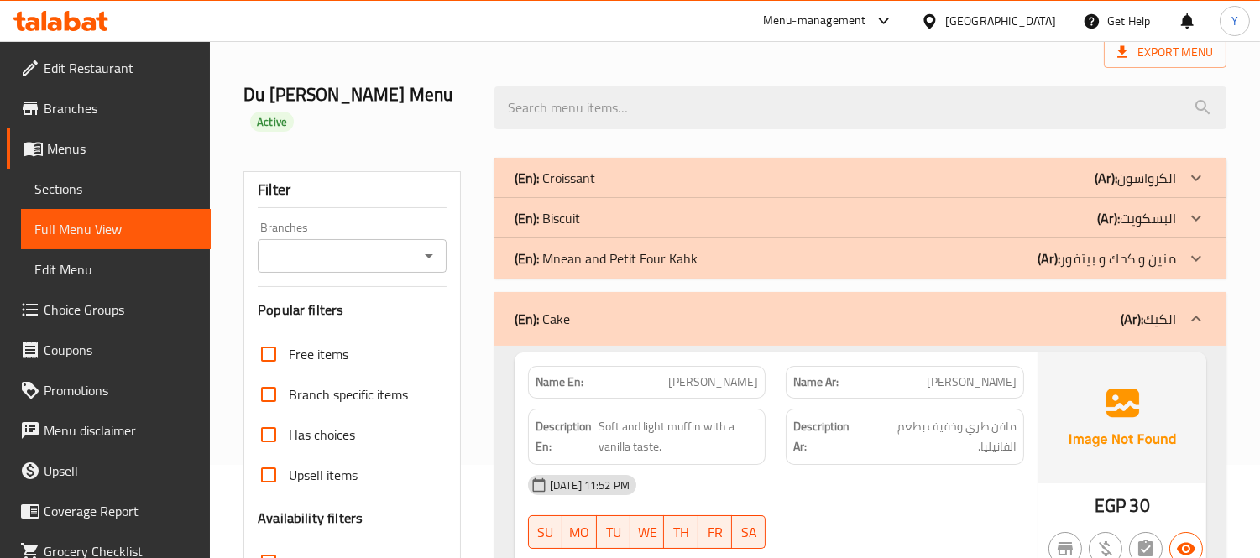
drag, startPoint x: 891, startPoint y: 365, endPoint x: 1016, endPoint y: 501, distance: 184.8
click at [903, 389] on div "Name En: Vanilla Muffin Name Ar: مافن فانيليا Description En: Soft and light mu…" at bounding box center [776, 461] width 523 height 217
click at [913, 438] on div "Description Ar: مافن طري وخفيف بطعم الفانيليا." at bounding box center [905, 437] width 238 height 56
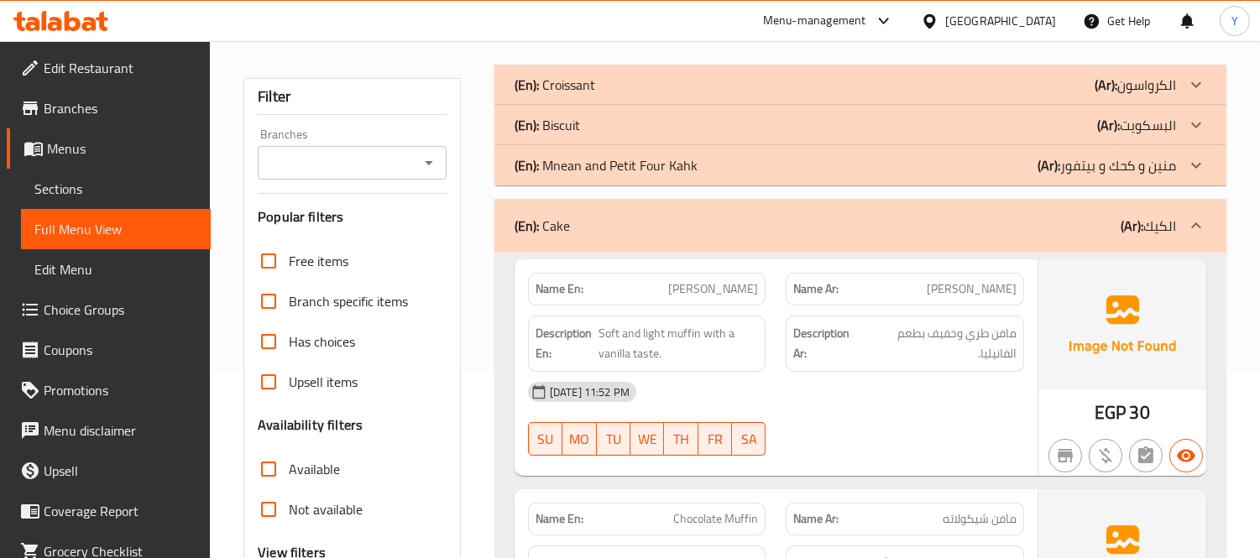
click at [936, 374] on div "[DATE] 11:52 PM" at bounding box center [776, 392] width 516 height 40
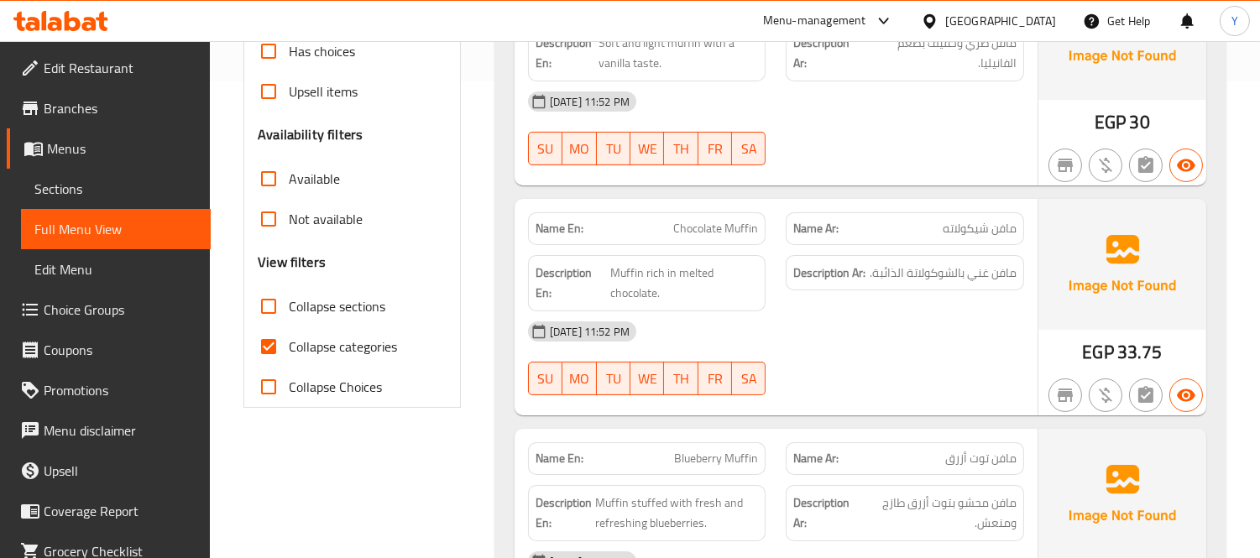
scroll to position [559, 0]
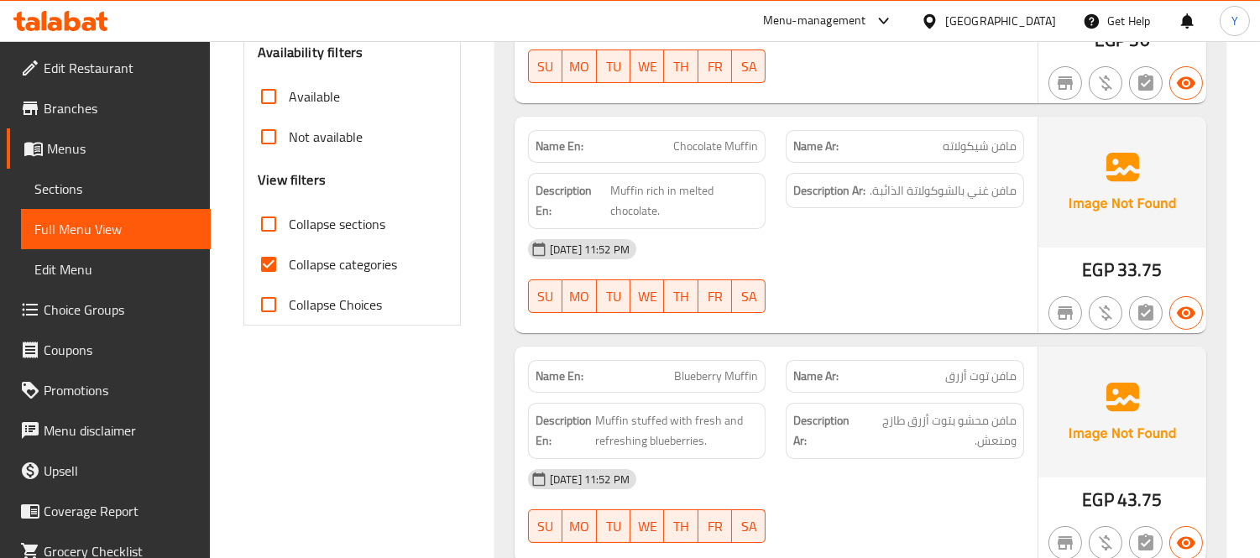
click at [887, 368] on p "Name Ar: مافن توت أزرق" at bounding box center [904, 377] width 223 height 18
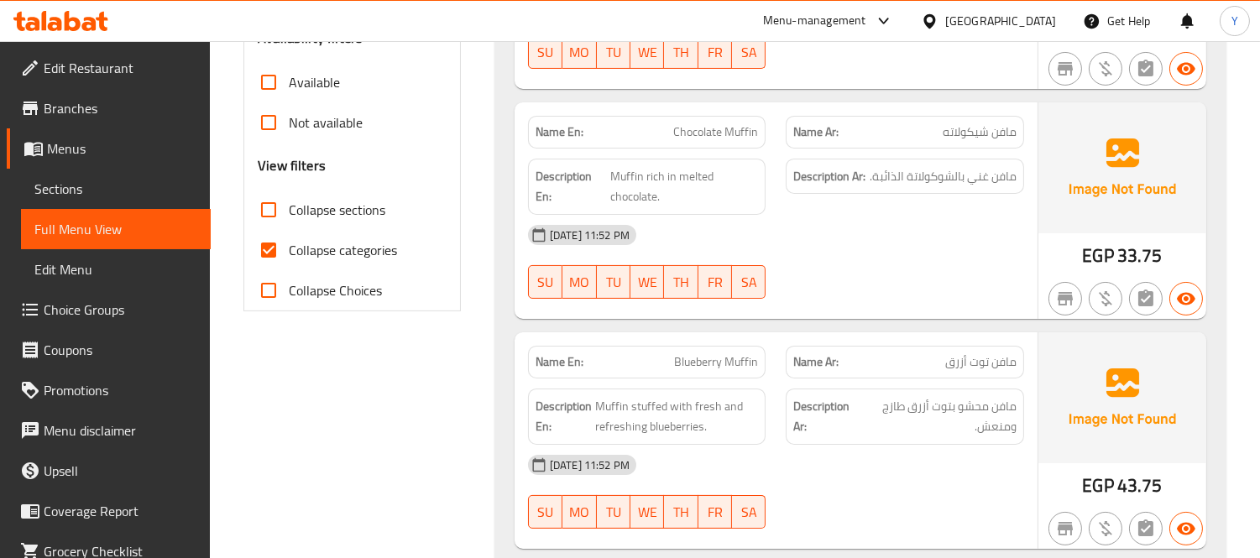
scroll to position [652, 0]
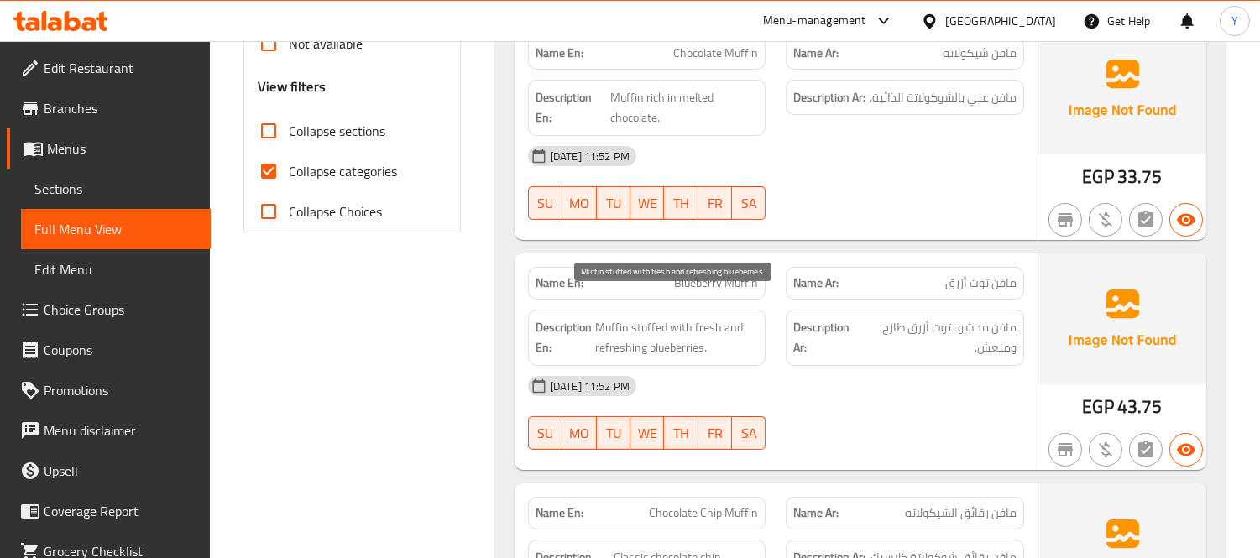
click at [728, 317] on span "Muffin stuffed with fresh and refreshing blueberries." at bounding box center [677, 337] width 164 height 41
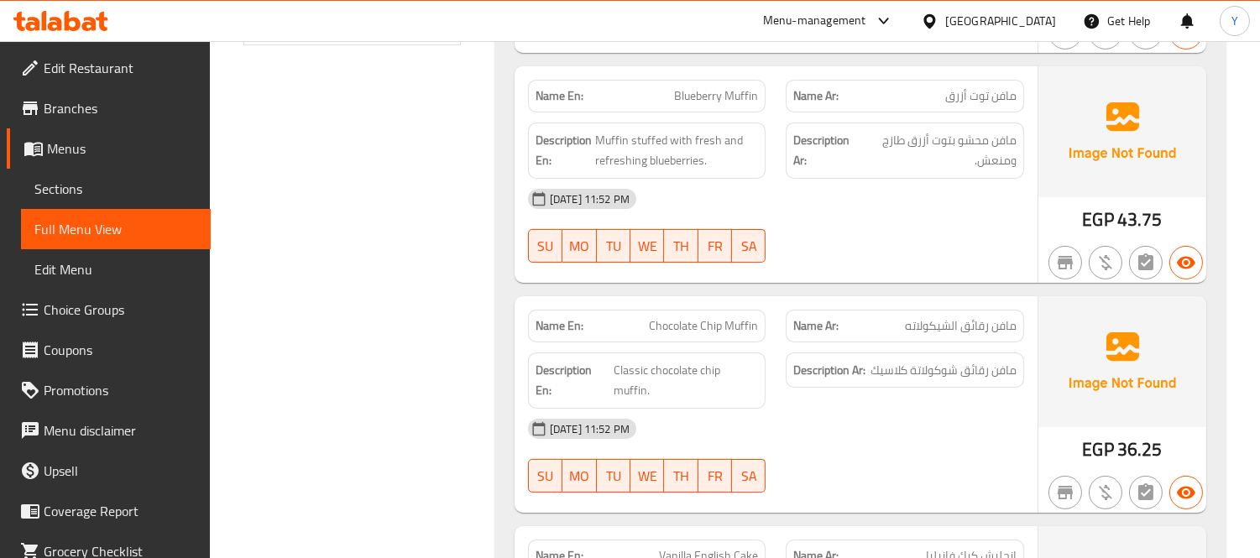
click at [814, 409] on div "[DATE] 11:52 PM" at bounding box center [776, 429] width 516 height 40
click at [735, 317] on span "Chocolate Chip Muffin" at bounding box center [703, 326] width 109 height 18
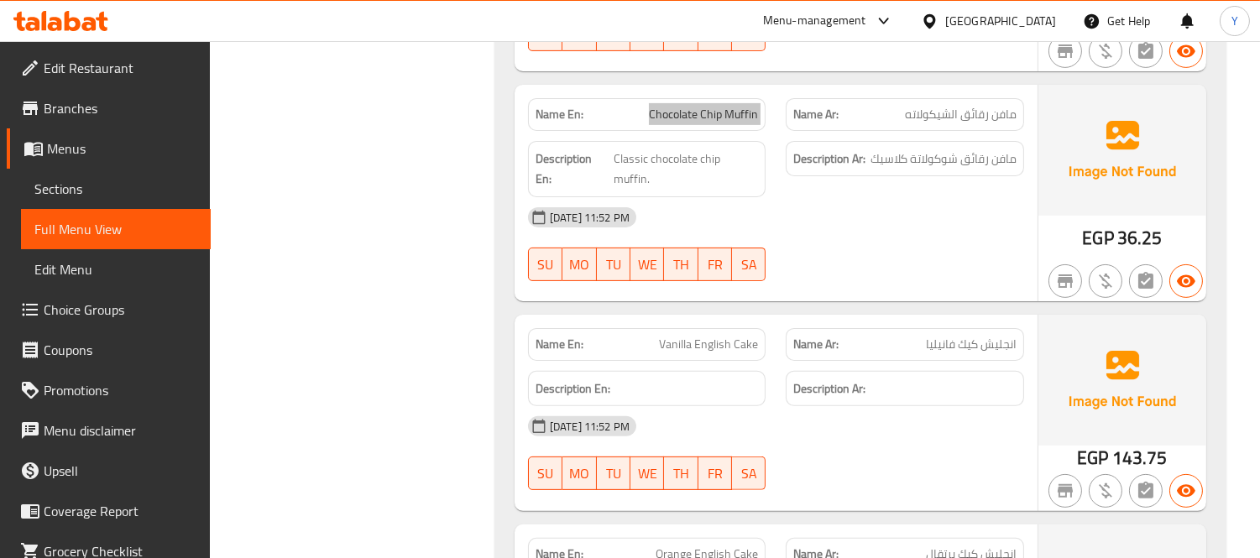
scroll to position [1119, 0]
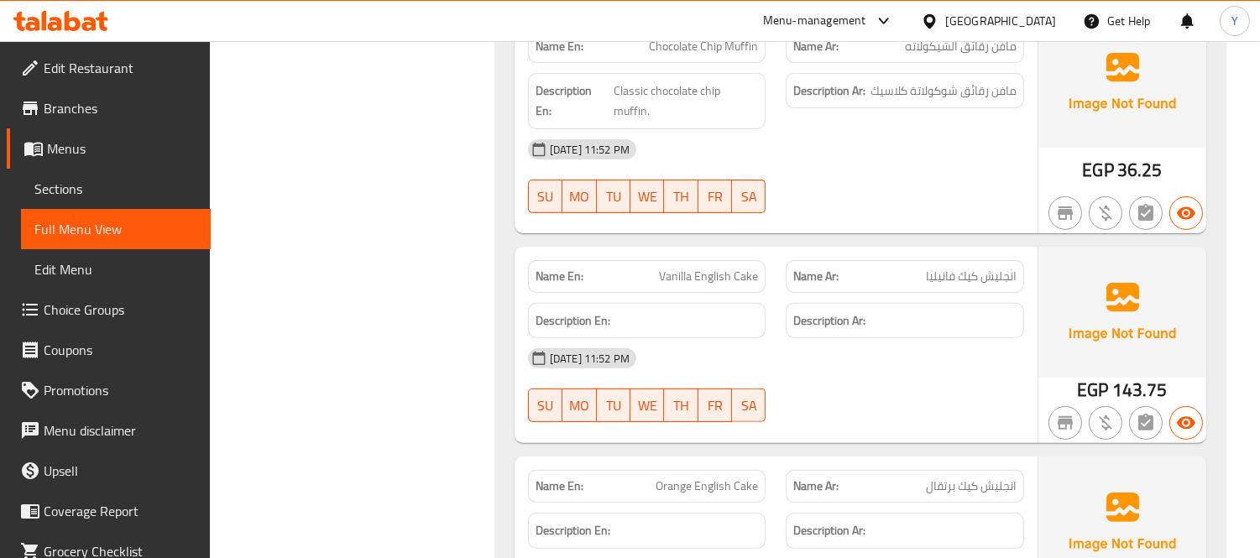
click at [958, 338] on div "[DATE] 11:52 PM" at bounding box center [776, 358] width 516 height 40
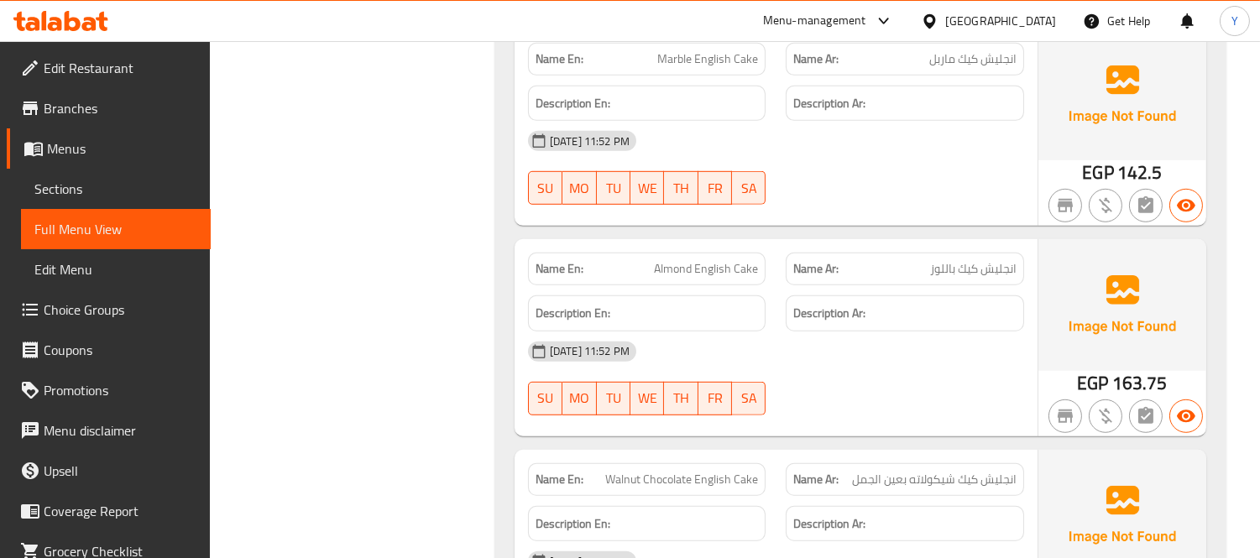
scroll to position [2147, 0]
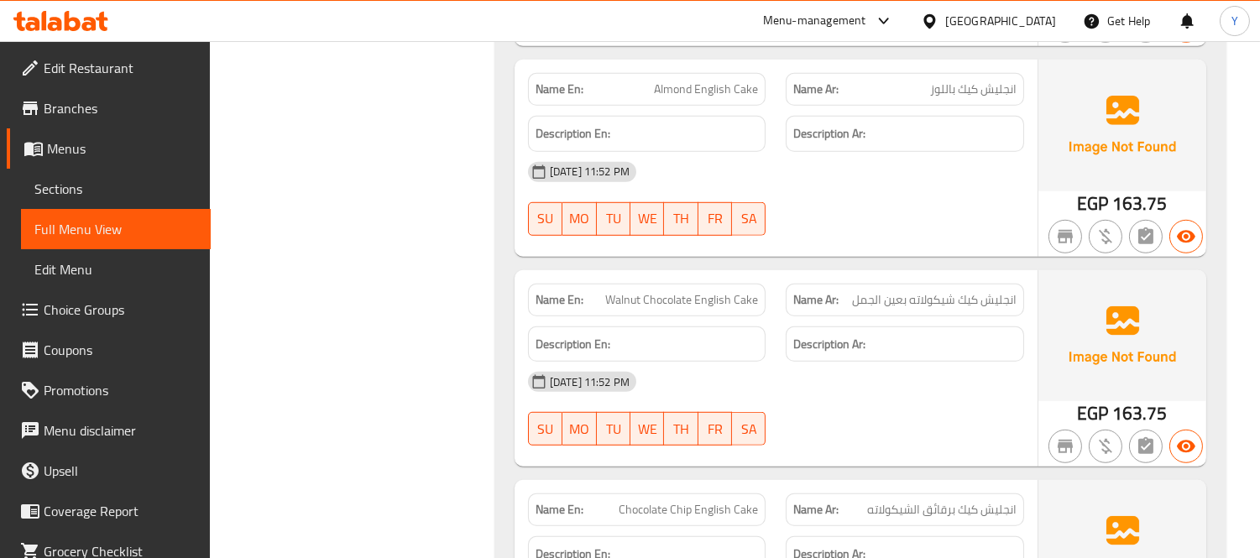
click at [874, 380] on div "09-09-2025 11:52 PM SU MO TU WE TH FR SA" at bounding box center [776, 409] width 516 height 94
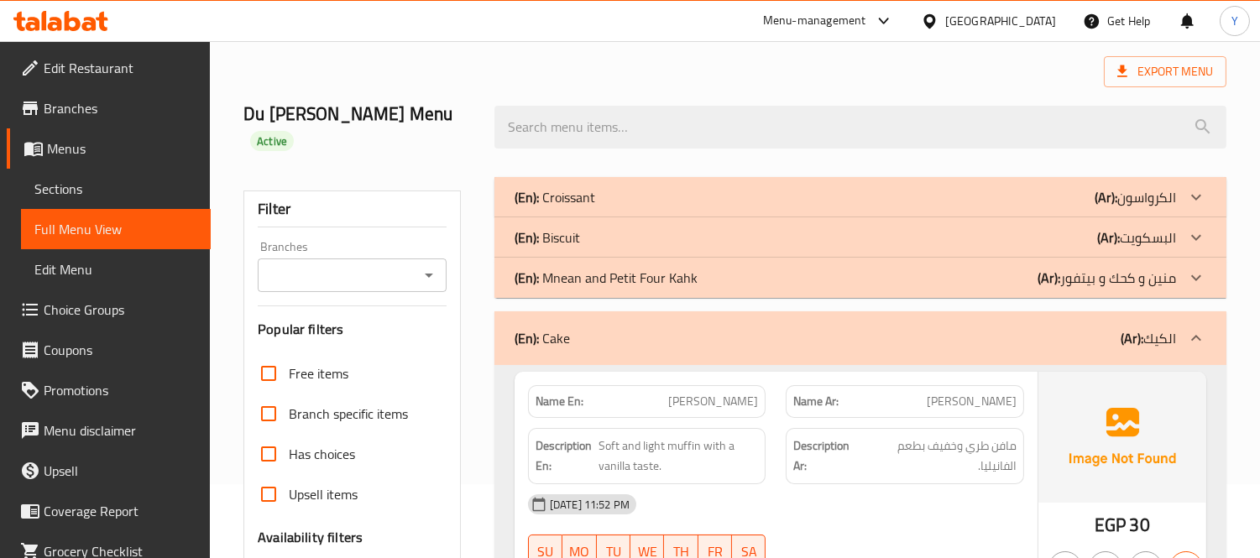
scroll to position [0, 0]
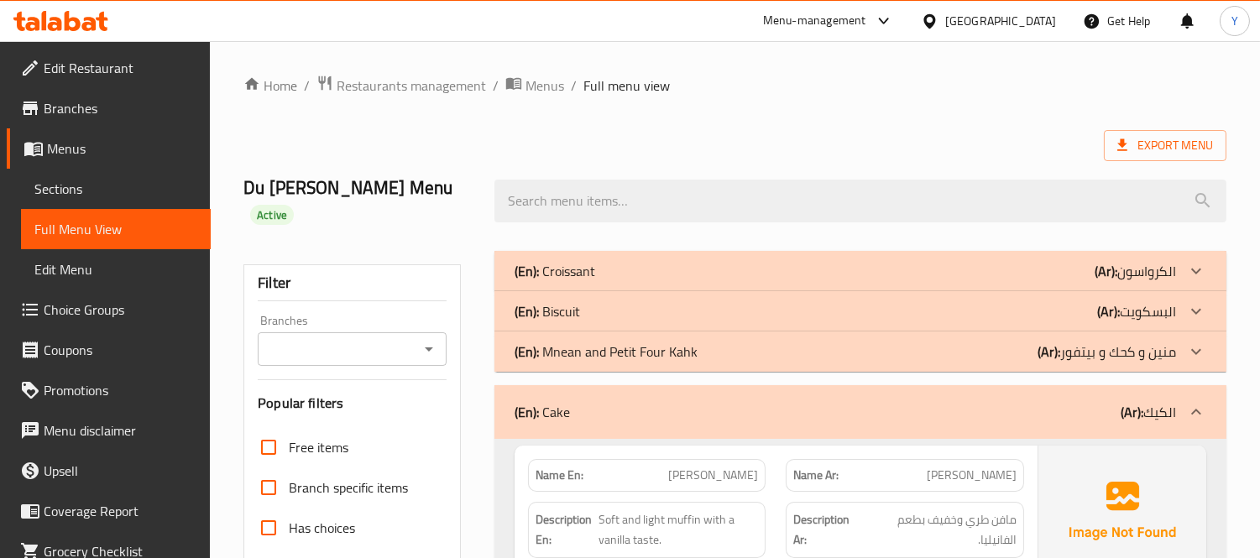
click at [886, 412] on div "(En): Cake (Ar): الكيك" at bounding box center [861, 412] width 732 height 54
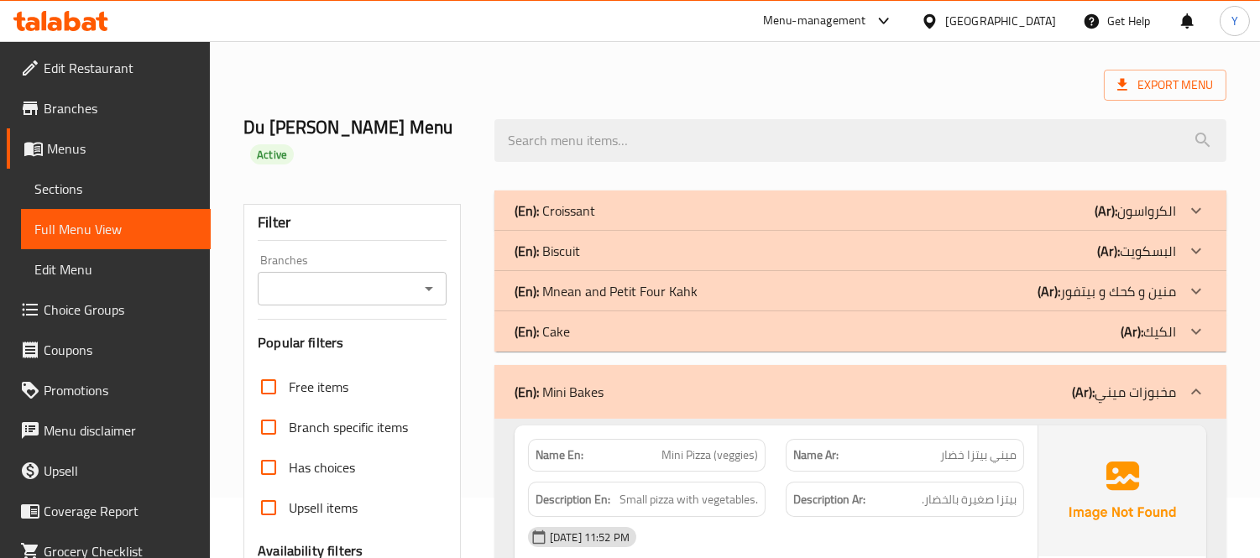
scroll to position [186, 0]
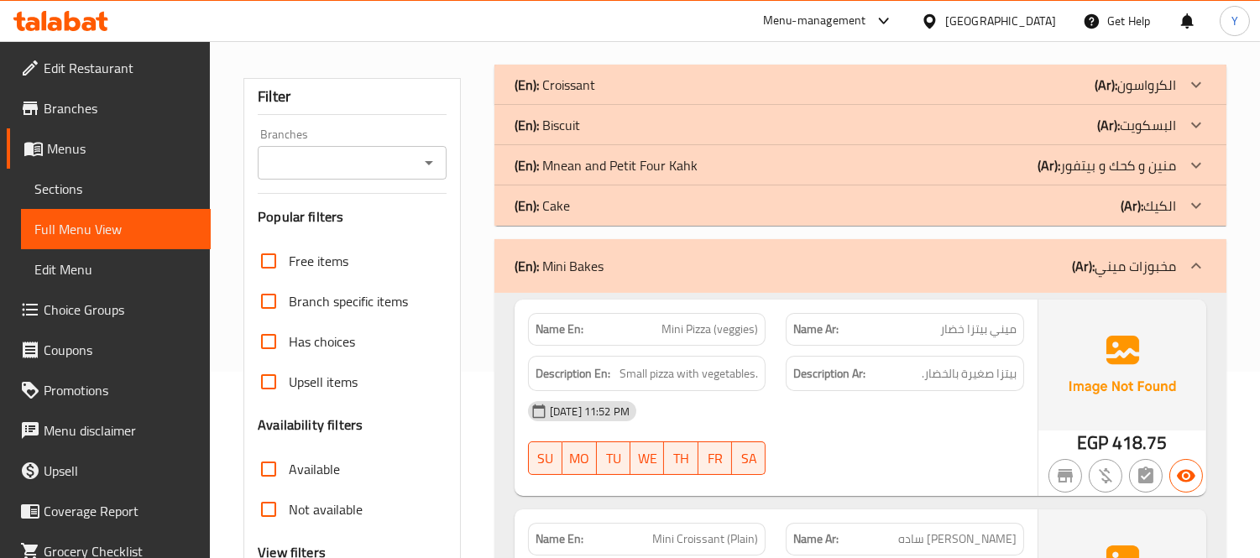
click at [848, 429] on div "09-09-2025 11:52 PM SU MO TU WE TH FR SA" at bounding box center [776, 438] width 516 height 94
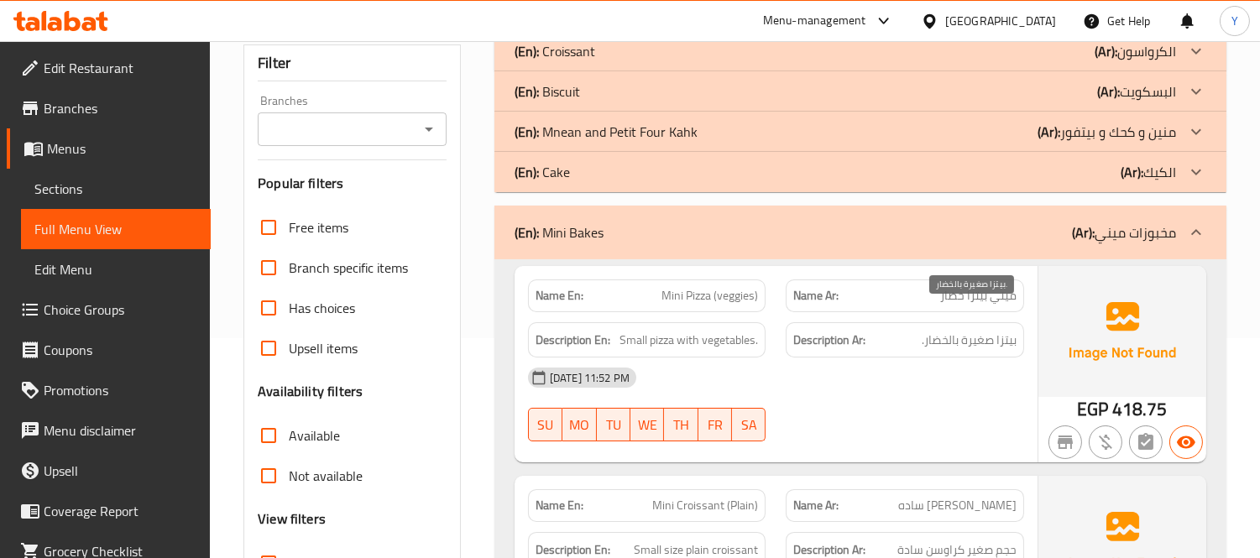
scroll to position [280, 0]
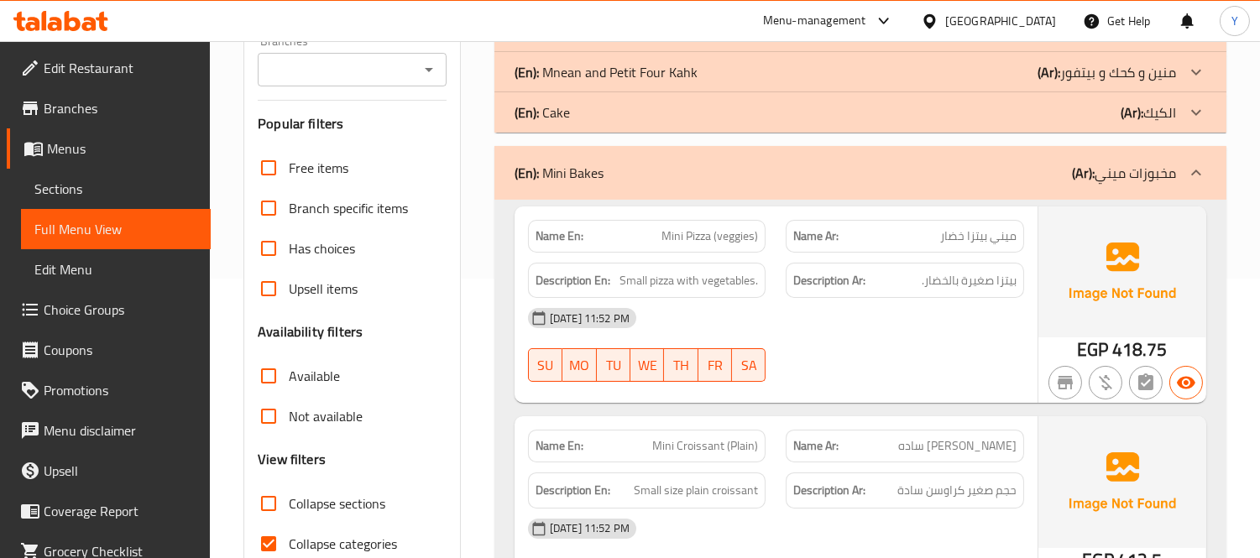
click at [942, 372] on div at bounding box center [905, 382] width 259 height 20
click at [1043, 445] on img at bounding box center [1123, 481] width 168 height 131
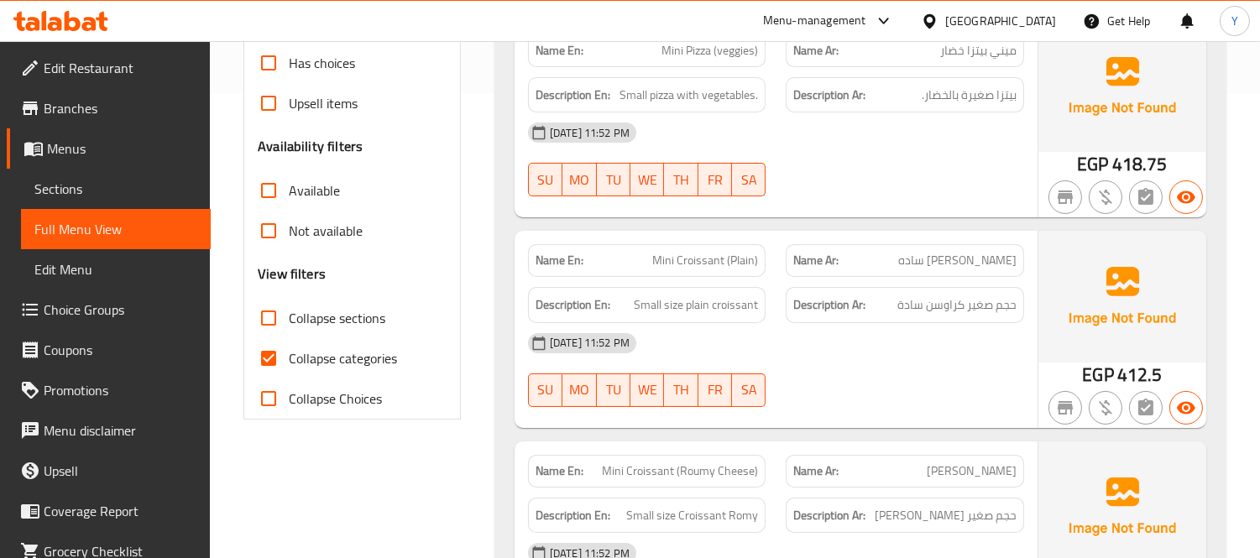
scroll to position [466, 0]
click at [1025, 444] on div "Name Ar: ميني كرواسون رومي" at bounding box center [905, 470] width 259 height 53
click at [913, 334] on div "[DATE] 11:52 PM" at bounding box center [776, 342] width 516 height 40
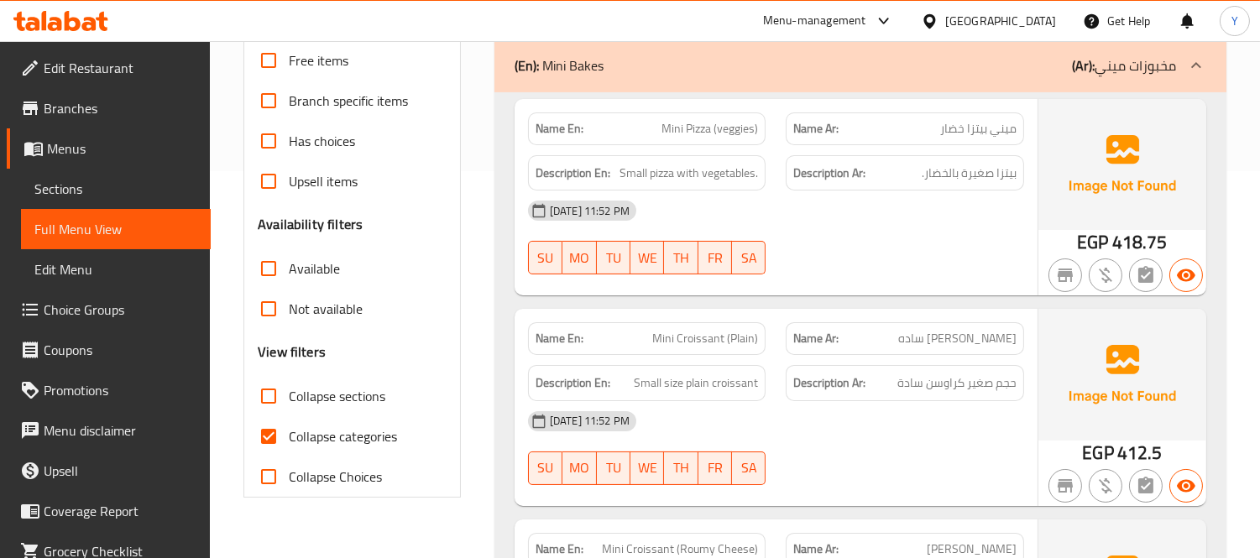
scroll to position [280, 0]
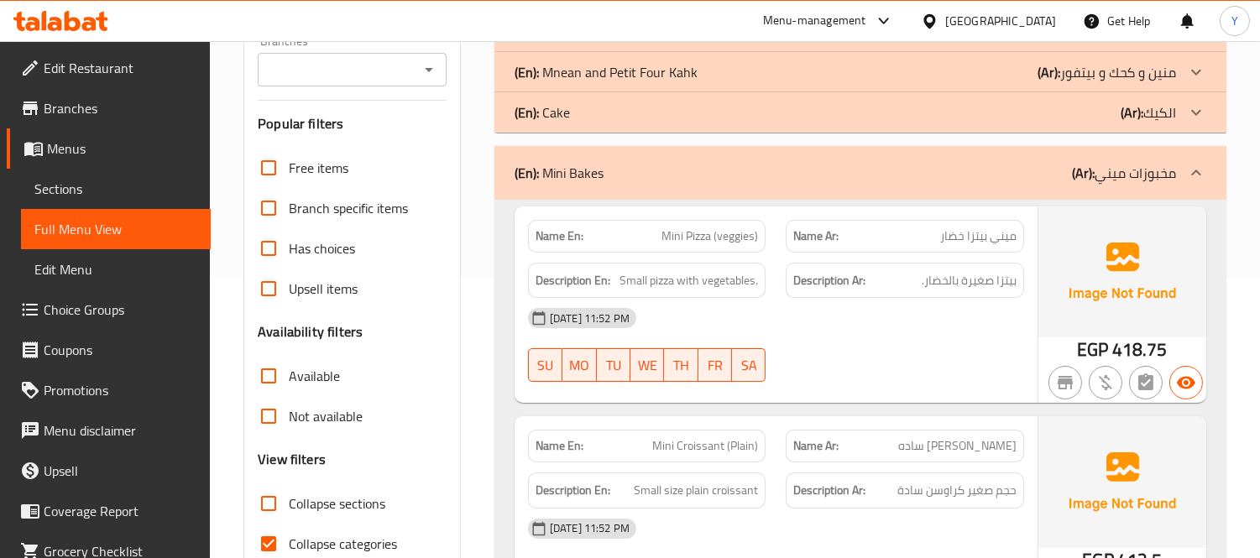
click at [843, 372] on div at bounding box center [905, 382] width 259 height 20
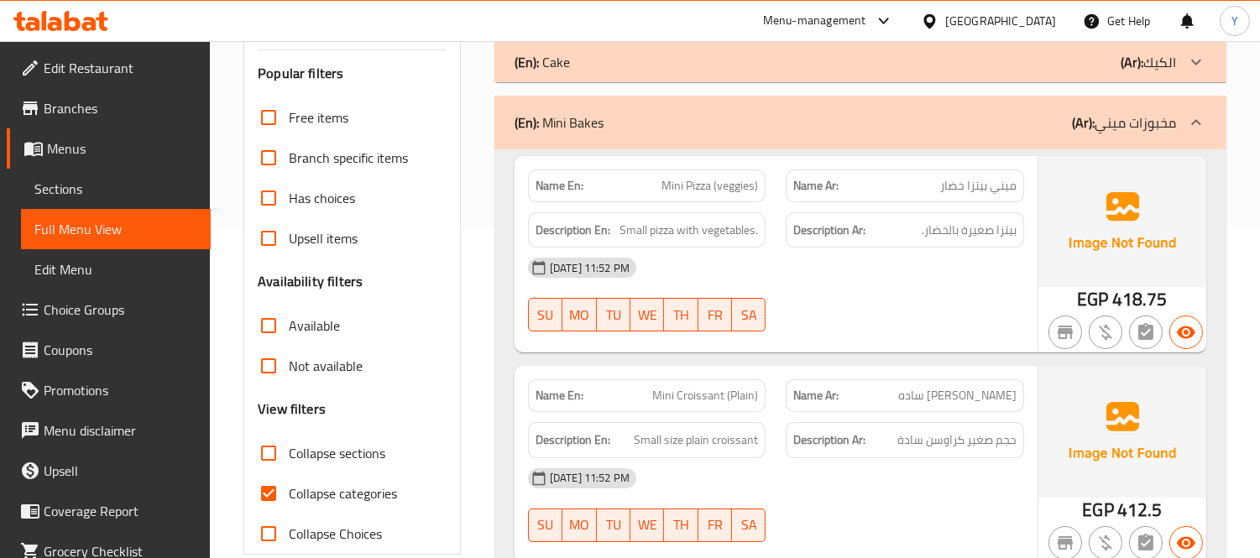
scroll to position [373, 0]
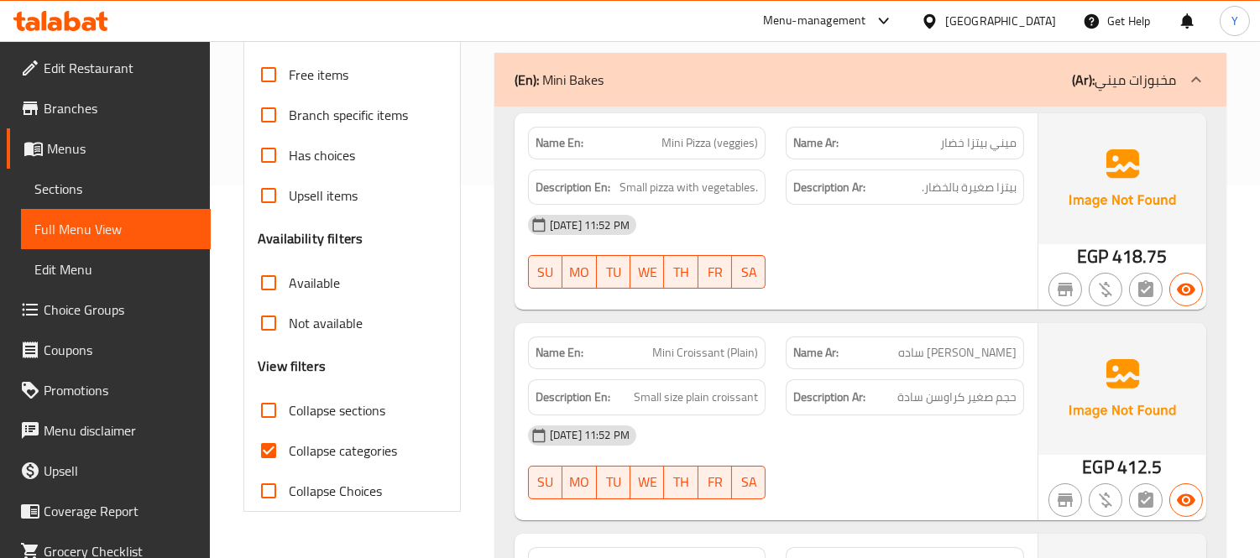
click at [937, 369] on div "Description Ar: حجم صغير كراوسن سادة" at bounding box center [905, 397] width 259 height 56
click at [963, 387] on span "حجم صغير كراوسن سادة" at bounding box center [957, 397] width 119 height 21
click at [896, 416] on div "[DATE] 11:52 PM" at bounding box center [776, 436] width 516 height 40
click at [953, 423] on div "[DATE] 11:52 PM" at bounding box center [776, 436] width 516 height 40
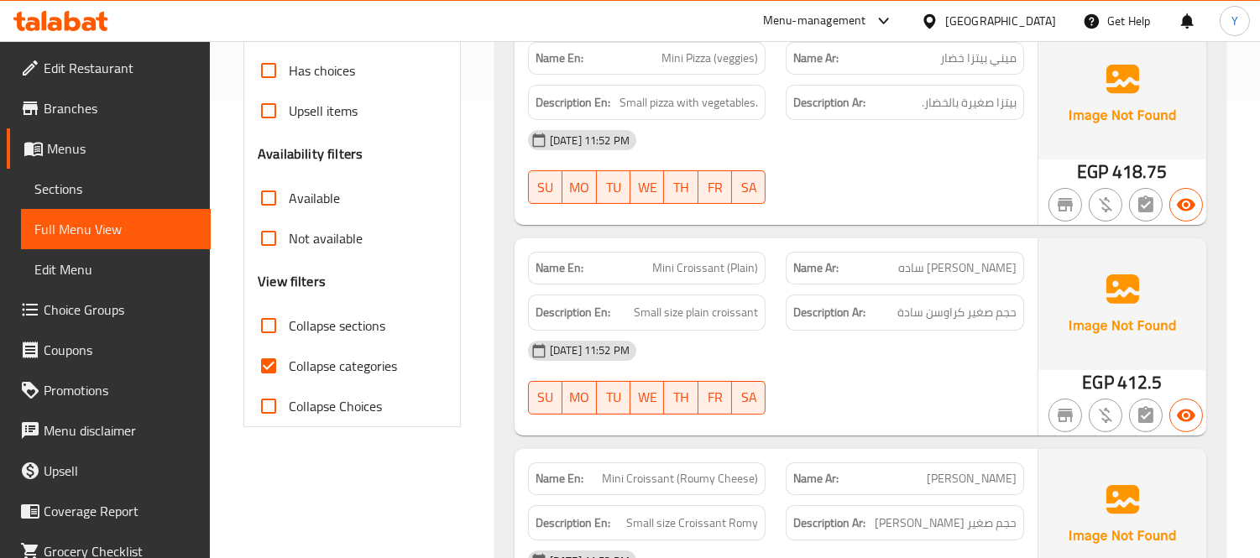
scroll to position [559, 0]
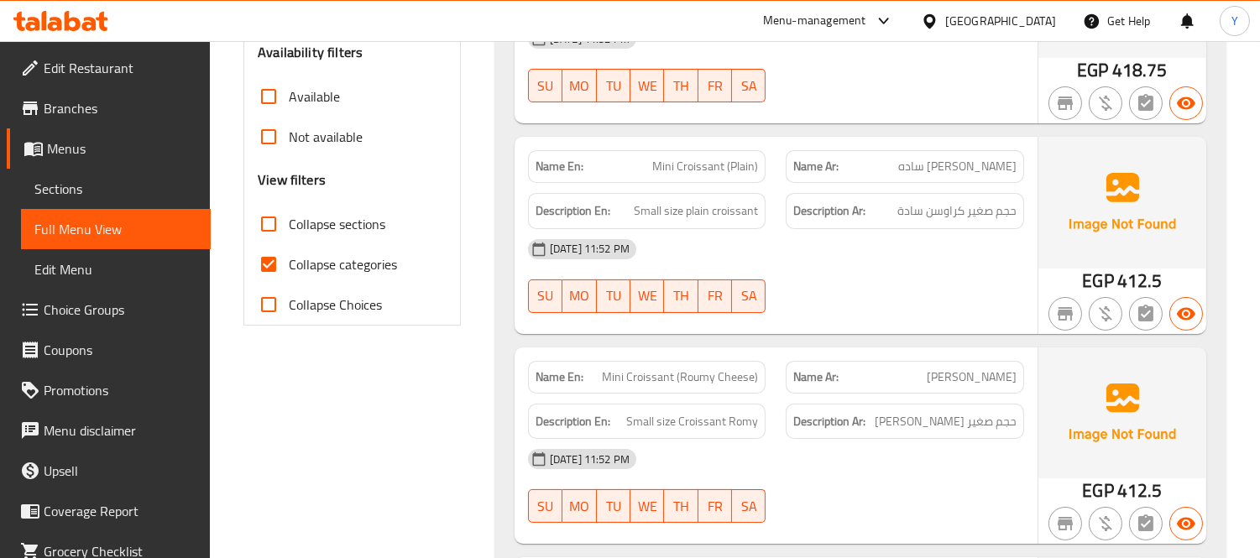
click at [702, 369] on span "Mini Croissant (Roumy Cheese)" at bounding box center [680, 378] width 156 height 18
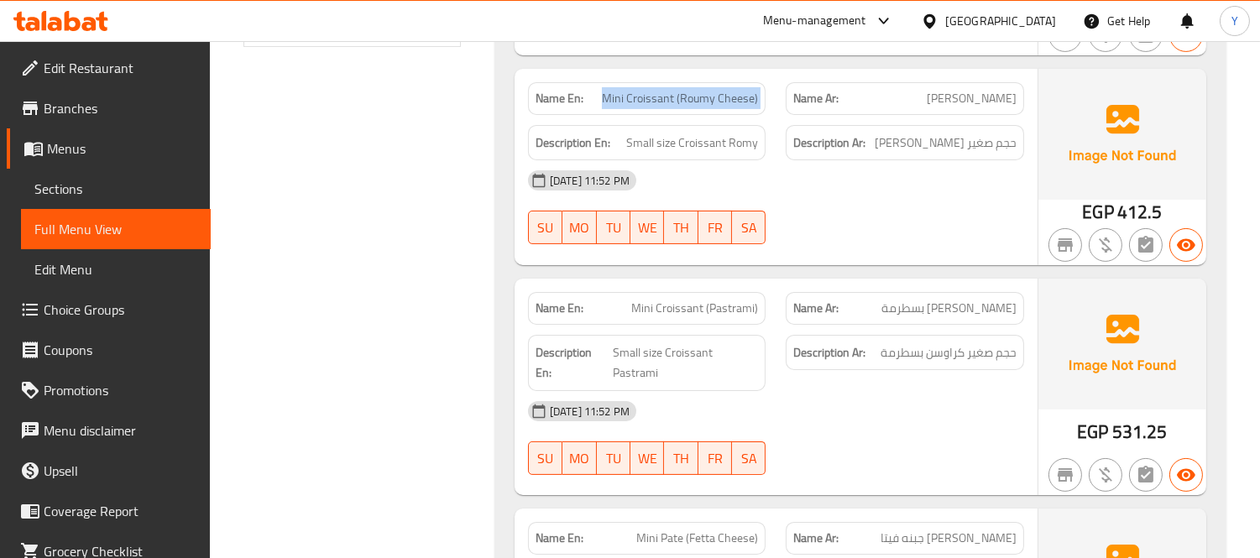
scroll to position [840, 0]
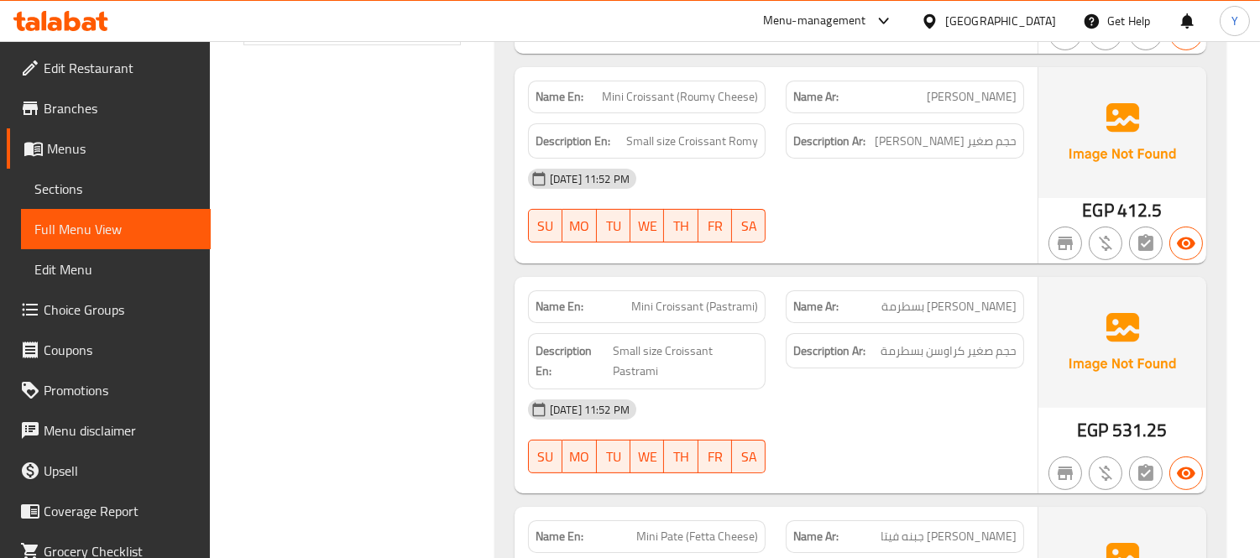
click at [855, 341] on strong "Description Ar:" at bounding box center [829, 351] width 72 height 21
click at [896, 390] on div "[DATE] 11:52 PM" at bounding box center [776, 410] width 516 height 40
click at [789, 294] on div "Name Ar: ميني كرواسون بسطرمة" at bounding box center [905, 306] width 238 height 33
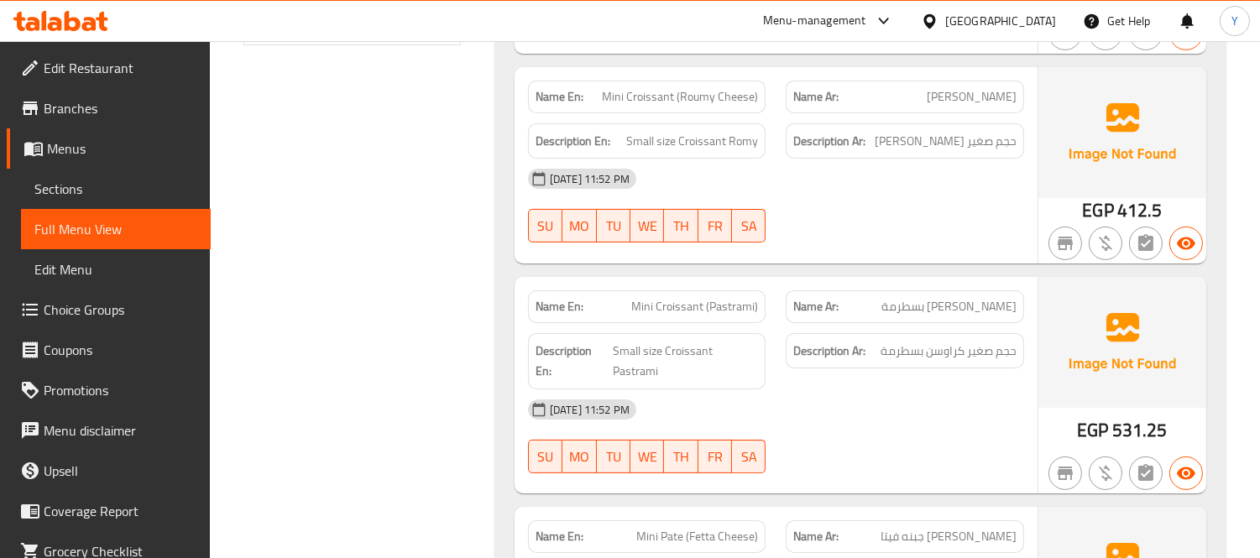
click at [705, 290] on div "Name En: Mini Croissant (Pastrami)" at bounding box center [647, 306] width 238 height 33
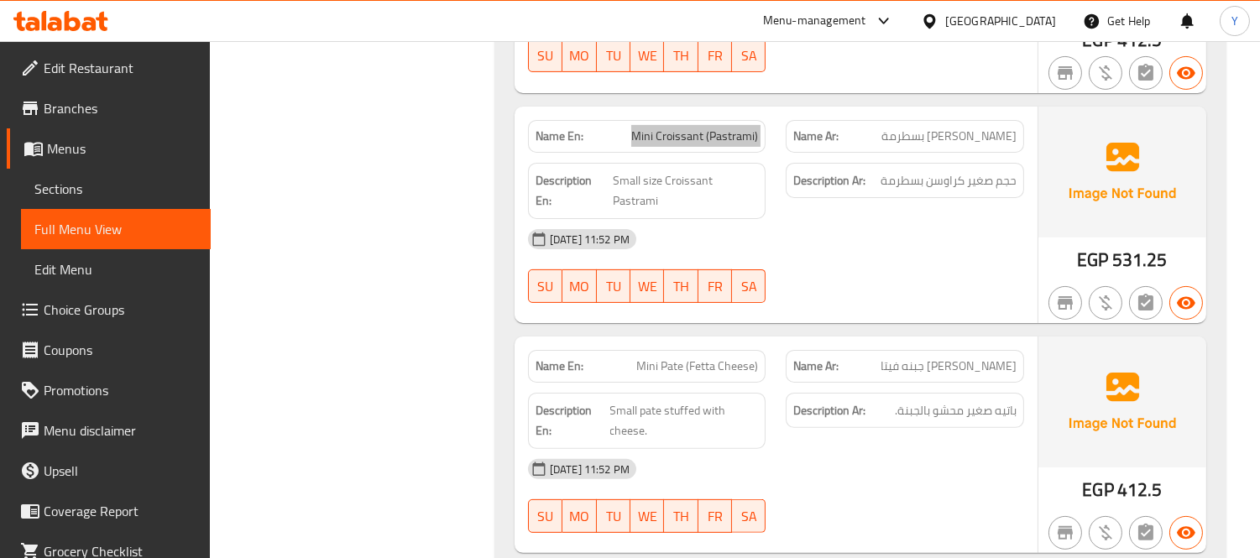
scroll to position [1119, 0]
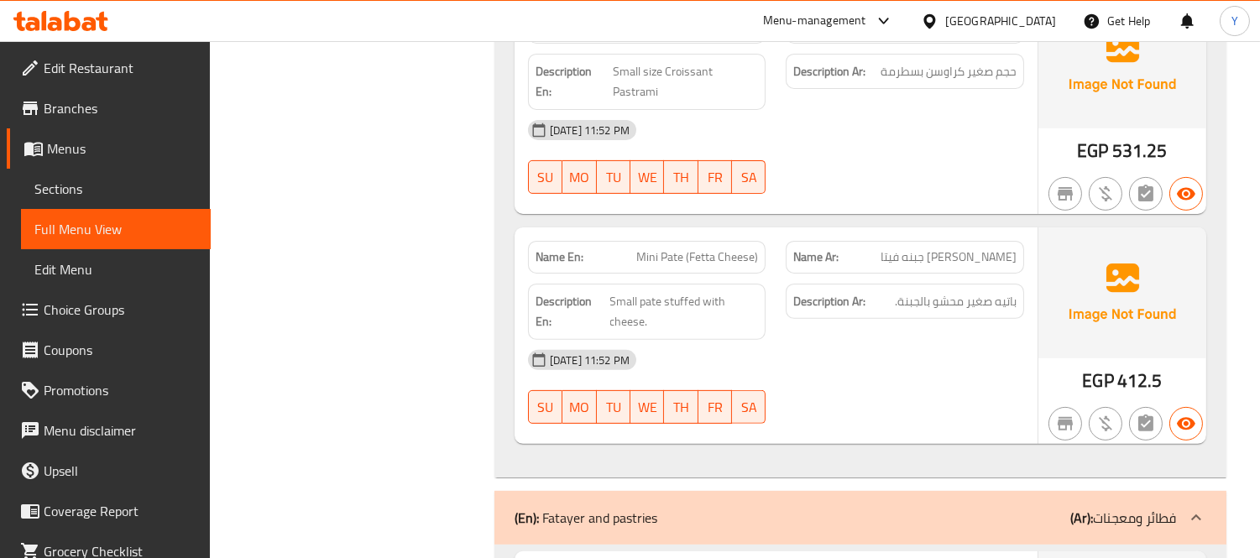
click at [832, 289] on div "Description Ar: باتيه صغير محشو بالجبنة." at bounding box center [905, 302] width 238 height 36
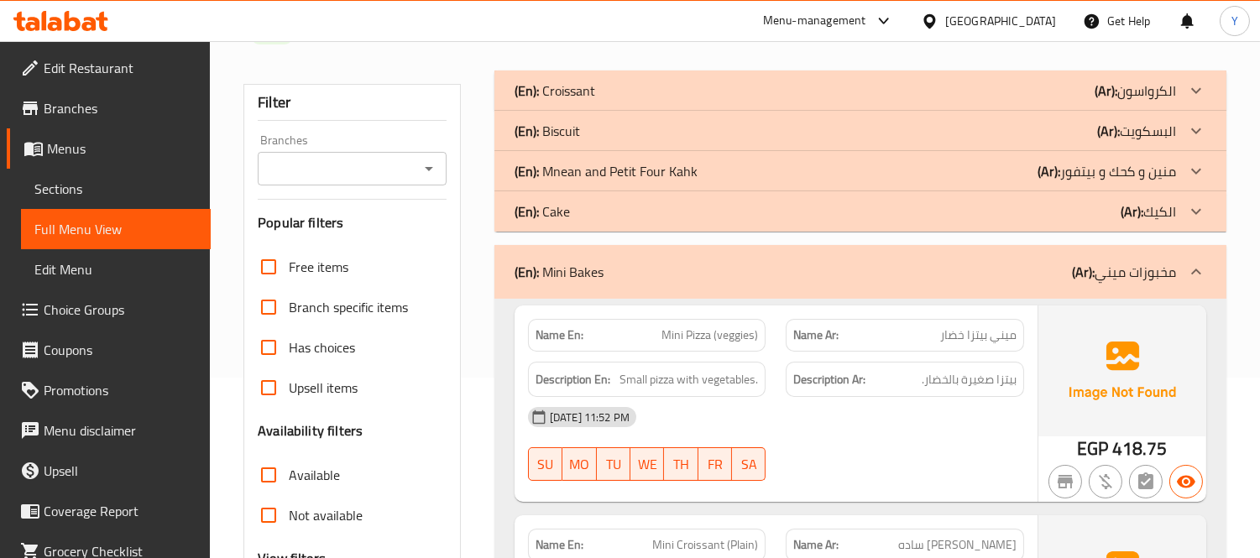
scroll to position [0, 0]
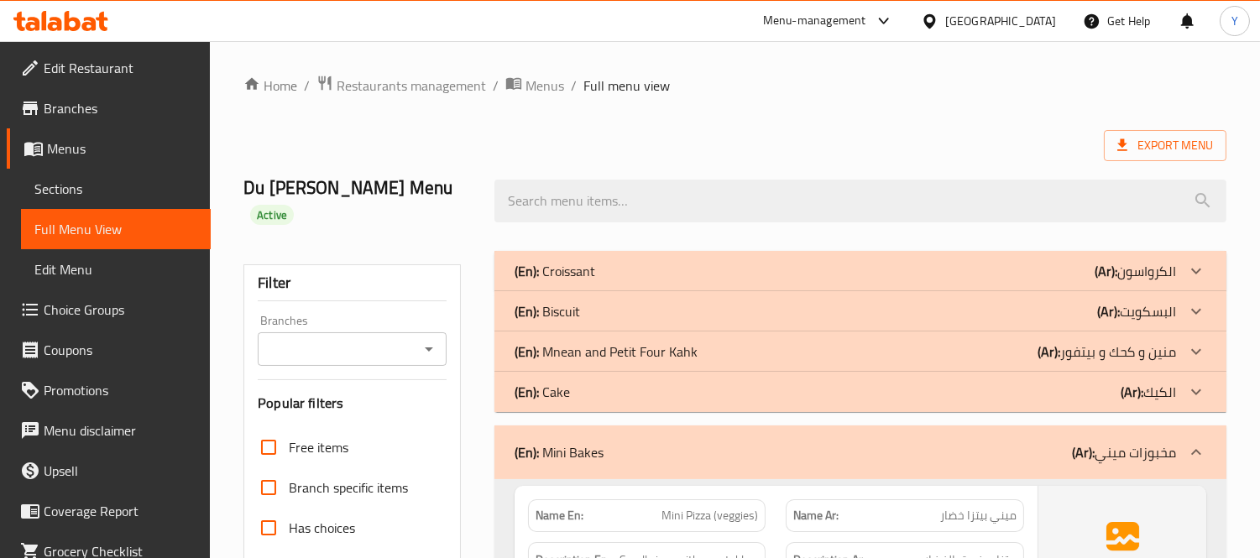
click at [752, 442] on div "(En): Mini Bakes (Ar): مخبوزات ميني" at bounding box center [846, 452] width 662 height 20
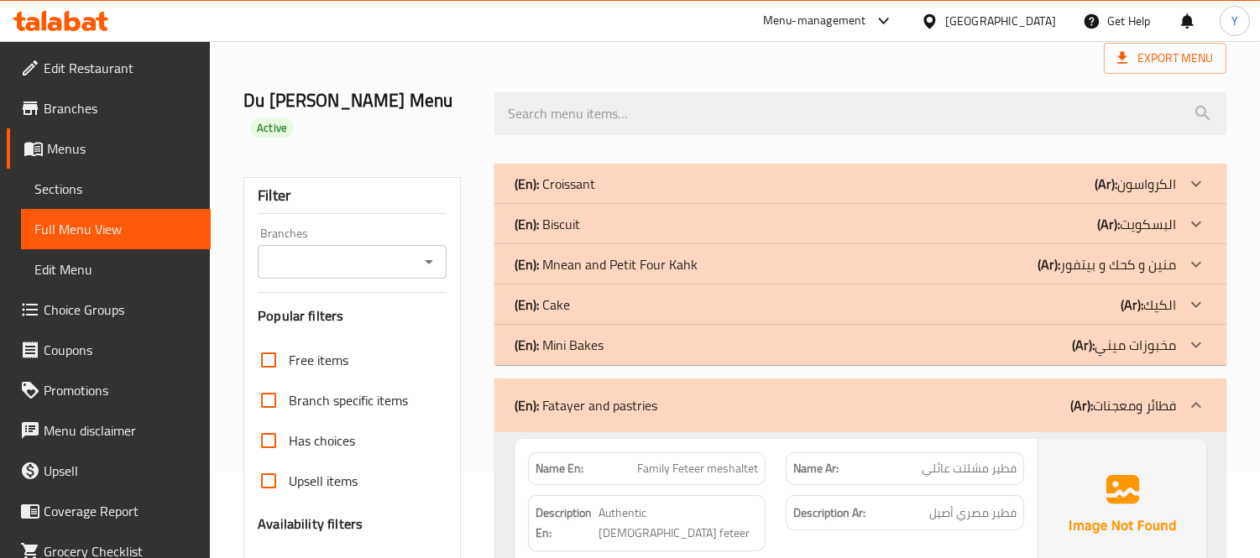
scroll to position [280, 0]
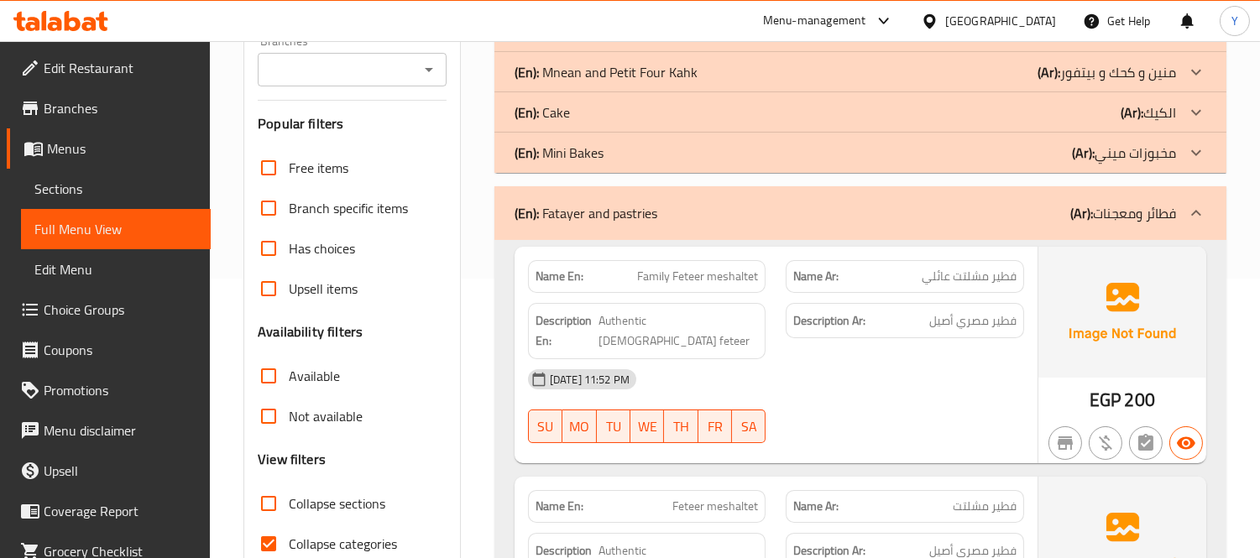
click at [963, 311] on div "Description Ar: فطير مصري أصيل" at bounding box center [905, 321] width 238 height 36
drag, startPoint x: 709, startPoint y: 432, endPoint x: 767, endPoint y: 450, distance: 60.6
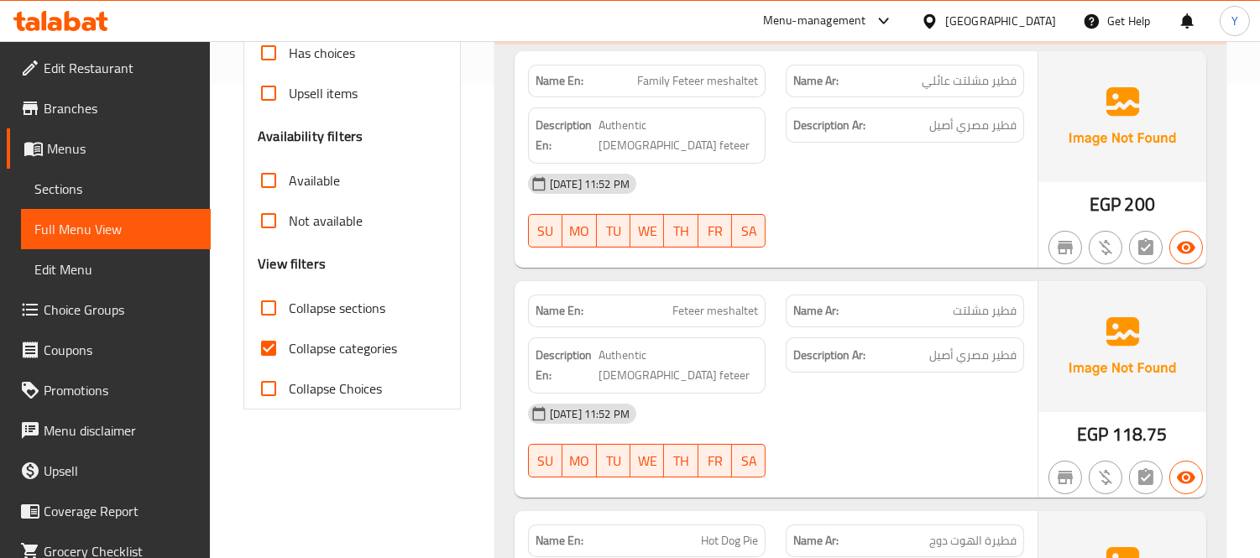
scroll to position [559, 0]
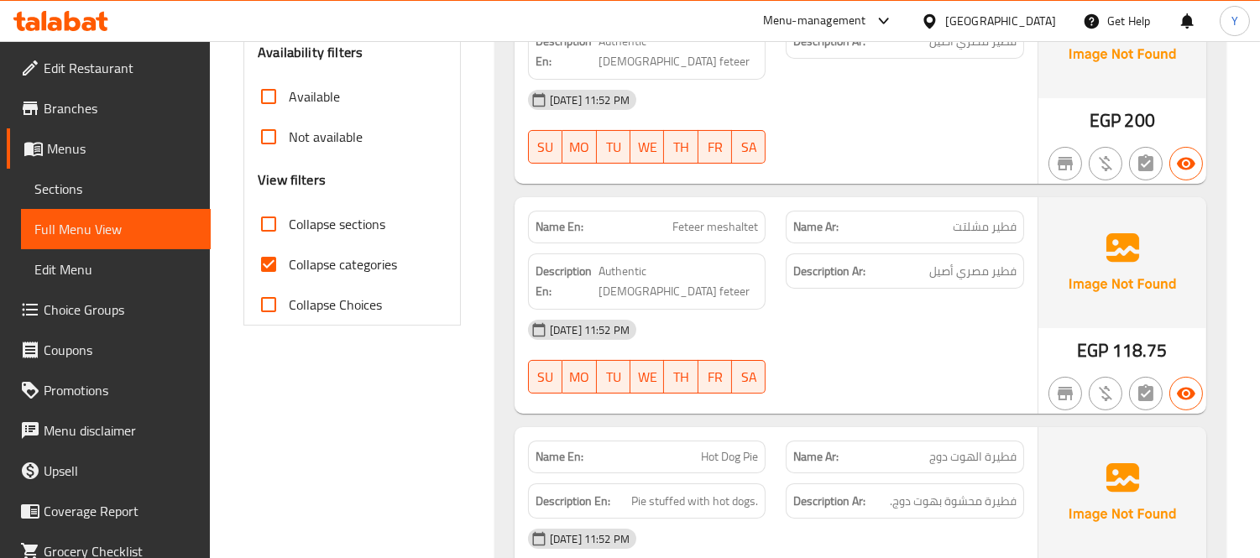
click at [961, 310] on div "[DATE] 11:52 PM" at bounding box center [776, 330] width 516 height 40
click at [703, 347] on div "Name En: Feteer meshaltet Name Ar: فطير مشلتت Description En: Authentic Egyptia…" at bounding box center [776, 305] width 523 height 217
click at [703, 427] on div "Name En: Hot Dog Pie Name Ar: فطيرة الهوت دوج Description En: Pie stuffed with …" at bounding box center [776, 525] width 523 height 196
click at [706, 431] on div "Name En: Hot Dog Pie" at bounding box center [647, 457] width 259 height 53
click at [727, 448] on span "Hot Dog Pie" at bounding box center [729, 457] width 57 height 18
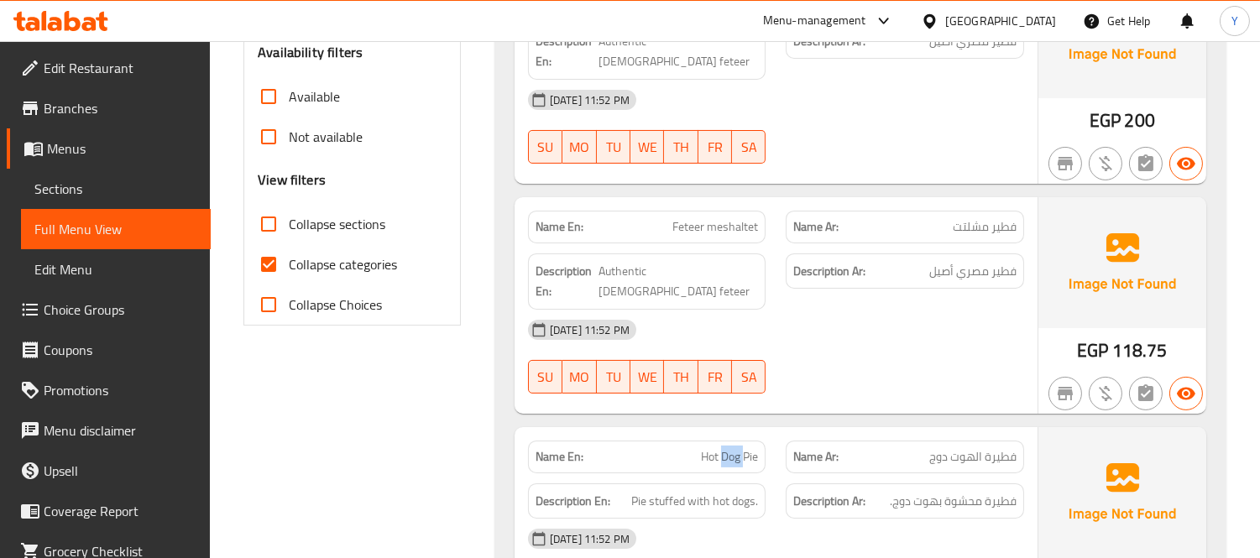
click at [727, 448] on span "Hot Dog Pie" at bounding box center [729, 457] width 57 height 18
click at [937, 310] on div "09-09-2025 11:52 PM SU MO TU WE TH FR SA" at bounding box center [776, 357] width 516 height 94
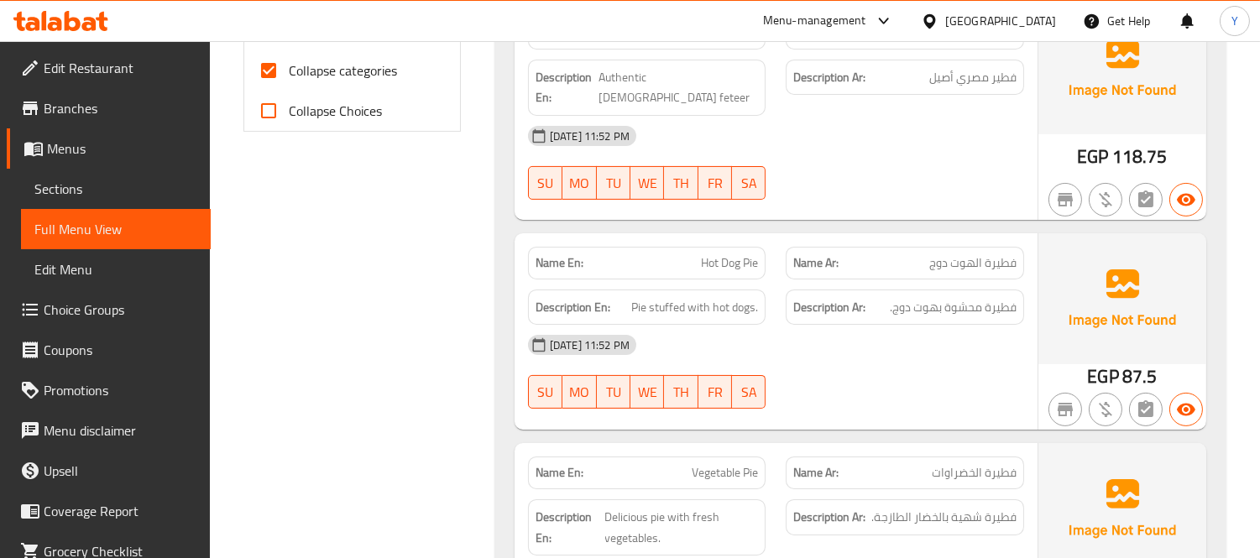
scroll to position [840, 0]
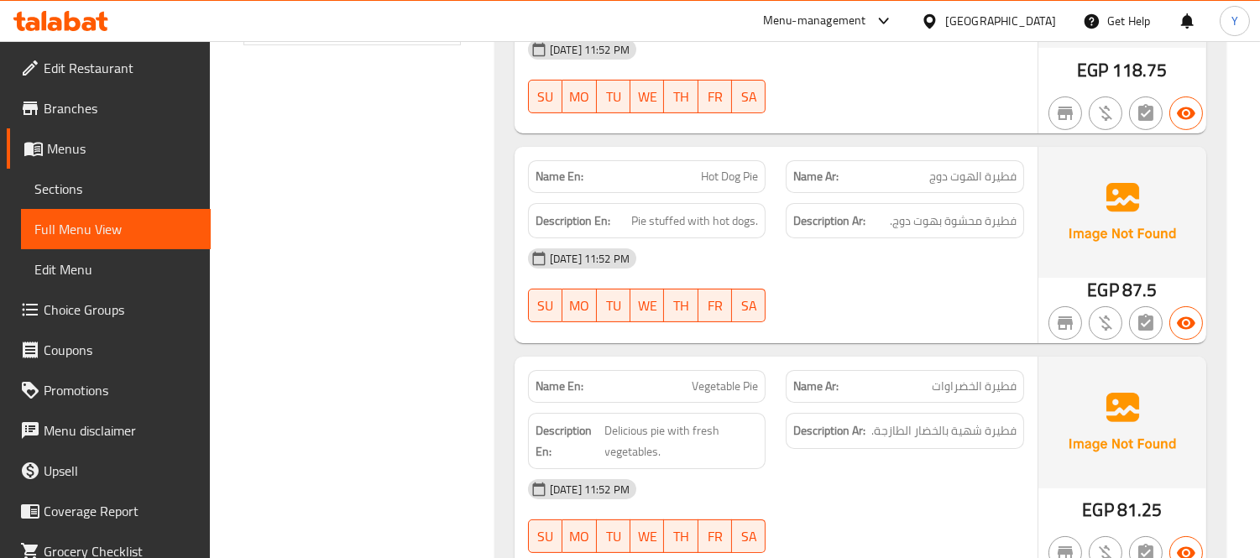
click at [845, 239] on div "09-09-2025 11:52 PM SU MO TU WE TH FR SA" at bounding box center [776, 285] width 516 height 94
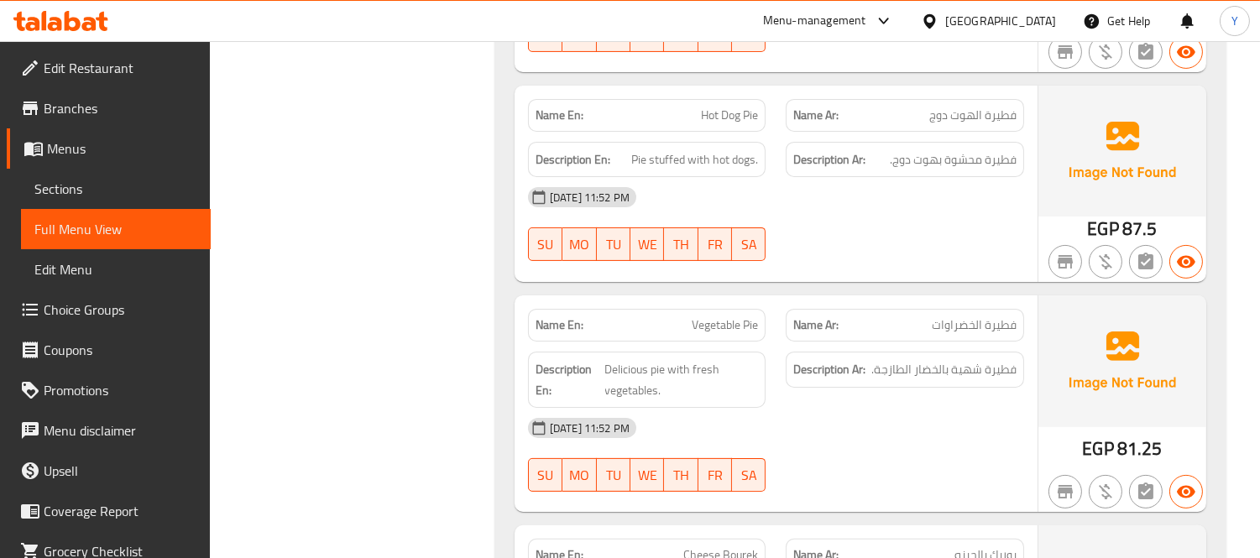
scroll to position [933, 0]
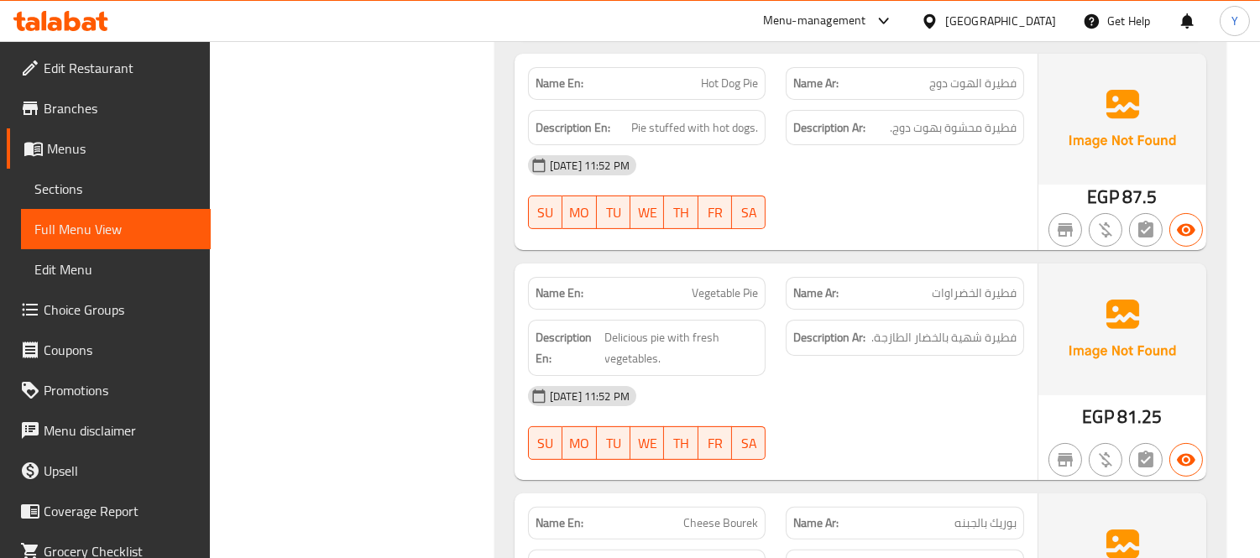
click at [737, 285] on span "Vegetable Pie" at bounding box center [725, 294] width 66 height 18
drag, startPoint x: 1038, startPoint y: 308, endPoint x: 1062, endPoint y: 314, distance: 25.0
click at [1039, 308] on img at bounding box center [1123, 329] width 168 height 131
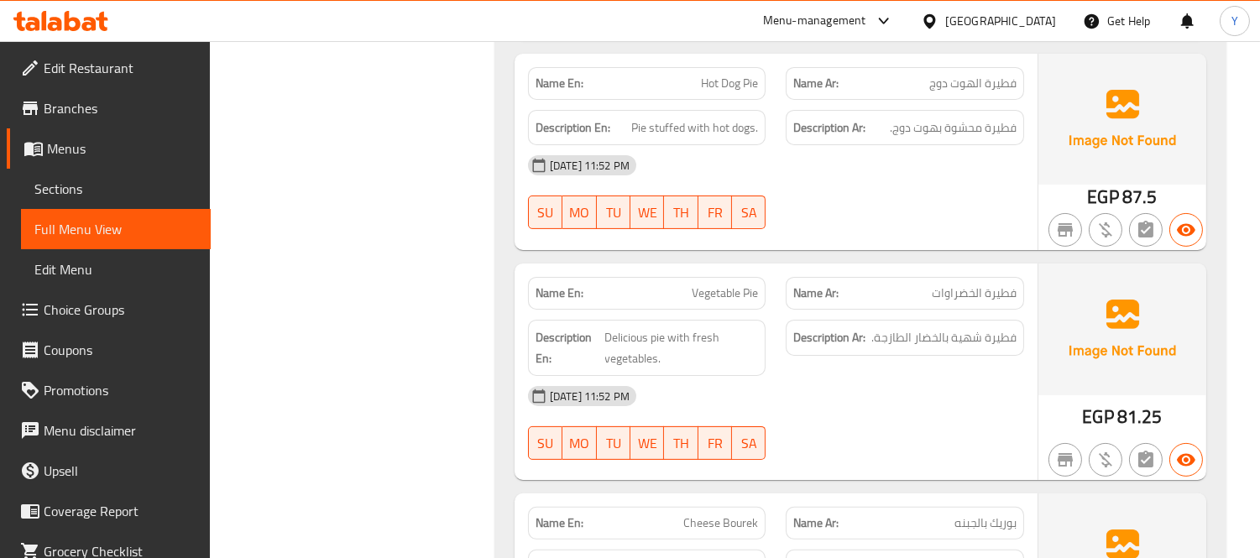
click at [782, 376] on div "[DATE] 11:52 PM" at bounding box center [776, 396] width 516 height 40
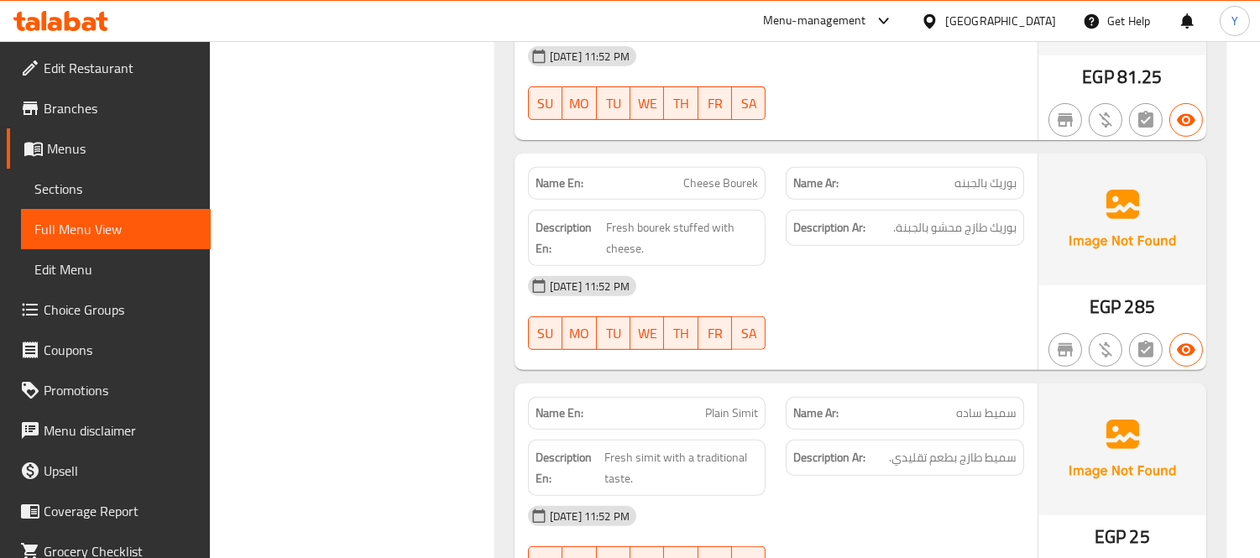
scroll to position [1306, 0]
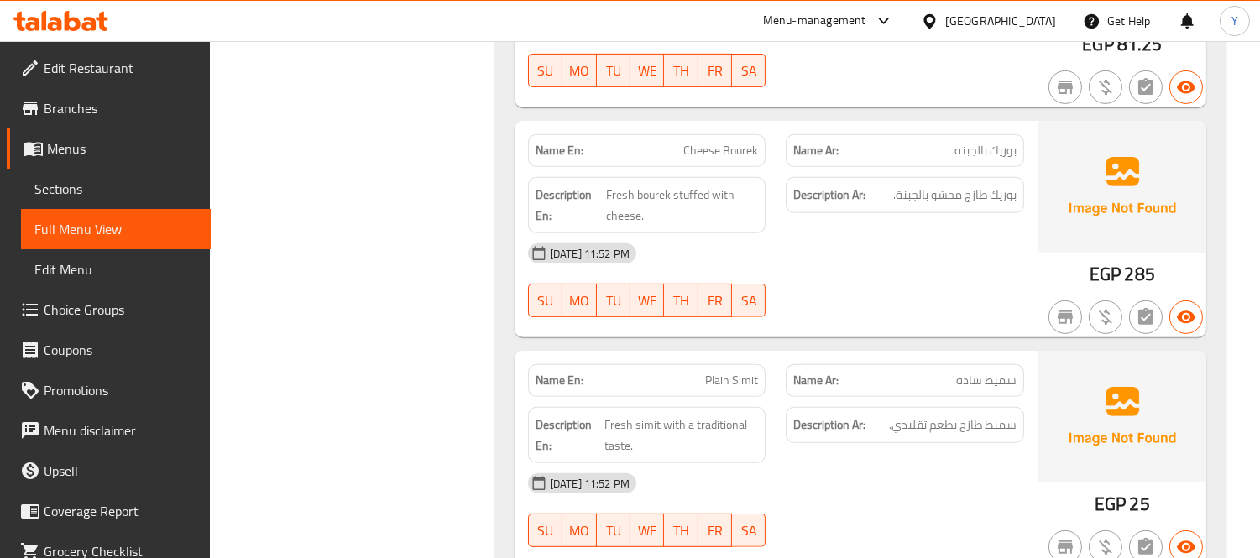
click at [955, 397] on div "Description Ar: سميط طازج بطعم تقليدي." at bounding box center [905, 435] width 259 height 76
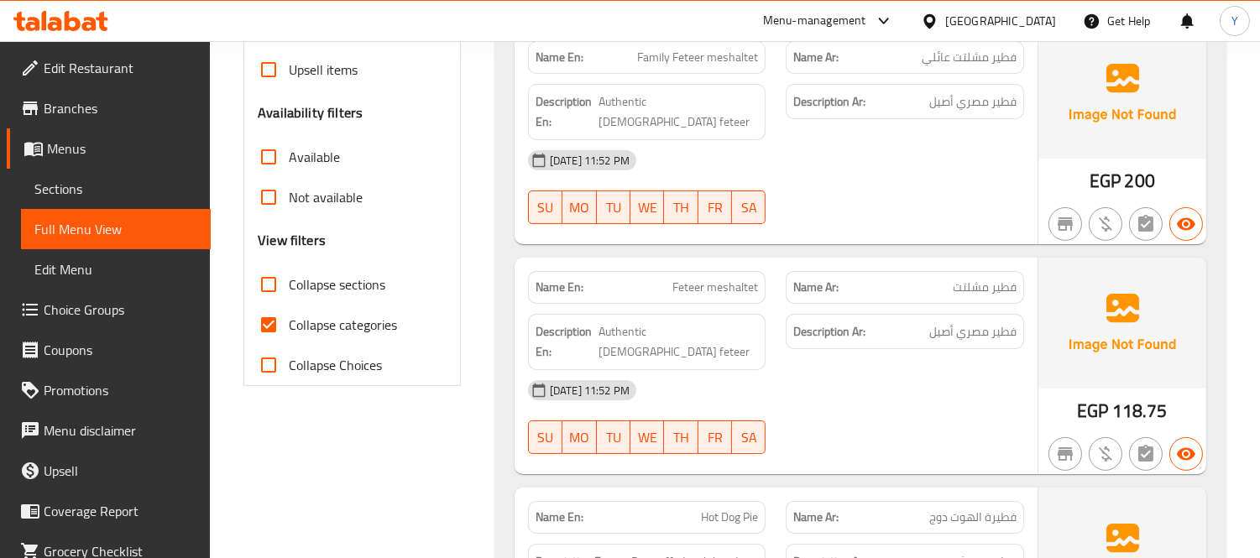
scroll to position [373, 0]
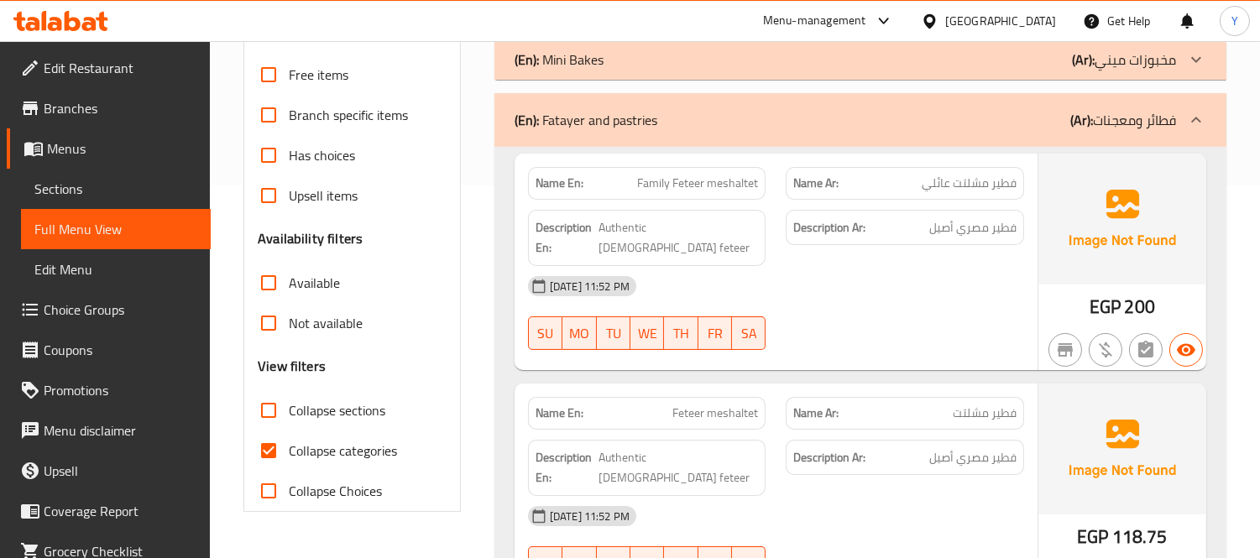
click at [997, 112] on div "(En): Fatayer and pastries (Ar): فطائر ومعجنات" at bounding box center [861, 120] width 732 height 54
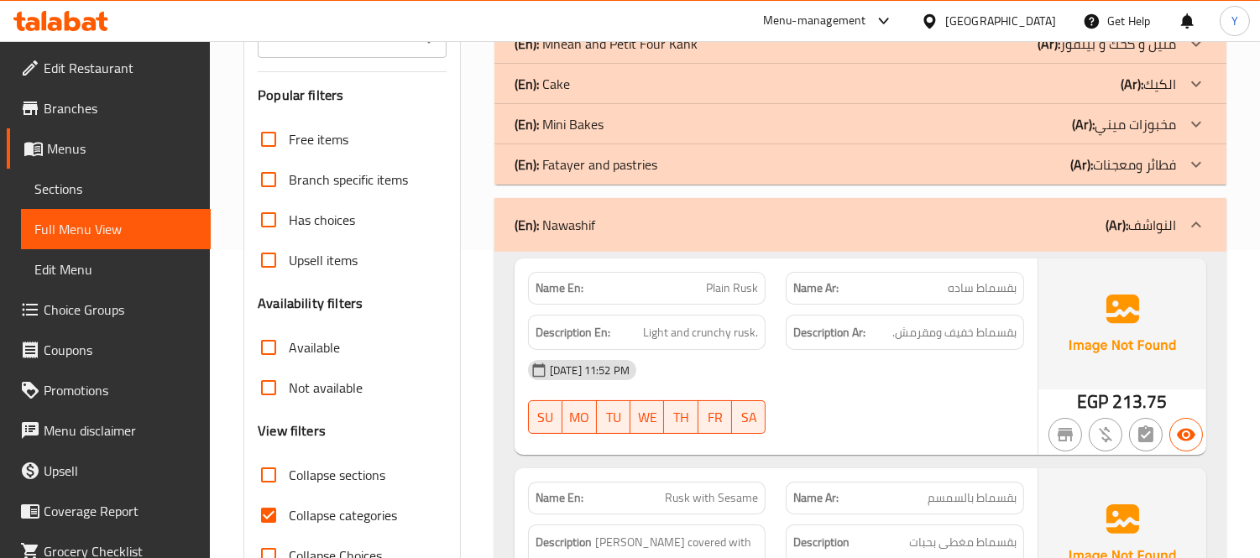
scroll to position [280, 0]
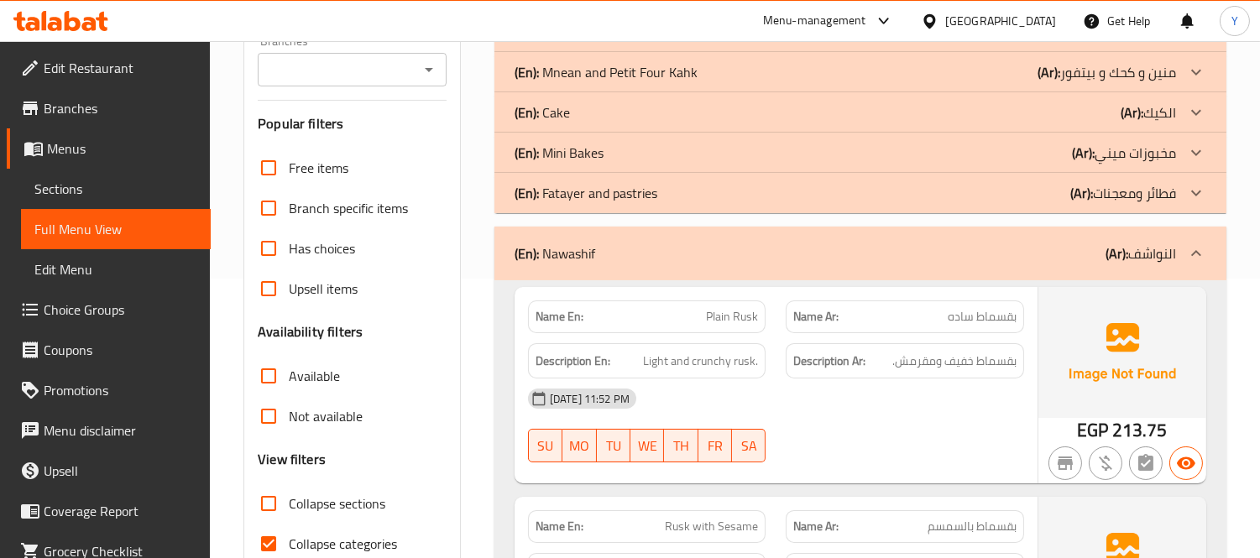
click at [1018, 417] on div "09-09-2025 11:52 PM SU MO TU WE TH FR SA" at bounding box center [776, 426] width 516 height 94
click at [994, 389] on div "[DATE] 11:52 PM" at bounding box center [776, 399] width 516 height 40
click at [892, 387] on div "[DATE] 11:52 PM" at bounding box center [776, 399] width 516 height 40
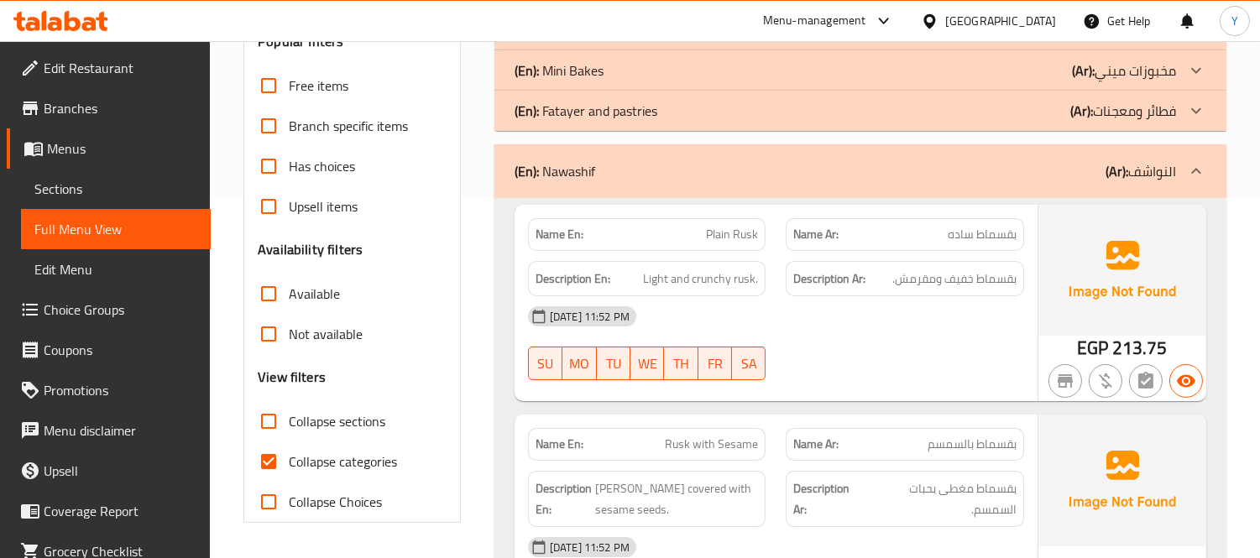
scroll to position [391, 0]
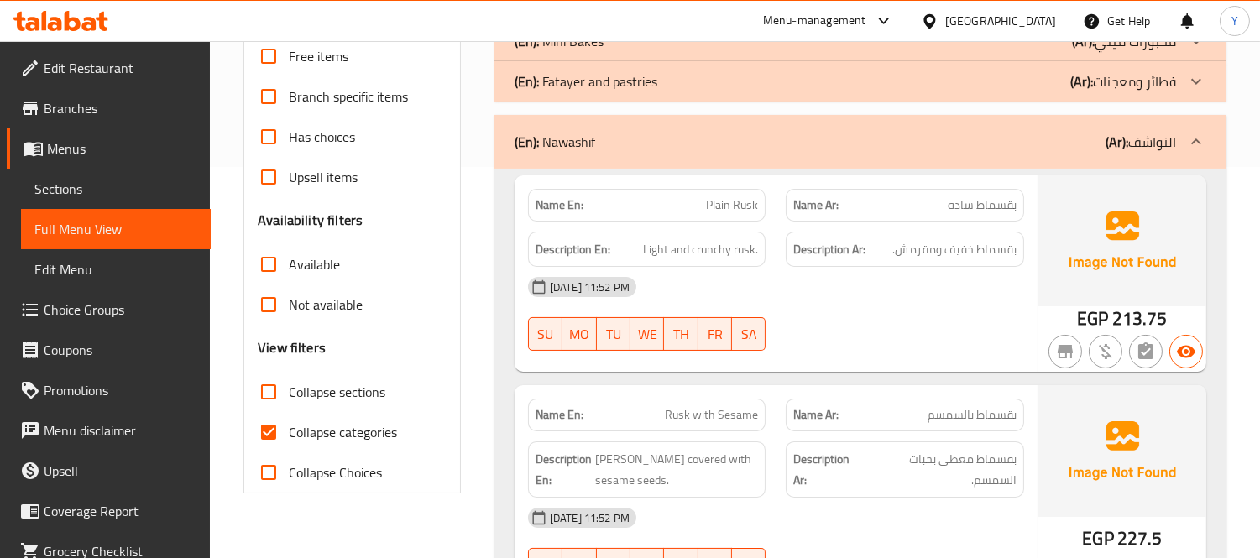
click at [677, 406] on span "Rusk with Sesame" at bounding box center [711, 415] width 93 height 18
click at [678, 406] on span "Rusk with Sesame" at bounding box center [711, 415] width 93 height 18
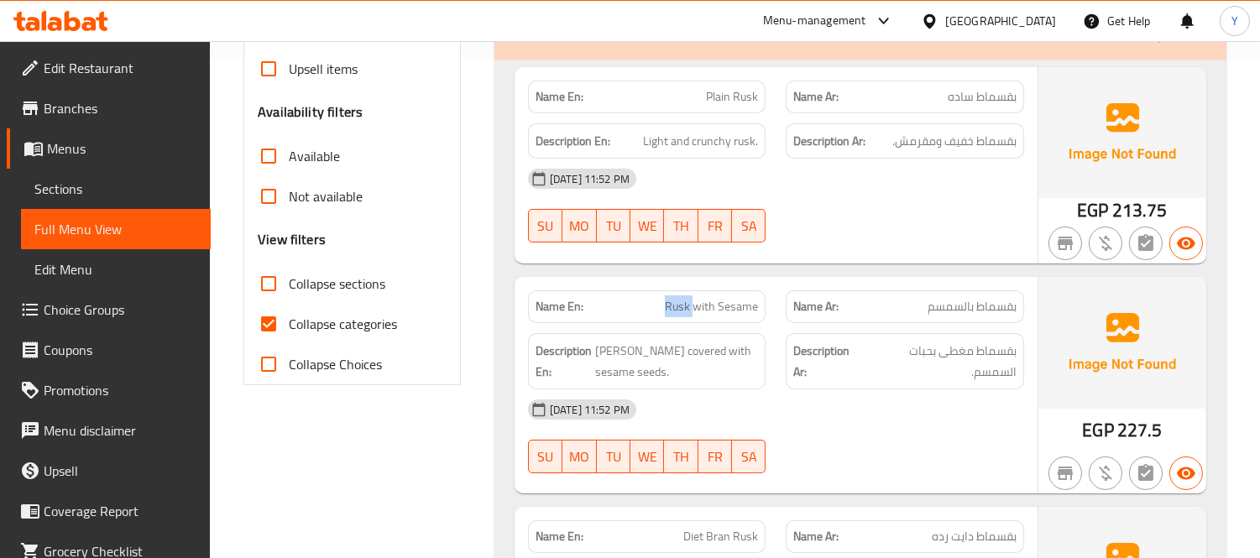
scroll to position [672, 0]
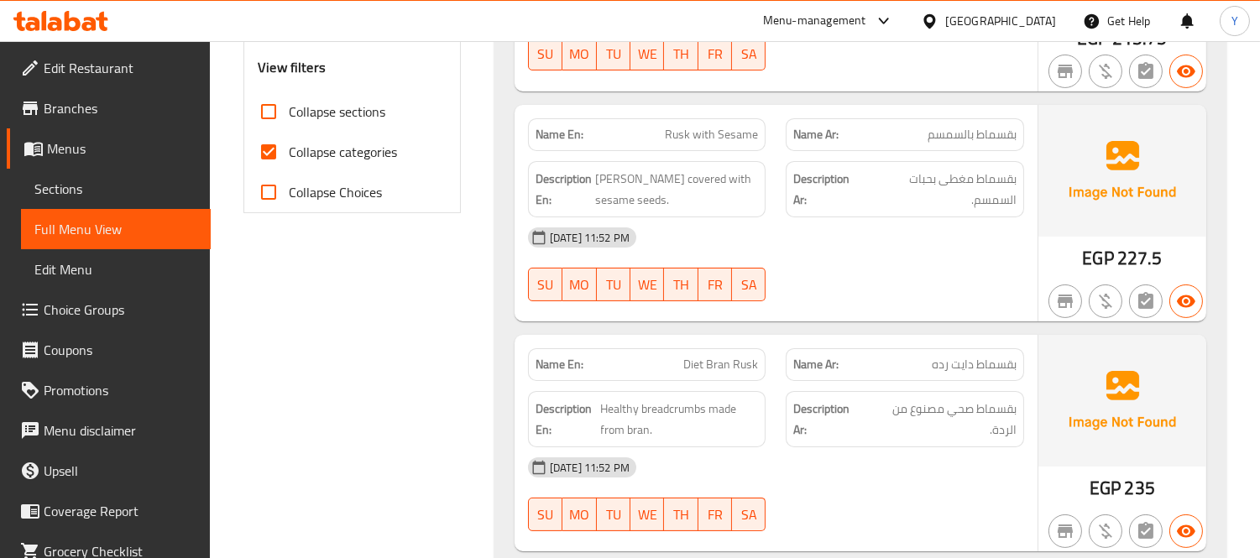
click at [945, 291] on div at bounding box center [905, 301] width 259 height 20
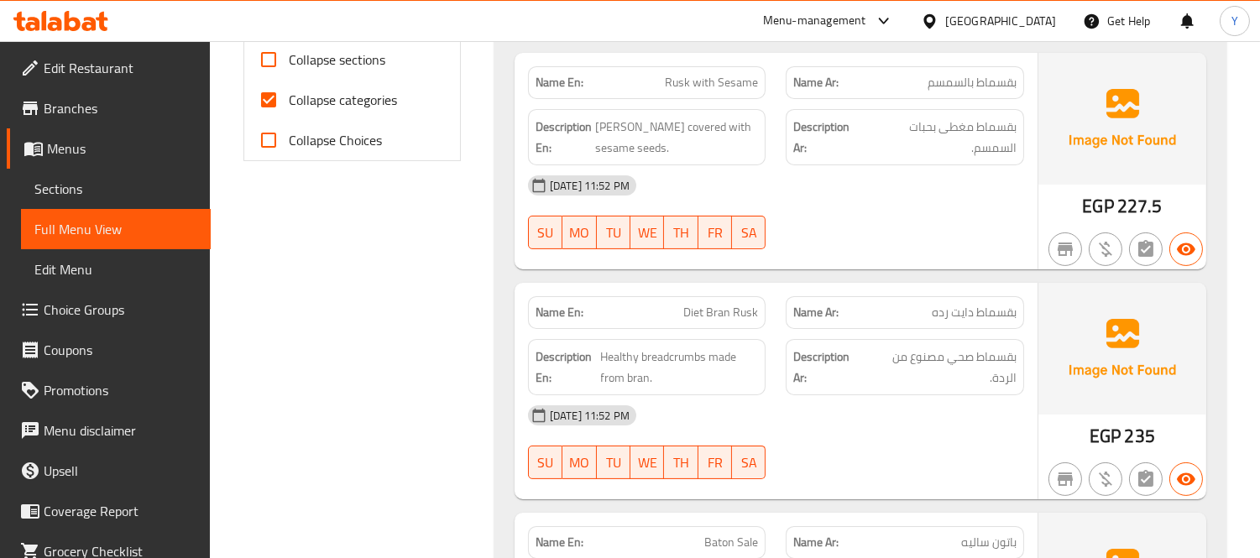
scroll to position [765, 0]
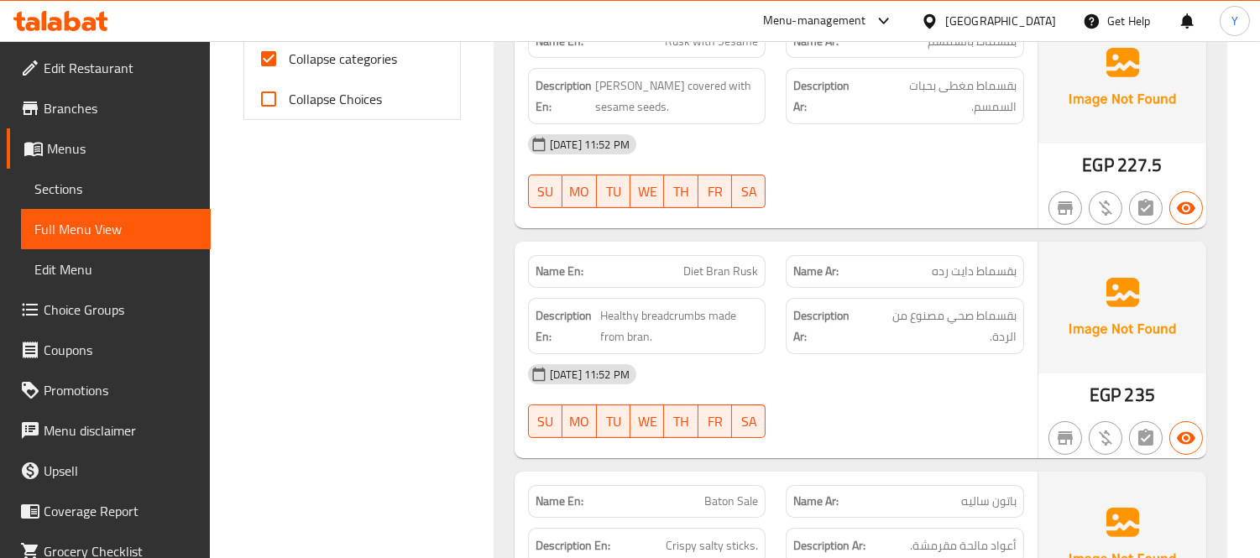
click at [728, 367] on div "[DATE] 11:52 PM" at bounding box center [776, 374] width 516 height 40
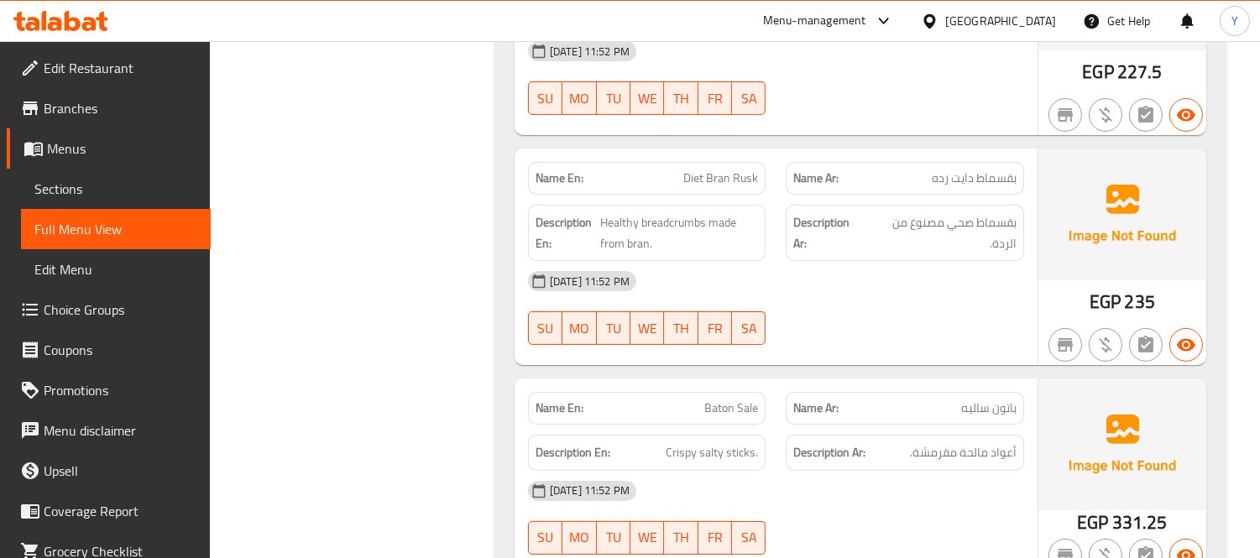
scroll to position [951, 0]
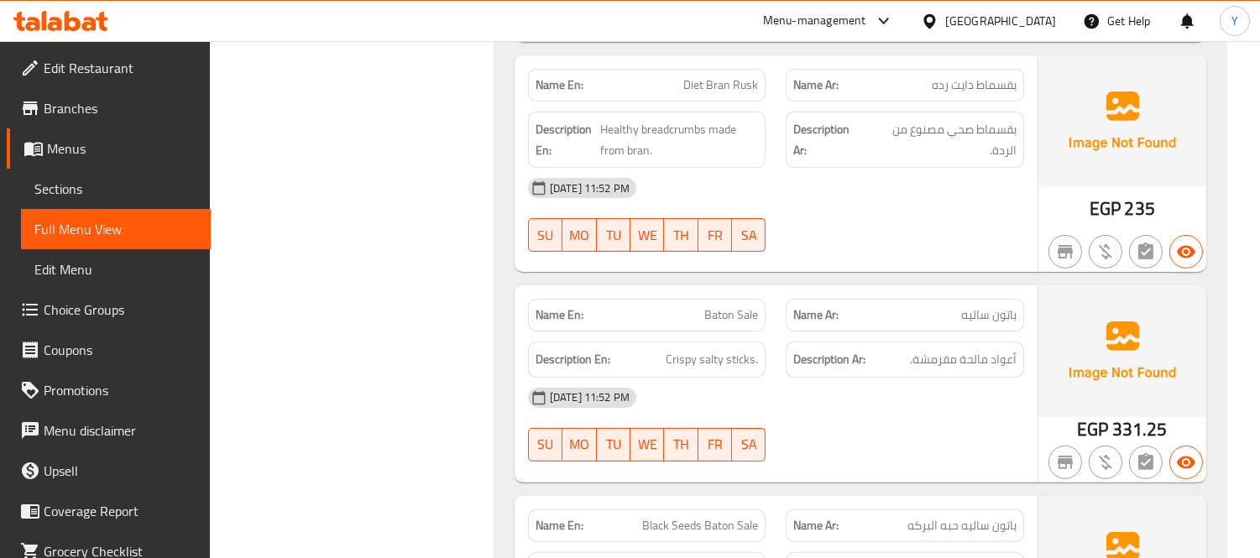
click at [835, 348] on div "Description Ar: أعواد مالحة مقرمشة." at bounding box center [905, 360] width 238 height 36
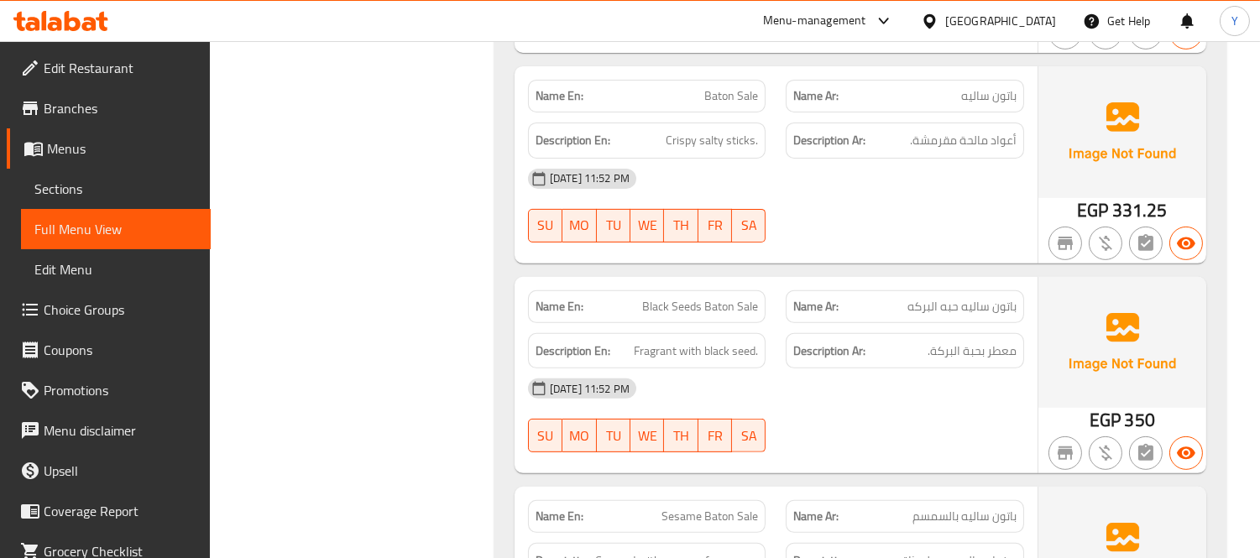
scroll to position [1138, 0]
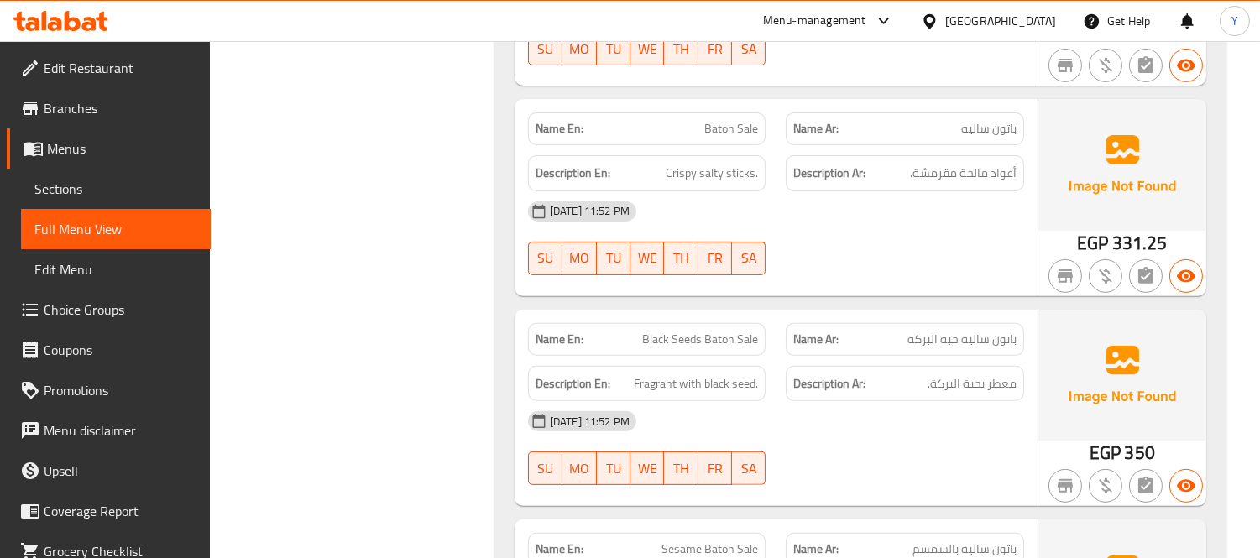
click at [957, 310] on div "Name En: Black Seeds Baton Sale Name Ar: باتون ساليه حبه البركه Description En:…" at bounding box center [776, 408] width 523 height 196
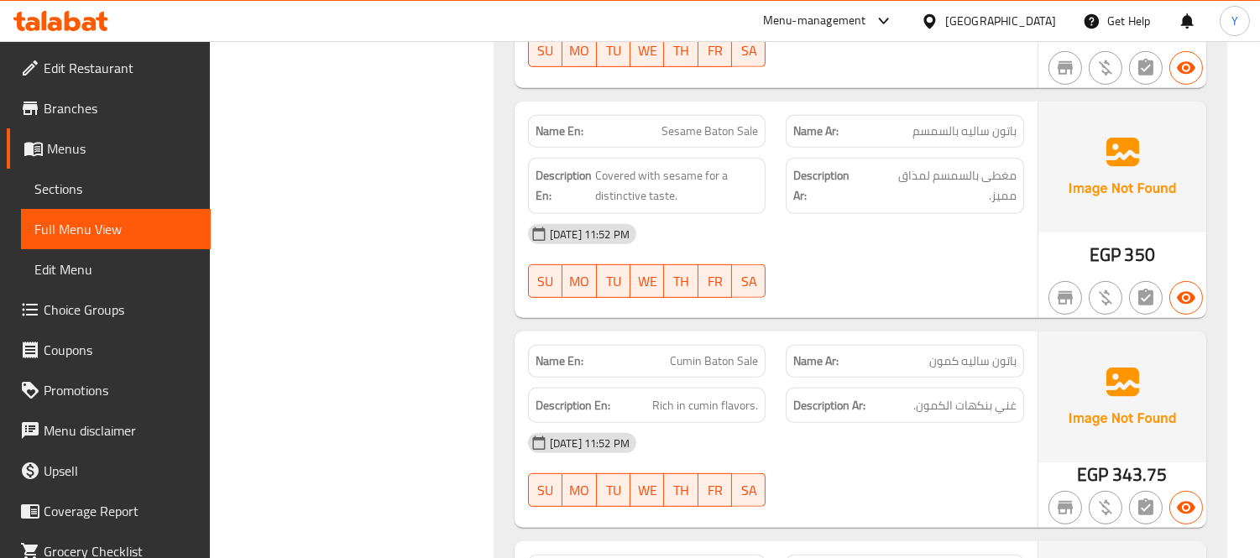
scroll to position [1558, 0]
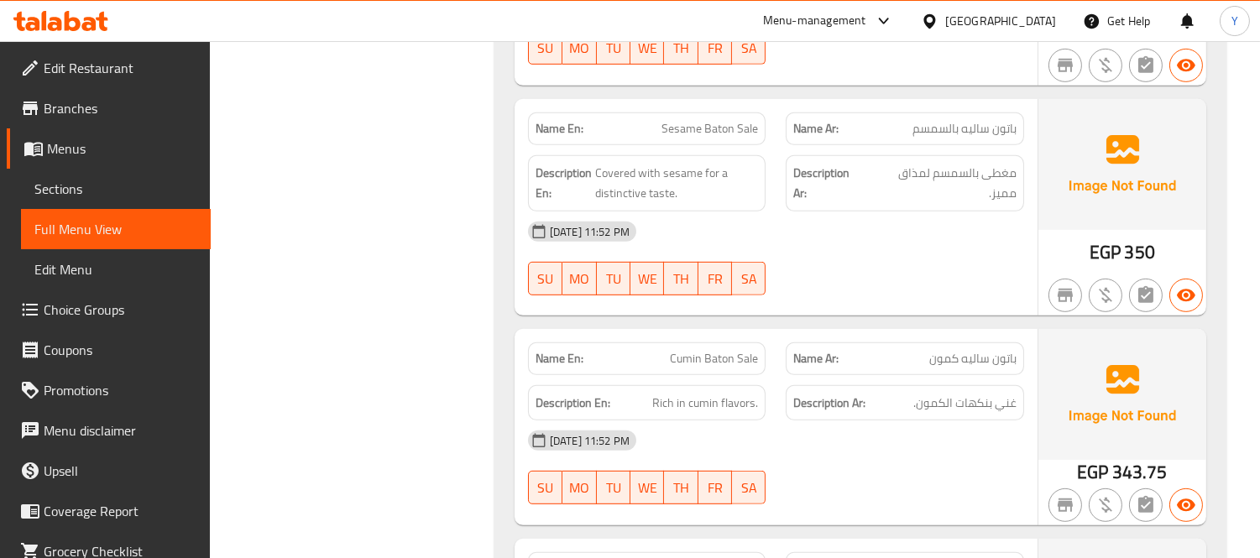
click at [769, 182] on div "Description En: Covered with sesame for a distinctive taste." at bounding box center [647, 183] width 259 height 76
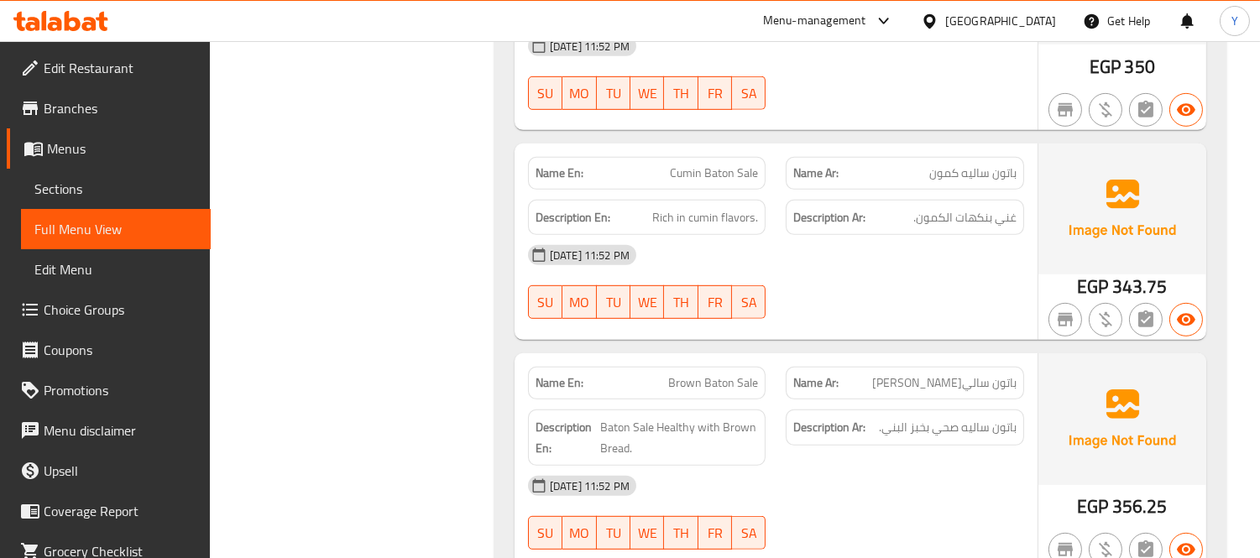
scroll to position [1745, 0]
click at [852, 356] on div "Name Ar: باتون ساليه براون" at bounding box center [905, 382] width 259 height 53
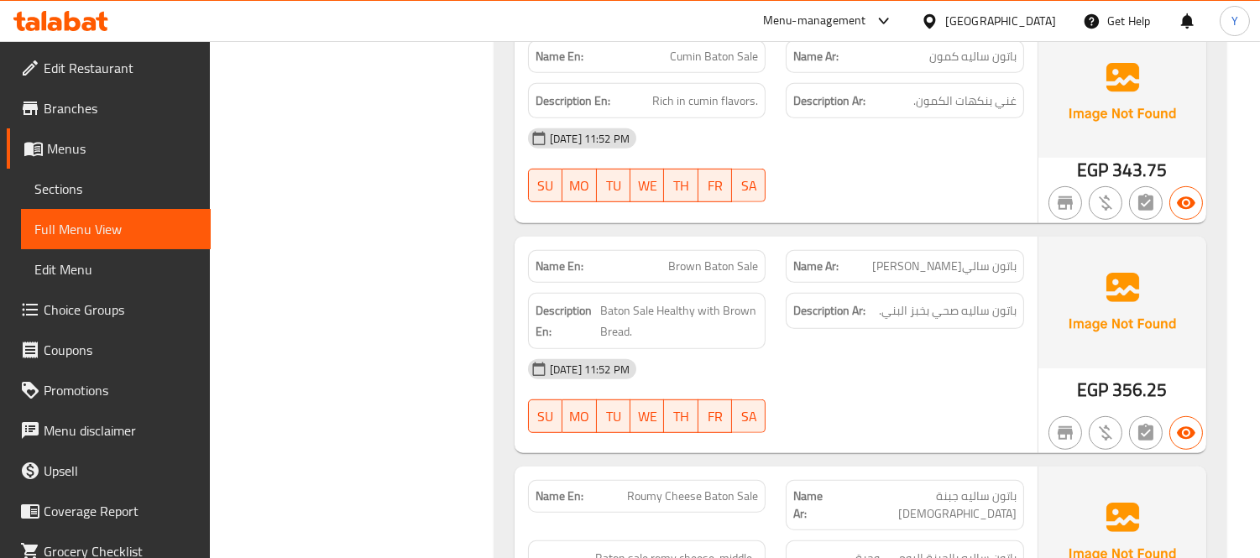
scroll to position [2025, 0]
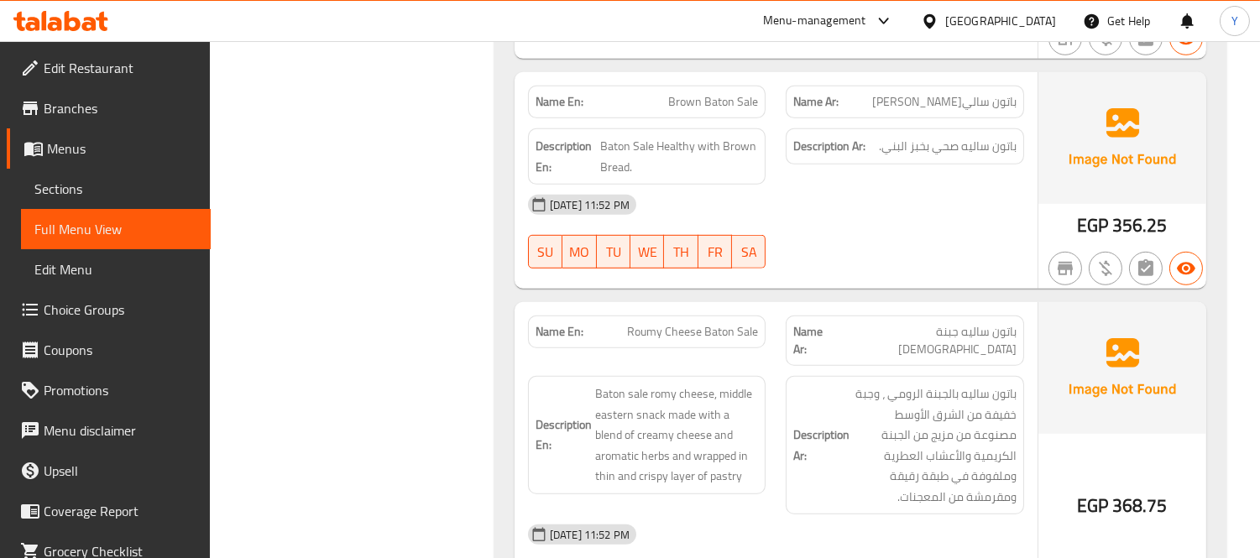
click at [832, 259] on div "Name En: Brown Baton Sale Name Ar: باتون ساليه براون Description En: Baton Sale…" at bounding box center [776, 180] width 523 height 217
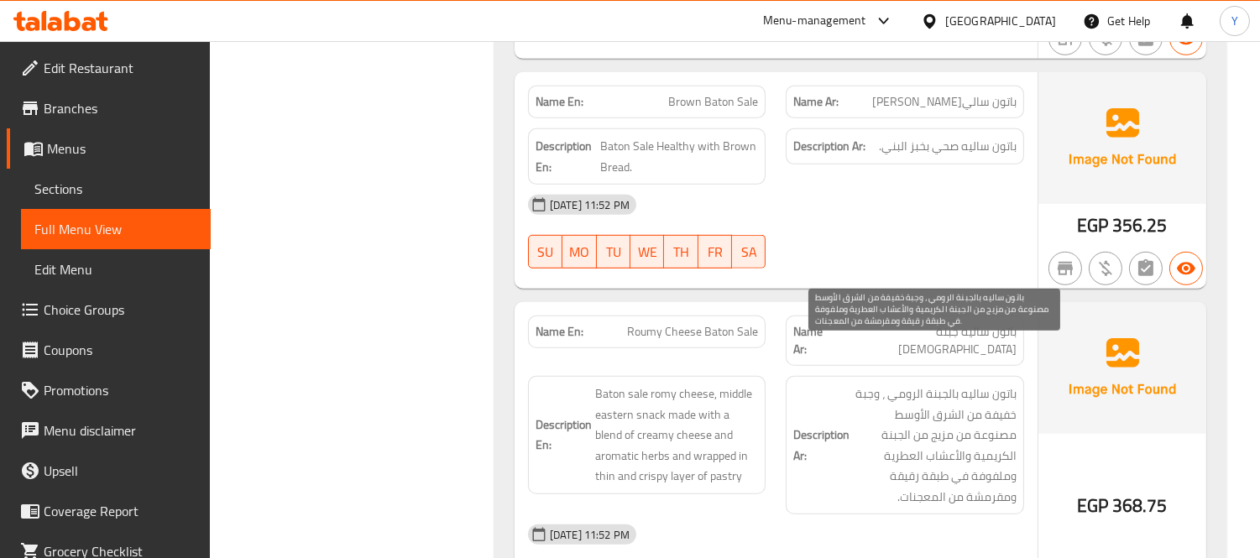
click at [919, 323] on span "باتون ساليه جبنة [DEMOGRAPHIC_DATA]" at bounding box center [926, 340] width 182 height 35
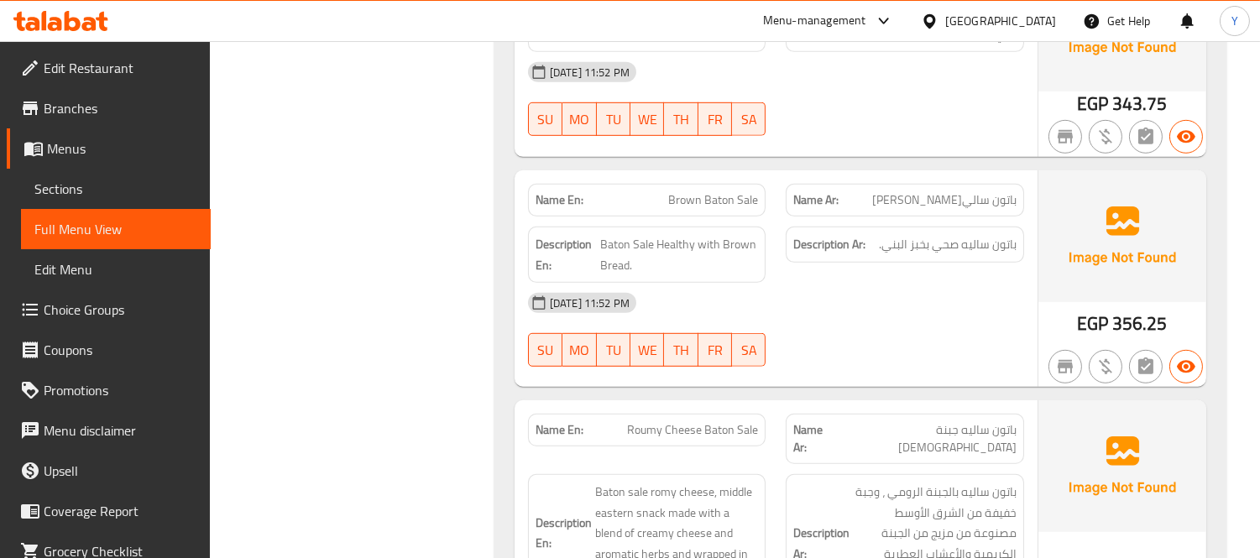
scroll to position [1839, 0]
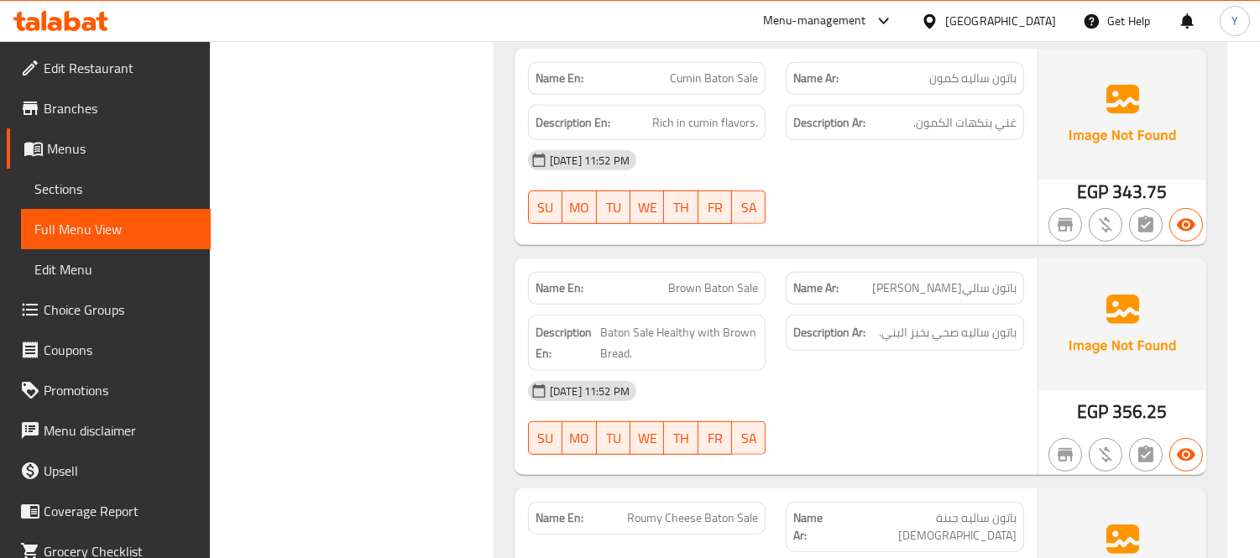
click at [1013, 371] on div "[DATE] 11:52 PM" at bounding box center [776, 391] width 516 height 40
click at [615, 322] on span "Baton Sale Healthy with Brown Bread." at bounding box center [680, 342] width 158 height 41
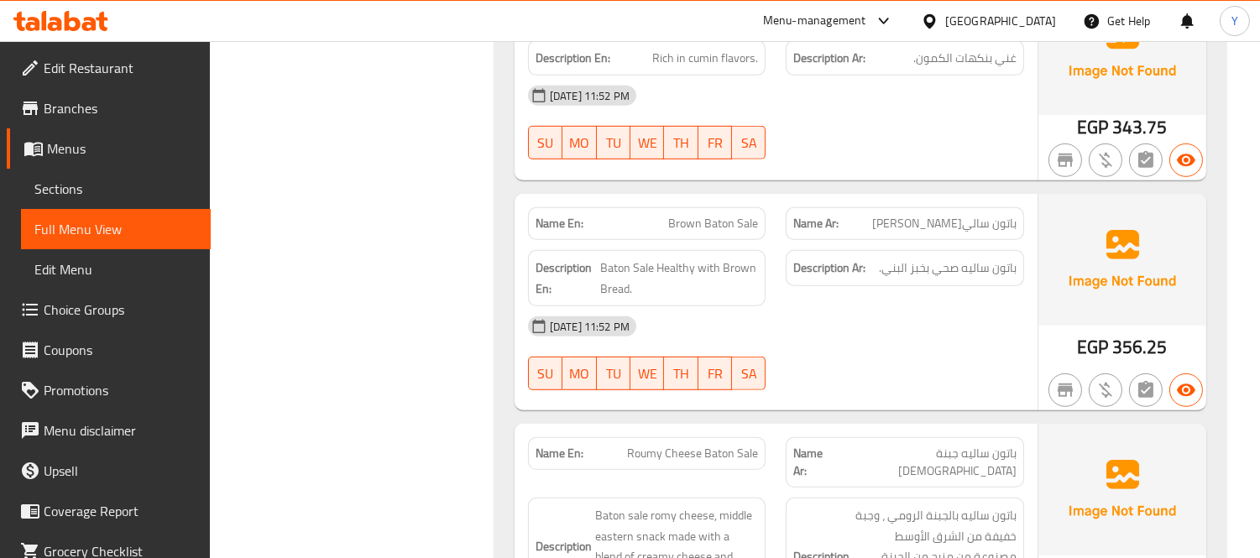
scroll to position [2025, 0]
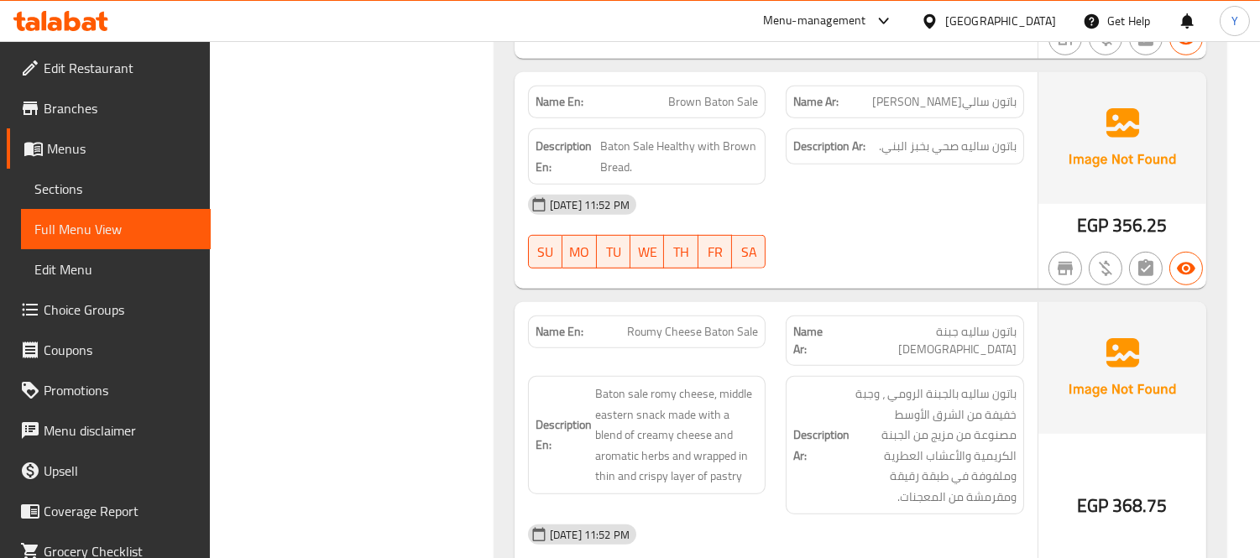
click at [740, 306] on div "Name En: Roumy Cheese Baton Sale" at bounding box center [647, 341] width 259 height 71
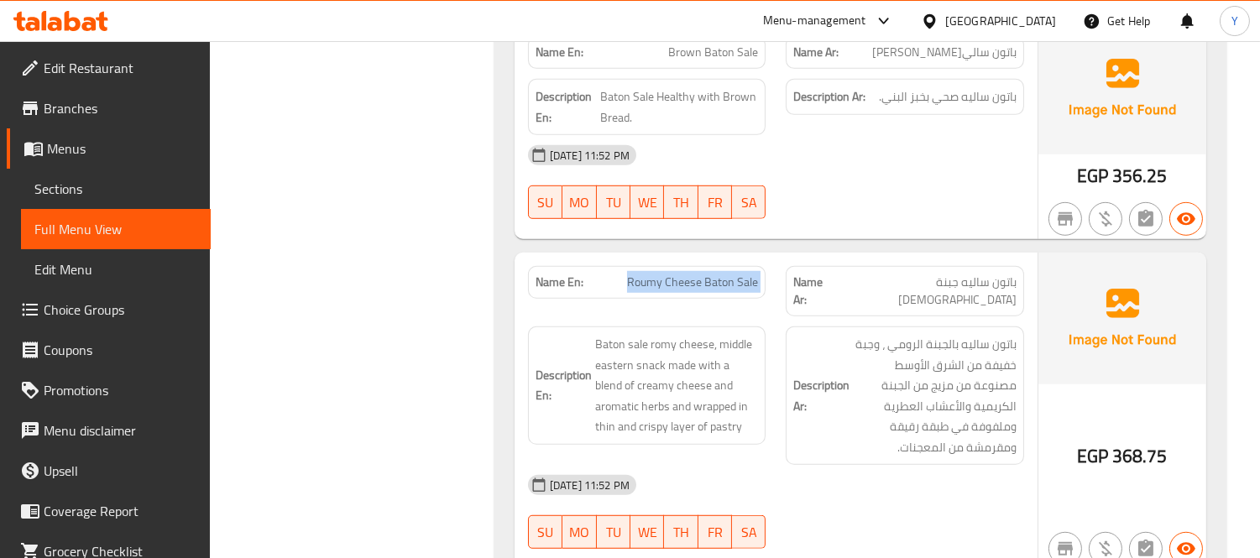
scroll to position [2118, 0]
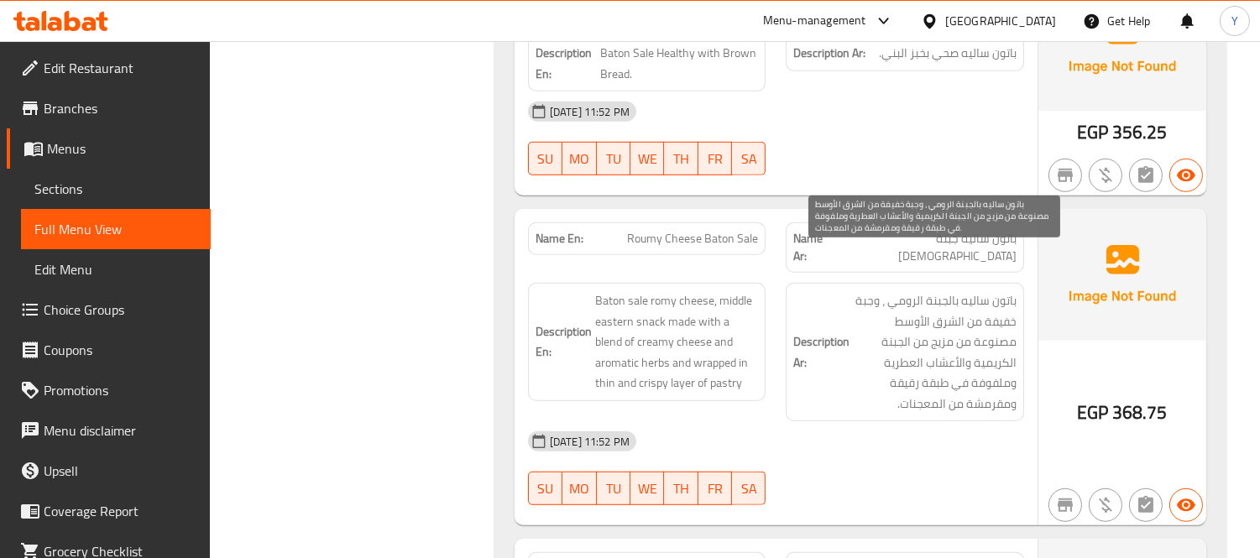
click at [938, 340] on span "باتون ساليه بالجبنة الرومي ، وجبة خفيفة من الشرق الأوسط مصنوعة من مزيج من الجبن…" at bounding box center [935, 351] width 164 height 123
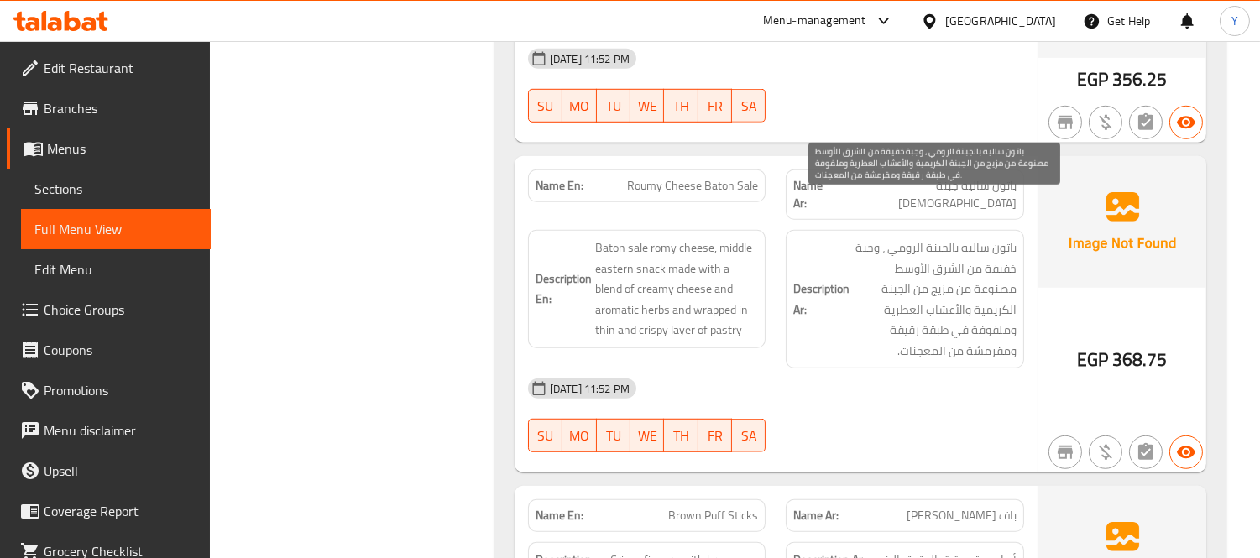
scroll to position [2305, 0]
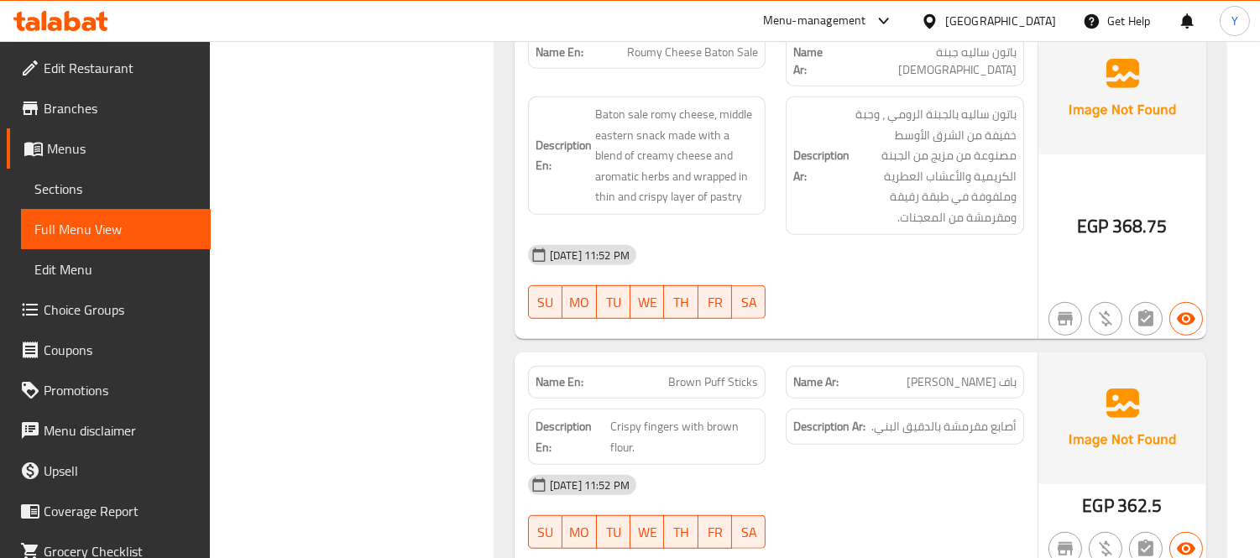
click at [997, 465] on div "[DATE] 11:52 PM" at bounding box center [776, 485] width 516 height 40
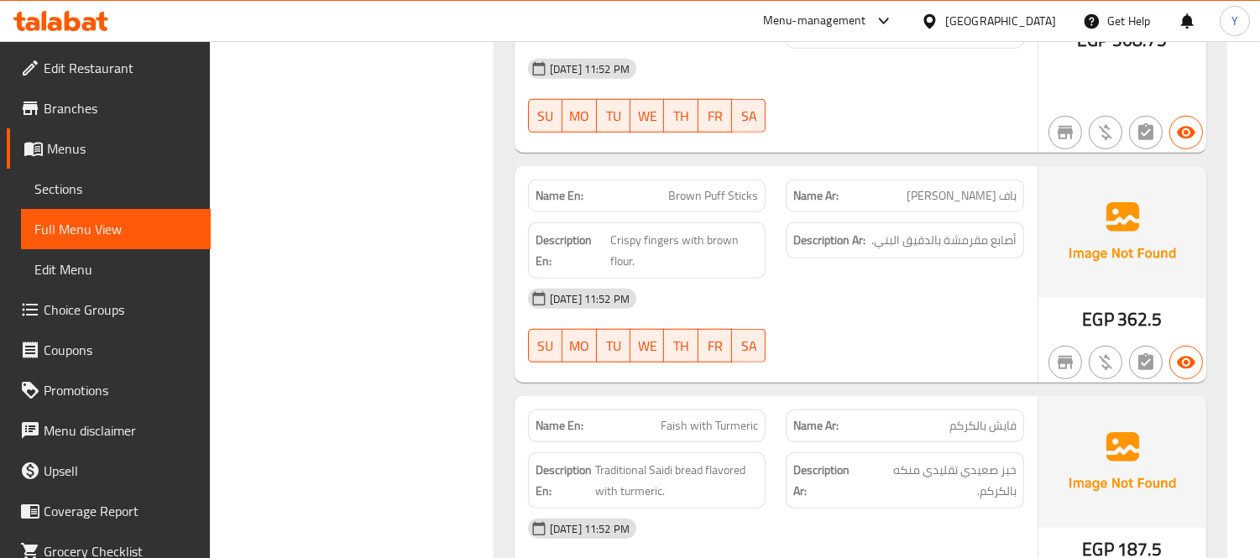
click at [937, 410] on div "Name Ar: فايش بالكركم" at bounding box center [905, 426] width 238 height 33
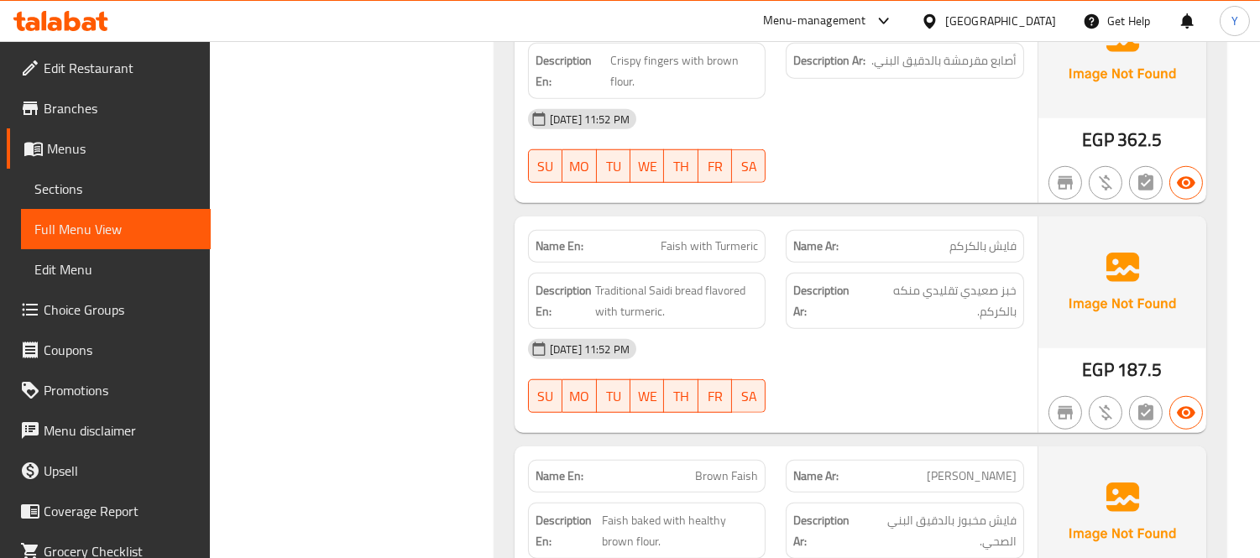
scroll to position [2678, 0]
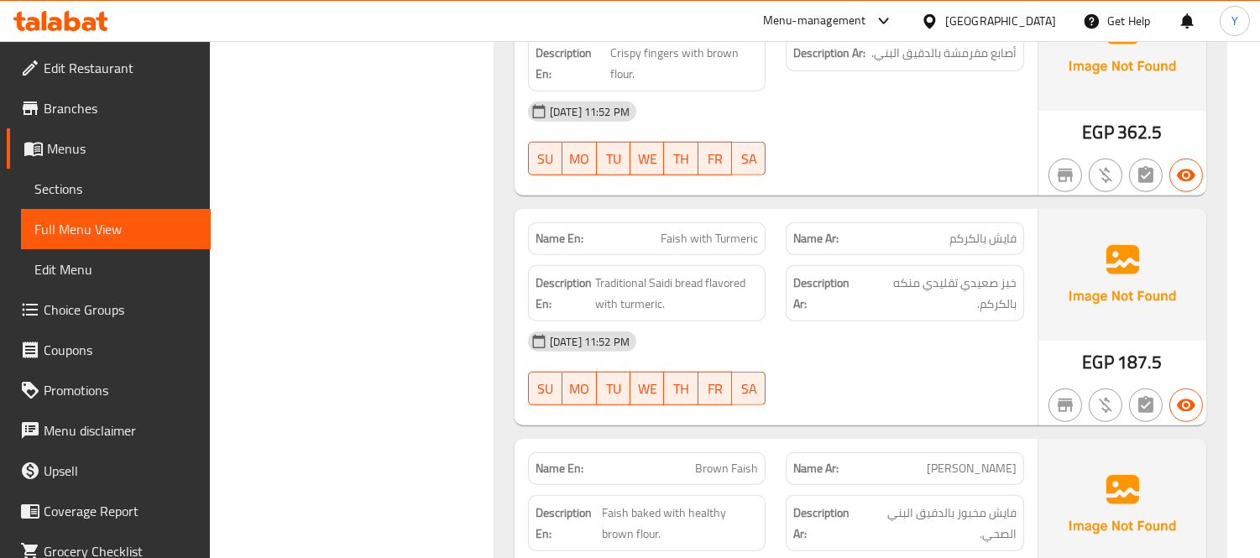
click at [901, 273] on span "خبز صعيدي تقليدي منكه بالكركم." at bounding box center [940, 293] width 153 height 41
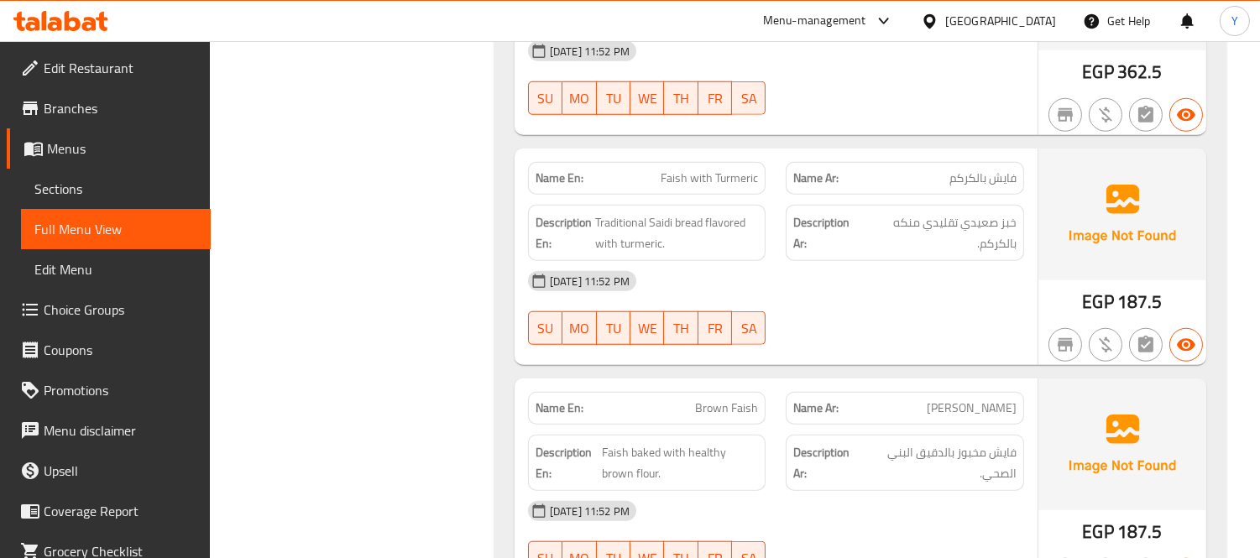
scroll to position [2865, 0]
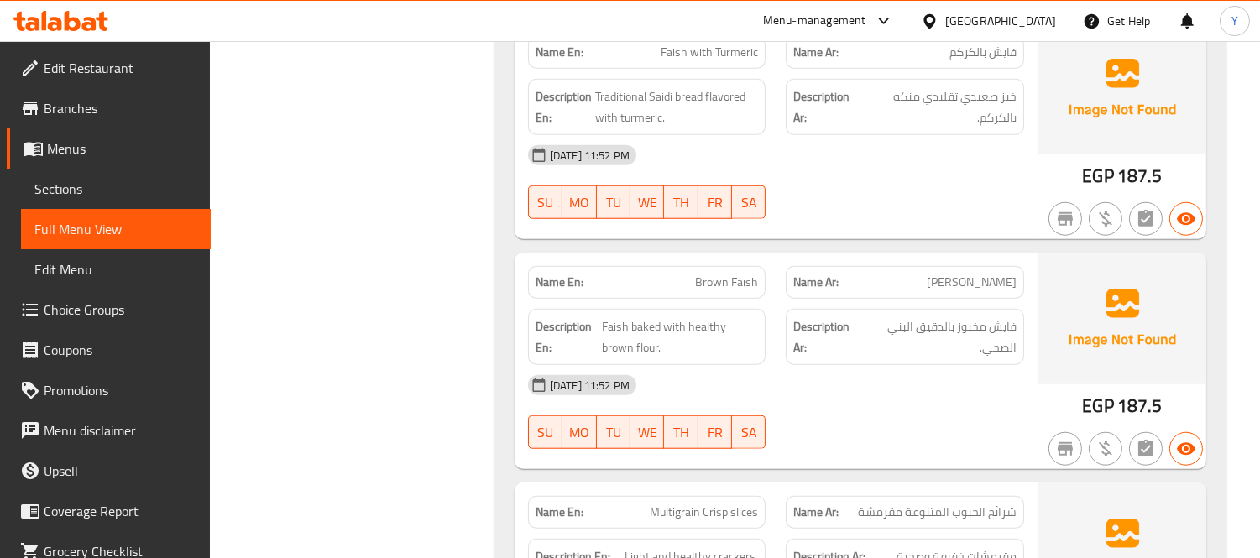
click at [1030, 322] on div "Description Ar: فايش مخبوز بالدقيق البني الصحي." at bounding box center [905, 337] width 259 height 76
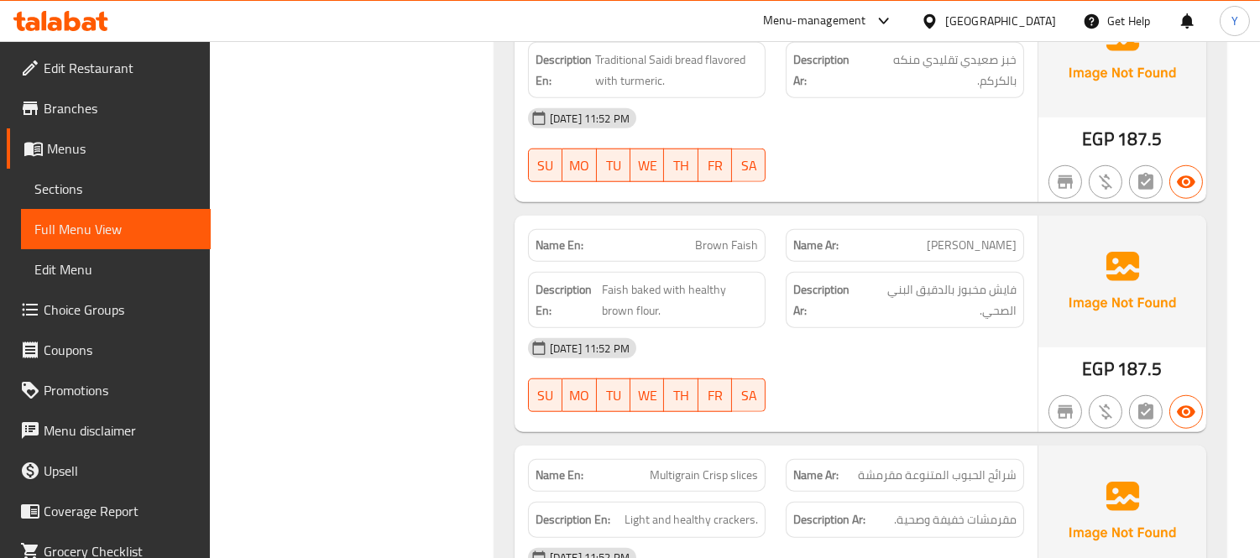
scroll to position [2958, 0]
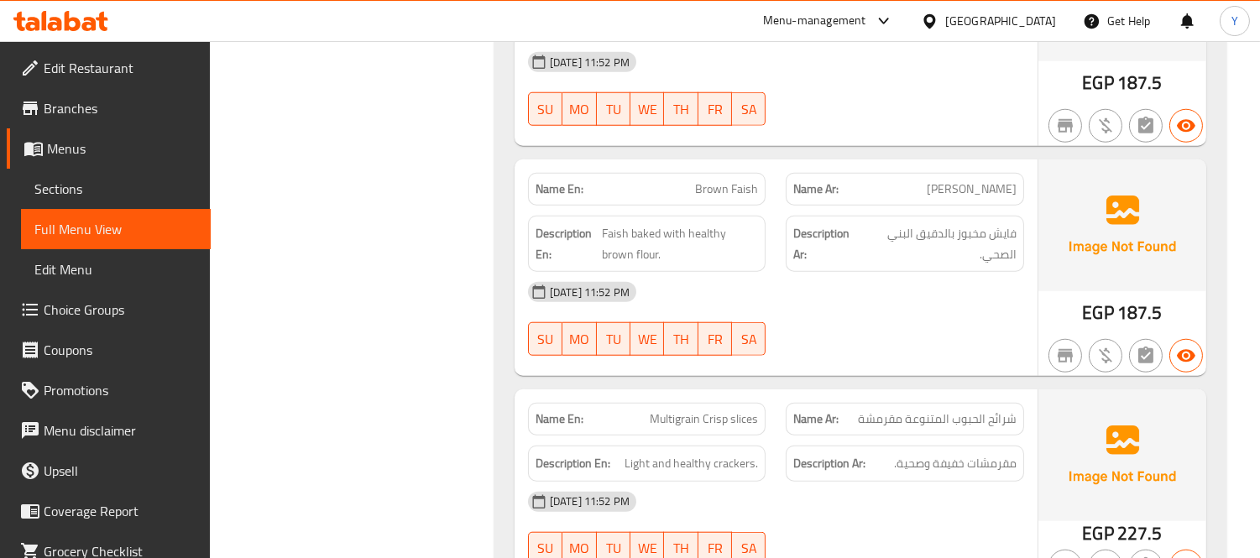
click at [634, 436] on div "Description En: Light and healthy crackers." at bounding box center [647, 464] width 259 height 56
click at [658, 411] on span "Multigrain Crisp slices" at bounding box center [704, 420] width 108 height 18
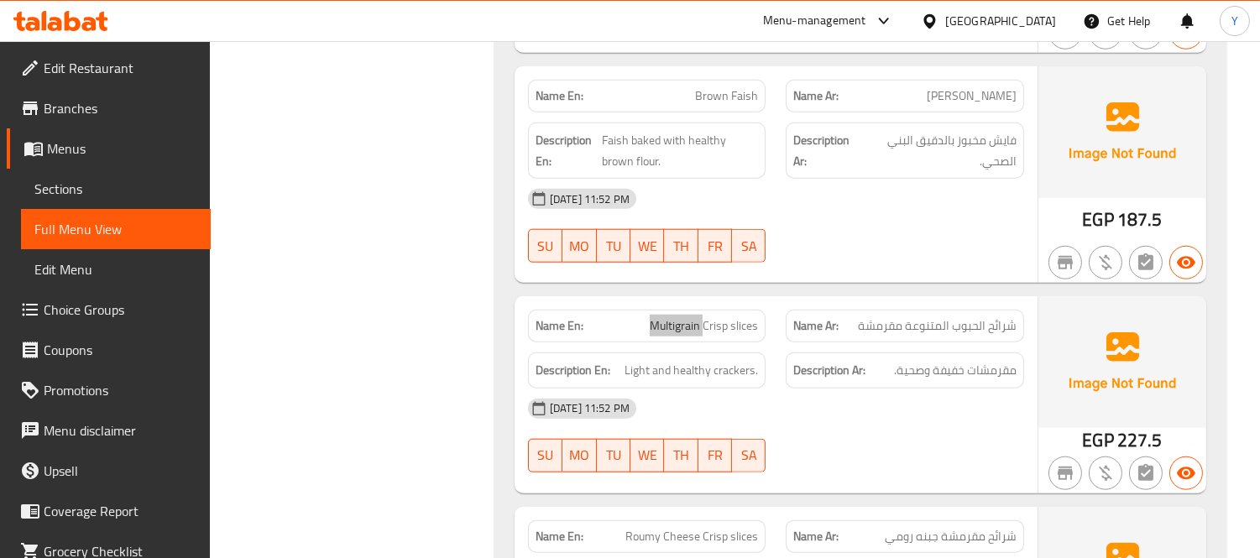
scroll to position [3237, 0]
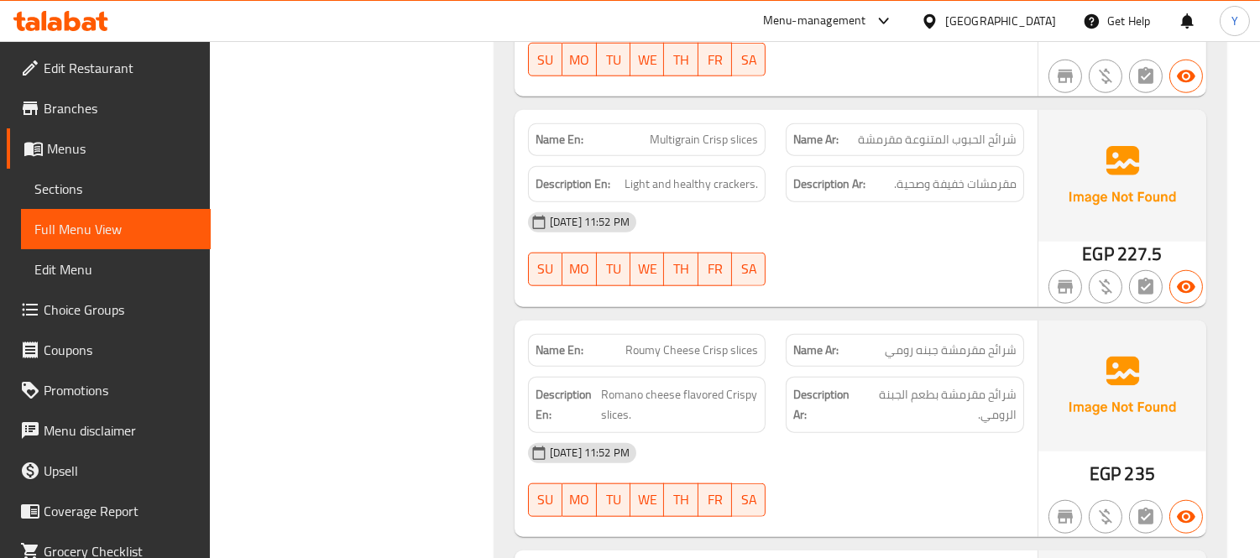
click at [782, 324] on div "Name Ar: شرائح مقرمشة جبنه رومي" at bounding box center [905, 350] width 259 height 53
click at [665, 377] on div "Description En: Romano cheese flavored Crispy slices." at bounding box center [647, 405] width 238 height 56
click at [720, 342] on span "Roumy Cheese Crisp slices" at bounding box center [691, 351] width 133 height 18
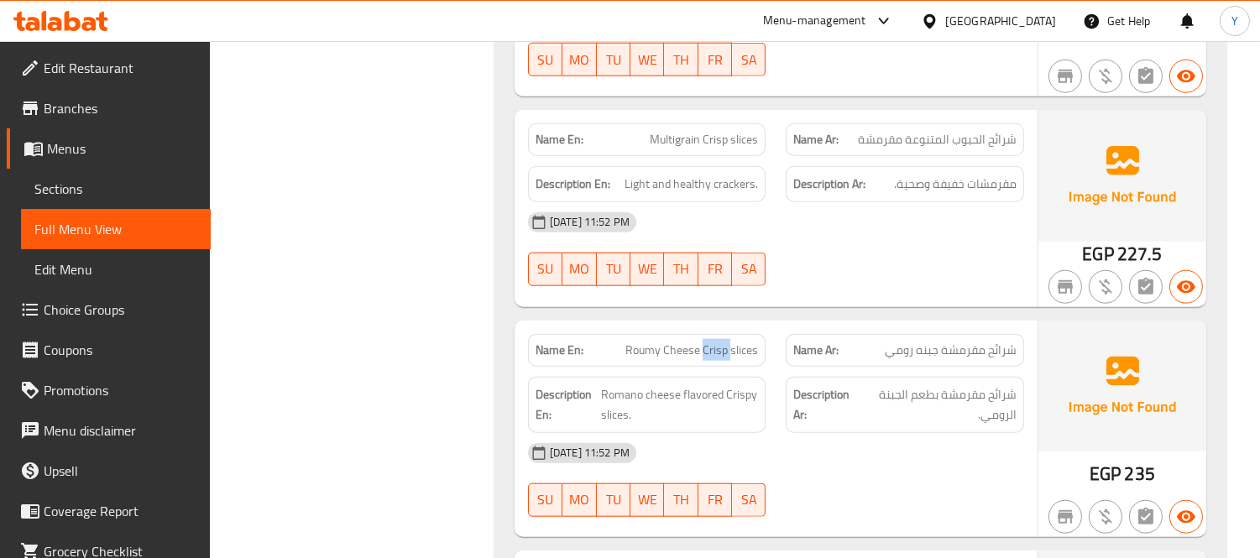
click at [720, 342] on span "Roumy Cheese Crisp slices" at bounding box center [691, 351] width 133 height 18
click at [1001, 342] on span "شرائح مقرمشة جبنه رومي" at bounding box center [951, 351] width 132 height 18
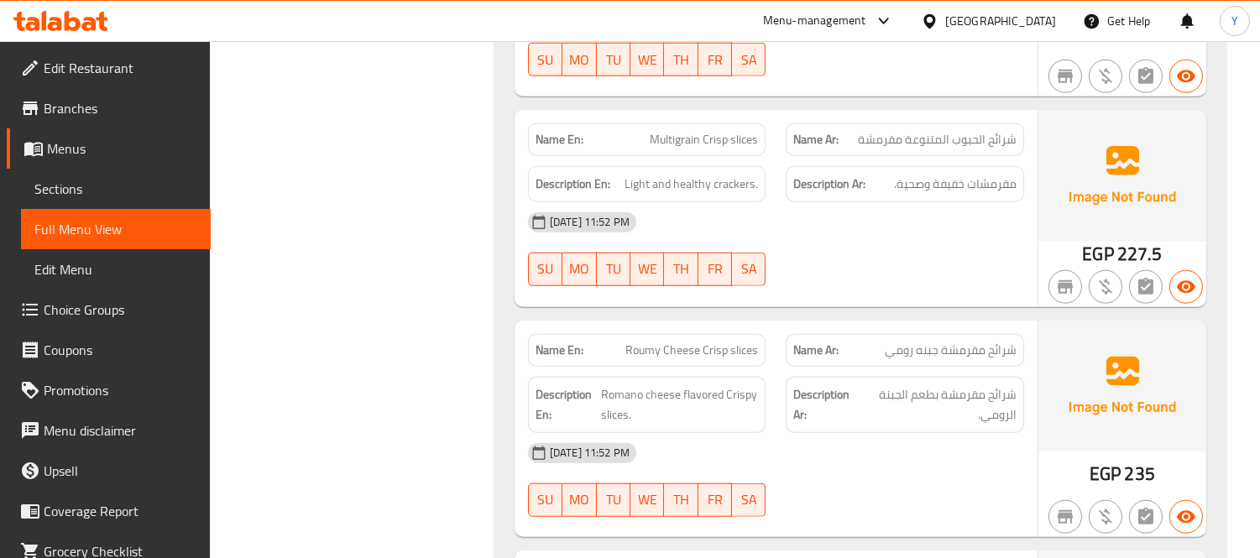
click at [913, 433] on div "[DATE] 11:52 PM" at bounding box center [776, 453] width 516 height 40
click at [1055, 396] on img at bounding box center [1123, 386] width 168 height 131
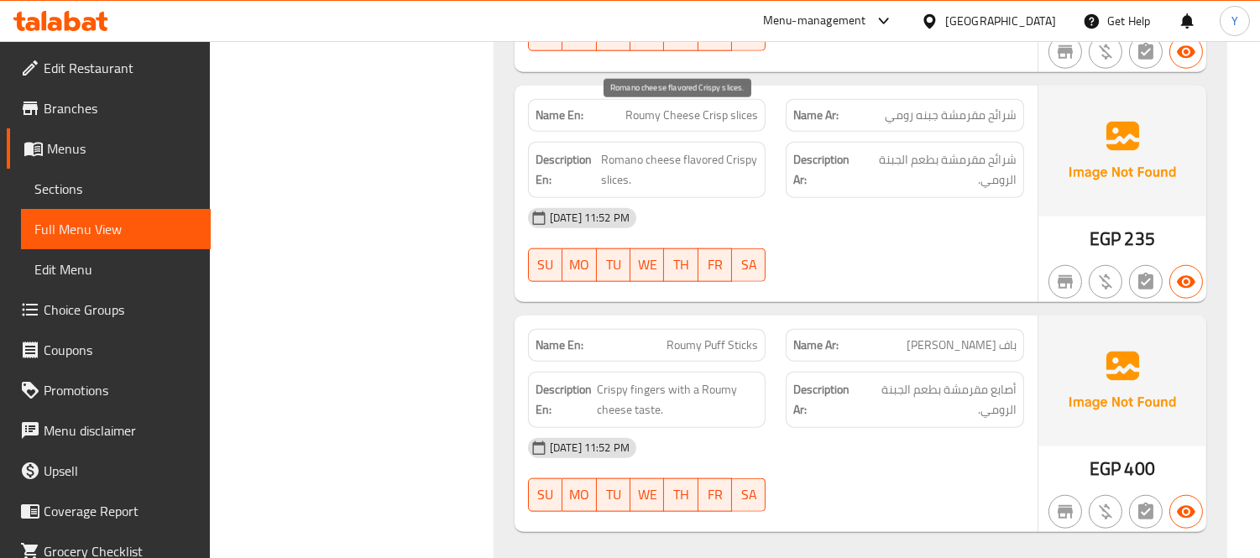
click at [680, 149] on span "Romano cheese flavored Crispy slices." at bounding box center [679, 169] width 157 height 41
click at [762, 99] on div "Name En: Roumy Cheese Crisp slices" at bounding box center [647, 115] width 238 height 33
click at [701, 149] on span "Romano cheese flavored Crispy slices." at bounding box center [679, 169] width 157 height 41
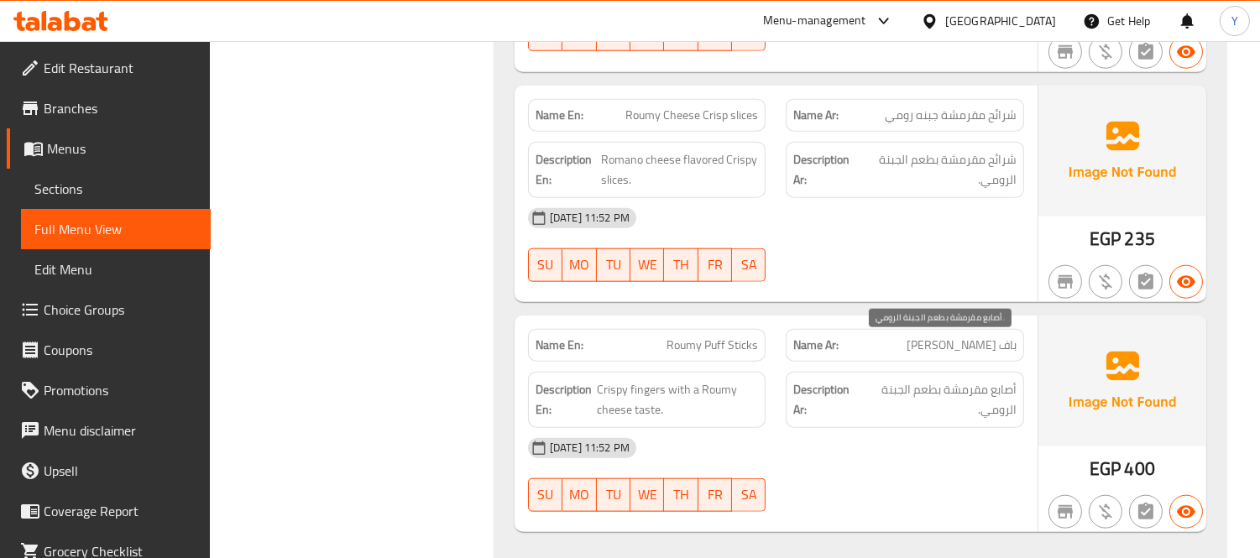
click at [908, 379] on span "أصابع مقرمشة بطعم الجبنة الرومي." at bounding box center [939, 399] width 156 height 41
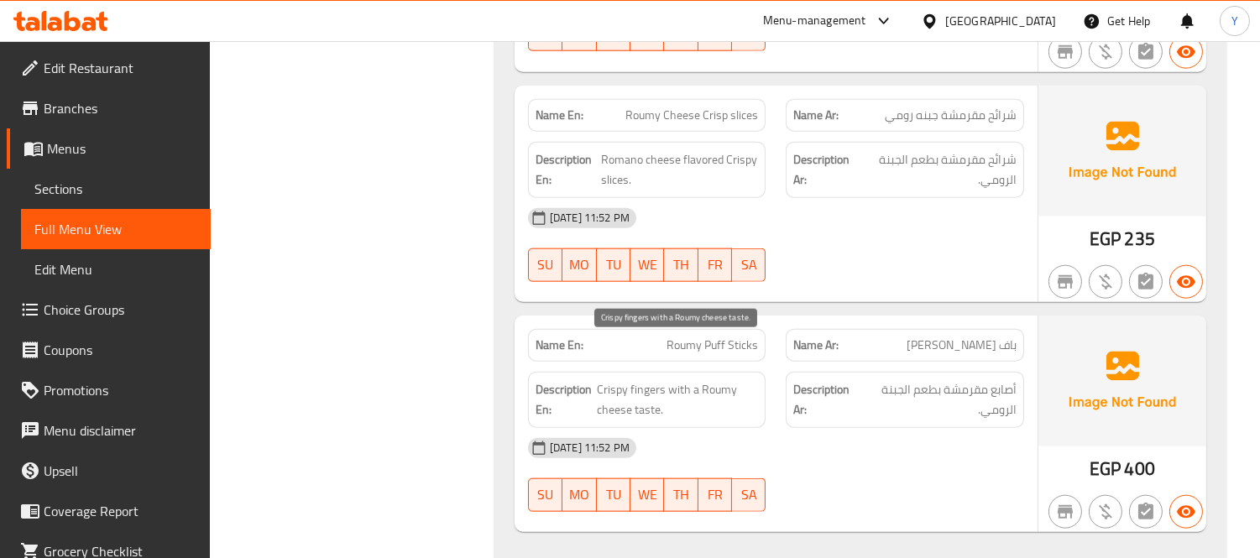
click at [715, 379] on span "Crispy fingers with a Roumy cheese taste." at bounding box center [678, 399] width 162 height 41
click at [707, 337] on span "Roumy Puff Sticks" at bounding box center [713, 346] width 92 height 18
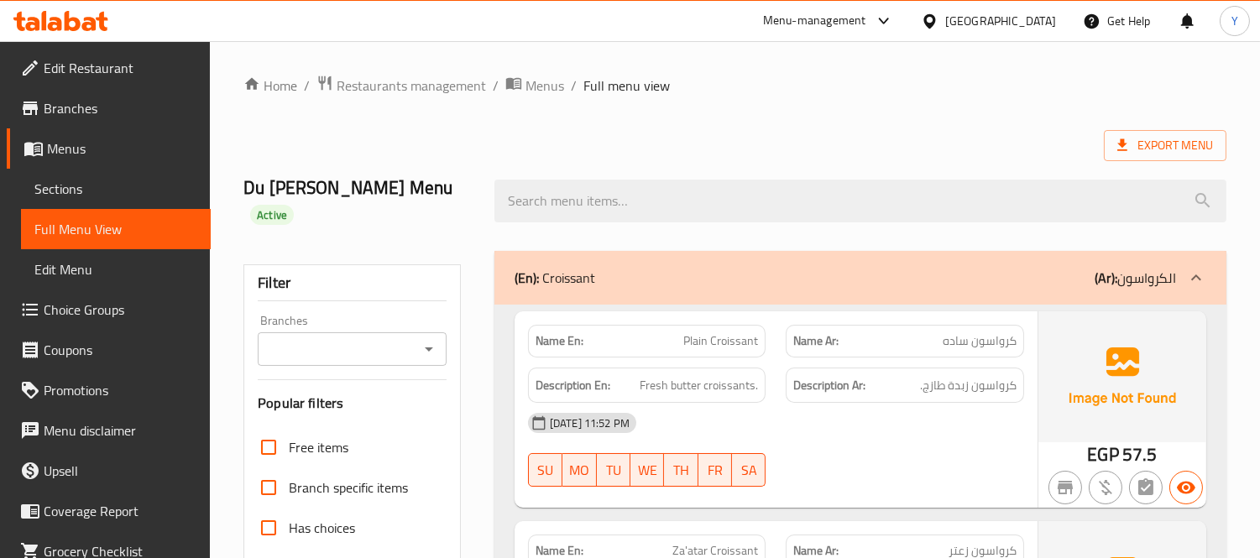
click at [564, 332] on strong "Name En:" at bounding box center [560, 341] width 48 height 18
copy strong
click at [564, 332] on strong "Name En:" at bounding box center [560, 341] width 48 height 18
copy strong "Name En:"
click at [564, 332] on strong "Name En:" at bounding box center [560, 341] width 48 height 18
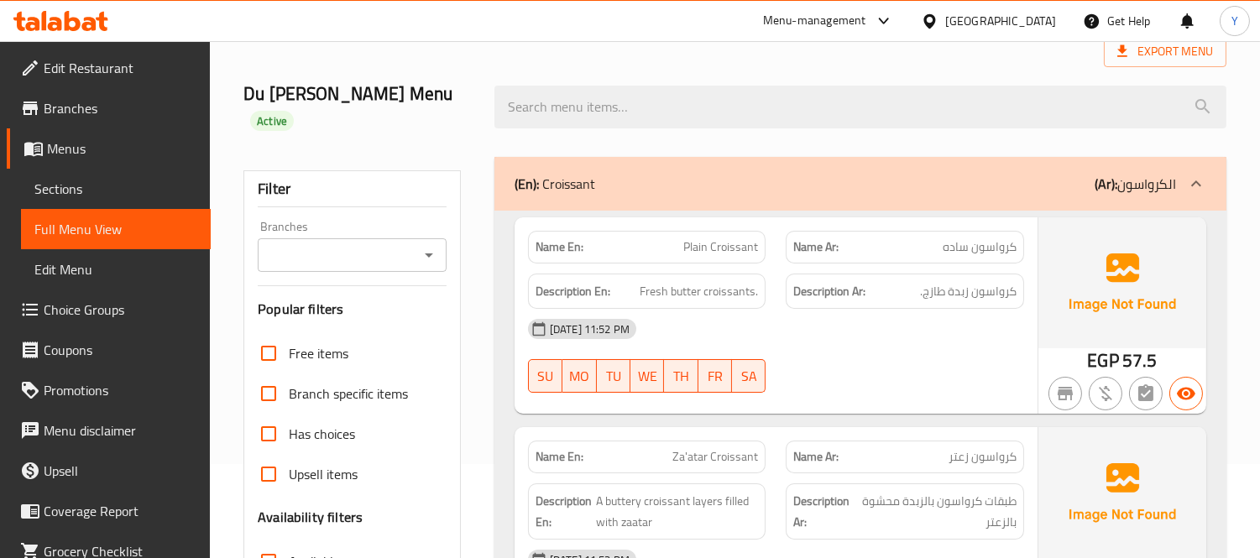
scroll to position [280, 0]
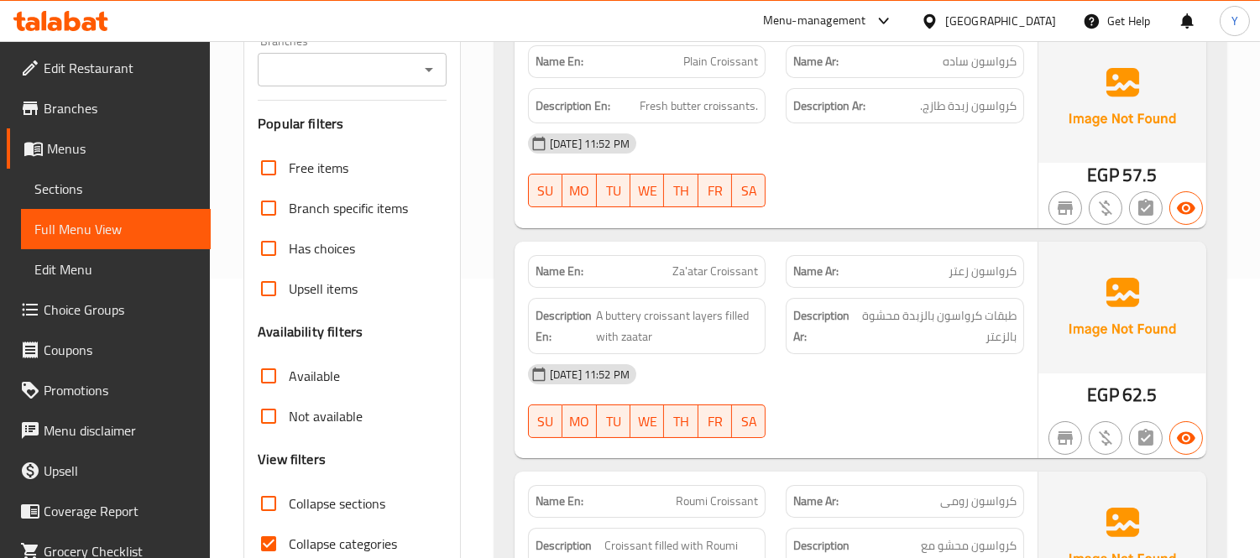
drag, startPoint x: 283, startPoint y: 521, endPoint x: 482, endPoint y: 357, distance: 257.7
click at [283, 524] on input "Collapse categories" at bounding box center [269, 544] width 40 height 40
checkbox input "false"
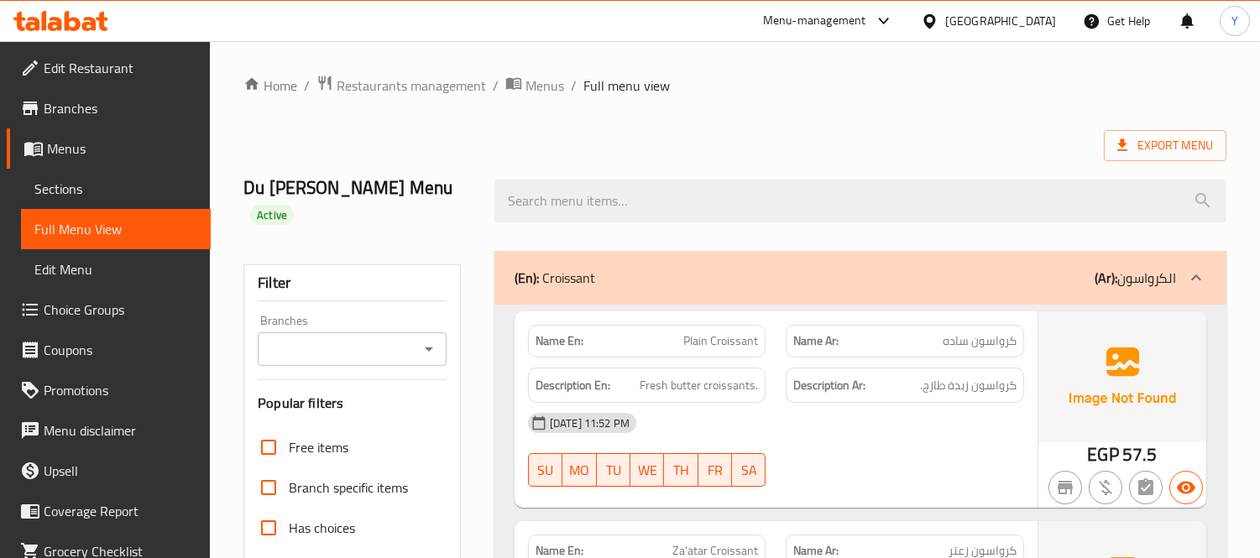
click at [294, 207] on span "Active" at bounding box center [272, 215] width 44 height 16
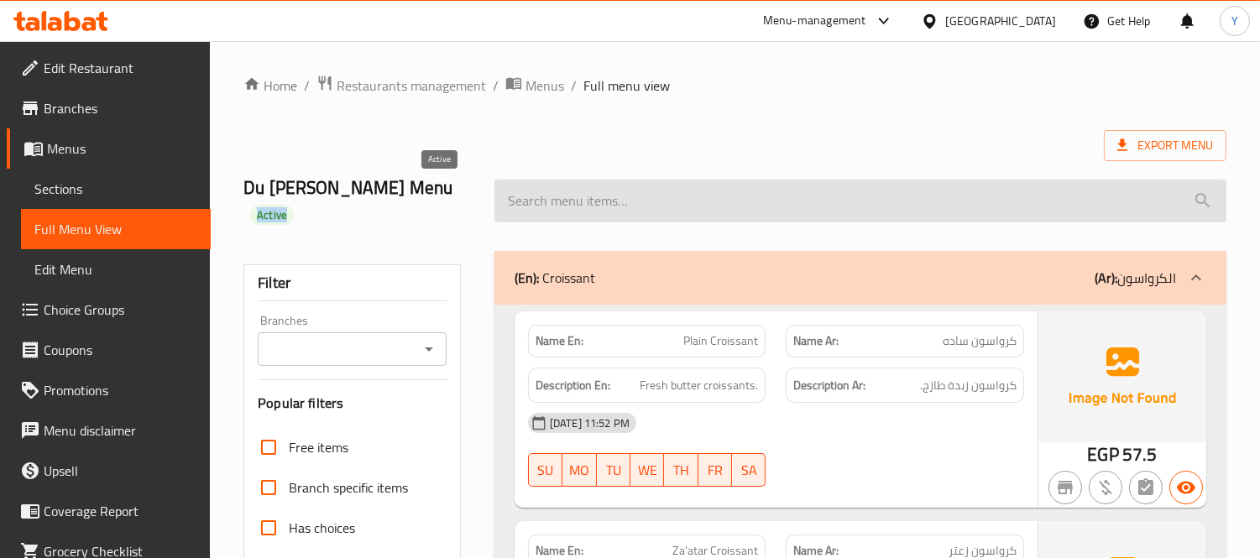
copy span "Active"
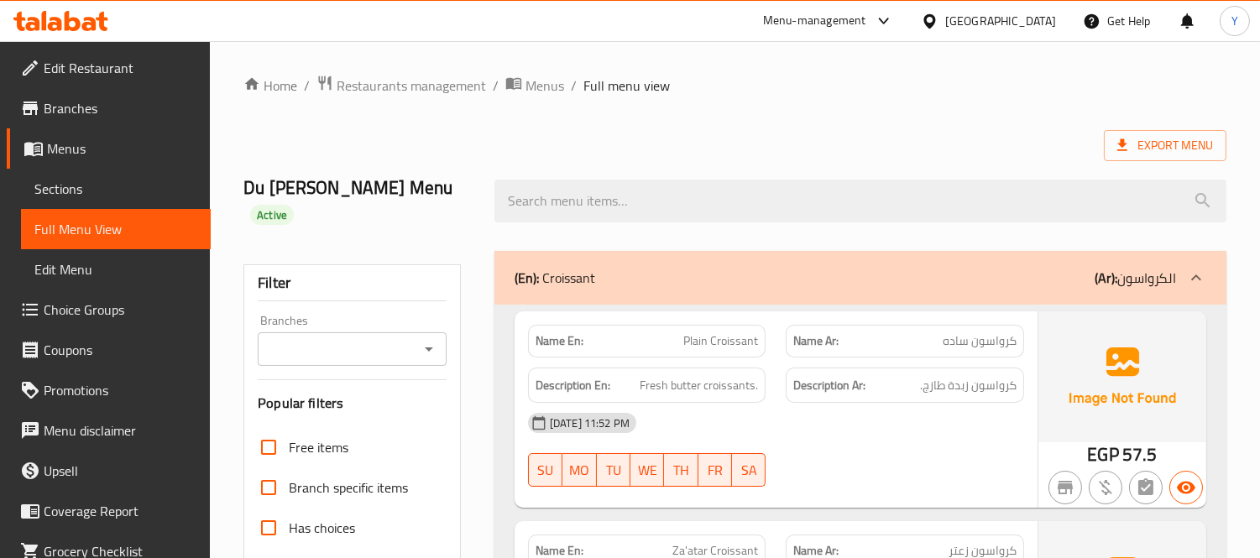
click at [774, 139] on div "Export Menu" at bounding box center [734, 145] width 983 height 31
click at [885, 144] on div "Export Menu" at bounding box center [734, 145] width 983 height 31
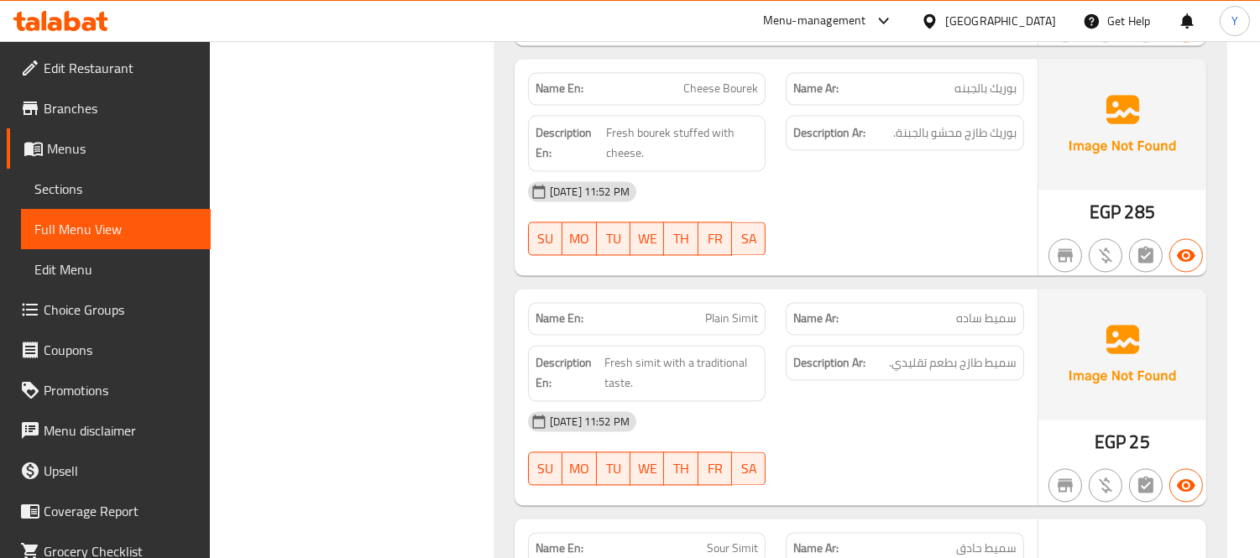
scroll to position [17358, 0]
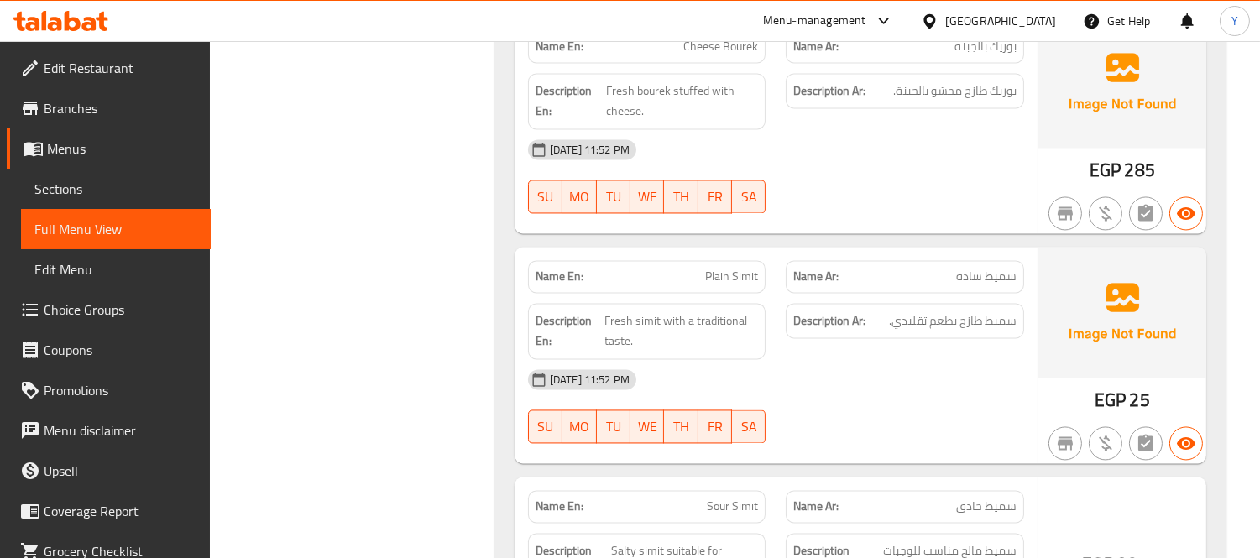
click at [937, 359] on div "[DATE] 11:52 PM" at bounding box center [776, 379] width 516 height 40
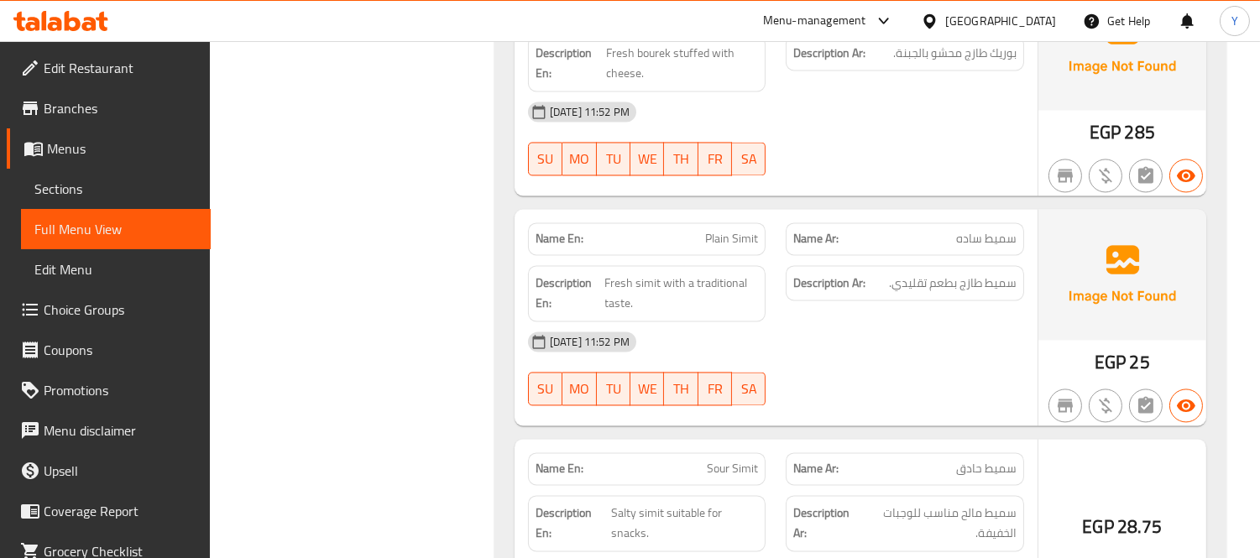
click at [885, 322] on div "[DATE] 11:52 PM" at bounding box center [776, 342] width 516 height 40
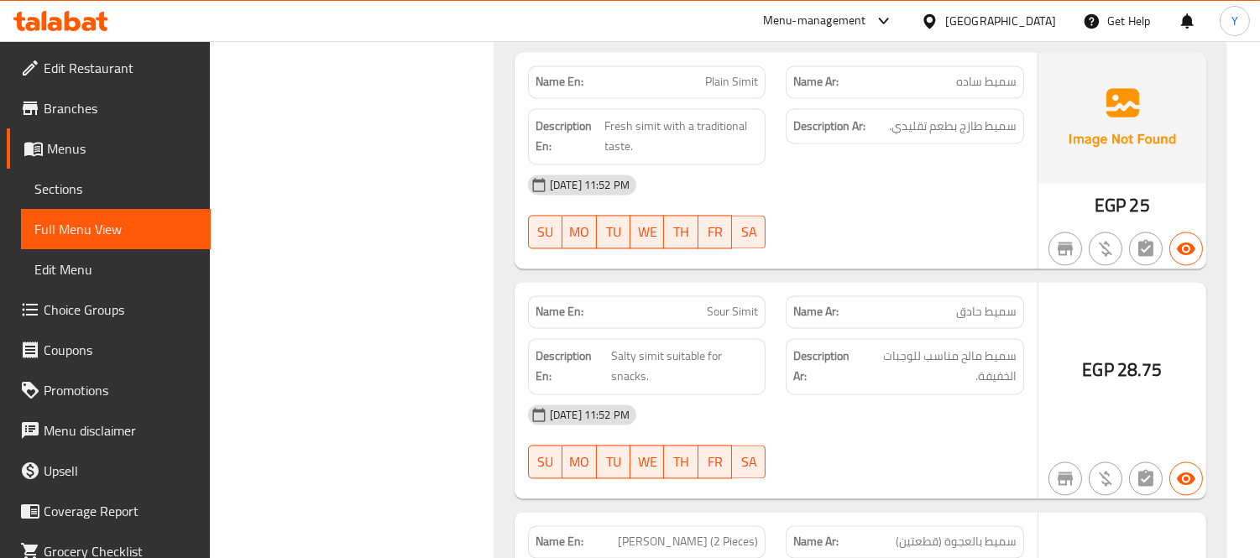
scroll to position [17583, 0]
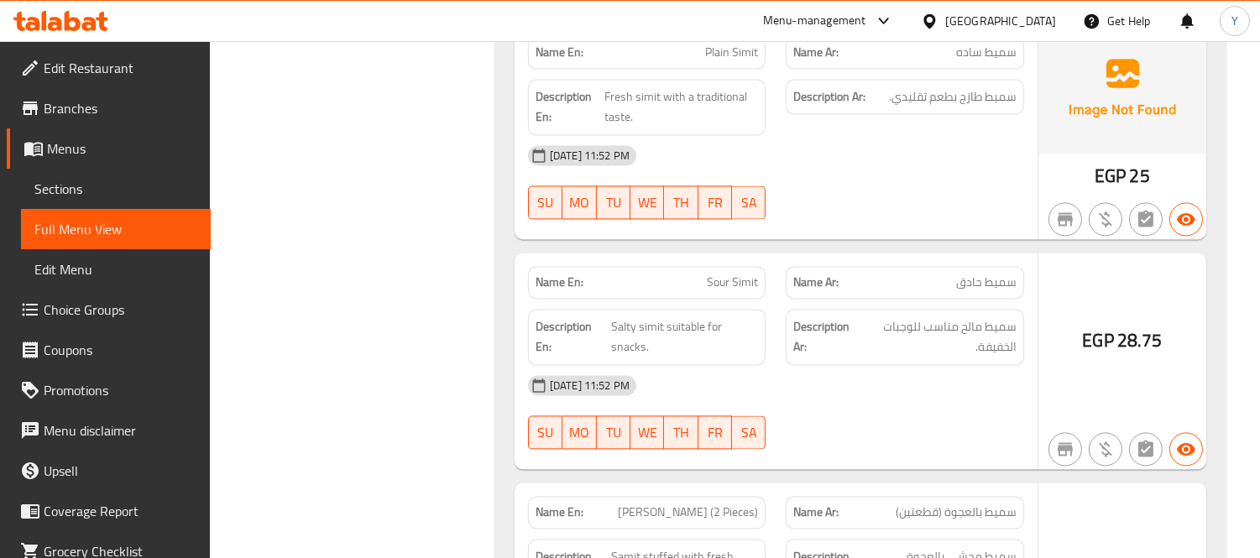
click at [919, 439] on div at bounding box center [905, 449] width 259 height 20
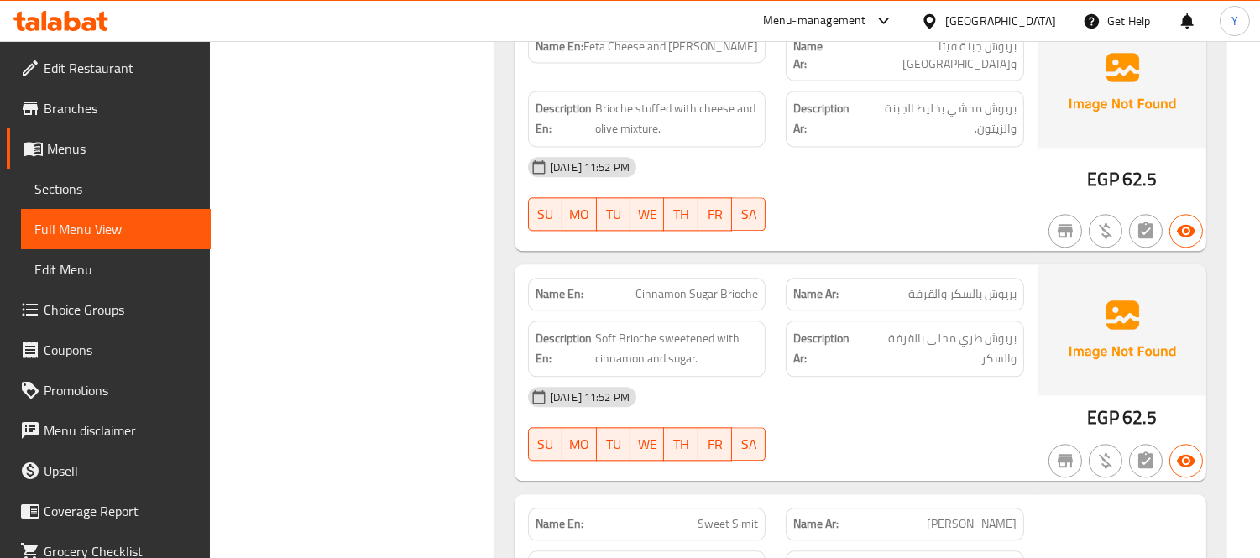
scroll to position [18465, 0]
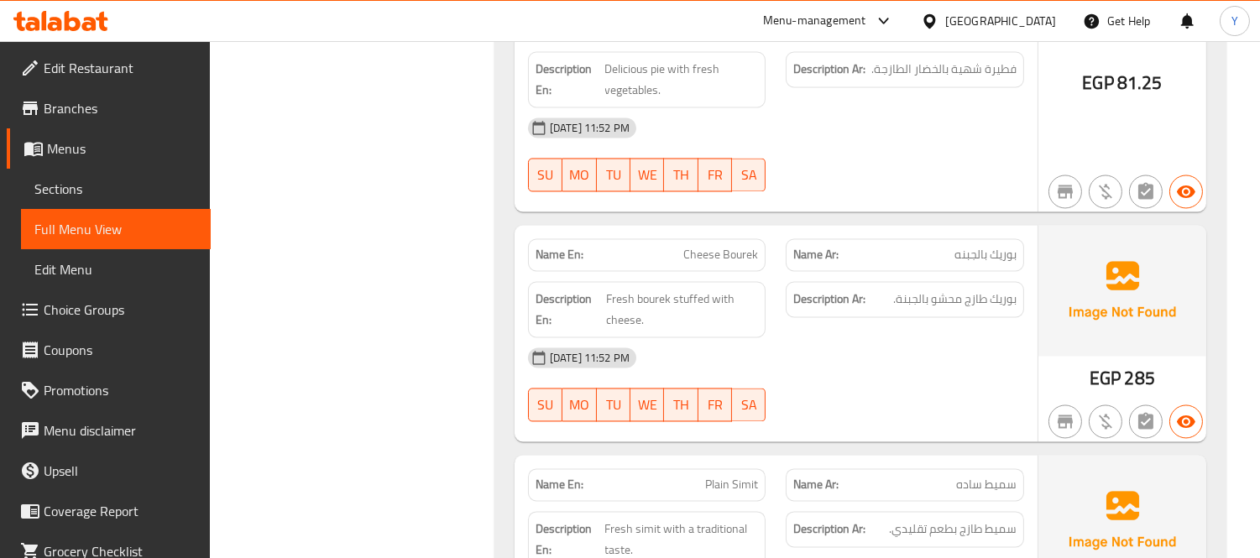
drag, startPoint x: 941, startPoint y: 372, endPoint x: 1084, endPoint y: -113, distance: 505.8
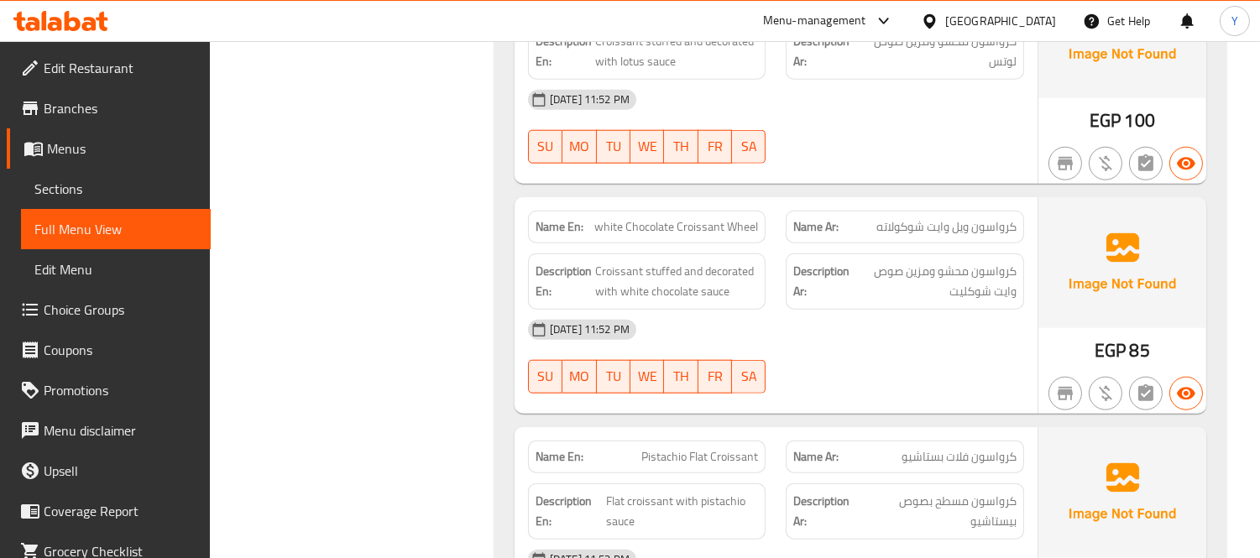
scroll to position [3062, 0]
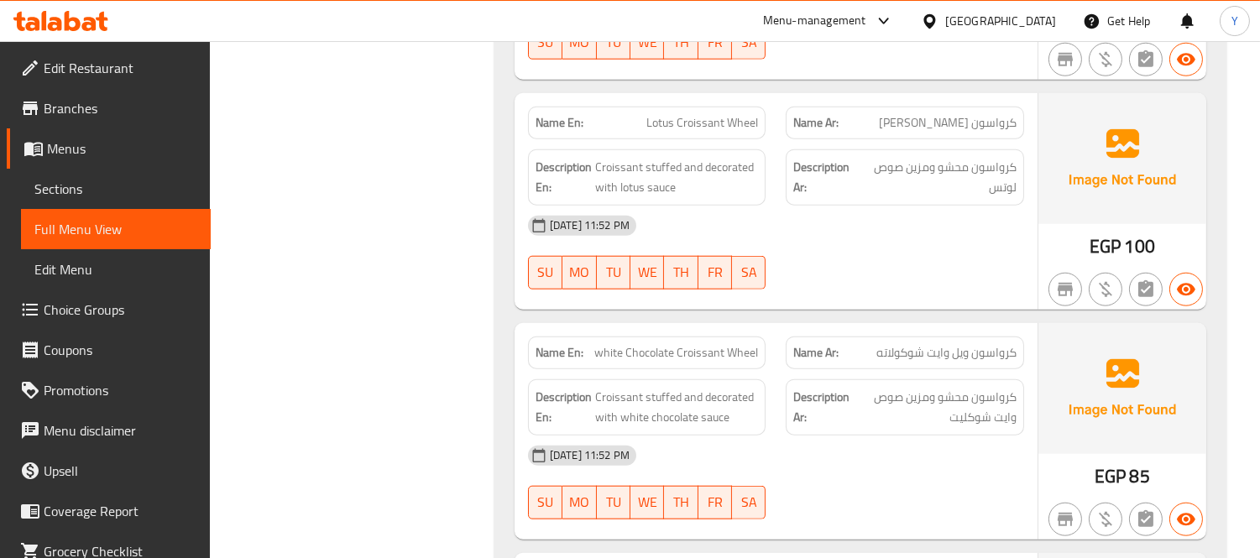
click at [547, 344] on strong "Name En:" at bounding box center [560, 353] width 48 height 18
copy strong "Name En:"
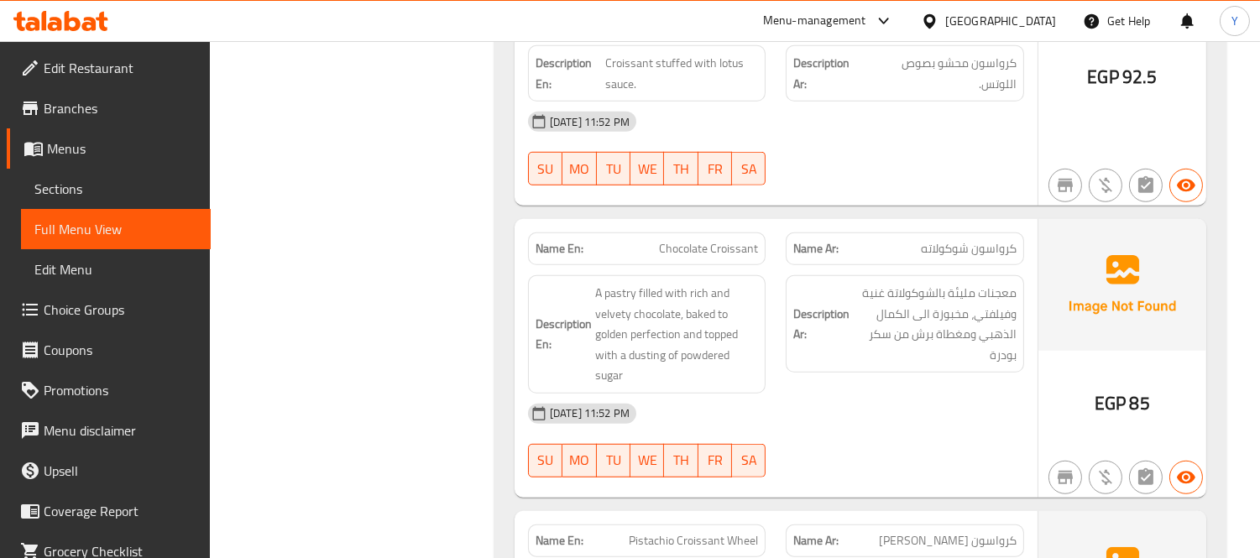
scroll to position [2036, 0]
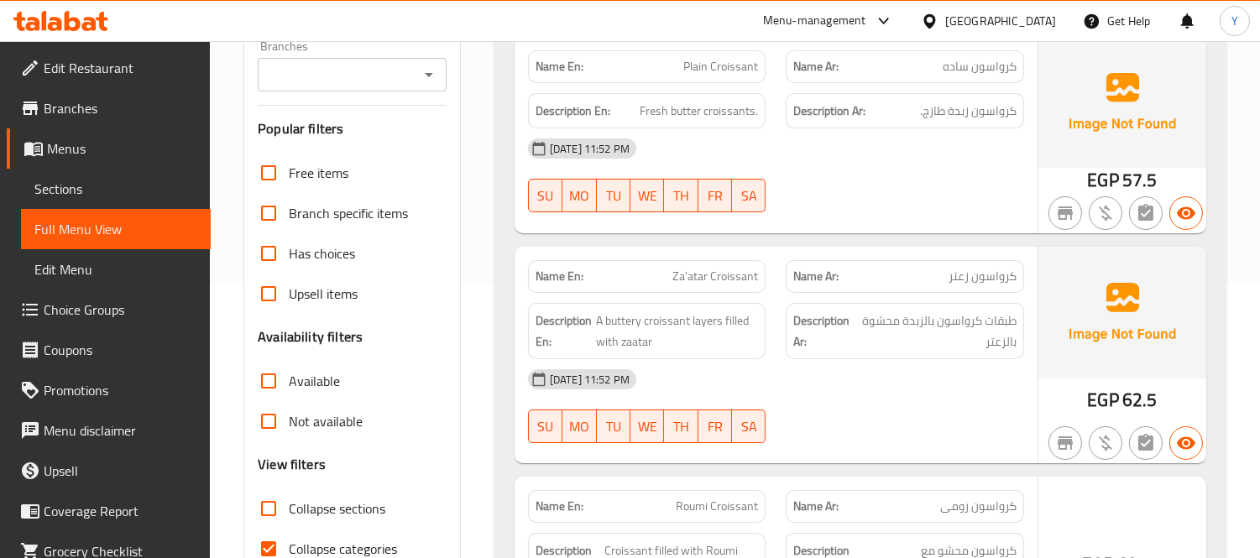
scroll to position [466, 0]
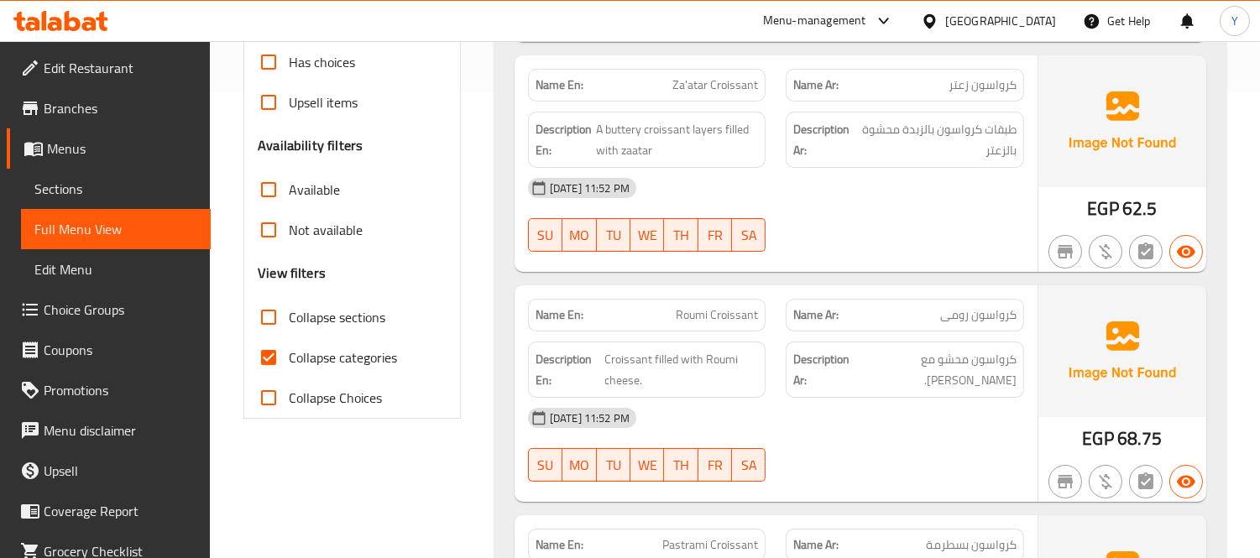
click at [349, 348] on span "Collapse categories" at bounding box center [343, 358] width 108 height 20
click at [289, 338] on input "Collapse categories" at bounding box center [269, 358] width 40 height 40
checkbox input "false"
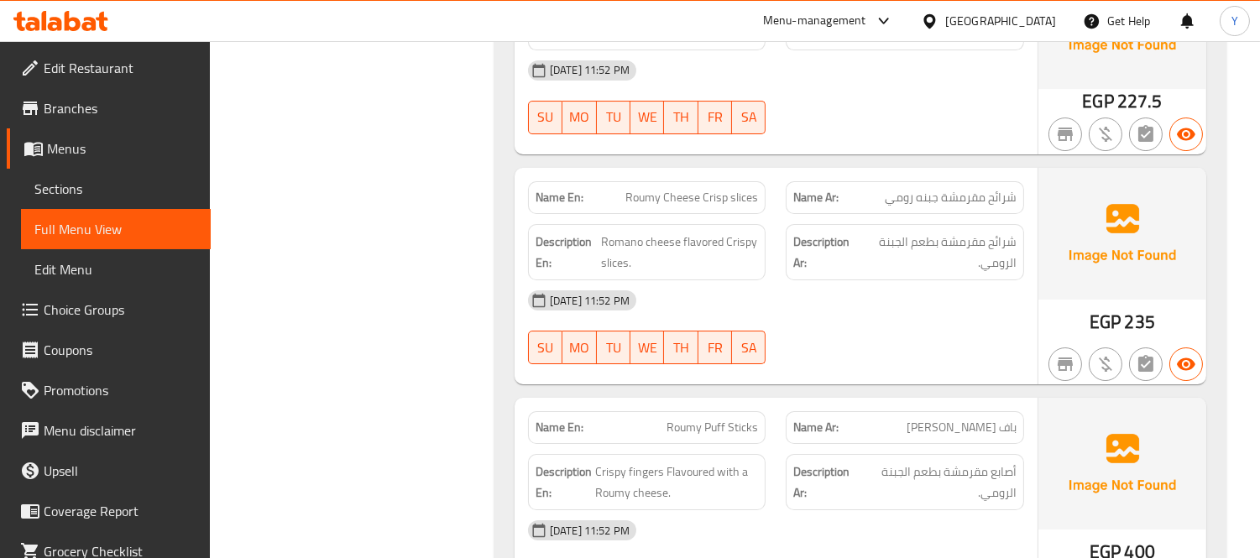
drag, startPoint x: 929, startPoint y: 211, endPoint x: 924, endPoint y: 602, distance: 391.3
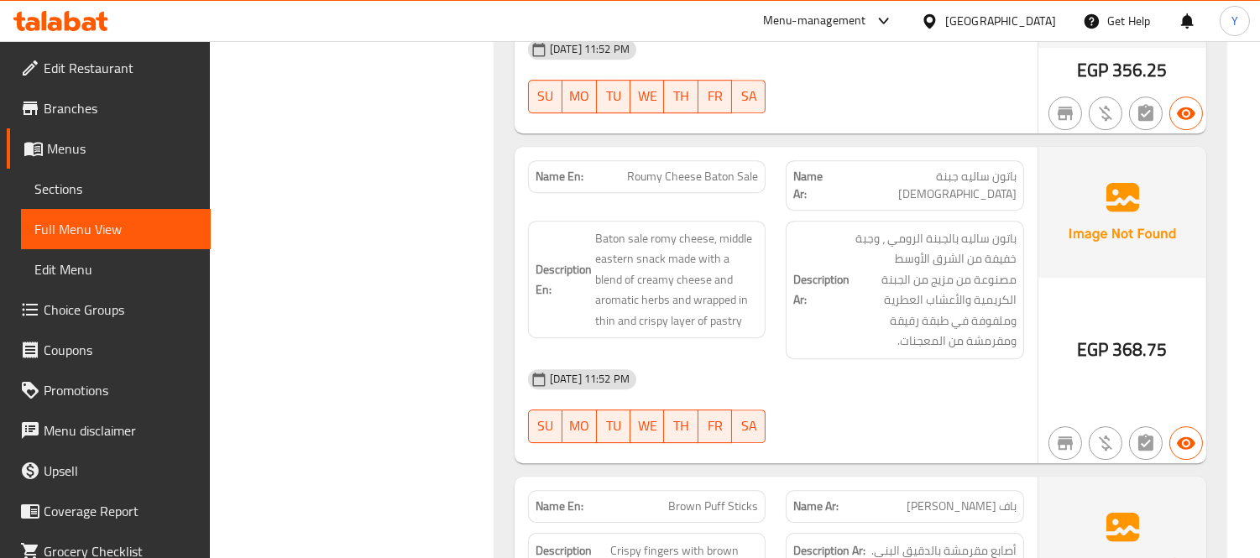
drag, startPoint x: 946, startPoint y: 409, endPoint x: 1018, endPoint y: -59, distance: 473.1
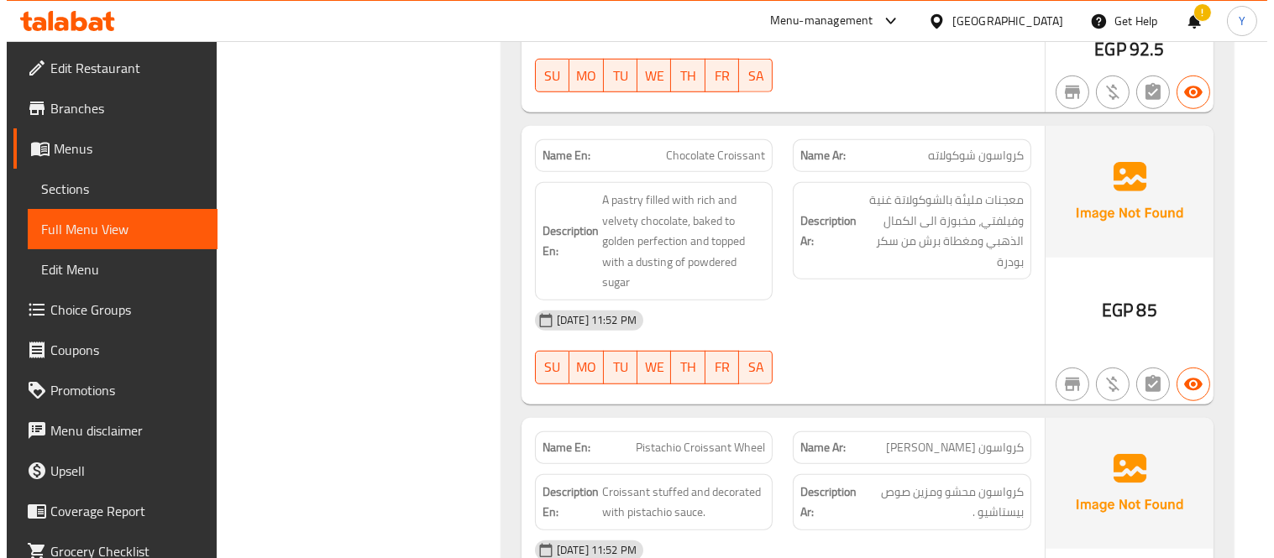
scroll to position [0, 0]
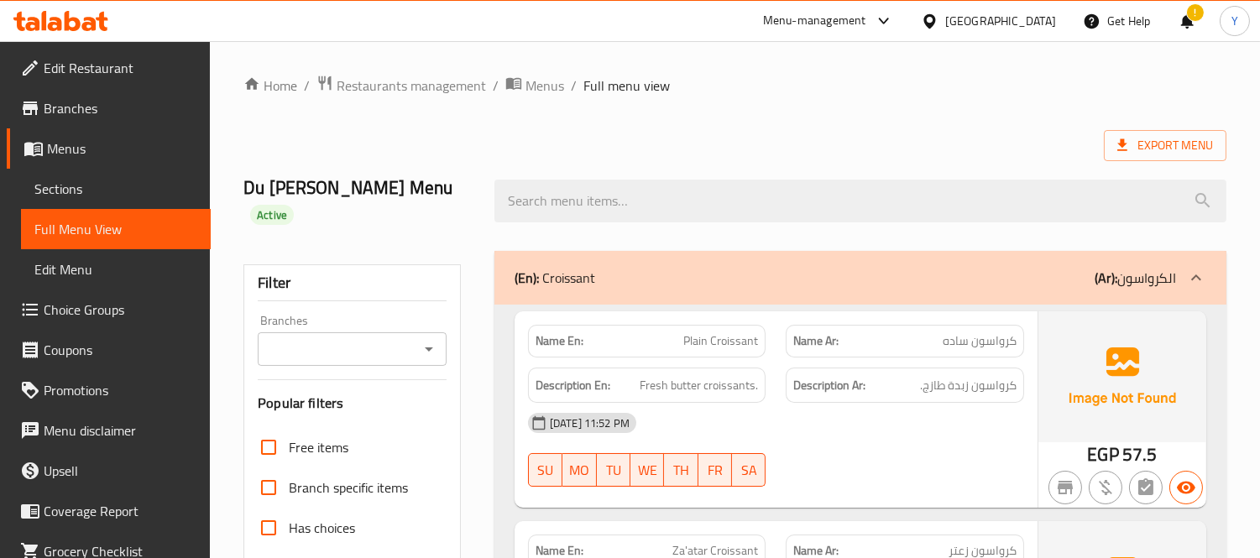
drag, startPoint x: 915, startPoint y: 133, endPoint x: 974, endPoint y: -113, distance: 252.9
drag, startPoint x: 873, startPoint y: 138, endPoint x: 975, endPoint y: -113, distance: 270.8
click at [1156, 147] on span "Export Menu" at bounding box center [1165, 145] width 96 height 21
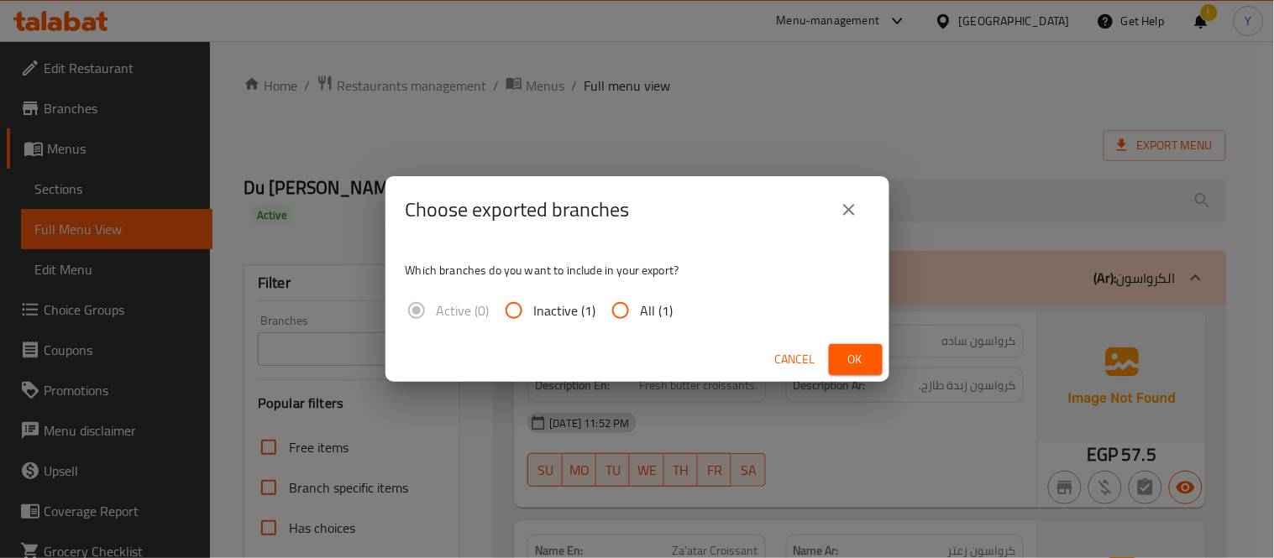
click at [870, 348] on button "Ok" at bounding box center [856, 359] width 54 height 31
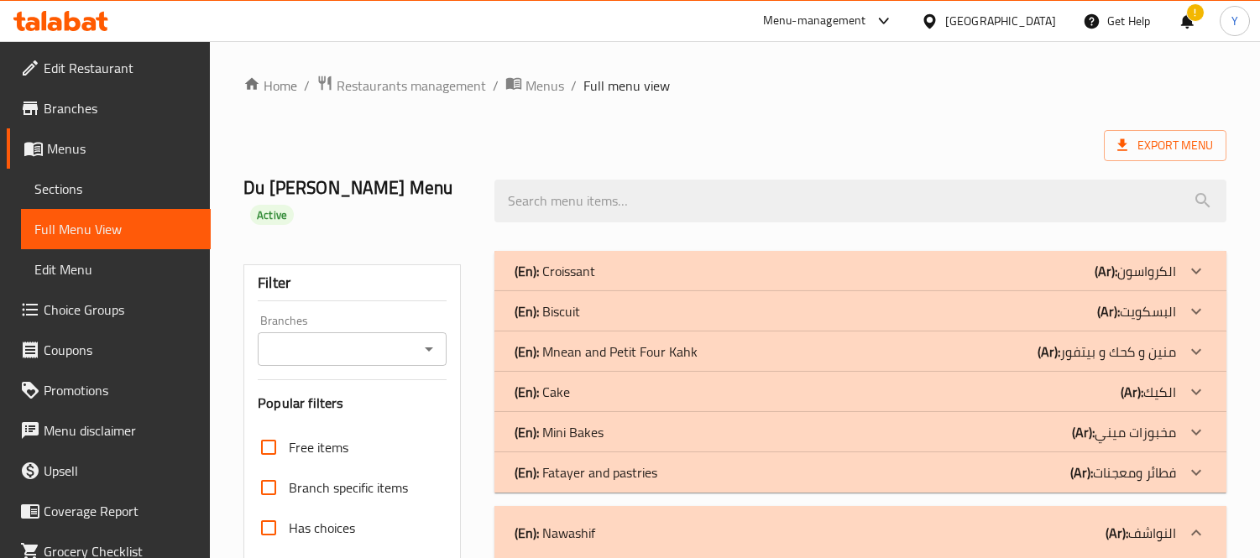
scroll to position [3473, 0]
